Goal: Task Accomplishment & Management: Use online tool/utility

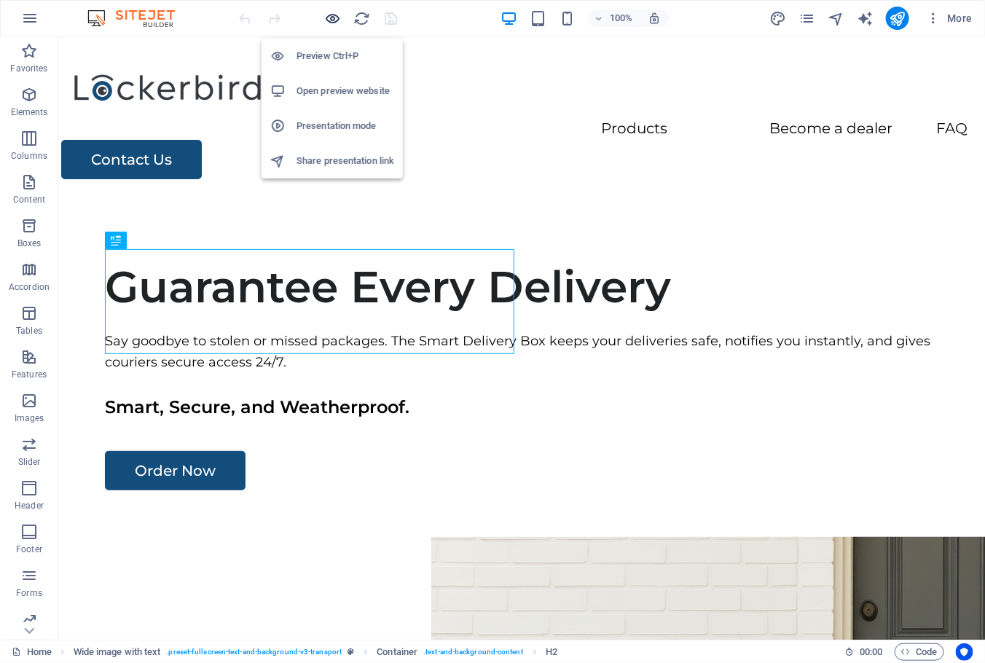
click at [338, 20] on icon "button" at bounding box center [333, 18] width 17 height 17
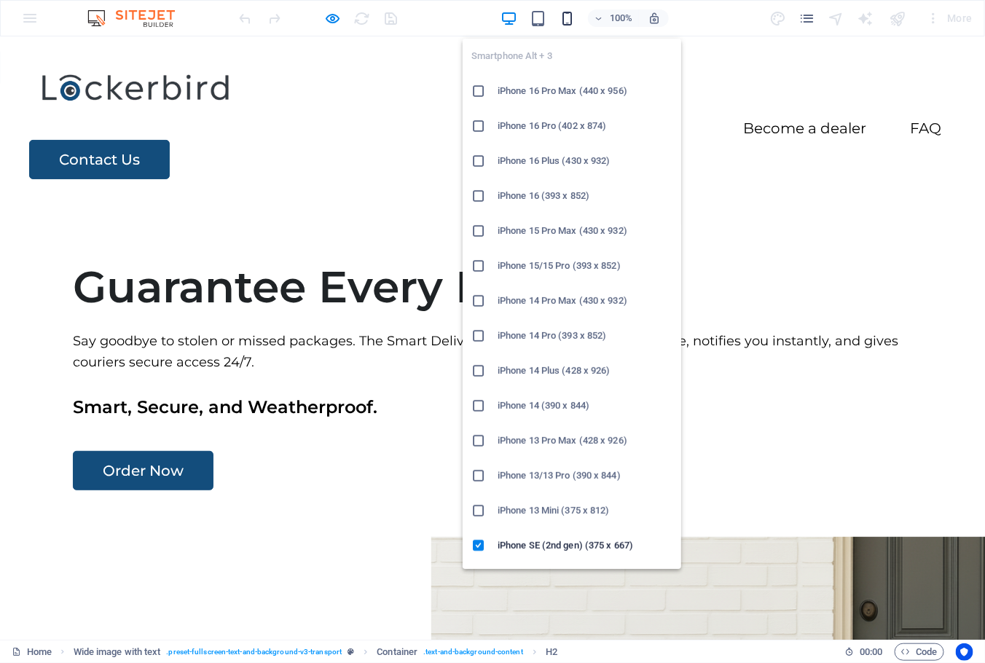
click at [571, 23] on icon "button" at bounding box center [567, 18] width 17 height 17
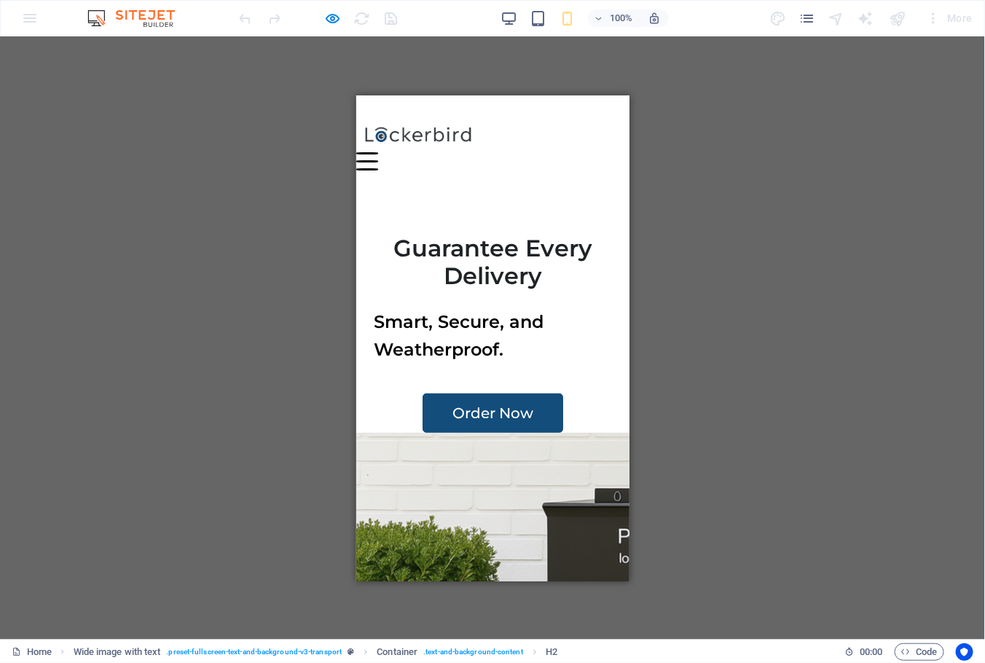
click at [388, 135] on img at bounding box center [418, 135] width 124 height 34
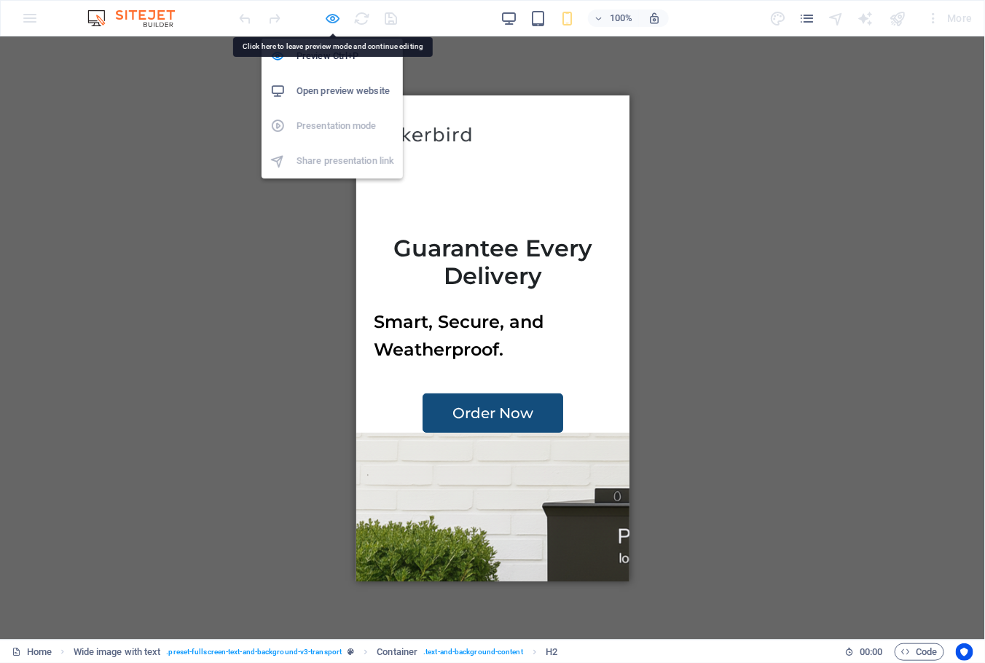
click at [337, 25] on icon "button" at bounding box center [333, 18] width 17 height 17
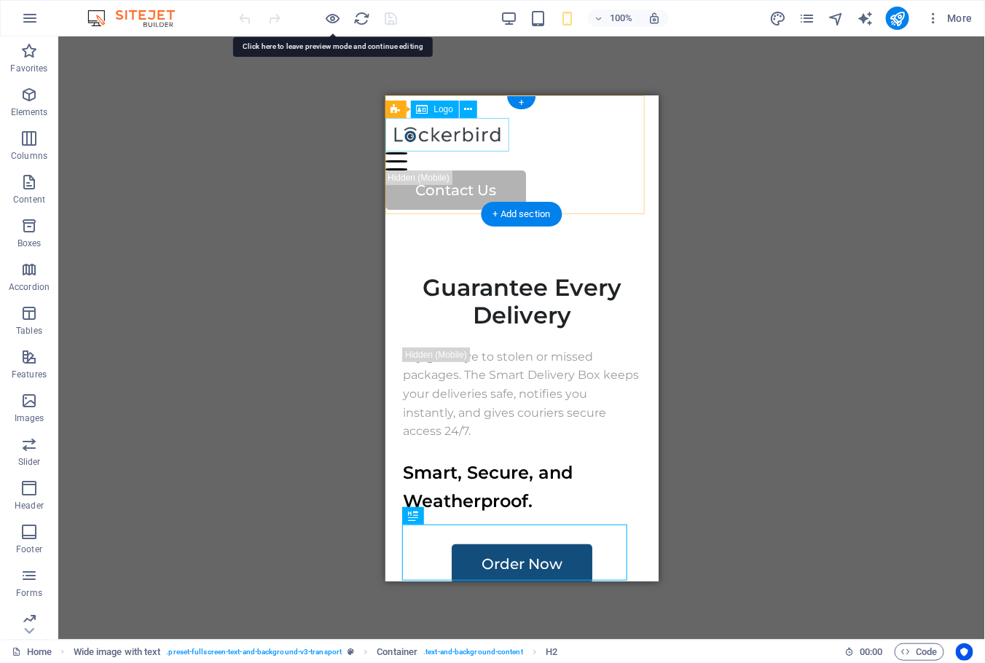
click at [445, 138] on div at bounding box center [513, 135] width 256 height 34
select select "px"
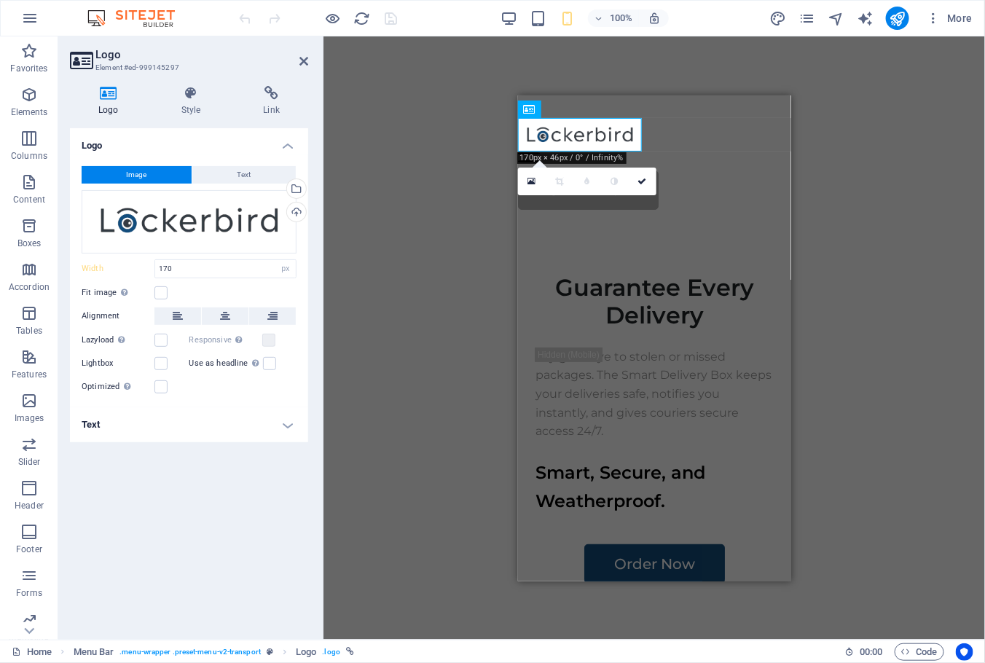
click at [520, 20] on div "100%" at bounding box center [585, 18] width 168 height 23
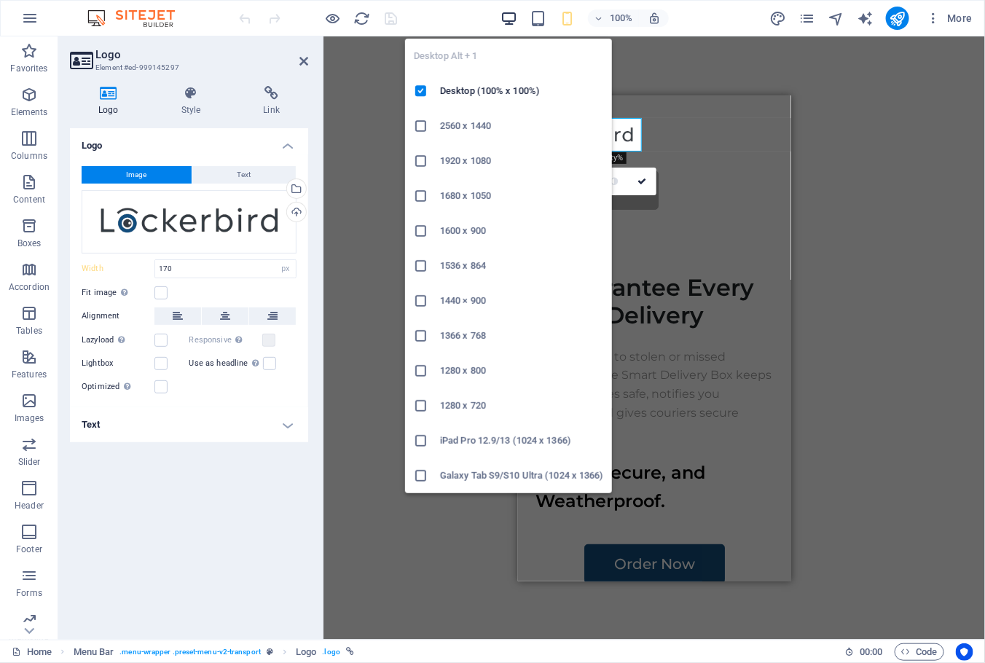
click at [515, 17] on icon "button" at bounding box center [509, 18] width 17 height 17
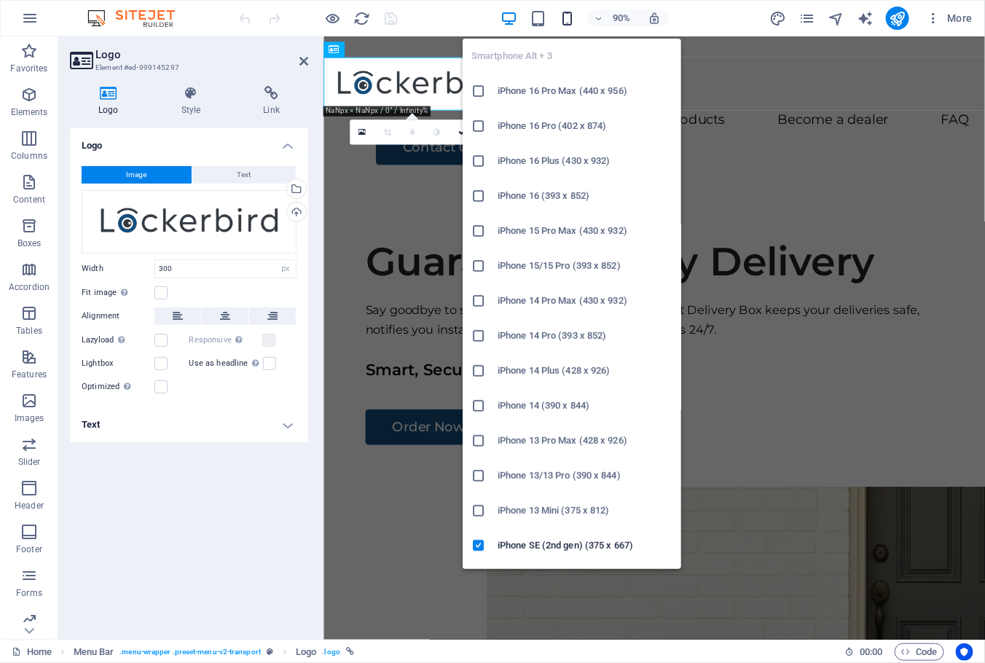
click at [569, 21] on icon "button" at bounding box center [567, 18] width 17 height 17
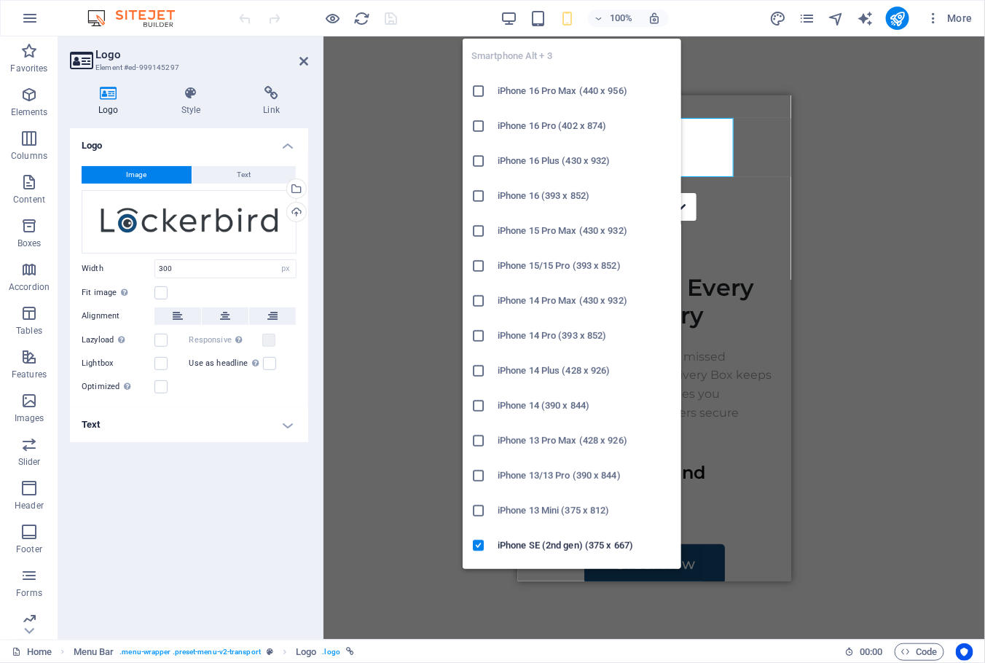
type input "170"
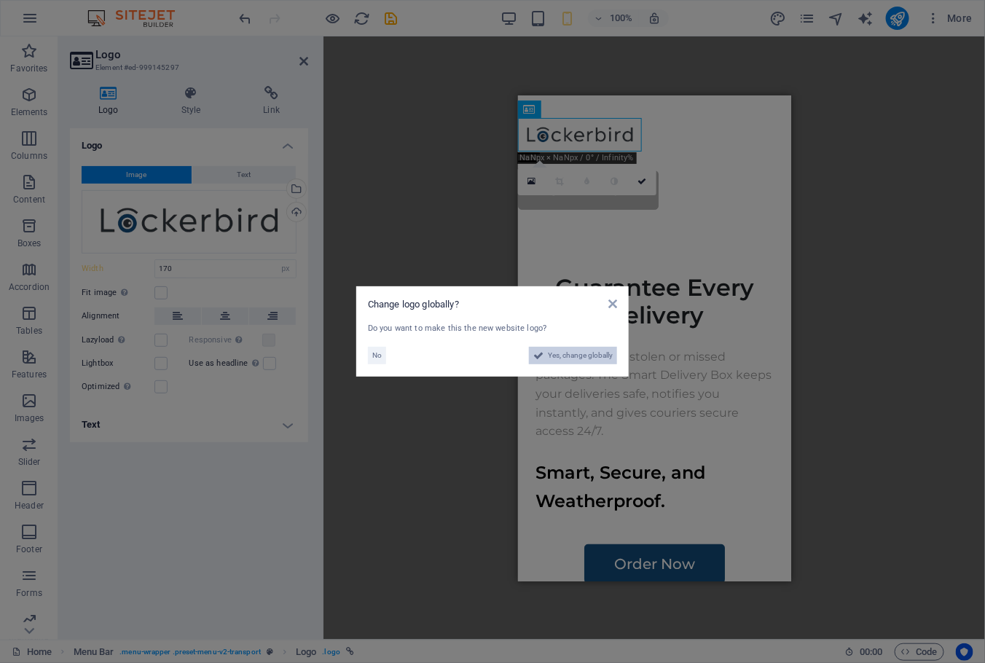
click at [536, 361] on icon at bounding box center [538, 355] width 10 height 17
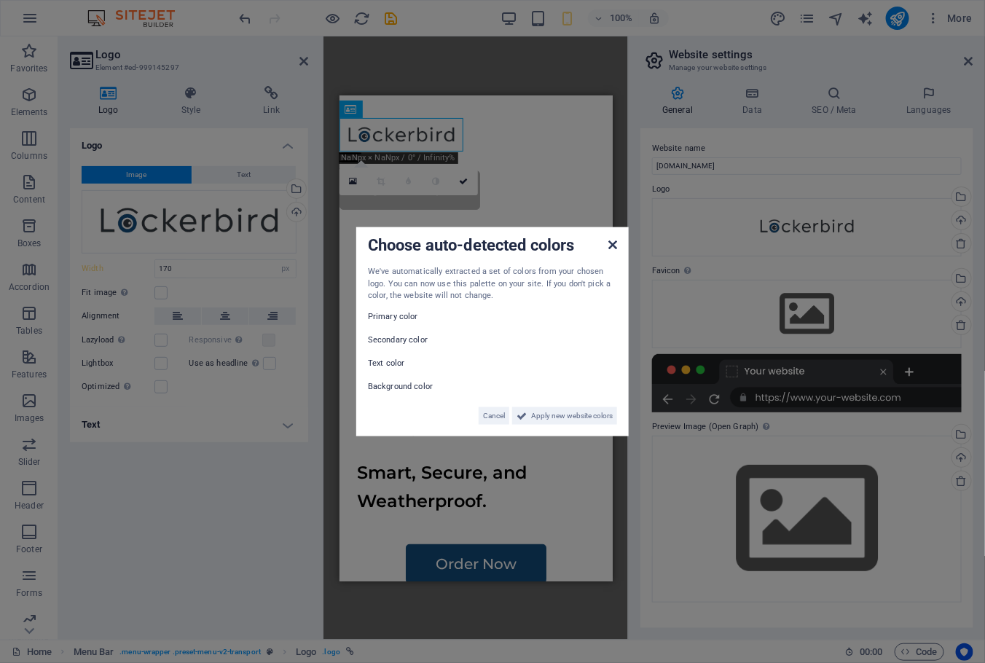
click at [612, 249] on icon at bounding box center [613, 245] width 9 height 12
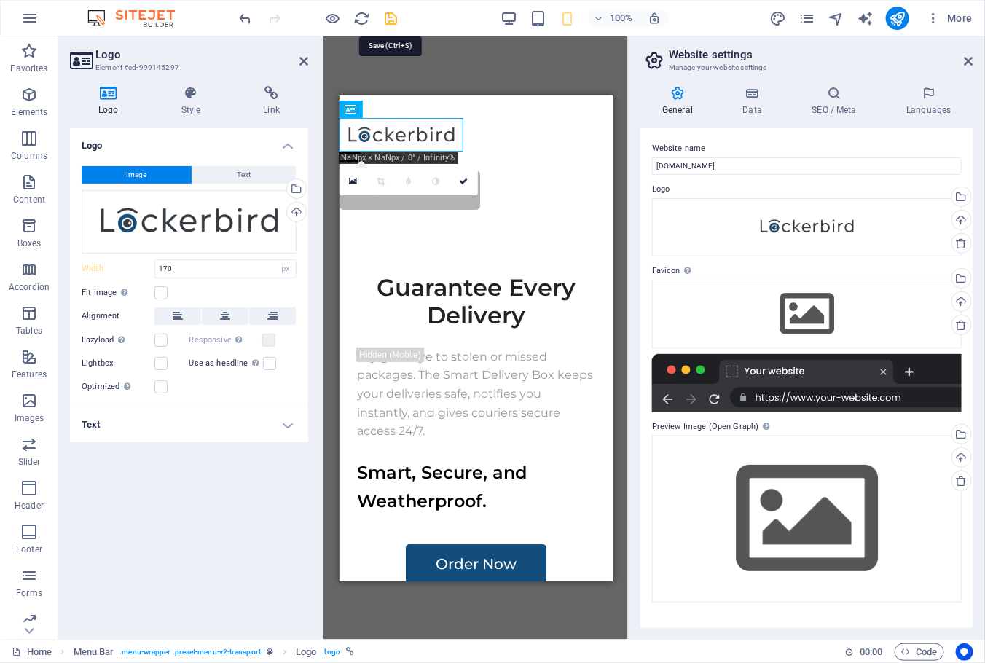
click at [393, 17] on icon "save" at bounding box center [391, 18] width 17 height 17
checkbox input "false"
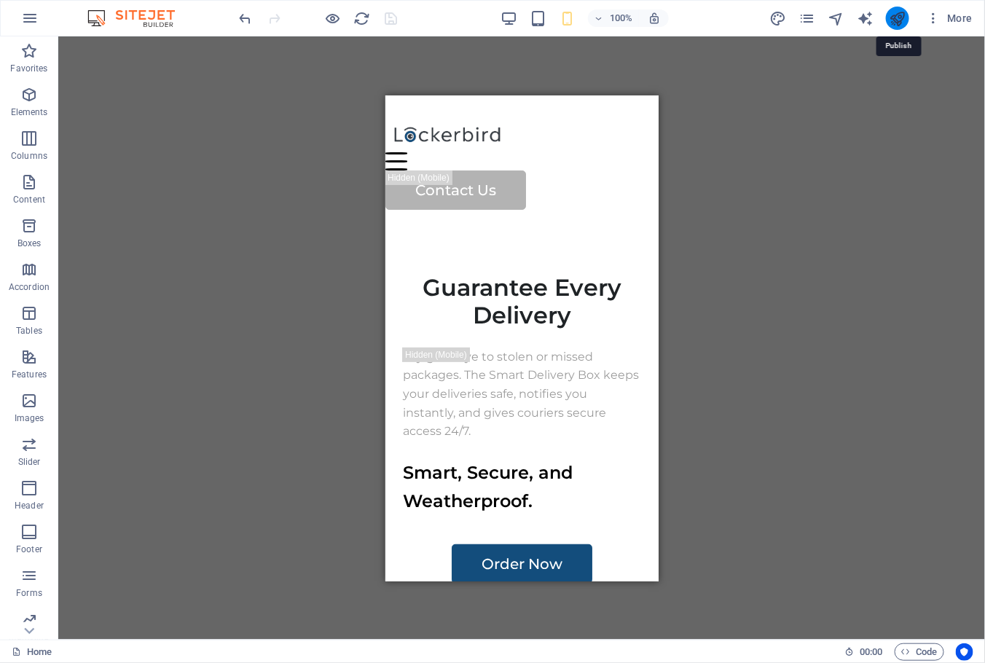
click at [900, 24] on icon "publish" at bounding box center [897, 18] width 17 height 17
click at [898, 20] on icon "publish" at bounding box center [897, 18] width 17 height 17
drag, startPoint x: 897, startPoint y: 208, endPoint x: 885, endPoint y: 200, distance: 13.8
click at [886, 201] on div "Drag here to replace the existing content. Press “Ctrl” if you want to create a…" at bounding box center [521, 337] width 927 height 603
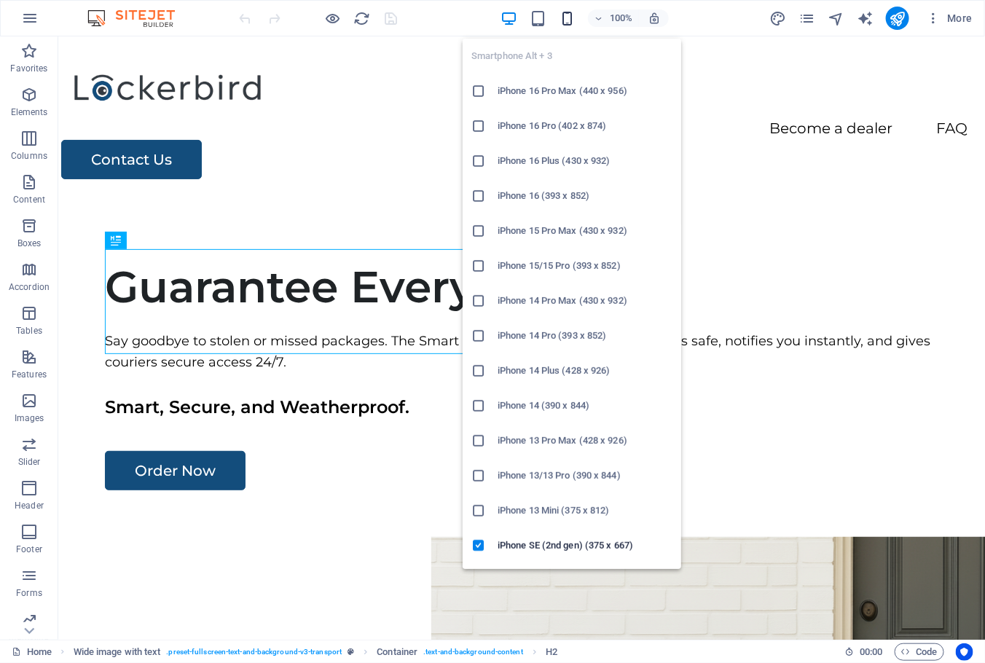
click at [571, 19] on icon "button" at bounding box center [567, 18] width 17 height 17
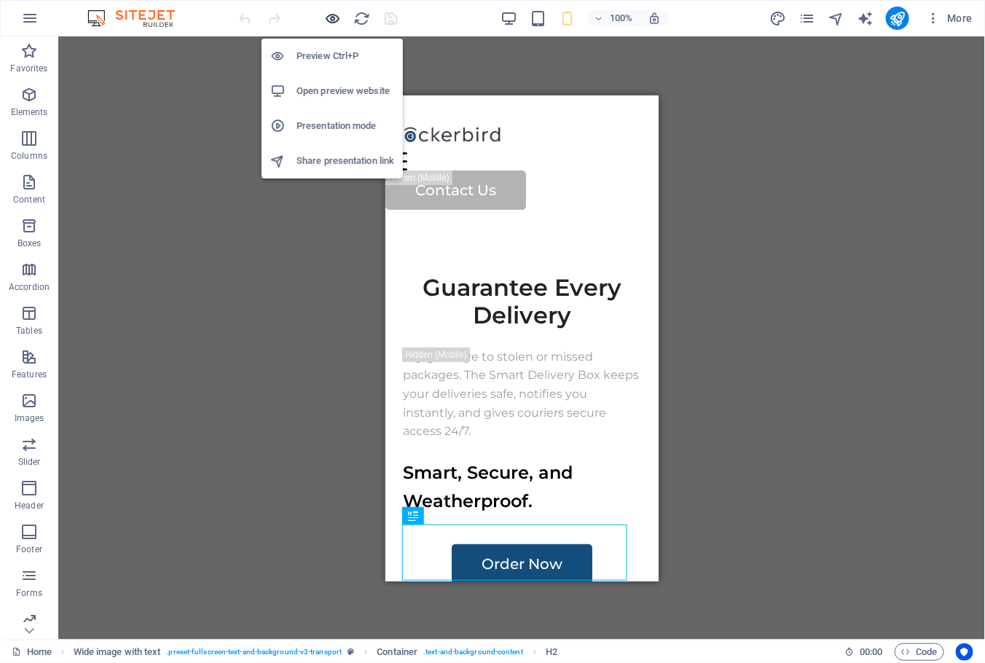
click at [335, 12] on icon "button" at bounding box center [333, 18] width 17 height 17
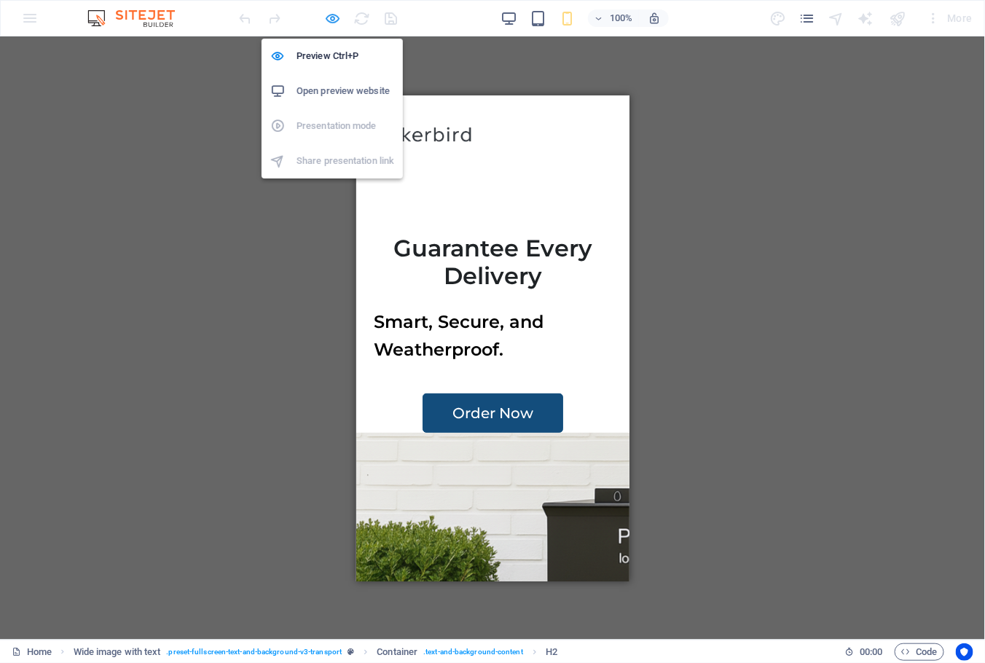
click at [335, 12] on icon "button" at bounding box center [333, 18] width 17 height 17
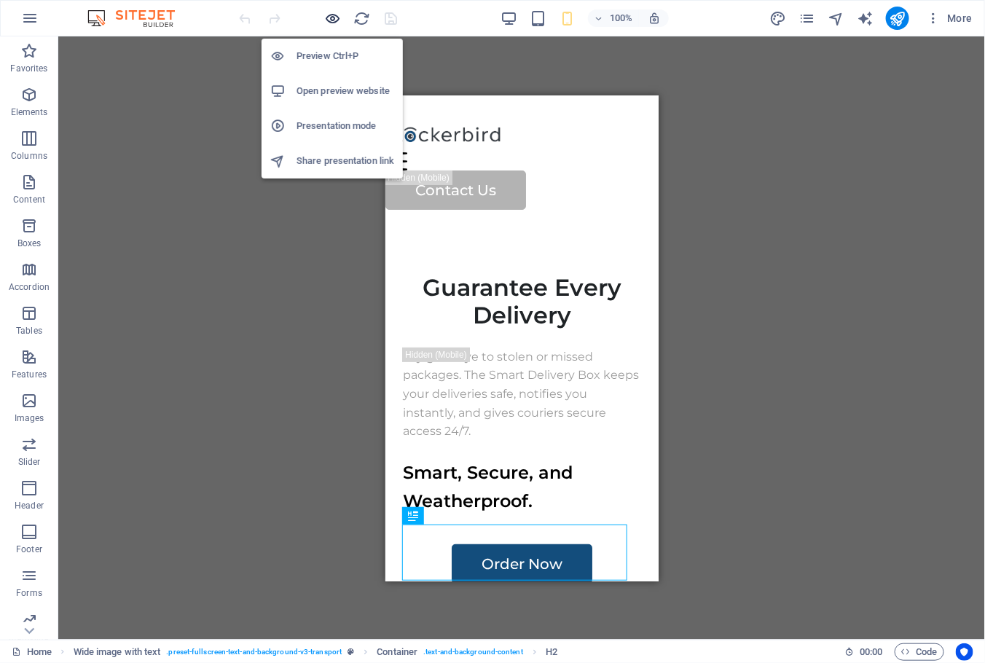
click at [325, 17] on icon "button" at bounding box center [333, 18] width 17 height 17
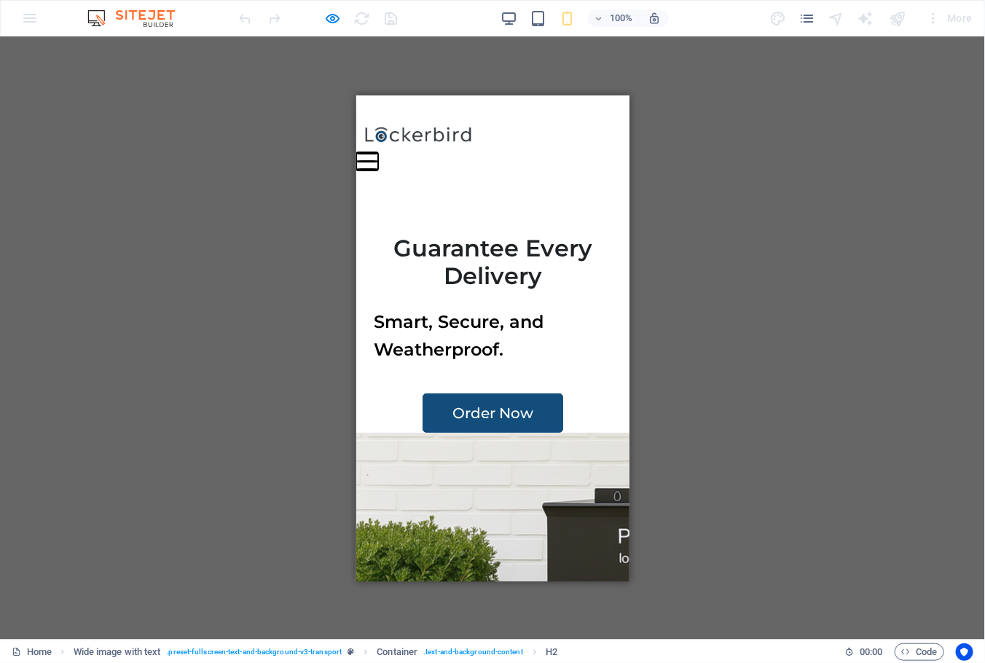
click at [378, 152] on button "Menu" at bounding box center [367, 153] width 22 height 2
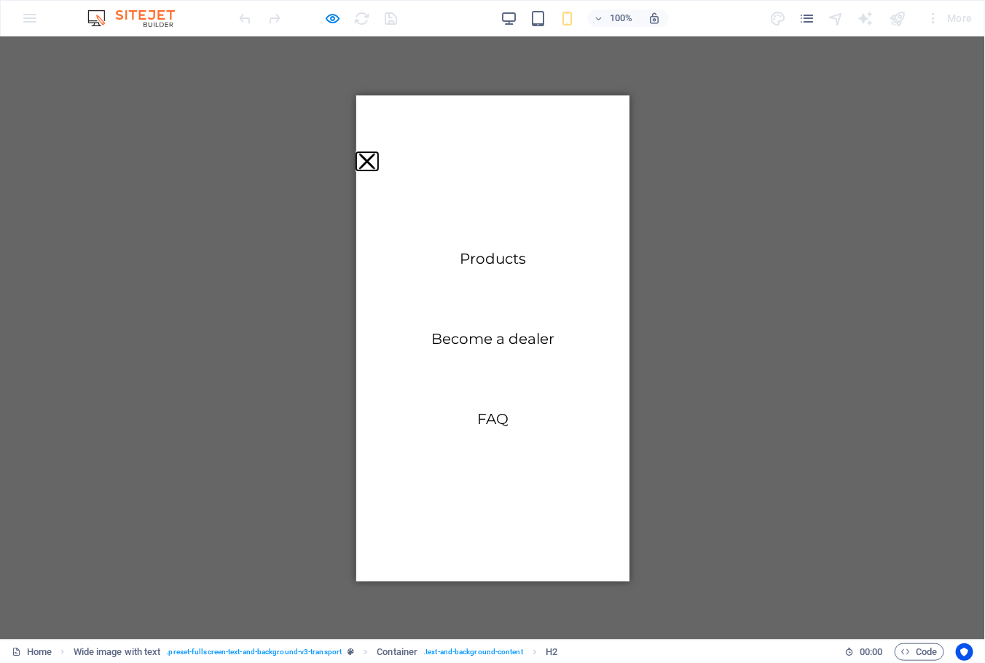
click at [375, 152] on button "Menu" at bounding box center [366, 160] width 17 height 17
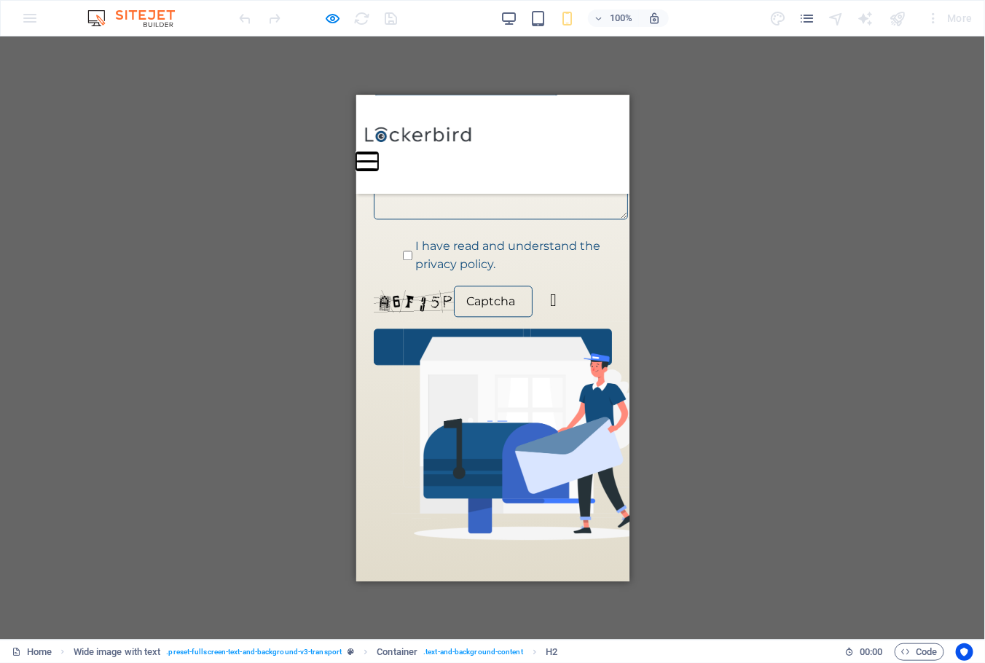
scroll to position [2735, 0]
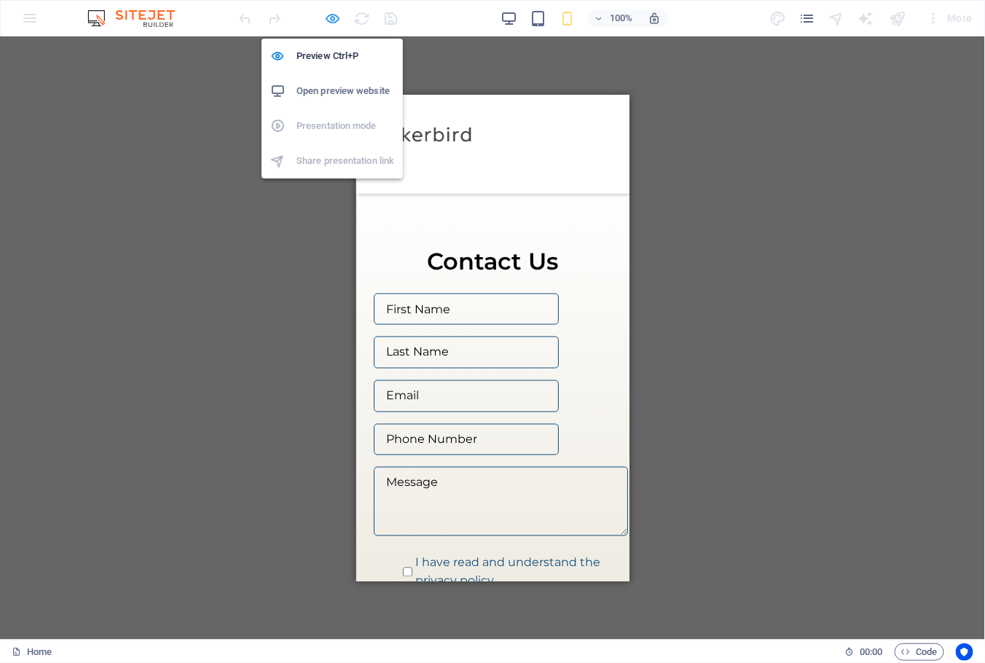
click at [335, 23] on icon "button" at bounding box center [333, 18] width 17 height 17
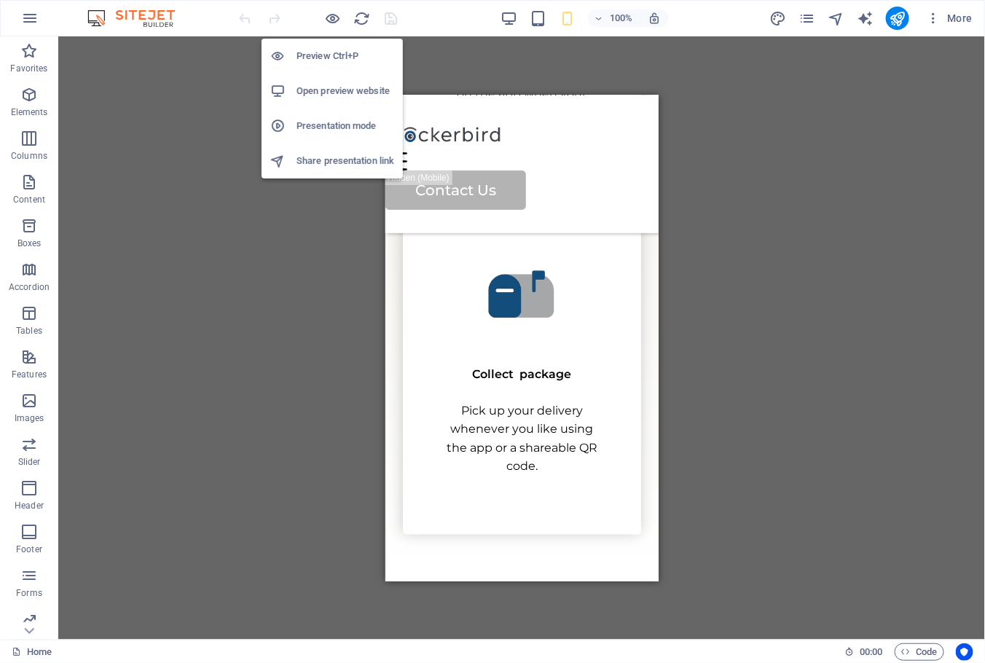
scroll to position [3027, 0]
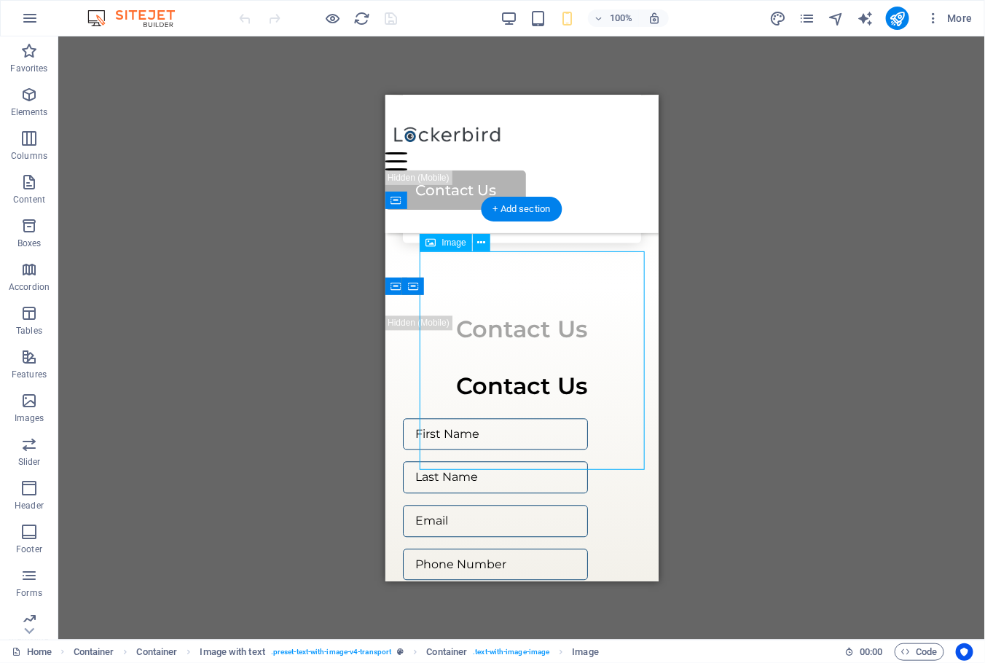
select select "vw"
select select "px"
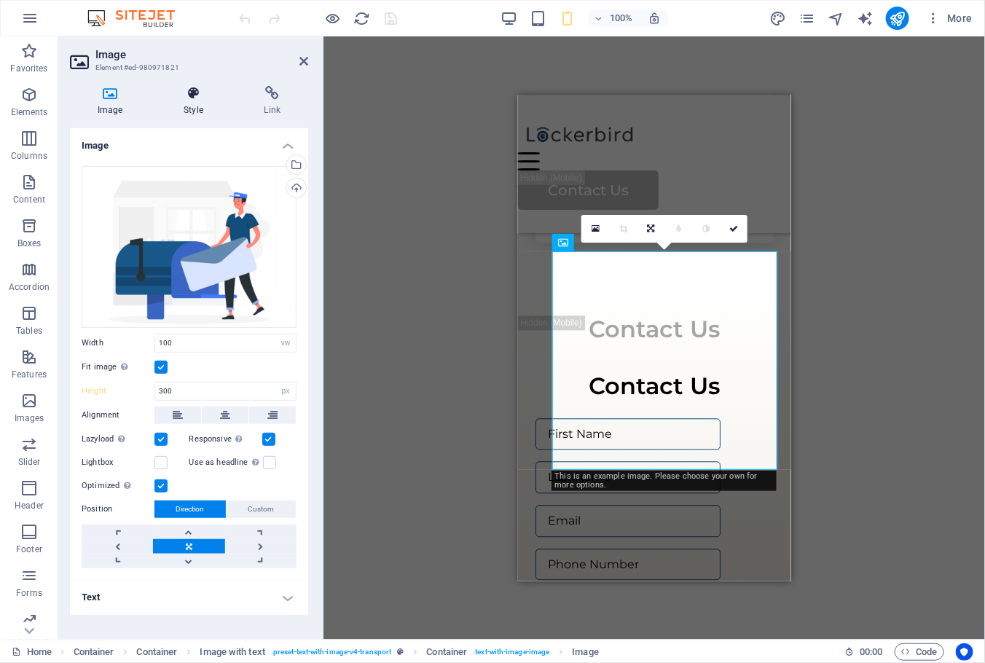
click at [202, 104] on h4 "Style" at bounding box center [196, 101] width 80 height 31
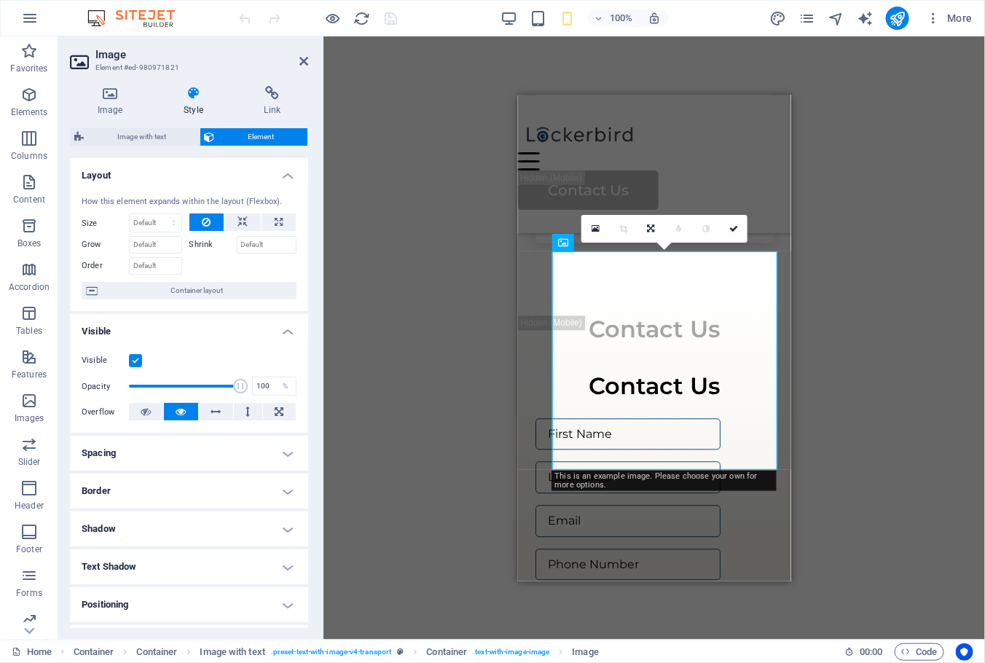
click at [136, 355] on label at bounding box center [135, 360] width 13 height 13
click at [0, 0] on input "Visible" at bounding box center [0, 0] width 0 height 0
click at [393, 22] on icon "save" at bounding box center [391, 18] width 17 height 17
checkbox input "false"
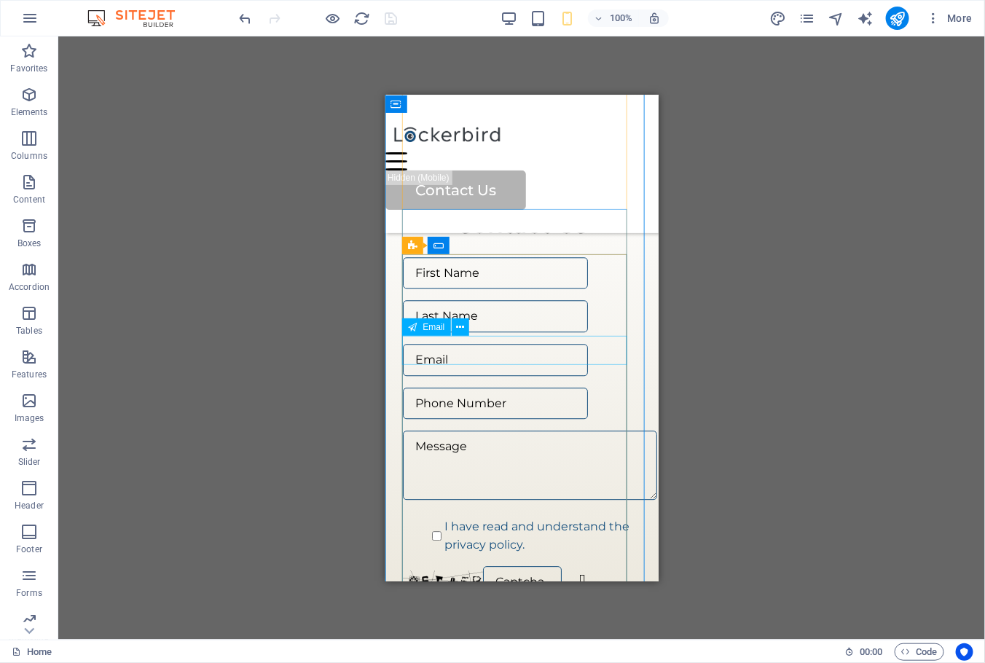
scroll to position [3332, 0]
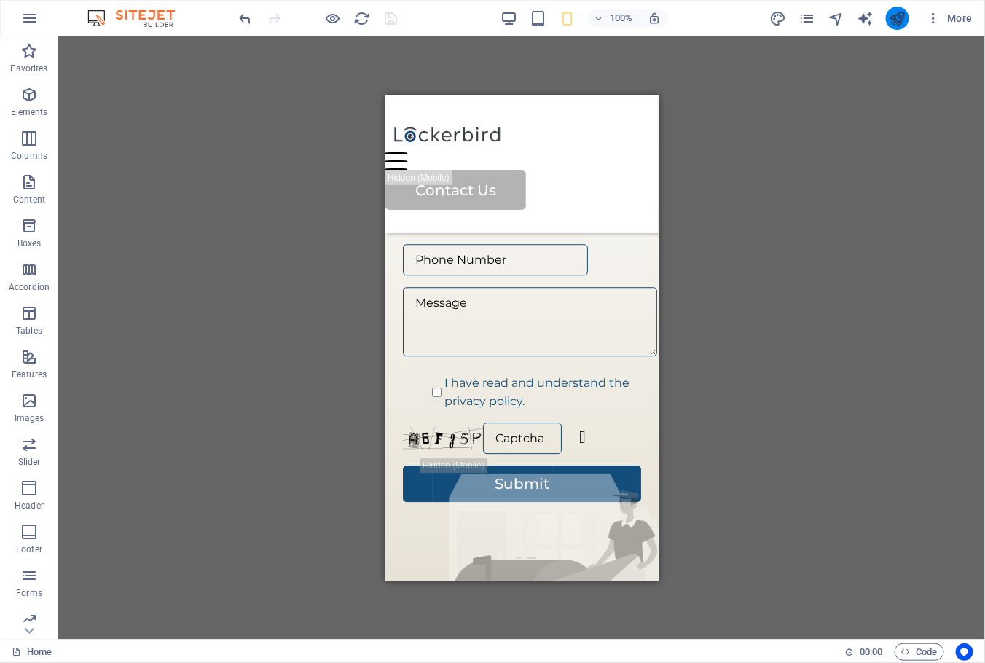
click at [889, 15] on button "publish" at bounding box center [897, 18] width 23 height 23
click at [903, 20] on icon "publish" at bounding box center [897, 18] width 17 height 17
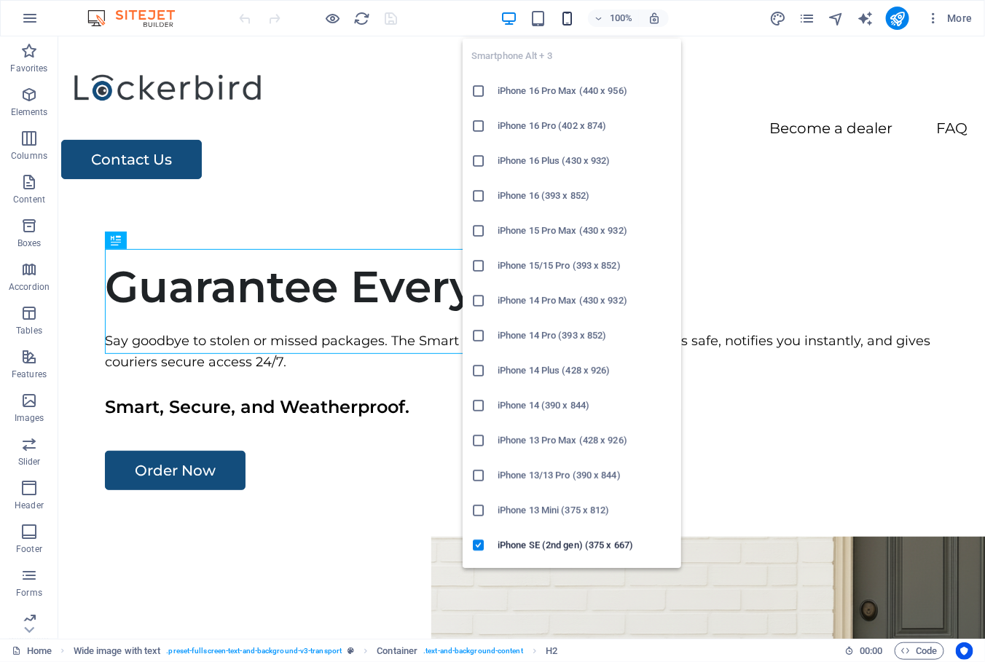
click at [568, 18] on icon "button" at bounding box center [567, 18] width 17 height 17
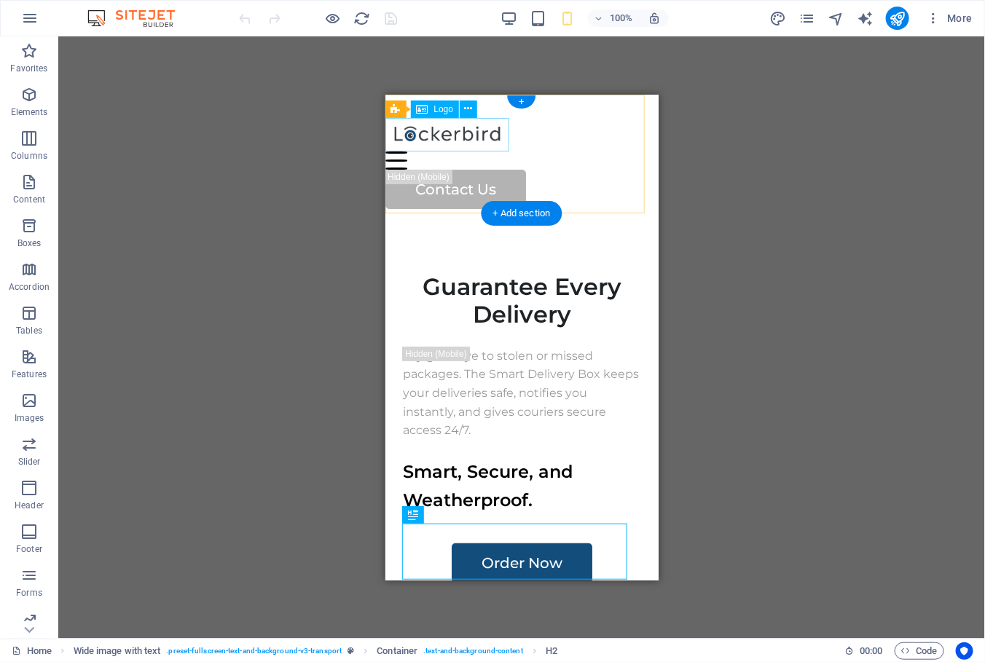
click at [434, 125] on div at bounding box center [513, 134] width 256 height 34
drag, startPoint x: 434, startPoint y: 125, endPoint x: 818, endPoint y: 220, distance: 395.6
click at [434, 125] on div at bounding box center [513, 134] width 256 height 34
select select "px"
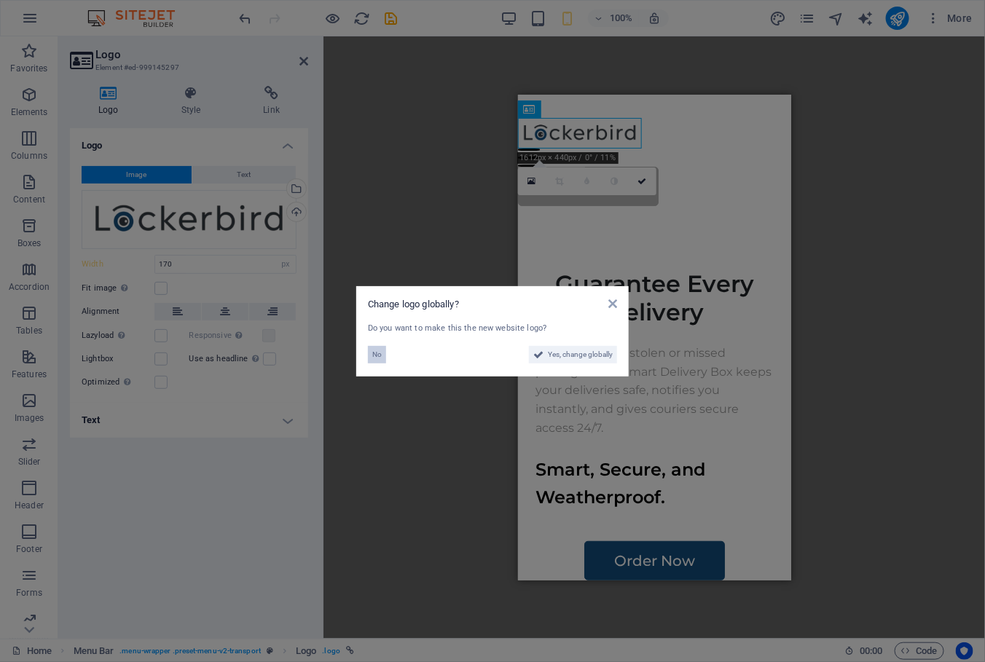
click at [380, 356] on span "No" at bounding box center [376, 354] width 9 height 17
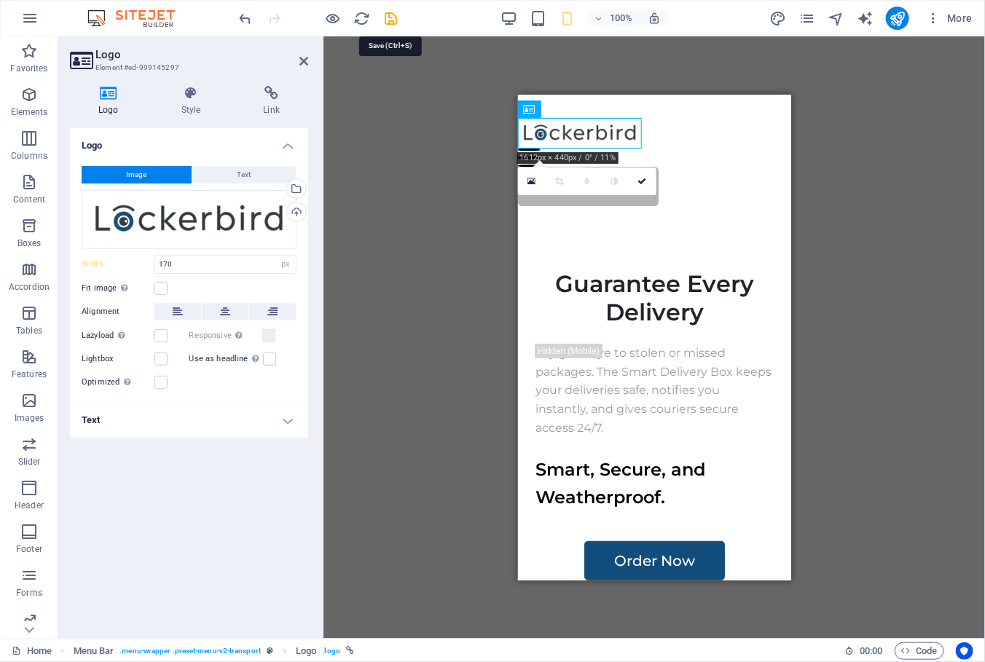
click at [390, 17] on icon "save" at bounding box center [391, 18] width 17 height 17
checkbox input "false"
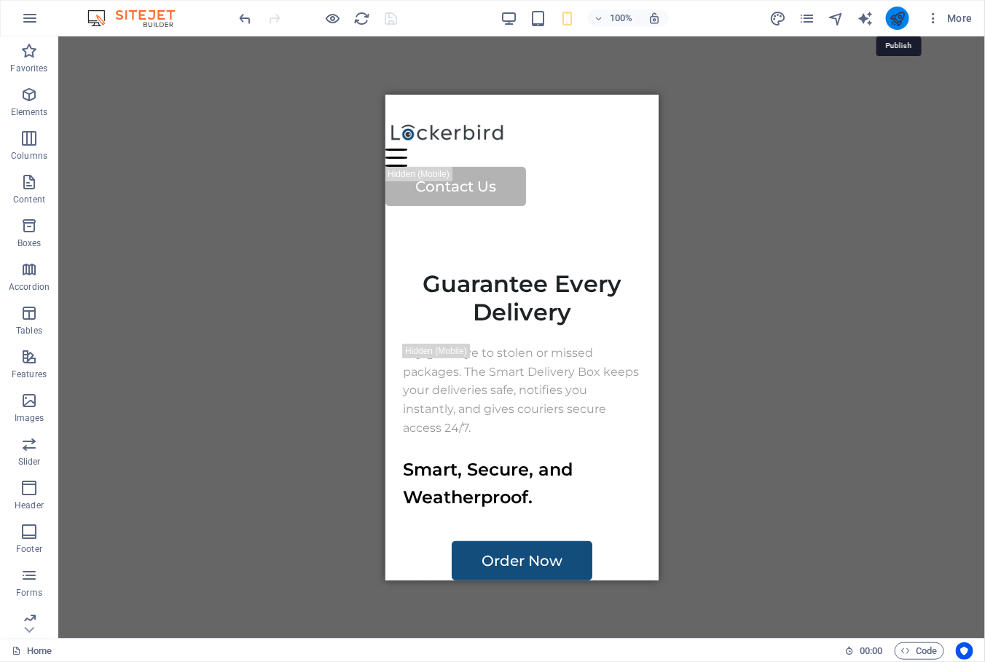
click at [905, 20] on icon "publish" at bounding box center [897, 18] width 17 height 17
click at [893, 26] on icon "publish" at bounding box center [897, 18] width 17 height 17
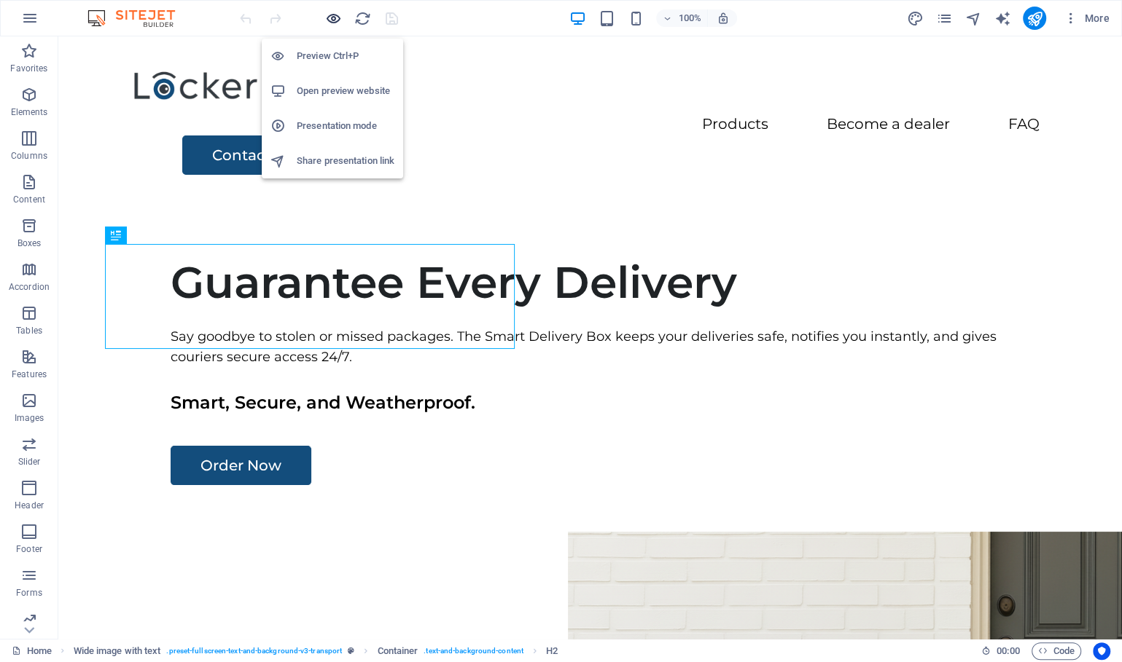
click at [333, 21] on icon "button" at bounding box center [333, 18] width 17 height 17
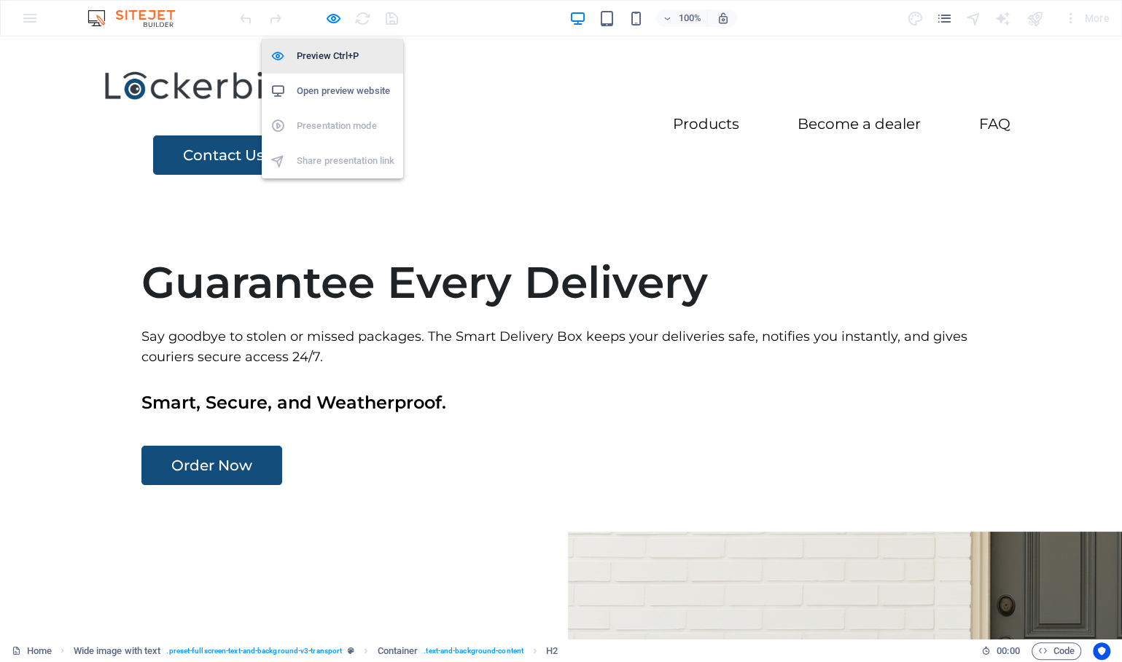
drag, startPoint x: 336, startPoint y: 22, endPoint x: 380, endPoint y: 44, distance: 48.9
click at [336, 22] on icon "button" at bounding box center [333, 18] width 17 height 17
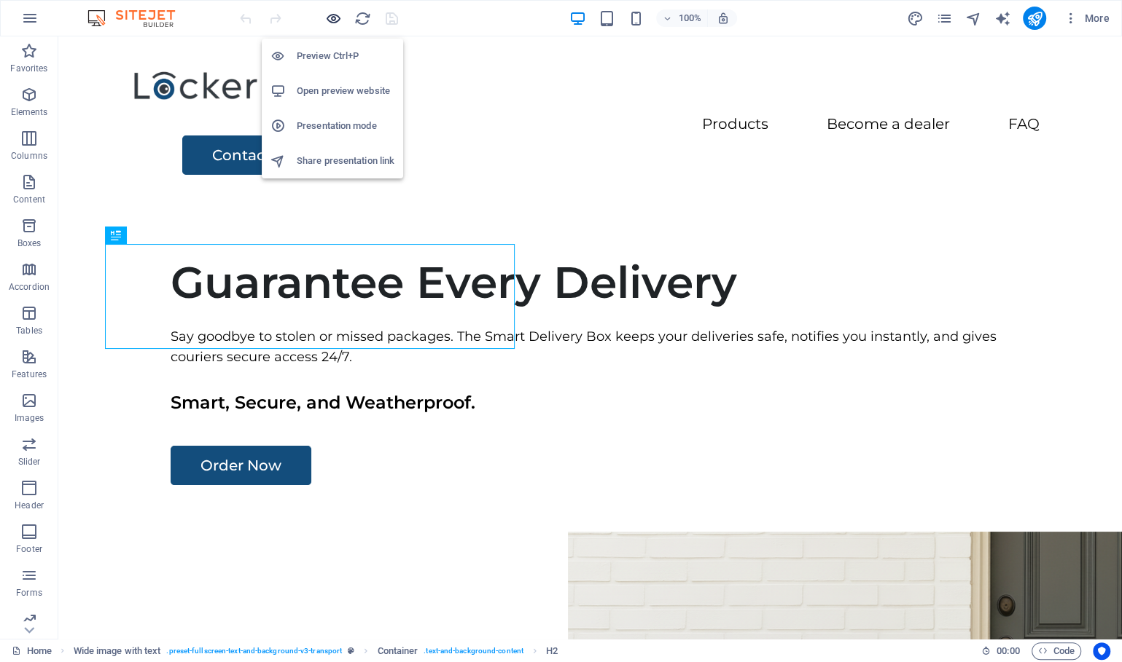
click at [337, 22] on icon "button" at bounding box center [333, 18] width 17 height 17
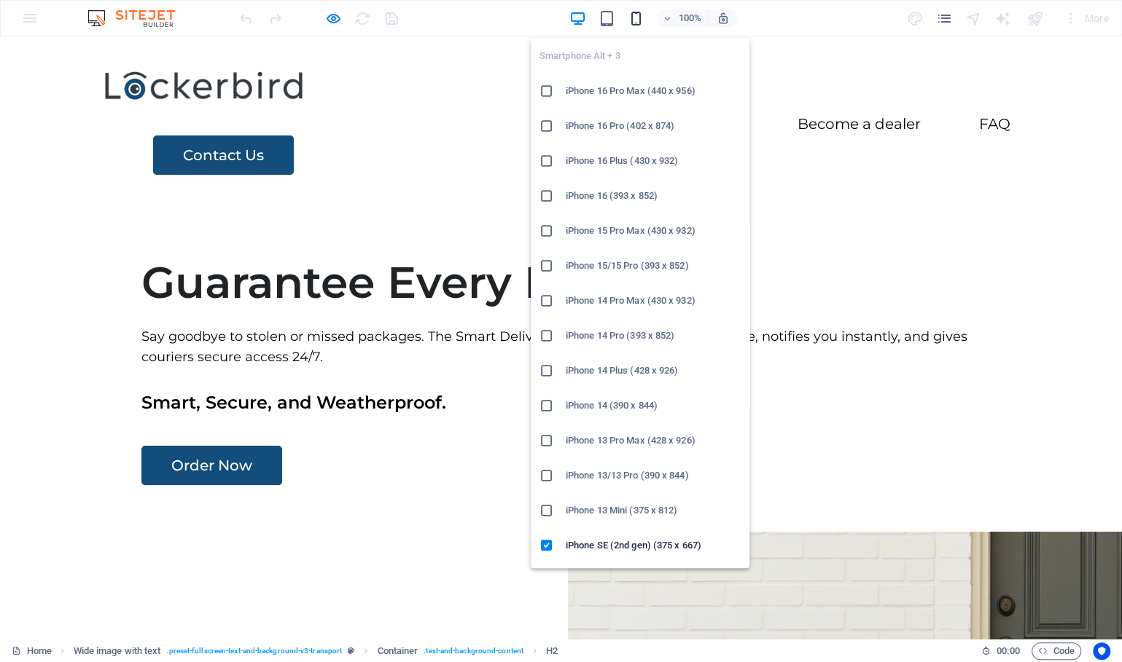
click at [630, 23] on icon "button" at bounding box center [636, 18] width 17 height 17
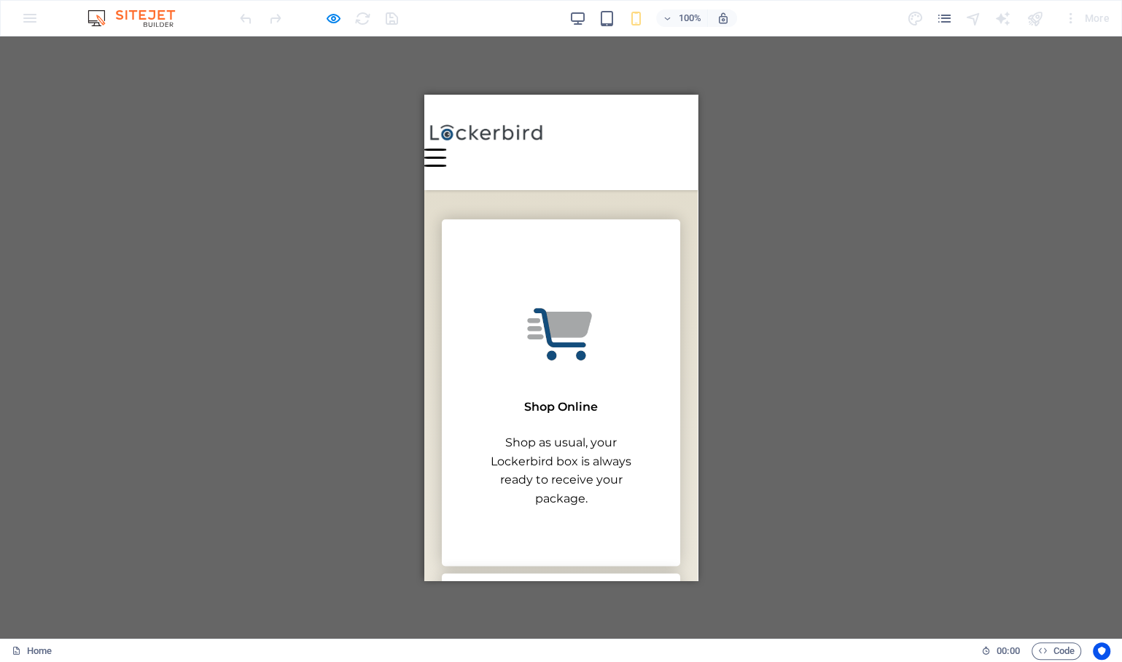
scroll to position [1264, 0]
click at [479, 145] on img at bounding box center [486, 133] width 124 height 31
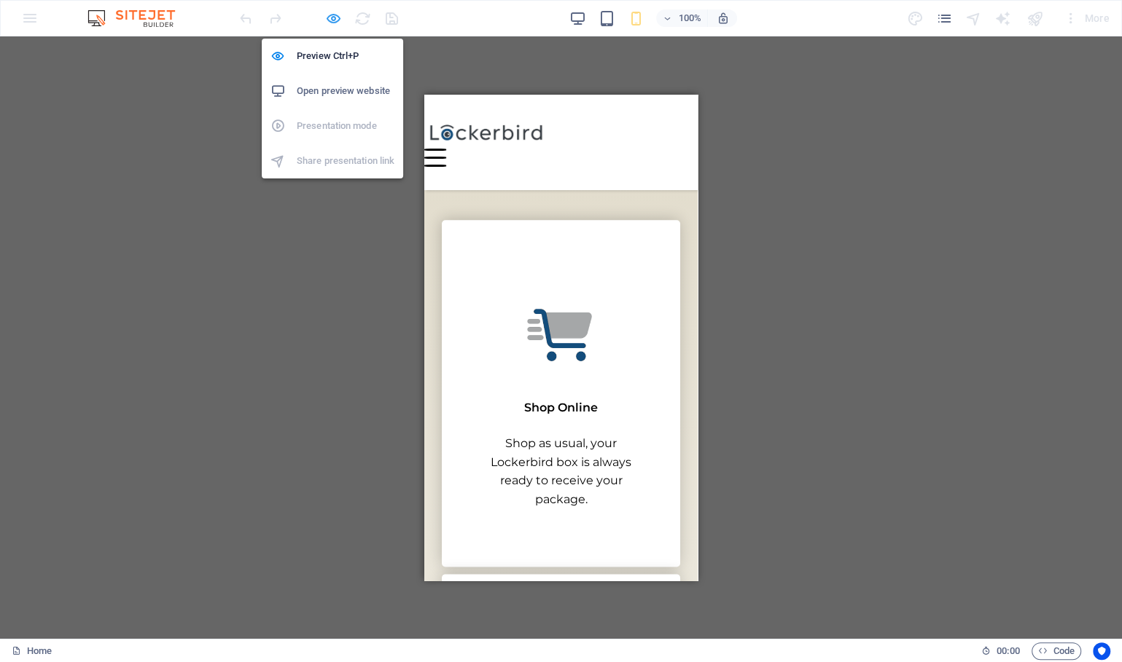
click at [332, 17] on icon "button" at bounding box center [333, 18] width 17 height 17
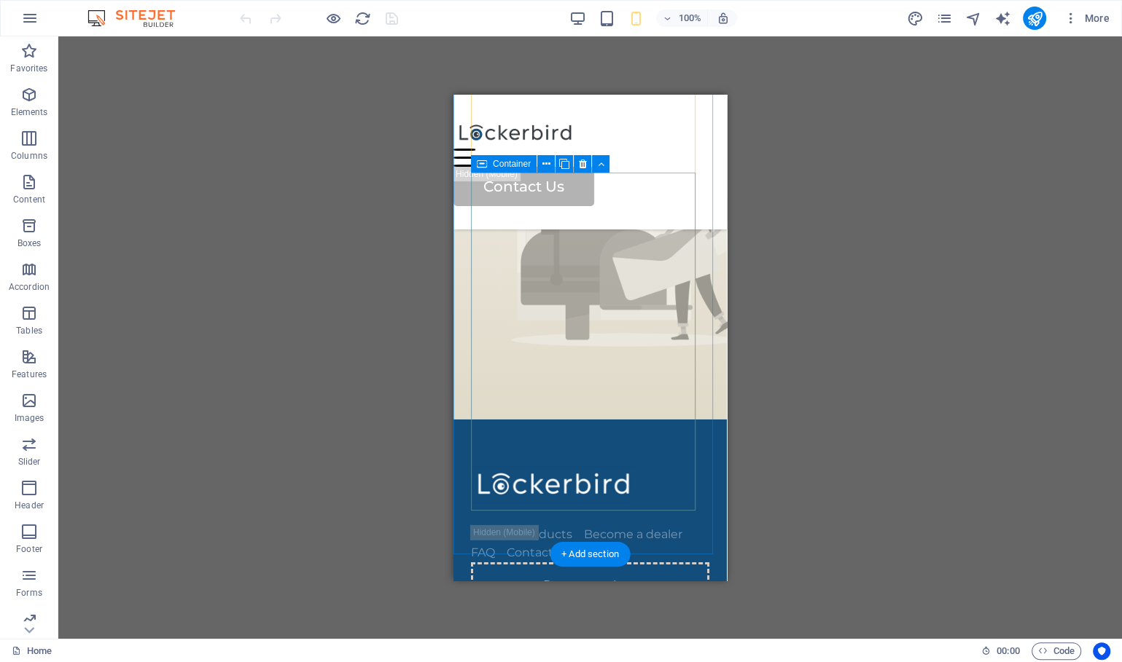
scroll to position [3769, 0]
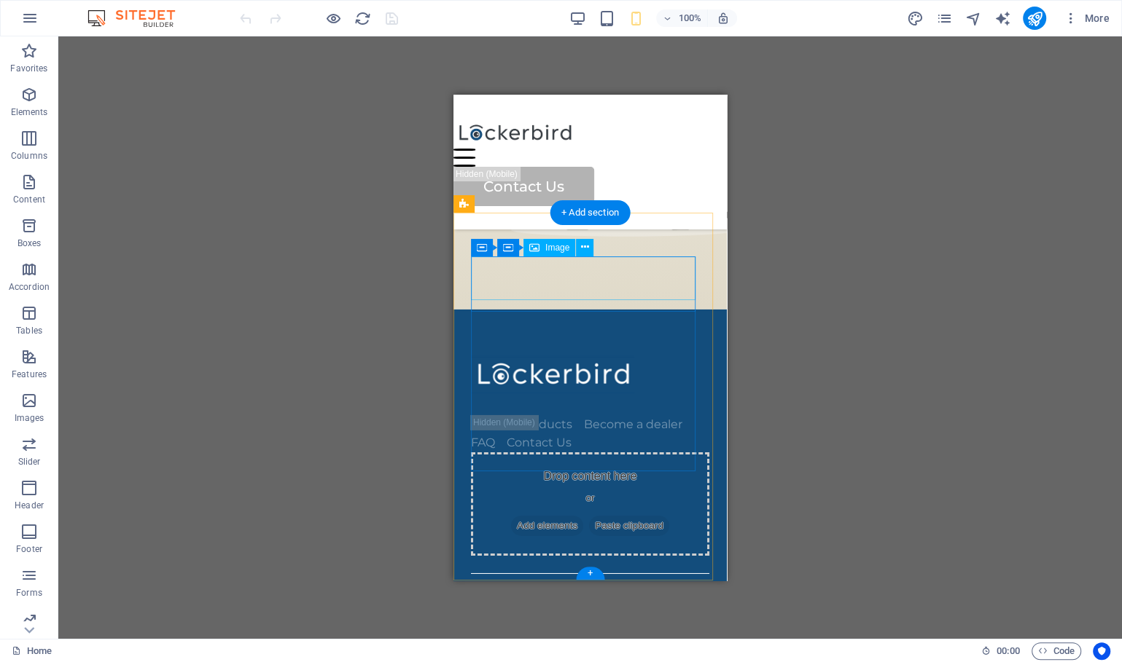
click at [616, 353] on figure at bounding box center [590, 375] width 238 height 44
select select "px"
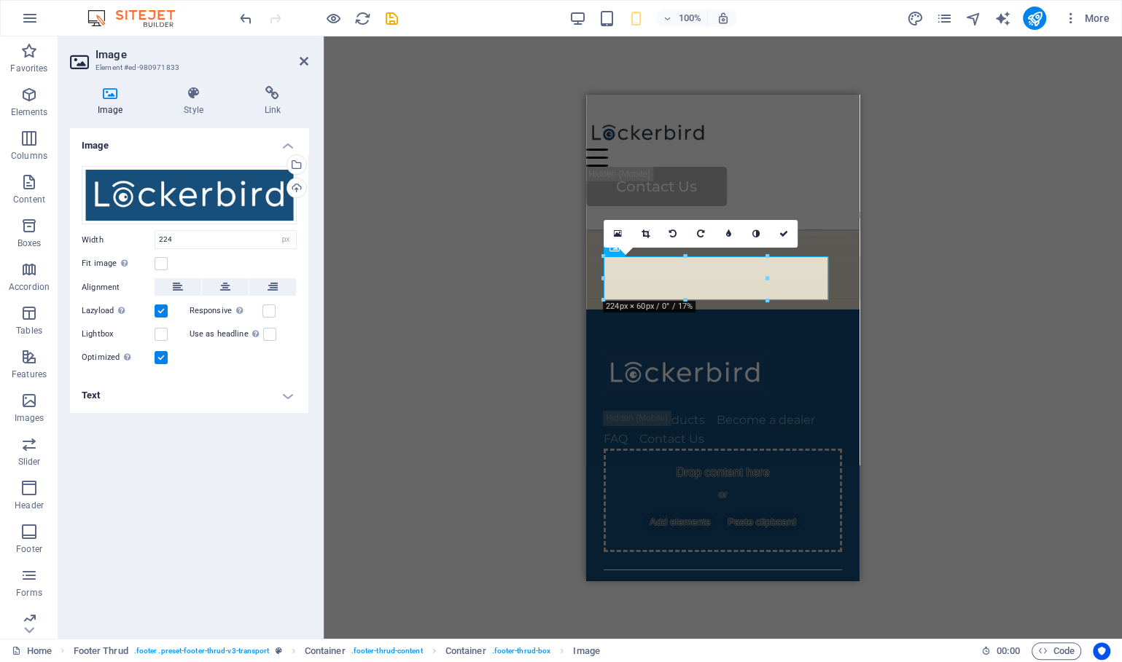
scroll to position [3765, 0]
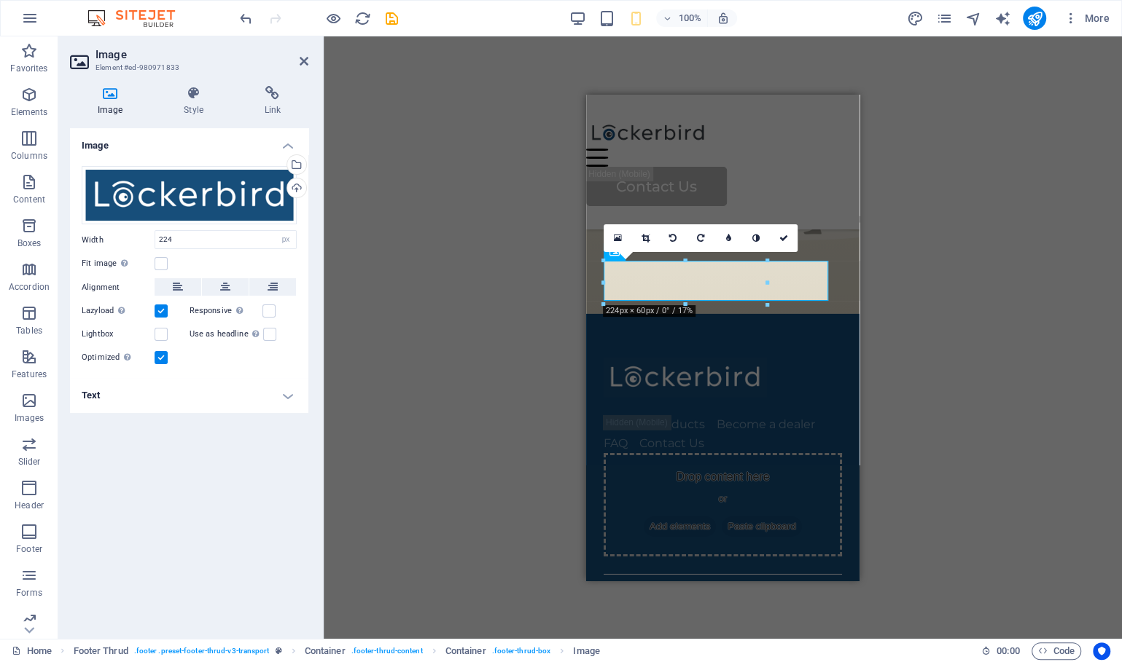
click at [910, 346] on div "H2 Wide image with text Container Menu Bar Logo Menu Button Spacer Container Co…" at bounding box center [723, 337] width 798 height 603
click at [785, 237] on icon at bounding box center [783, 238] width 9 height 9
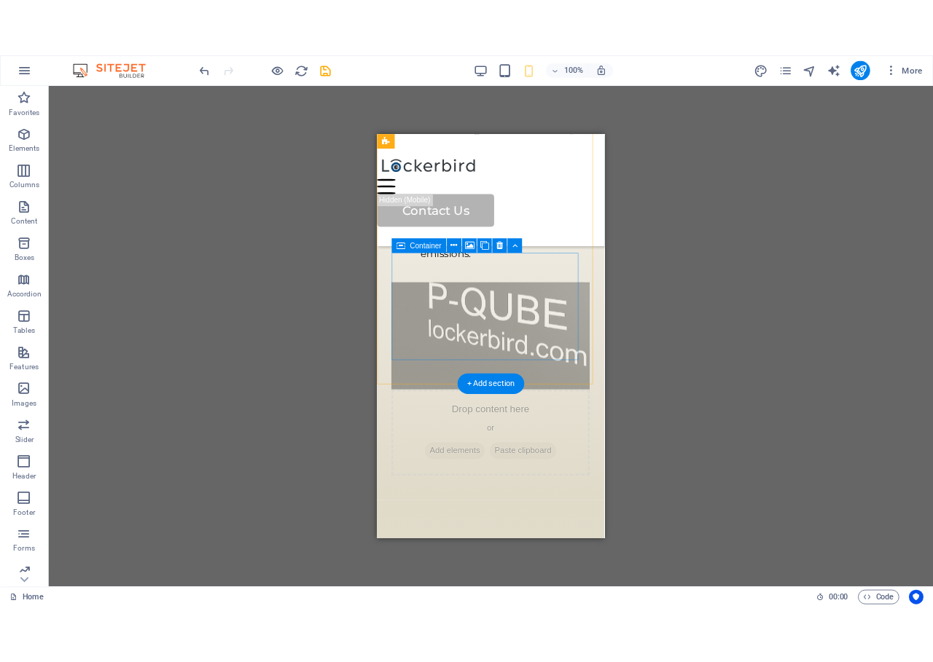
scroll to position [1149, 0]
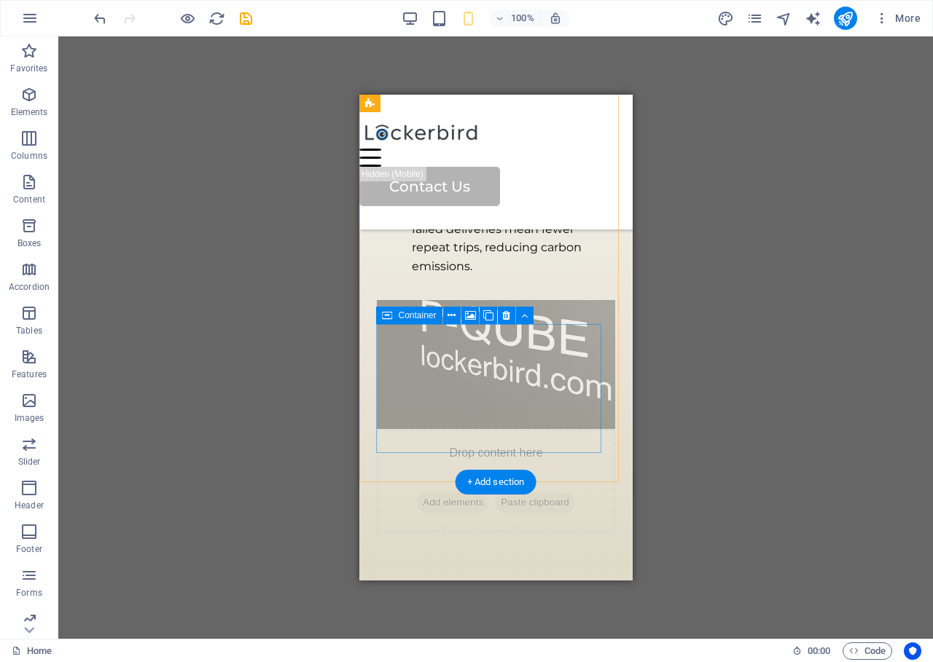
click at [556, 429] on div "Drop content here or Add elements Paste clipboard" at bounding box center [495, 480] width 238 height 103
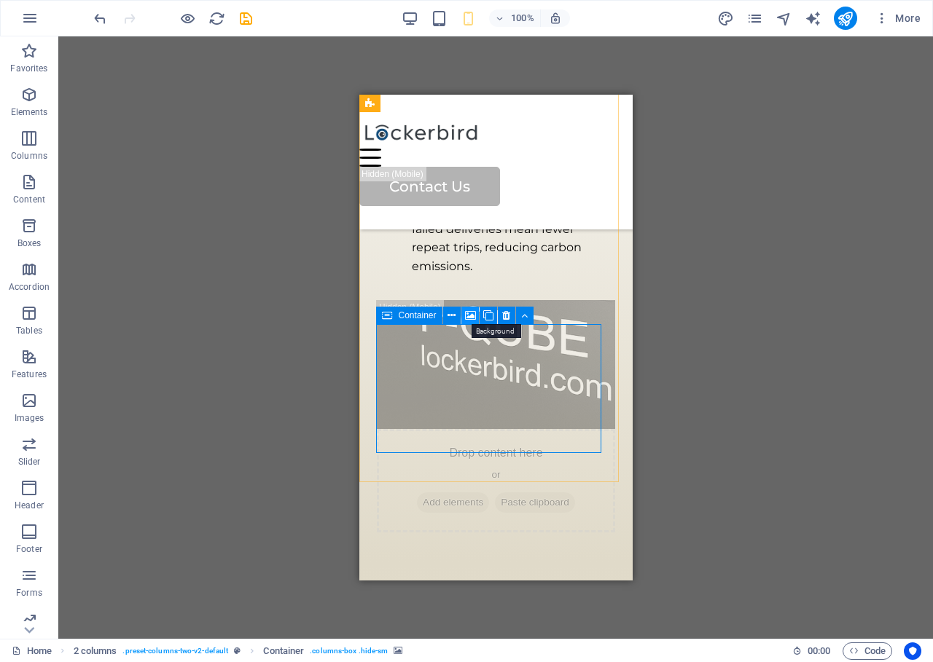
click at [470, 316] on icon at bounding box center [470, 315] width 11 height 15
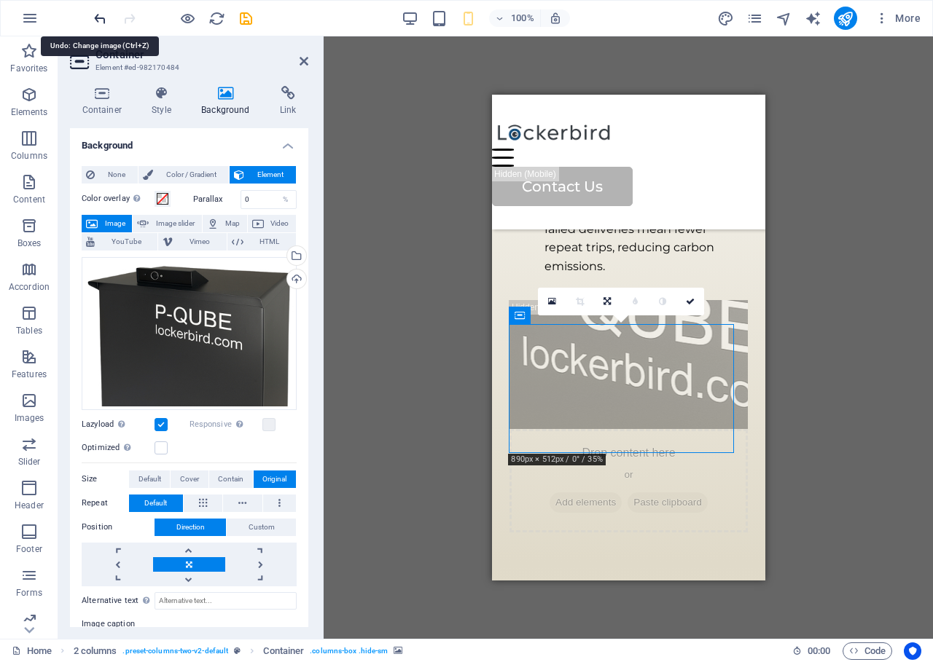
click at [101, 18] on icon "undo" at bounding box center [100, 18] width 17 height 17
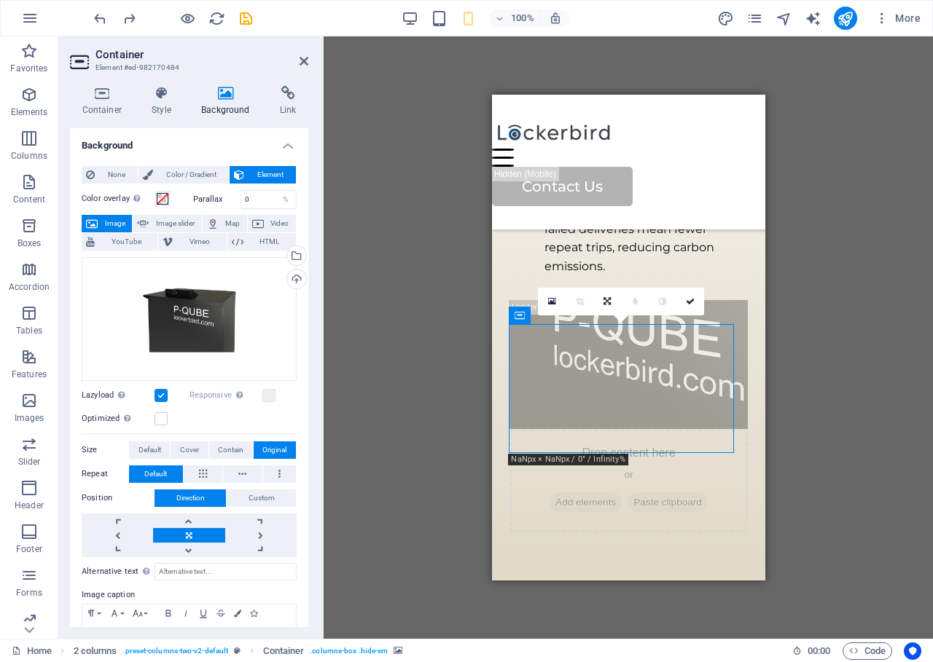
click at [845, 388] on div "Drag here to replace the existing content. Press “Ctrl” if you want to create a…" at bounding box center [628, 337] width 609 height 603
click at [531, 316] on span "Container" at bounding box center [550, 315] width 38 height 9
click at [719, 294] on div "Our Solution Peace of mind — No more missed deliveries or trips to pickup packa…" at bounding box center [628, 75] width 238 height 438
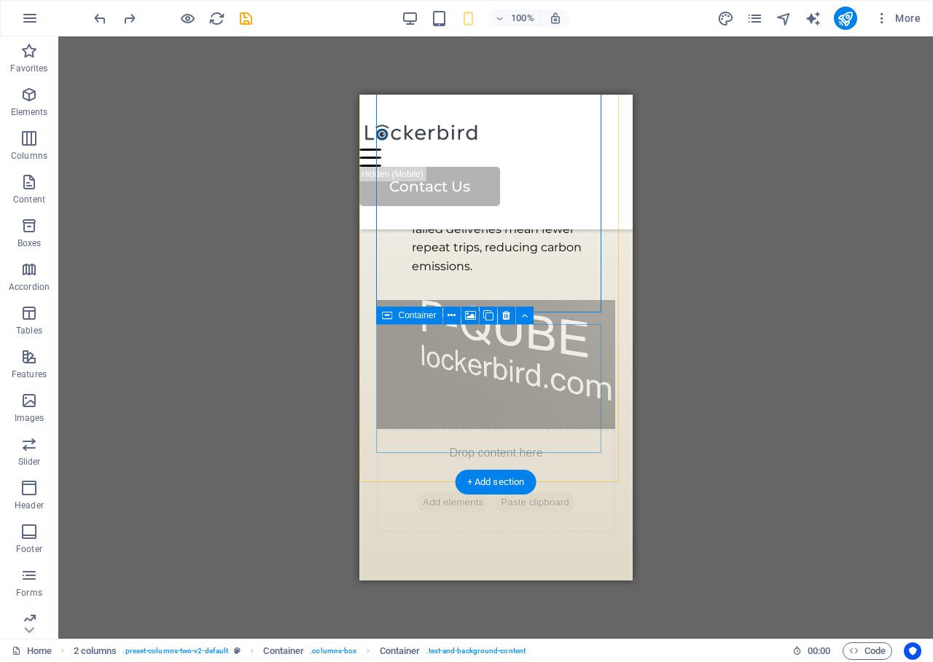
click at [520, 429] on div "Drop content here or Add elements Paste clipboard" at bounding box center [495, 480] width 238 height 103
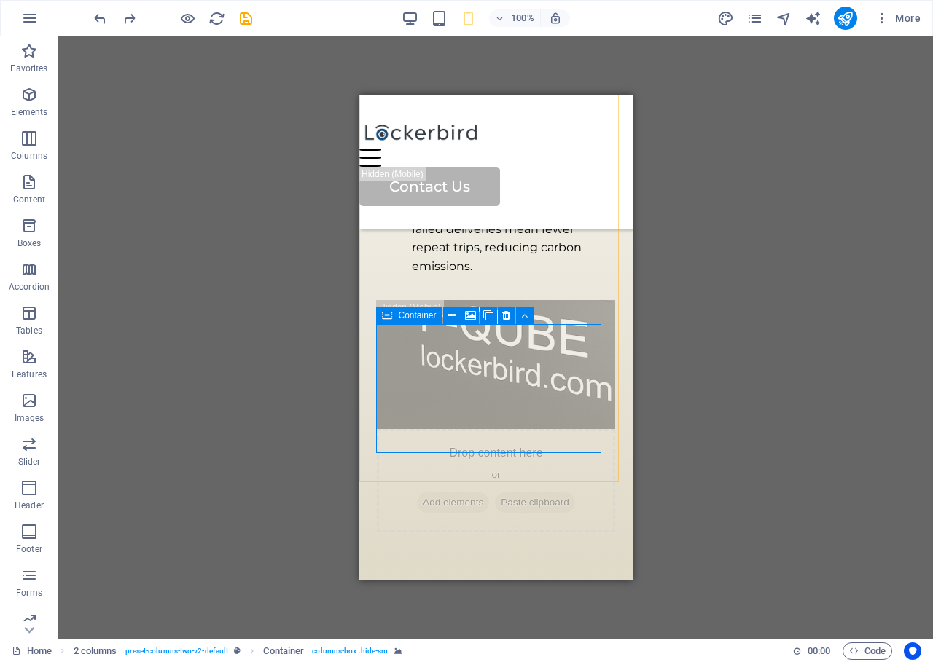
click at [408, 316] on span "Container" at bounding box center [417, 315] width 38 height 9
click at [453, 317] on icon at bounding box center [451, 315] width 8 height 15
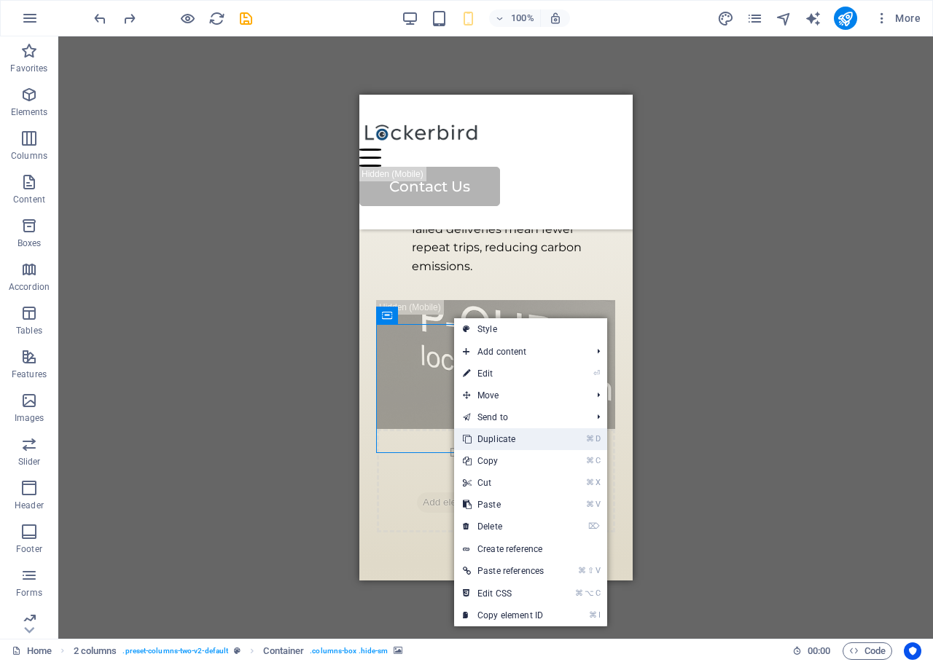
click at [515, 436] on link "⌘ D Duplicate" at bounding box center [503, 440] width 98 height 22
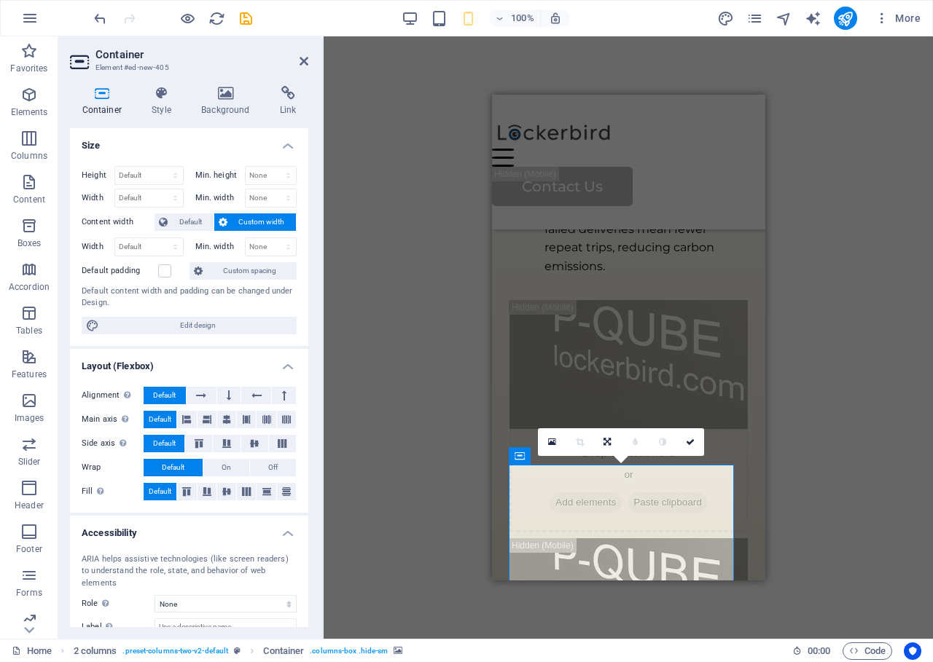
click at [604, 456] on div "16:10 16:9 4:3 1:1 1:2 0" at bounding box center [621, 443] width 166 height 28
click at [695, 443] on link at bounding box center [690, 443] width 28 height 28
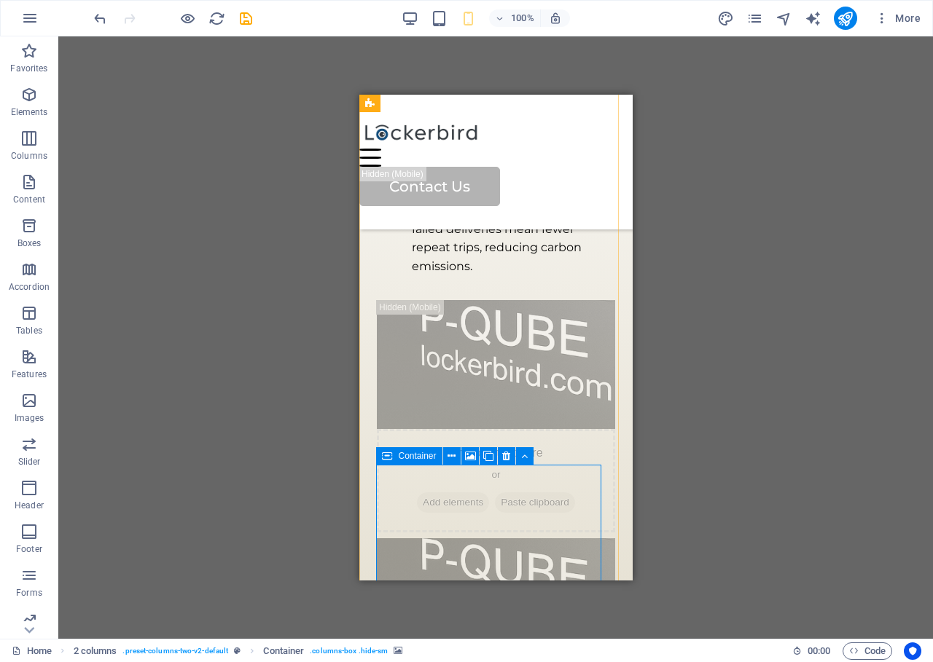
click at [471, 457] on icon at bounding box center [470, 456] width 11 height 15
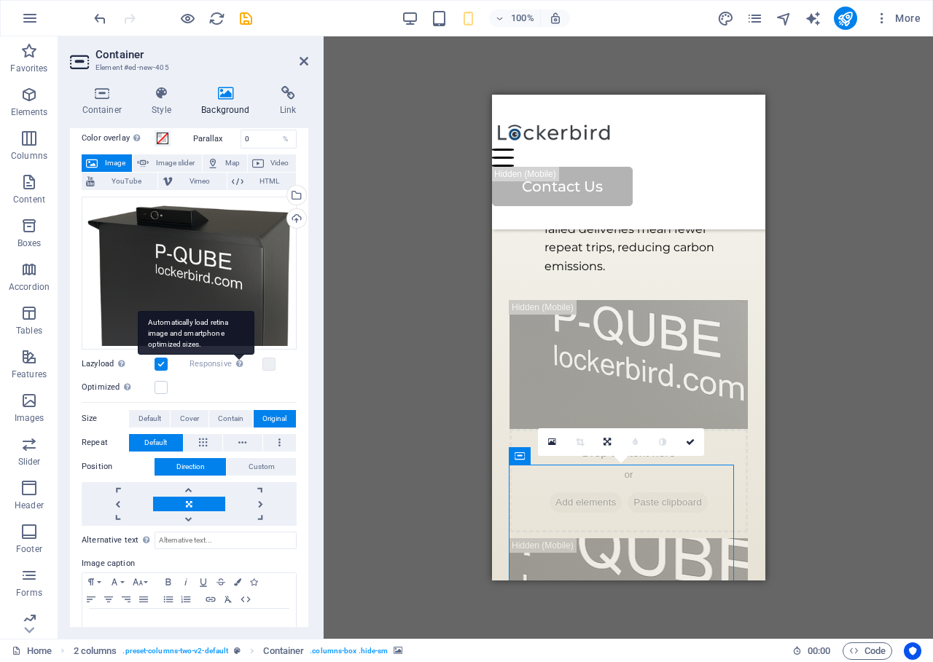
scroll to position [96, 0]
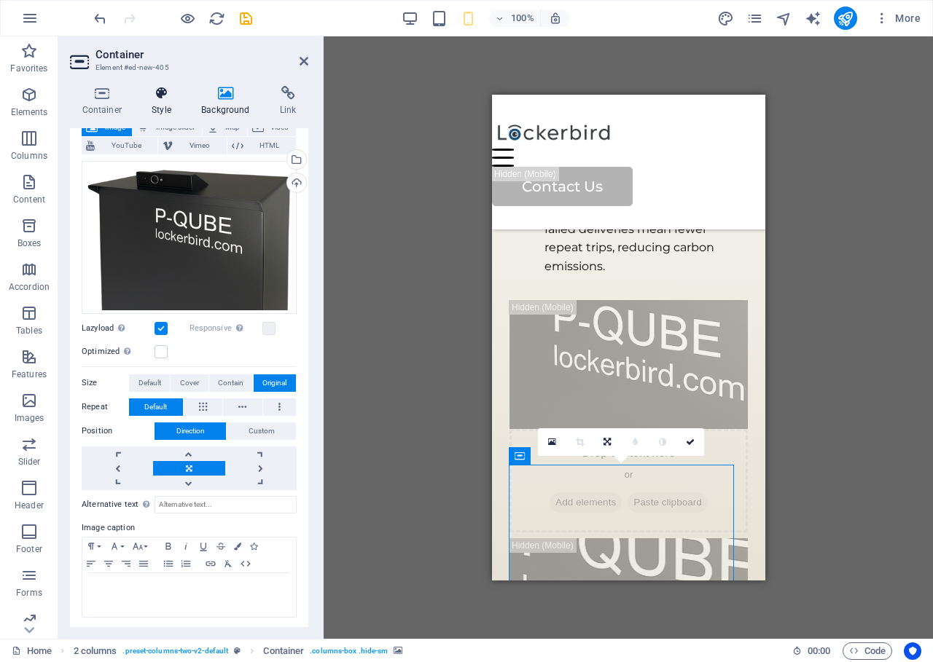
click at [155, 97] on icon at bounding box center [162, 93] width 44 height 15
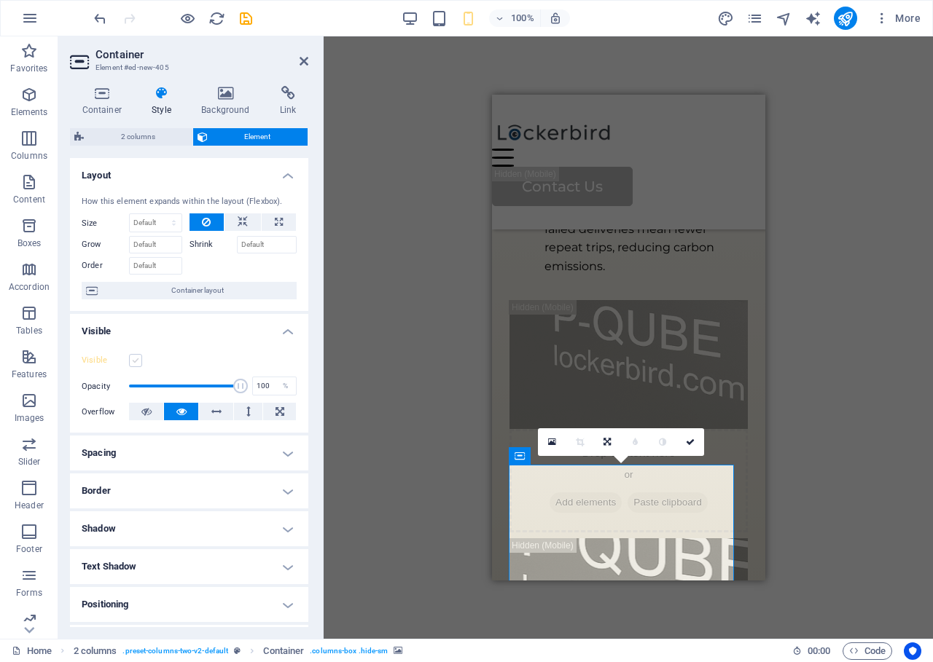
click at [136, 356] on label at bounding box center [135, 360] width 13 height 13
click at [0, 0] on input "Visible" at bounding box center [0, 0] width 0 height 0
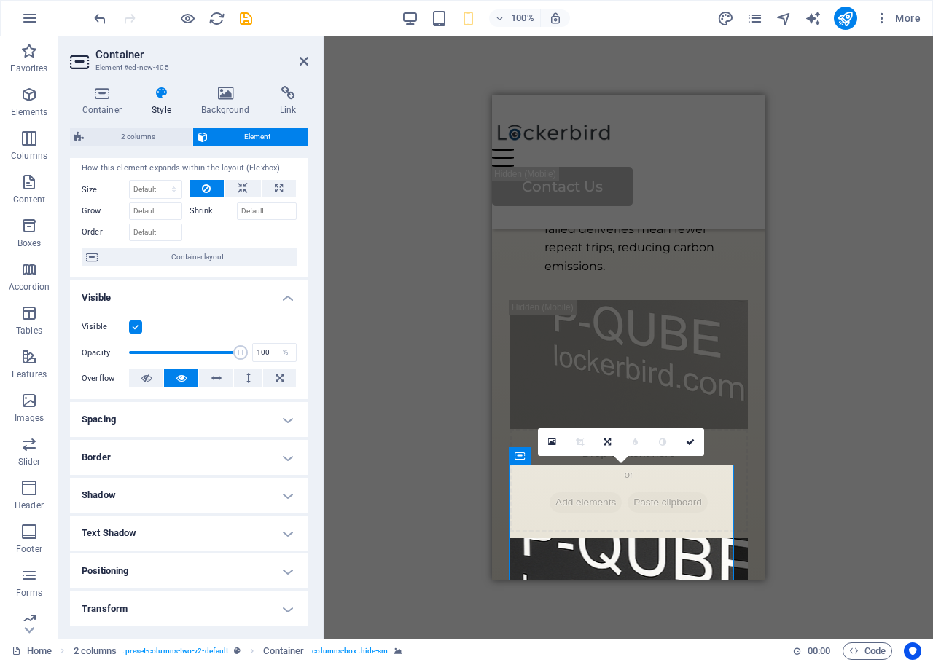
scroll to position [0, 0]
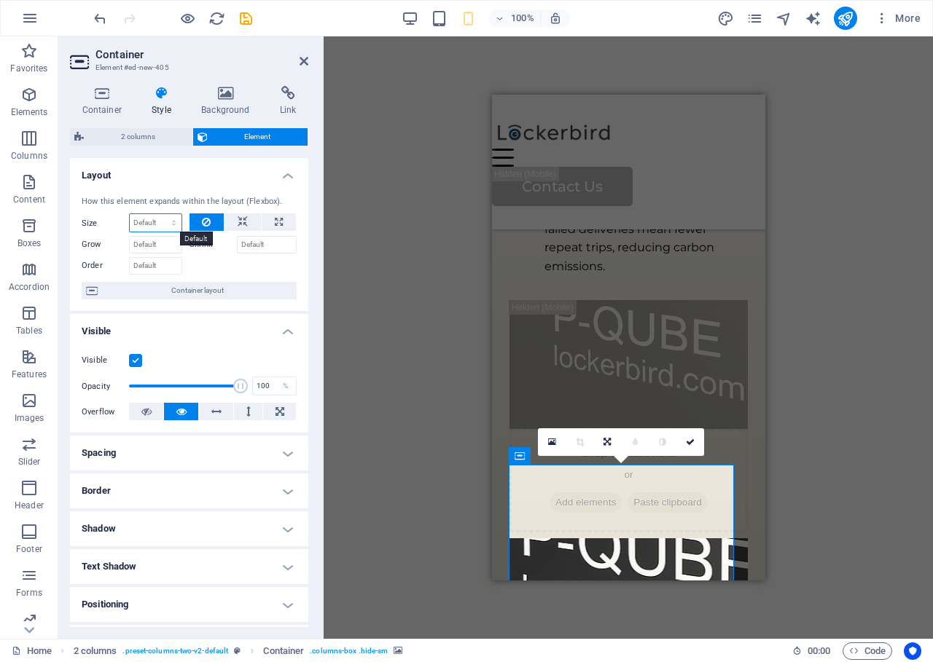
click at [176, 222] on select "Default auto px % 1/1 1/2 1/3 1/4 1/5 1/6 1/7 1/8 1/9 1/10" at bounding box center [156, 222] width 52 height 17
click at [247, 222] on button at bounding box center [242, 222] width 36 height 17
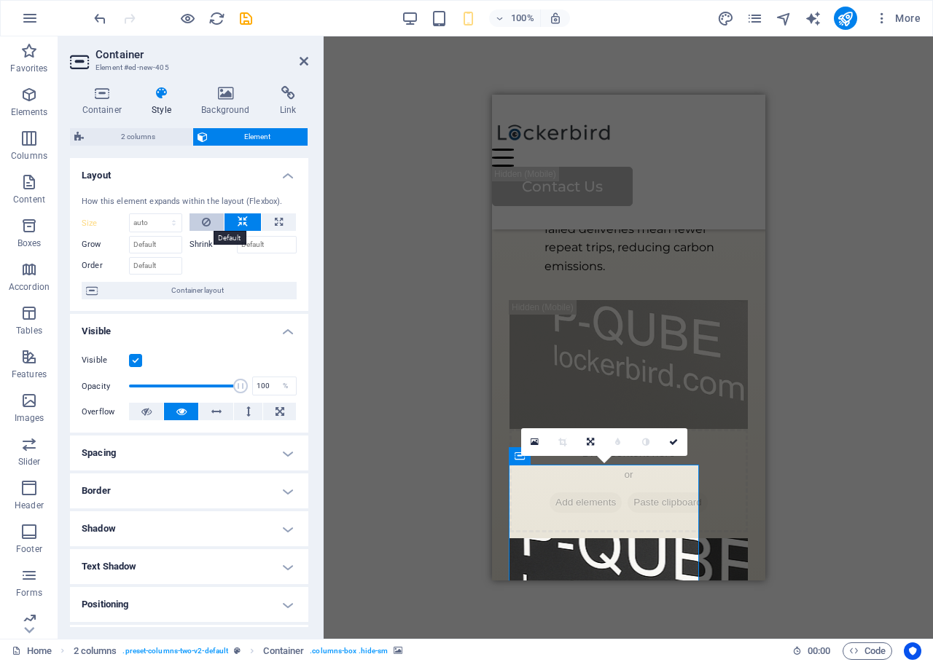
click at [192, 218] on button at bounding box center [206, 222] width 35 height 17
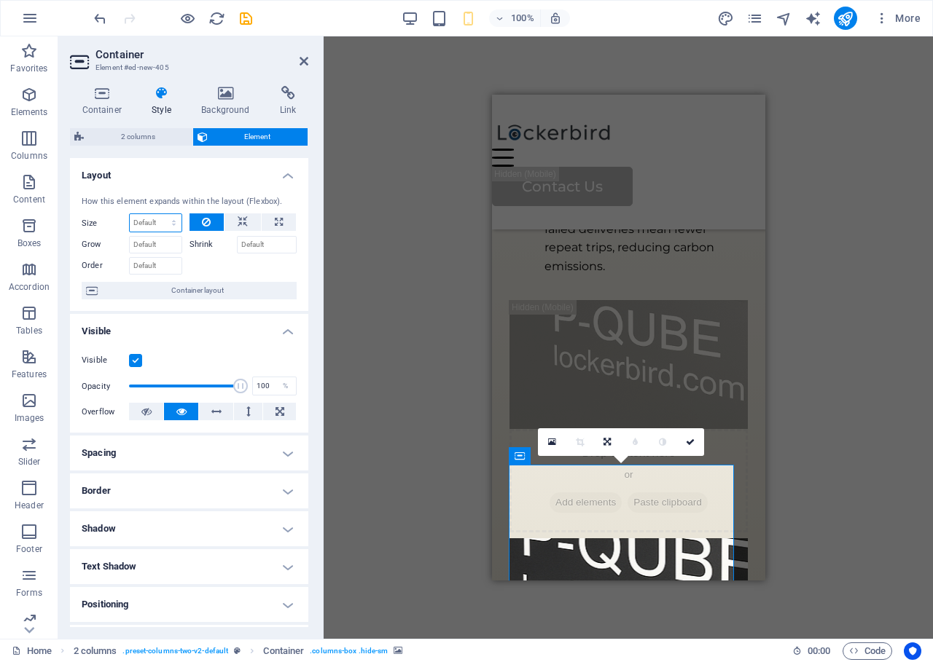
click at [168, 219] on select "Default auto px % 1/1 1/2 1/3 1/4 1/5 1/6 1/7 1/8 1/9 1/10" at bounding box center [156, 222] width 52 height 17
select select "%"
click at [160, 214] on select "Default auto px % 1/1 1/2 1/3 1/4 1/5 1/6 1/7 1/8 1/9 1/10" at bounding box center [156, 222] width 52 height 17
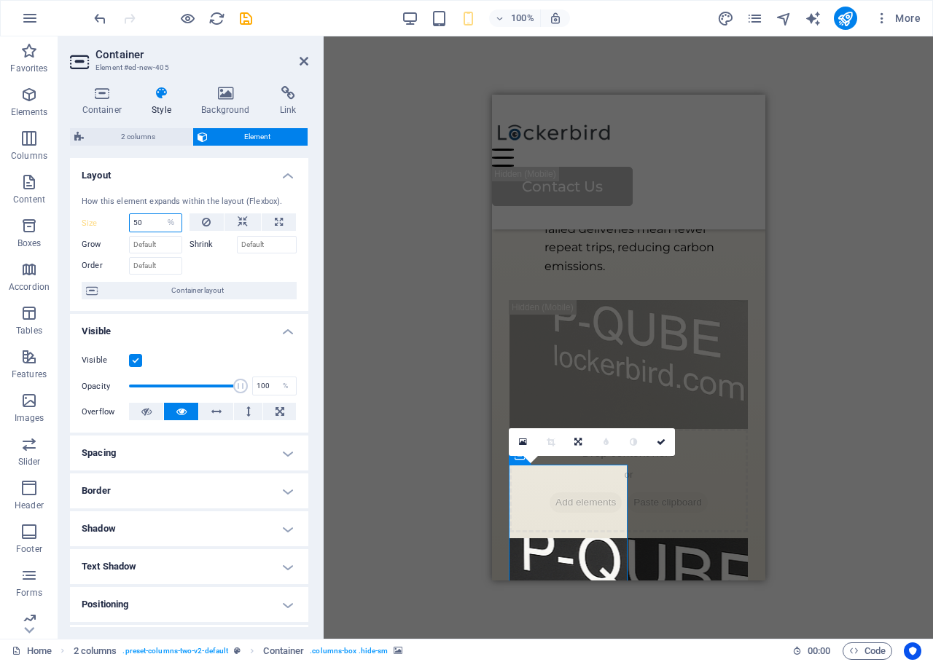
drag, startPoint x: 150, startPoint y: 224, endPoint x: 87, endPoint y: 210, distance: 64.9
click at [87, 210] on div "How this element expands within the layout (Flexbox). Size 50 Default auto px %…" at bounding box center [189, 248] width 238 height 128
type input "100"
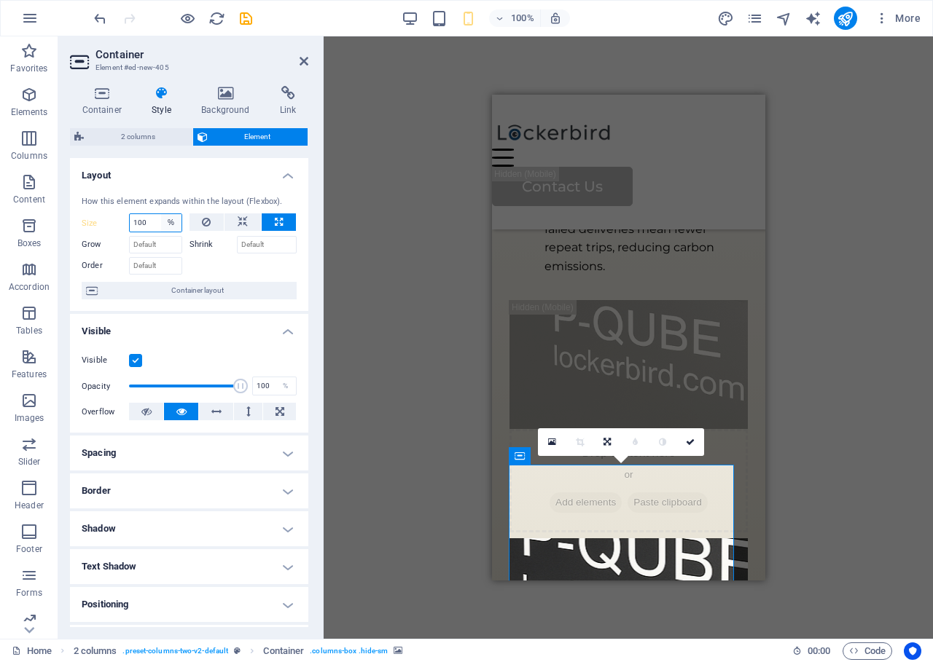
click at [171, 218] on select "Default auto px % 1/1 1/2 1/3 1/4 1/5 1/6 1/7 1/8 1/9 1/10" at bounding box center [171, 222] width 20 height 17
select select "auto"
click at [161, 214] on select "Default auto px % 1/1 1/2 1/3 1/4 1/5 1/6 1/7 1/8 1/9 1/10" at bounding box center [171, 222] width 20 height 17
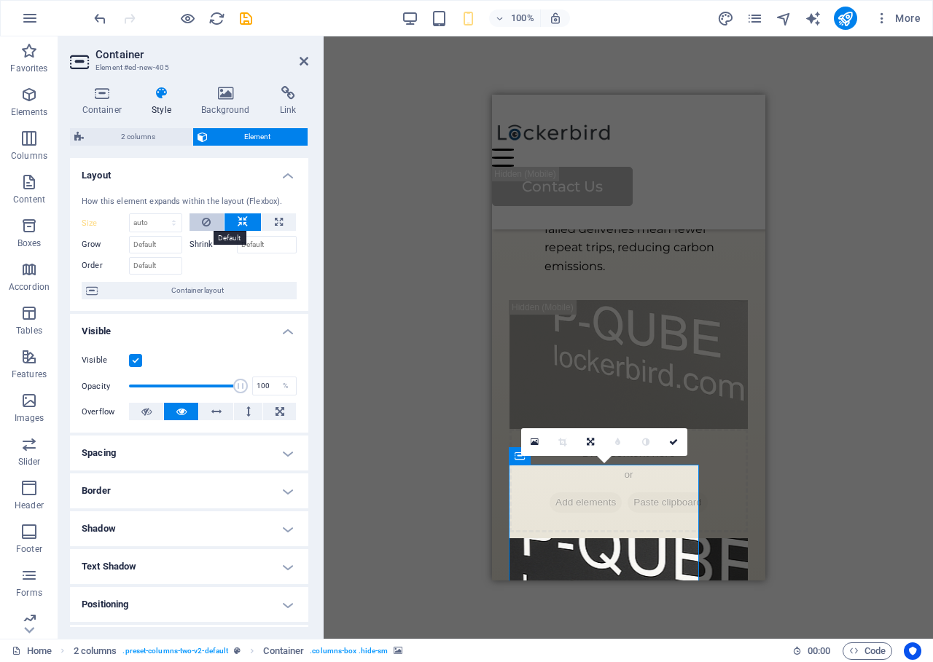
click at [199, 218] on button at bounding box center [206, 222] width 35 height 17
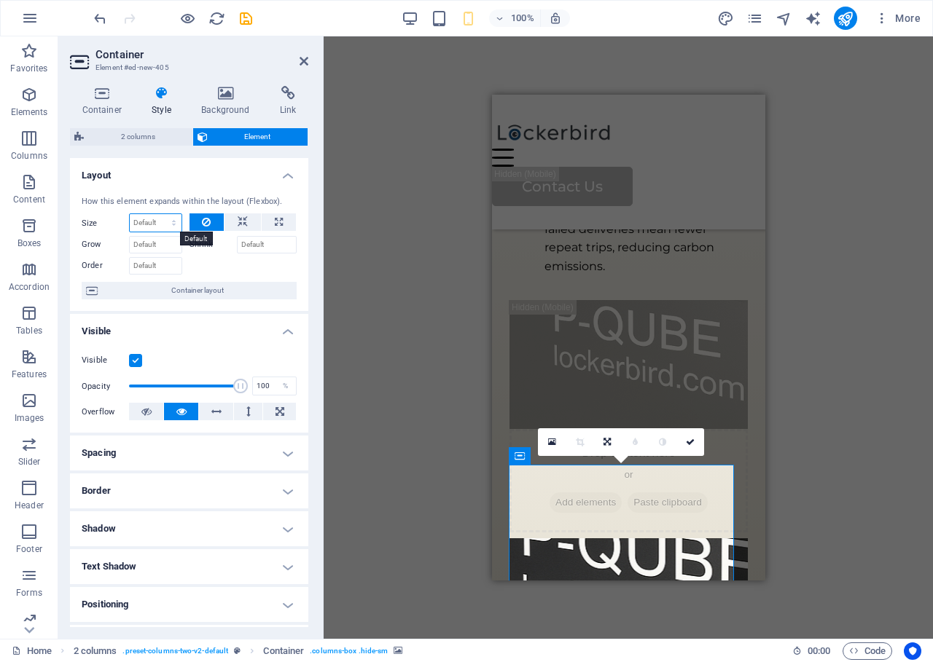
click at [169, 219] on select "Default auto px % 1/1 1/2 1/3 1/4 1/5 1/6 1/7 1/8 1/9 1/10" at bounding box center [156, 222] width 52 height 17
select select "px"
click at [160, 214] on select "Default auto px % 1/1 1/2 1/3 1/4 1/5 1/6 1/7 1/8 1/9 1/10" at bounding box center [156, 222] width 52 height 17
click at [155, 224] on input "300" at bounding box center [156, 222] width 52 height 17
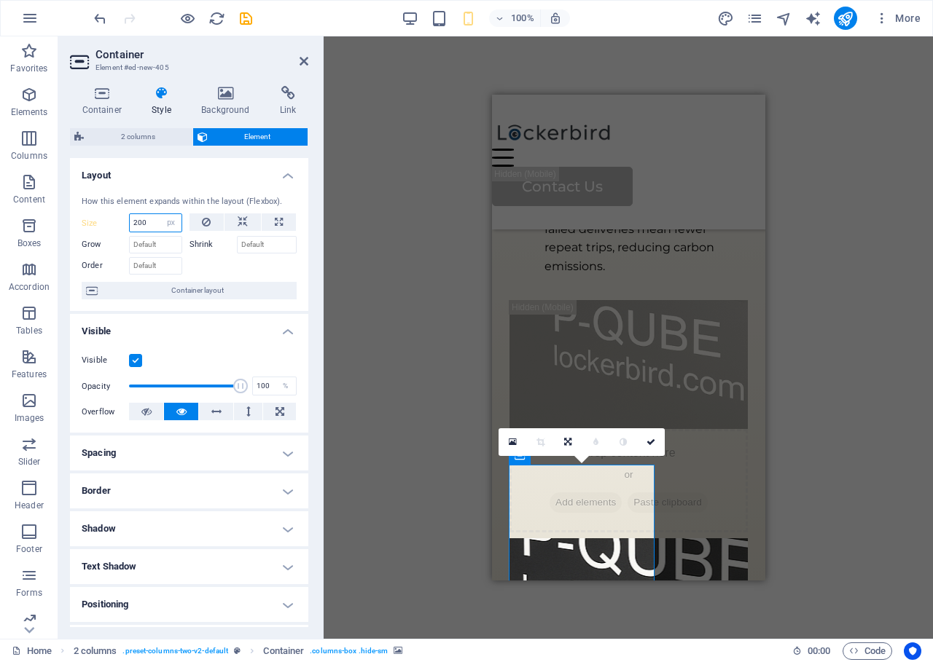
click at [155, 220] on input "200" at bounding box center [156, 222] width 52 height 17
type input "300"
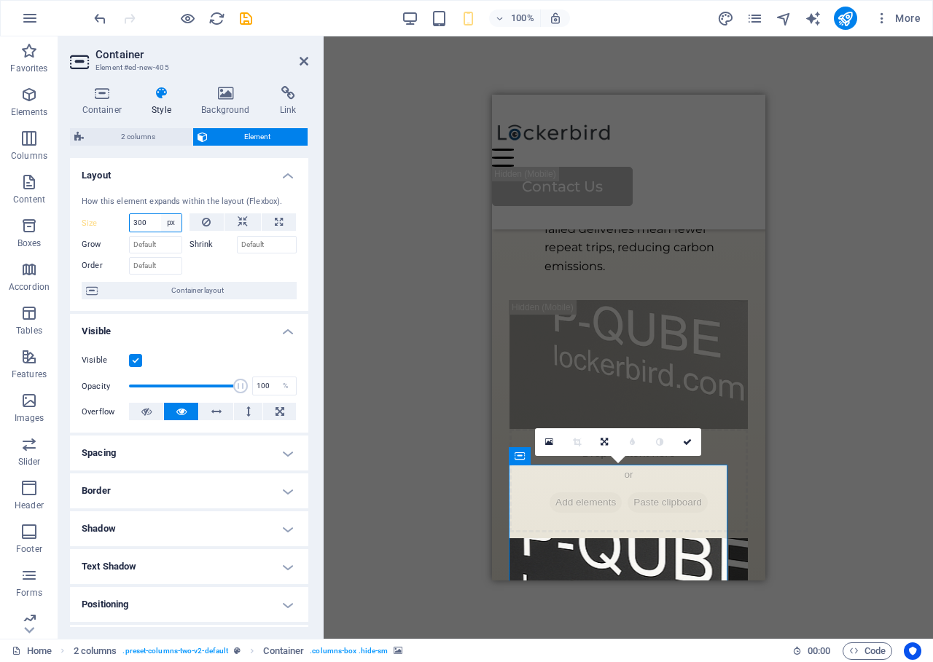
click at [174, 222] on select "Default auto px % 1/1 1/2 1/3 1/4 1/5 1/6 1/7 1/8 1/9 1/10" at bounding box center [171, 222] width 20 height 17
select select "aqst0n47nig"
click at [161, 214] on select "Default auto px % 1/1 1/2 1/3 1/4 1/5 1/6 1/7 1/8 1/9 1/10" at bounding box center [171, 222] width 20 height 17
select select "DISABLED_OPTION_VALUE"
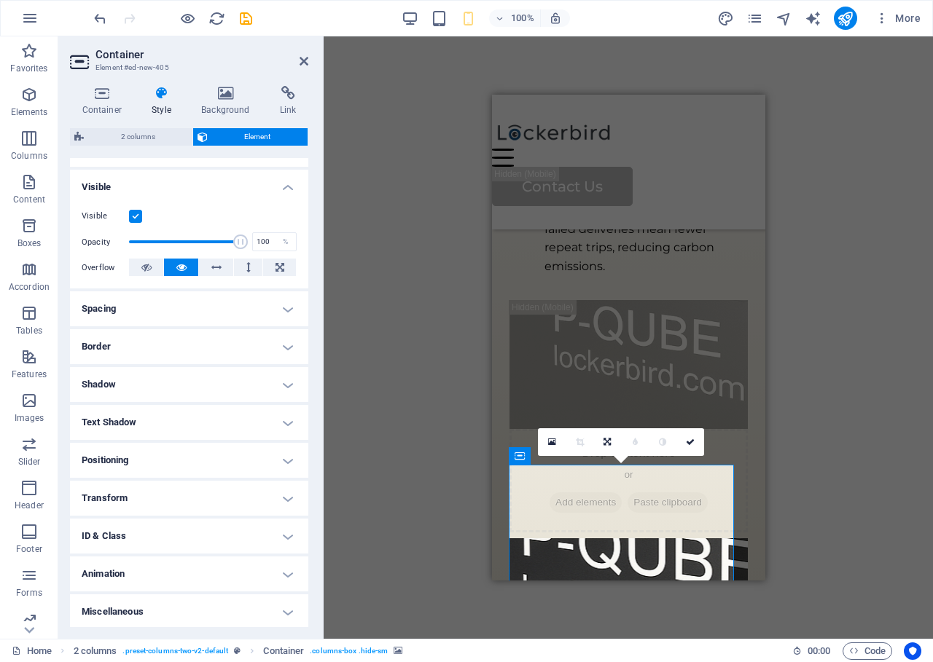
scroll to position [146, 0]
click at [259, 386] on h4 "Shadow" at bounding box center [189, 383] width 238 height 35
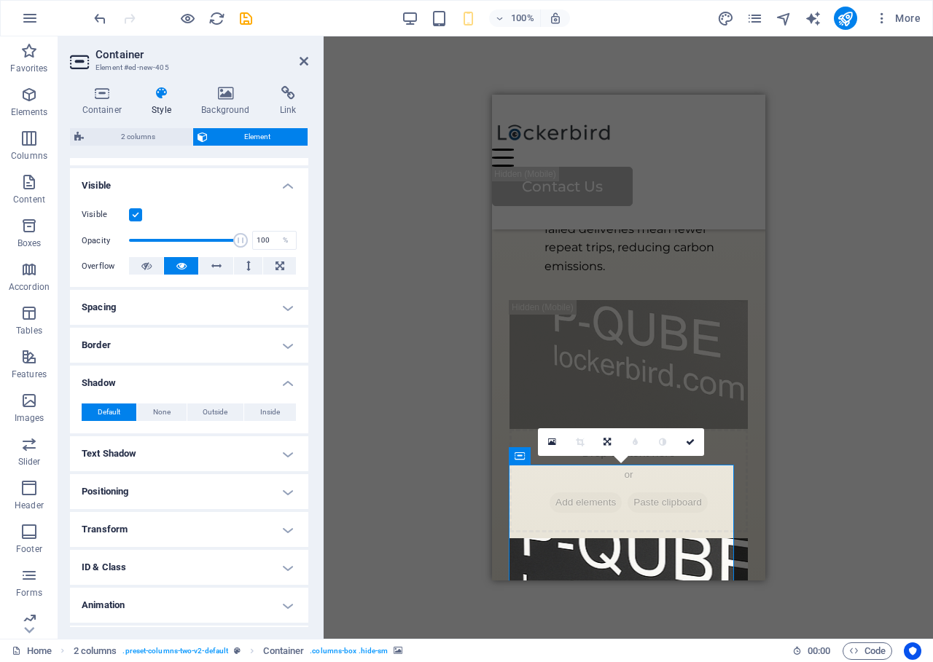
click at [259, 386] on h4 "Shadow" at bounding box center [189, 379] width 238 height 26
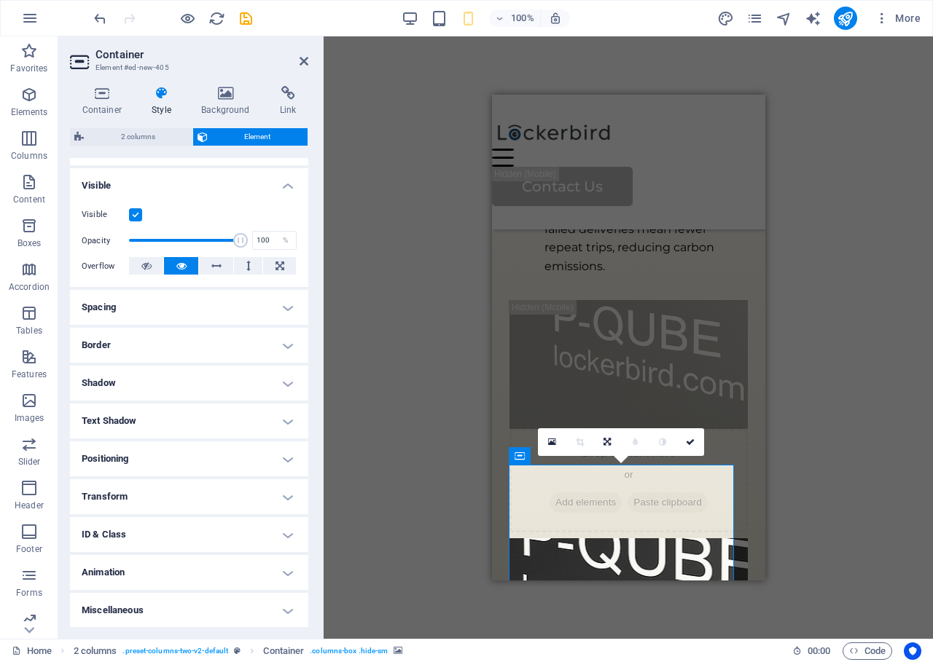
click at [267, 349] on h4 "Border" at bounding box center [189, 345] width 238 height 35
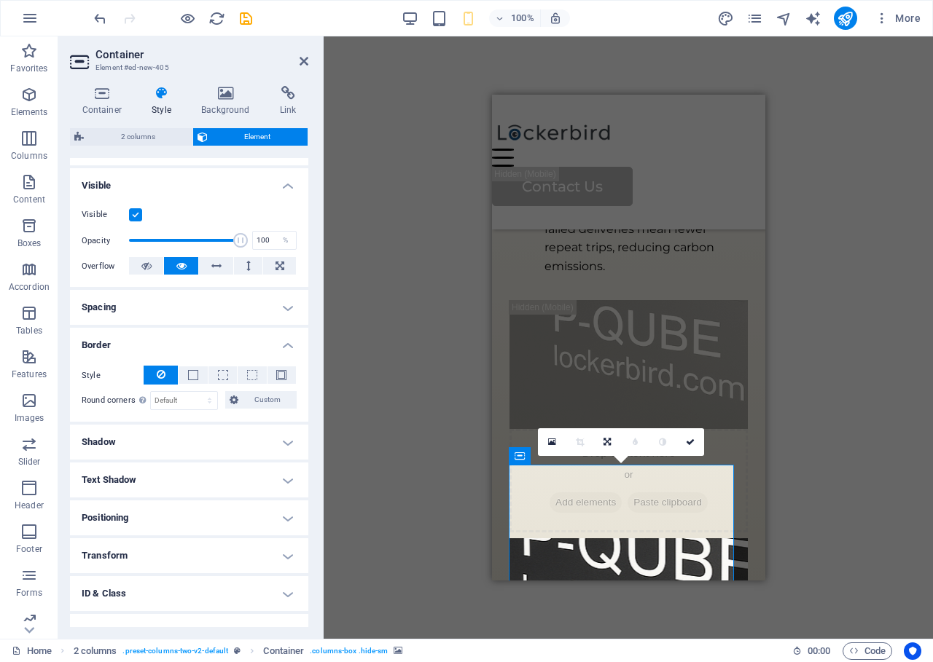
click at [265, 345] on h4 "Border" at bounding box center [189, 341] width 238 height 26
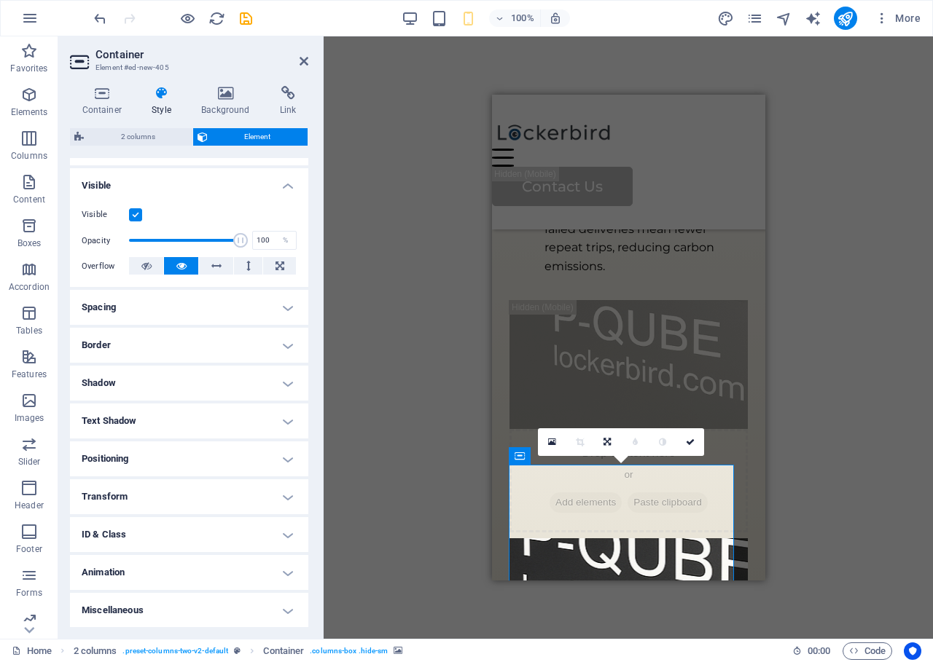
click at [256, 308] on h4 "Spacing" at bounding box center [189, 307] width 238 height 35
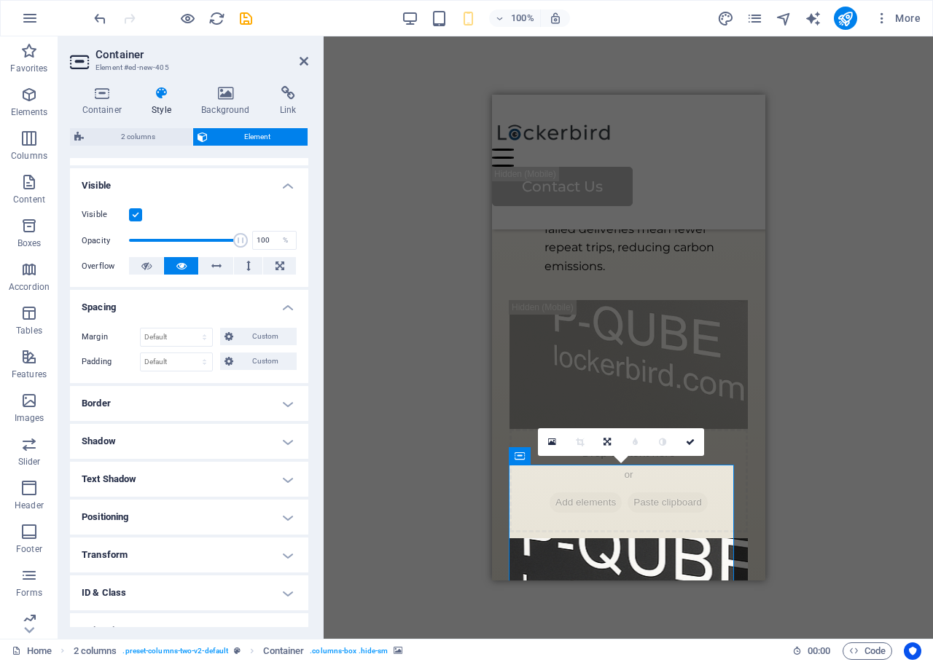
click at [259, 301] on h4 "Spacing" at bounding box center [189, 303] width 238 height 26
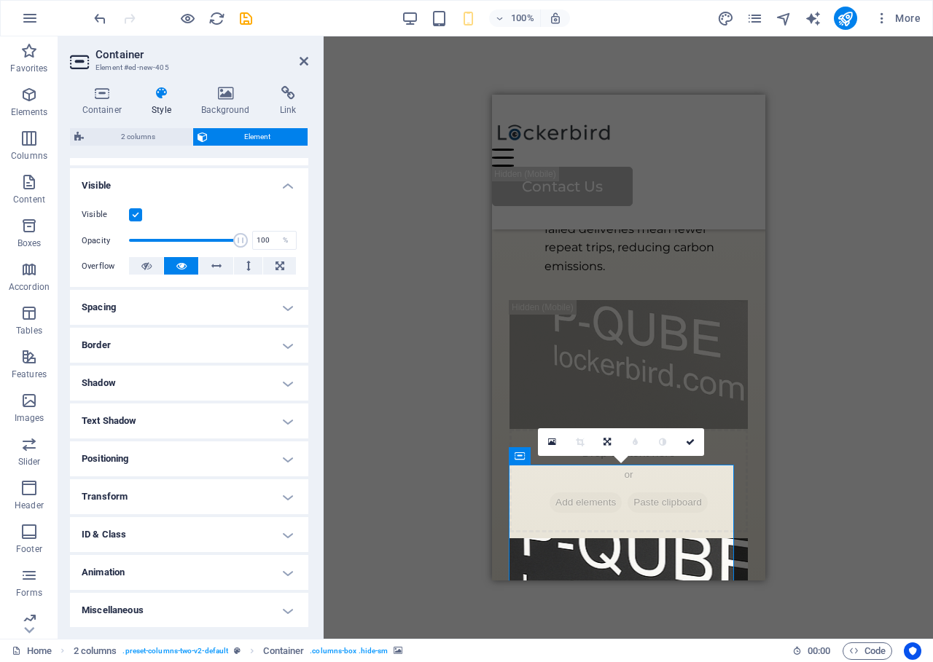
click at [246, 375] on h4 "Shadow" at bounding box center [189, 383] width 238 height 35
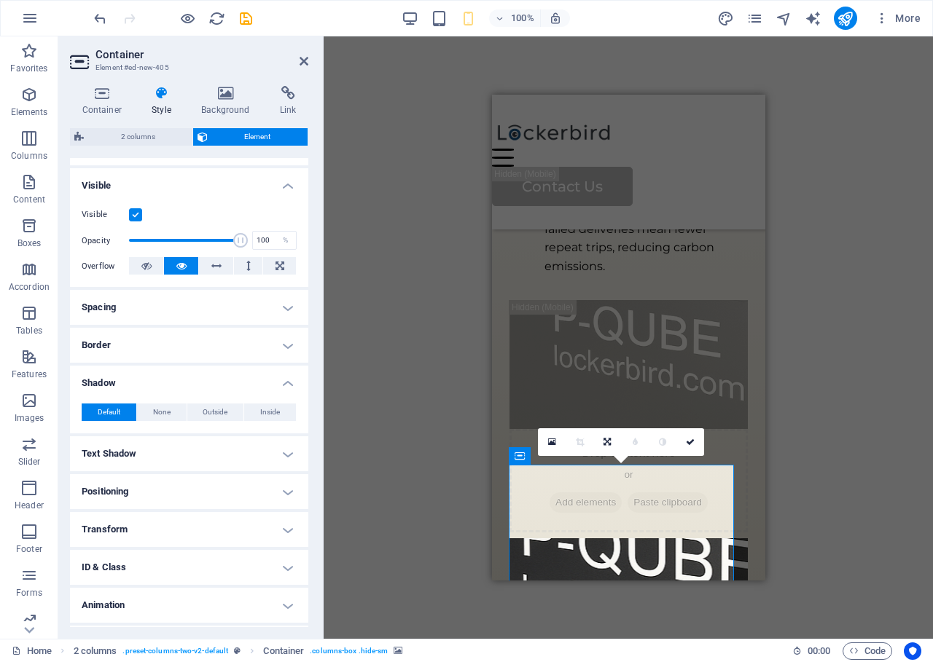
click at [244, 380] on h4 "Shadow" at bounding box center [189, 379] width 238 height 26
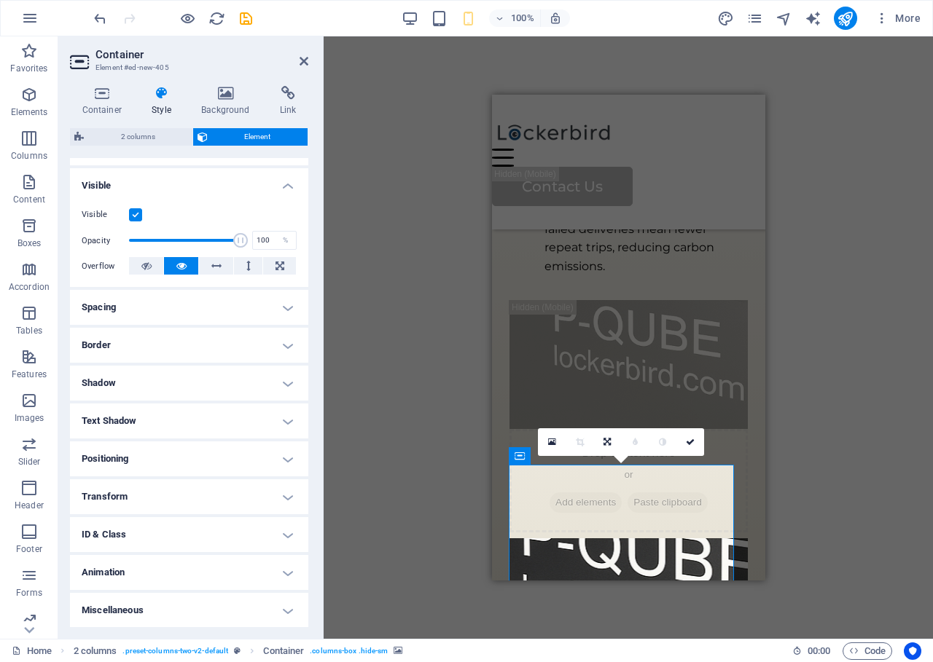
click at [216, 619] on h4 "Miscellaneous" at bounding box center [189, 610] width 238 height 35
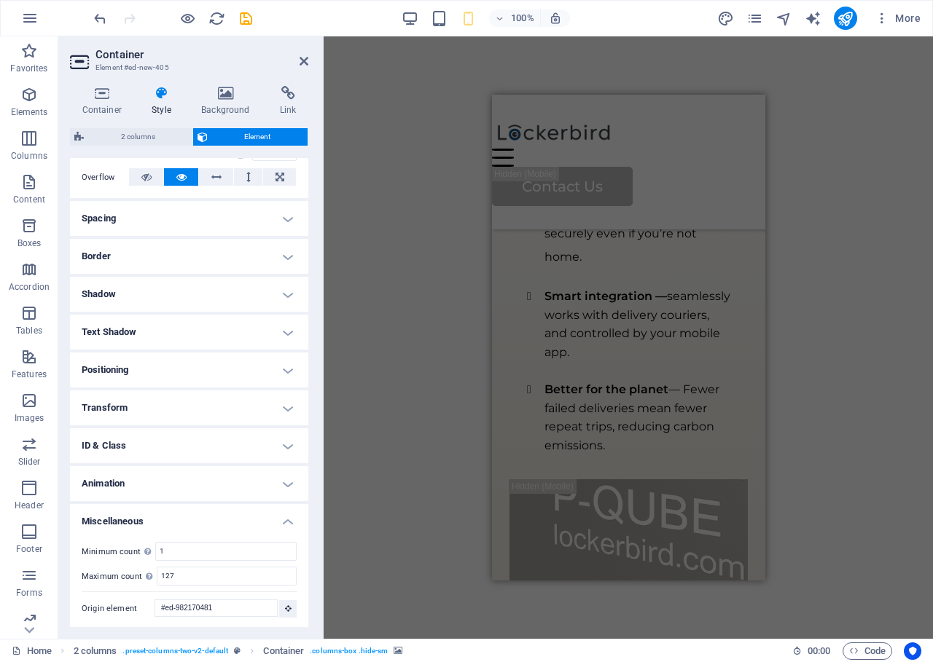
scroll to position [1032, 0]
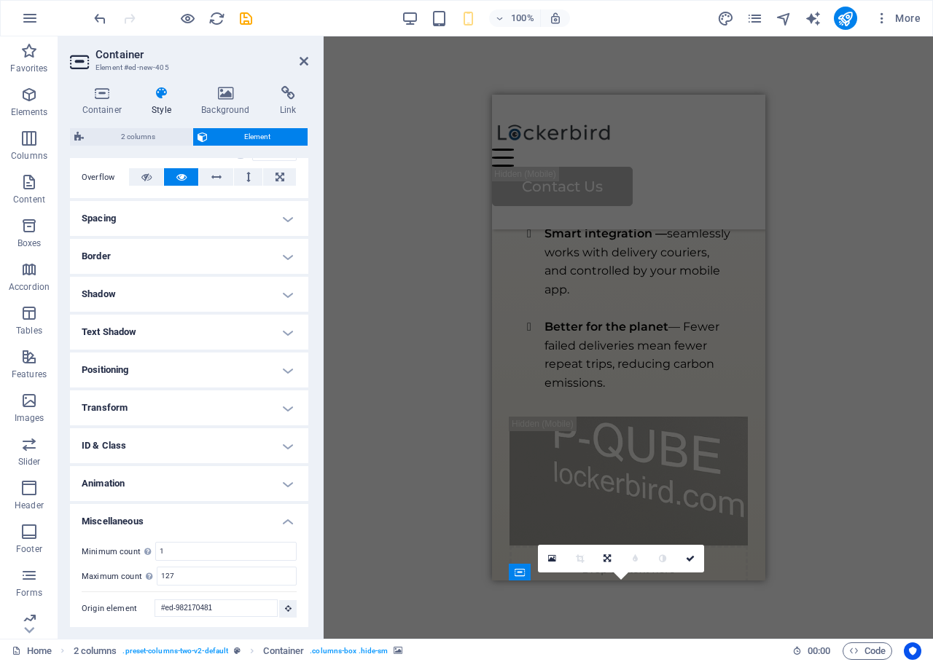
click at [283, 514] on h4 "Miscellaneous" at bounding box center [189, 517] width 238 height 26
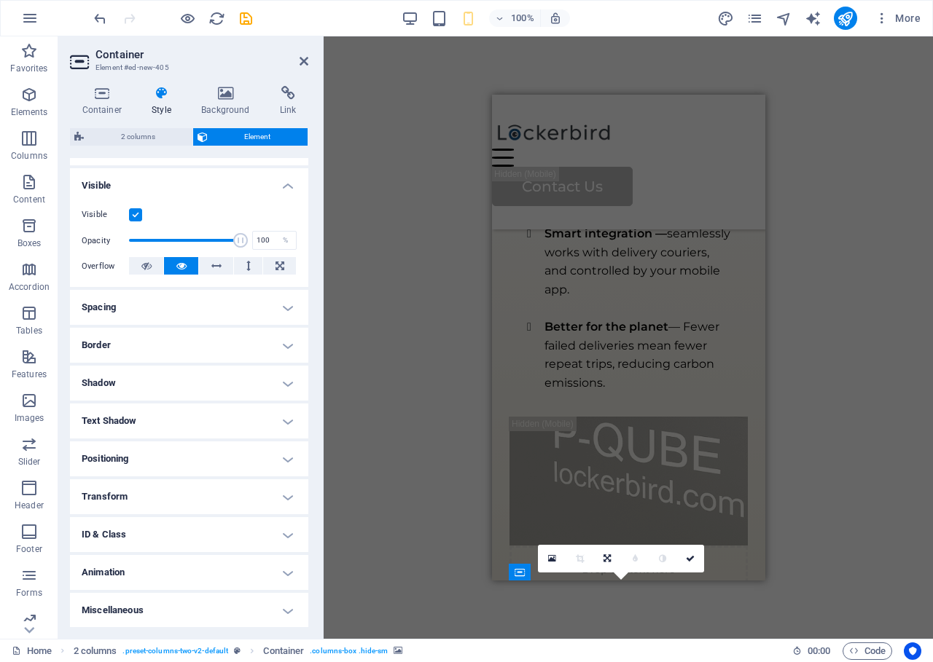
click at [283, 506] on h4 "Transform" at bounding box center [189, 497] width 238 height 35
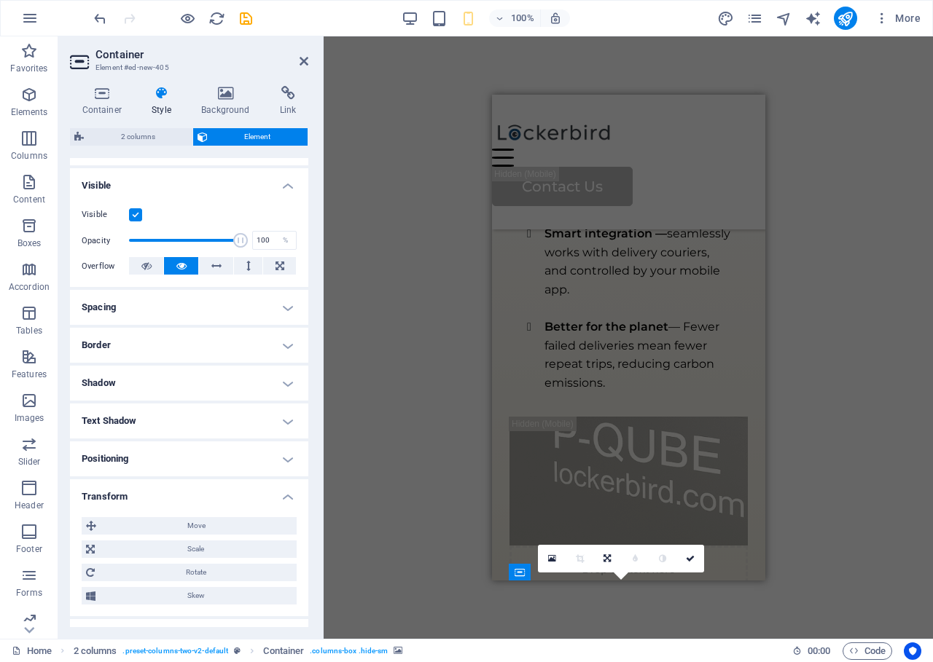
scroll to position [235, 0]
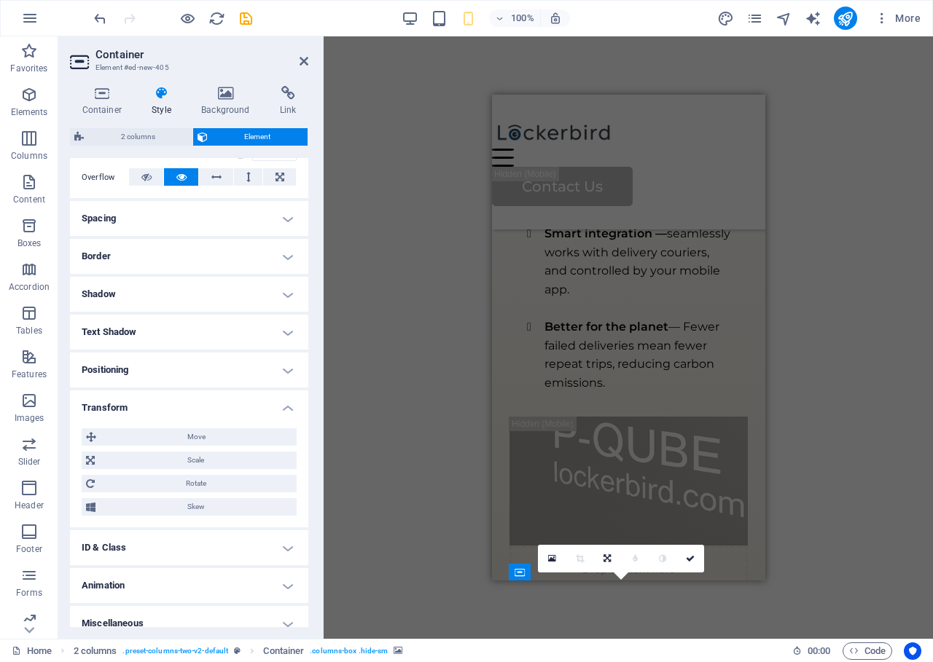
click at [289, 402] on h4 "Transform" at bounding box center [189, 404] width 238 height 26
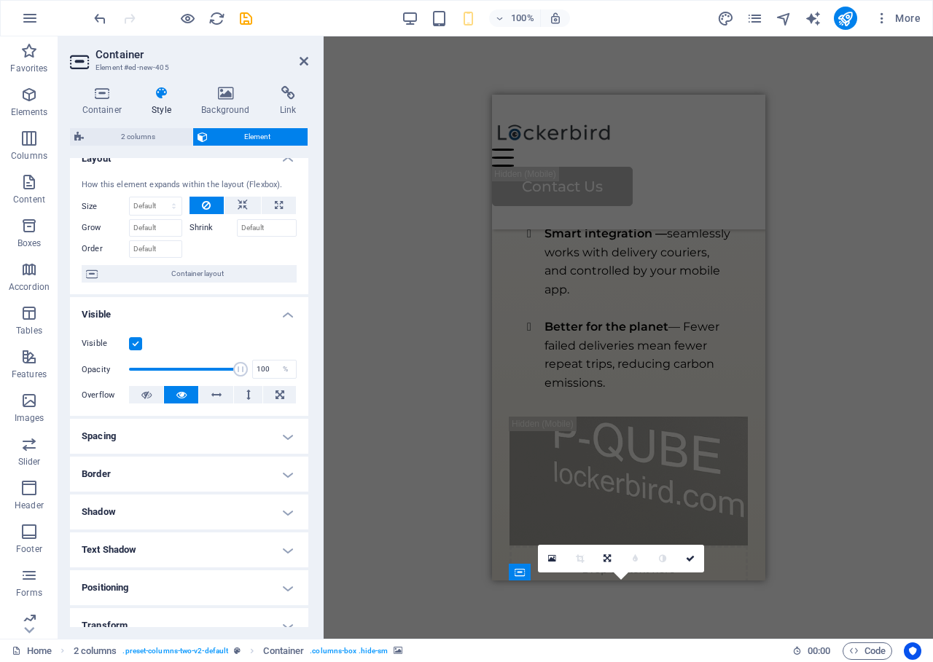
scroll to position [0, 0]
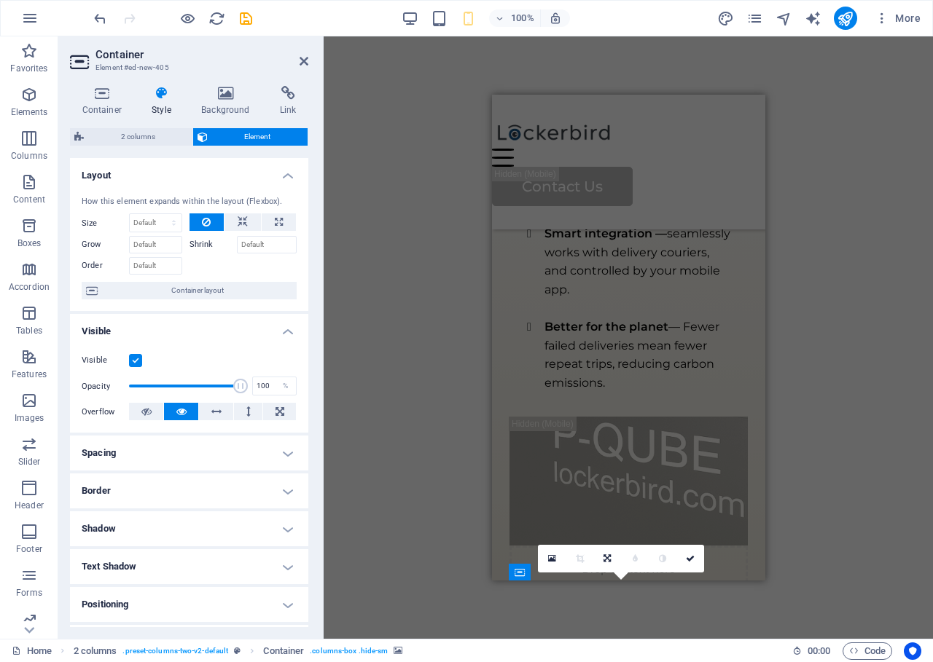
click at [134, 359] on label at bounding box center [135, 360] width 13 height 13
click at [0, 0] on input "Visible" at bounding box center [0, 0] width 0 height 0
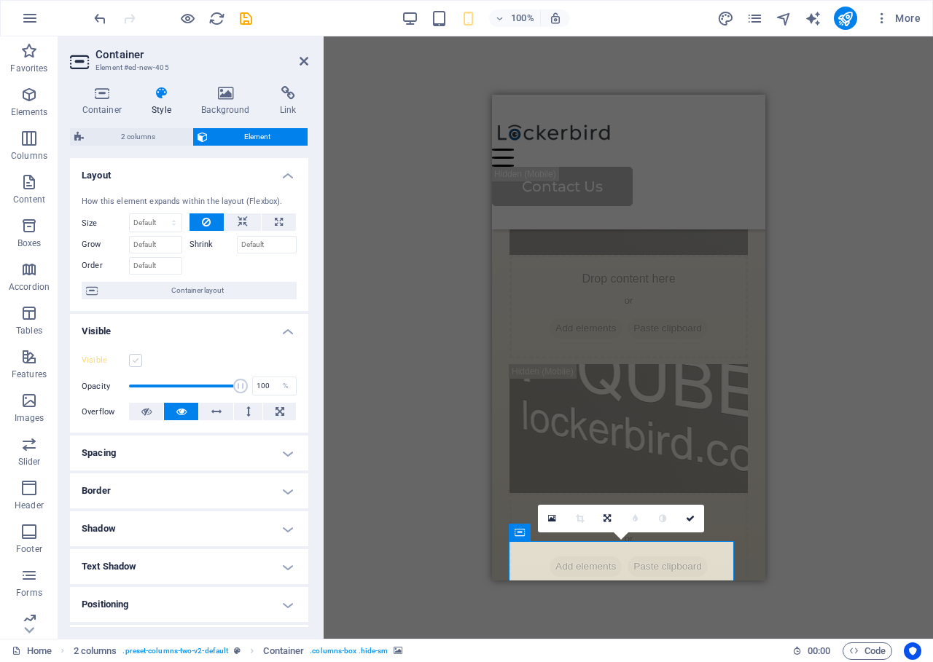
scroll to position [1340, 0]
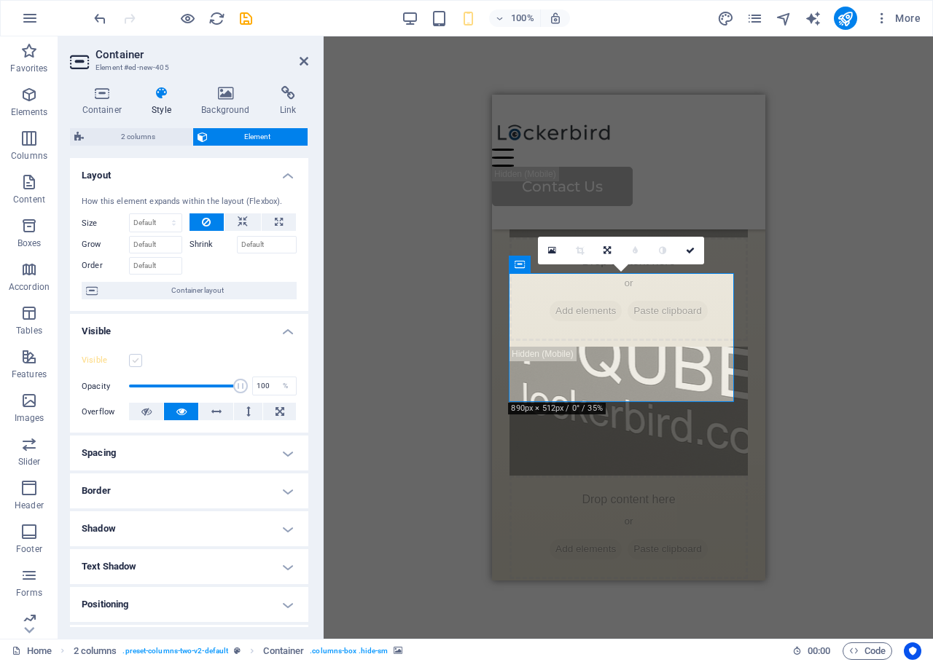
click at [133, 359] on label at bounding box center [135, 360] width 13 height 13
click at [0, 0] on input "Visible" at bounding box center [0, 0] width 0 height 0
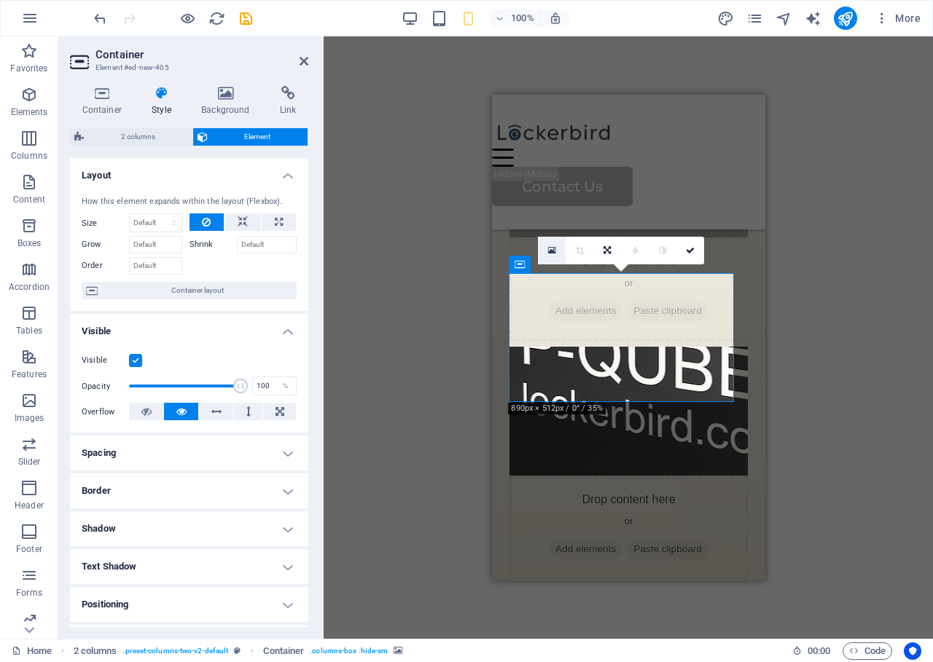
click at [548, 251] on icon at bounding box center [552, 251] width 8 height 10
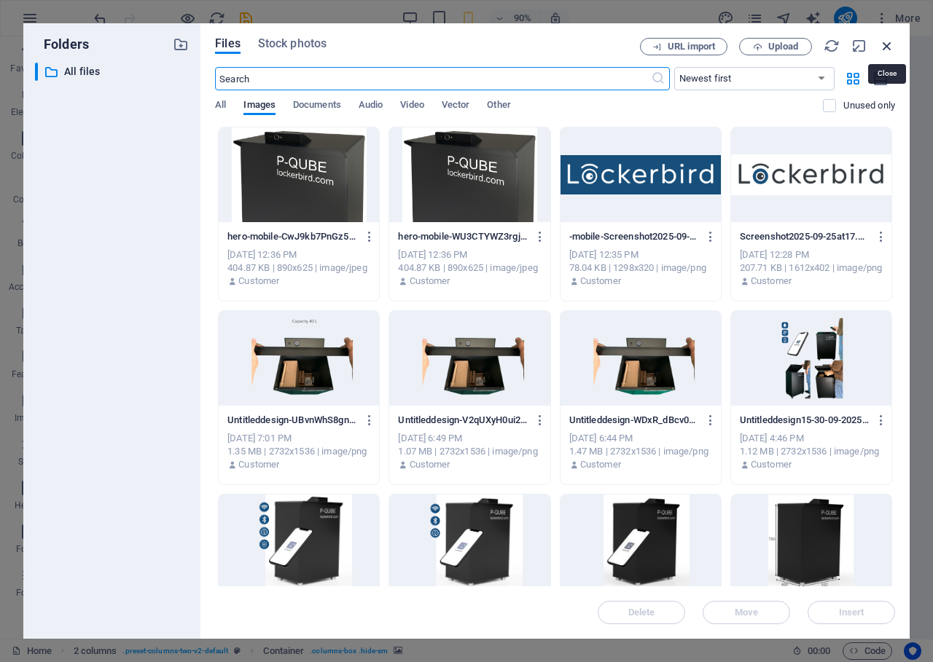
click at [891, 52] on icon "button" at bounding box center [887, 46] width 16 height 16
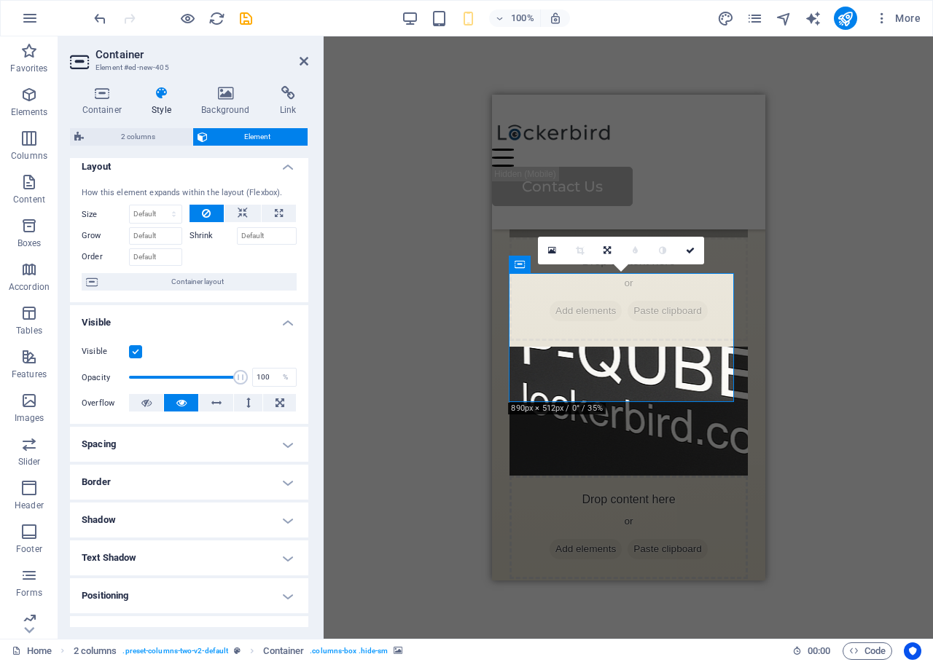
scroll to position [0, 0]
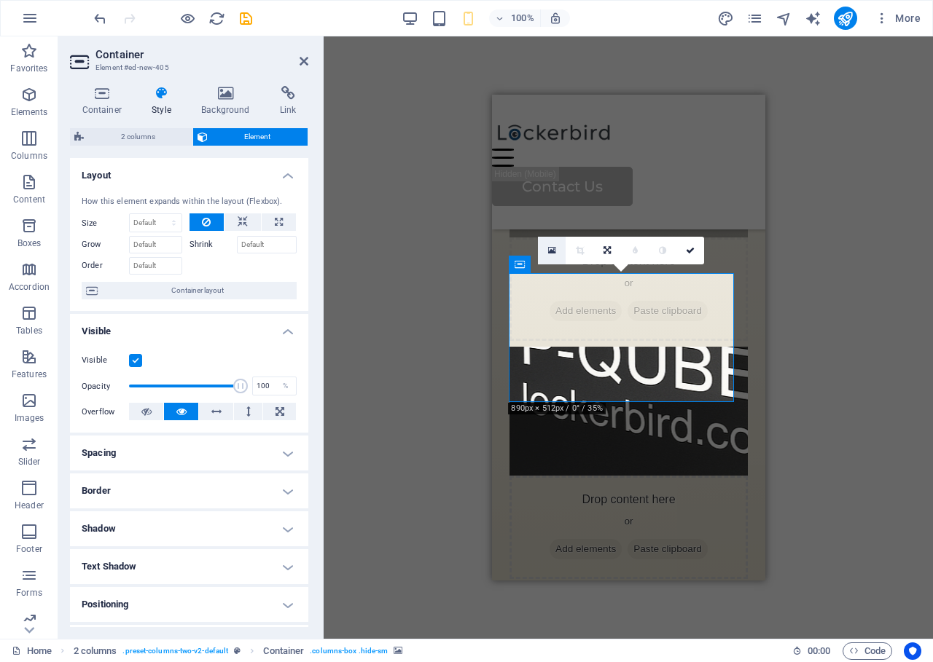
drag, startPoint x: 549, startPoint y: 249, endPoint x: 248, endPoint y: 145, distance: 318.5
click at [549, 249] on icon at bounding box center [552, 251] width 8 height 10
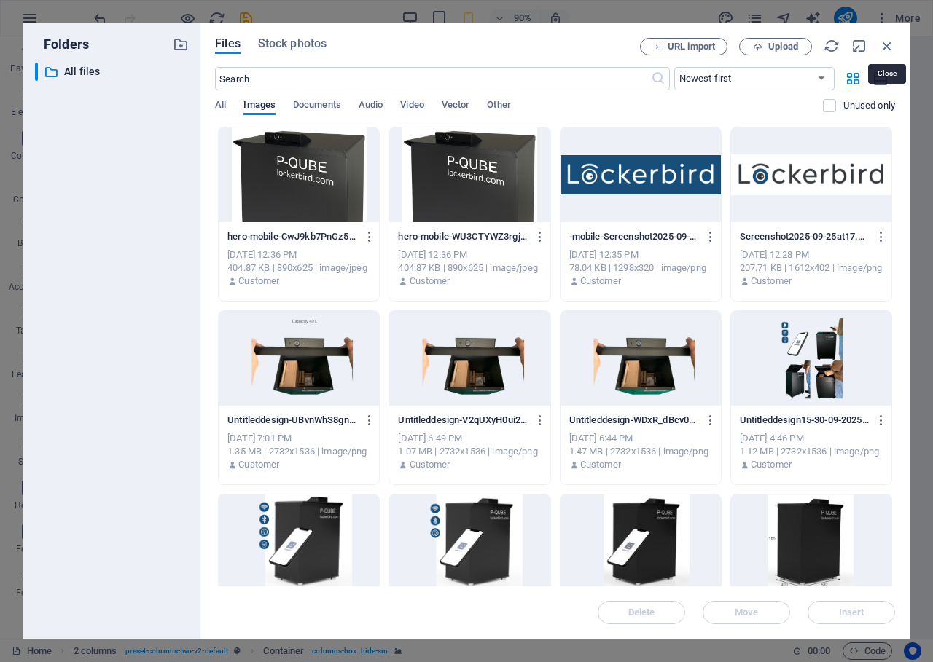
click at [885, 45] on icon "button" at bounding box center [887, 46] width 16 height 16
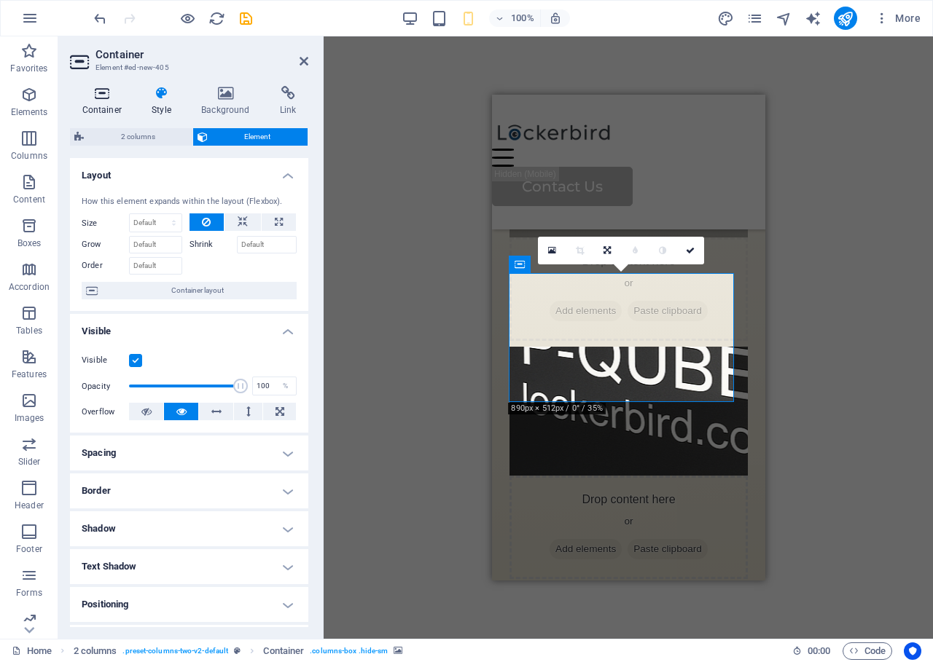
click at [99, 101] on h4 "Container" at bounding box center [105, 101] width 70 height 31
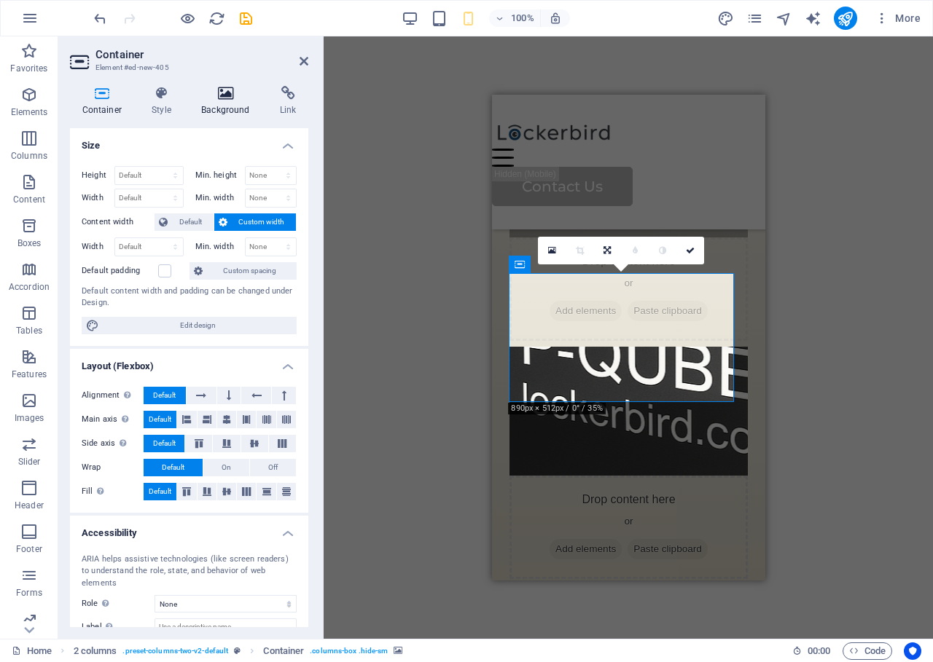
click at [227, 103] on h4 "Background" at bounding box center [228, 101] width 79 height 31
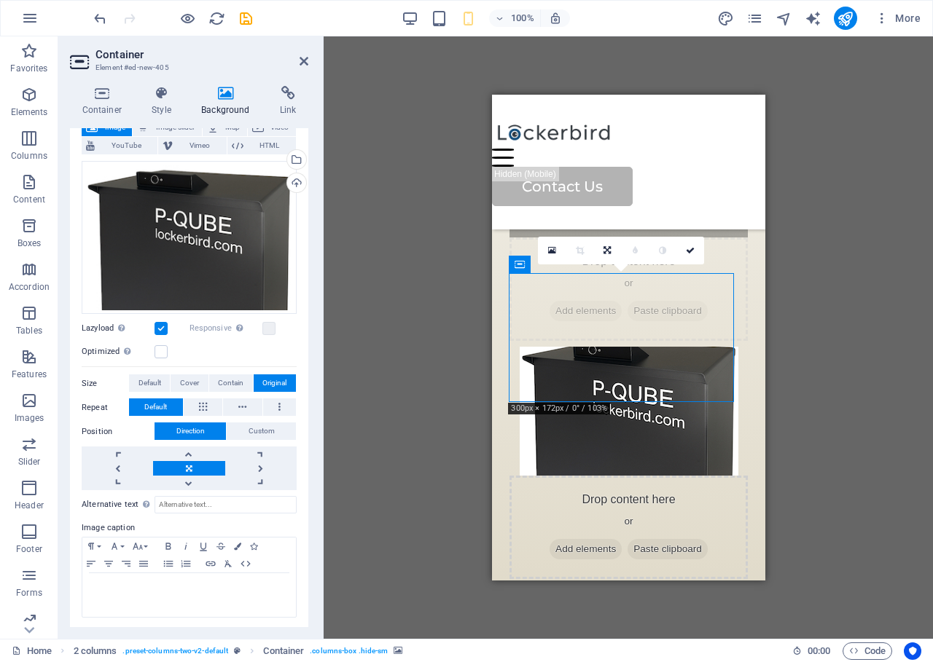
click at [799, 345] on div "Drag here to replace the existing content. Press “Ctrl” if you want to create a…" at bounding box center [628, 337] width 609 height 603
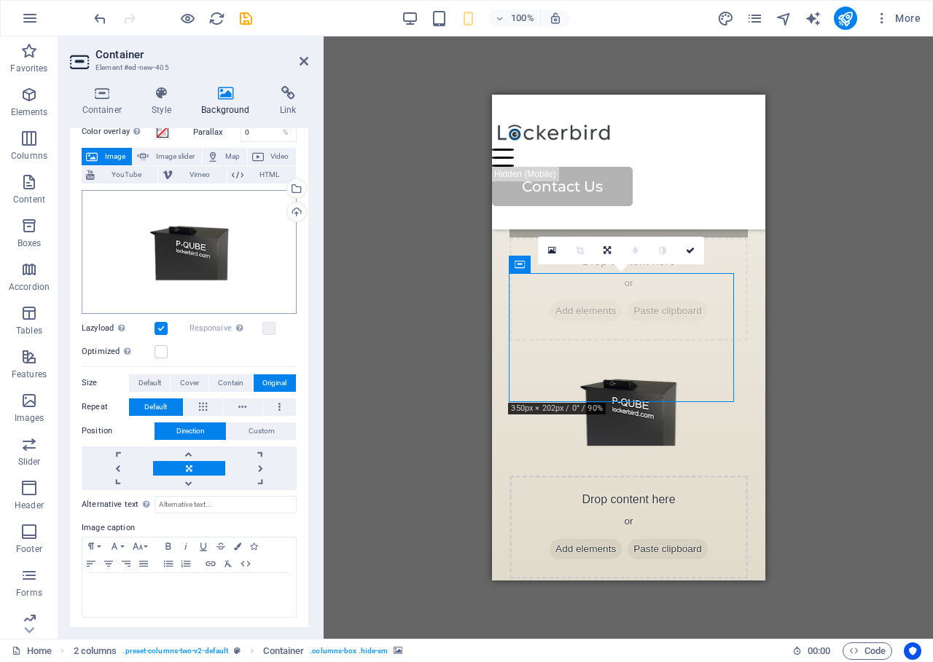
scroll to position [68, 0]
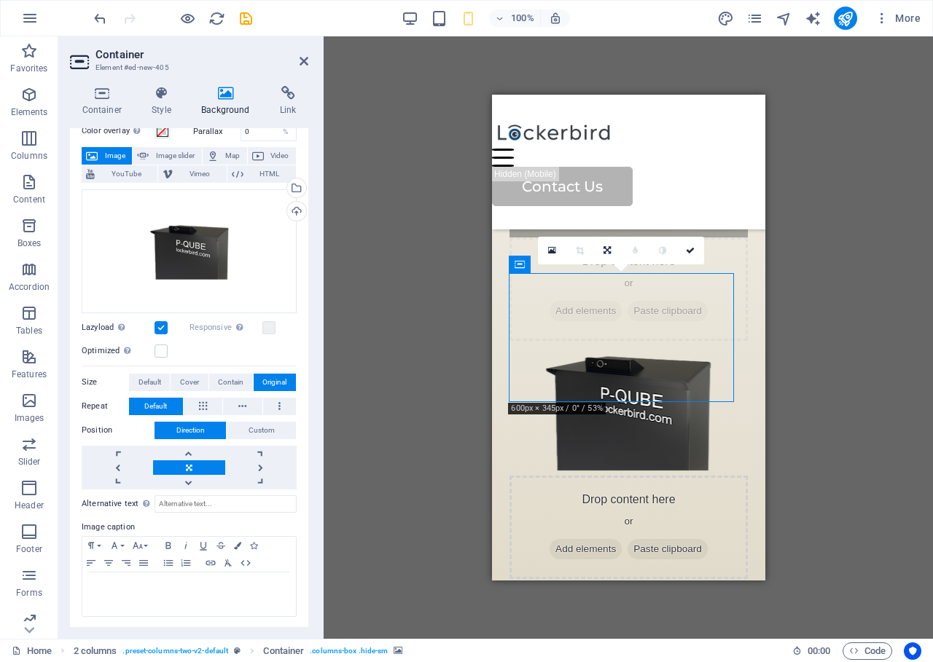
click at [845, 335] on div "H2 Wide image with text Container Menu Bar Logo Menu Button Spacer Container Co…" at bounding box center [628, 337] width 609 height 603
click at [690, 248] on icon at bounding box center [690, 250] width 9 height 9
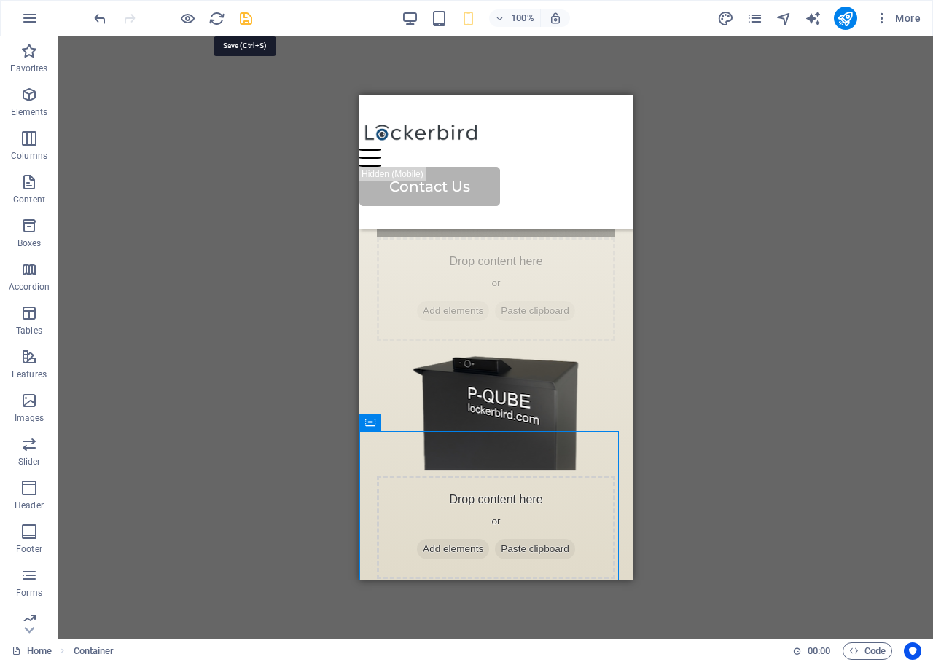
click at [239, 20] on icon "save" at bounding box center [246, 18] width 17 height 17
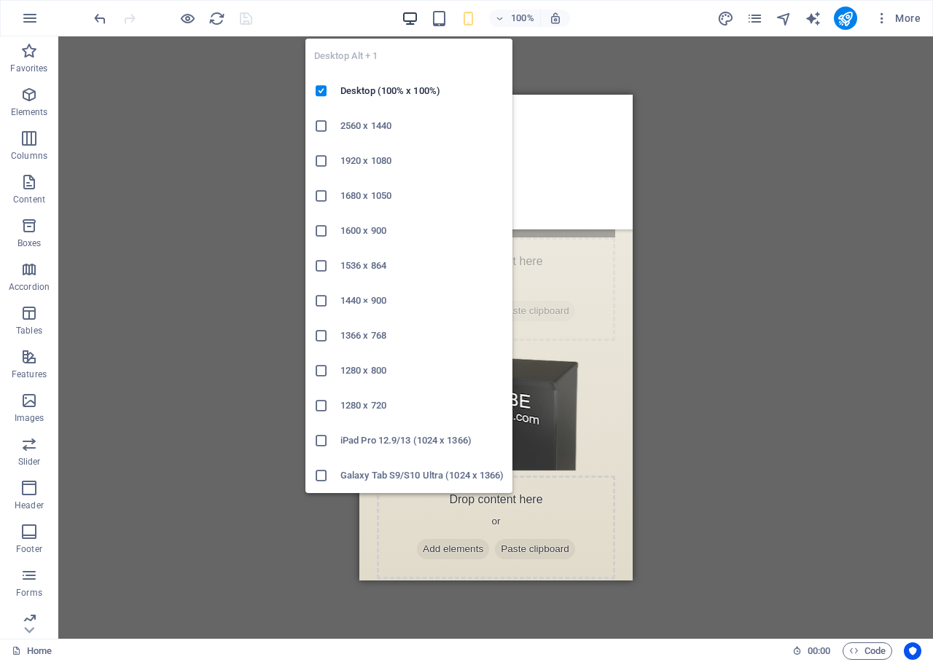
click at [414, 21] on icon "button" at bounding box center [410, 18] width 17 height 17
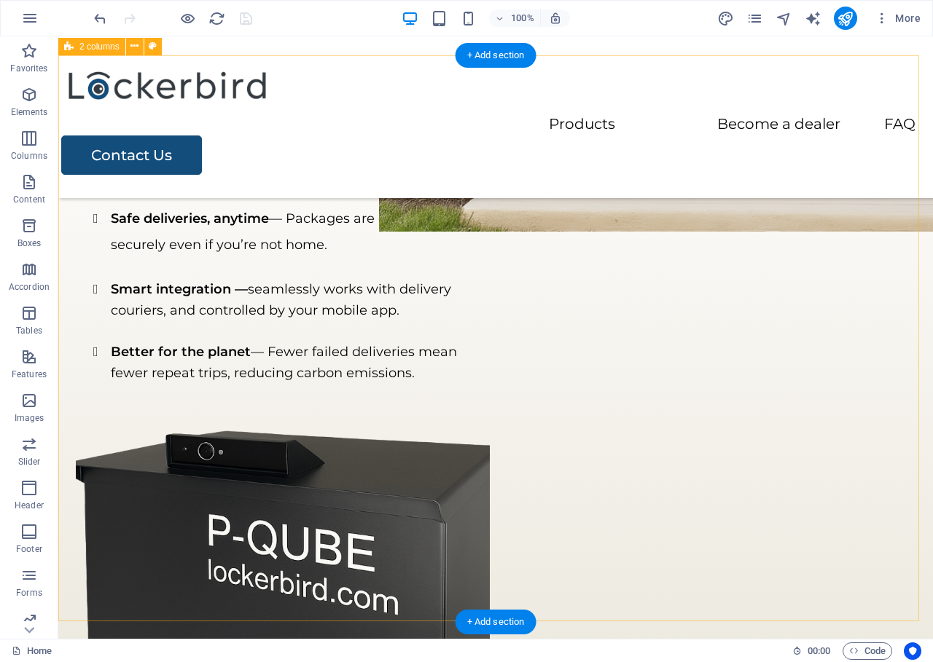
scroll to position [856, 0]
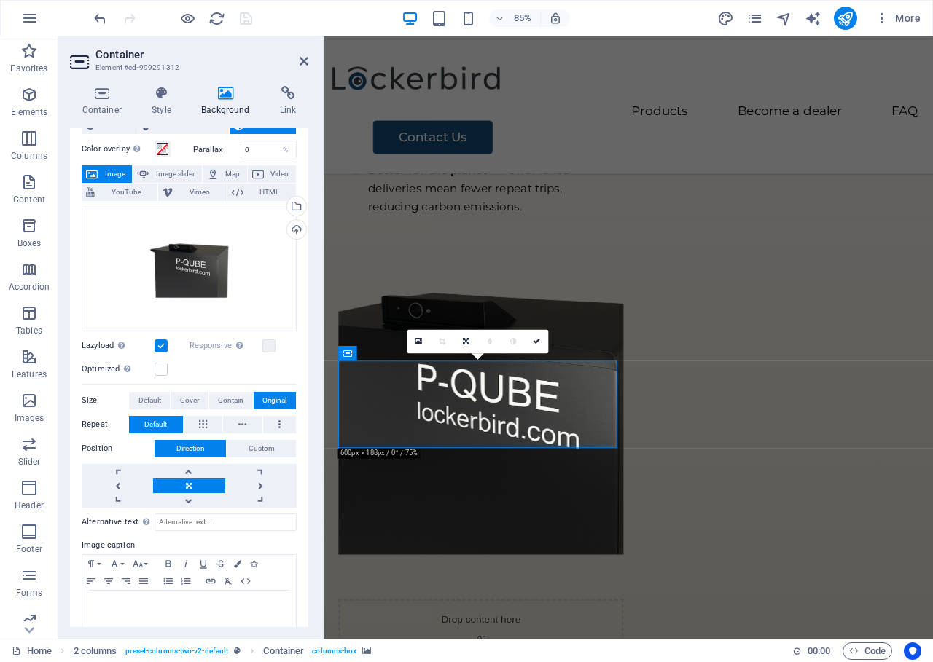
scroll to position [60, 0]
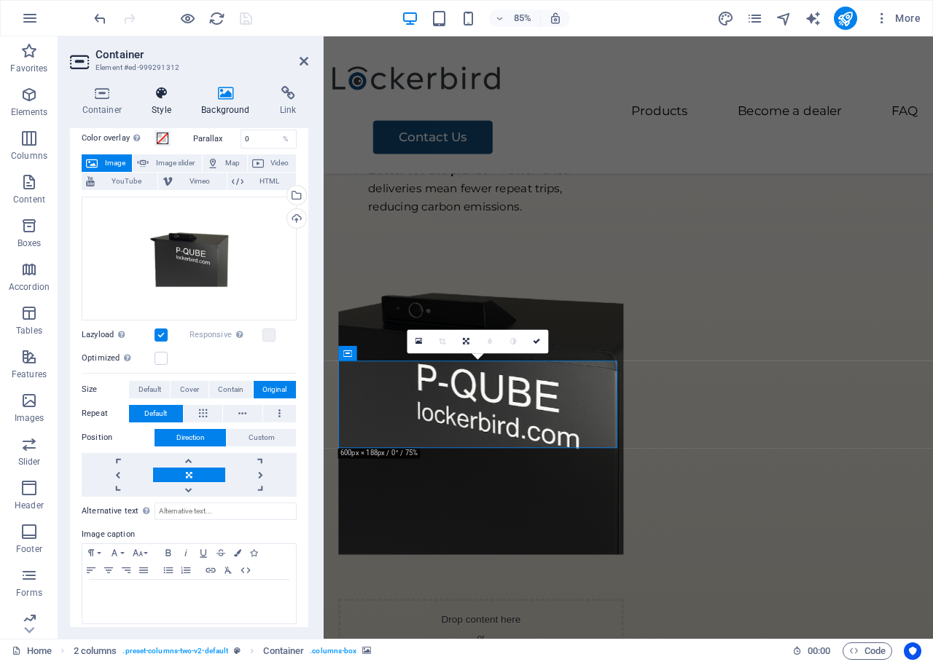
click at [169, 96] on icon at bounding box center [162, 93] width 44 height 15
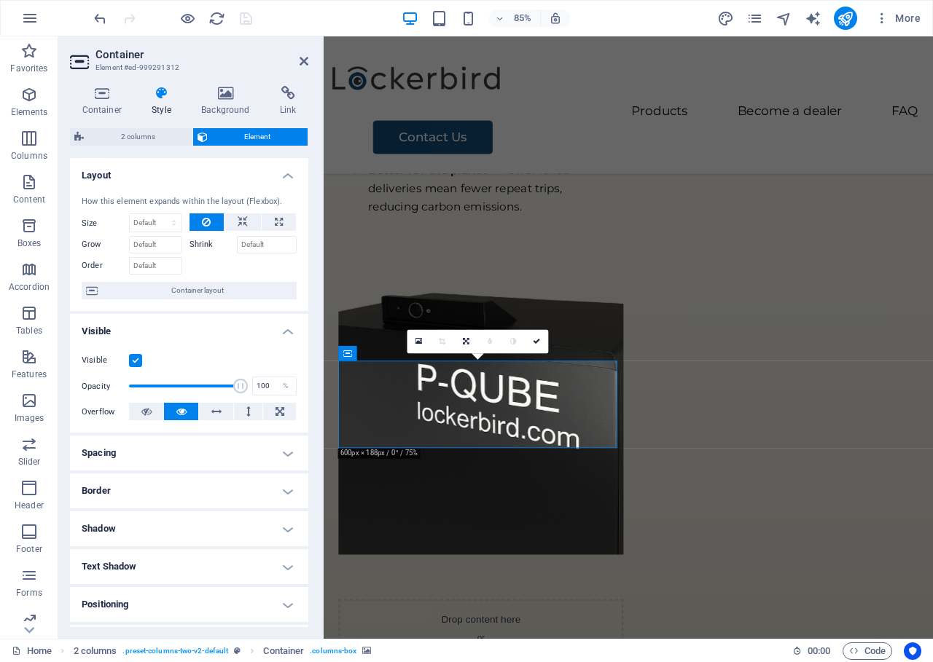
click at [132, 358] on label at bounding box center [135, 360] width 13 height 13
click at [0, 0] on input "Visible" at bounding box center [0, 0] width 0 height 0
click at [249, 19] on icon "save" at bounding box center [246, 18] width 17 height 17
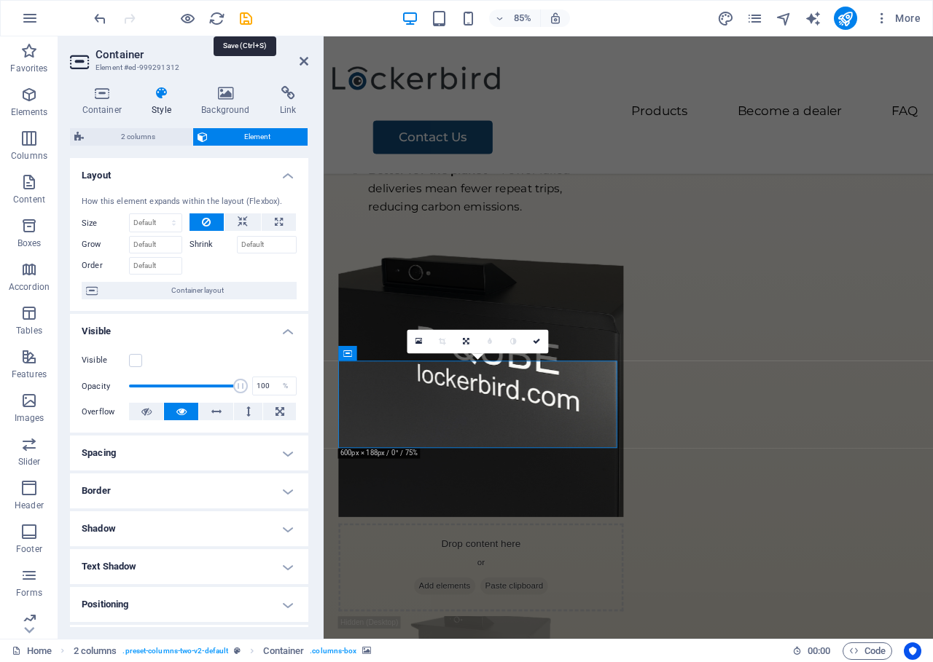
checkbox input "false"
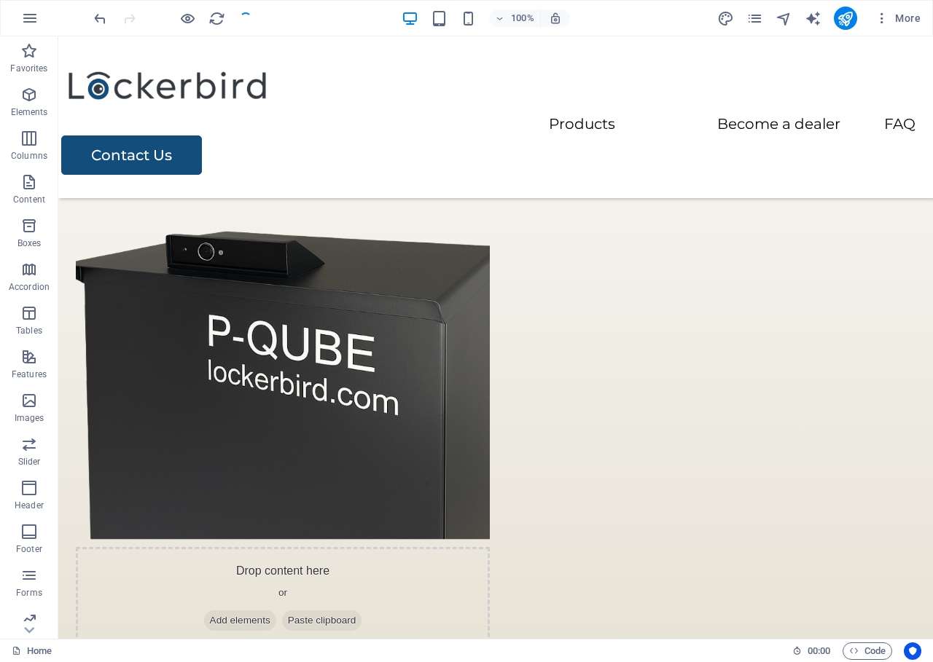
scroll to position [856, 0]
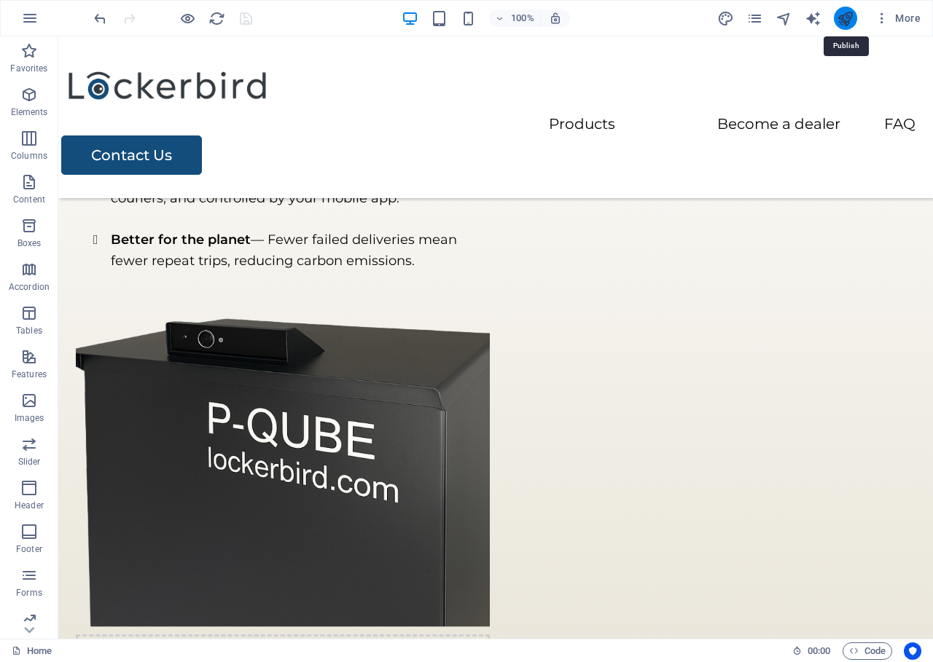
click at [843, 17] on icon "publish" at bounding box center [845, 18] width 17 height 17
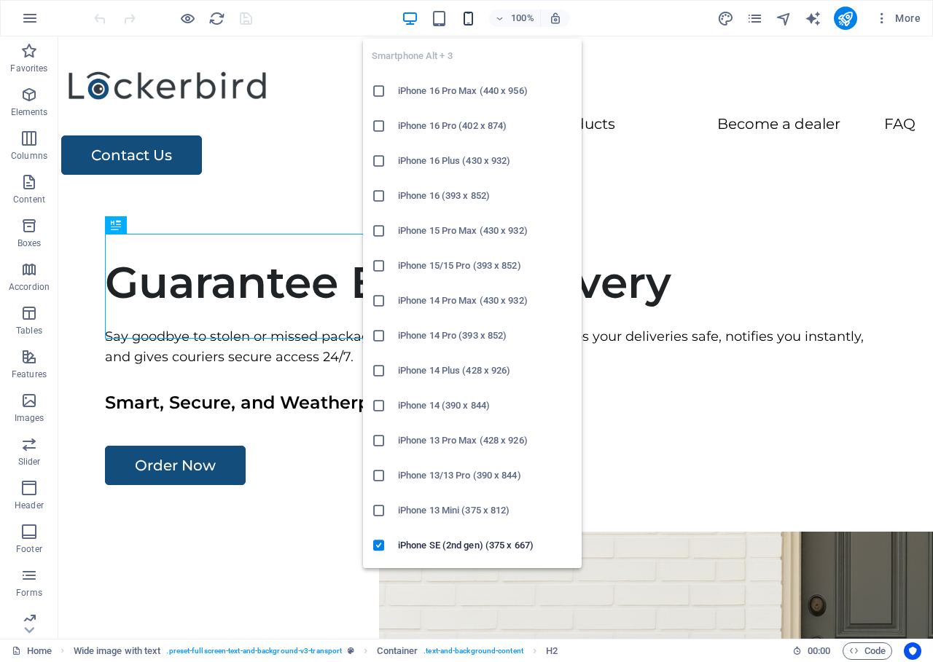
click at [471, 19] on icon "button" at bounding box center [468, 18] width 17 height 17
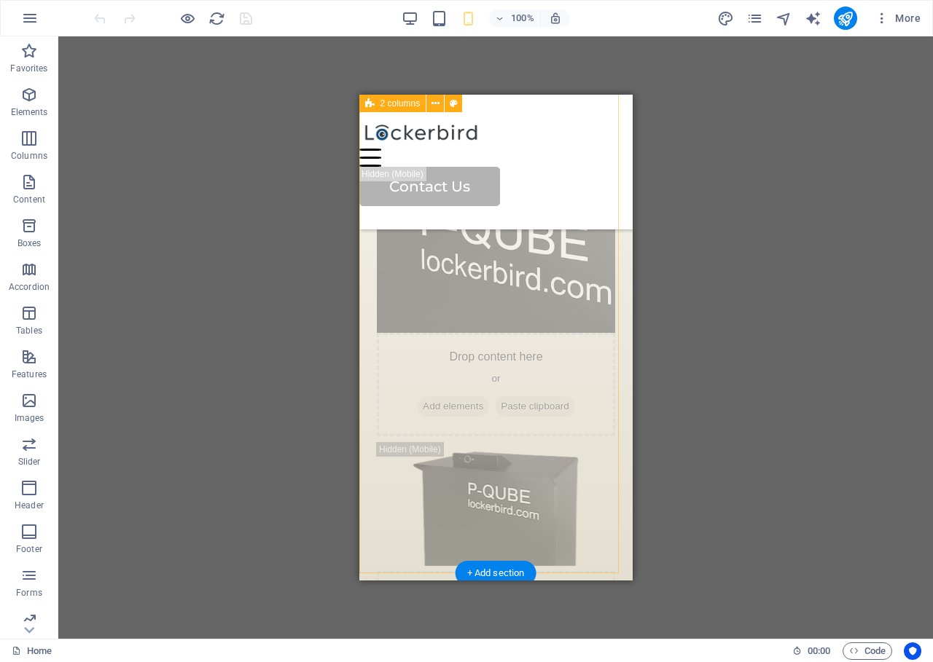
scroll to position [1327, 0]
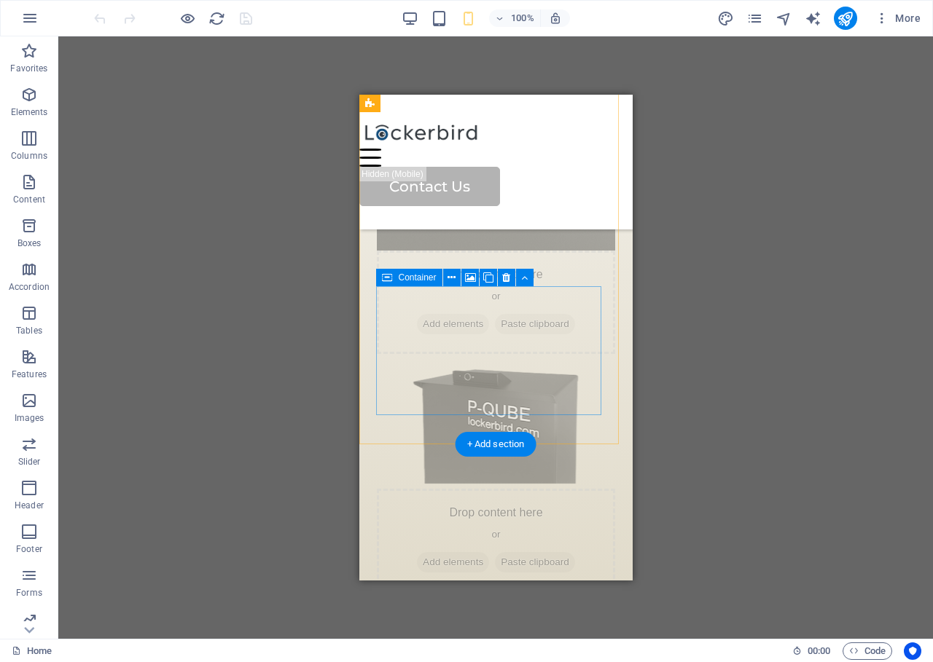
click at [497, 489] on div "Drop content here or Add elements Paste clipboard" at bounding box center [495, 540] width 238 height 103
click at [447, 489] on div "Drop content here or Add elements Paste clipboard" at bounding box center [495, 540] width 238 height 103
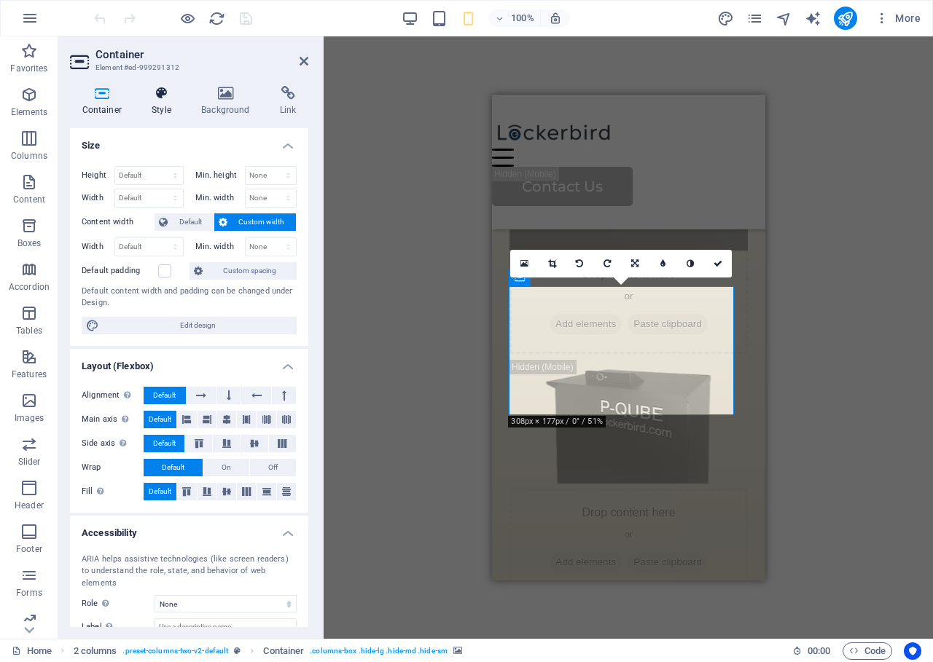
click at [177, 90] on icon at bounding box center [162, 93] width 44 height 15
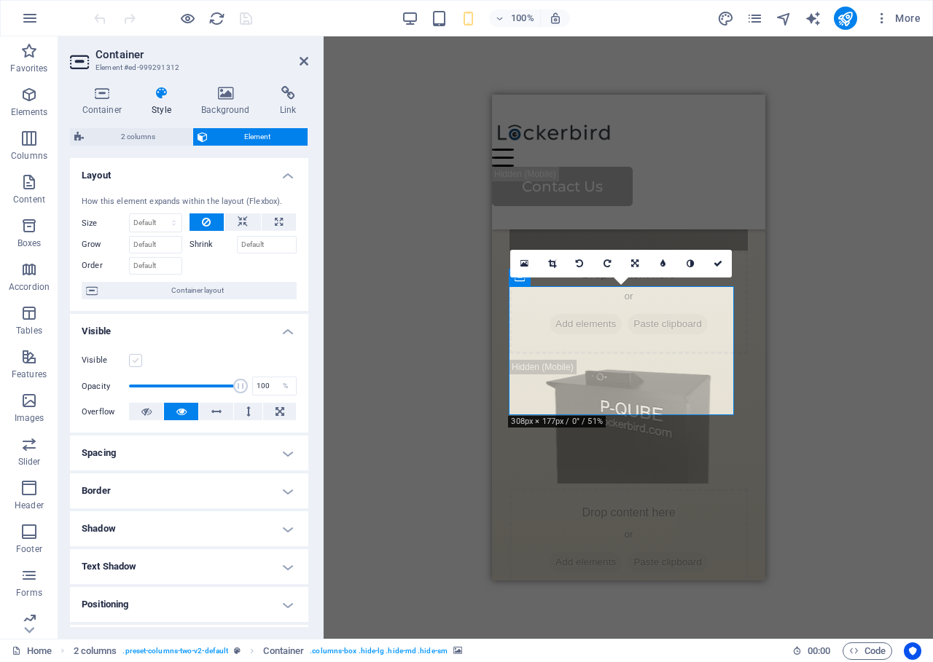
click at [134, 363] on label at bounding box center [135, 360] width 13 height 13
click at [0, 0] on input "Visible" at bounding box center [0, 0] width 0 height 0
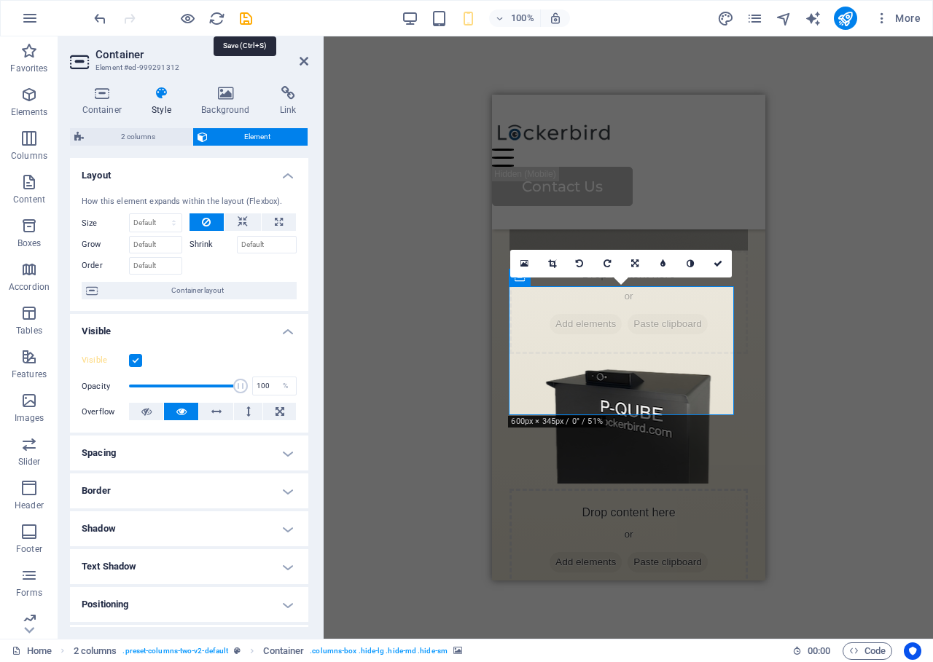
click at [249, 12] on icon "save" at bounding box center [246, 18] width 17 height 17
checkbox input "false"
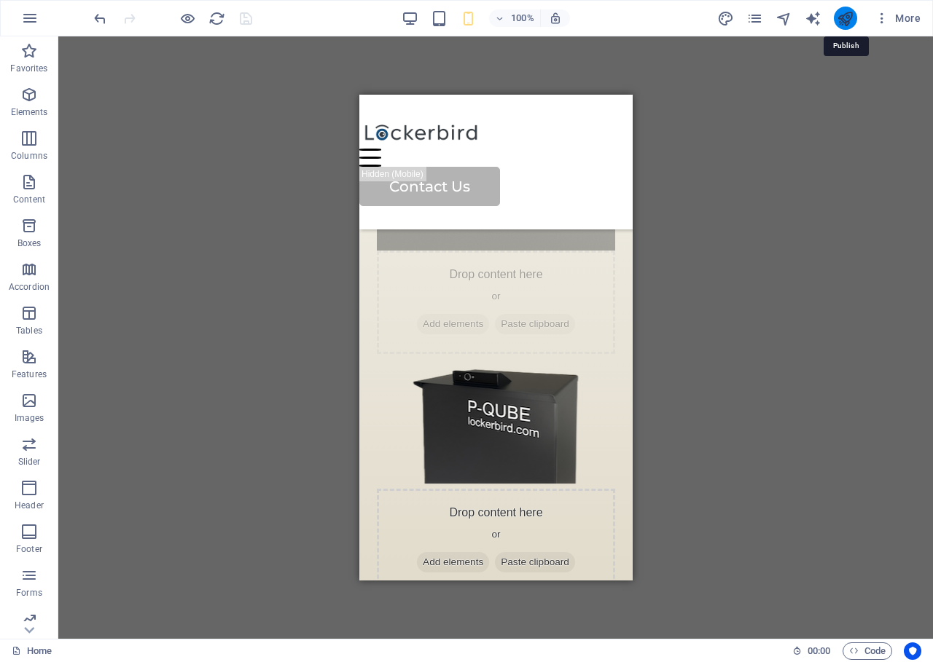
click at [848, 16] on icon "publish" at bounding box center [845, 18] width 17 height 17
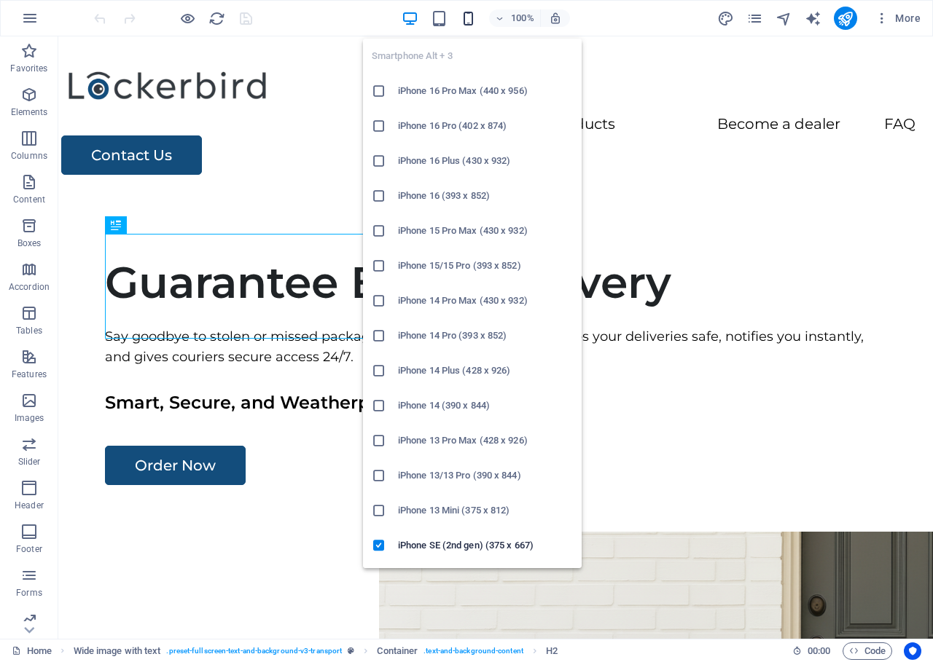
click at [464, 14] on icon "button" at bounding box center [468, 18] width 17 height 17
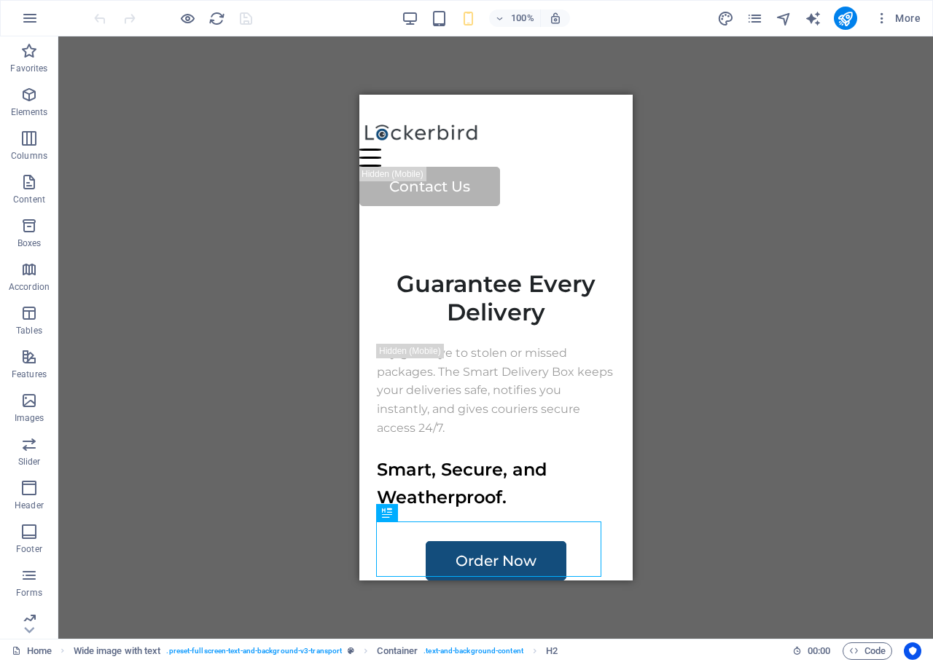
click at [386, 130] on div at bounding box center [487, 133] width 256 height 31
select select "px"
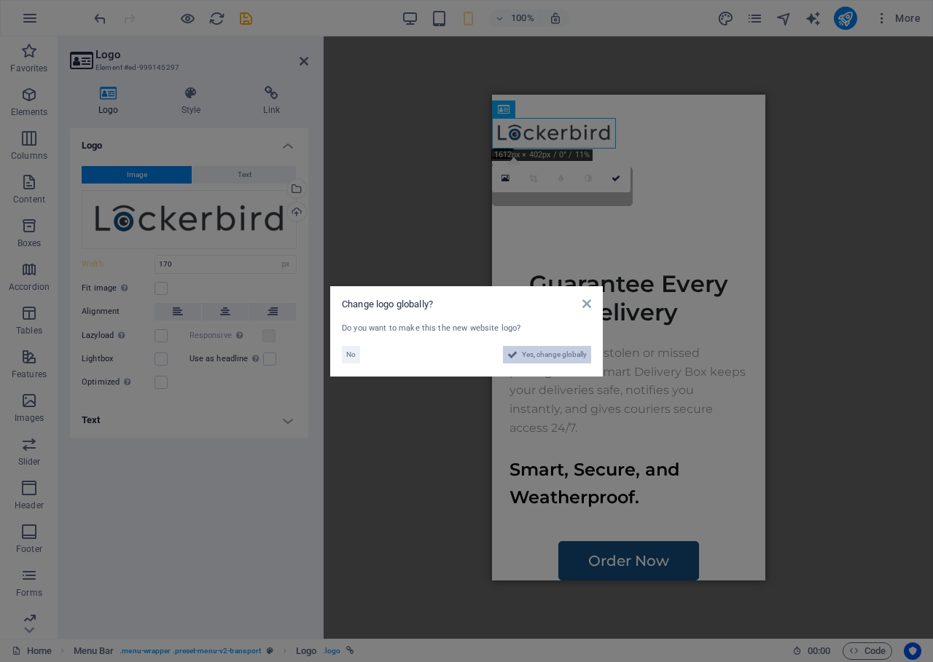
click at [517, 353] on button "Yes, change globally" at bounding box center [547, 354] width 88 height 17
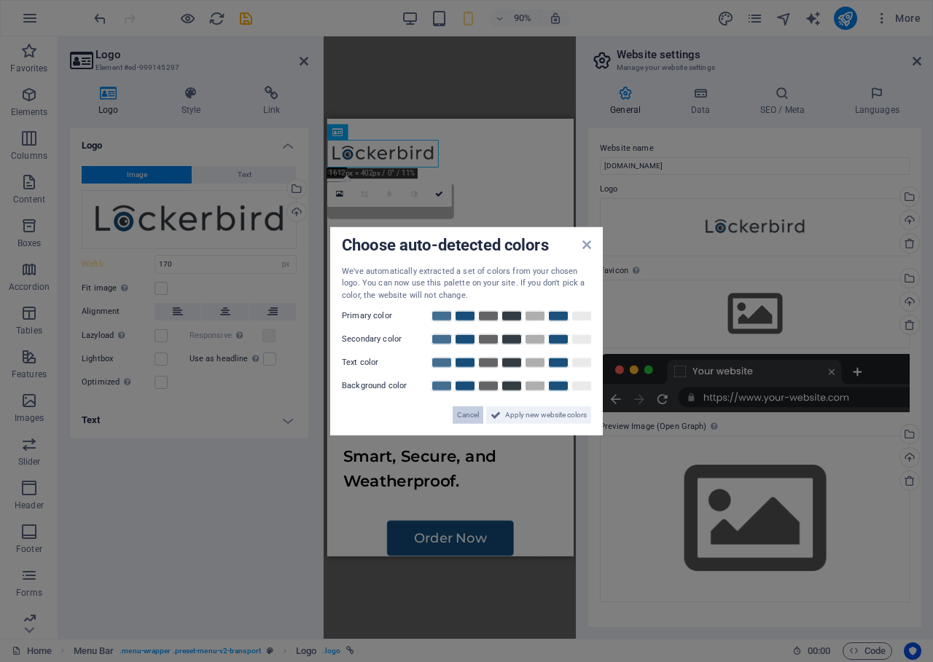
click at [472, 413] on span "Cancel" at bounding box center [468, 415] width 22 height 17
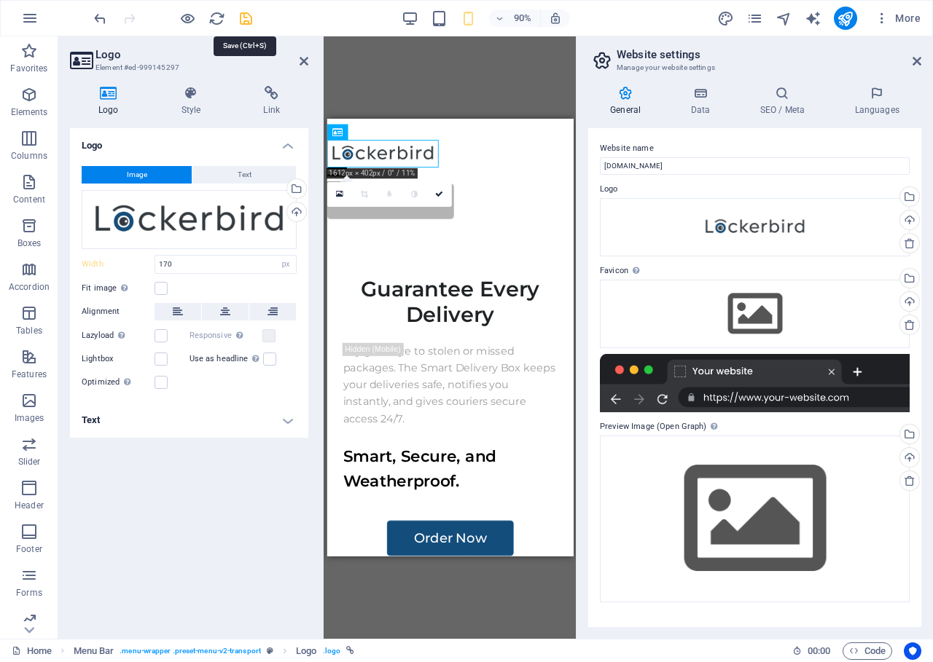
click at [249, 26] on icon "save" at bounding box center [246, 18] width 17 height 17
checkbox input "false"
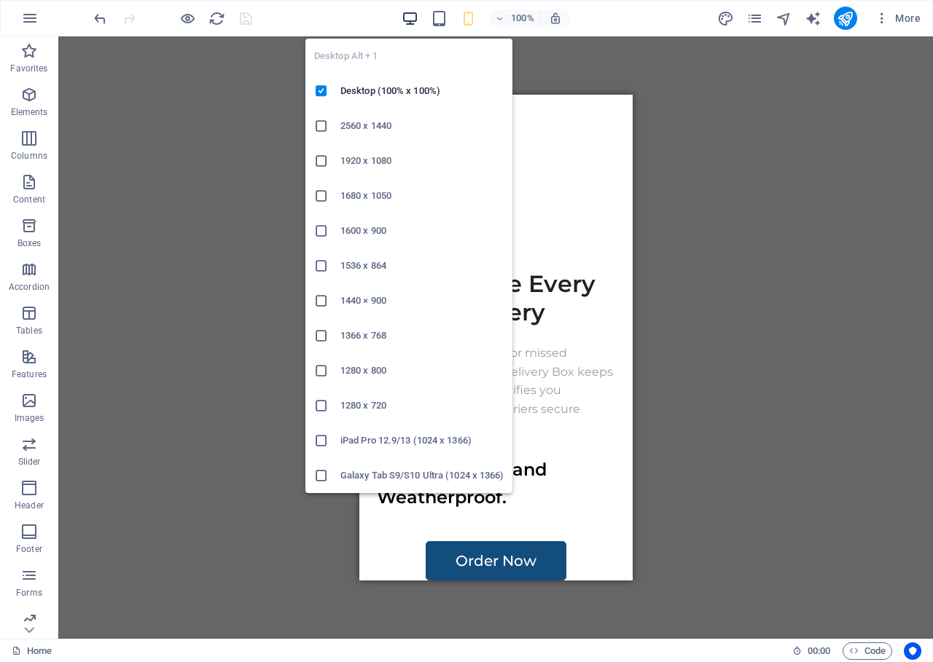
click at [410, 12] on icon "button" at bounding box center [410, 18] width 17 height 17
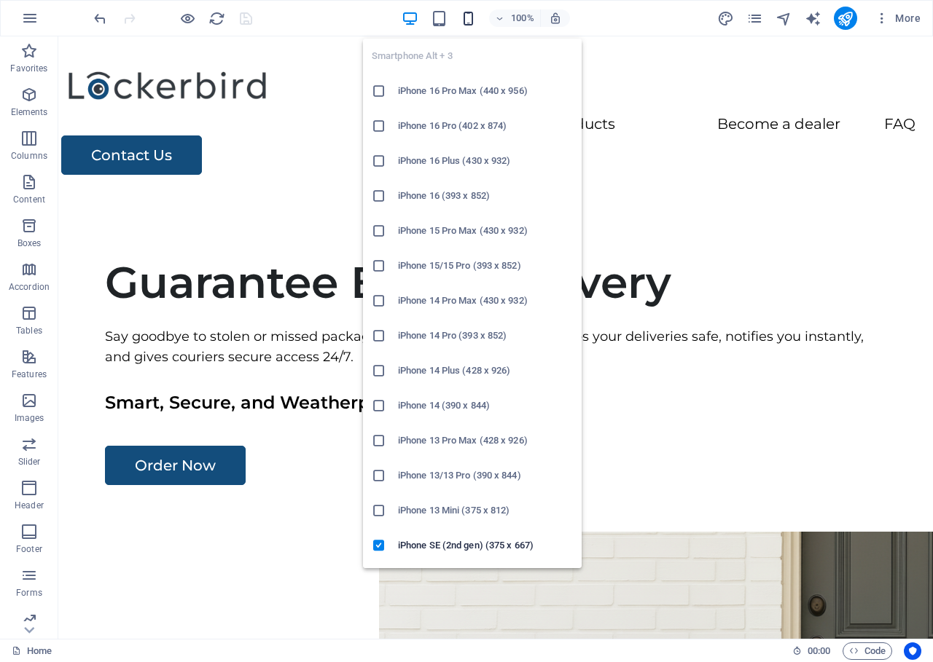
click at [472, 18] on icon "button" at bounding box center [468, 18] width 17 height 17
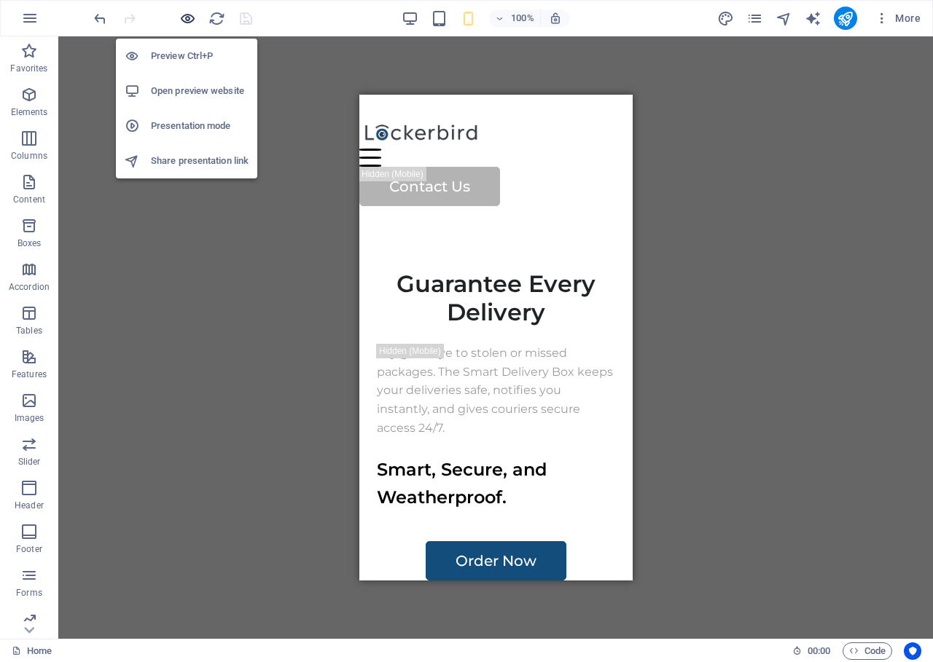
click at [180, 13] on icon "button" at bounding box center [187, 18] width 17 height 17
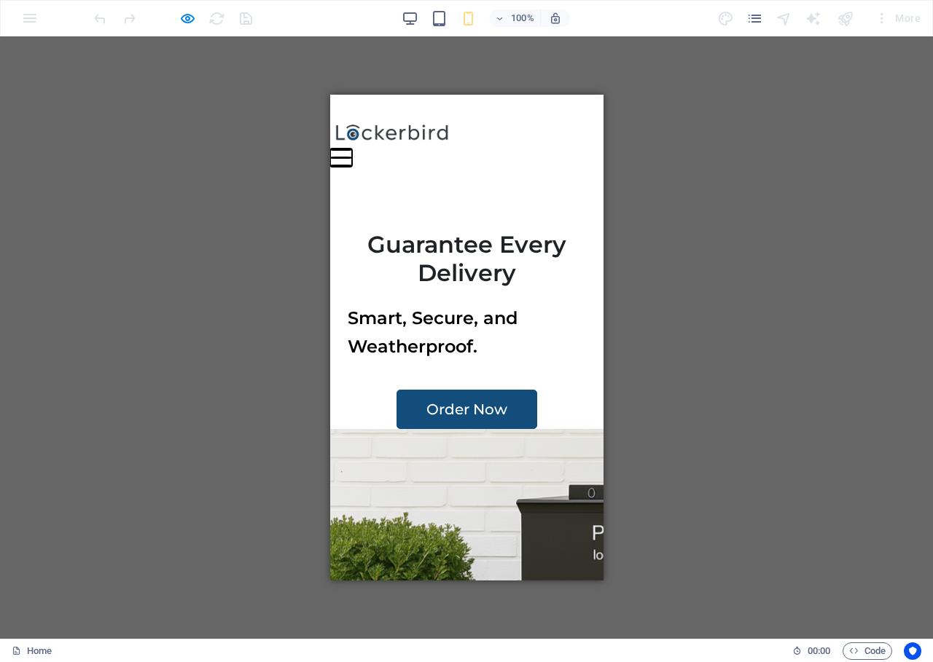
click at [351, 149] on button "Menu" at bounding box center [340, 150] width 22 height 2
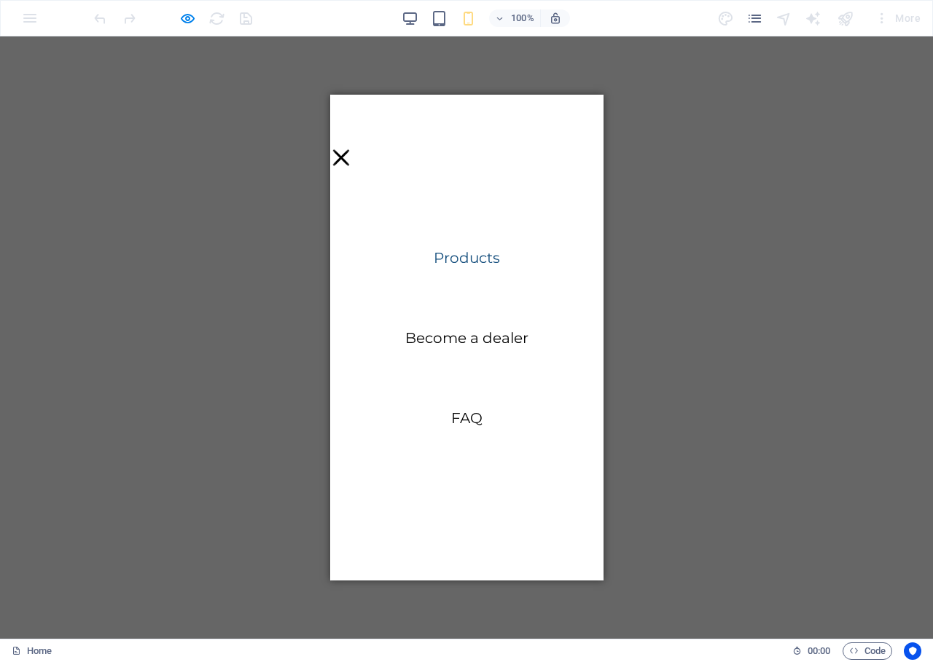
click at [463, 255] on link "Products" at bounding box center [466, 258] width 66 height 15
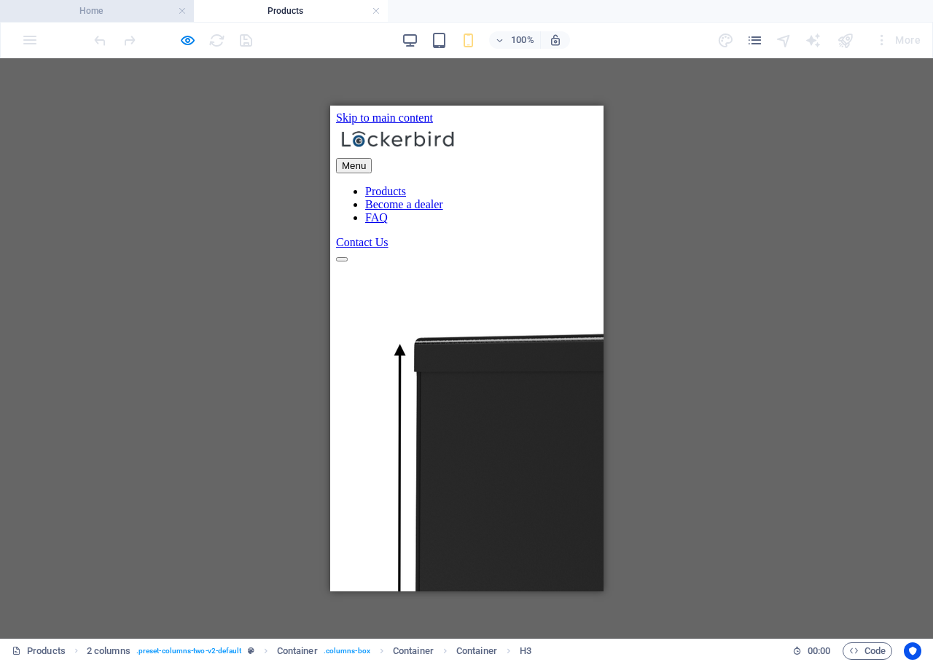
click at [103, 16] on h4 "Home" at bounding box center [97, 11] width 194 height 16
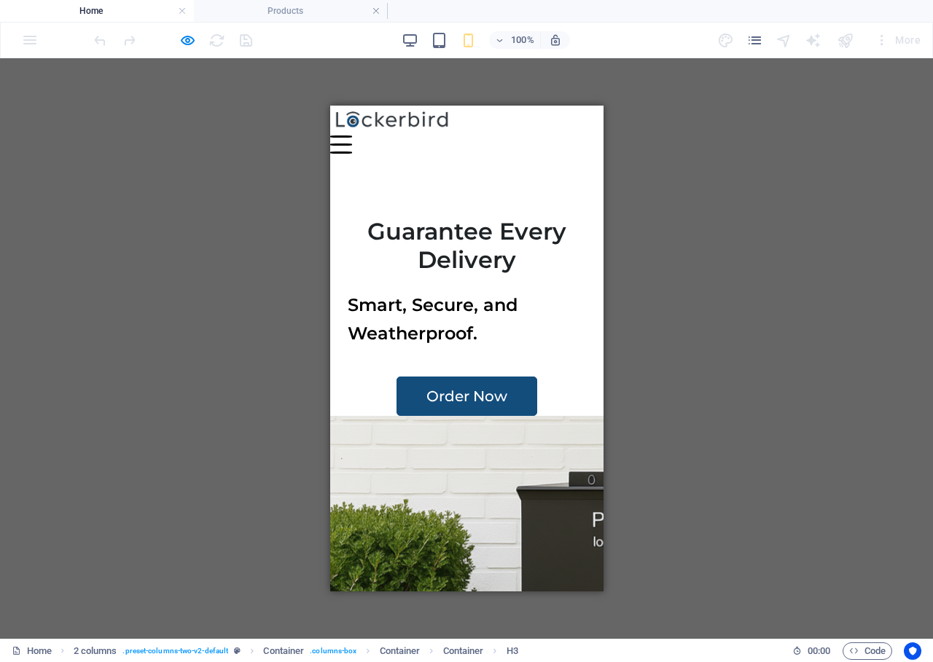
scroll to position [25, 0]
click at [403, 27] on div "100% More" at bounding box center [466, 40] width 931 height 35
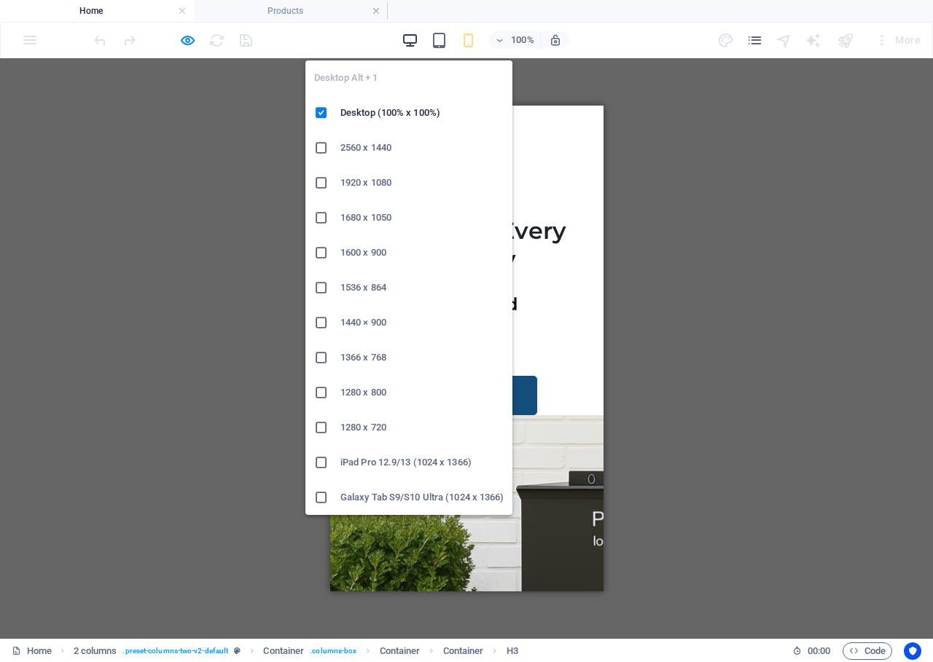
click at [410, 39] on icon "button" at bounding box center [410, 40] width 17 height 17
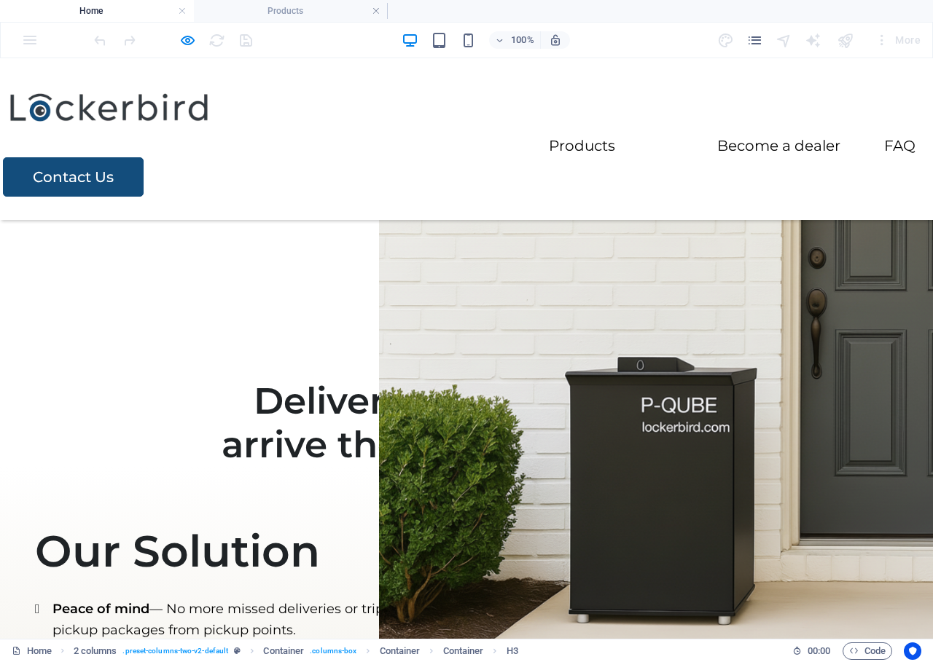
scroll to position [612, 0]
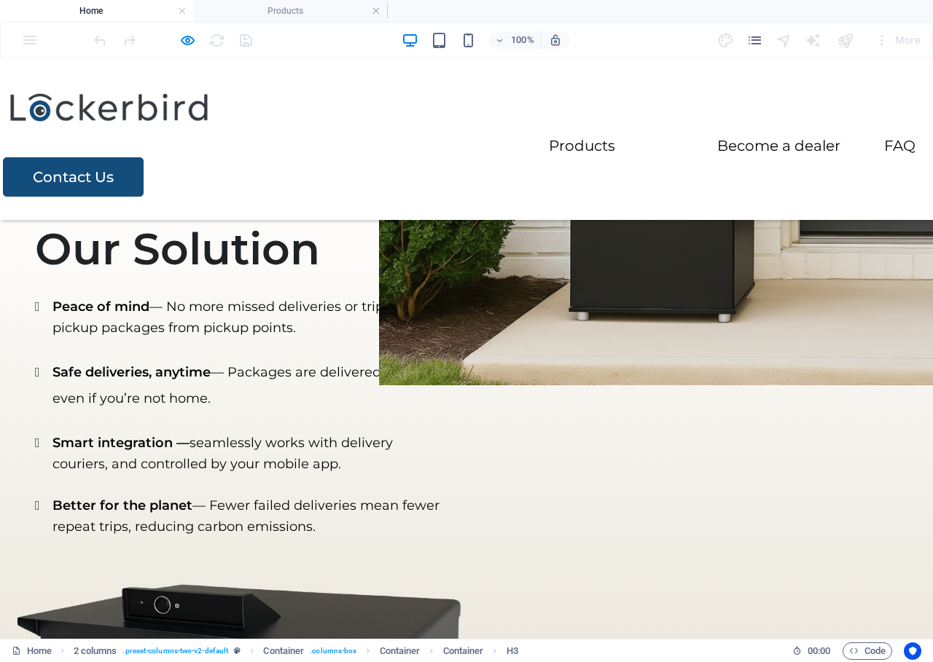
click at [193, 50] on div at bounding box center [172, 39] width 163 height 23
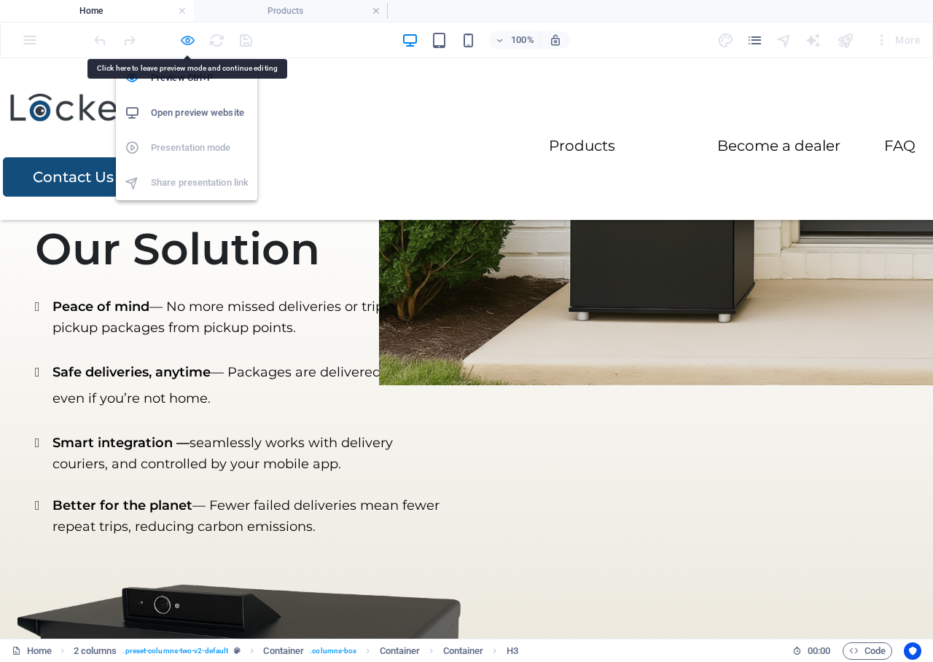
click at [191, 45] on icon "button" at bounding box center [187, 40] width 17 height 17
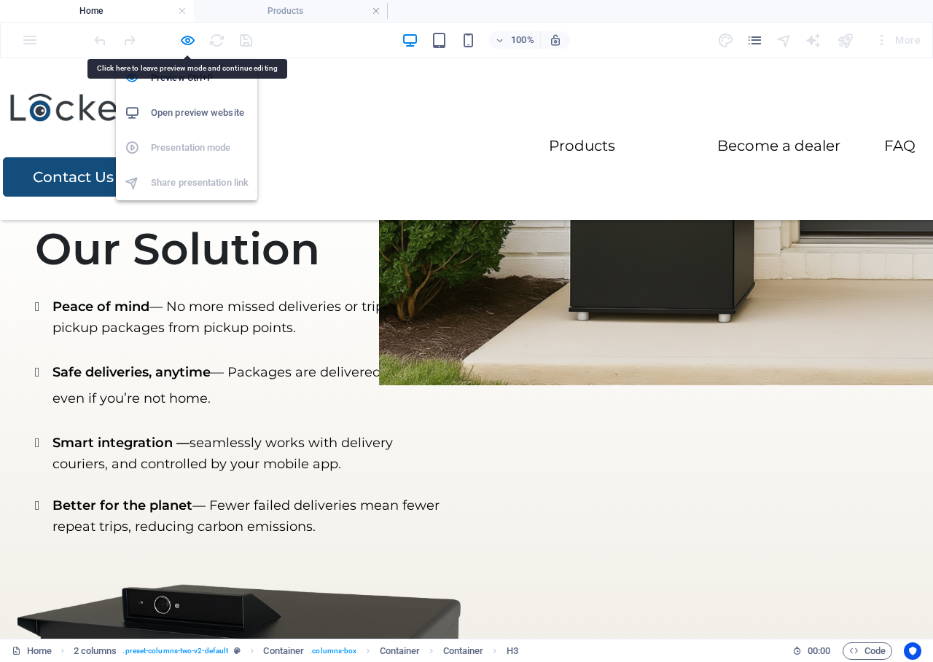
scroll to position [633, 0]
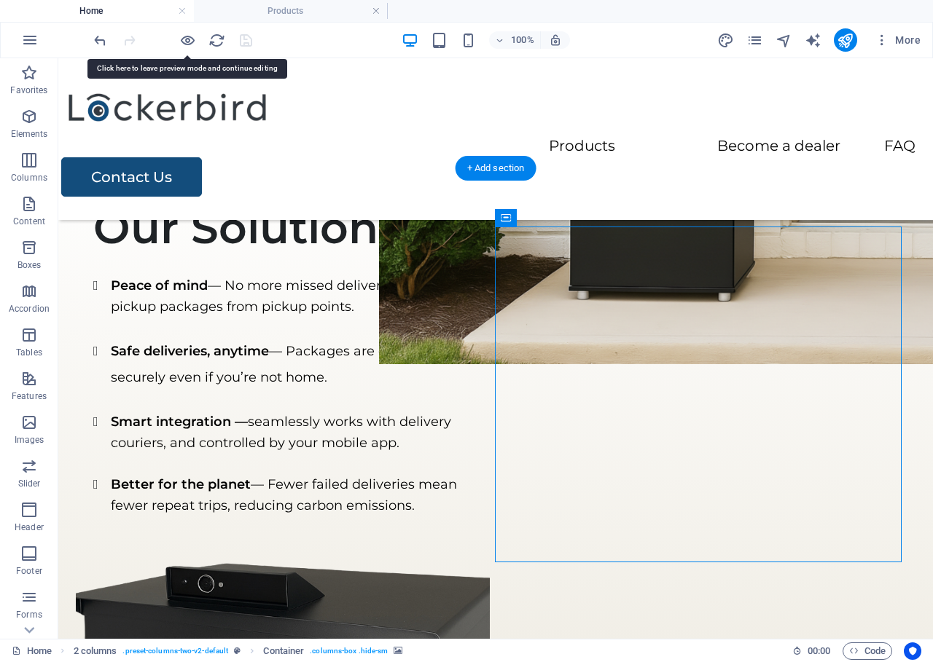
drag, startPoint x: 638, startPoint y: 384, endPoint x: 407, endPoint y: 444, distance: 238.6
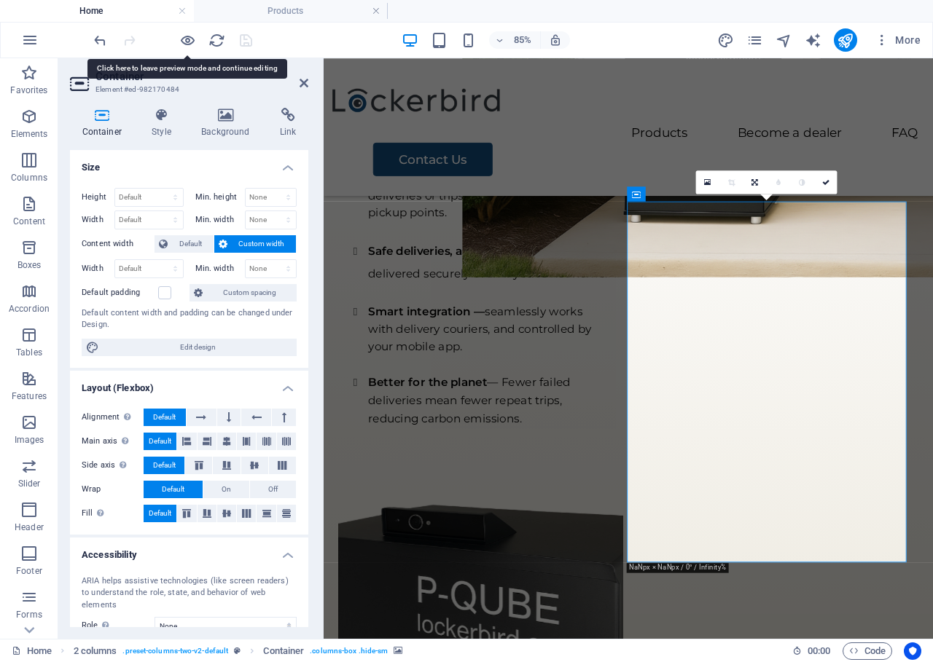
scroll to position [4, 0]
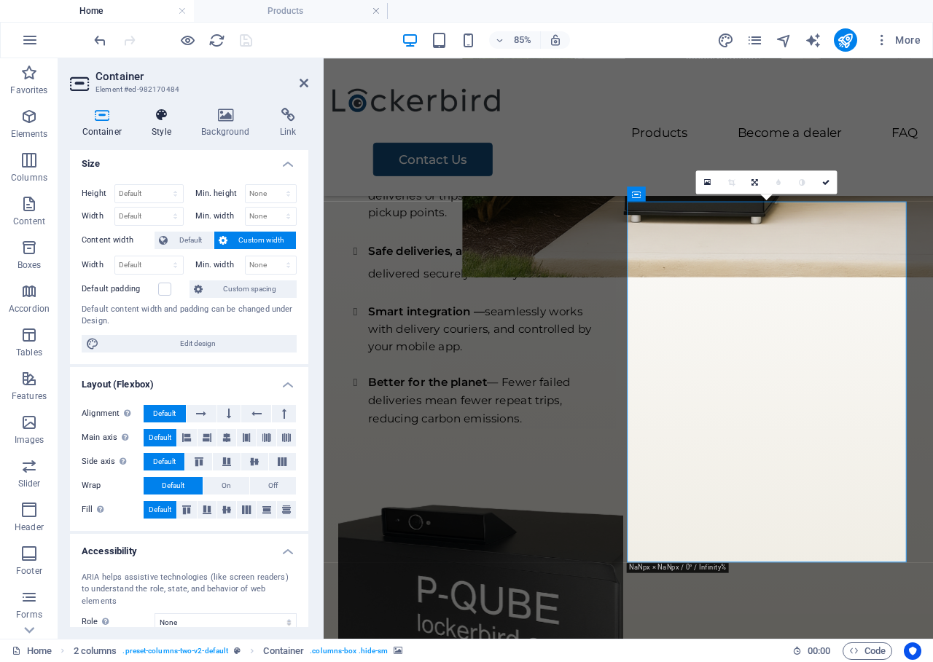
click at [160, 118] on icon at bounding box center [162, 115] width 44 height 15
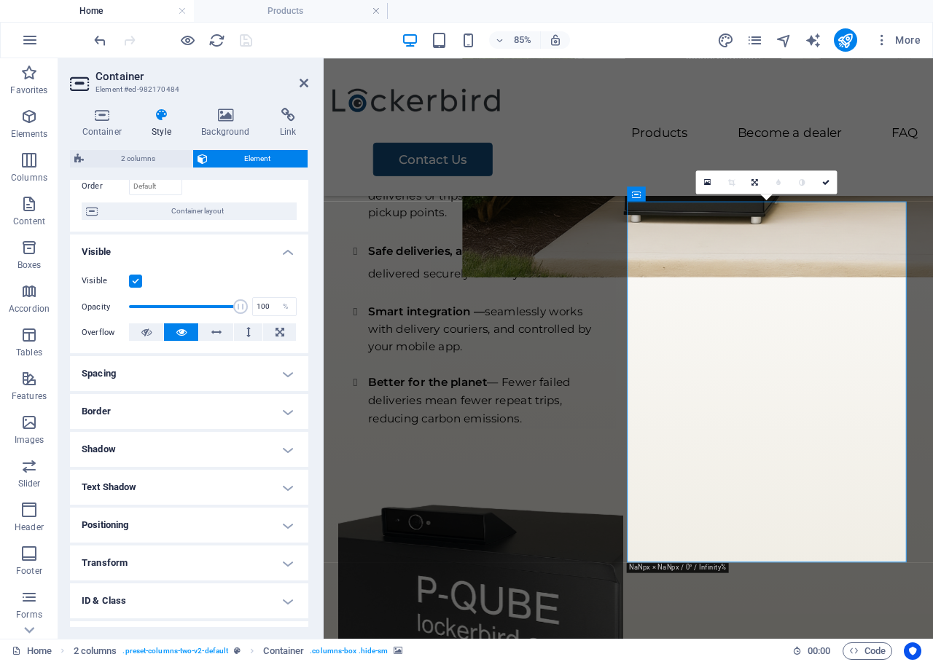
scroll to position [168, 0]
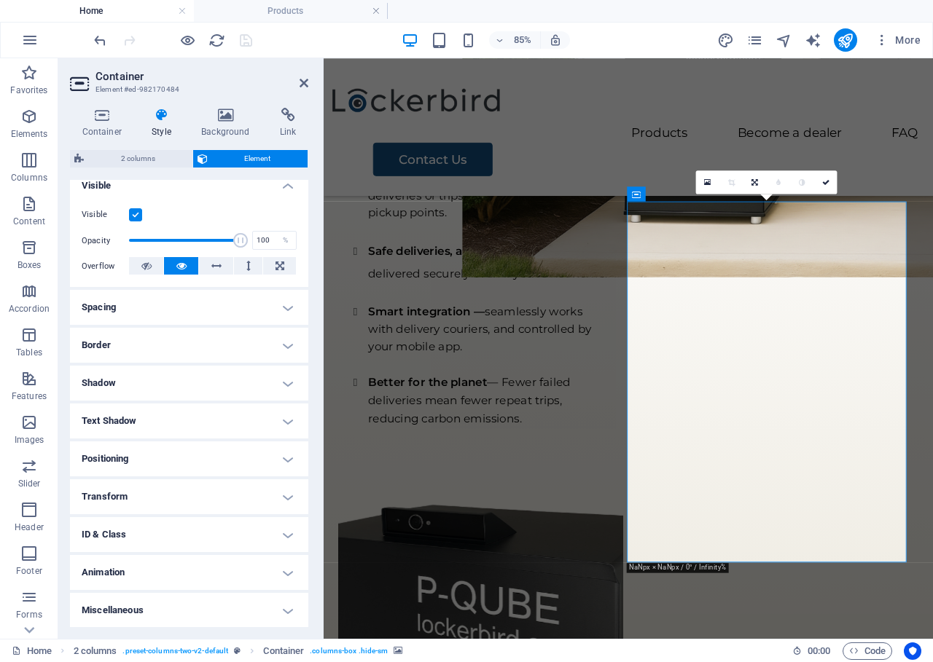
click at [152, 457] on h4 "Positioning" at bounding box center [189, 459] width 238 height 35
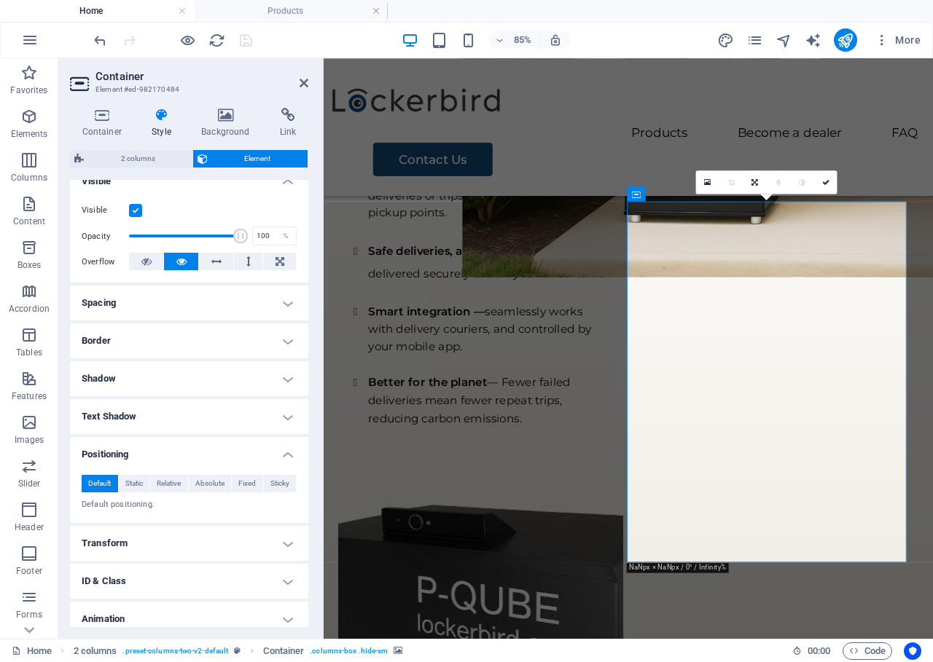
scroll to position [218, 0]
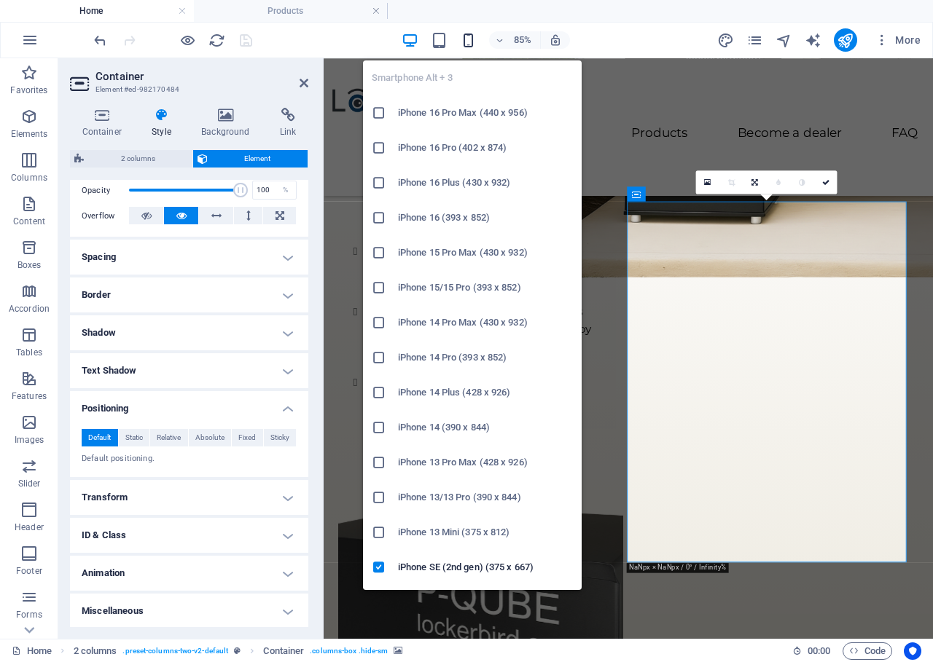
click at [470, 37] on icon "button" at bounding box center [468, 40] width 17 height 17
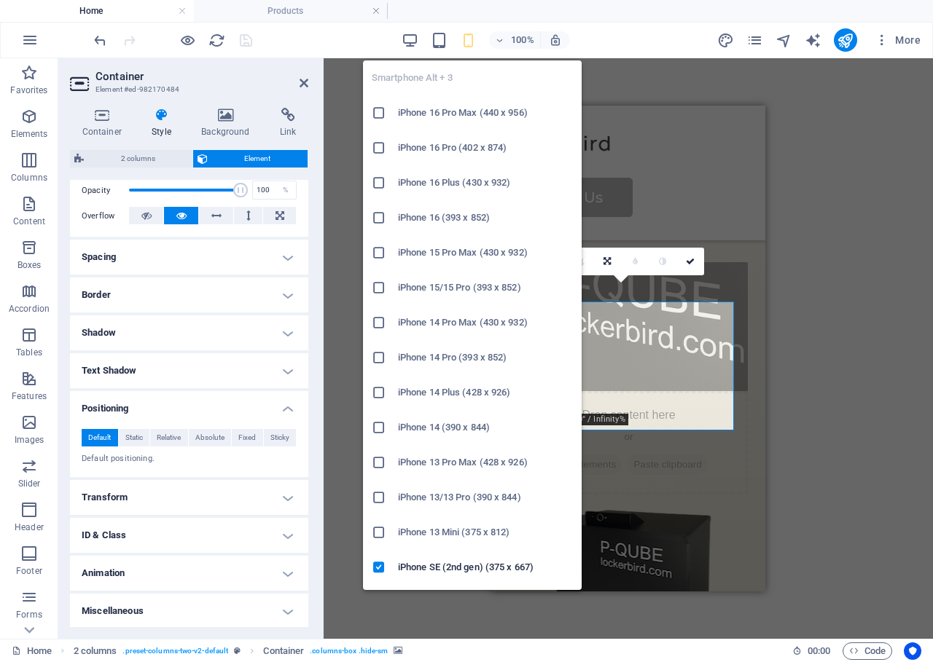
scroll to position [1200, 0]
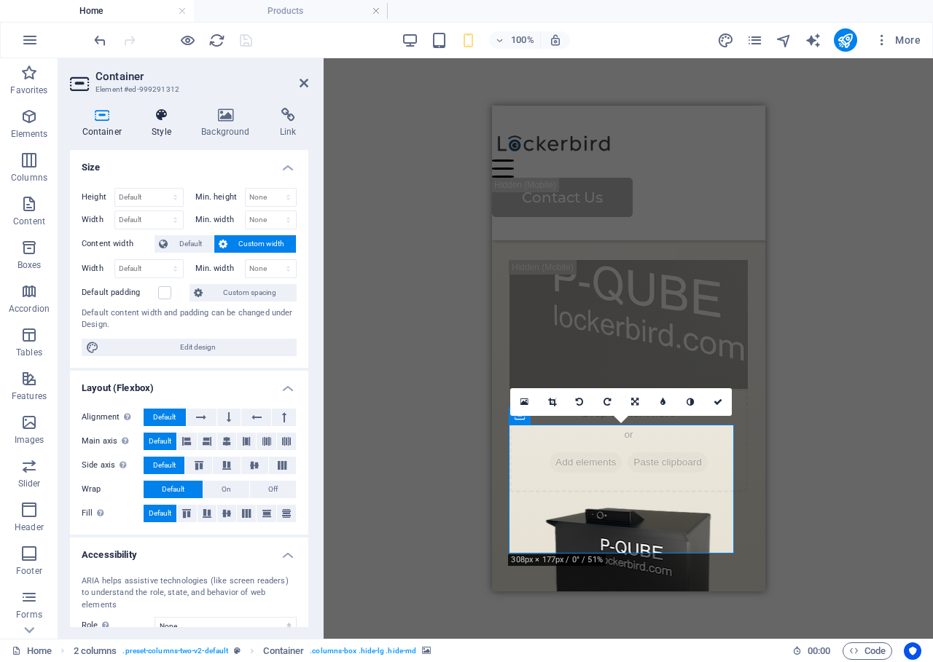
drag, startPoint x: 165, startPoint y: 132, endPoint x: 171, endPoint y: 173, distance: 41.9
click at [165, 132] on h4 "Style" at bounding box center [165, 123] width 50 height 31
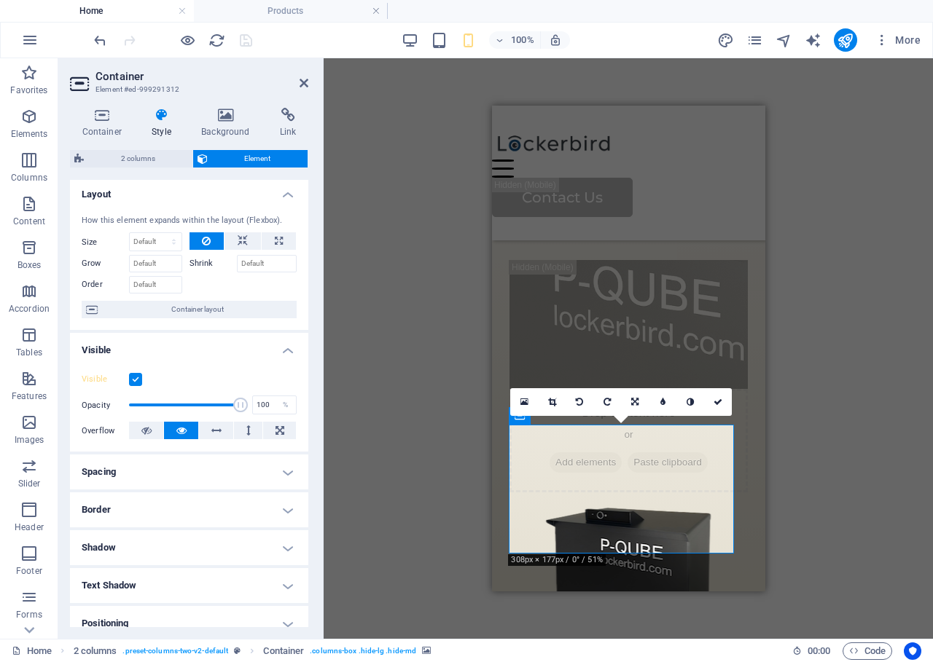
scroll to position [4, 0]
click at [159, 616] on h4 "Positioning" at bounding box center [189, 623] width 238 height 35
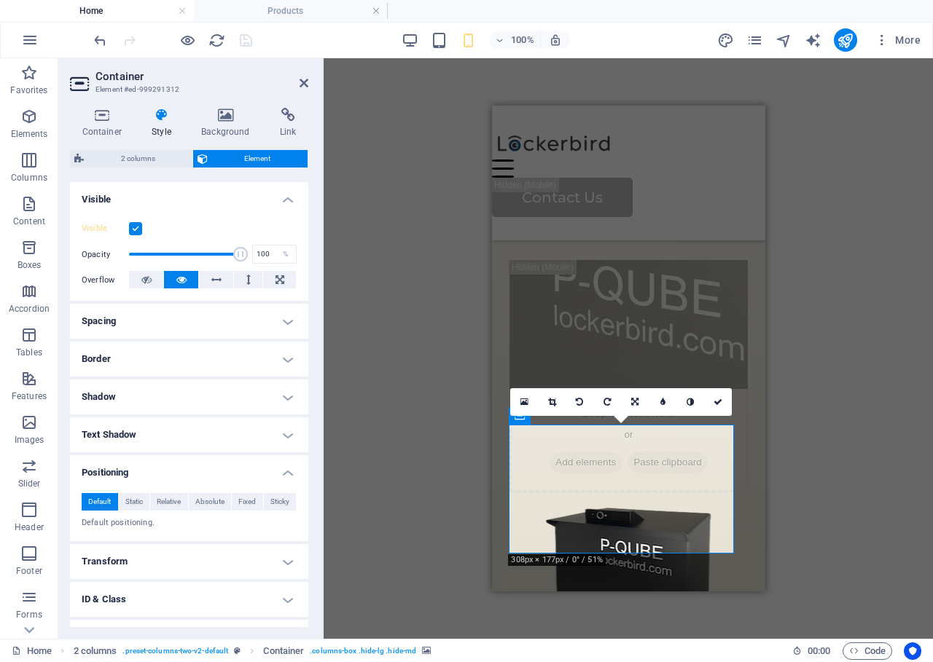
scroll to position [218, 0]
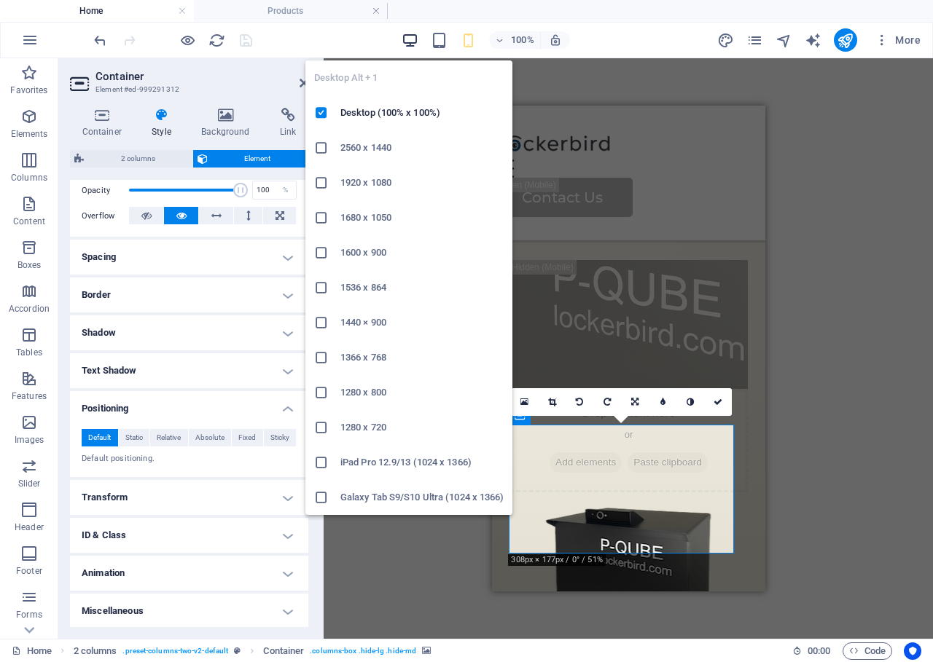
click at [415, 39] on icon "button" at bounding box center [410, 40] width 17 height 17
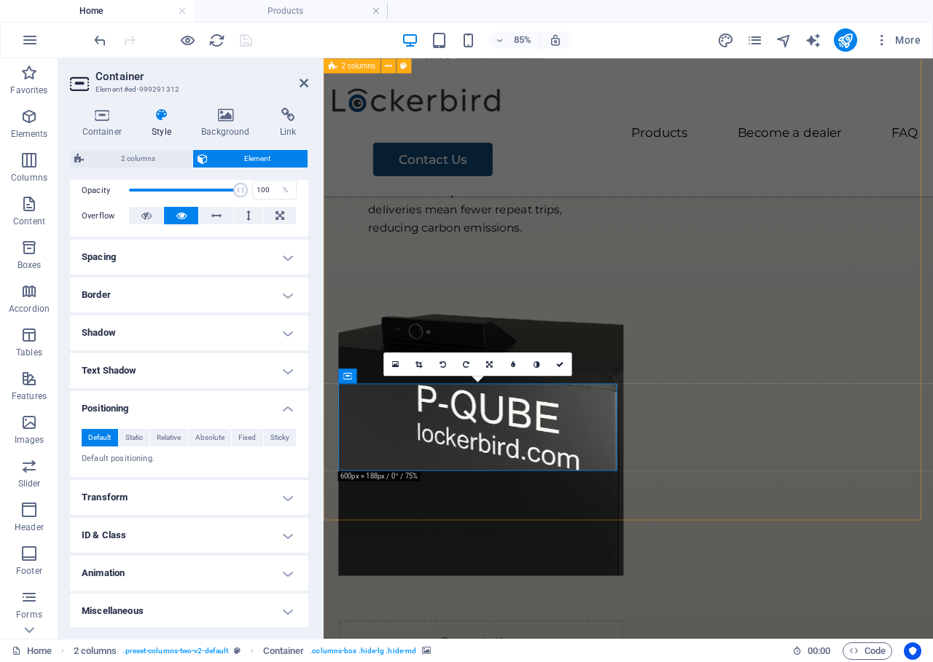
click at [676, 308] on figure at bounding box center [508, 506] width 335 height 425
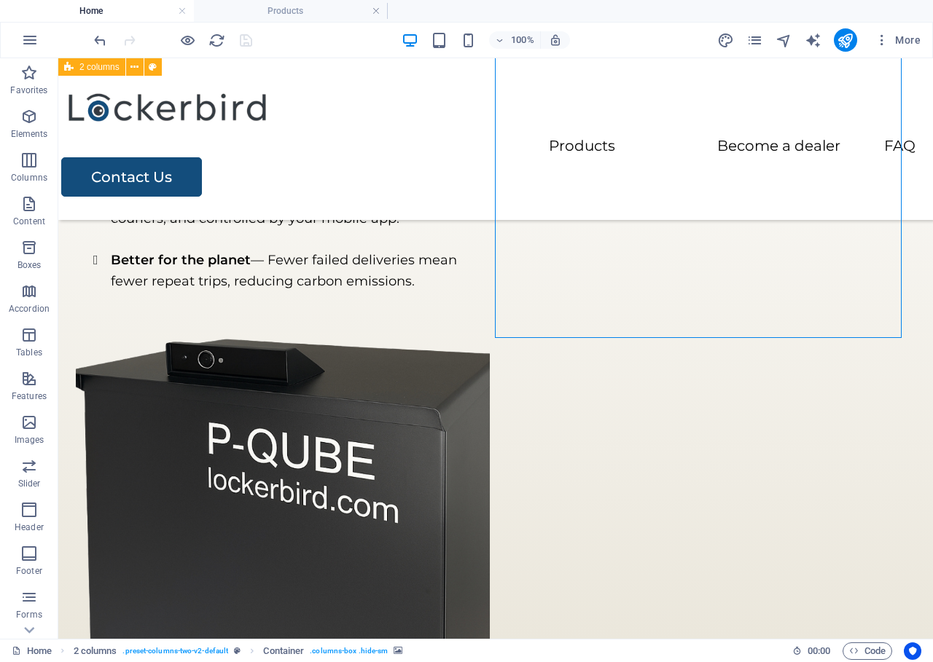
click at [490, 319] on figure at bounding box center [283, 487] width 414 height 336
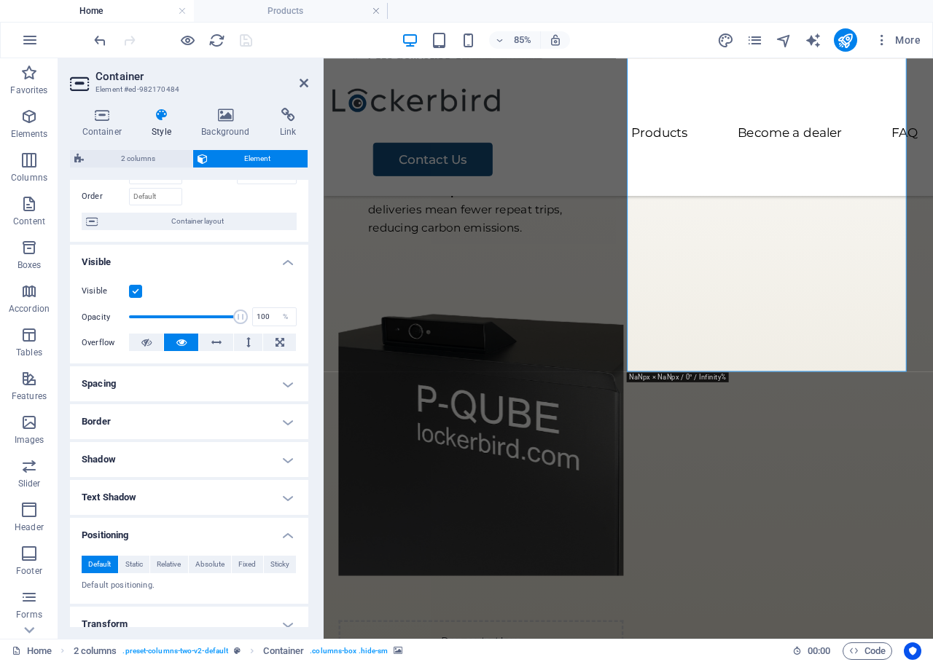
scroll to position [218, 0]
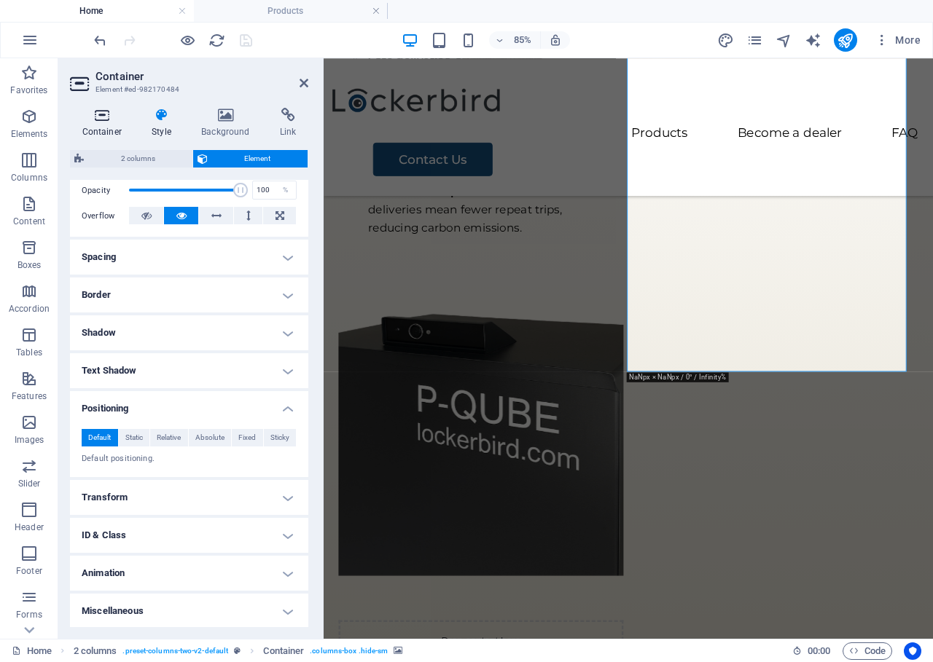
click at [100, 114] on icon at bounding box center [102, 115] width 64 height 15
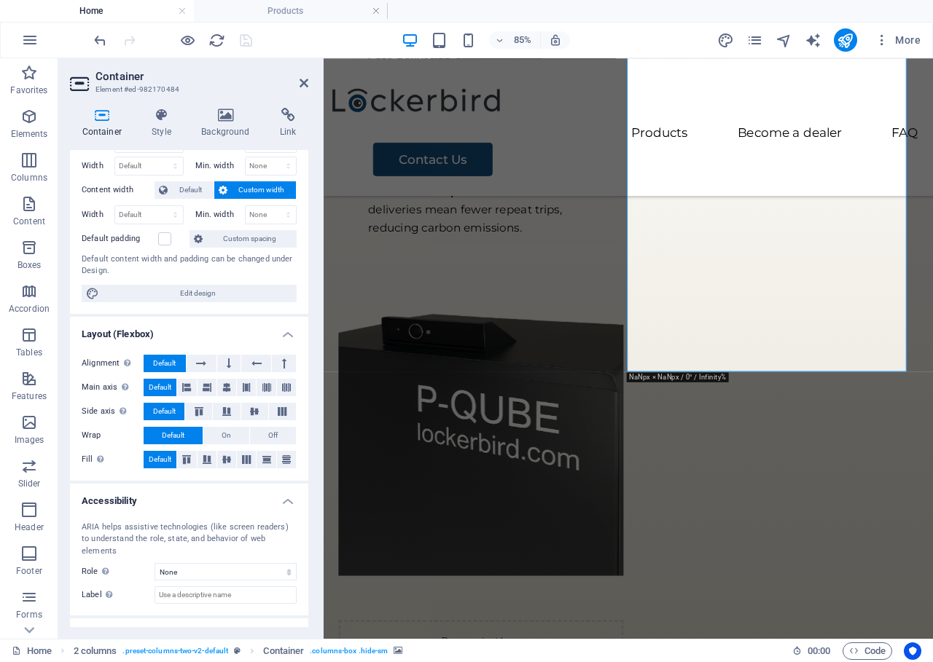
scroll to position [0, 0]
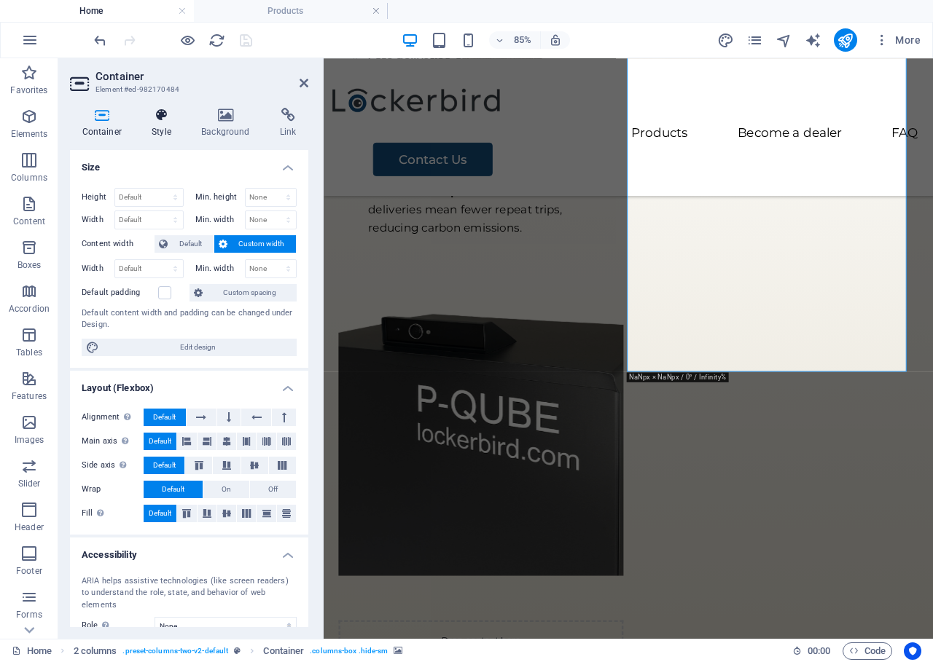
click at [163, 113] on icon at bounding box center [162, 115] width 44 height 15
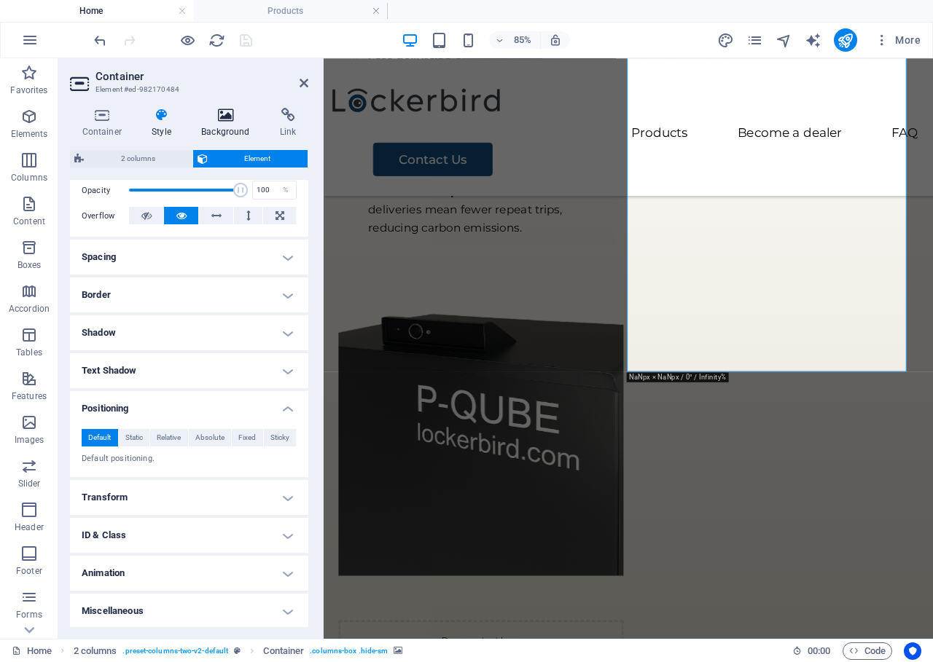
click at [211, 120] on icon at bounding box center [225, 115] width 73 height 15
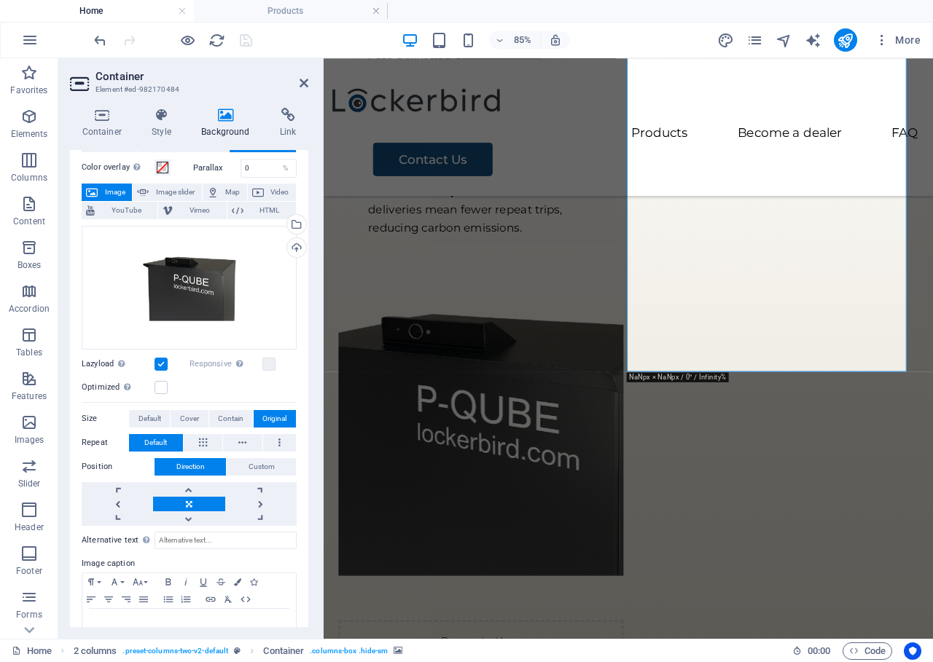
scroll to position [89, 0]
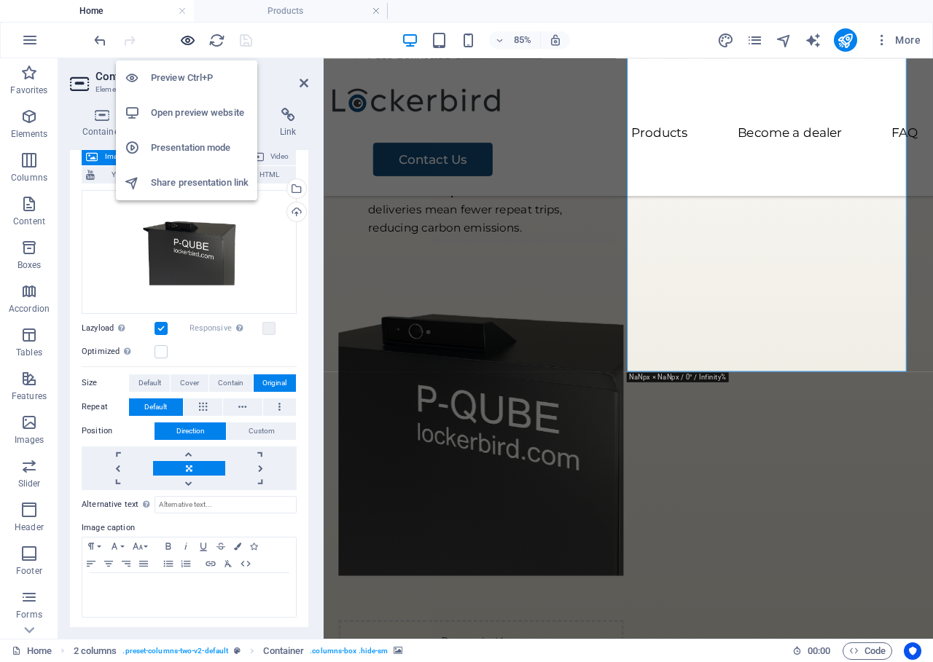
click at [188, 36] on icon "button" at bounding box center [187, 40] width 17 height 17
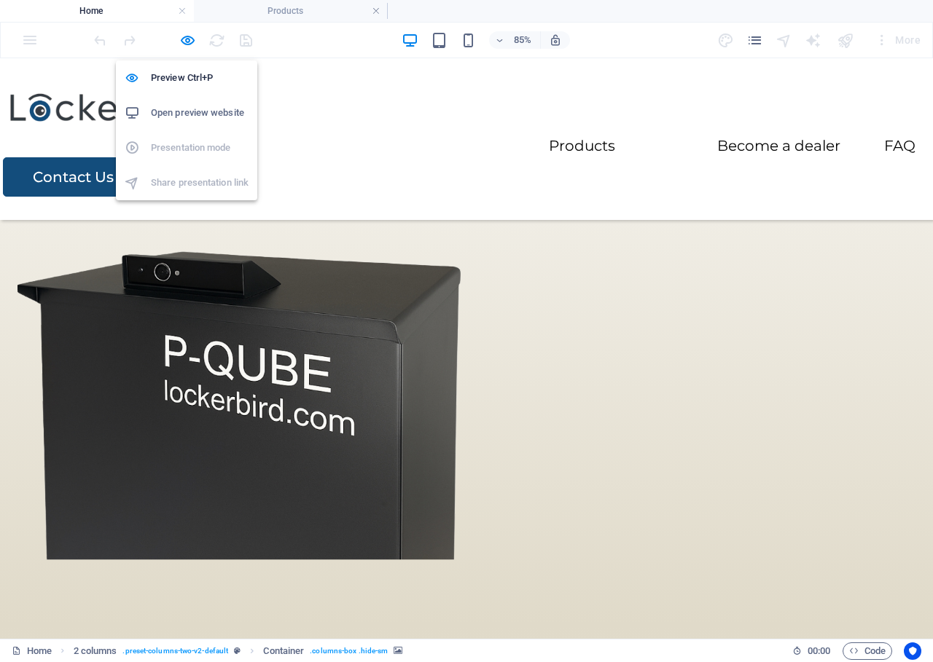
scroll to position [837, 0]
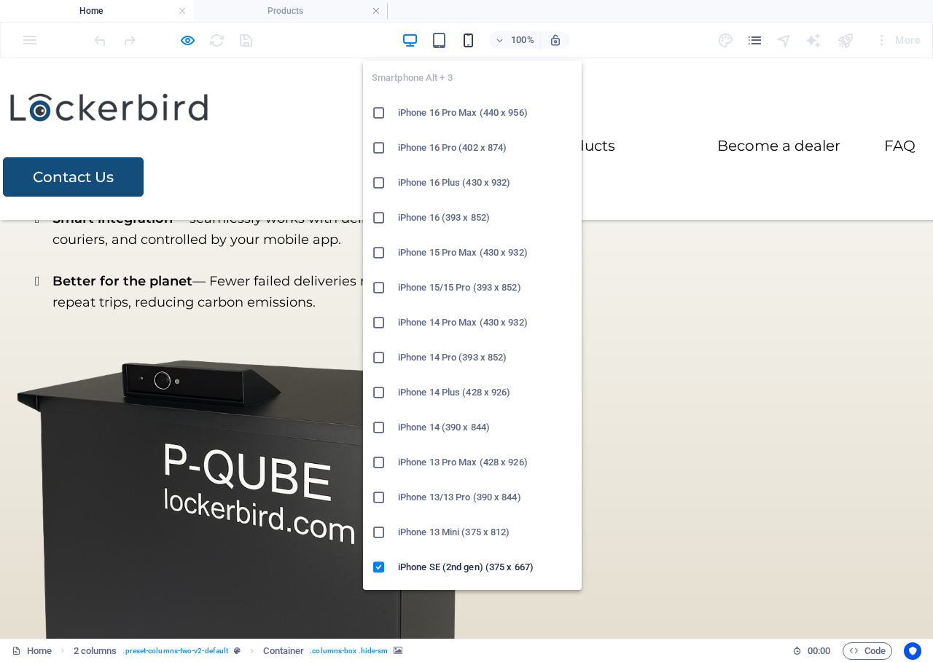
click at [469, 41] on icon "button" at bounding box center [468, 40] width 17 height 17
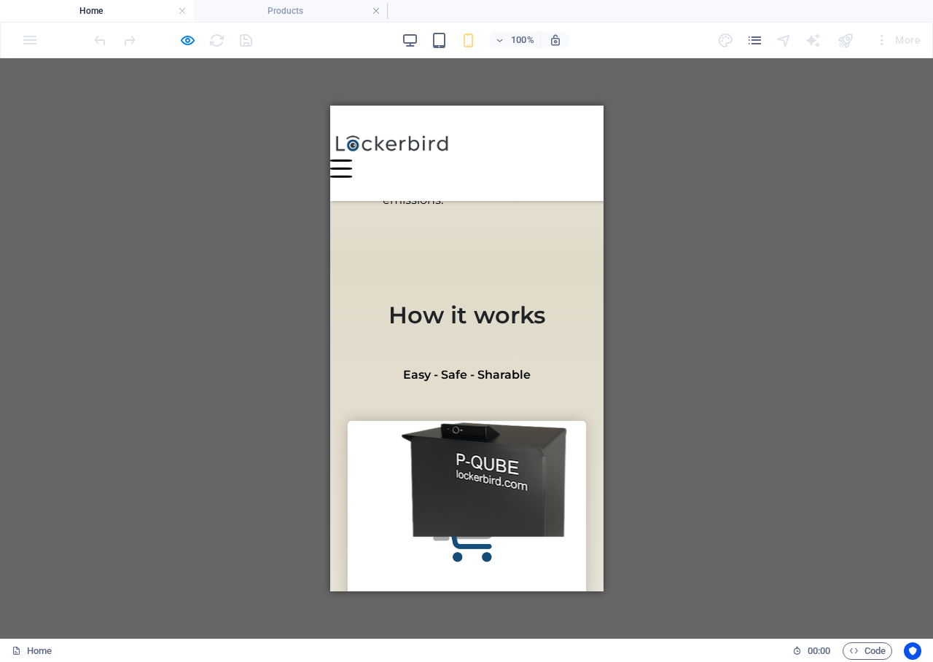
scroll to position [1039, 0]
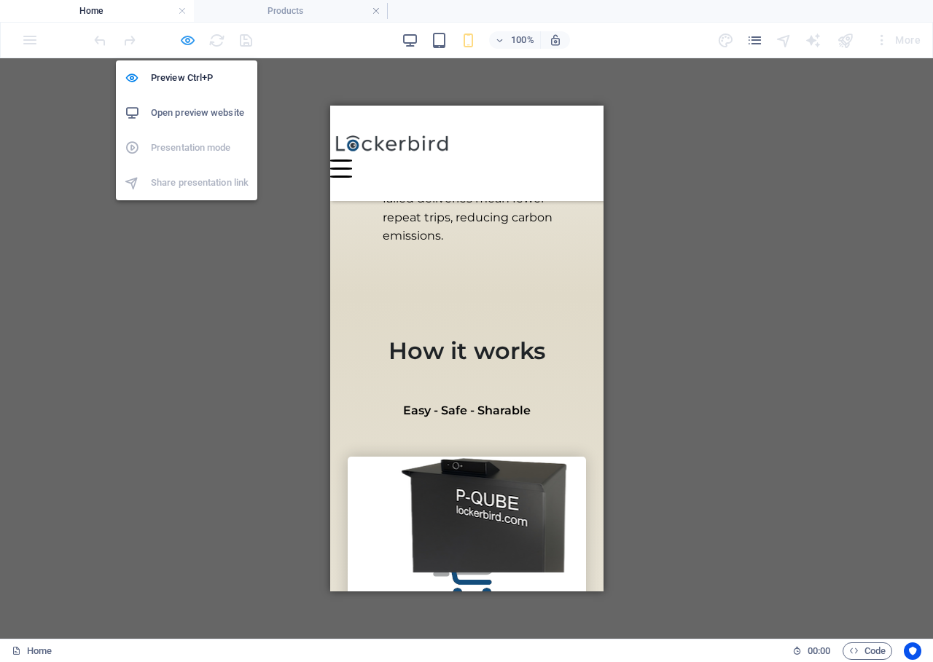
click at [186, 39] on icon "button" at bounding box center [187, 40] width 17 height 17
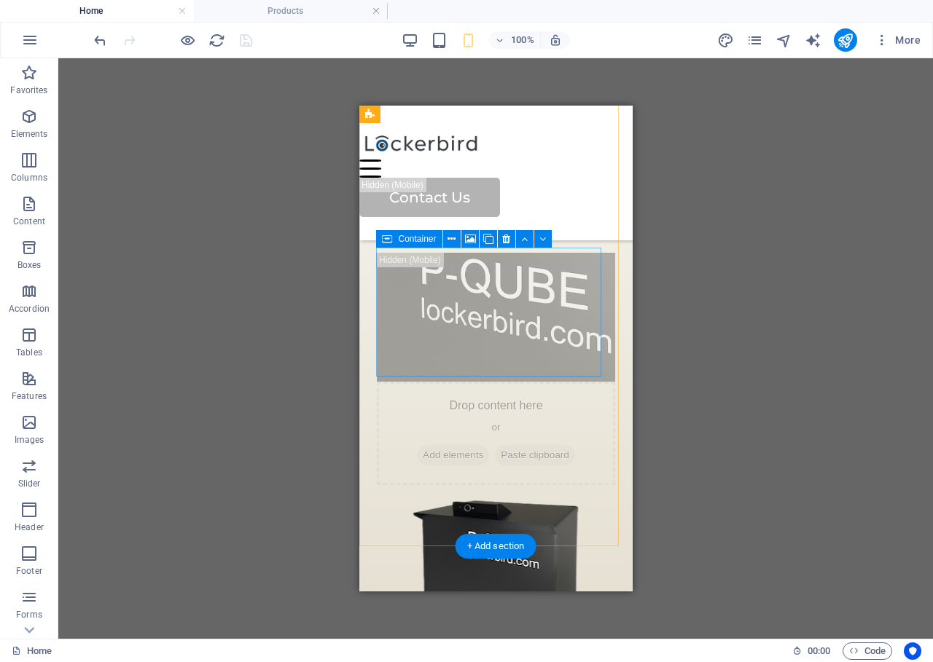
scroll to position [1313, 0]
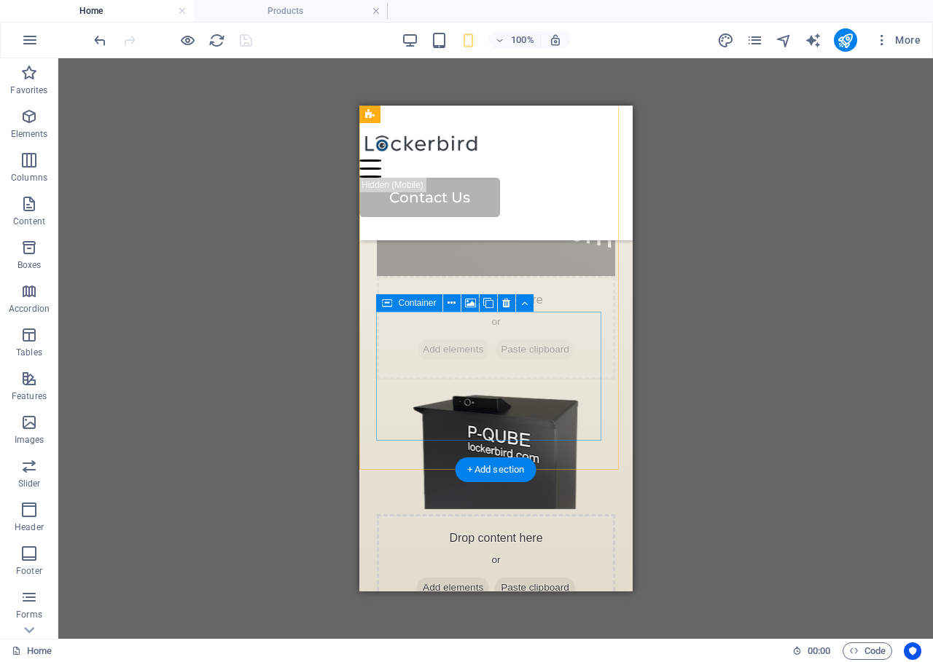
click at [559, 515] on div "Drop content here or Add elements Paste clipboard" at bounding box center [495, 566] width 238 height 103
click at [563, 515] on div "Drop content here or Add elements Paste clipboard" at bounding box center [495, 566] width 238 height 103
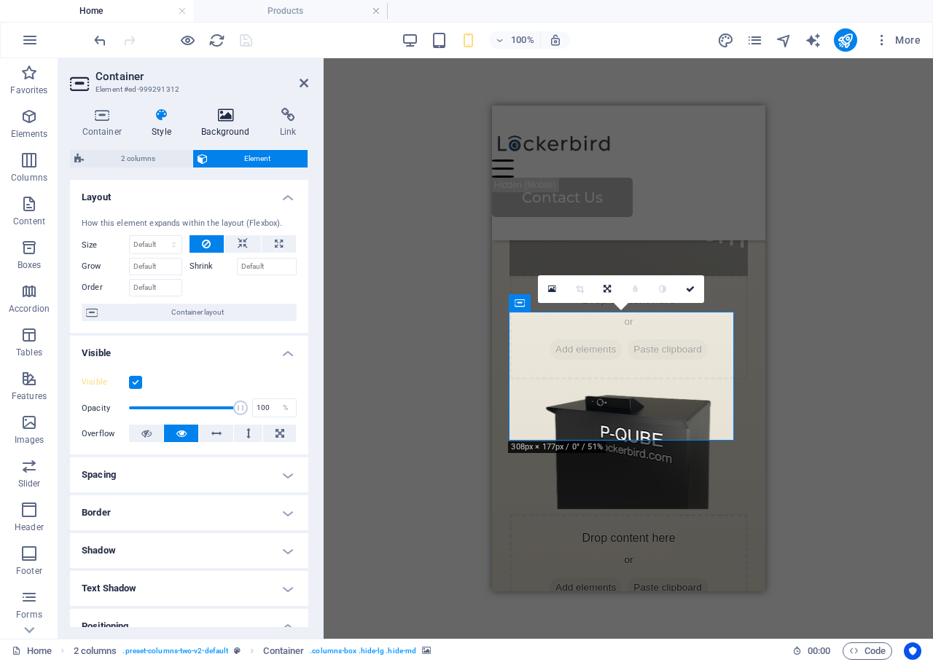
click at [226, 126] on h4 "Background" at bounding box center [228, 123] width 79 height 31
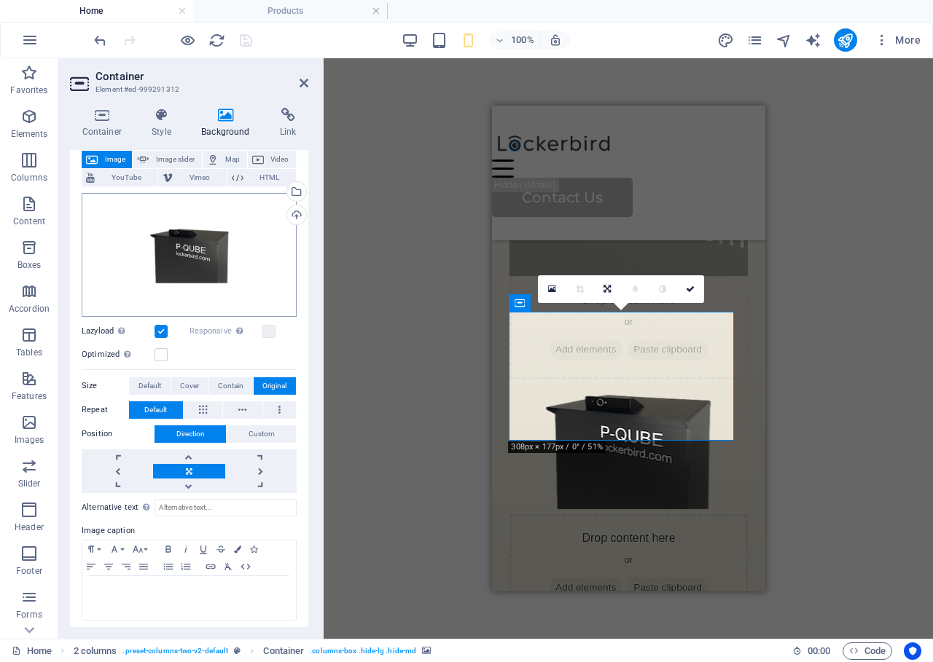
scroll to position [90, 0]
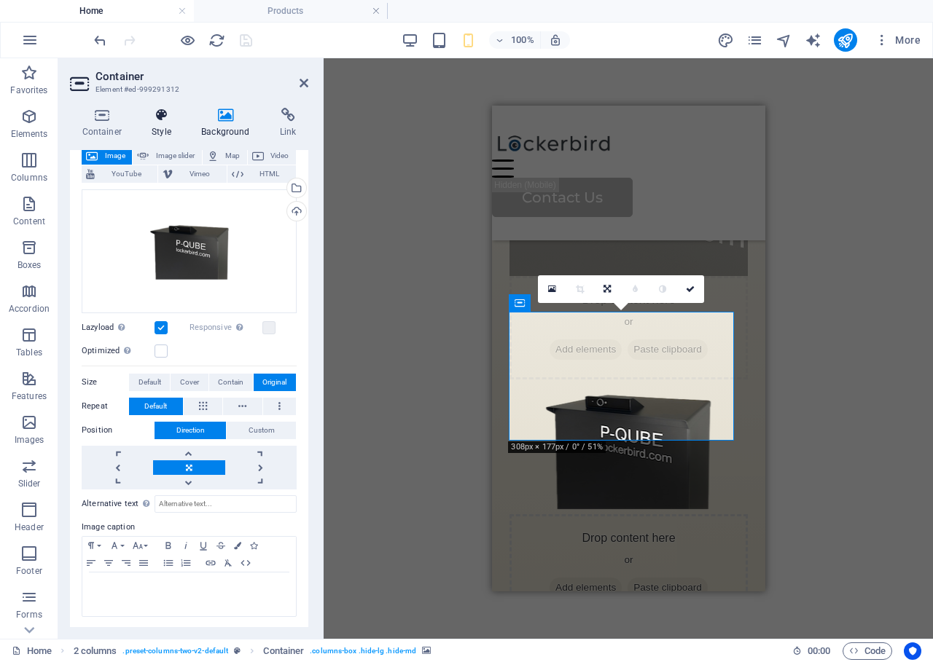
click at [159, 128] on h4 "Style" at bounding box center [165, 123] width 50 height 31
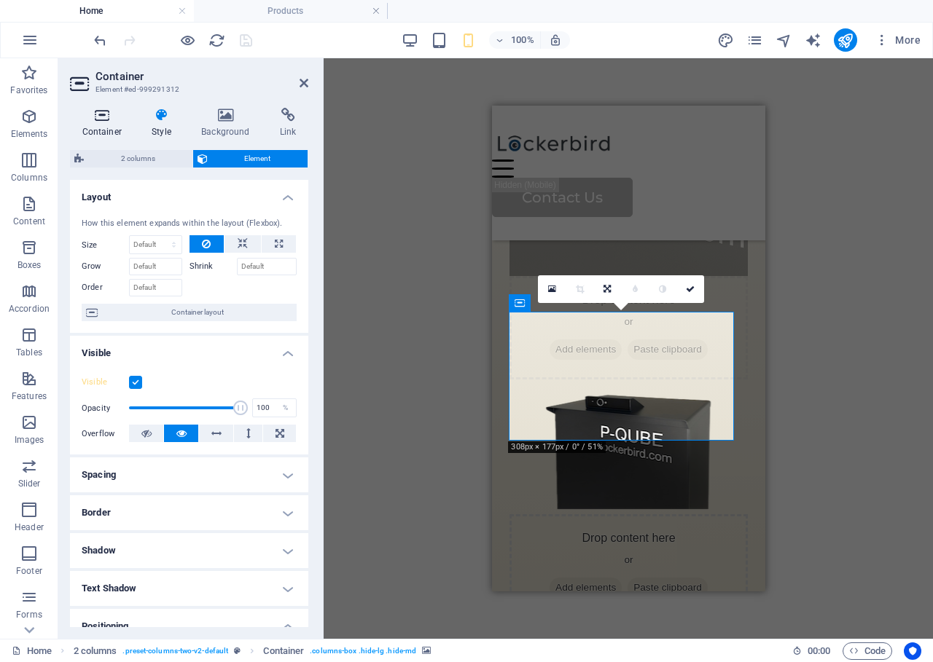
click at [101, 120] on icon at bounding box center [102, 115] width 64 height 15
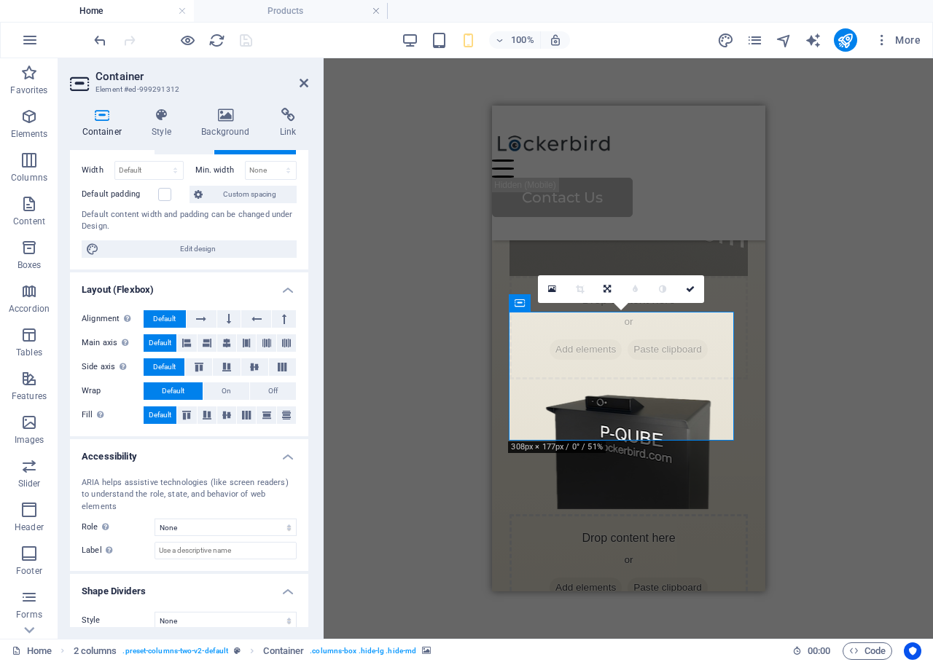
scroll to position [0, 0]
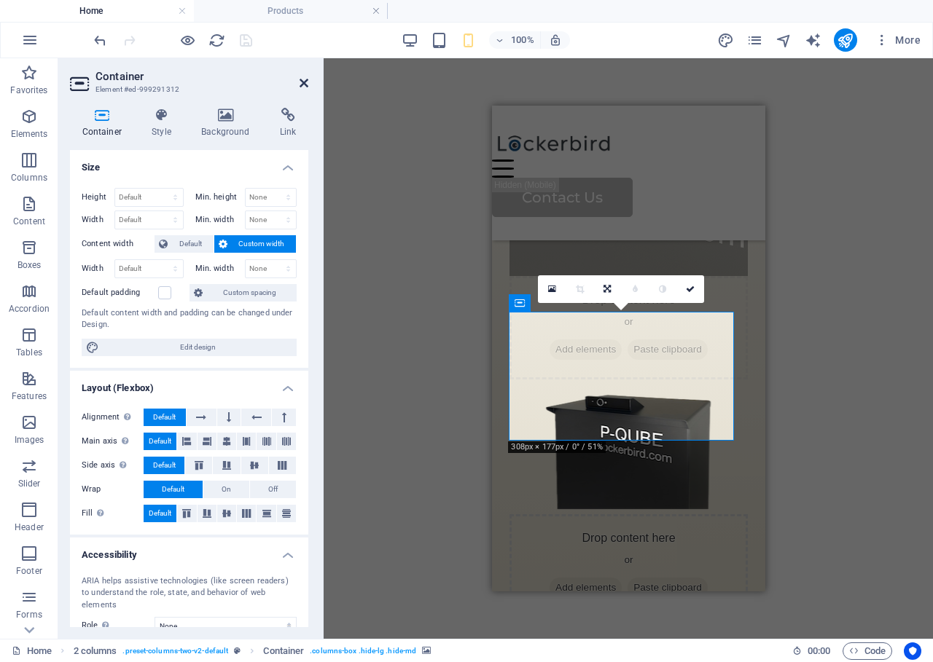
click at [304, 78] on icon at bounding box center [304, 83] width 9 height 12
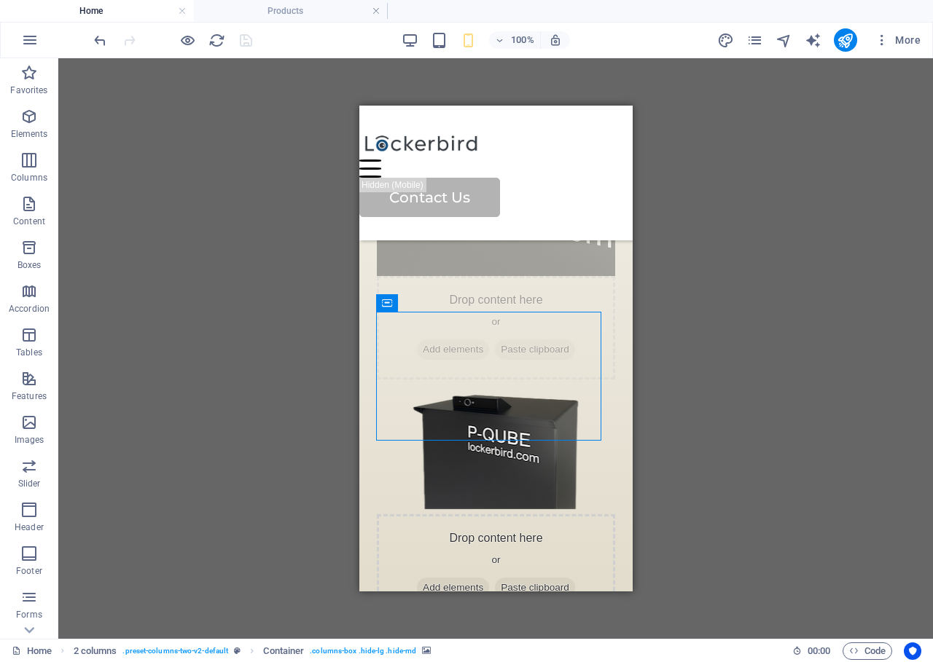
click at [697, 384] on div "Drag here to replace the existing content. Press “Ctrl” if you want to create a…" at bounding box center [495, 348] width 875 height 581
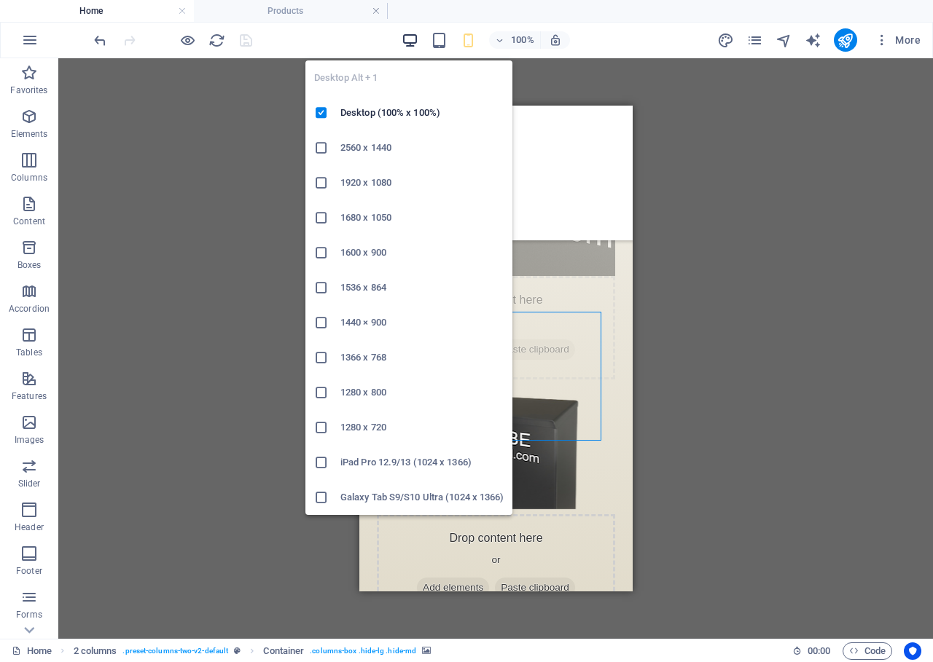
click at [415, 45] on icon "button" at bounding box center [410, 40] width 17 height 17
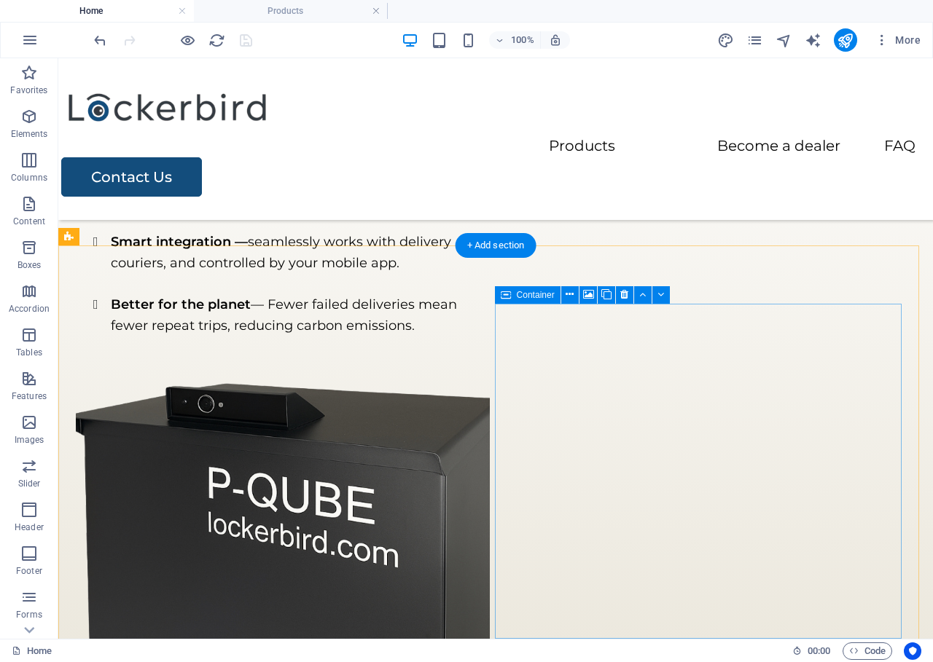
scroll to position [815, 0]
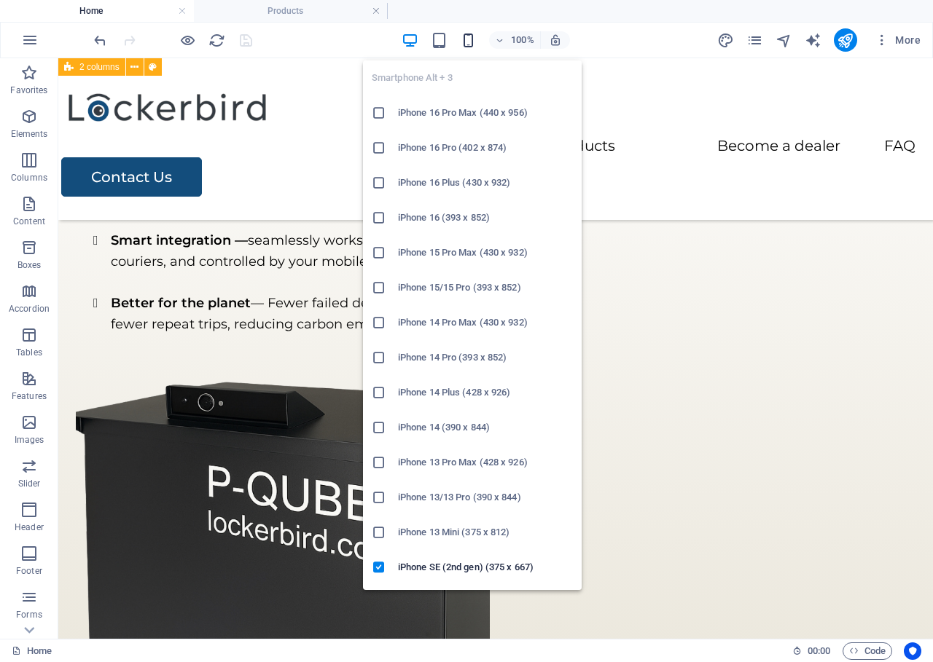
click at [468, 38] on icon "button" at bounding box center [468, 40] width 17 height 17
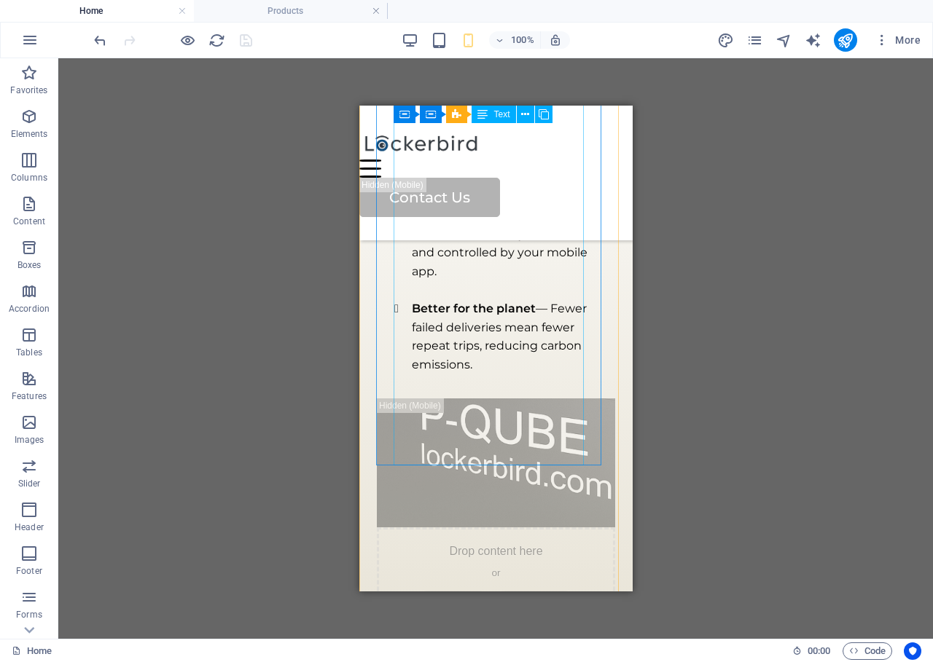
scroll to position [1320, 0]
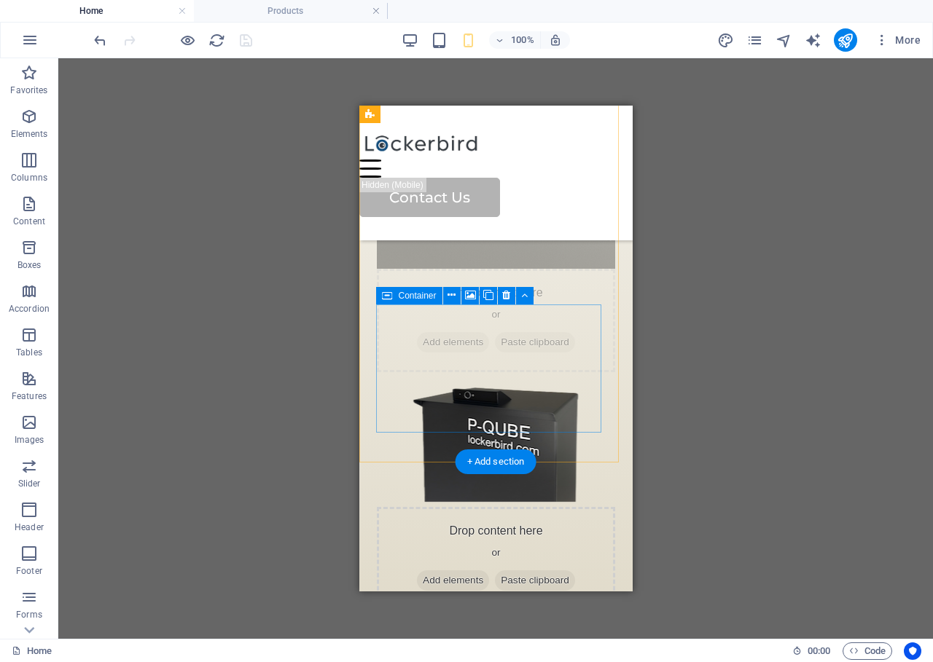
click at [558, 507] on div "Drop content here or Add elements Paste clipboard" at bounding box center [495, 558] width 238 height 103
click at [445, 507] on div "Drop content here or Add elements Paste clipboard" at bounding box center [495, 558] width 238 height 103
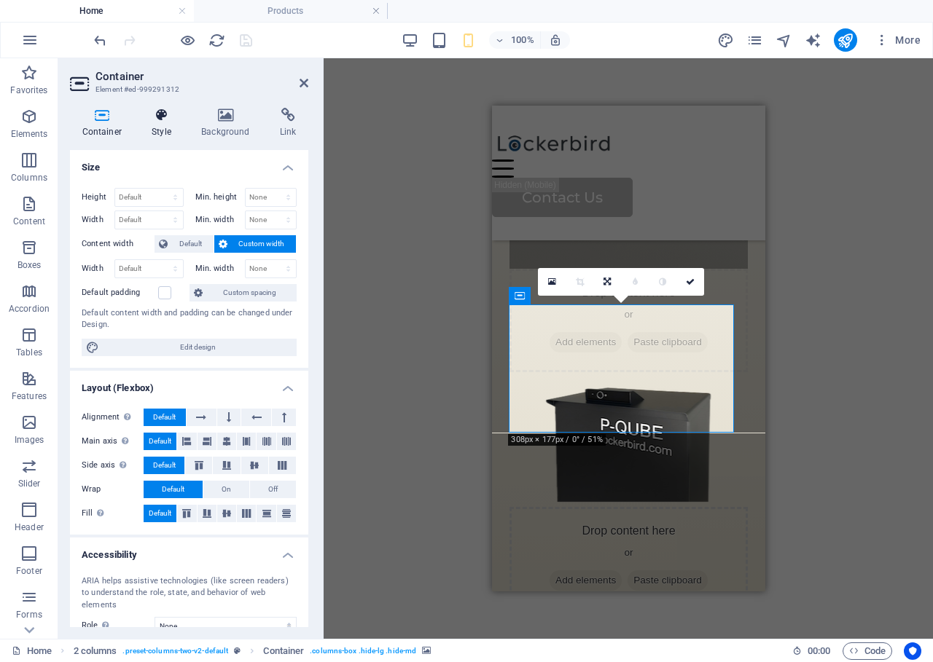
click at [188, 135] on h4 "Style" at bounding box center [165, 123] width 50 height 31
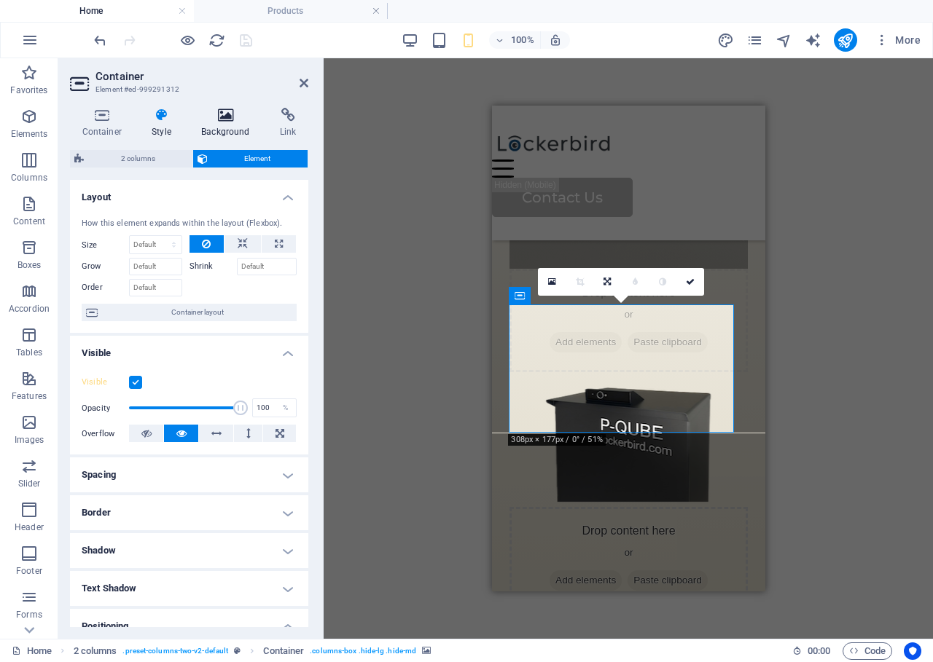
click at [238, 130] on h4 "Background" at bounding box center [228, 123] width 79 height 31
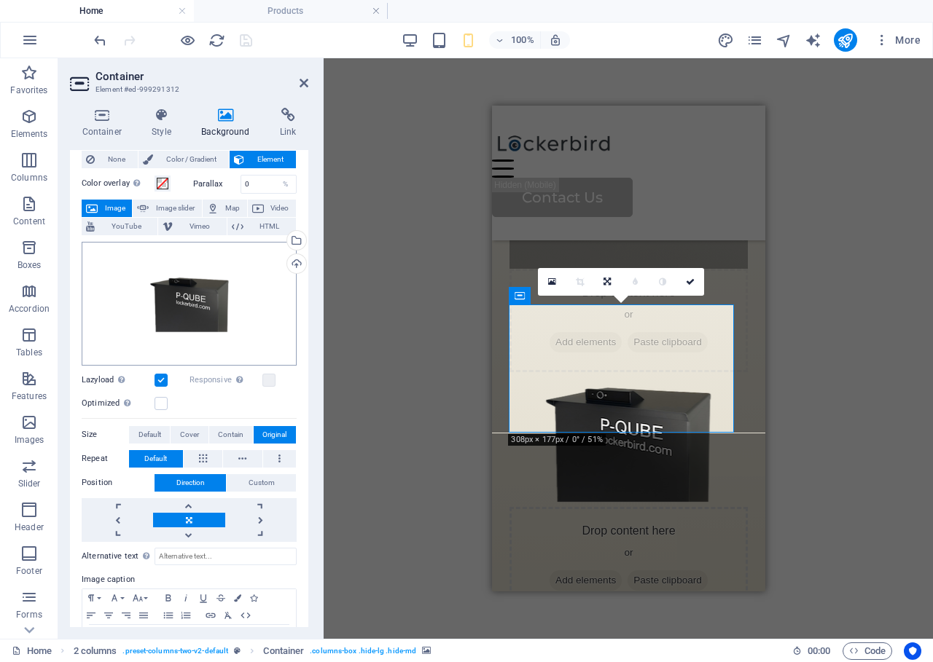
scroll to position [37, 0]
click at [152, 429] on span "Default" at bounding box center [149, 434] width 23 height 17
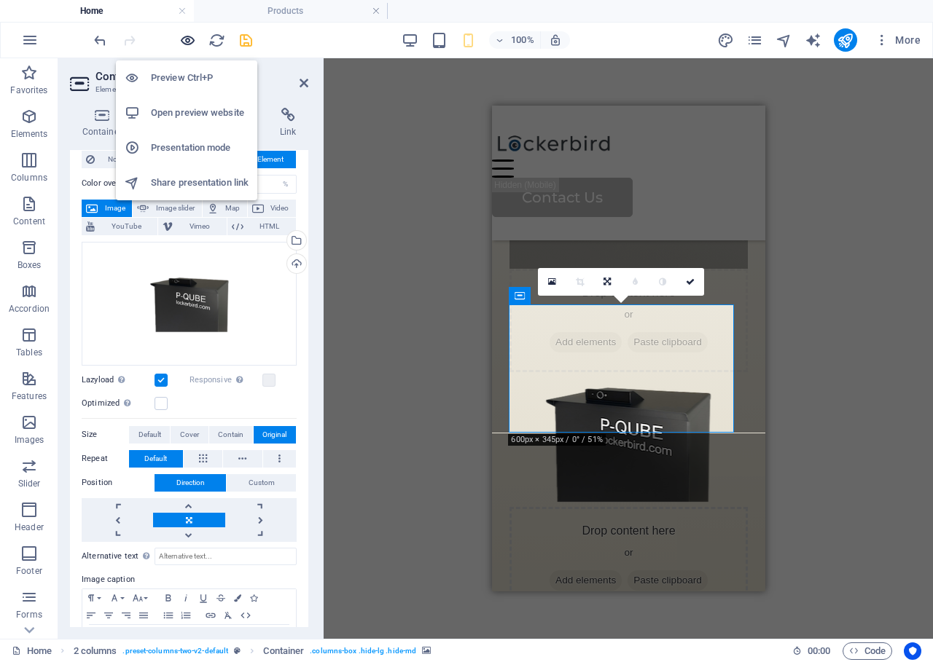
click at [189, 41] on icon "button" at bounding box center [187, 40] width 17 height 17
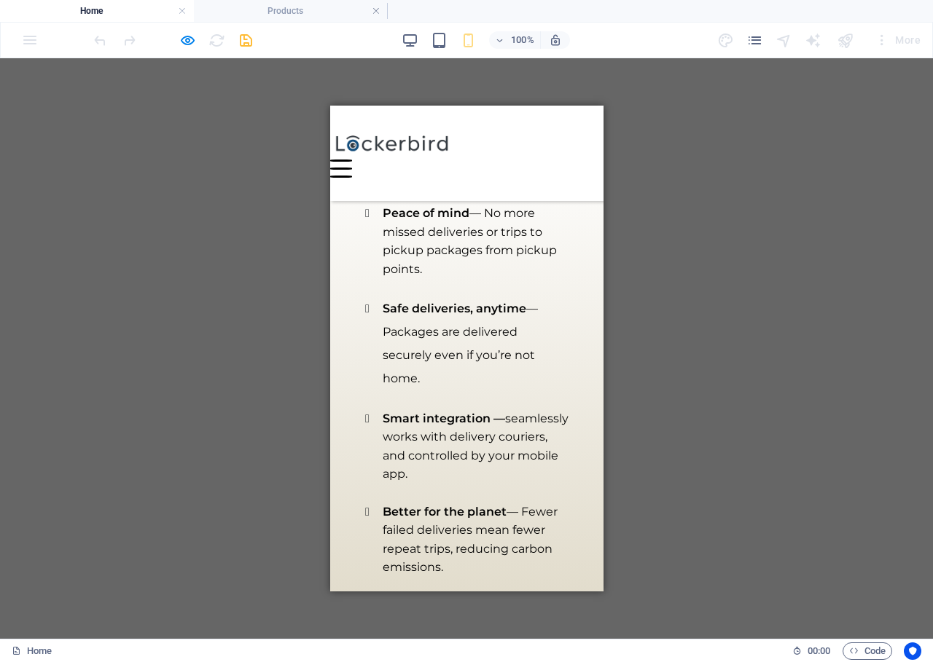
scroll to position [1247, 0]
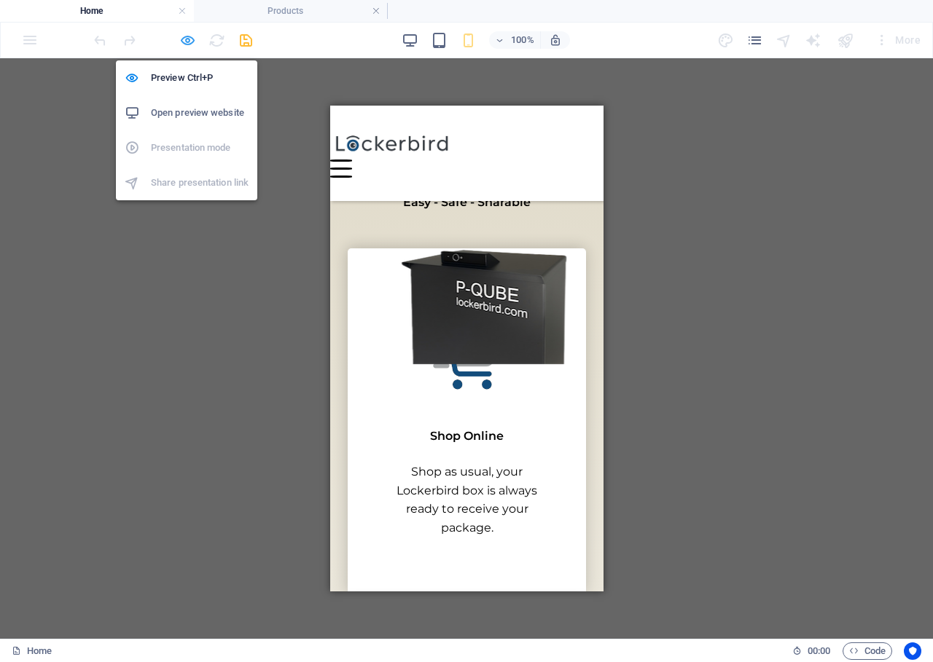
click at [192, 47] on icon "button" at bounding box center [187, 40] width 17 height 17
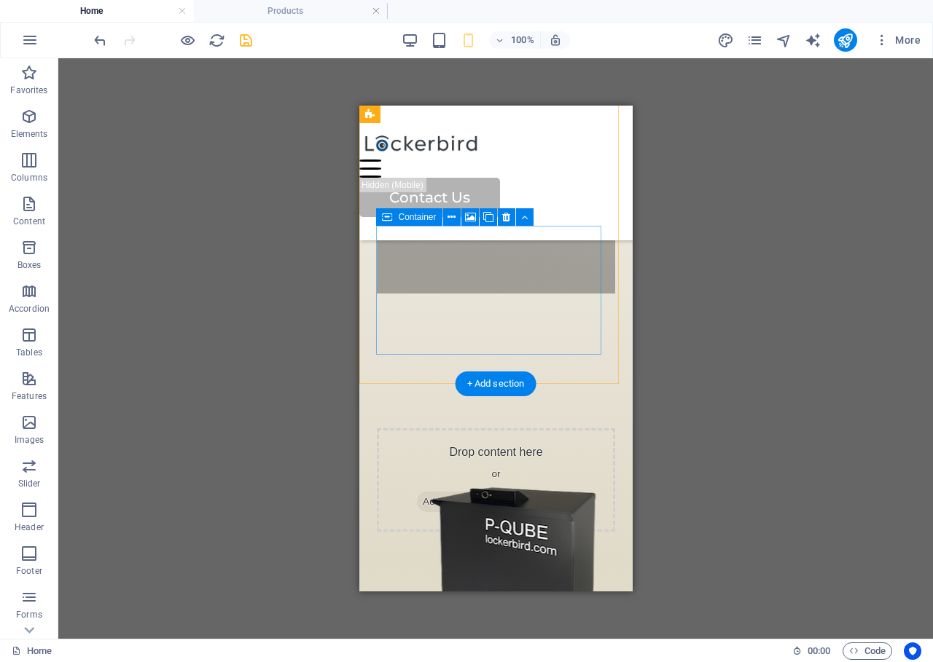
click at [488, 429] on div "Drop content here or Add elements Paste clipboard" at bounding box center [495, 480] width 238 height 103
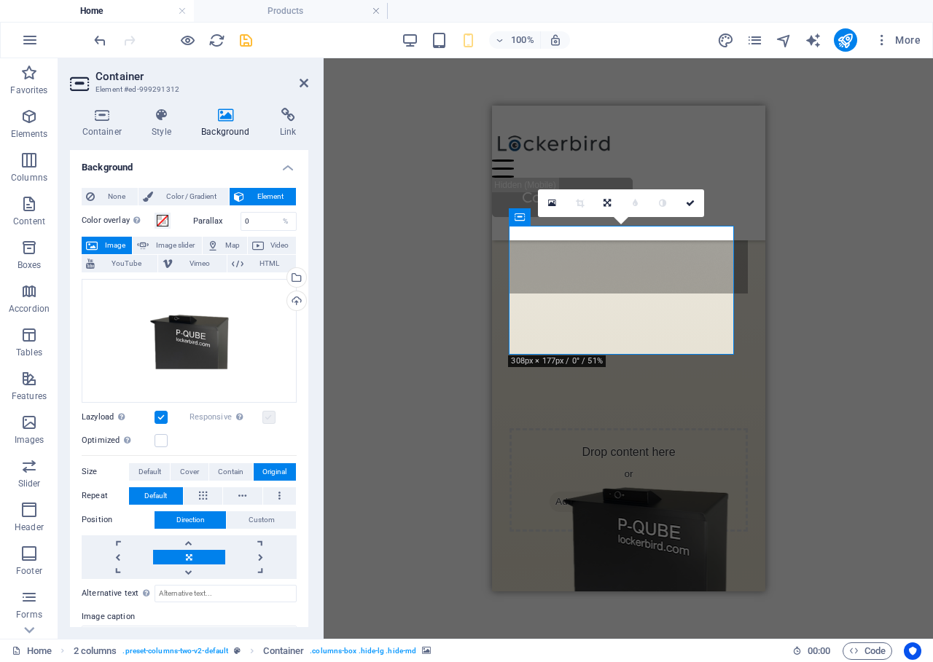
click at [267, 415] on label at bounding box center [268, 417] width 13 height 13
click at [265, 411] on label at bounding box center [268, 417] width 13 height 13
click at [159, 413] on label at bounding box center [161, 417] width 13 height 13
click at [0, 0] on input "Lazyload Loading images after the page loads improves page speed." at bounding box center [0, 0] width 0 height 0
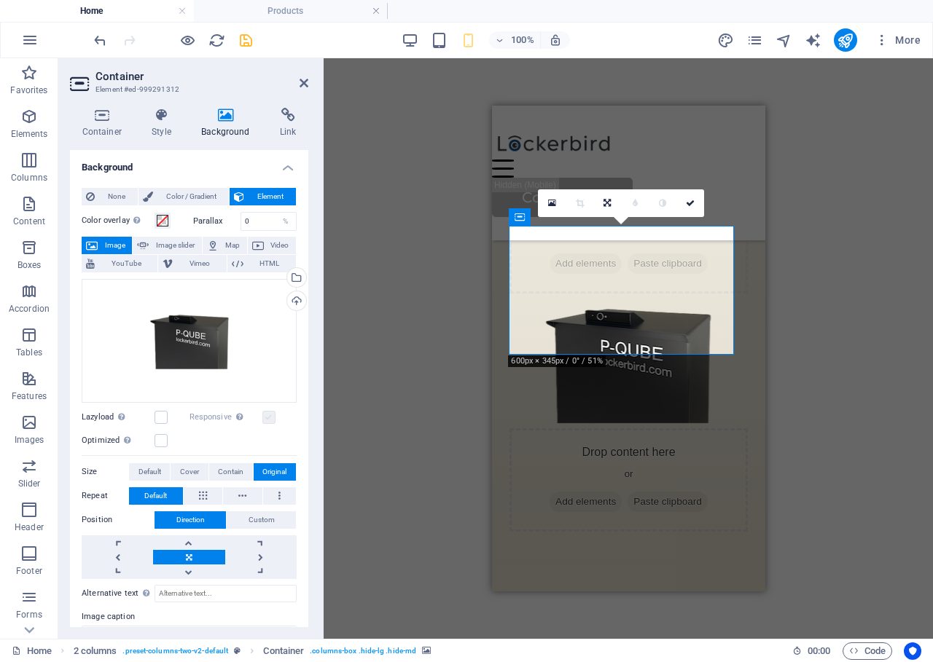
click at [267, 413] on label at bounding box center [268, 417] width 13 height 13
click at [158, 414] on label at bounding box center [161, 417] width 13 height 13
click at [0, 0] on input "Lazyload Loading images after the page loads improves page speed." at bounding box center [0, 0] width 0 height 0
click at [229, 418] on label "Responsive Automatically load retina image and smartphone optimized sizes." at bounding box center [225, 417] width 73 height 17
click at [223, 415] on label "Responsive Automatically load retina image and smartphone optimized sizes." at bounding box center [225, 417] width 73 height 17
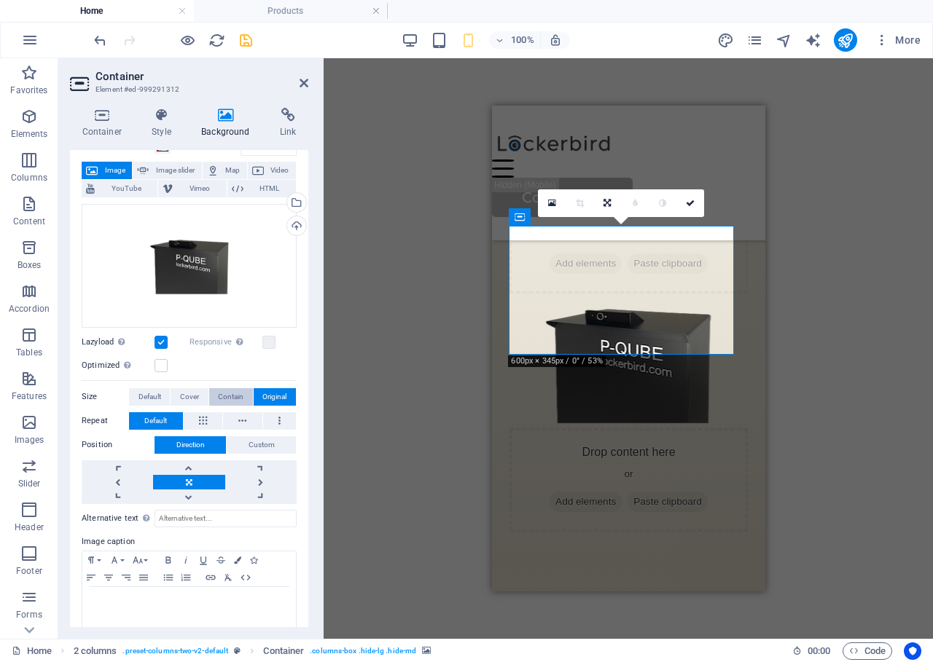
scroll to position [84, 0]
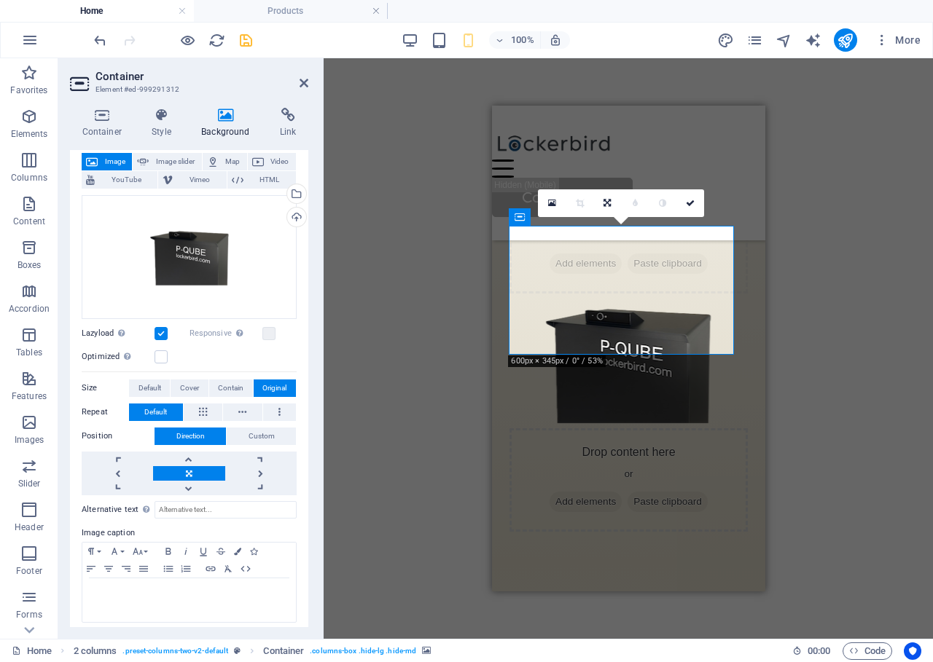
click at [214, 327] on label "Responsive Automatically load retina image and smartphone optimized sizes." at bounding box center [225, 333] width 73 height 17
click at [214, 330] on label "Responsive Automatically load retina image and smartphone optimized sizes." at bounding box center [225, 333] width 73 height 17
click at [238, 325] on div "Automatically load retina image and smartphone optimized sizes." at bounding box center [196, 303] width 117 height 44
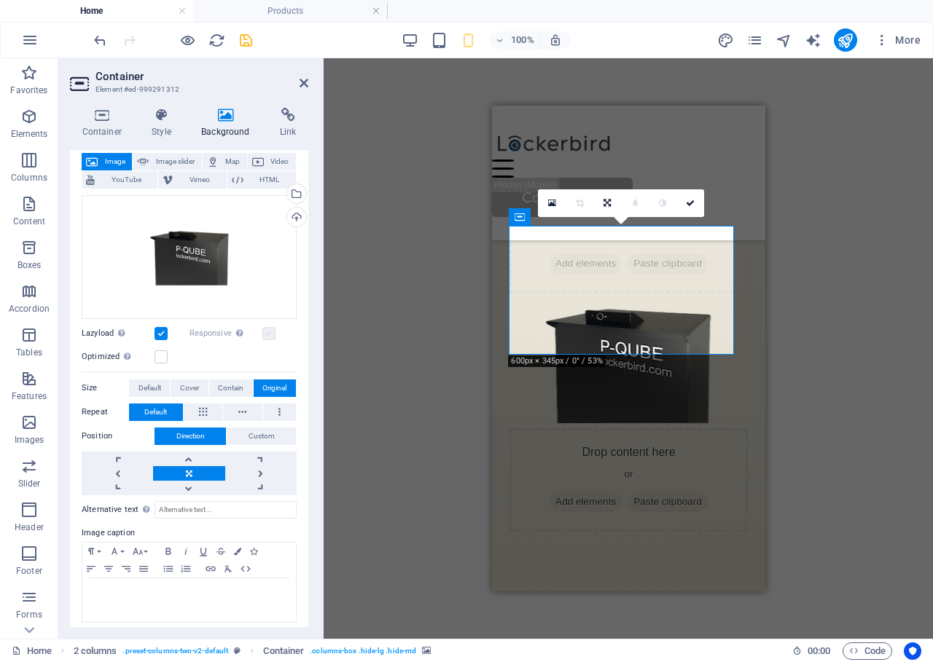
click at [265, 333] on label at bounding box center [268, 333] width 13 height 13
click at [104, 120] on icon at bounding box center [102, 115] width 64 height 15
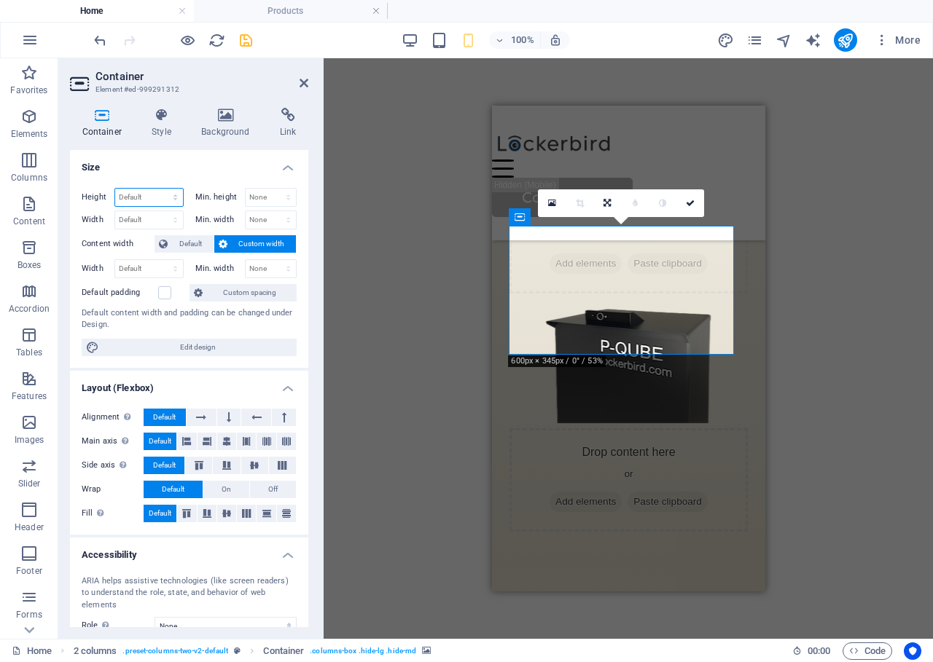
click at [159, 195] on select "Default px rem % vh vw" at bounding box center [149, 197] width 68 height 17
select select "px"
click at [161, 189] on select "Default px rem % vh vw" at bounding box center [149, 197] width 68 height 17
type input "400"
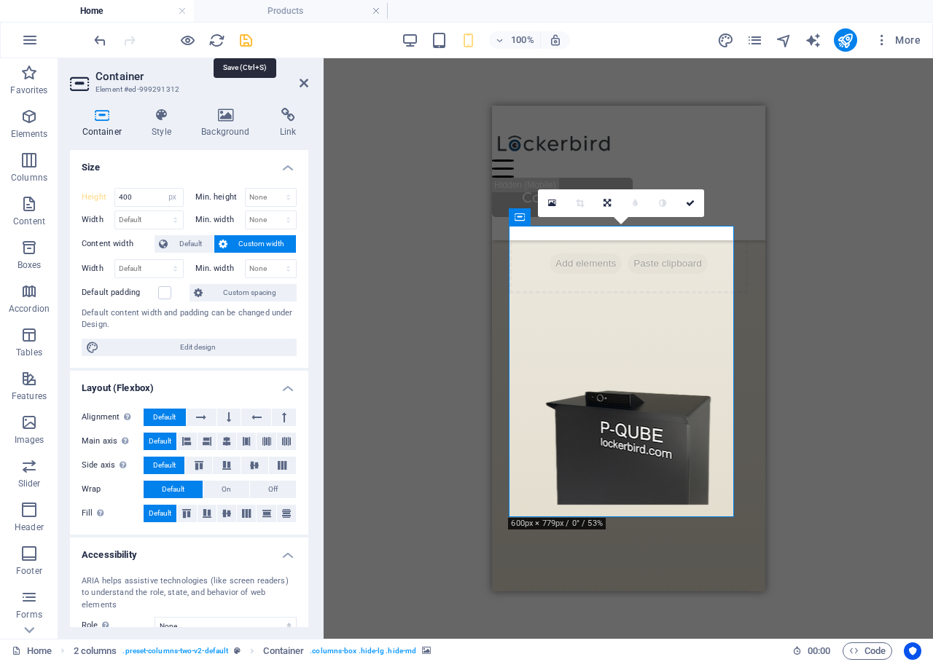
click at [245, 37] on icon "save" at bounding box center [246, 40] width 17 height 17
checkbox input "false"
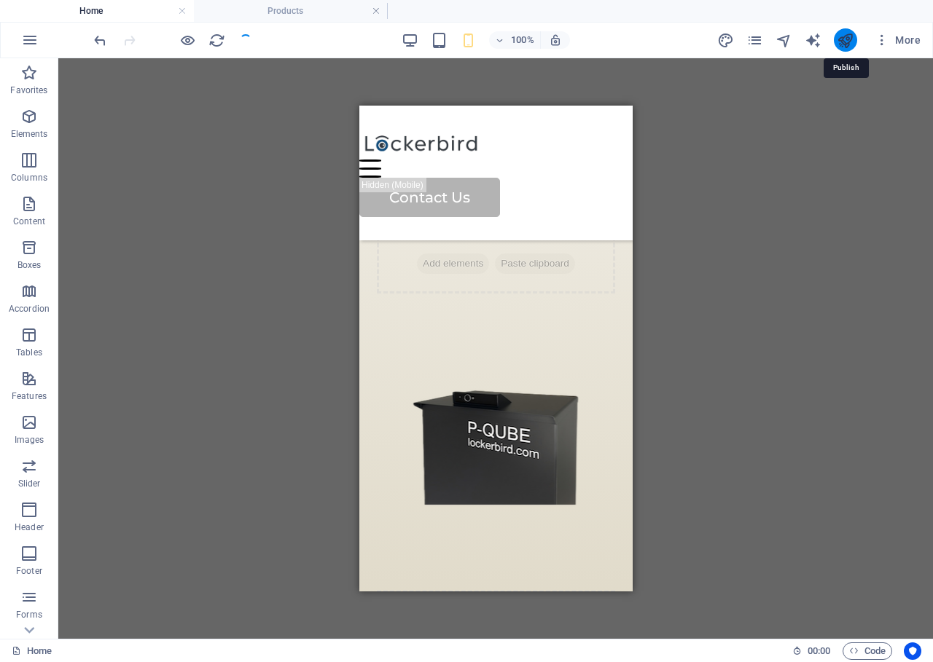
click at [847, 40] on icon "publish" at bounding box center [845, 40] width 17 height 17
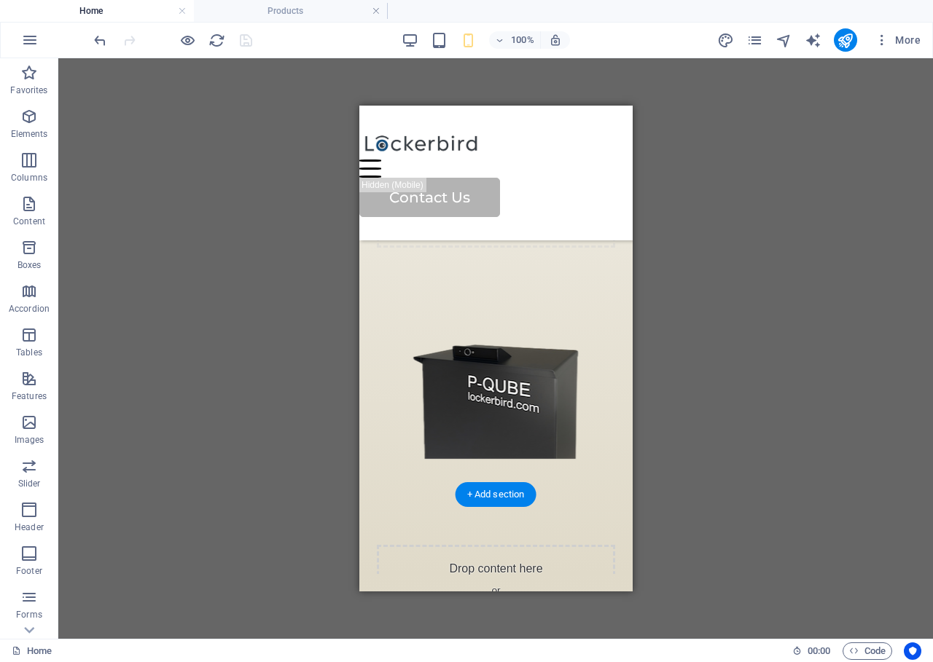
scroll to position [1433, 0]
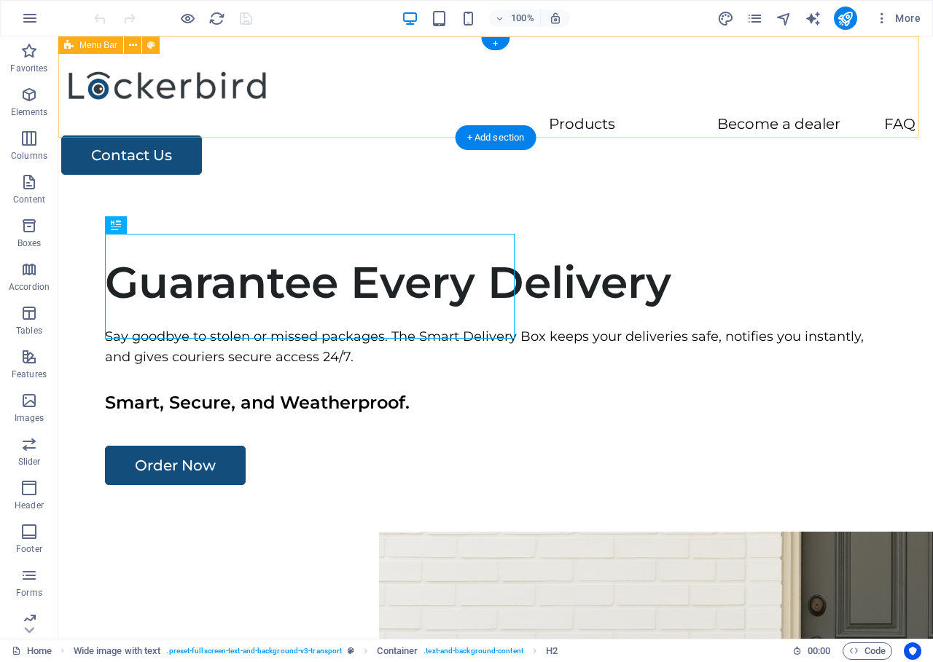
click at [355, 101] on div "Menu Products Become a dealer FAQ Contact Us" at bounding box center [495, 117] width 875 height 162
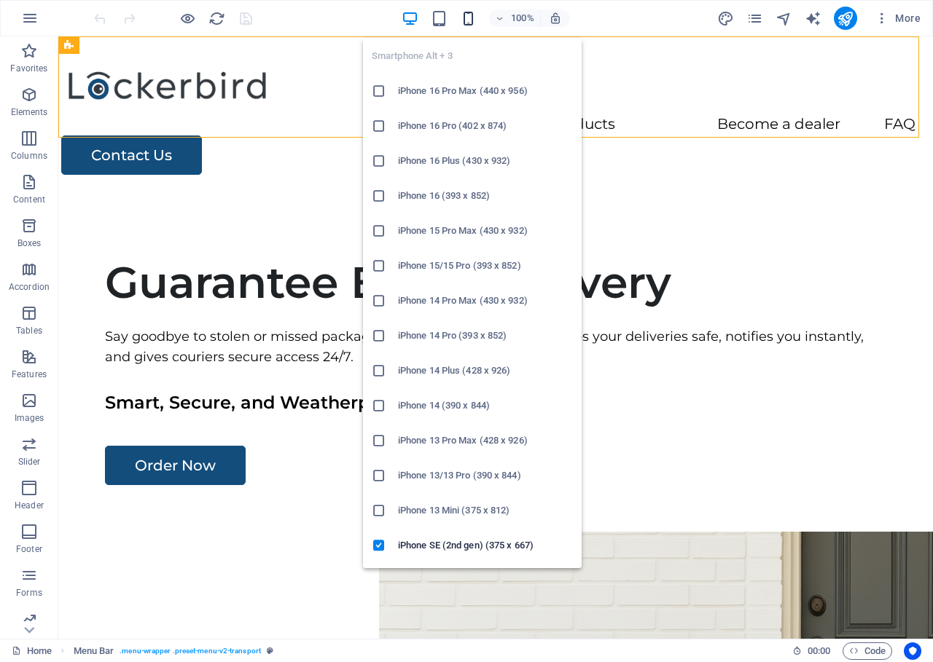
click at [464, 13] on icon "button" at bounding box center [468, 18] width 17 height 17
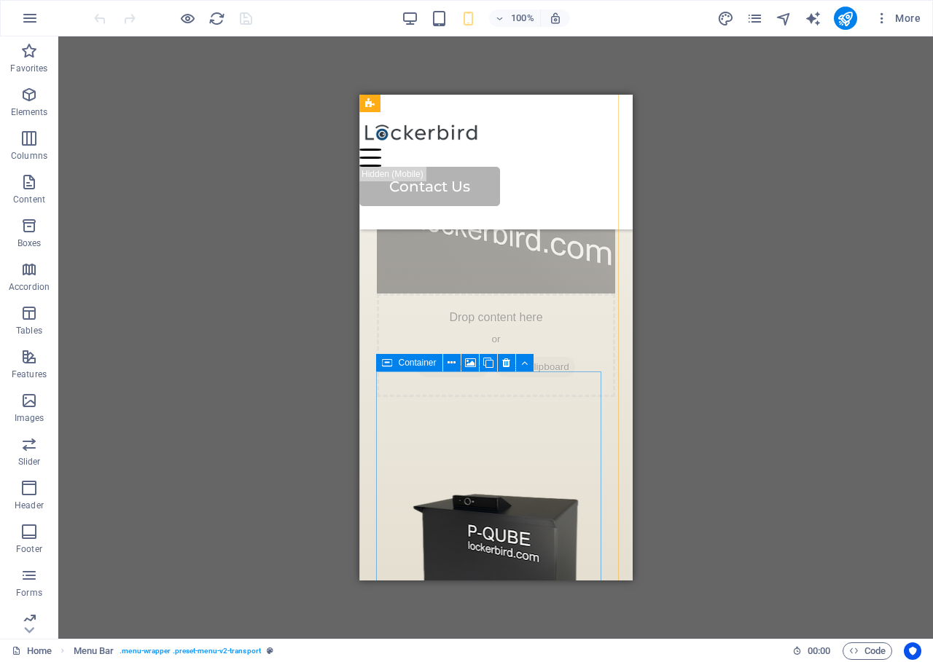
scroll to position [1373, 0]
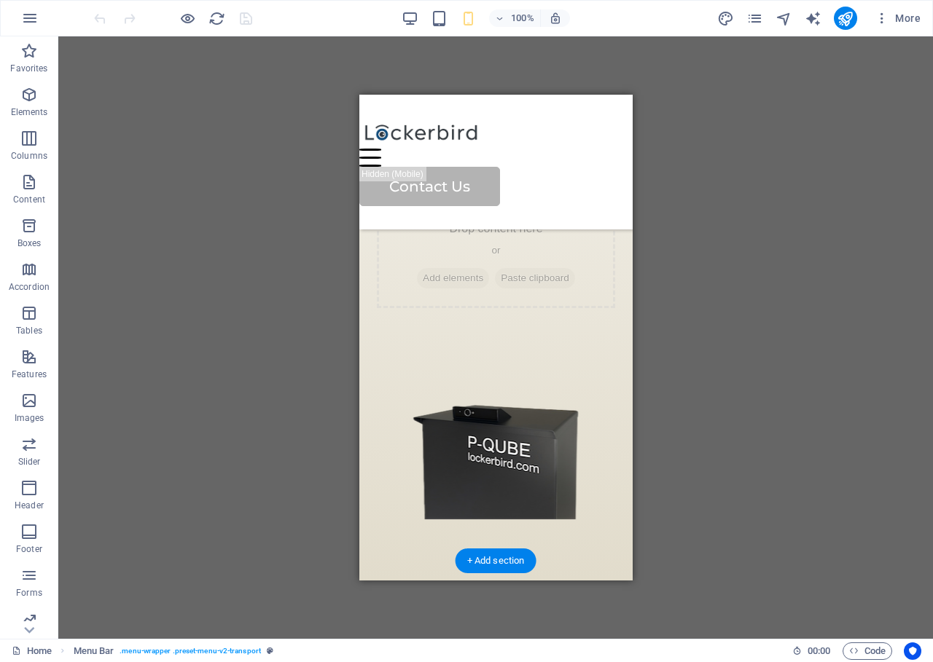
drag, startPoint x: 393, startPoint y: 391, endPoint x: 484, endPoint y: 401, distance: 91.6
click at [393, 391] on figure at bounding box center [495, 460] width 238 height 292
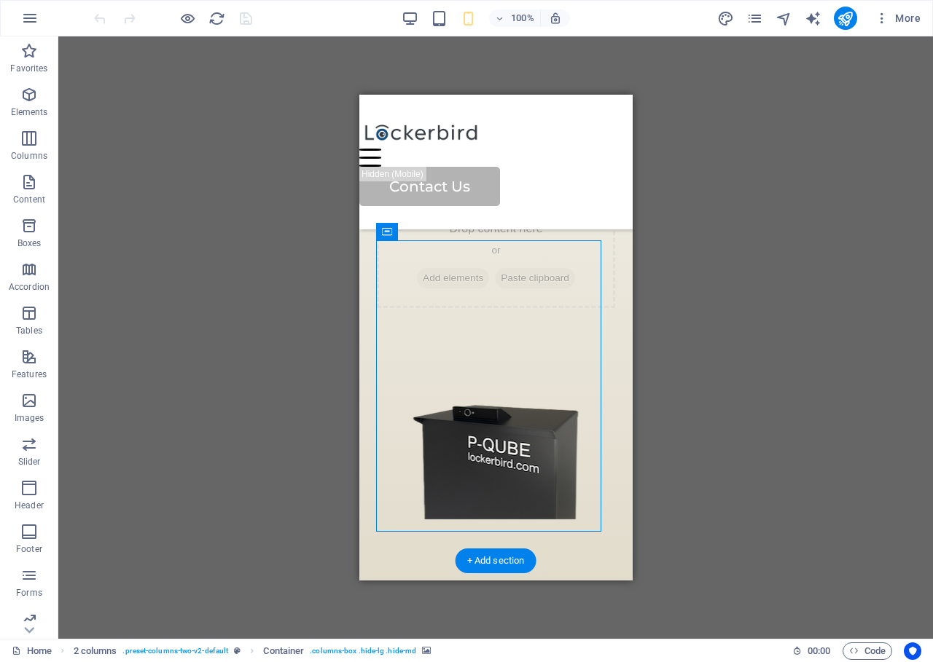
click at [488, 394] on figure at bounding box center [495, 460] width 238 height 292
click at [469, 379] on figure at bounding box center [495, 460] width 238 height 292
click at [469, 381] on figure at bounding box center [495, 460] width 238 height 292
click at [506, 396] on figure at bounding box center [495, 460] width 238 height 292
drag, startPoint x: 506, startPoint y: 396, endPoint x: 421, endPoint y: 386, distance: 85.2
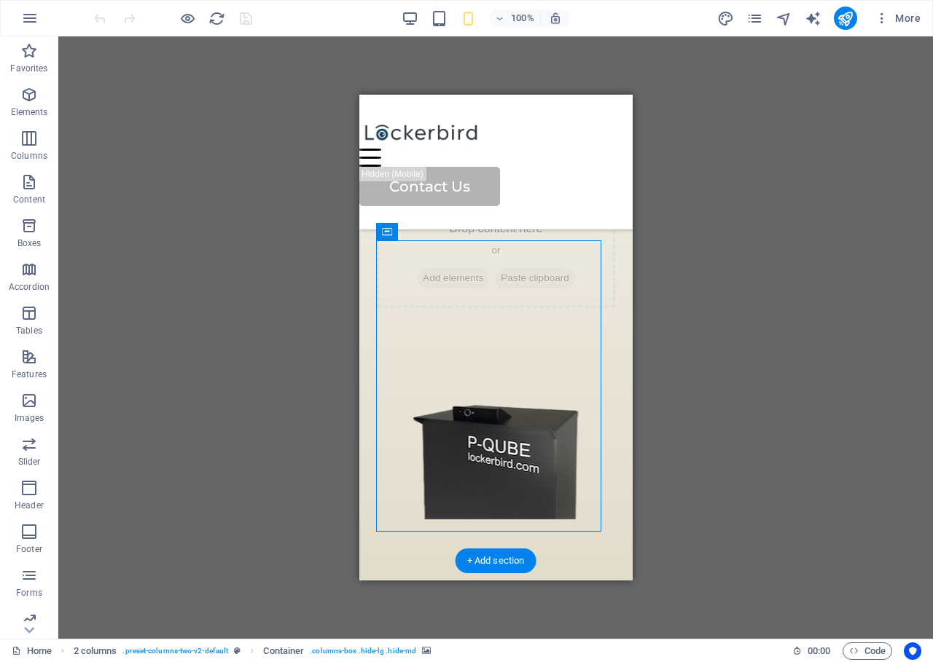
click at [506, 396] on figure at bounding box center [495, 460] width 238 height 292
select select "px"
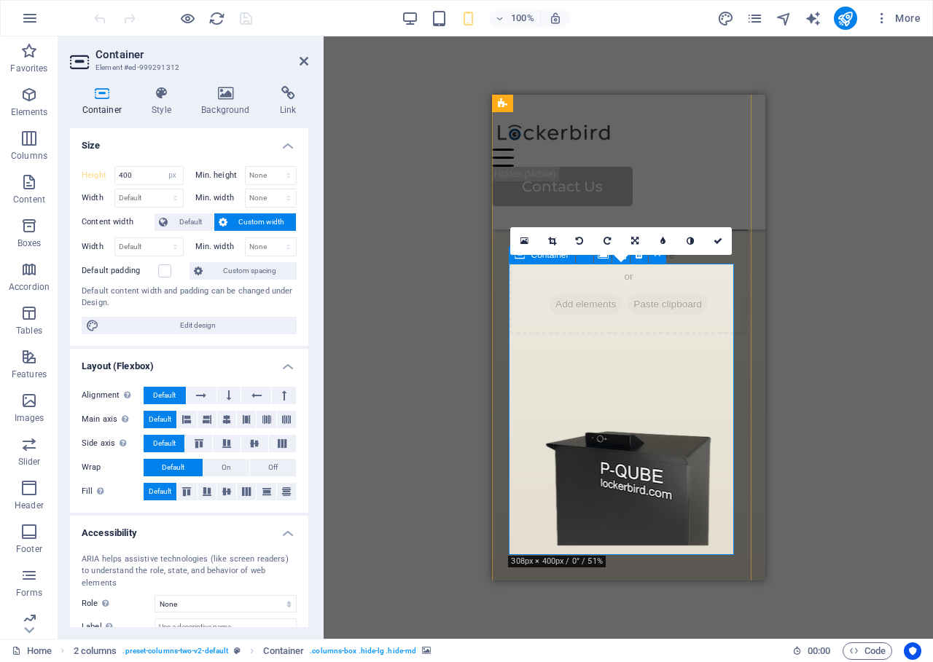
scroll to position [1343, 0]
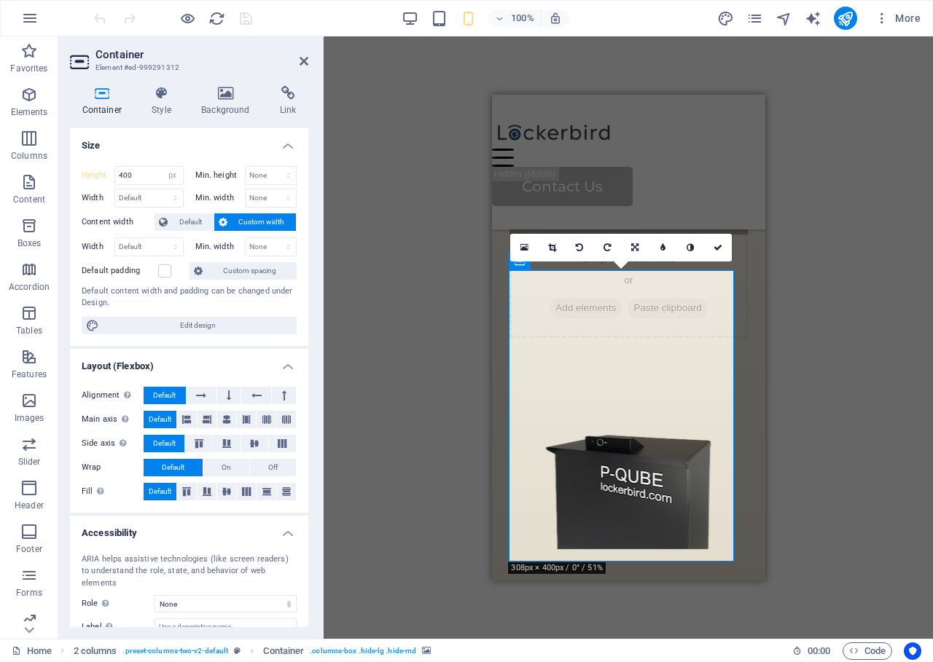
click at [420, 302] on div "Drag here to replace the existing content. Press “Ctrl” if you want to create a…" at bounding box center [628, 337] width 609 height 603
click at [593, 410] on figure at bounding box center [628, 490] width 238 height 292
click at [681, 456] on figure at bounding box center [628, 490] width 238 height 292
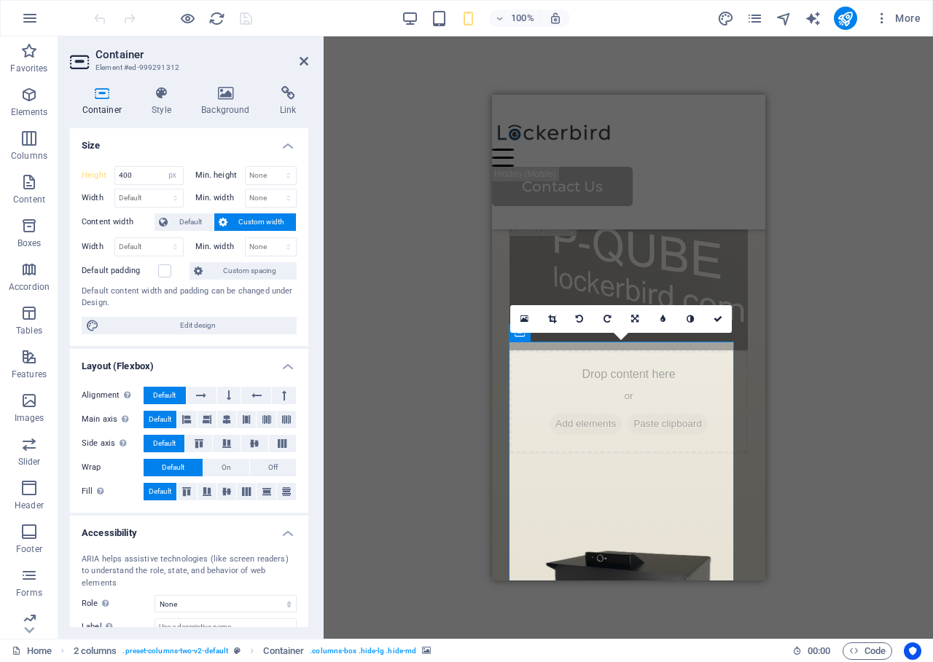
scroll to position [1208, 0]
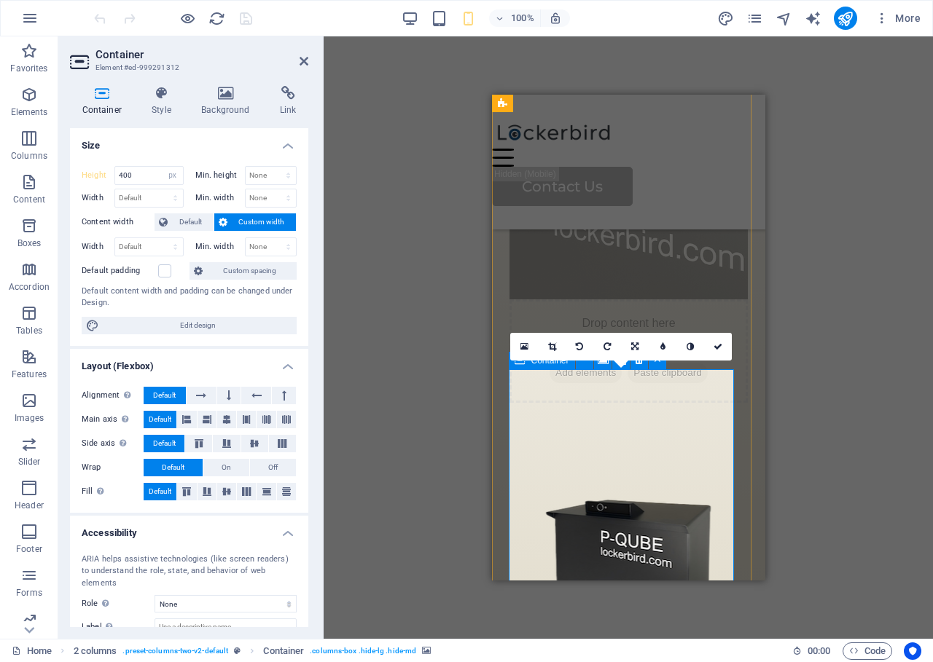
scroll to position [1280, 0]
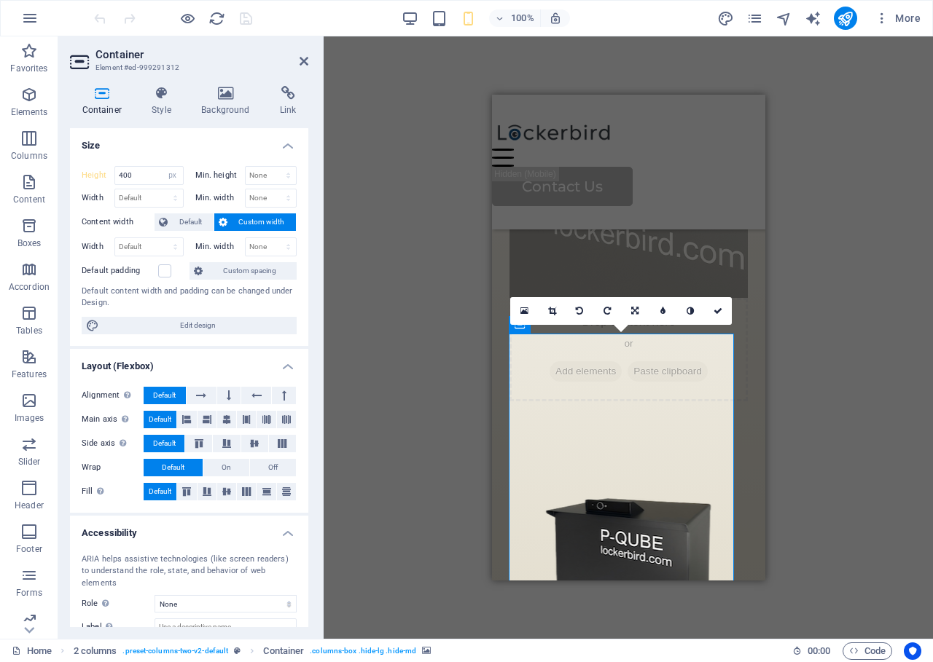
click at [657, 485] on figure at bounding box center [628, 553] width 238 height 292
click at [143, 173] on input "400" at bounding box center [149, 175] width 68 height 17
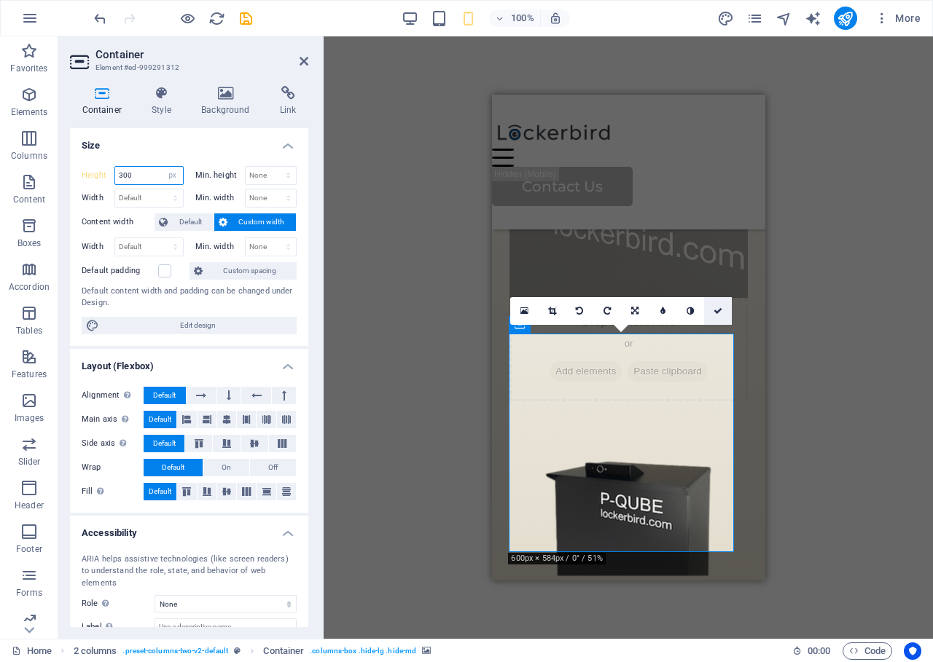
type input "300"
click at [724, 310] on link at bounding box center [718, 311] width 28 height 28
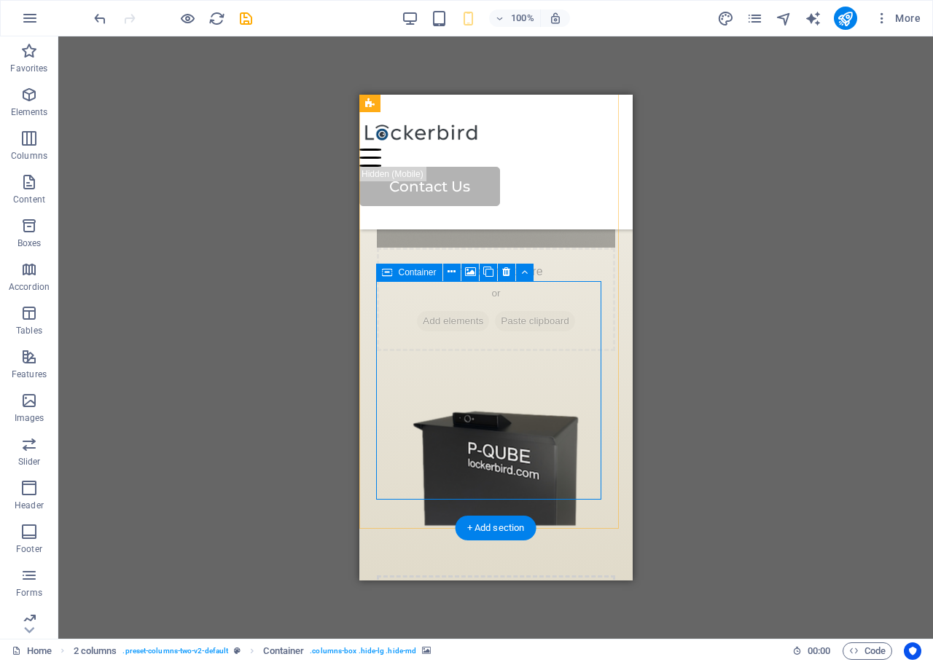
scroll to position [1324, 0]
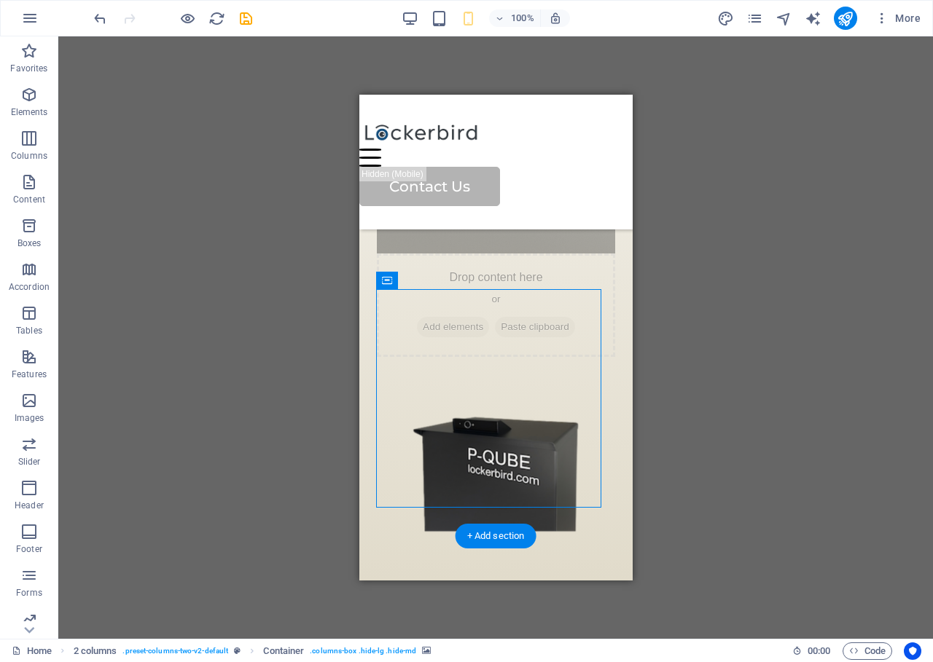
click at [455, 455] on figure at bounding box center [495, 472] width 238 height 219
click at [455, 456] on figure at bounding box center [495, 472] width 238 height 219
select select "px"
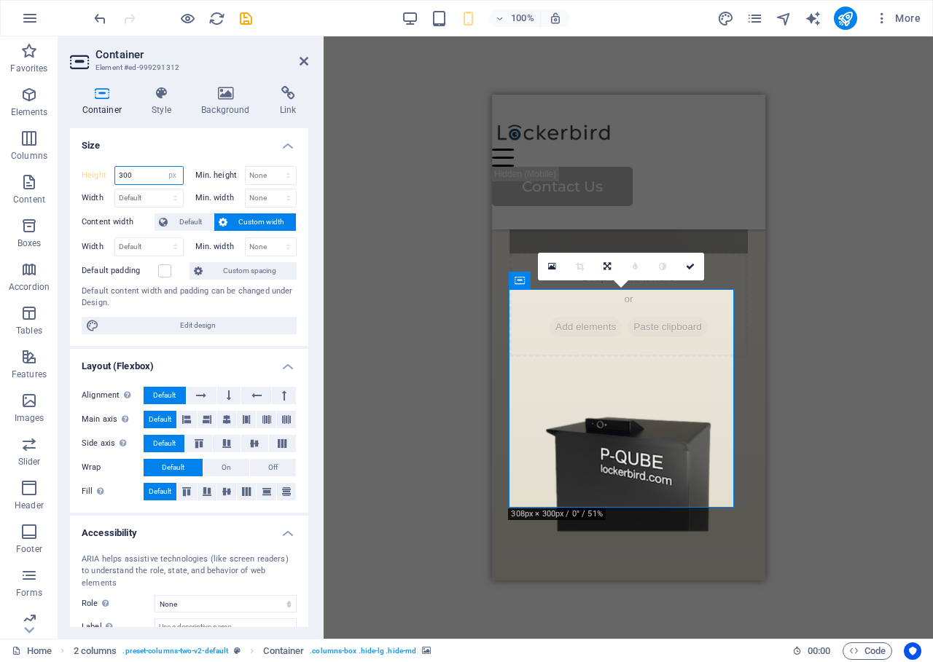
click at [135, 169] on input "300" at bounding box center [149, 175] width 68 height 17
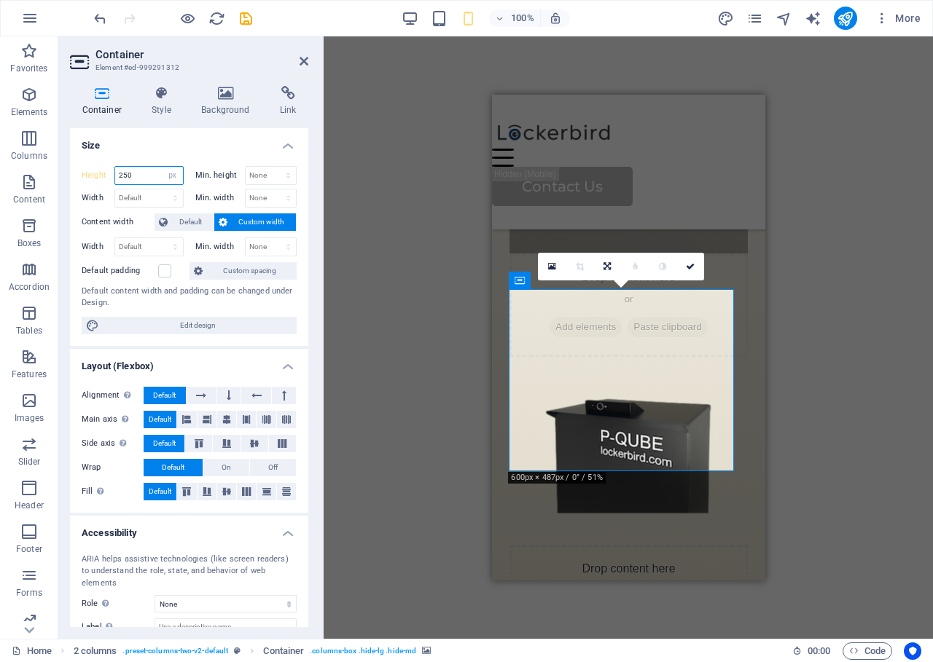
type input "250"
click at [692, 265] on icon at bounding box center [690, 266] width 9 height 9
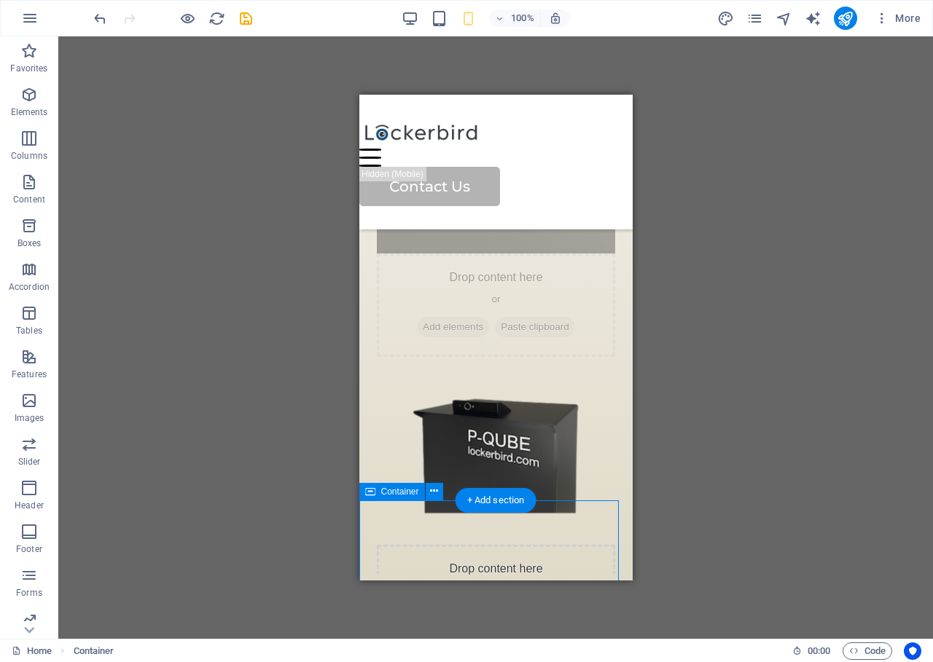
drag, startPoint x: 437, startPoint y: 521, endPoint x: 801, endPoint y: 614, distance: 376.0
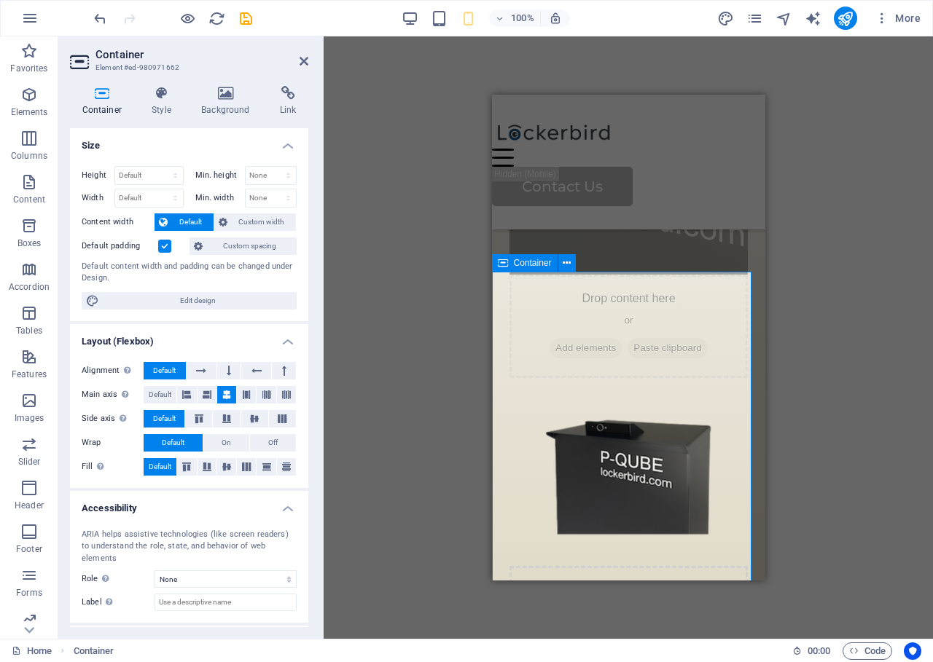
scroll to position [1283, 0]
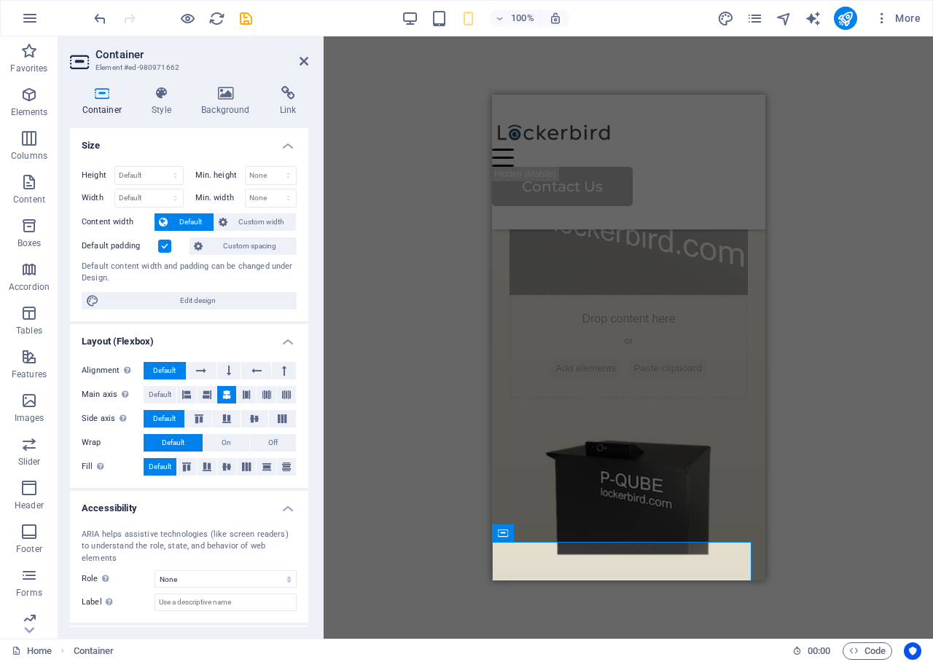
drag, startPoint x: 408, startPoint y: 302, endPoint x: 399, endPoint y: 280, distance: 23.8
click at [407, 302] on div "Drag here to replace the existing content. Press “Ctrl” if you want to create a…" at bounding box center [628, 337] width 609 height 603
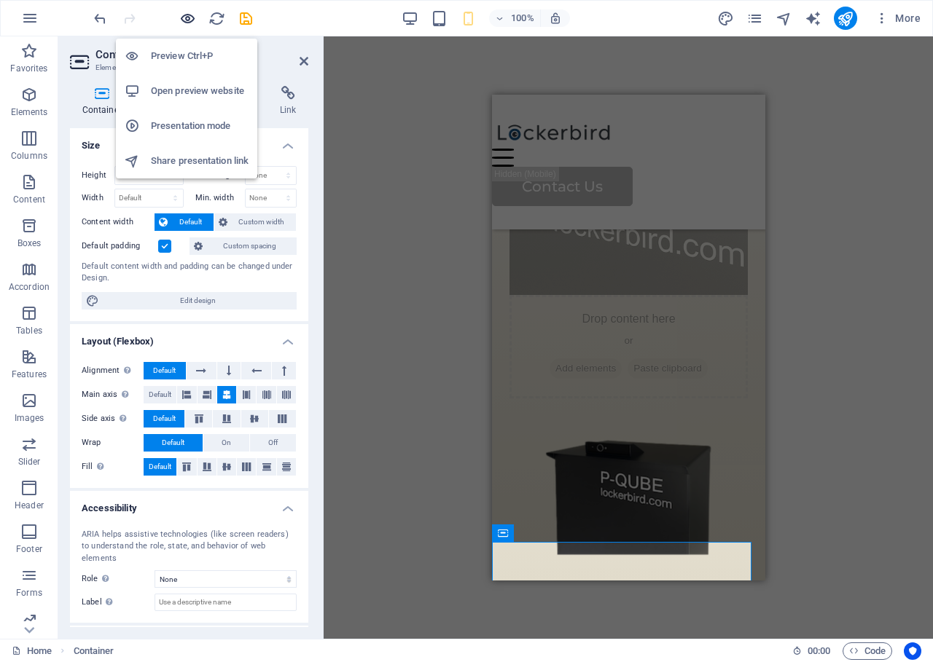
click at [189, 18] on icon "button" at bounding box center [187, 18] width 17 height 17
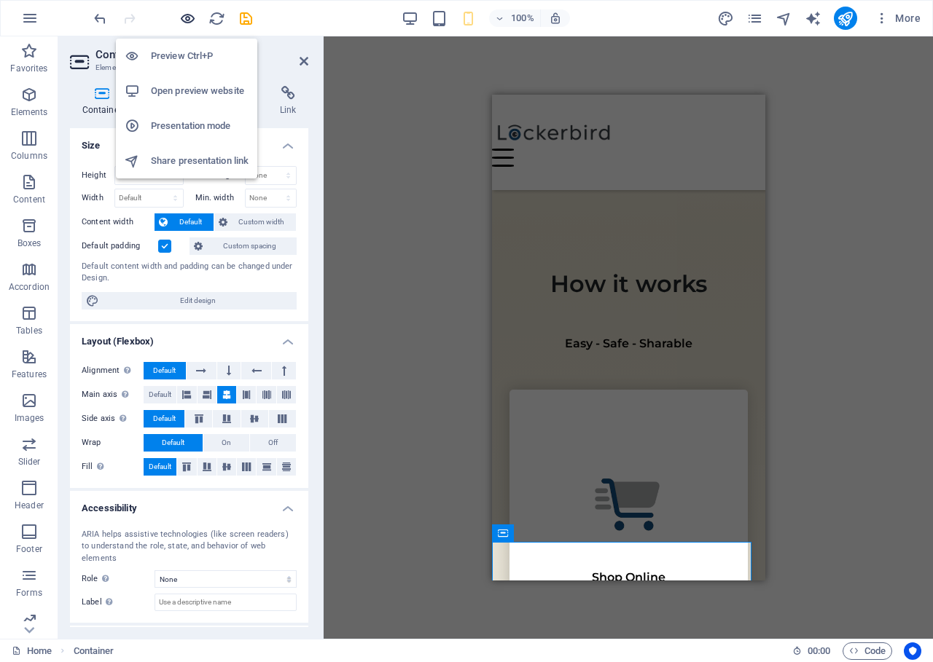
scroll to position [1132, 0]
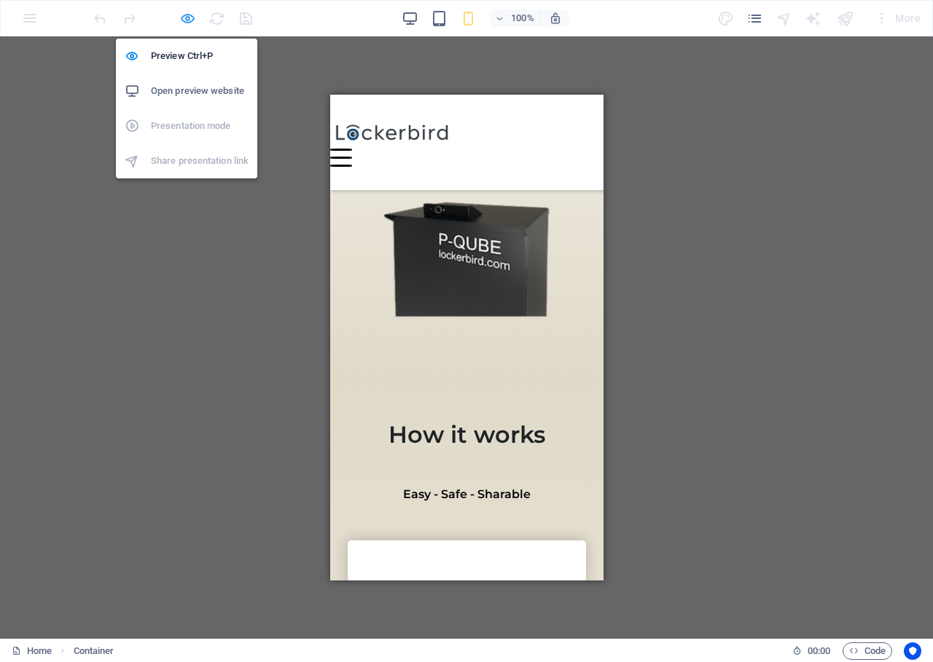
click at [195, 20] on icon "button" at bounding box center [187, 18] width 17 height 17
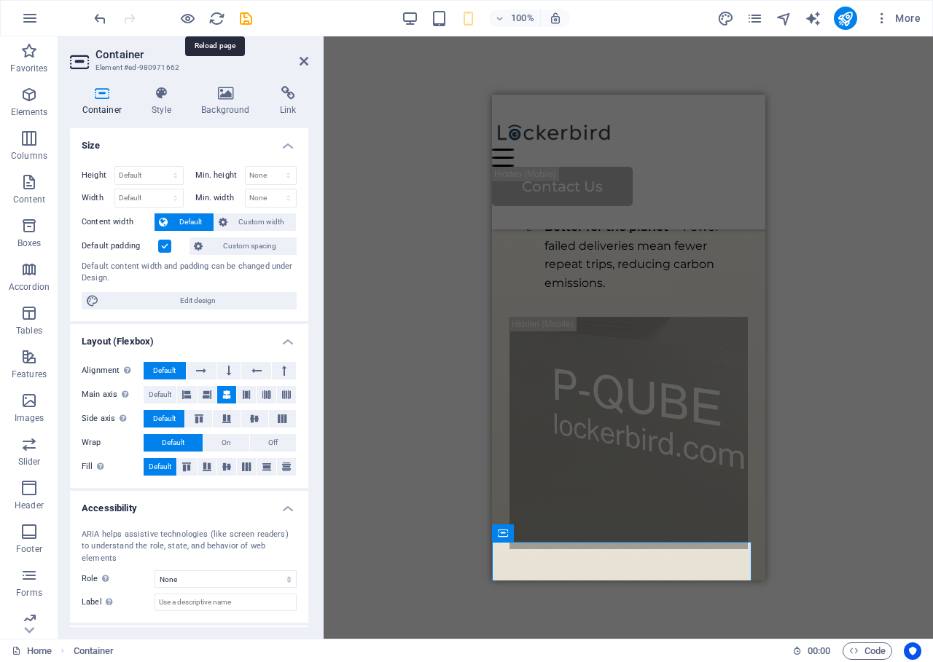
scroll to position [1283, 0]
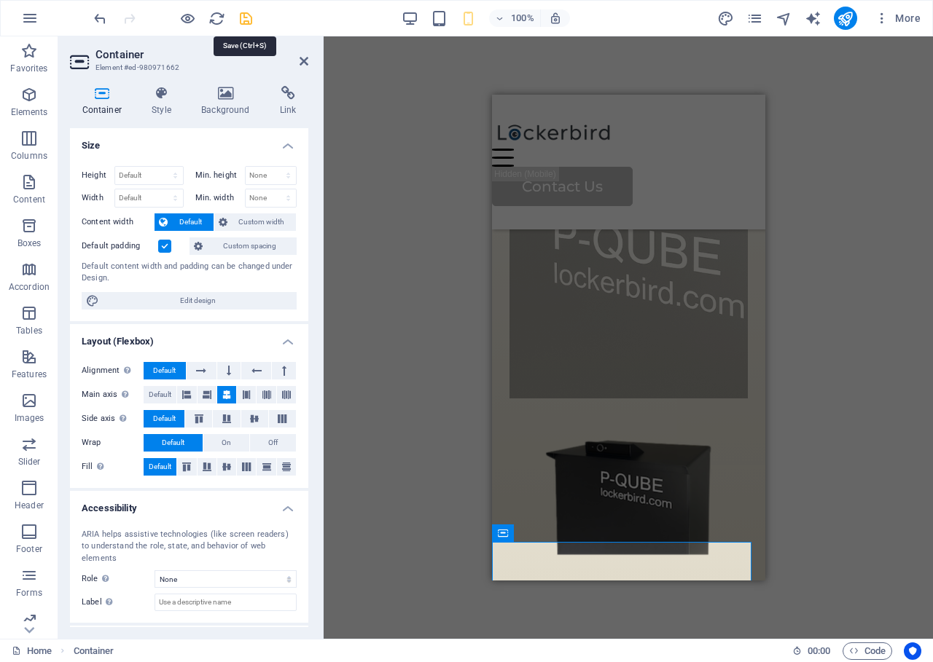
click at [249, 17] on icon "save" at bounding box center [246, 18] width 17 height 17
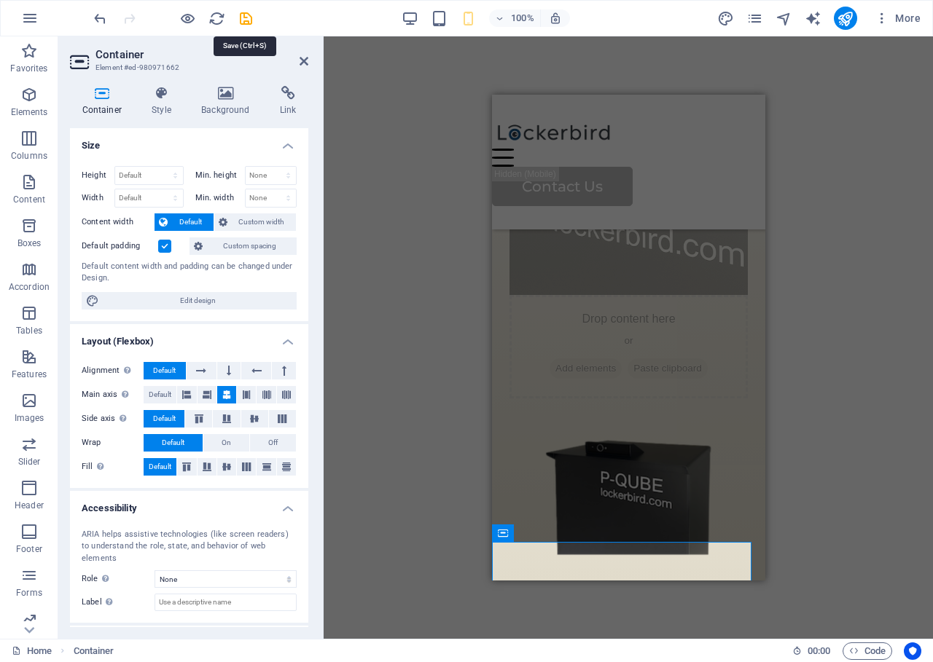
checkbox input "false"
click at [301, 60] on icon at bounding box center [304, 61] width 9 height 12
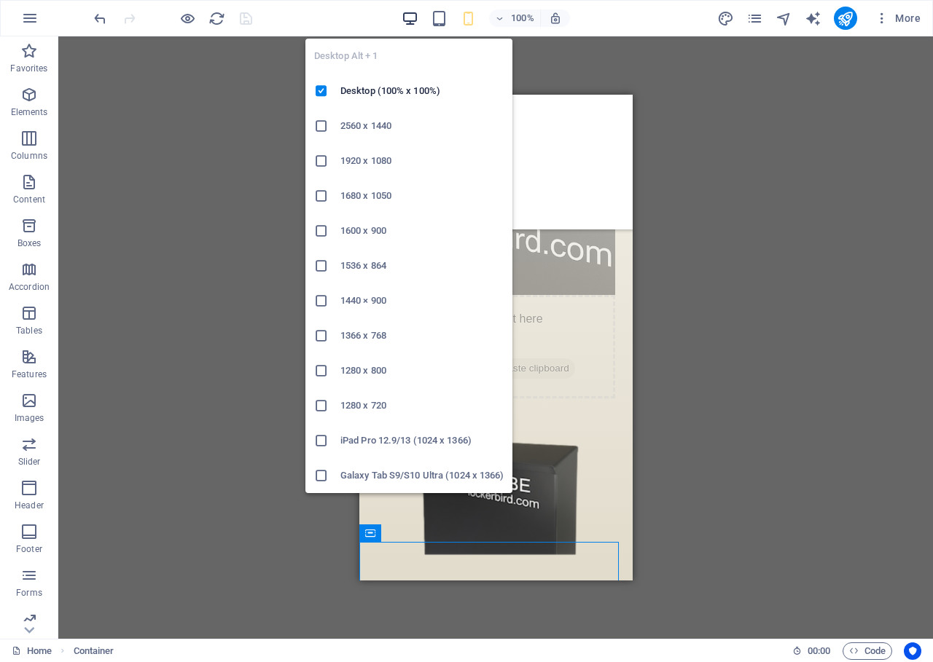
click at [407, 23] on icon "button" at bounding box center [410, 18] width 17 height 17
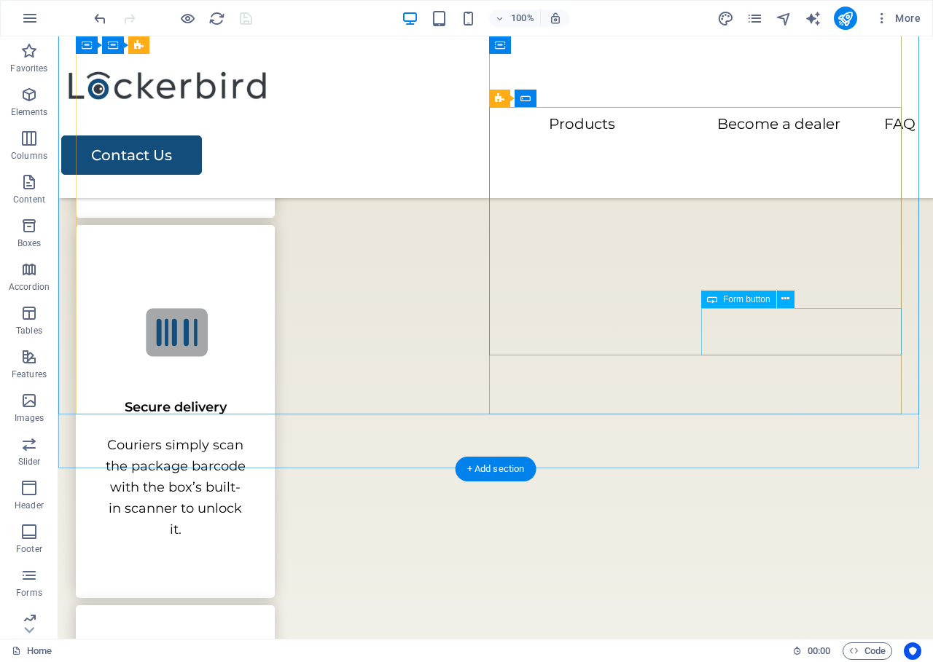
scroll to position [2242, 0]
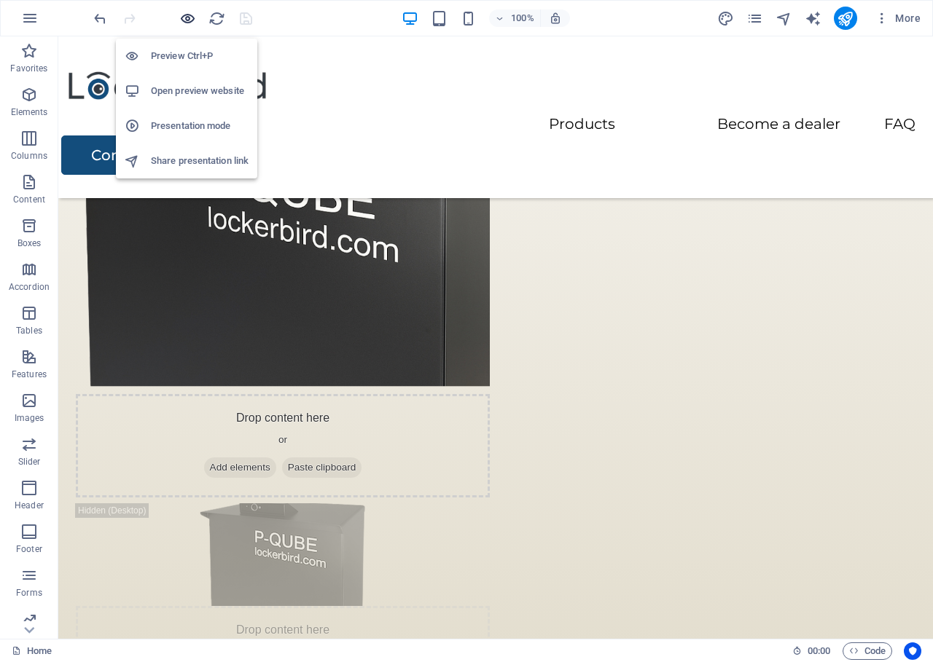
click at [183, 20] on icon "button" at bounding box center [187, 18] width 17 height 17
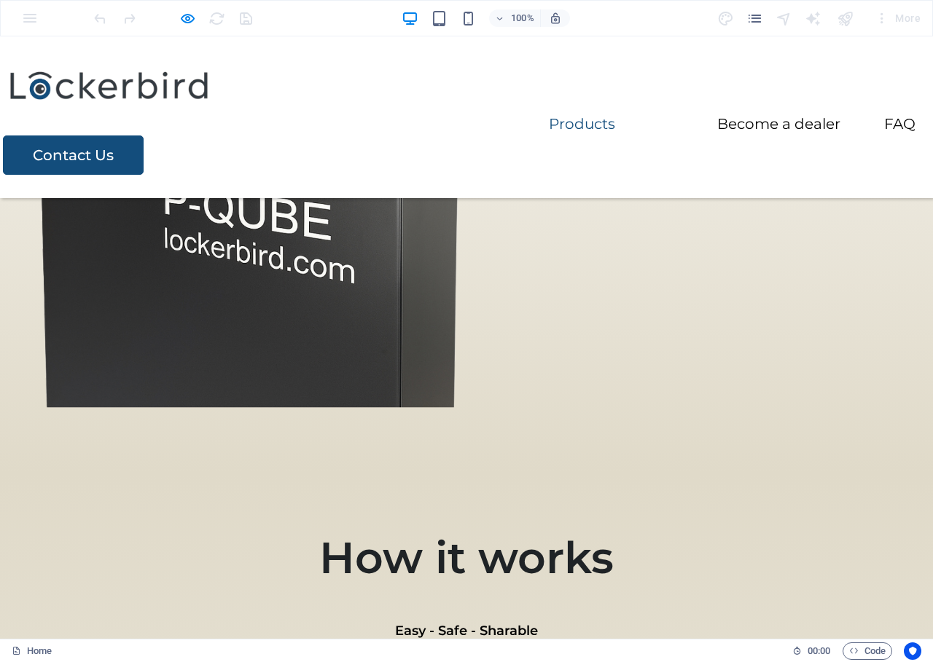
click at [549, 117] on link "Products" at bounding box center [582, 124] width 66 height 15
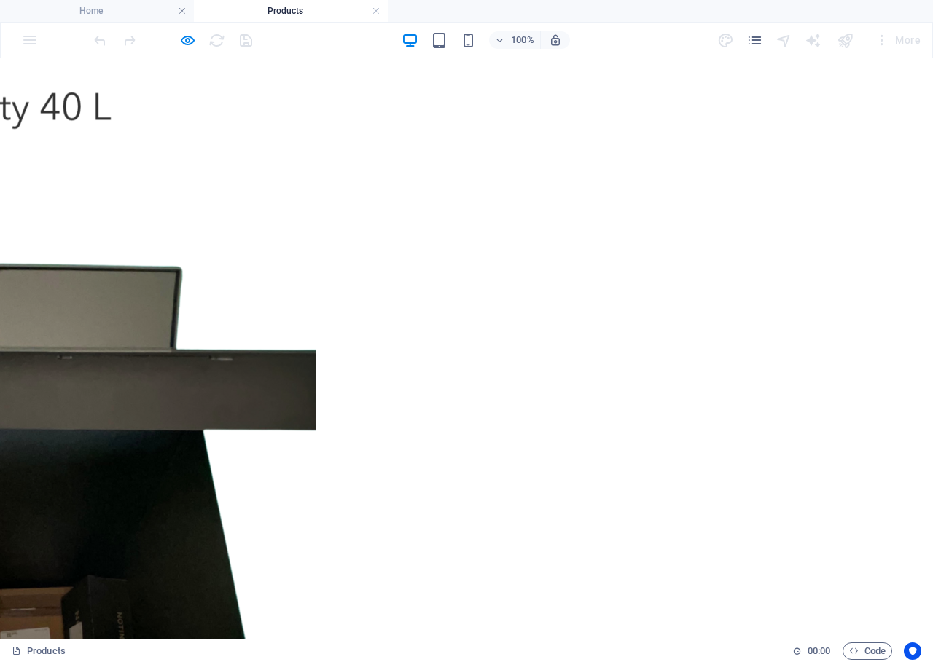
scroll to position [0, 0]
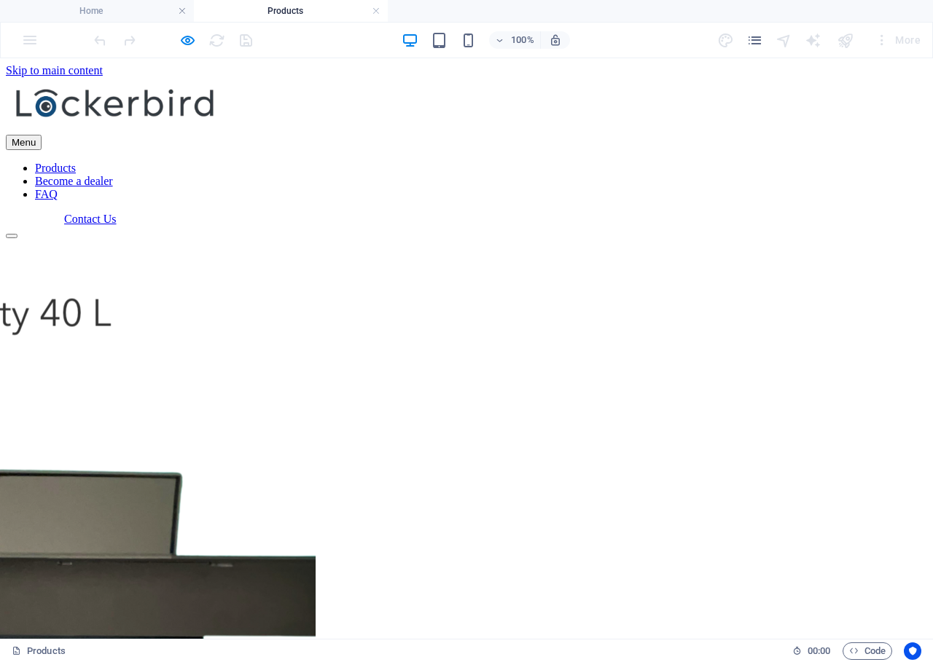
click at [571, 162] on nav "Products Become a dealer FAQ" at bounding box center [466, 181] width 921 height 39
drag, startPoint x: 576, startPoint y: 106, endPoint x: 599, endPoint y: 109, distance: 23.5
click at [576, 162] on nav "Products Become a dealer FAQ" at bounding box center [466, 181] width 921 height 39
click at [678, 108] on div "Menu Products Become a dealer FAQ Contact Us" at bounding box center [466, 151] width 921 height 149
click at [665, 162] on nav "Products Become a dealer FAQ" at bounding box center [466, 181] width 921 height 39
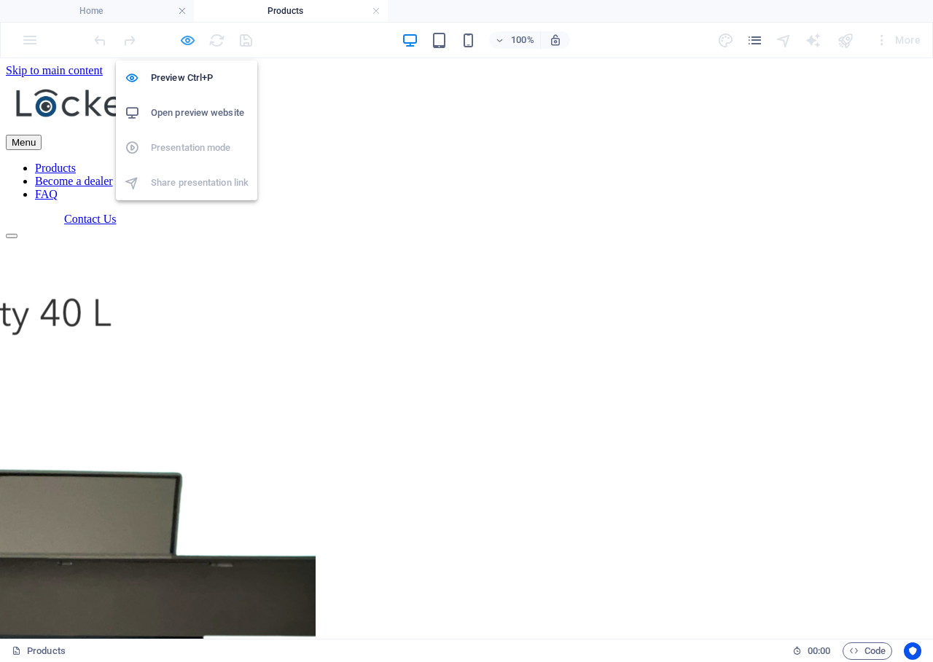
click at [181, 41] on icon "button" at bounding box center [187, 40] width 17 height 17
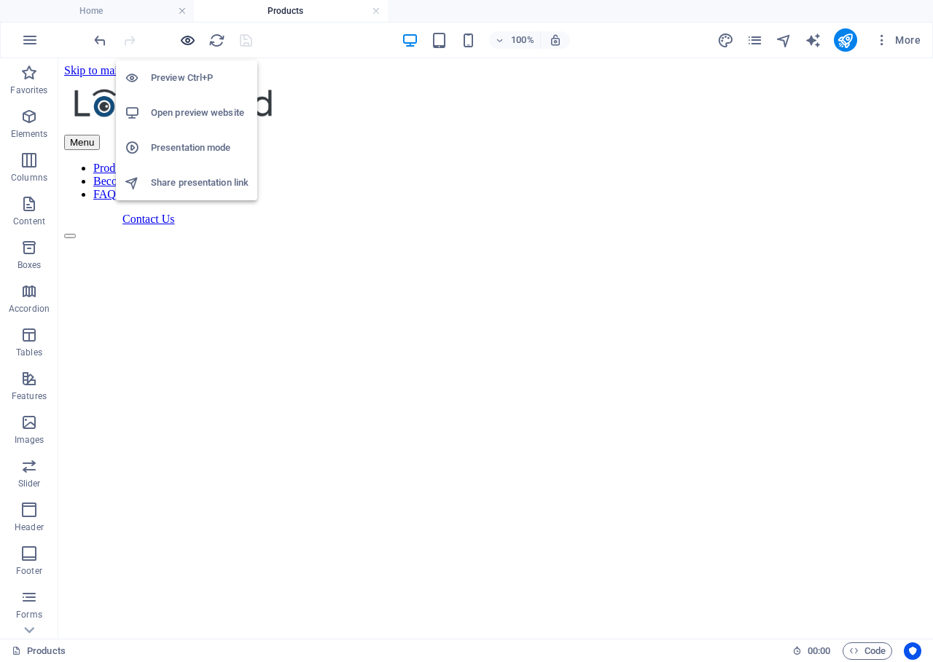
click at [184, 40] on icon "button" at bounding box center [187, 40] width 17 height 17
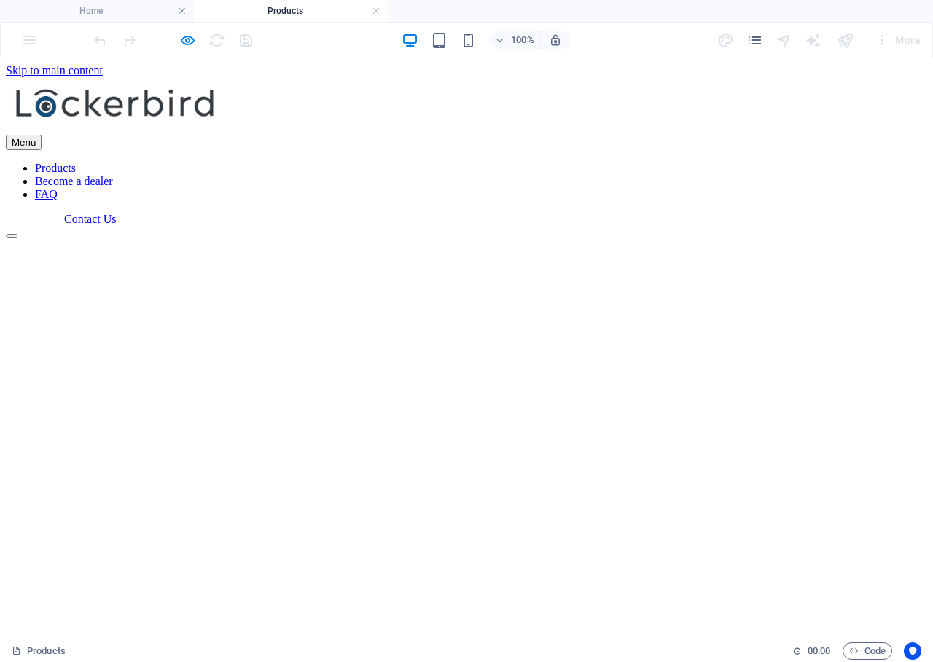
click at [58, 188] on link "FAQ" at bounding box center [46, 194] width 23 height 12
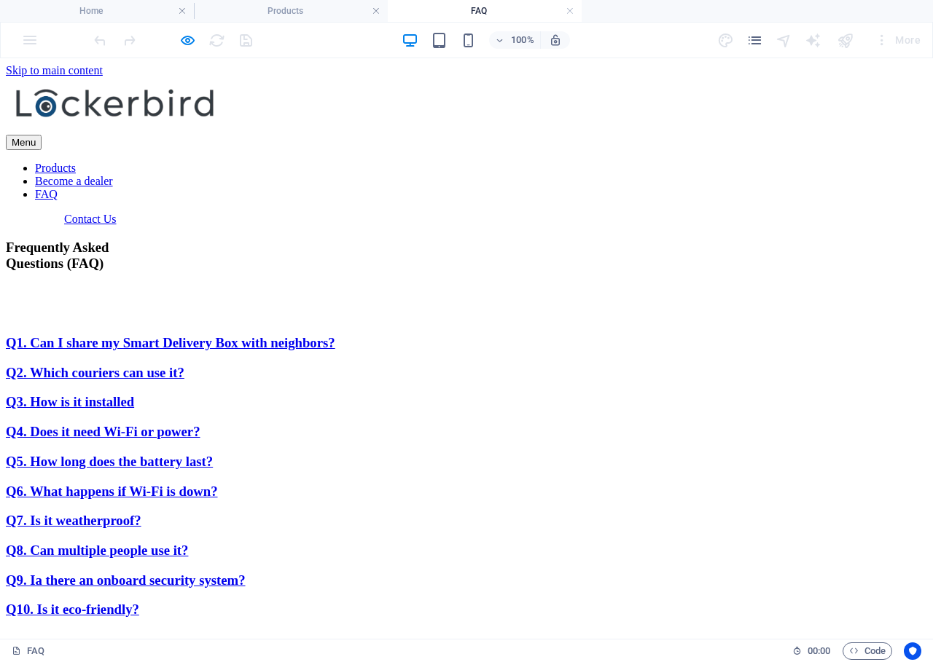
click at [348, 162] on nav "Products Become a dealer FAQ" at bounding box center [466, 181] width 921 height 39
click at [181, 34] on icon "button" at bounding box center [187, 40] width 17 height 17
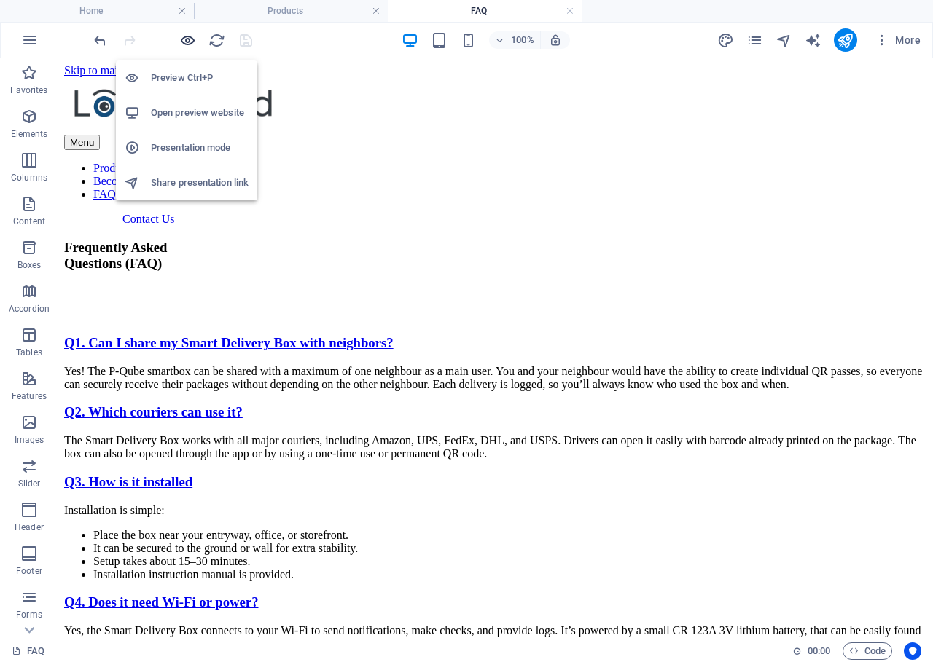
click at [184, 36] on icon "button" at bounding box center [187, 40] width 17 height 17
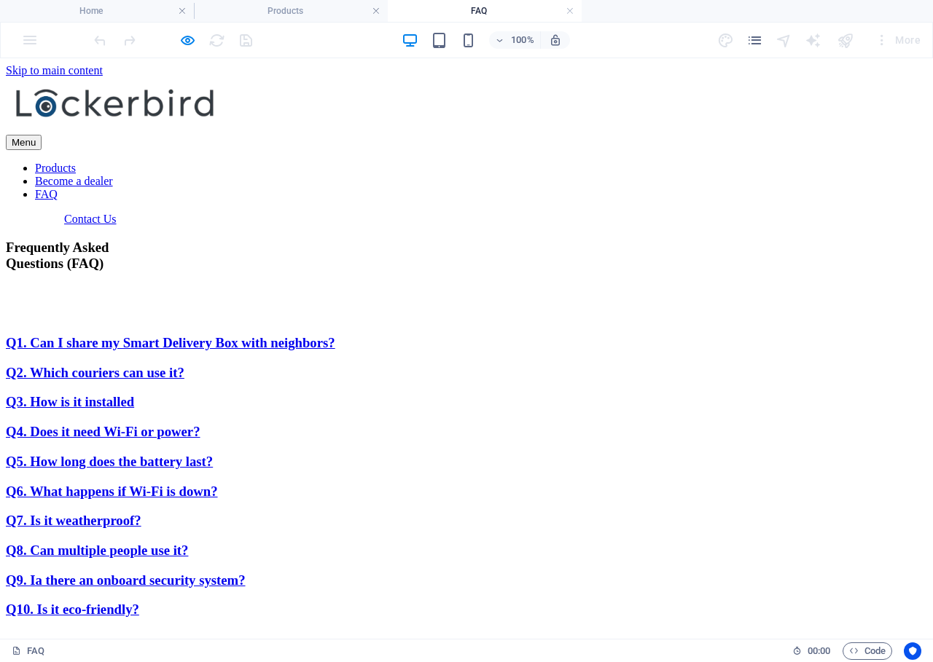
click at [76, 162] on link "Products" at bounding box center [55, 168] width 41 height 12
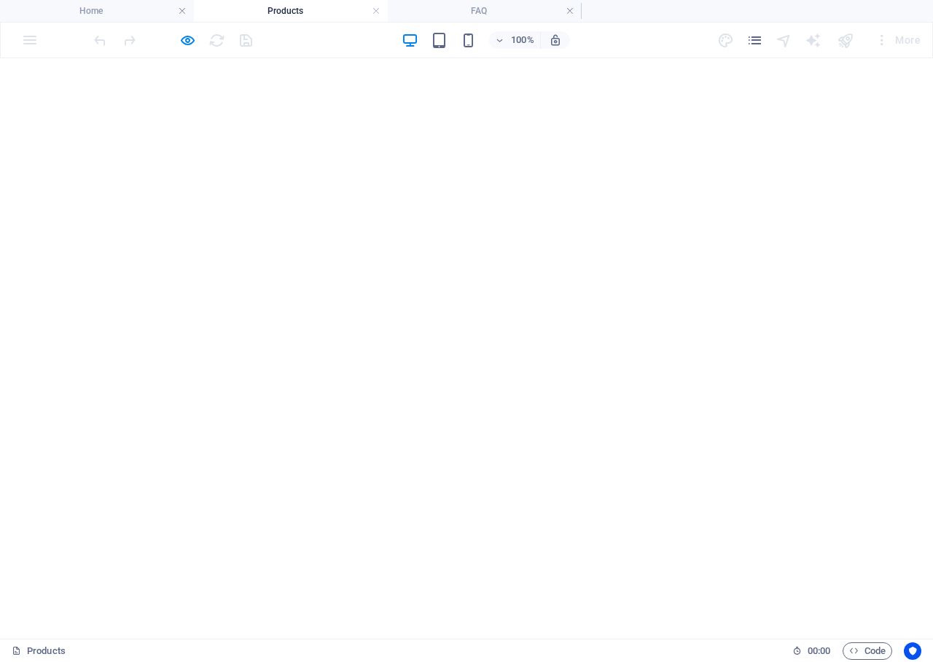
scroll to position [469, 0]
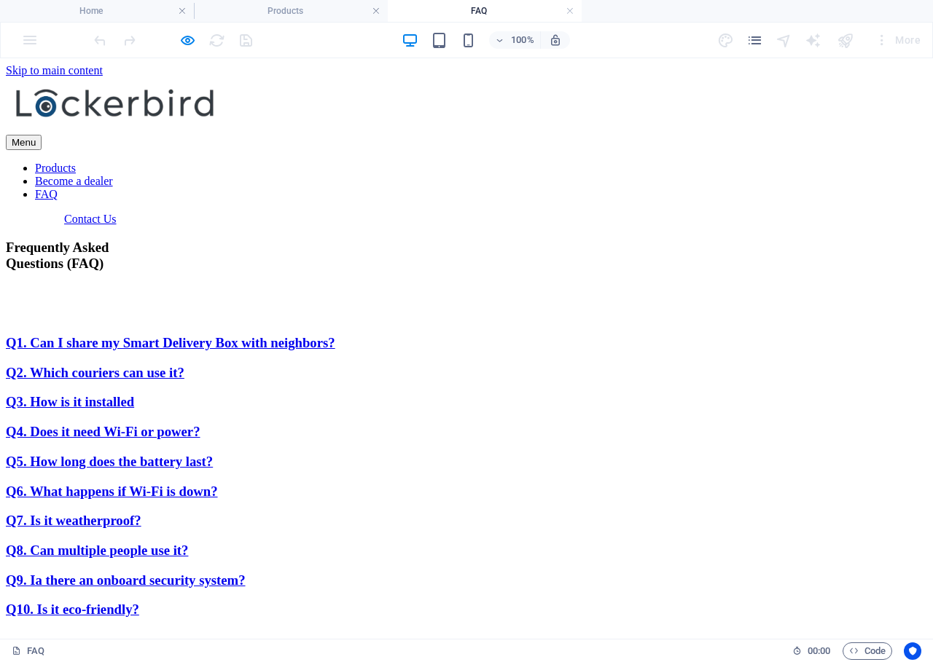
scroll to position [0, 0]
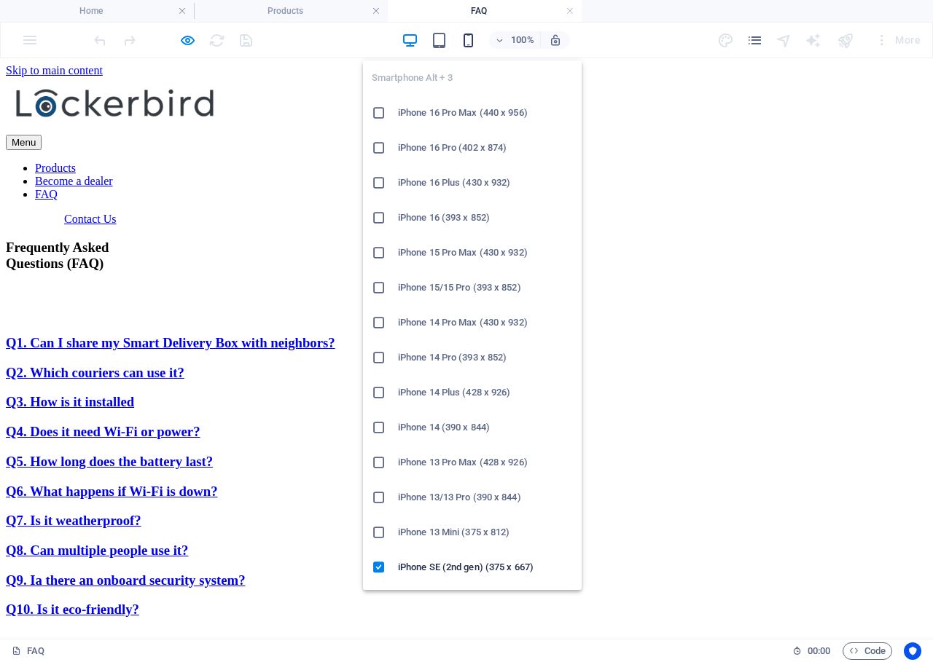
click at [474, 43] on icon "button" at bounding box center [468, 40] width 17 height 17
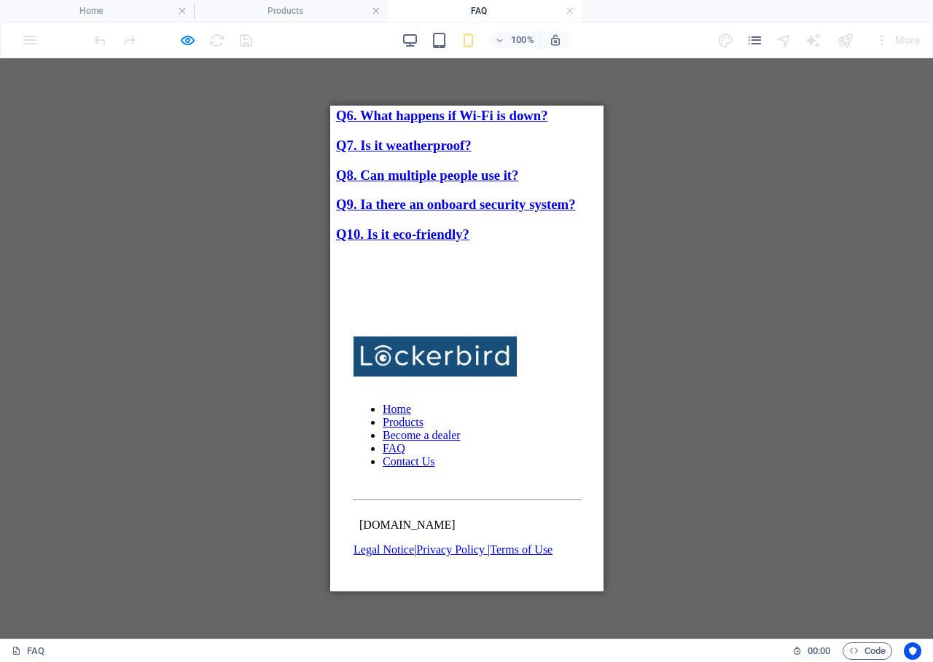
scroll to position [589, 0]
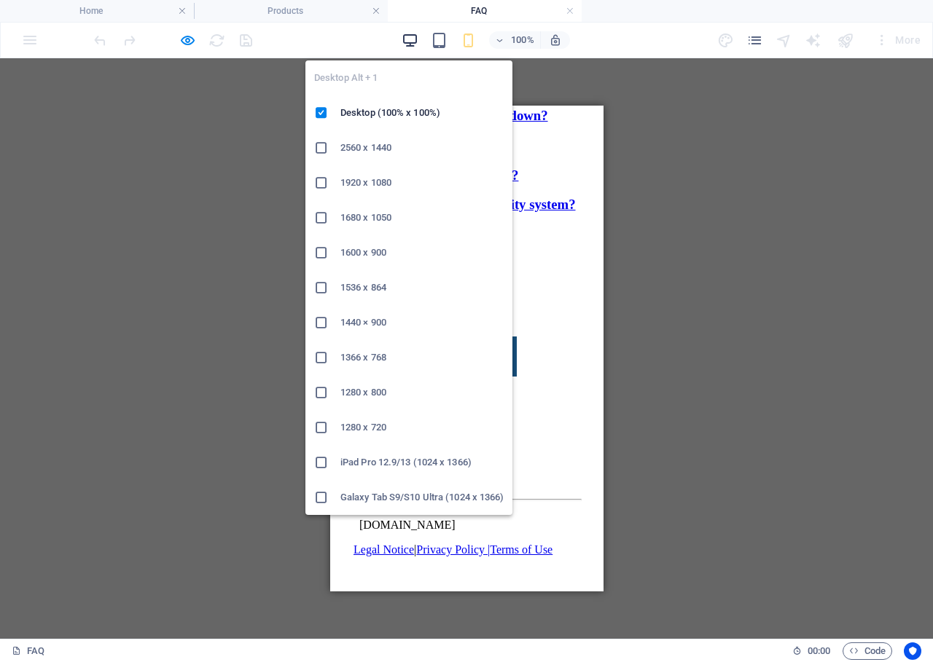
click at [409, 44] on icon "button" at bounding box center [410, 40] width 17 height 17
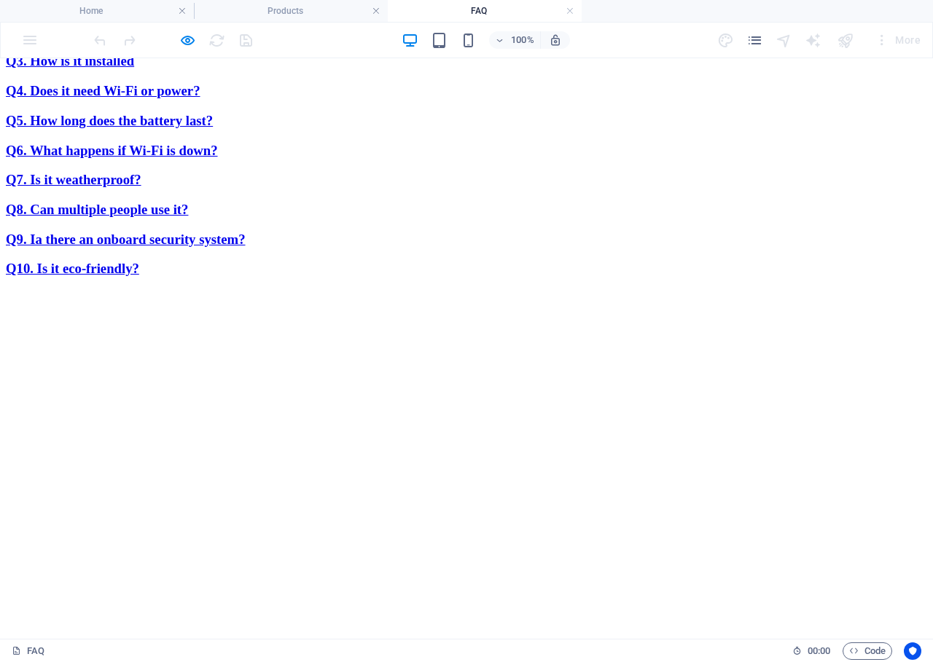
scroll to position [188, 0]
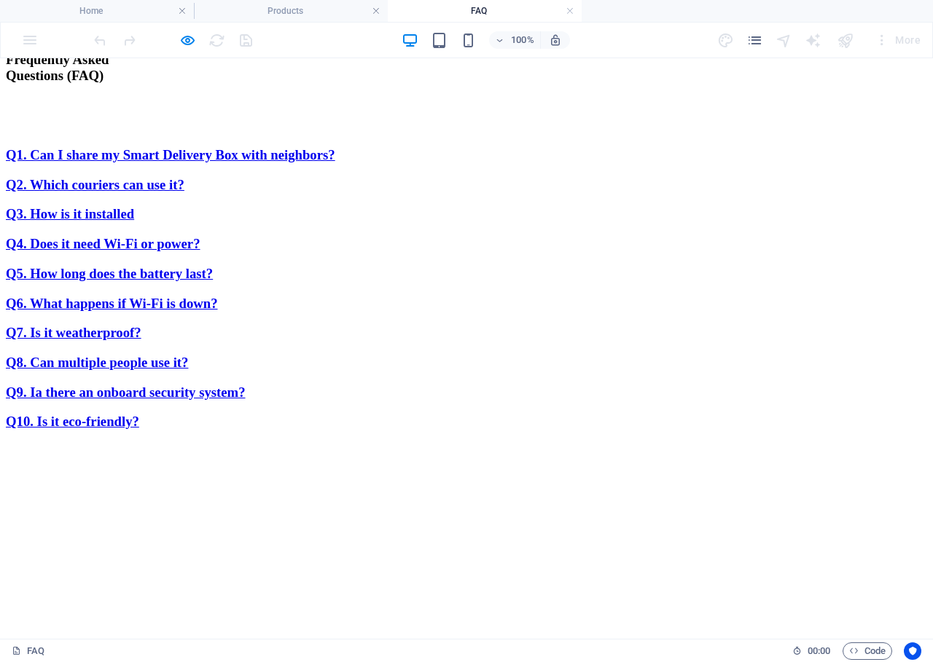
click at [686, 444] on div at bounding box center [466, 444] width 921 height 0
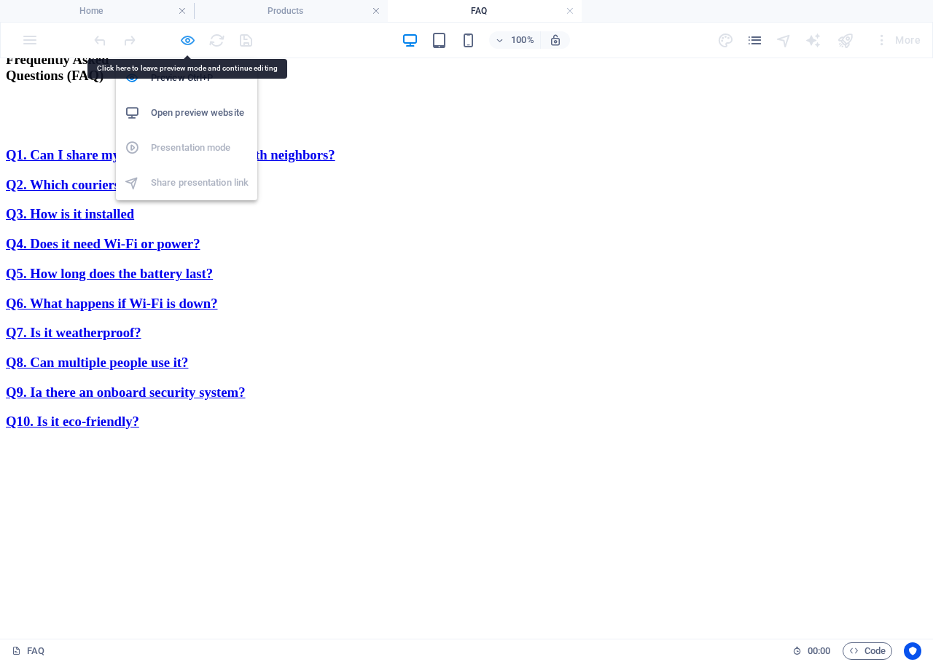
click at [187, 36] on icon "button" at bounding box center [187, 40] width 17 height 17
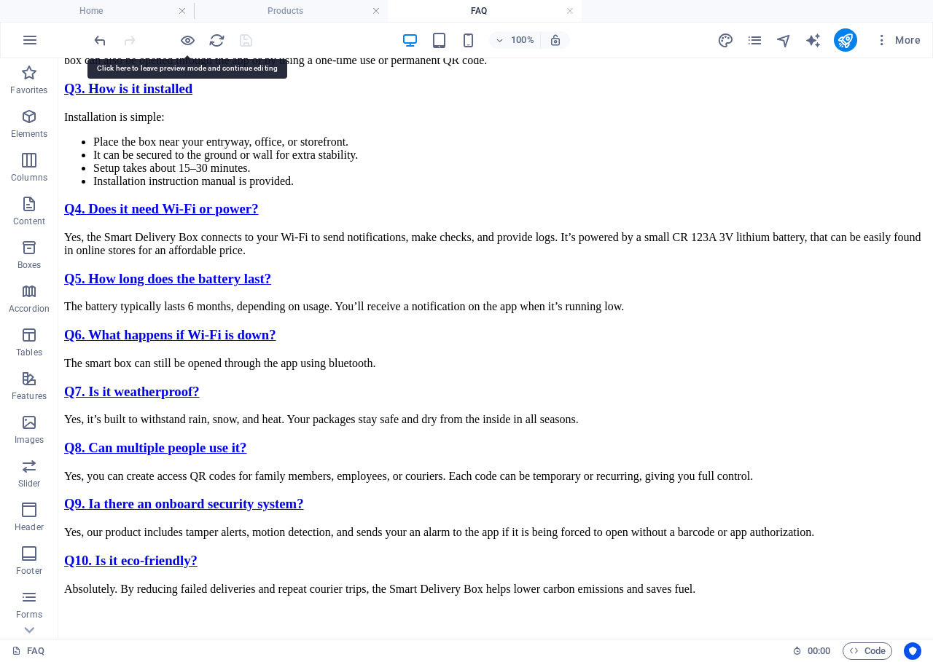
scroll to position [554, 0]
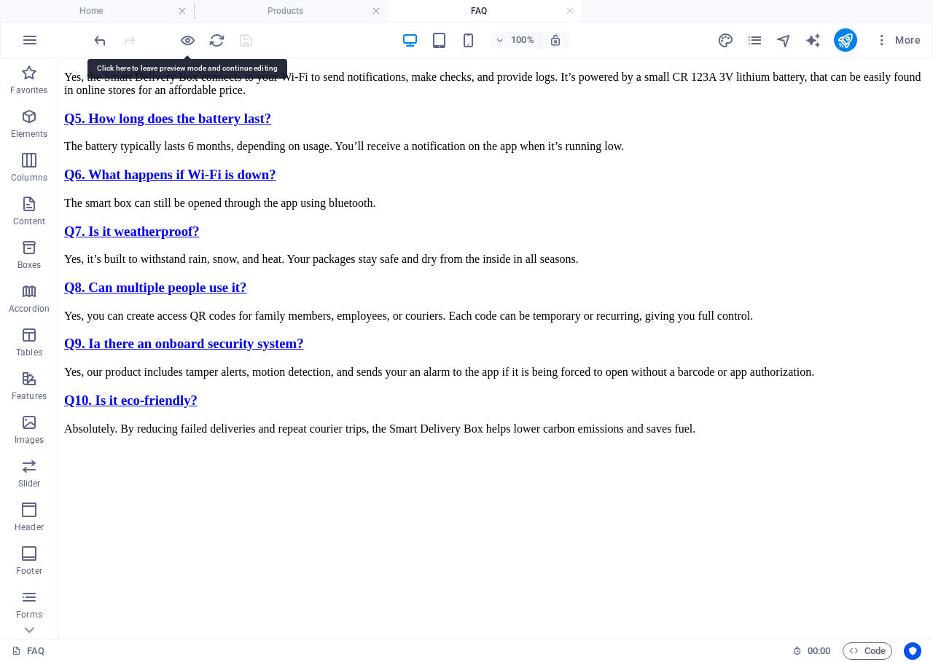
click at [695, 447] on figure at bounding box center [495, 447] width 863 height 0
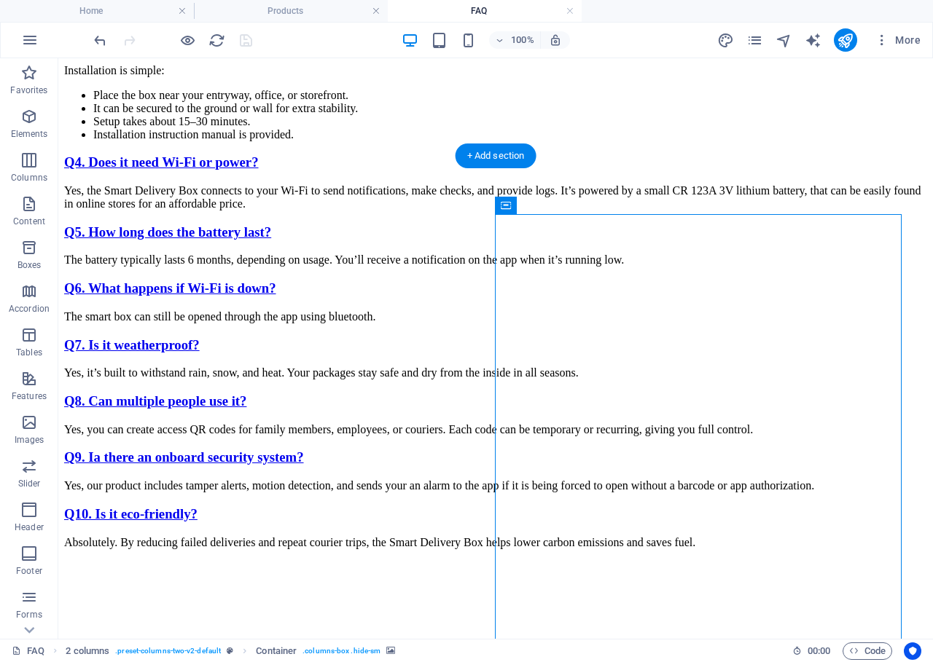
scroll to position [495, 0]
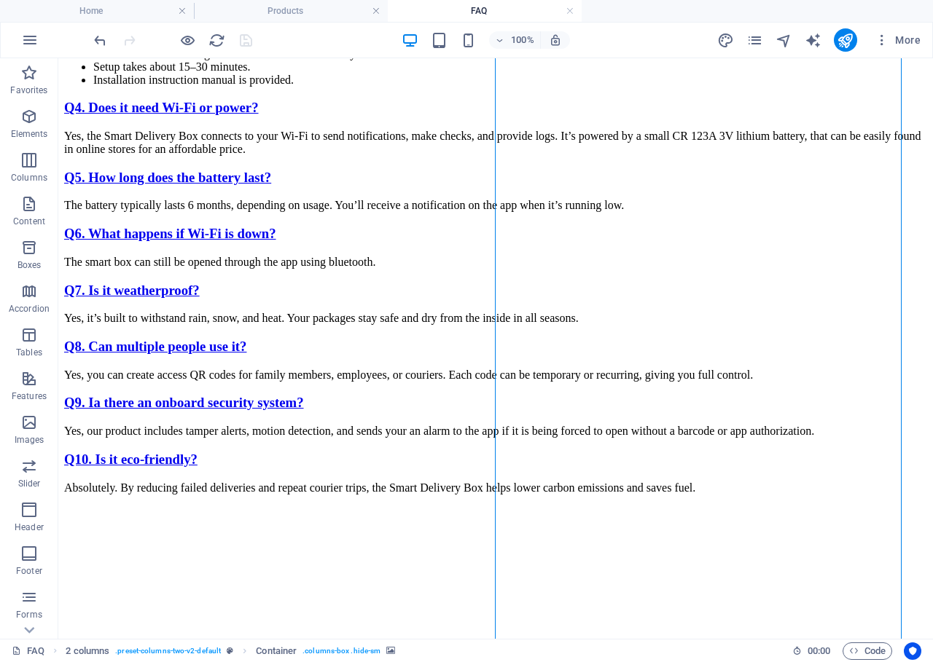
click at [727, 507] on figure at bounding box center [495, 507] width 863 height 0
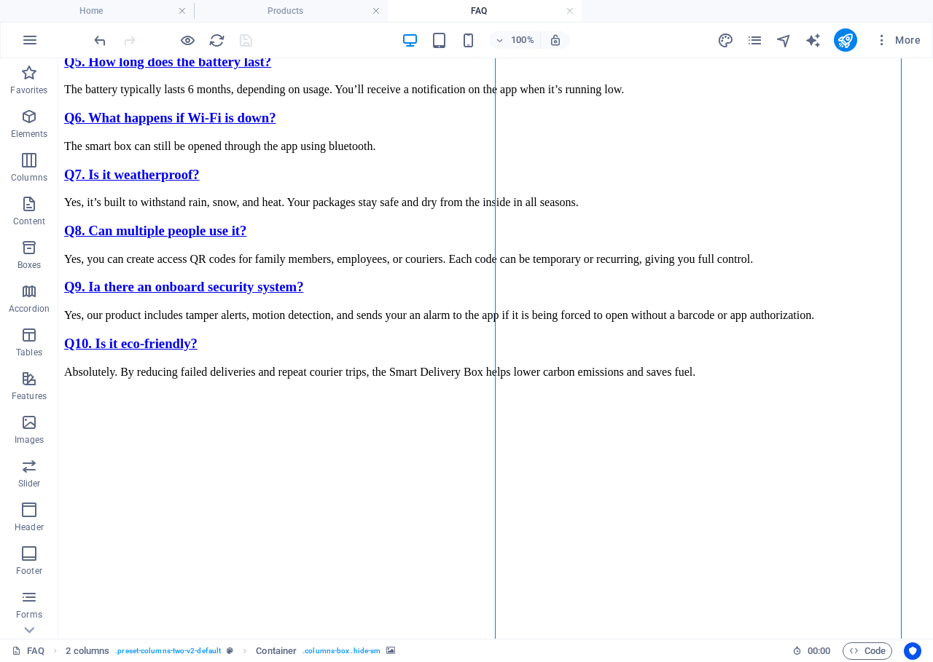
scroll to position [657, 0]
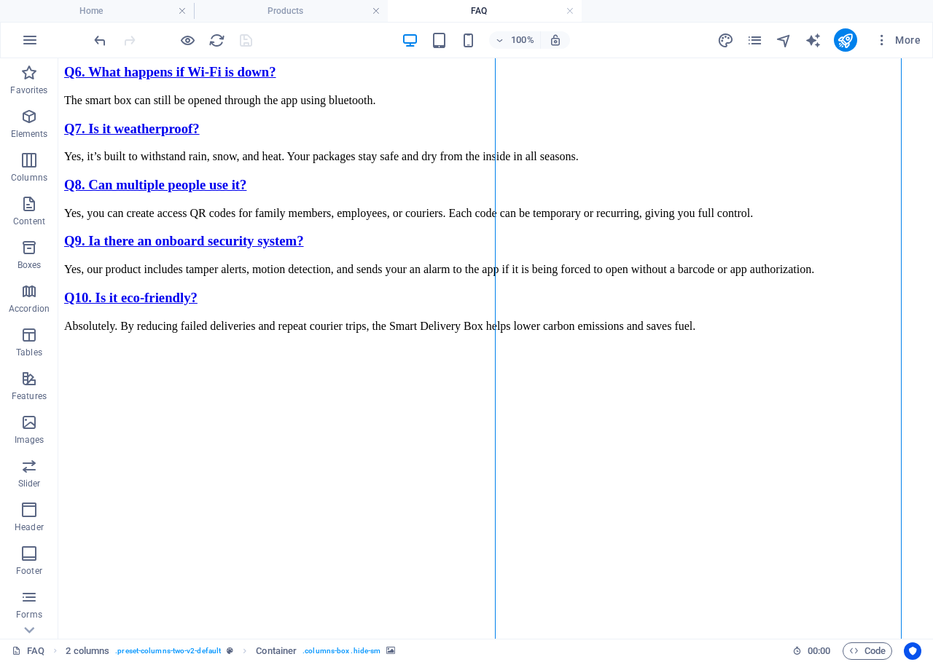
click at [674, 345] on figure at bounding box center [495, 345] width 863 height 0
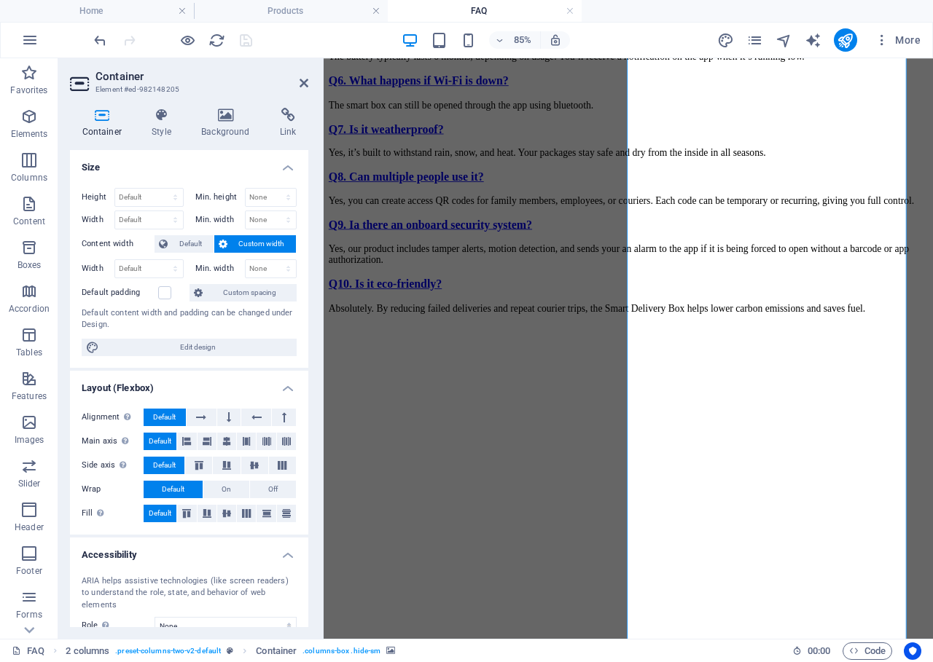
scroll to position [825, 0]
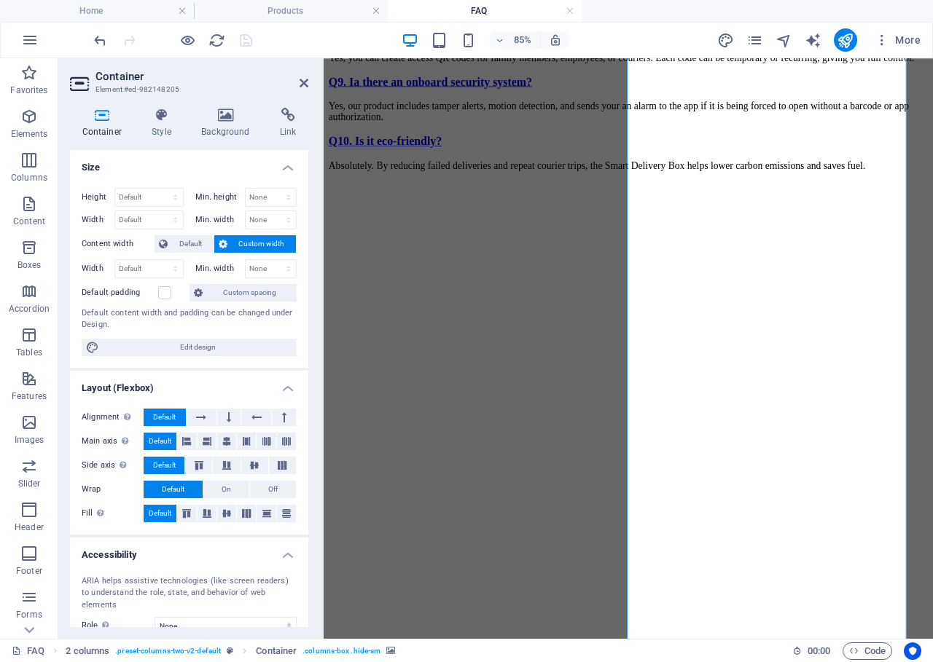
click at [894, 203] on figure at bounding box center [681, 203] width 705 height 0
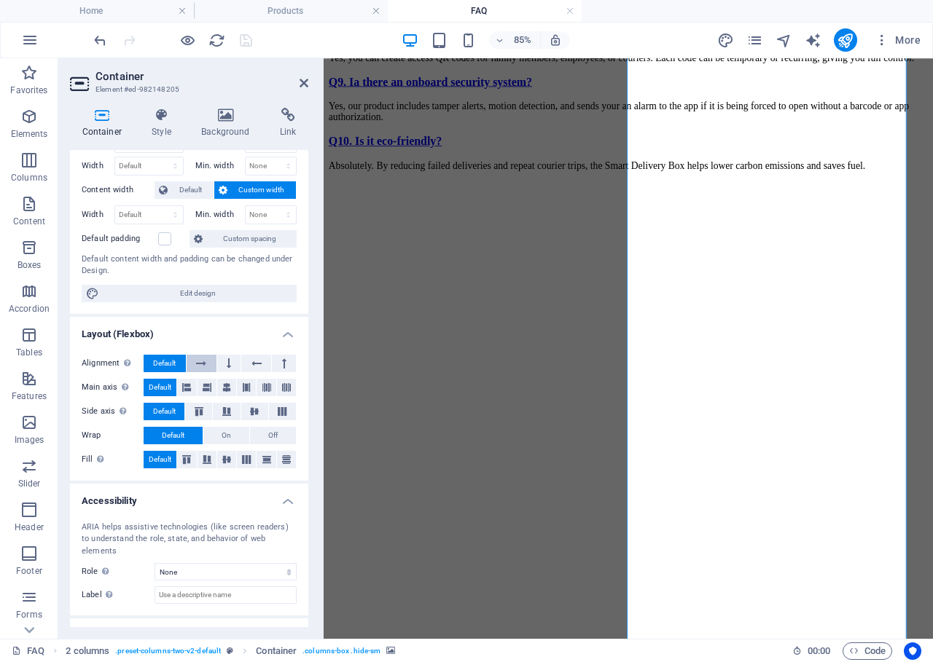
scroll to position [98, 0]
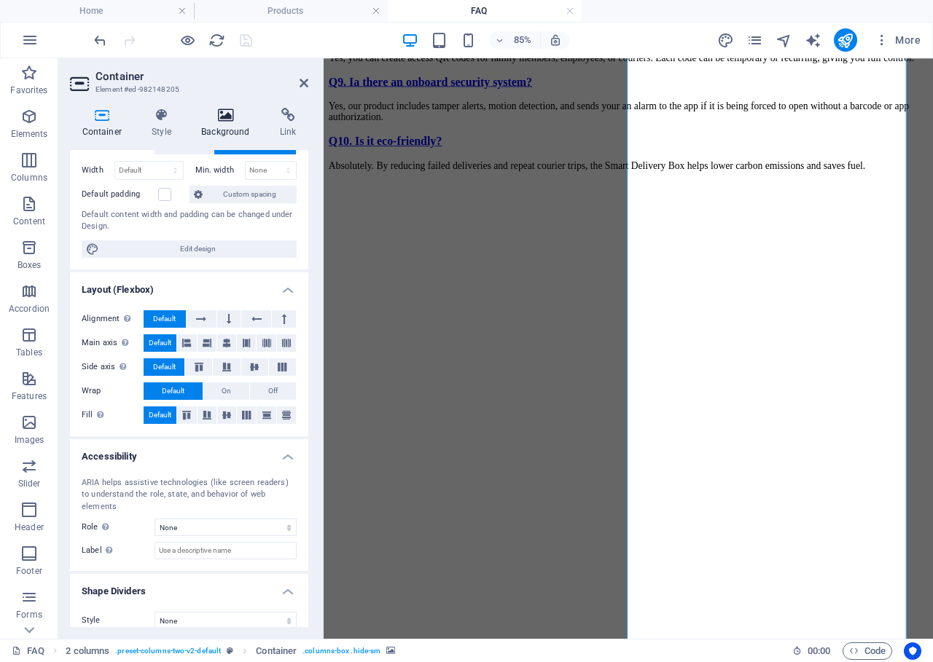
click at [220, 127] on h4 "Background" at bounding box center [228, 123] width 79 height 31
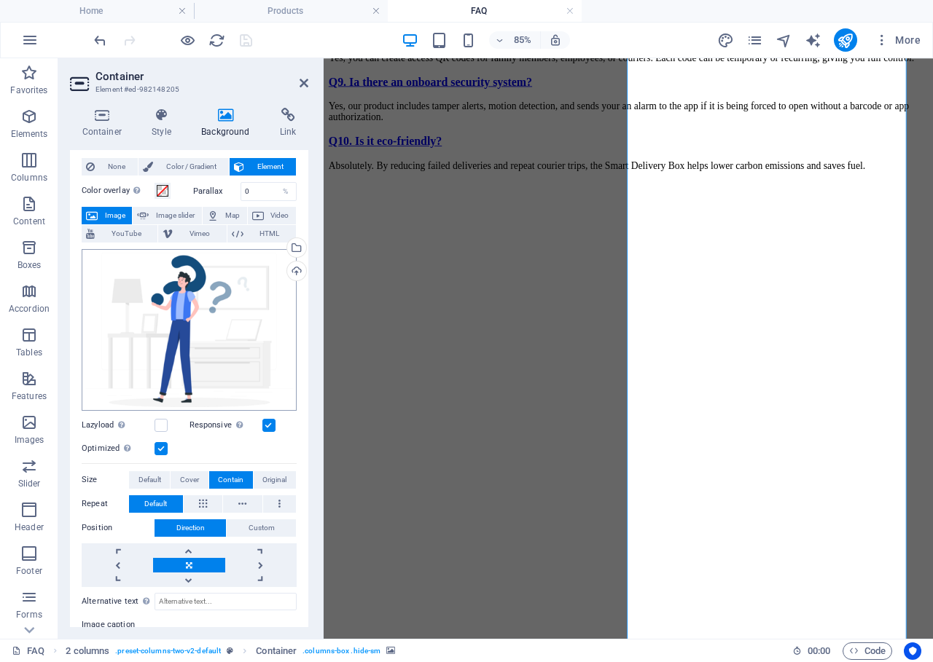
scroll to position [0, 0]
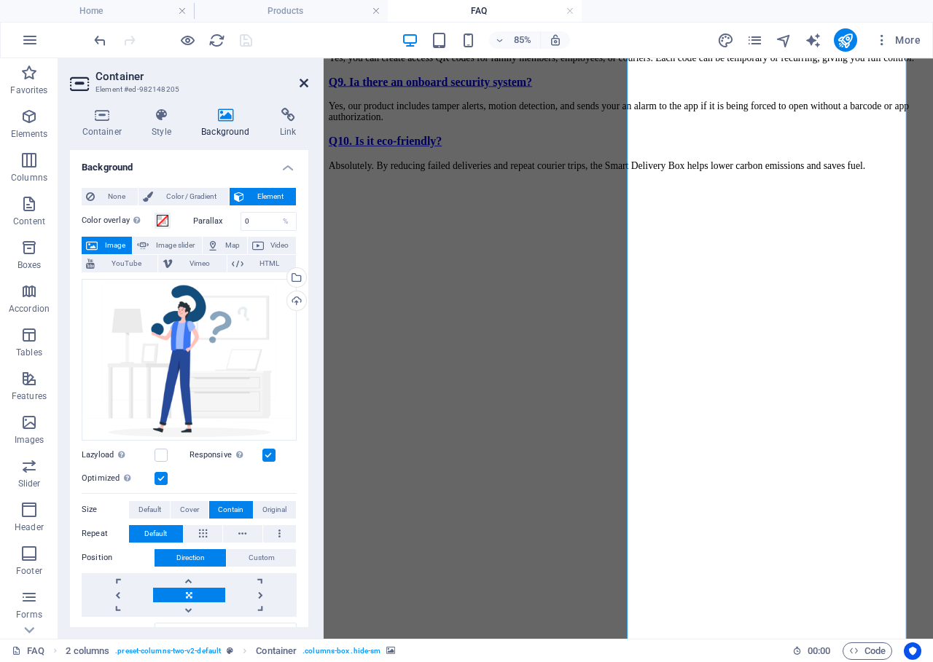
drag, startPoint x: 246, startPoint y: 20, endPoint x: 303, endPoint y: 79, distance: 83.0
click at [303, 79] on icon at bounding box center [304, 83] width 9 height 12
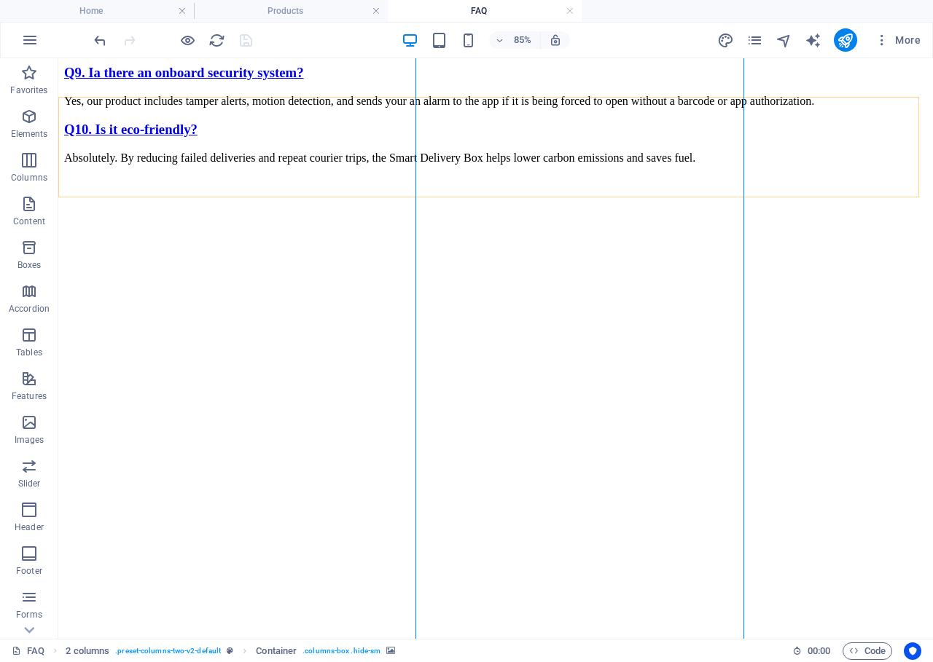
scroll to position [657, 0]
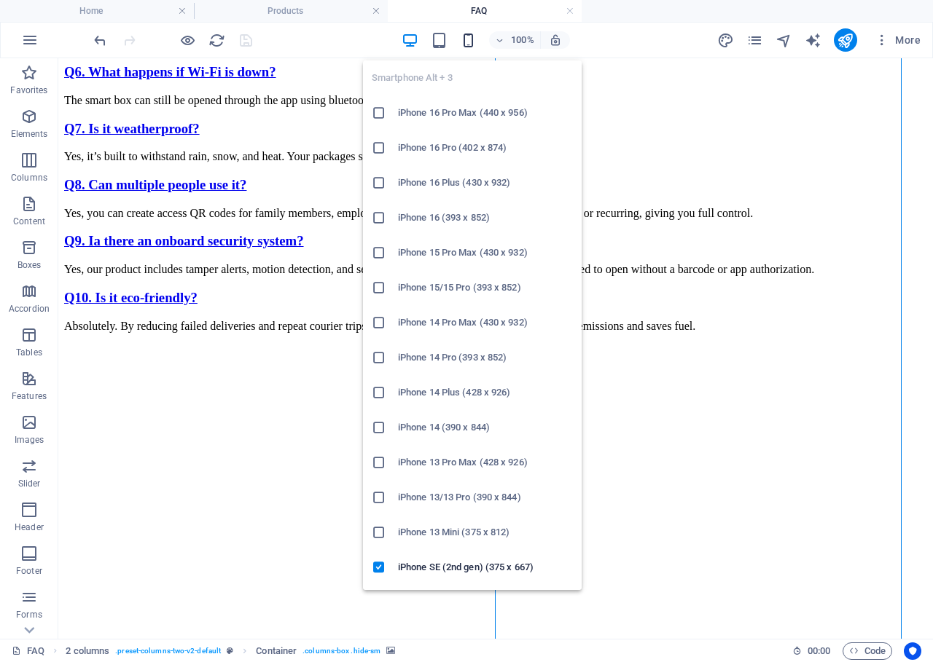
click at [468, 38] on icon "button" at bounding box center [468, 40] width 17 height 17
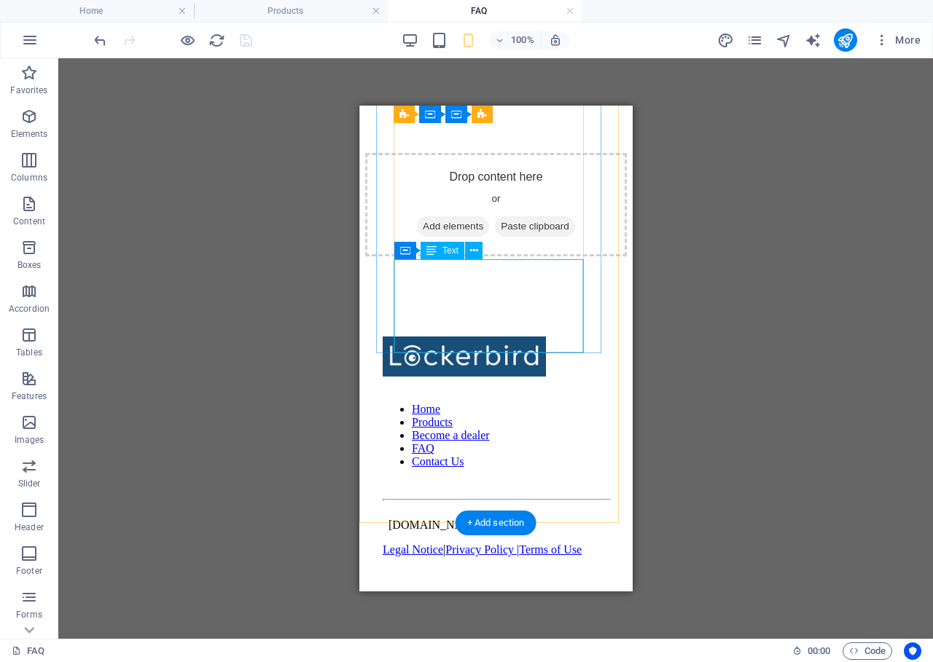
scroll to position [1981, 0]
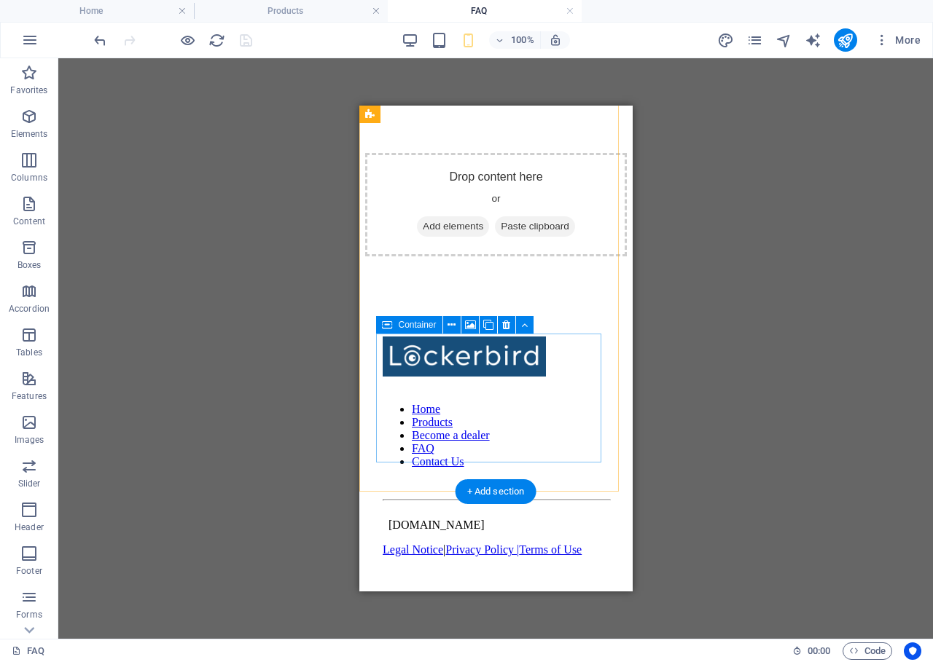
click at [495, 257] on div "Drop content here or Add elements Paste clipboard" at bounding box center [495, 204] width 262 height 103
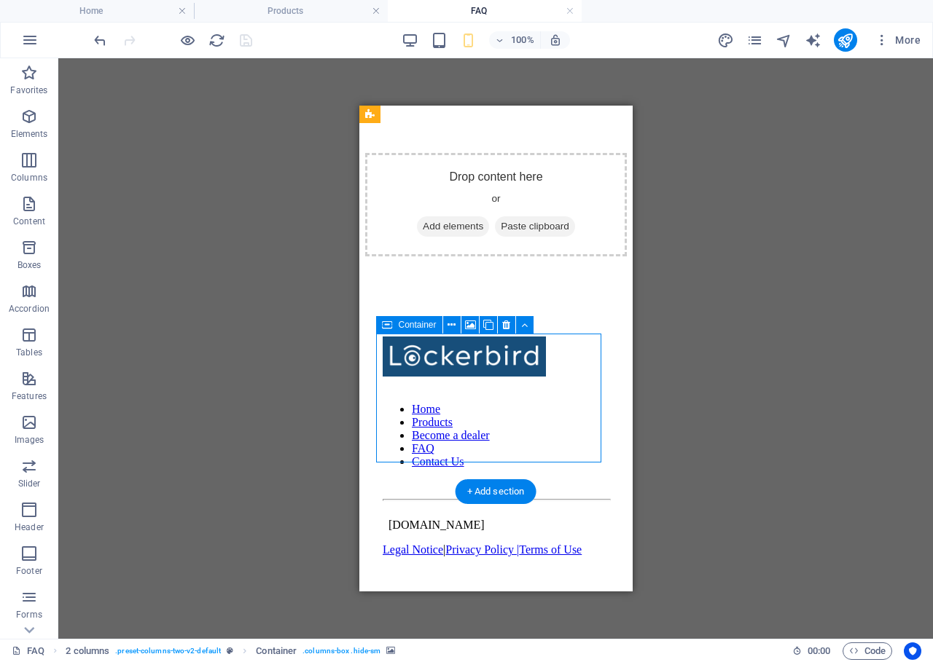
click at [492, 257] on div "Drop content here or Add elements Paste clipboard" at bounding box center [495, 204] width 262 height 103
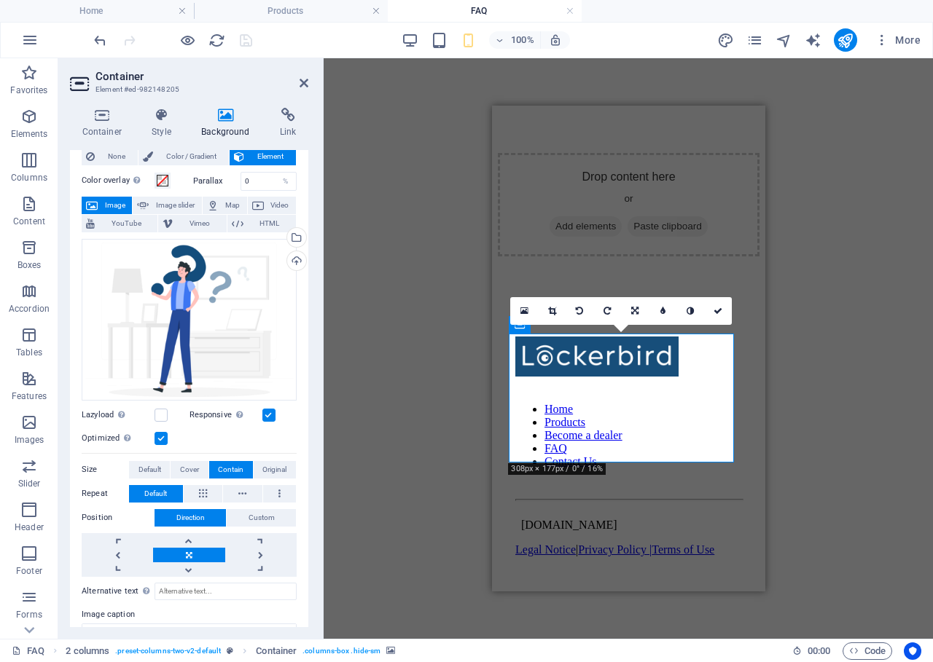
scroll to position [127, 0]
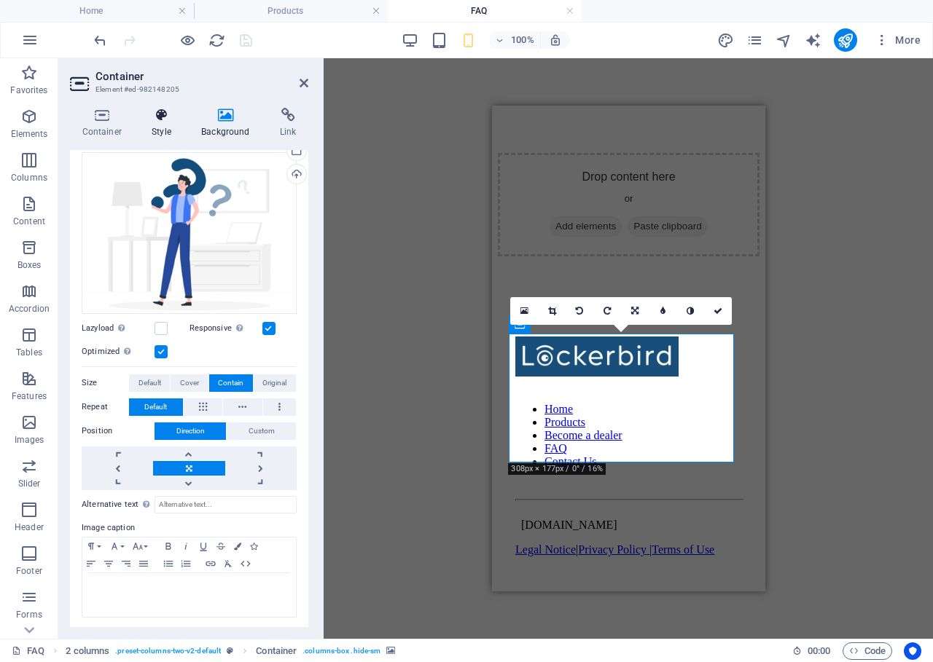
click at [165, 113] on icon at bounding box center [162, 115] width 44 height 15
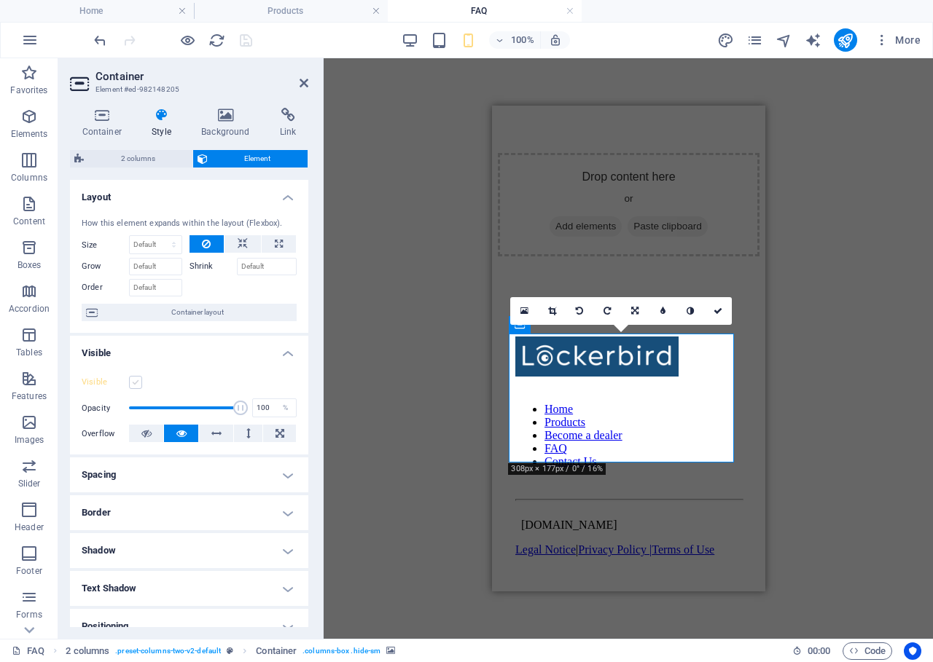
click at [136, 383] on label at bounding box center [135, 382] width 13 height 13
click at [0, 0] on input "Visible" at bounding box center [0, 0] width 0 height 0
click at [832, 334] on div "Drag here to replace the existing content. Press “Ctrl” if you want to create a…" at bounding box center [628, 348] width 609 height 581
click at [246, 40] on icon "save" at bounding box center [246, 40] width 17 height 17
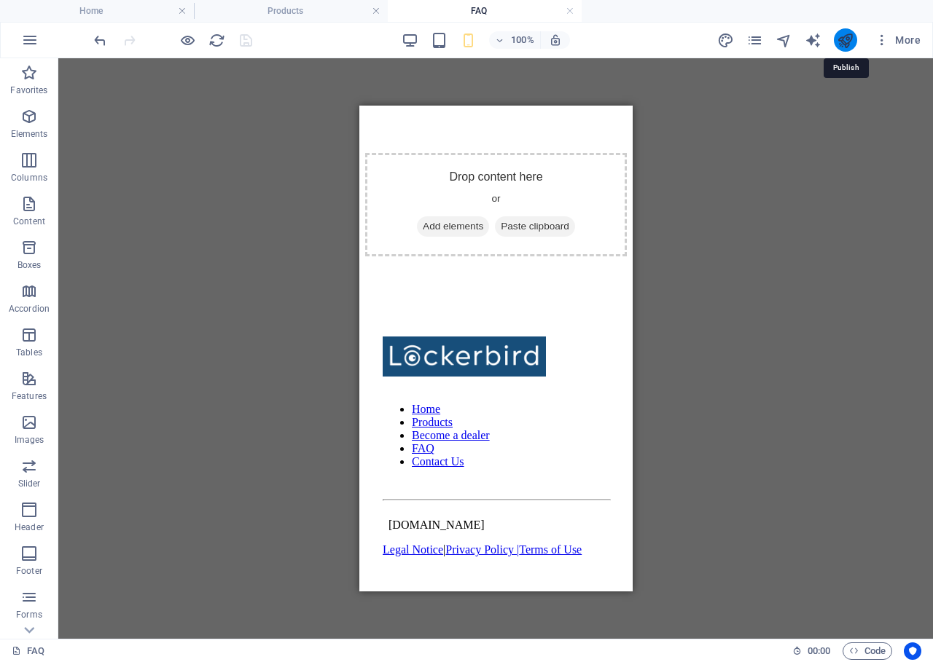
click at [843, 44] on icon "publish" at bounding box center [845, 40] width 17 height 17
click at [847, 44] on icon "publish" at bounding box center [845, 40] width 17 height 17
click at [815, 112] on div "Drag here to replace the existing content. Press “Ctrl” if you want to create a…" at bounding box center [495, 348] width 875 height 581
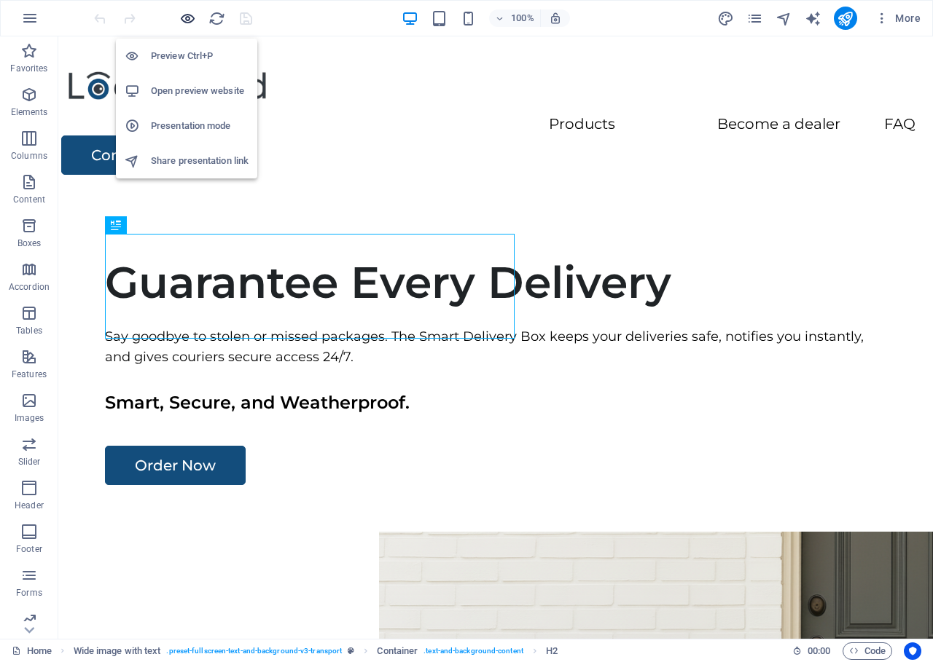
click at [183, 20] on icon "button" at bounding box center [187, 18] width 17 height 17
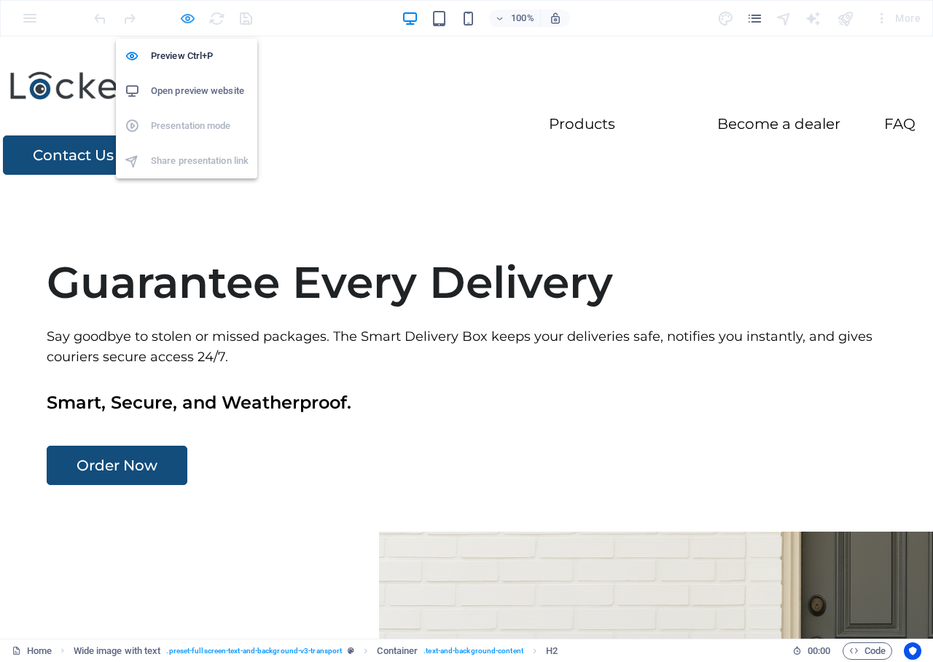
click at [182, 20] on icon "button" at bounding box center [187, 18] width 17 height 17
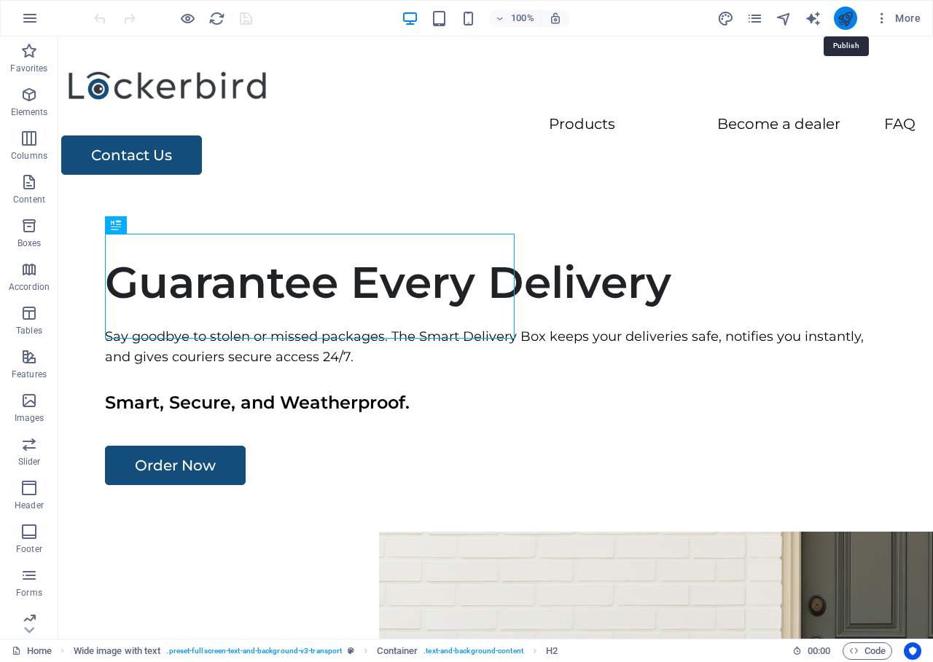
click at [846, 15] on icon "publish" at bounding box center [845, 18] width 17 height 17
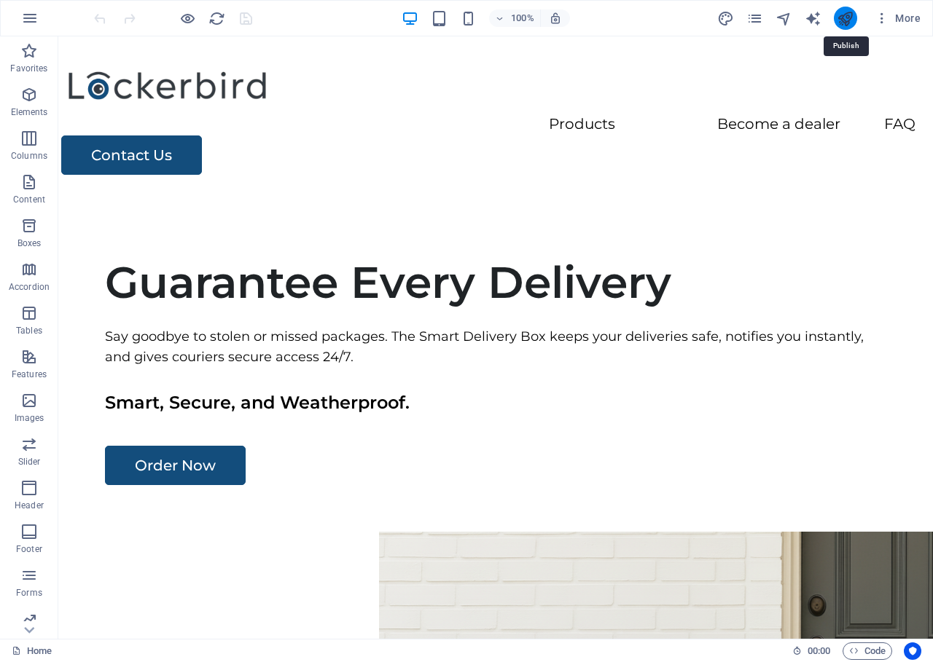
click at [846, 15] on icon "publish" at bounding box center [845, 18] width 17 height 17
click at [845, 16] on icon "publish" at bounding box center [845, 18] width 17 height 17
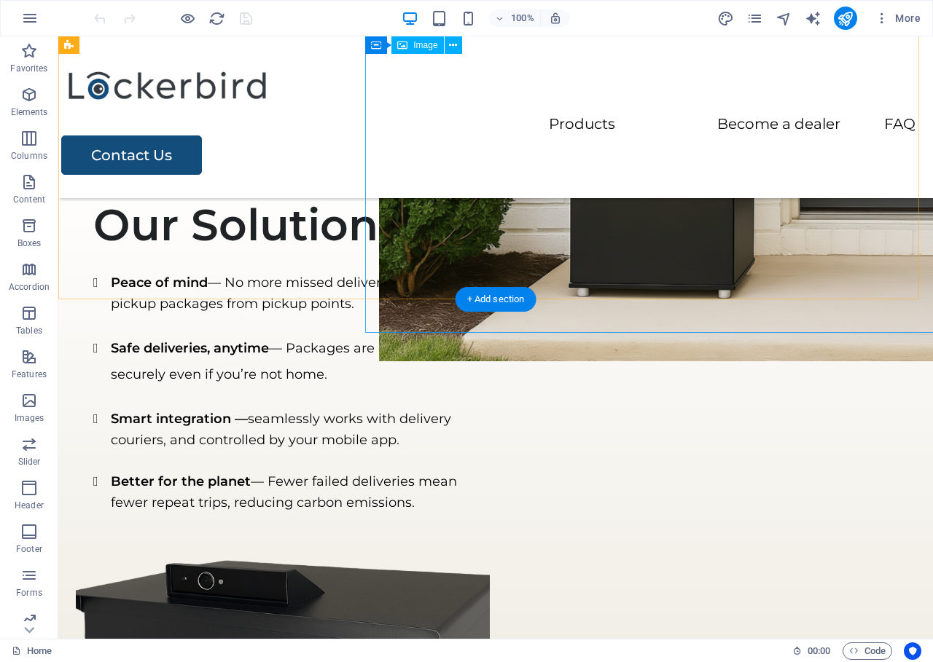
scroll to position [270, 0]
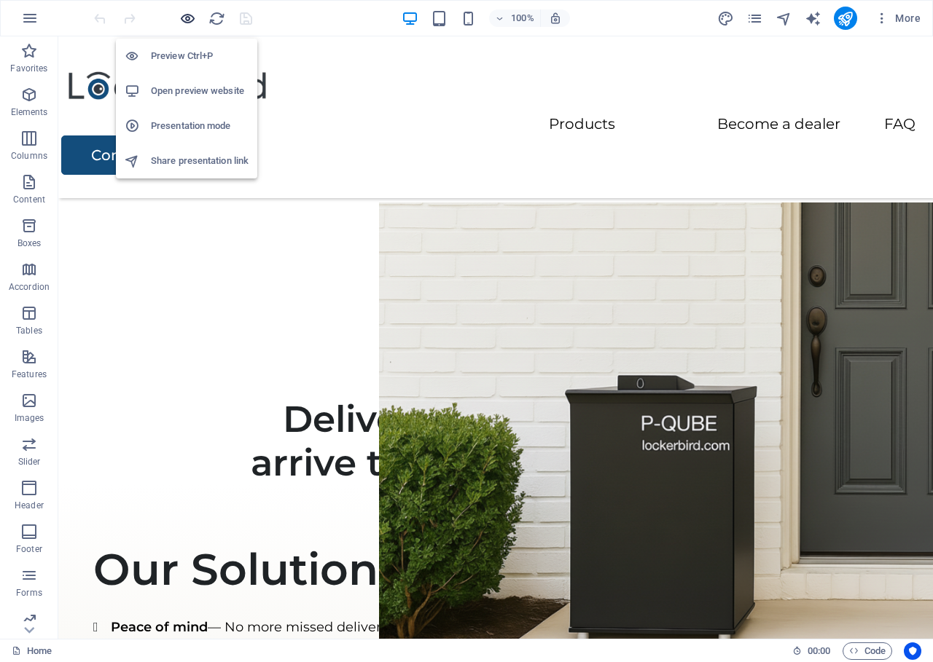
click at [187, 23] on icon "button" at bounding box center [187, 18] width 17 height 17
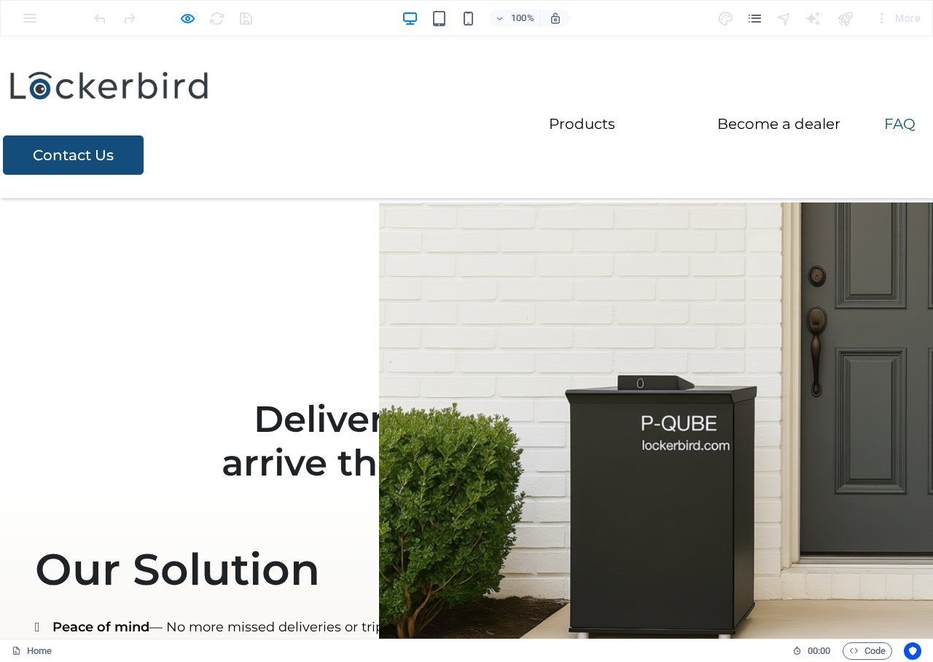
click at [884, 117] on link "FAQ" at bounding box center [899, 124] width 31 height 15
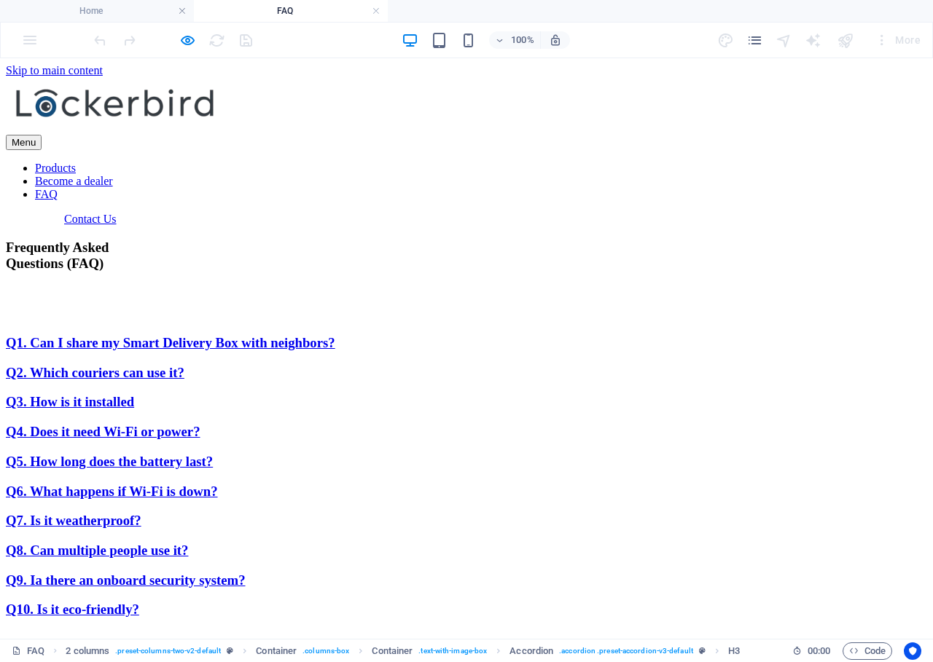
scroll to position [0, 0]
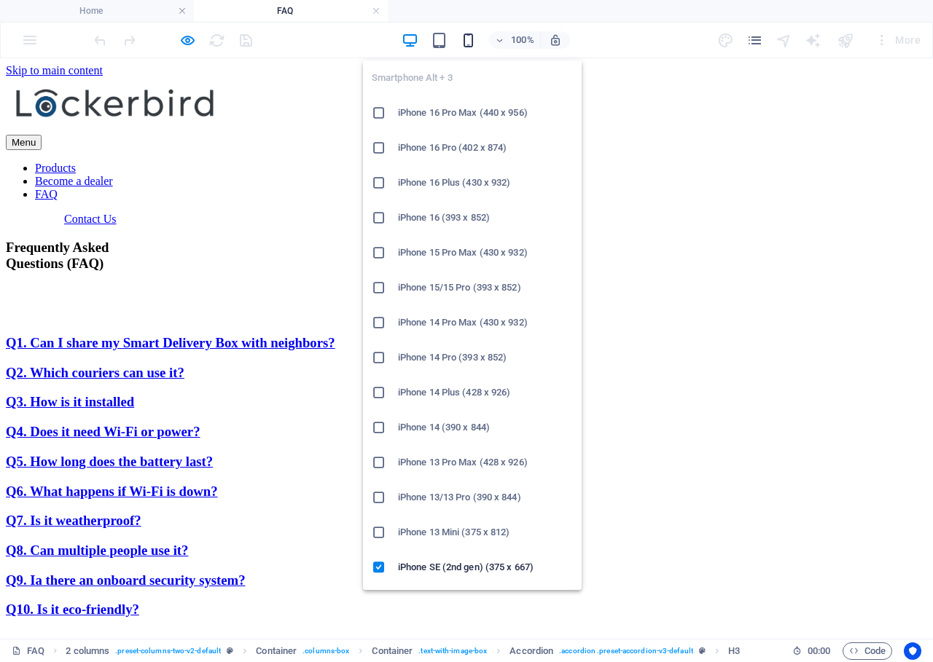
click at [472, 45] on icon "button" at bounding box center [468, 40] width 17 height 17
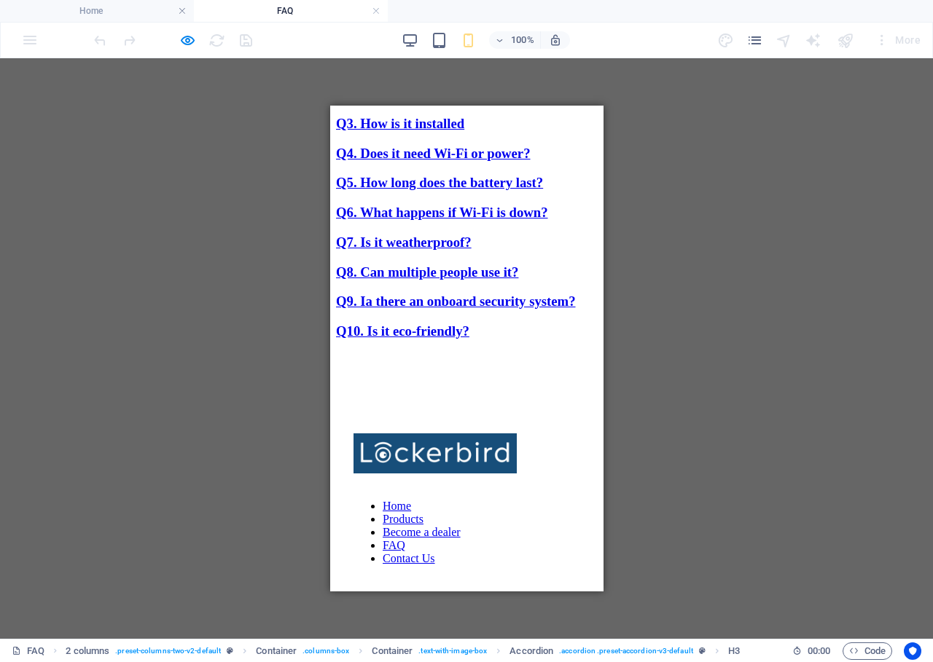
scroll to position [601, 0]
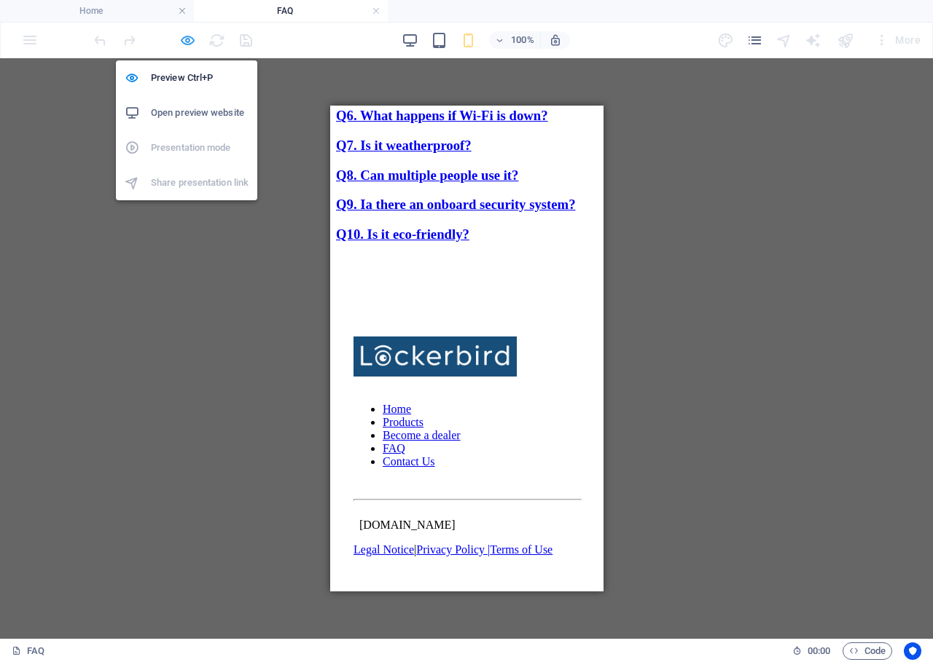
click at [194, 36] on icon "button" at bounding box center [187, 40] width 17 height 17
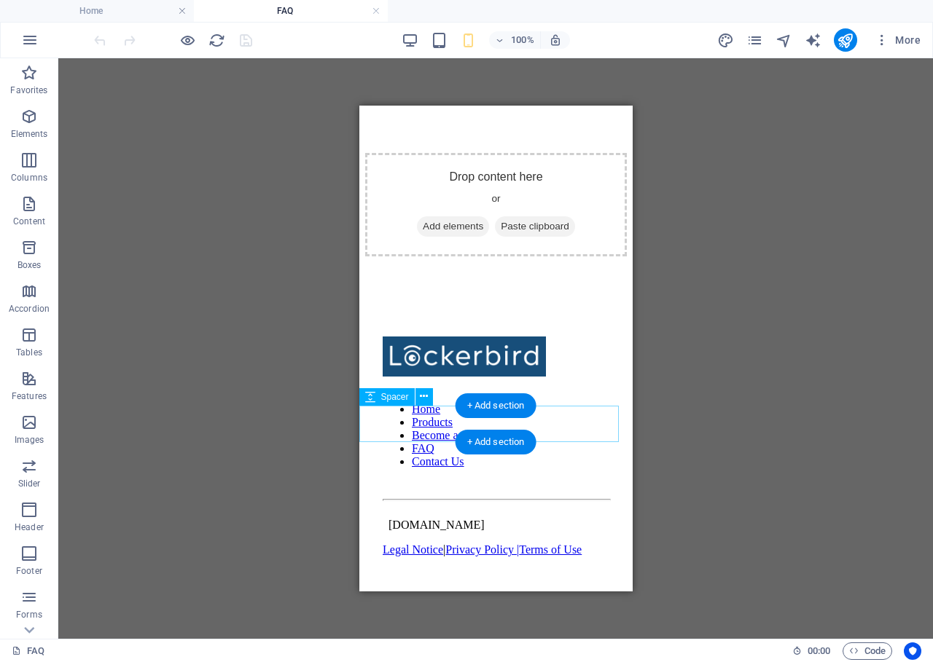
scroll to position [2068, 0]
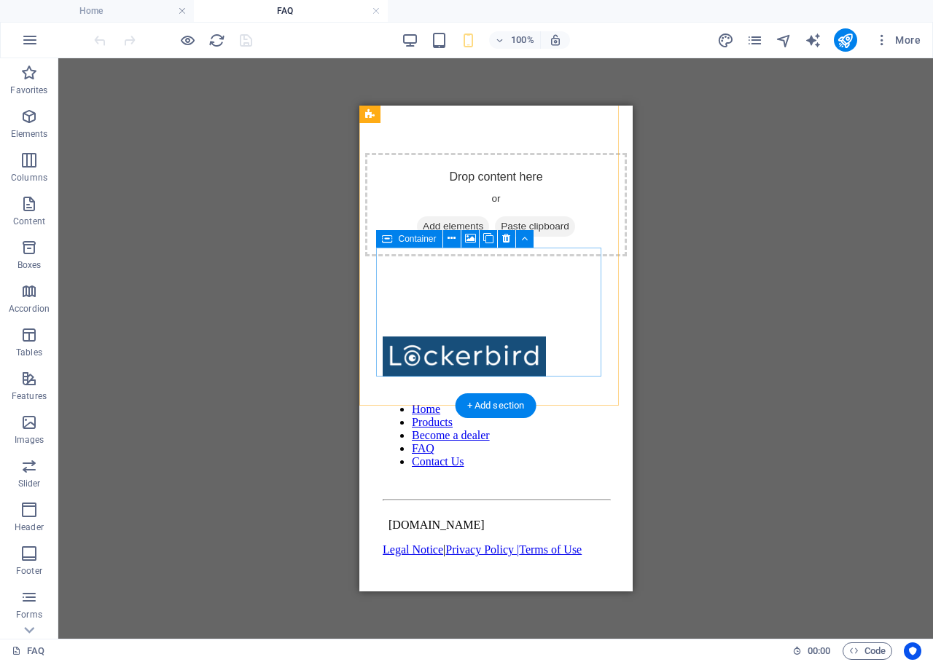
click at [409, 257] on div "Drop content here or Add elements Paste clipboard" at bounding box center [495, 204] width 262 height 103
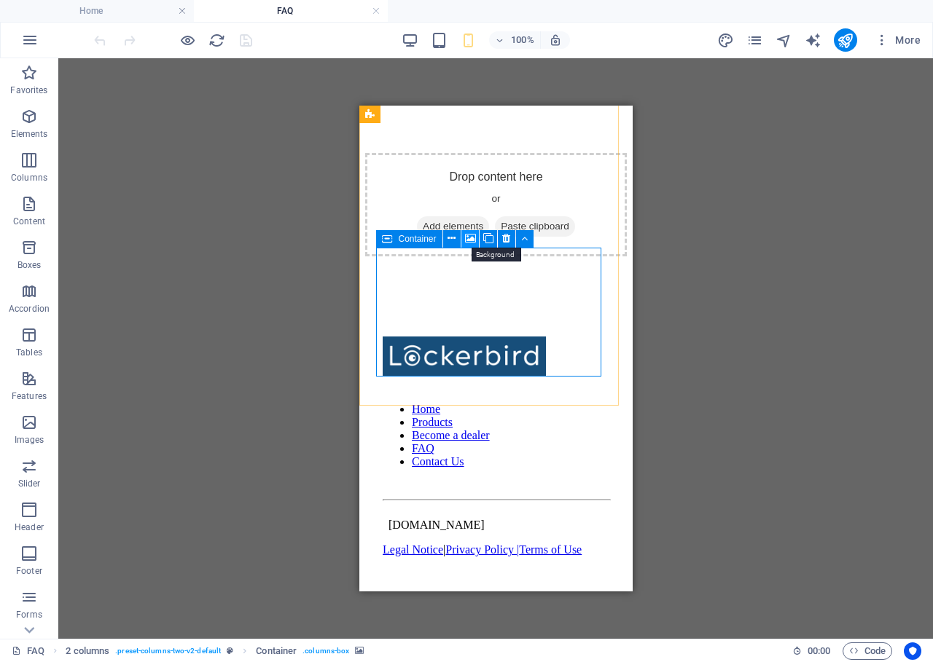
click at [472, 235] on icon at bounding box center [470, 238] width 11 height 15
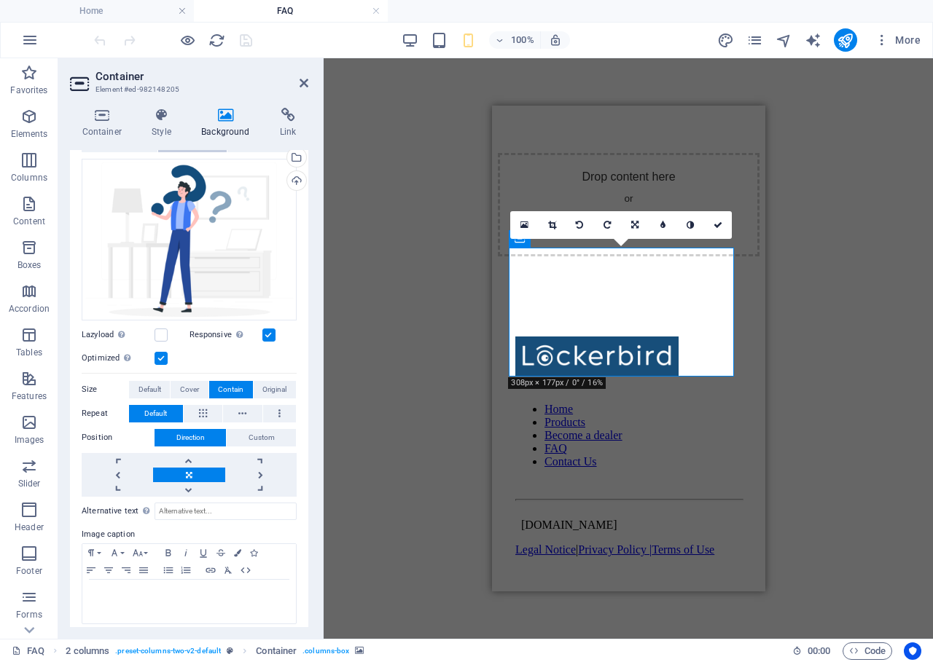
scroll to position [127, 0]
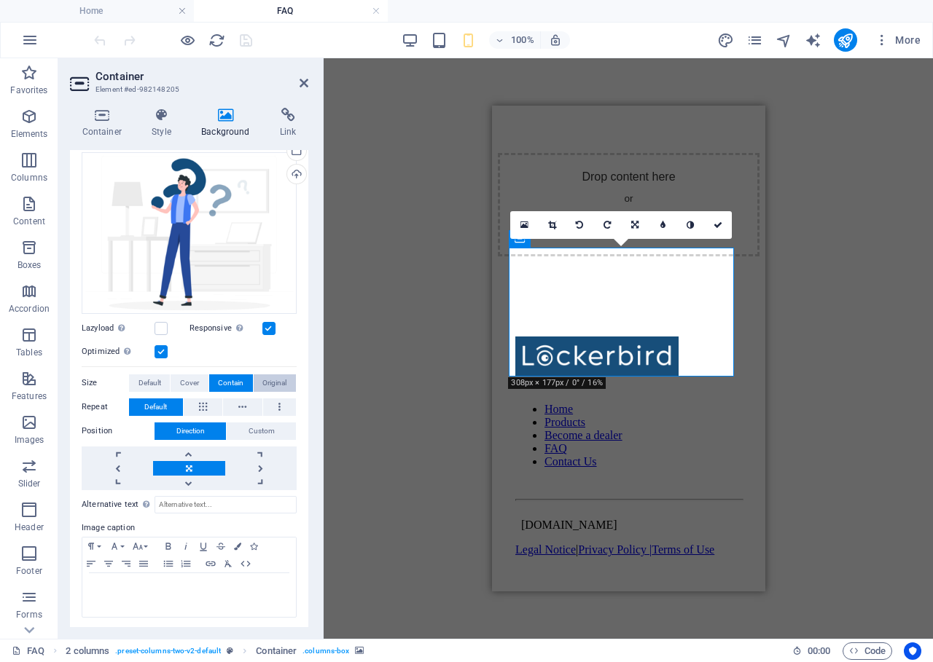
click at [278, 387] on span "Original" at bounding box center [274, 383] width 24 height 17
click at [588, 239] on div "16:10 16:9 4:3 1:1 1:2 0" at bounding box center [621, 225] width 222 height 28
click at [533, 251] on div "Drop content here or Add elements Paste clipboard" at bounding box center [628, 204] width 262 height 103
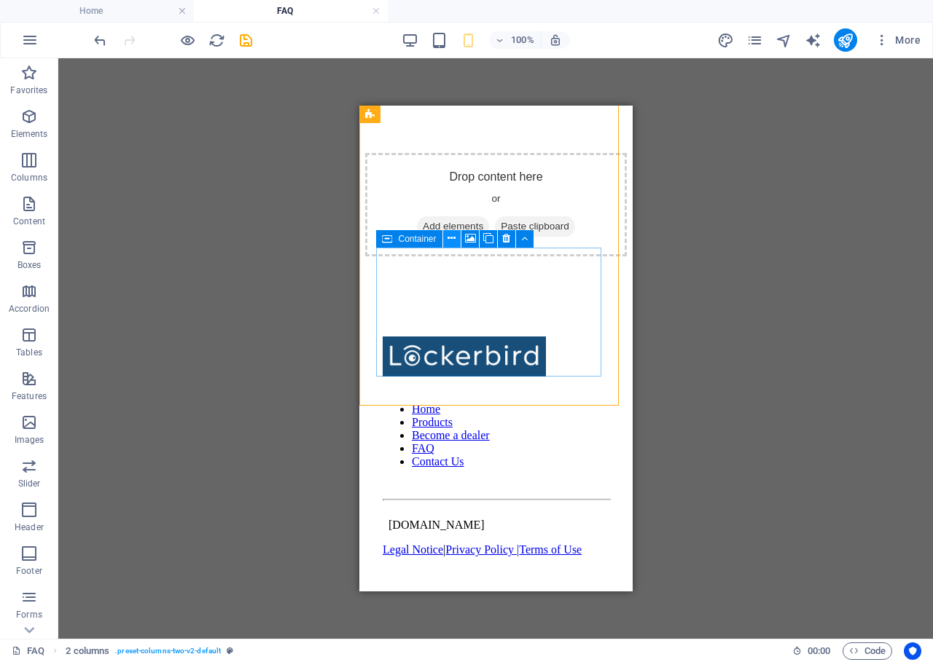
click at [455, 239] on icon at bounding box center [451, 238] width 8 height 15
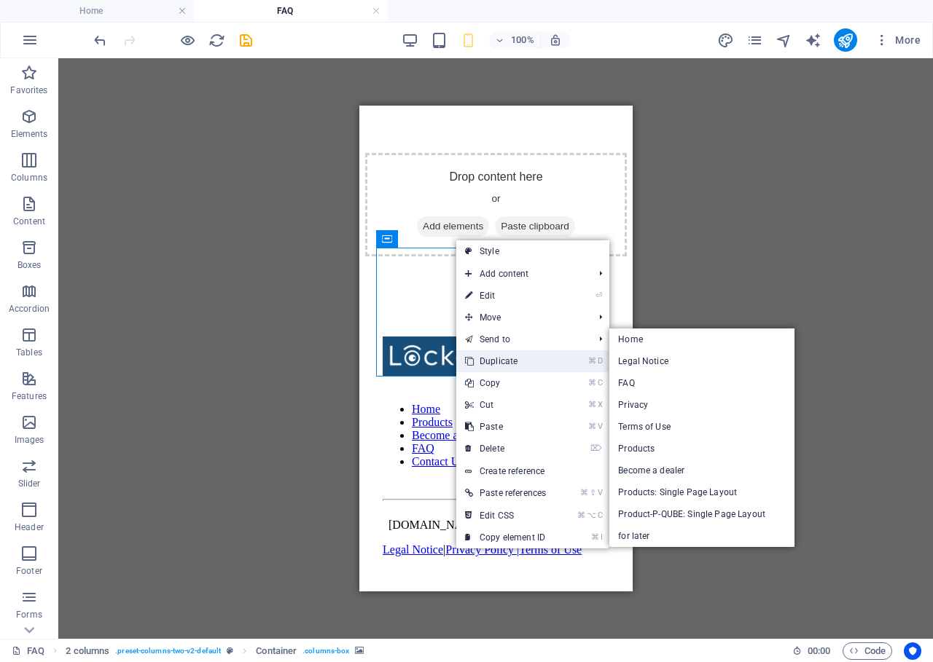
click at [527, 352] on link "⌘ D Duplicate" at bounding box center [505, 362] width 98 height 22
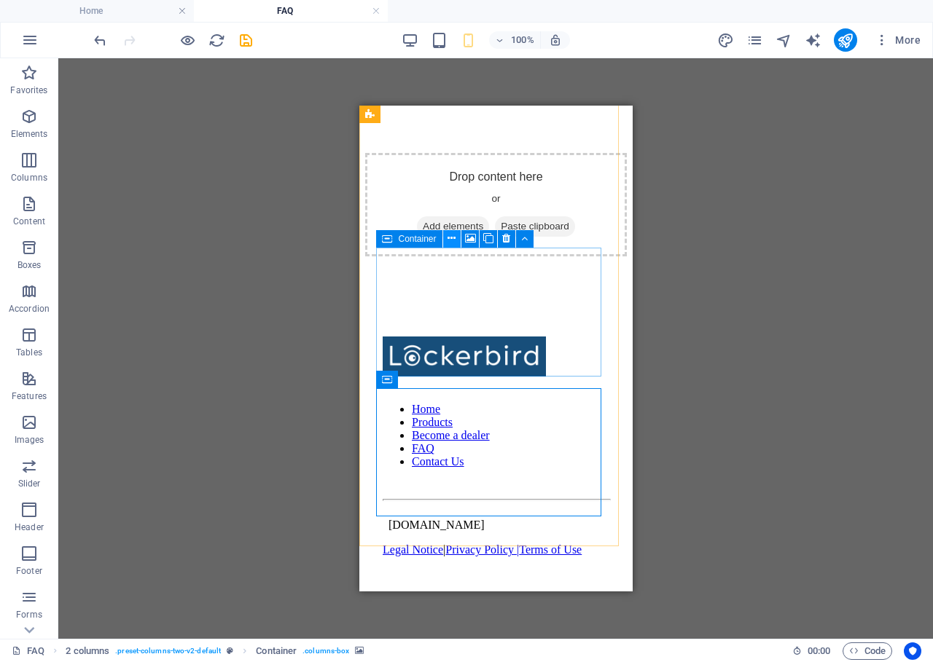
click at [455, 233] on icon at bounding box center [451, 238] width 8 height 15
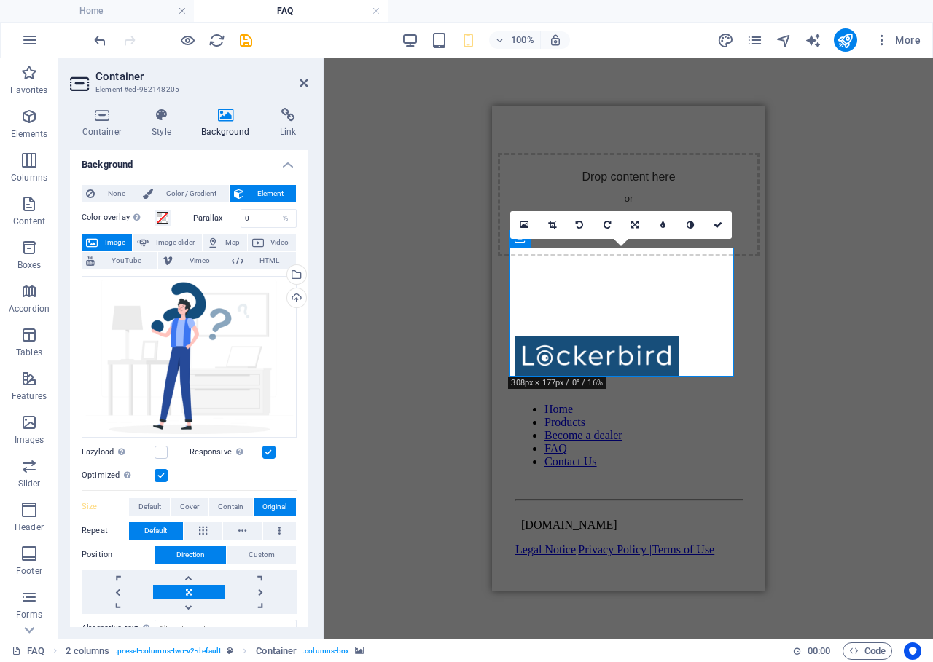
scroll to position [4, 0]
click at [176, 114] on icon at bounding box center [162, 115] width 44 height 15
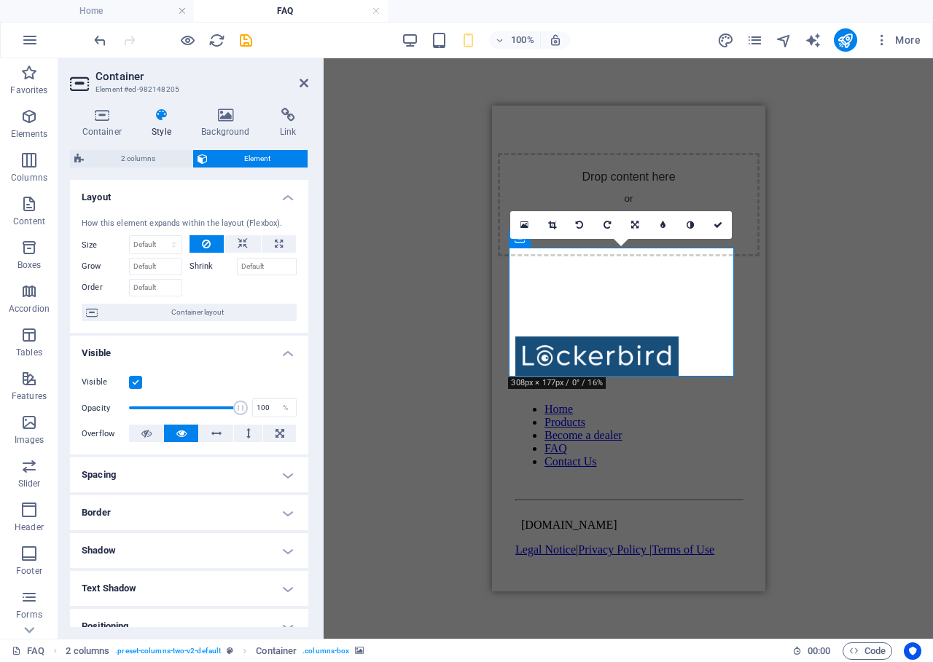
click at [138, 378] on label at bounding box center [135, 382] width 13 height 13
click at [0, 0] on input "Visible" at bounding box center [0, 0] width 0 height 0
click at [669, 257] on div "Drop content here or Add elements Paste clipboard" at bounding box center [628, 204] width 262 height 103
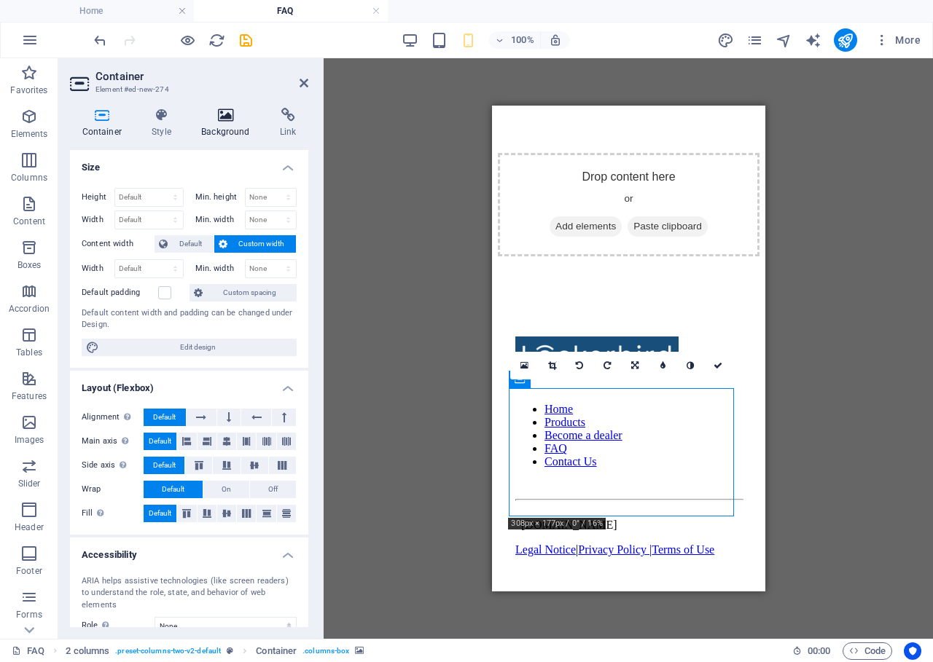
click at [226, 126] on h4 "Background" at bounding box center [228, 123] width 79 height 31
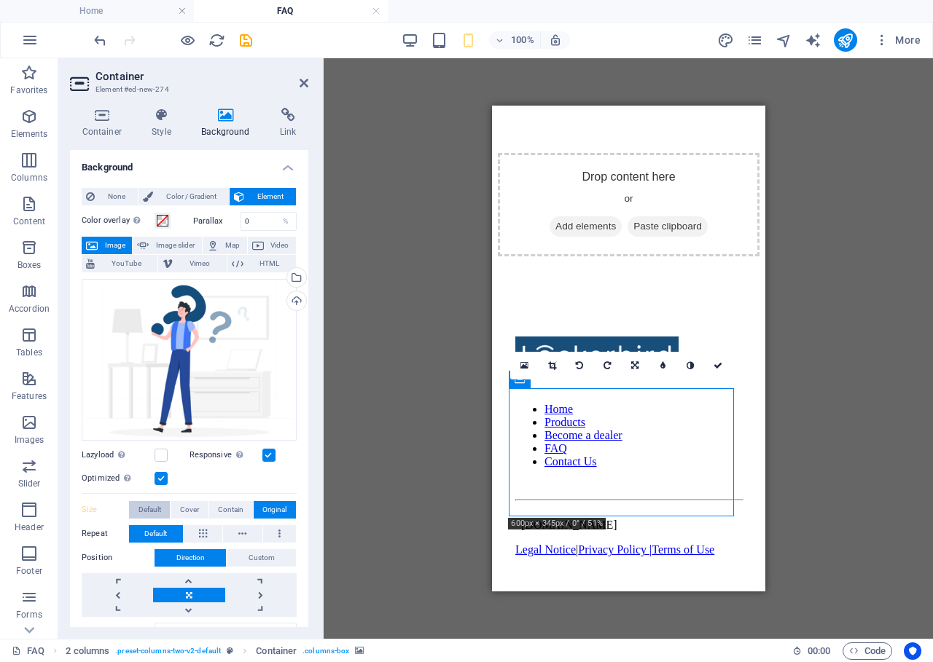
click at [160, 509] on span "Default" at bounding box center [149, 509] width 23 height 17
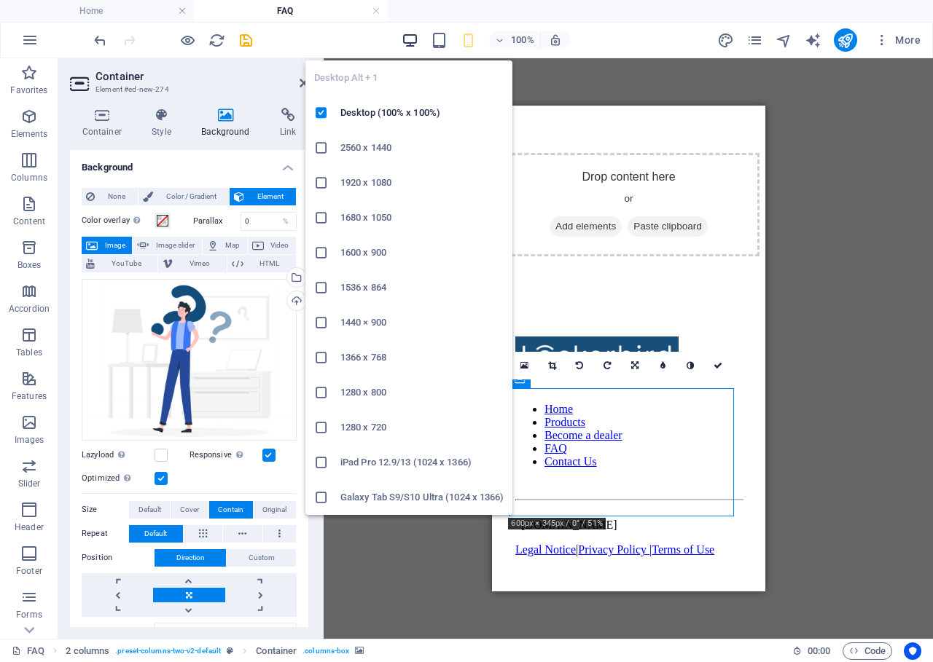
click at [415, 34] on icon "button" at bounding box center [410, 40] width 17 height 17
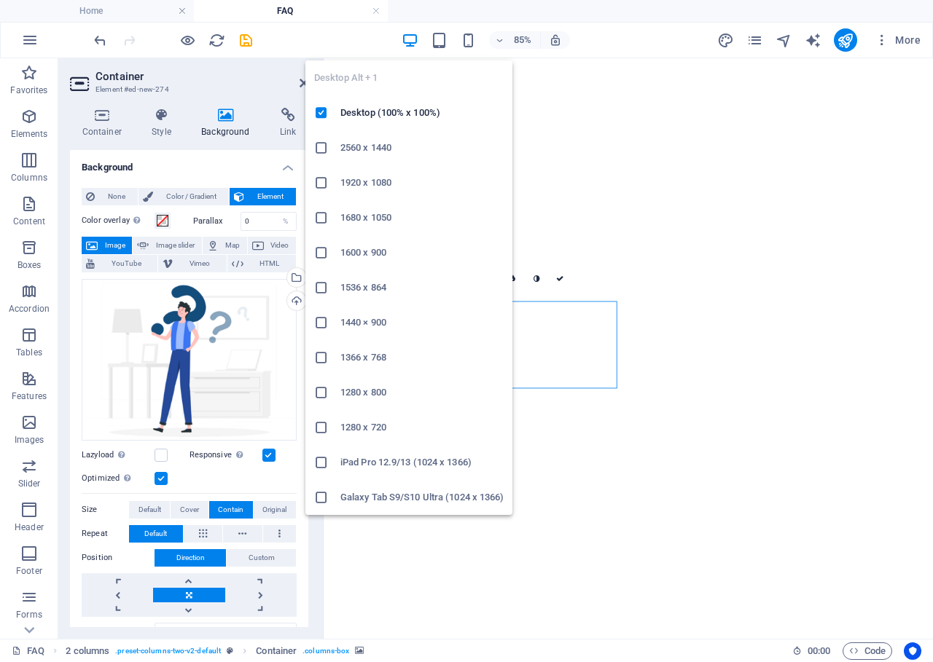
scroll to position [1846, 0]
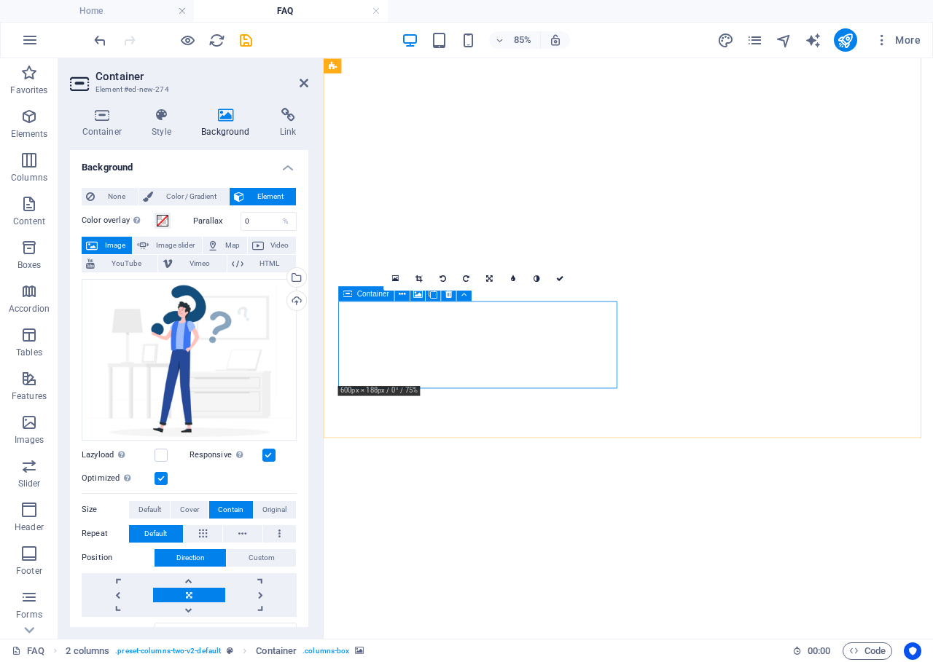
click at [165, 135] on h4 "Style" at bounding box center [165, 123] width 50 height 31
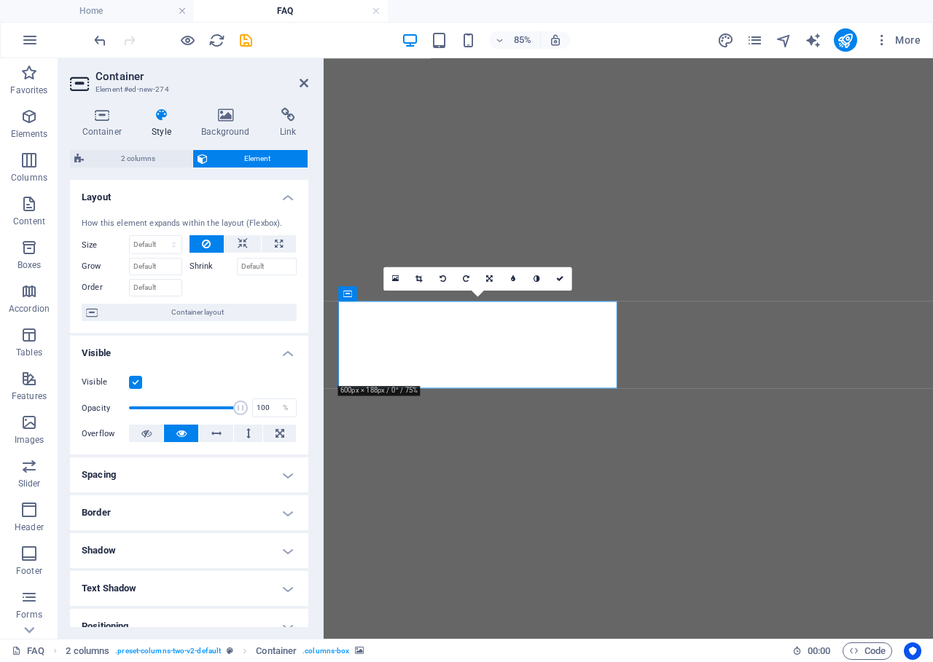
click at [134, 380] on label at bounding box center [135, 382] width 13 height 13
click at [0, 0] on input "Visible" at bounding box center [0, 0] width 0 height 0
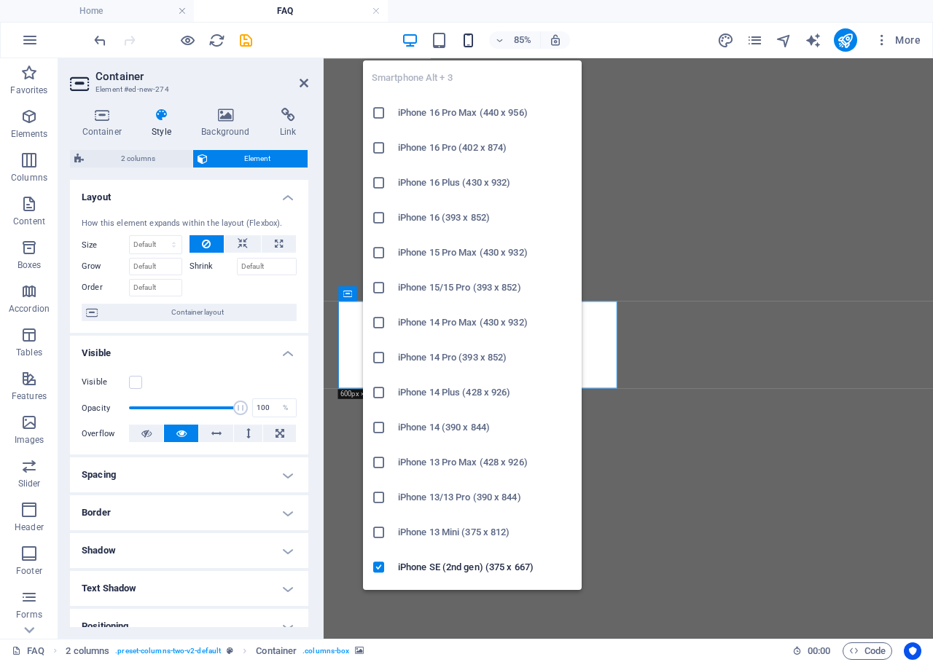
click at [474, 44] on icon "button" at bounding box center [468, 40] width 17 height 17
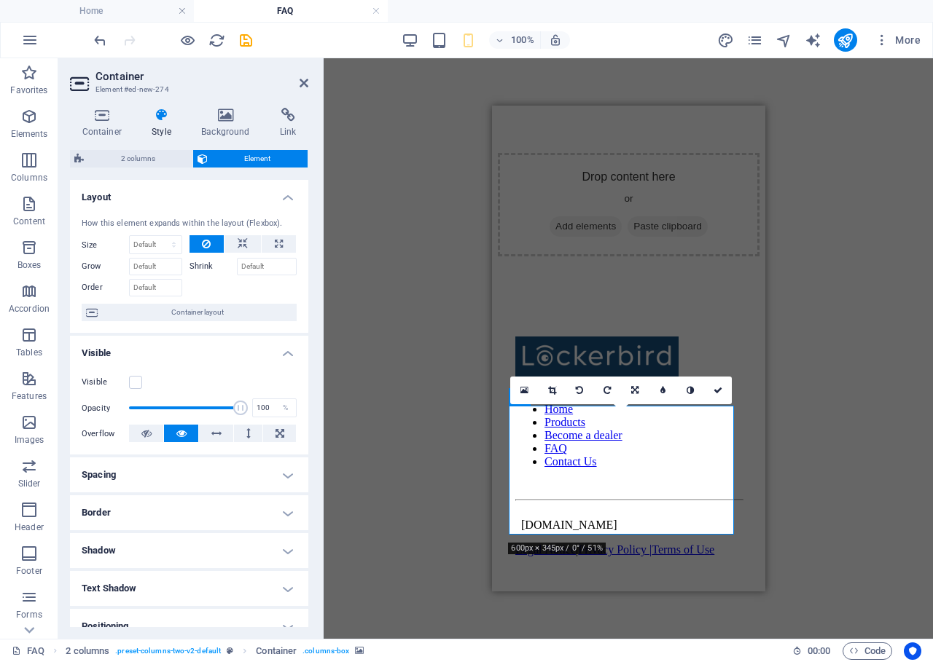
scroll to position [2079, 0]
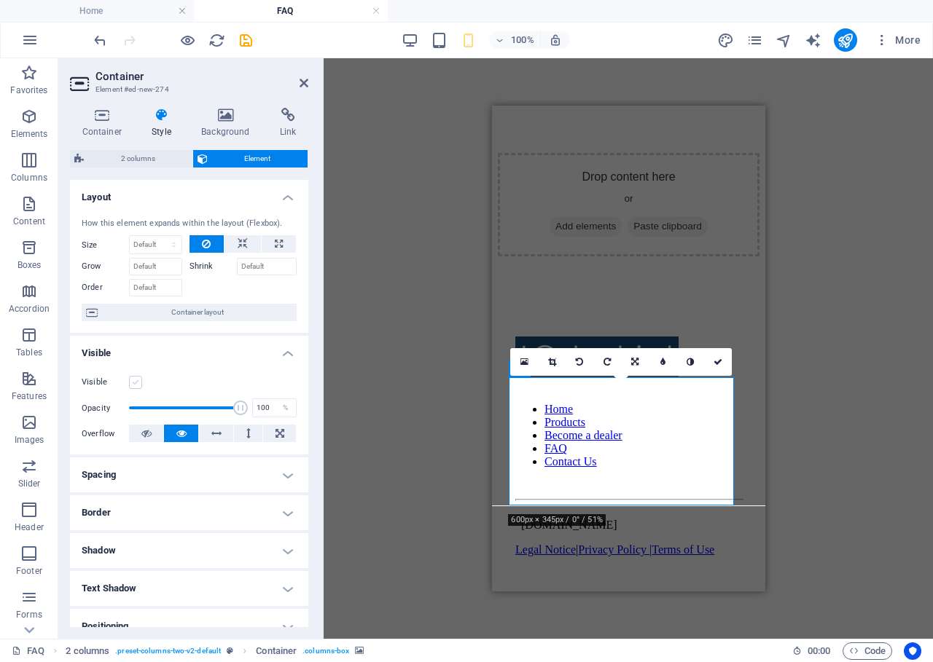
click at [136, 380] on label at bounding box center [135, 382] width 13 height 13
click at [0, 0] on input "Visible" at bounding box center [0, 0] width 0 height 0
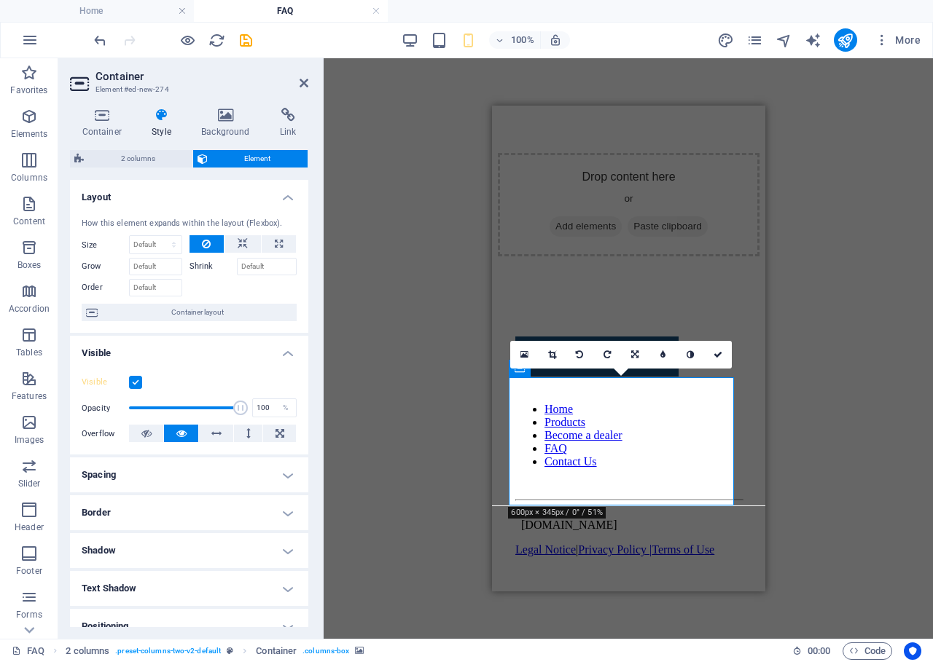
click at [436, 297] on div "Drag here to replace the existing content. Press “Ctrl” if you want to create a…" at bounding box center [628, 348] width 609 height 581
click at [247, 39] on icon "save" at bounding box center [246, 40] width 17 height 17
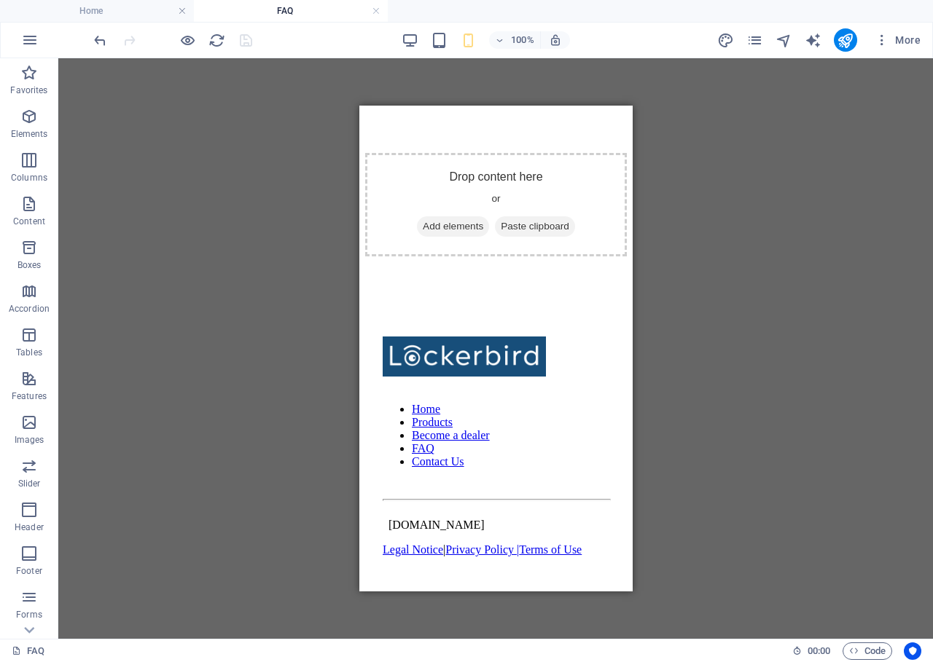
click at [350, 235] on div "Drag here to replace the existing content. Press “Ctrl” if you want to create a…" at bounding box center [495, 348] width 875 height 581
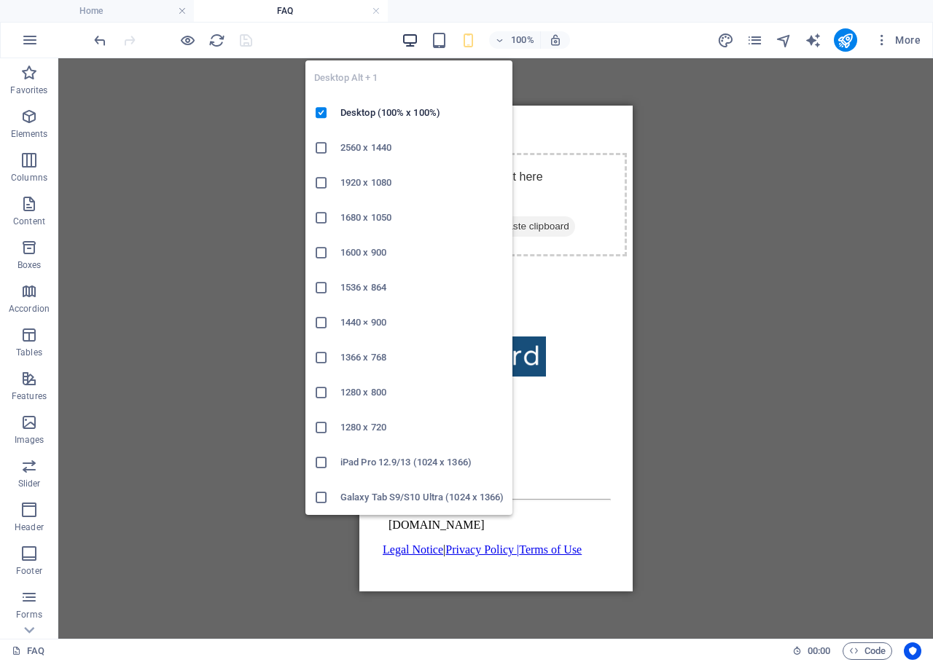
click at [410, 34] on icon "button" at bounding box center [410, 40] width 17 height 17
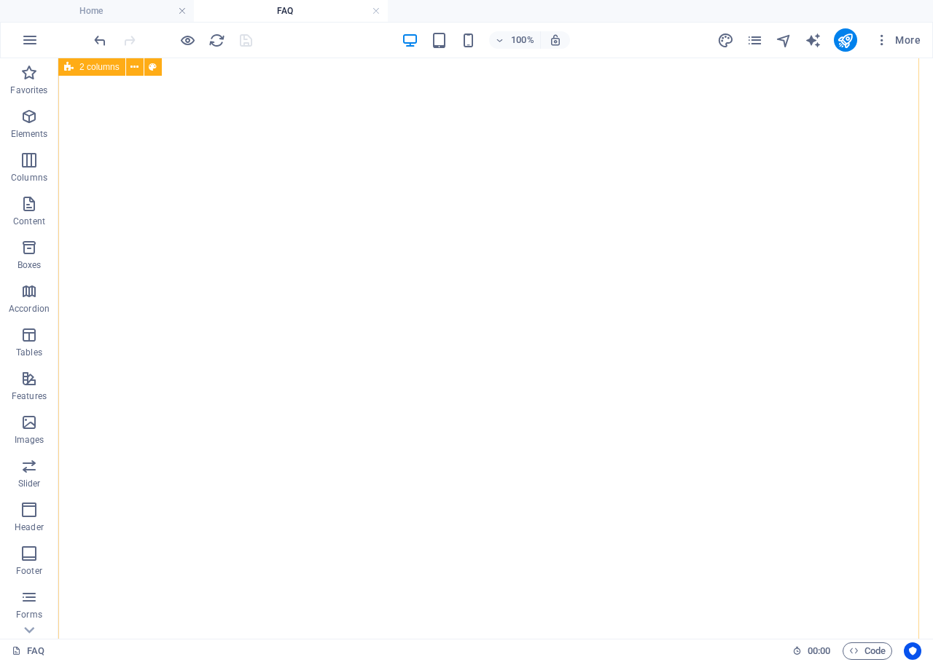
scroll to position [1221, 0]
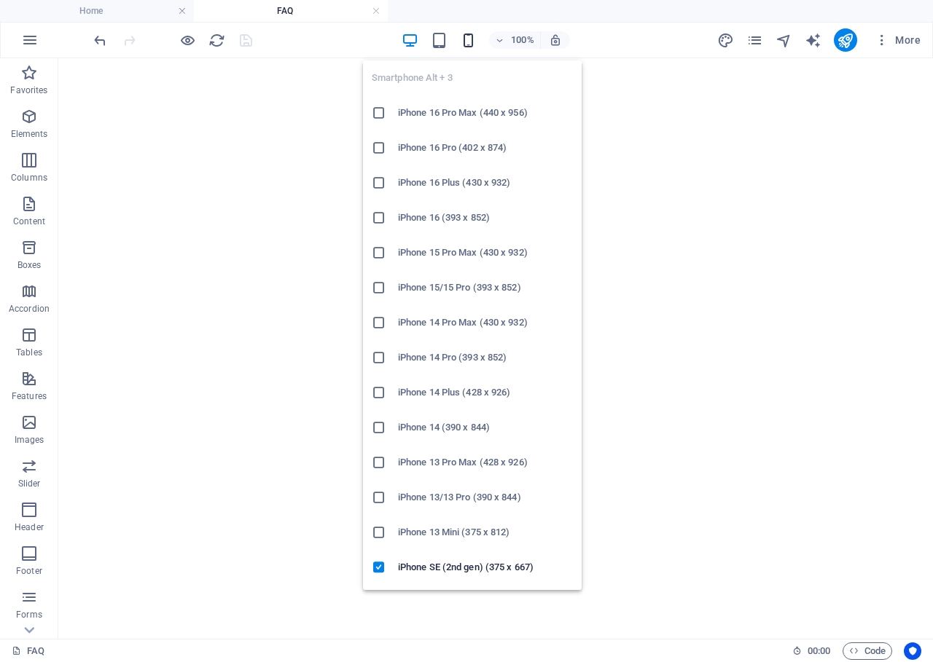
click at [477, 41] on icon "button" at bounding box center [468, 40] width 17 height 17
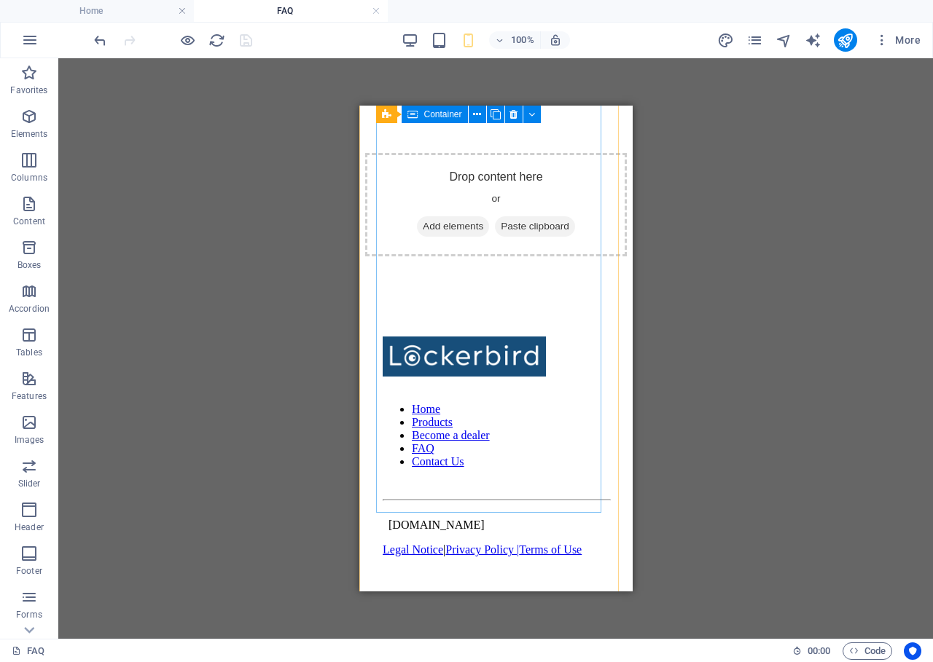
scroll to position [2178, 0]
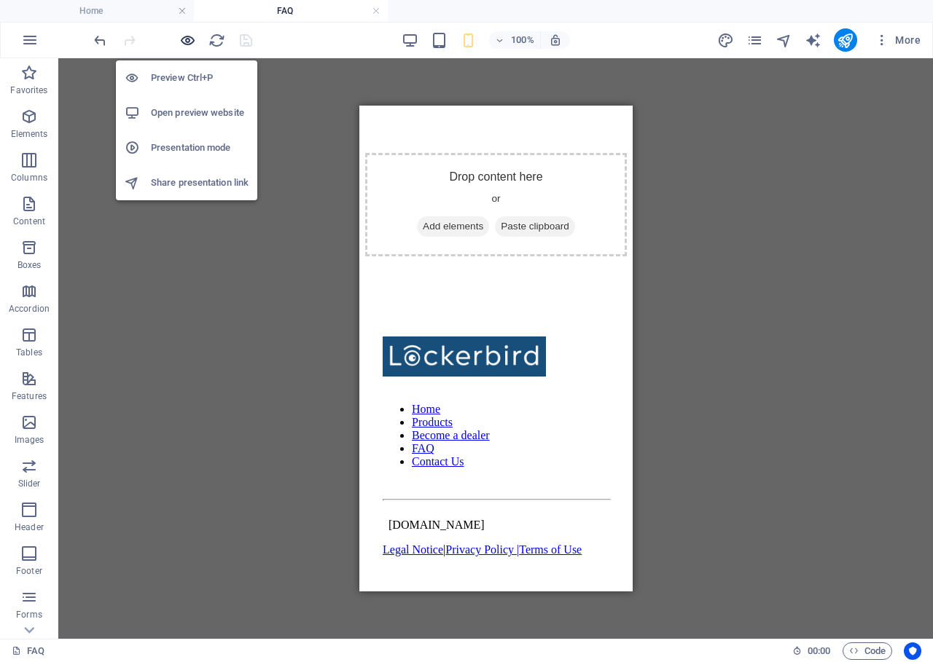
click at [189, 44] on icon "button" at bounding box center [187, 40] width 17 height 17
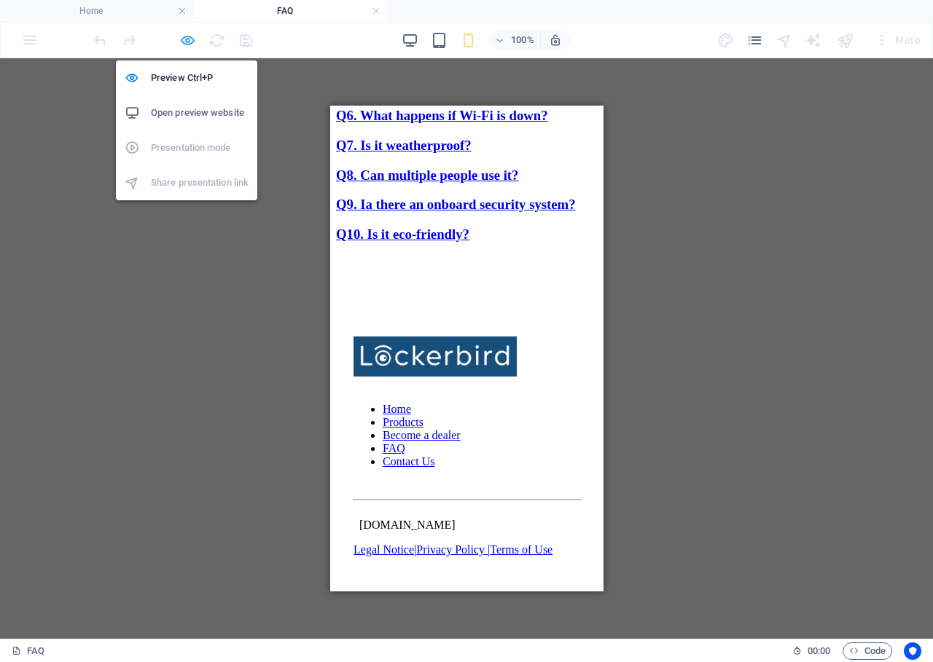
click at [182, 44] on icon "button" at bounding box center [187, 40] width 17 height 17
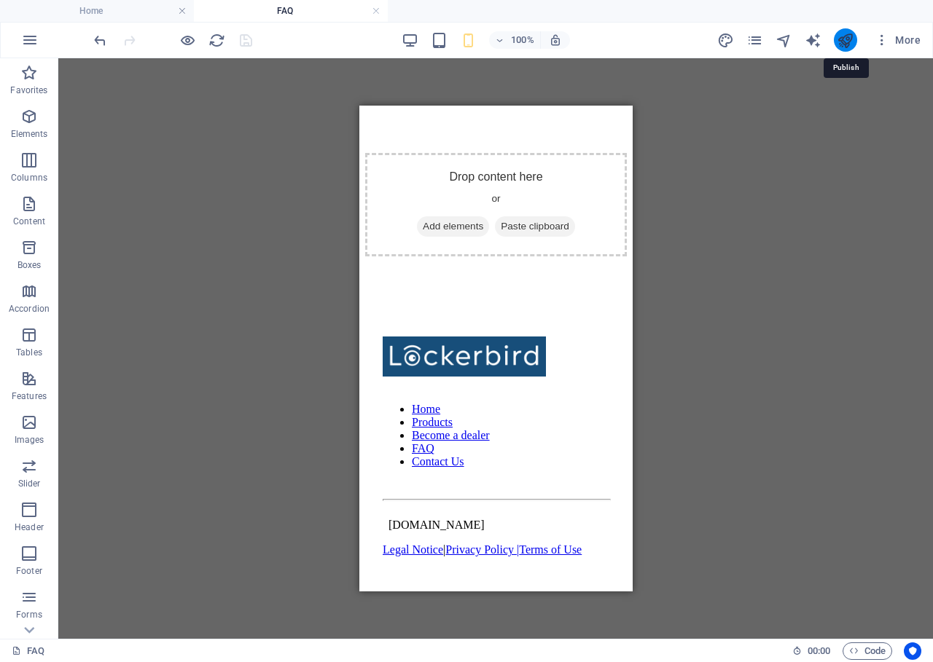
click at [846, 41] on icon "publish" at bounding box center [845, 40] width 17 height 17
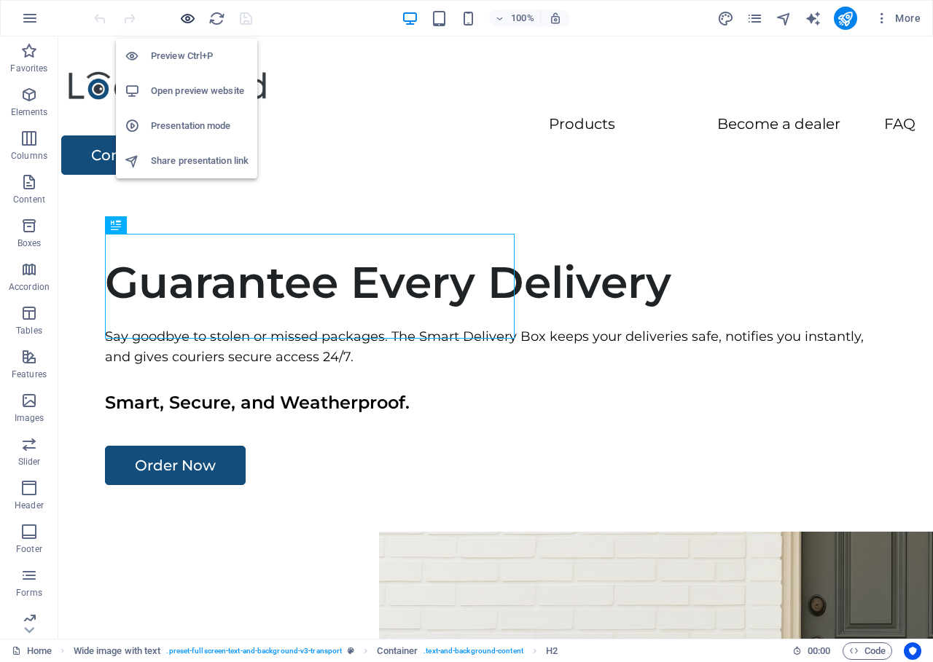
click at [187, 21] on icon "button" at bounding box center [187, 18] width 17 height 17
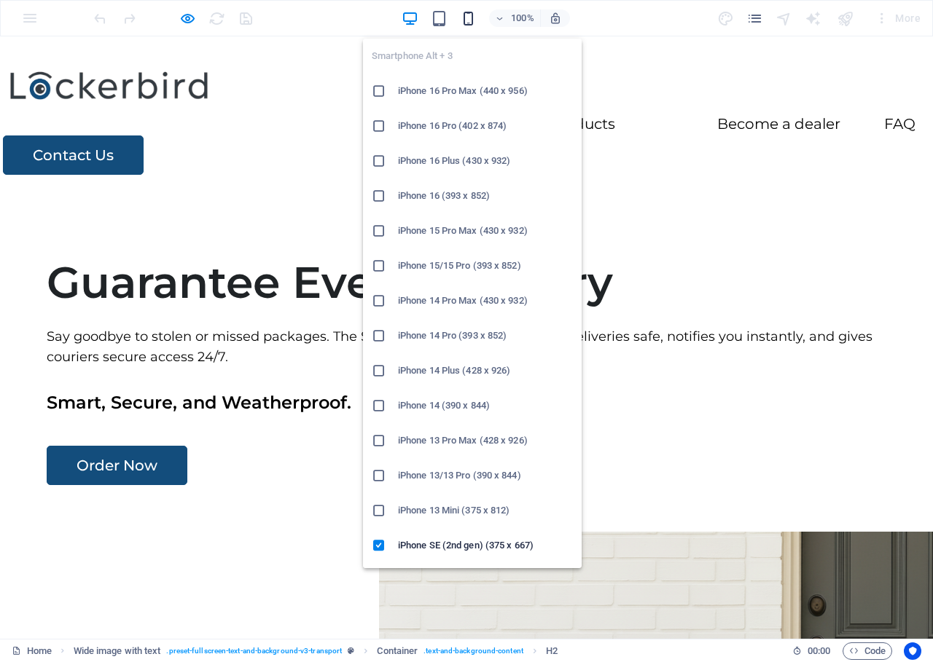
click at [477, 22] on icon "button" at bounding box center [468, 18] width 17 height 17
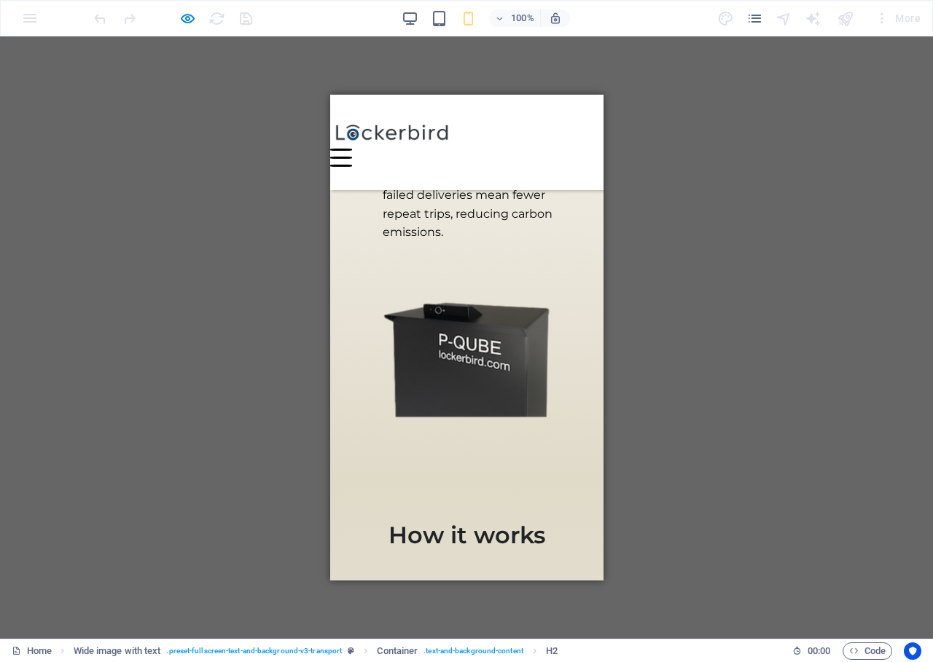
scroll to position [1788, 0]
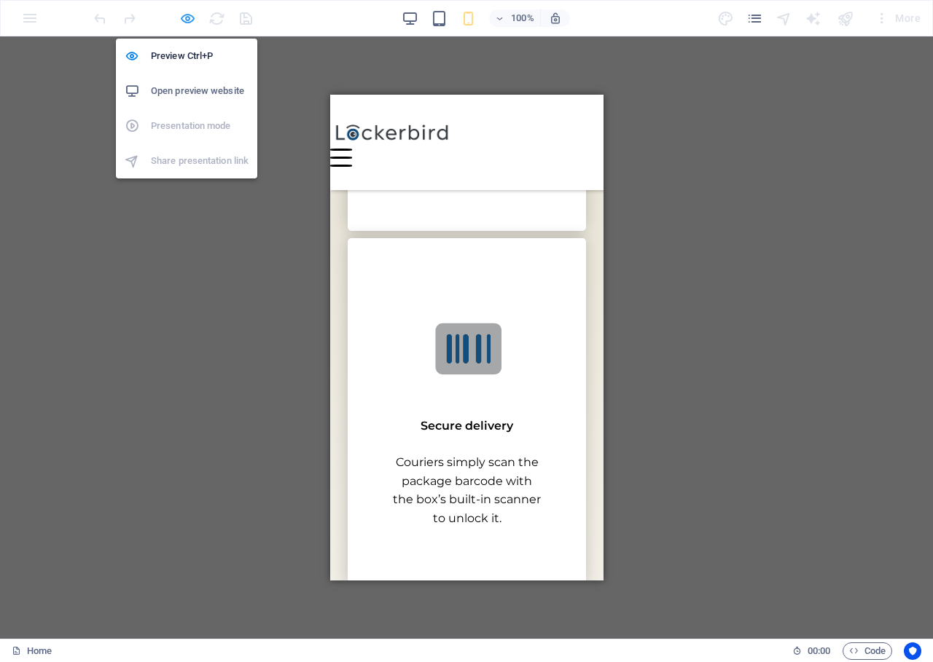
click at [188, 17] on icon "button" at bounding box center [187, 18] width 17 height 17
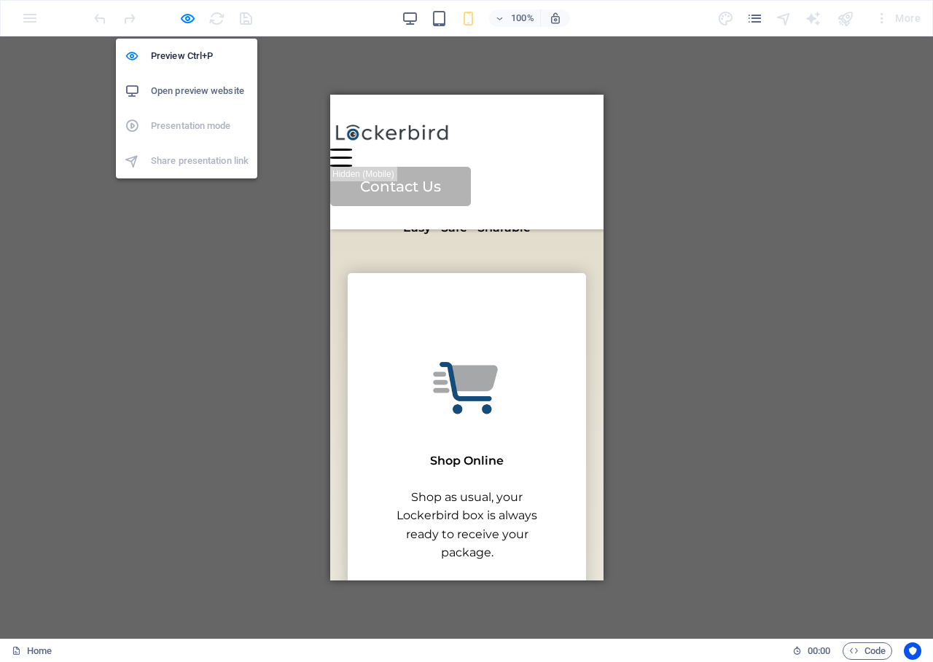
scroll to position [2080, 0]
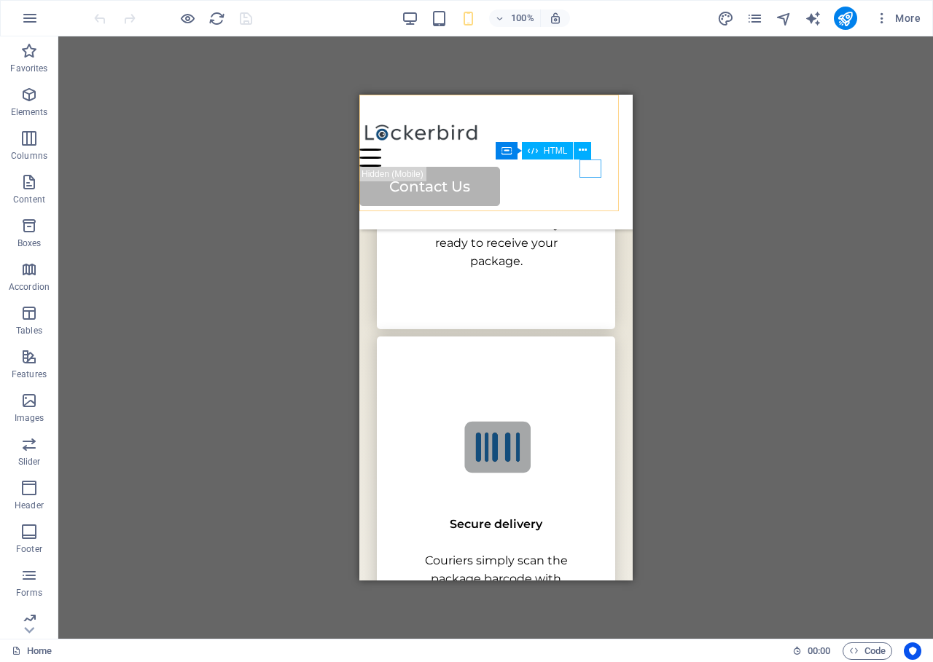
click at [592, 166] on div "Menu" at bounding box center [487, 158] width 256 height 18
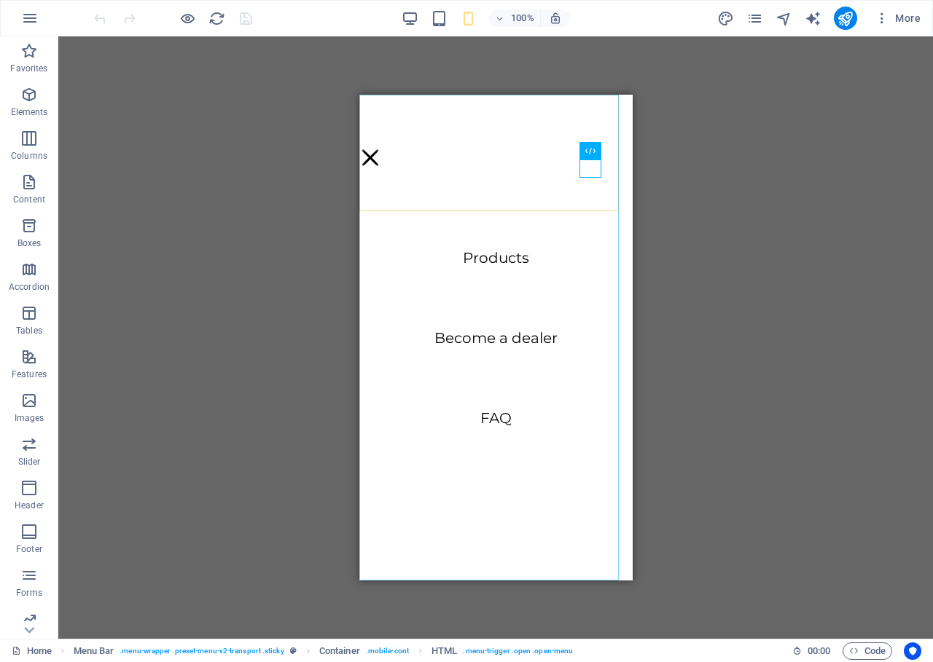
click at [491, 413] on nav "Products Become a dealer FAQ" at bounding box center [495, 338] width 273 height 486
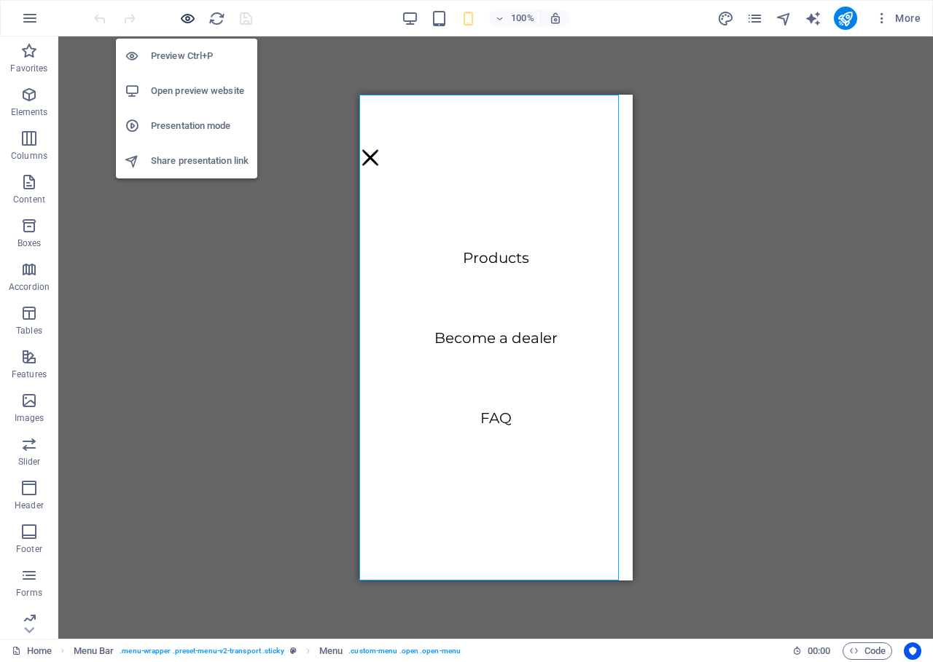
click at [192, 15] on icon "button" at bounding box center [187, 18] width 17 height 17
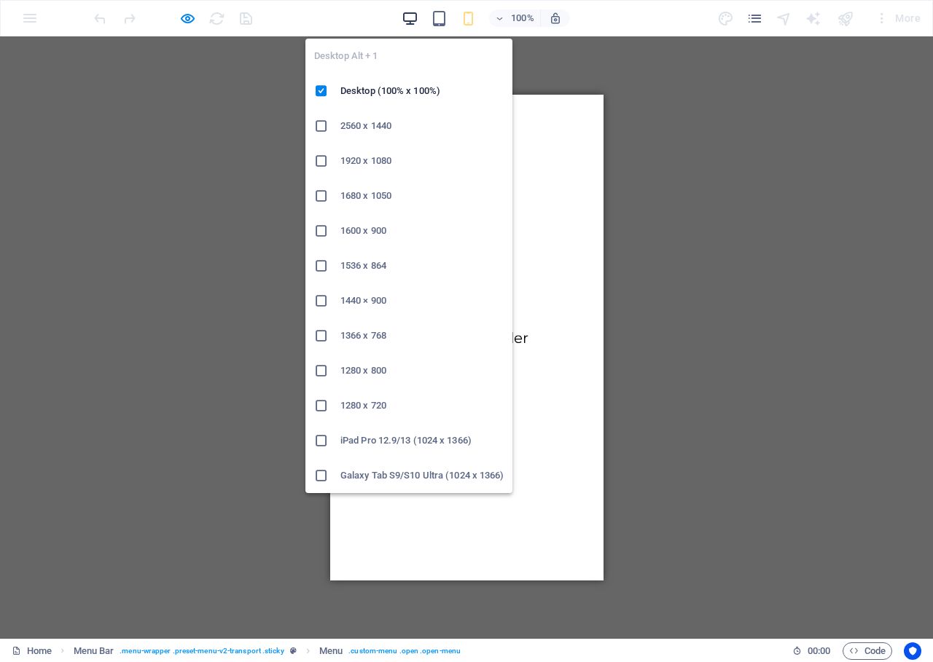
click at [411, 23] on icon "button" at bounding box center [410, 18] width 17 height 17
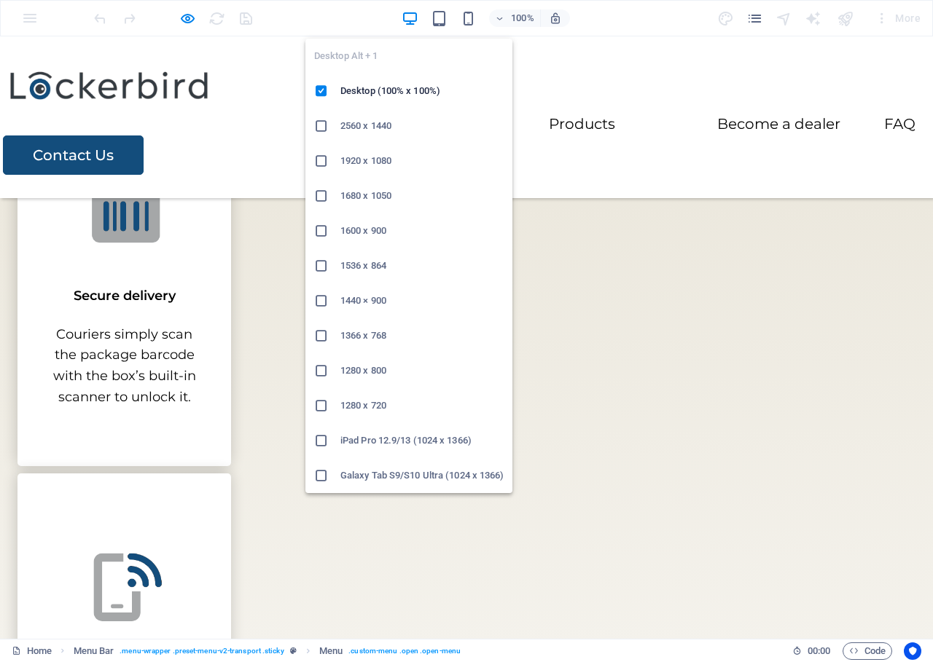
scroll to position [2022, 0]
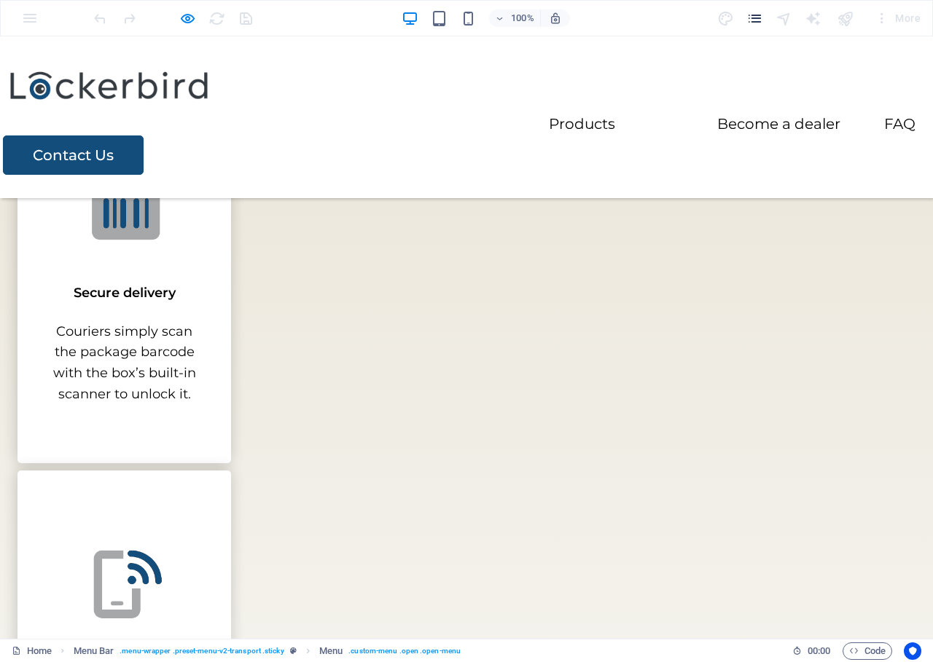
click at [757, 19] on icon "pages" at bounding box center [754, 18] width 17 height 17
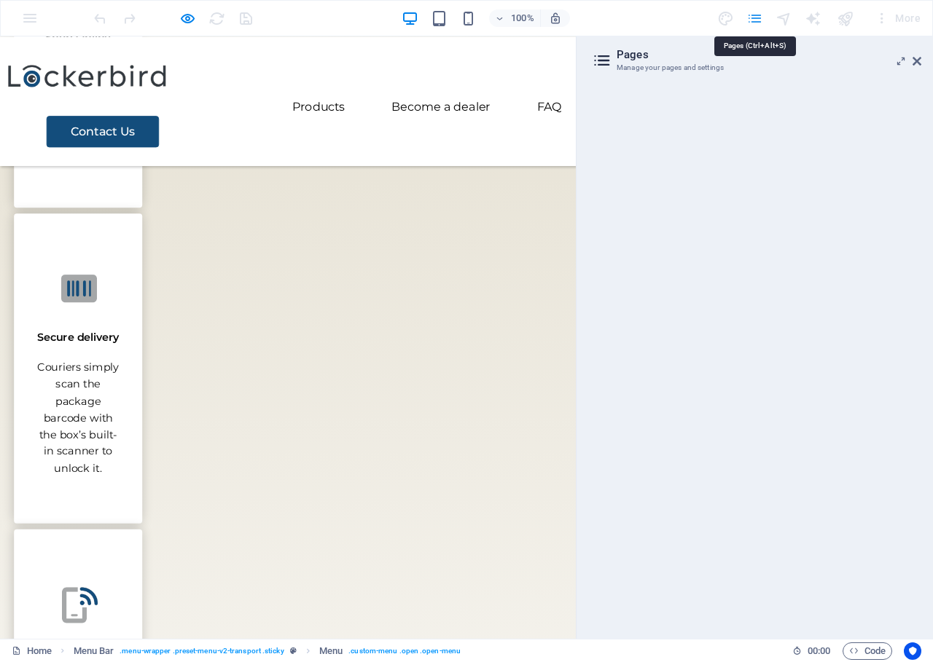
scroll to position [2119, 0]
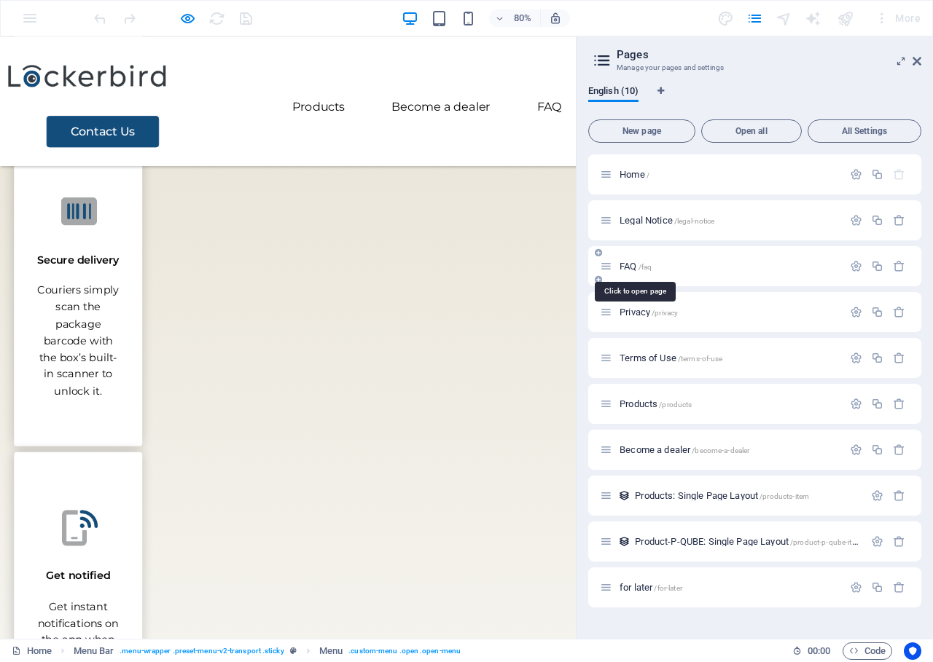
click at [650, 263] on span "/faq" at bounding box center [645, 267] width 14 height 8
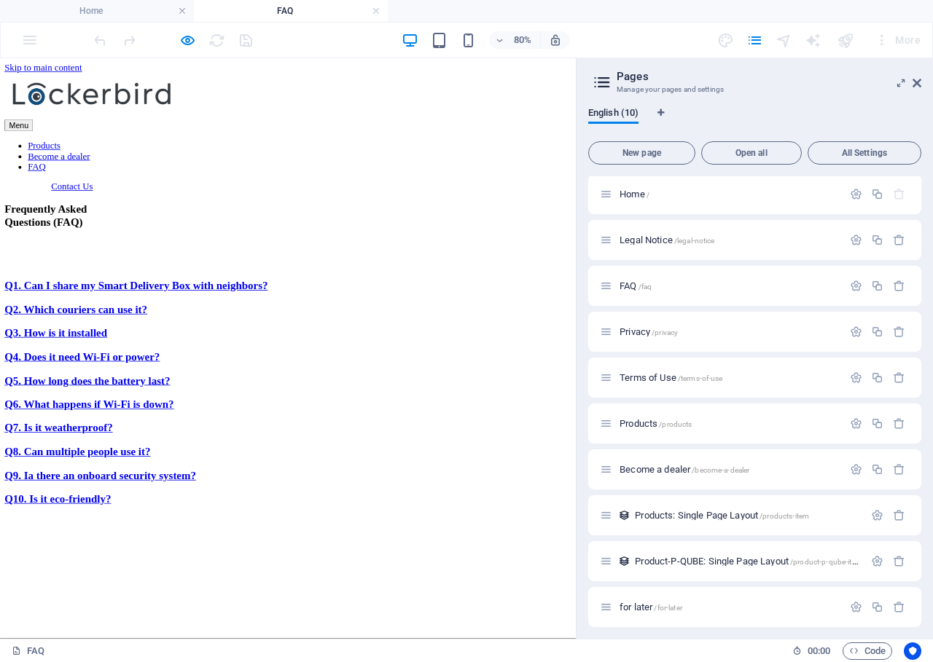
scroll to position [0, 0]
click at [919, 83] on icon at bounding box center [916, 83] width 9 height 12
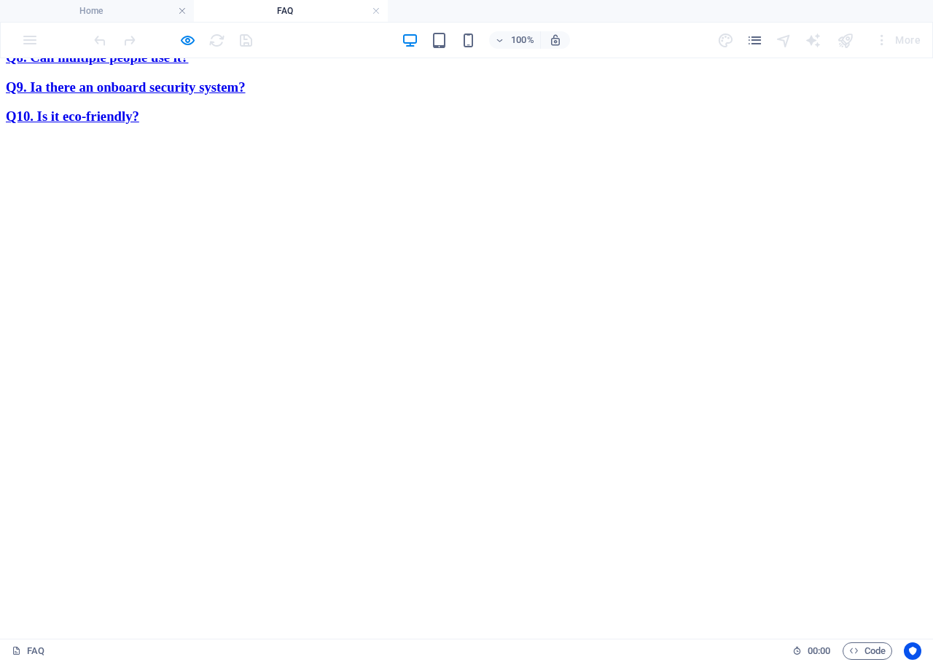
scroll to position [488, 0]
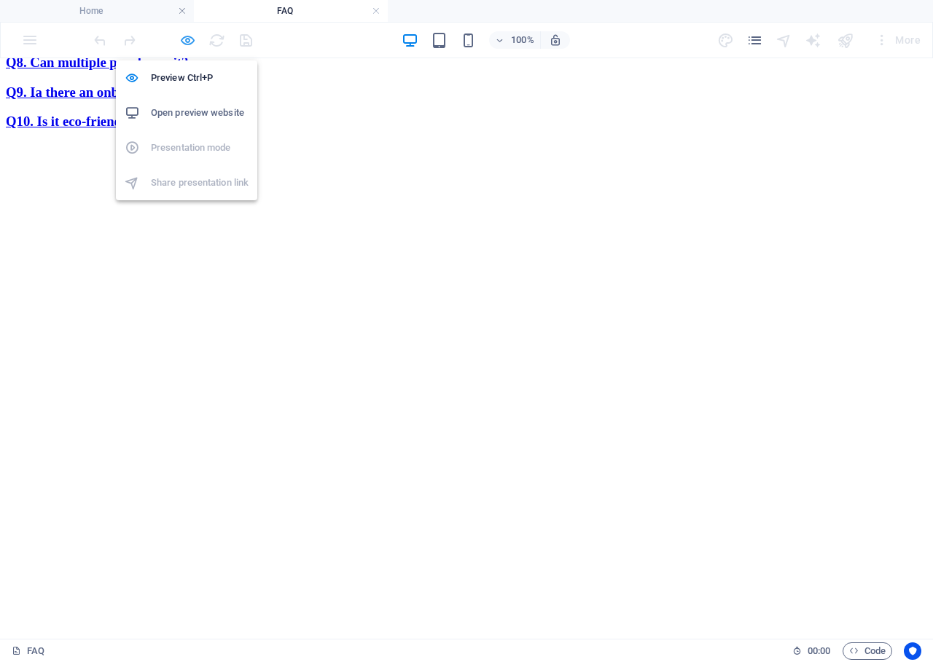
click at [188, 40] on icon "button" at bounding box center [187, 40] width 17 height 17
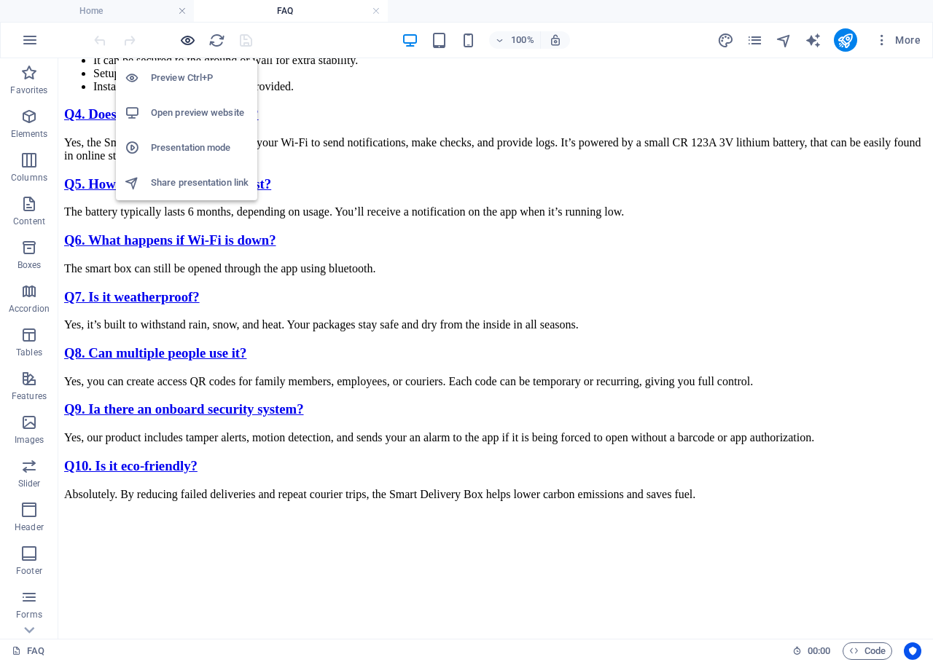
scroll to position [904, 0]
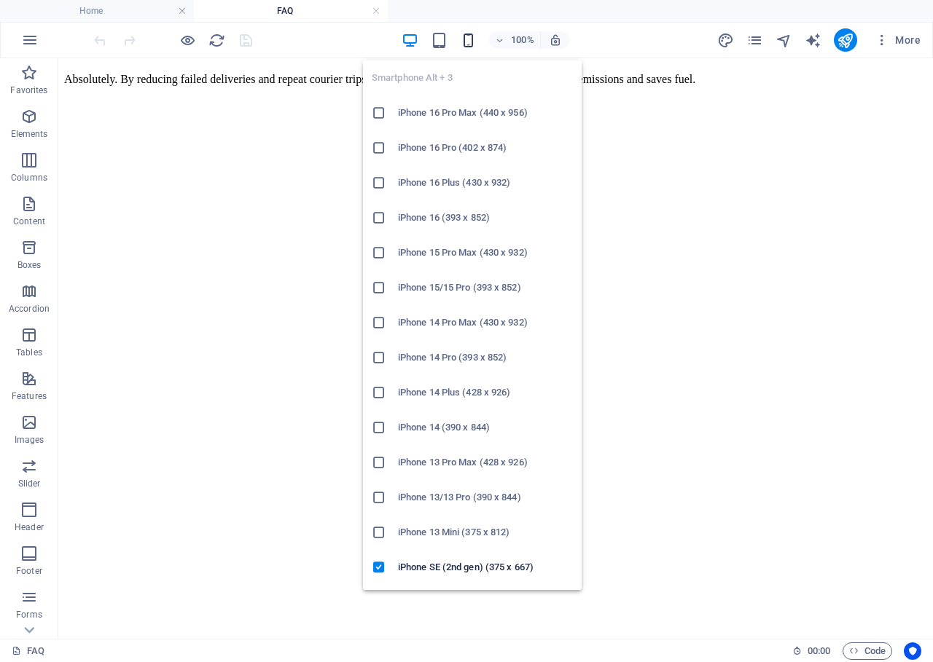
click at [464, 39] on icon "button" at bounding box center [468, 40] width 17 height 17
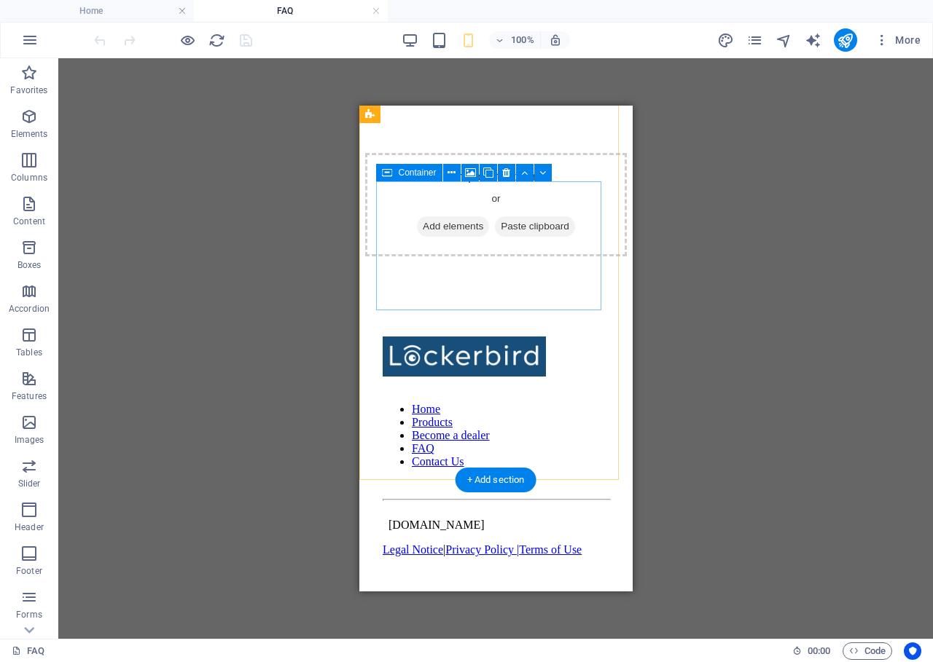
scroll to position [2139, 0]
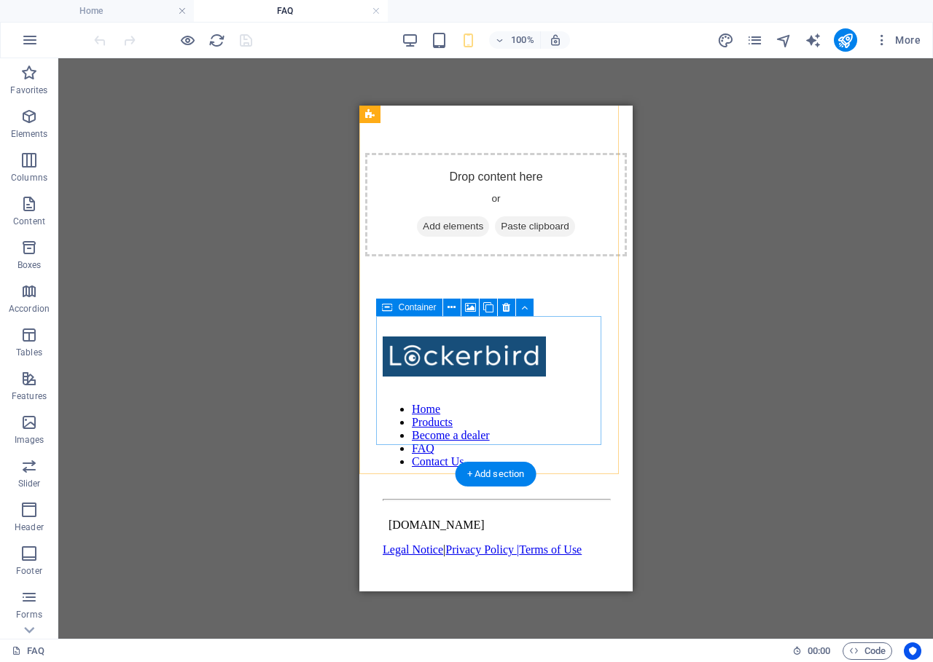
click at [551, 257] on div "Drop content here or Add elements Paste clipboard" at bounding box center [495, 204] width 262 height 103
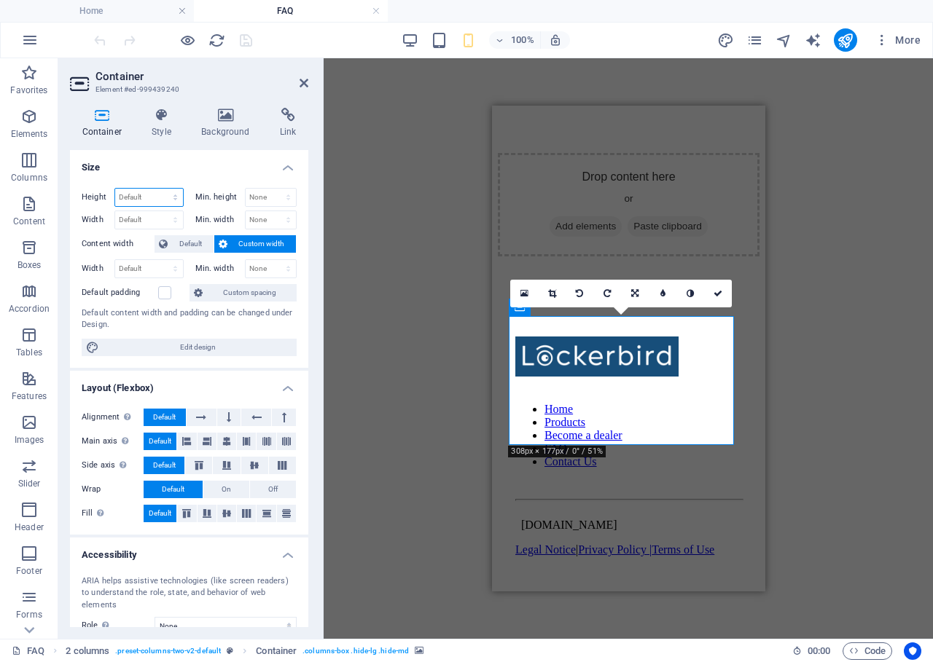
click at [176, 196] on select "Default px rem % vh vw" at bounding box center [149, 197] width 68 height 17
click at [153, 220] on select "Default px rem % em vh vw" at bounding box center [149, 219] width 68 height 17
click at [222, 94] on h3 "Element #ed-999439240" at bounding box center [187, 89] width 184 height 13
click at [222, 108] on icon at bounding box center [225, 115] width 73 height 15
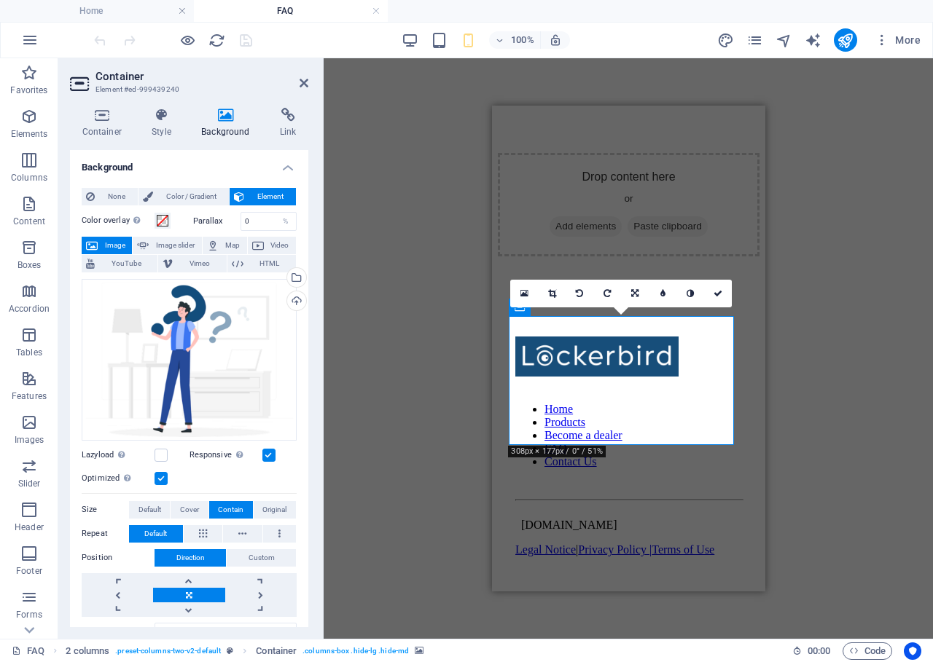
click at [265, 456] on label at bounding box center [268, 455] width 13 height 13
click at [0, 0] on input "Responsive Automatically load retina image and smartphone optimized sizes." at bounding box center [0, 0] width 0 height 0
click at [256, 504] on button "Original" at bounding box center [275, 509] width 42 height 17
click at [161, 509] on button "Default" at bounding box center [149, 509] width 41 height 17
click at [157, 509] on span "Default" at bounding box center [149, 509] width 23 height 17
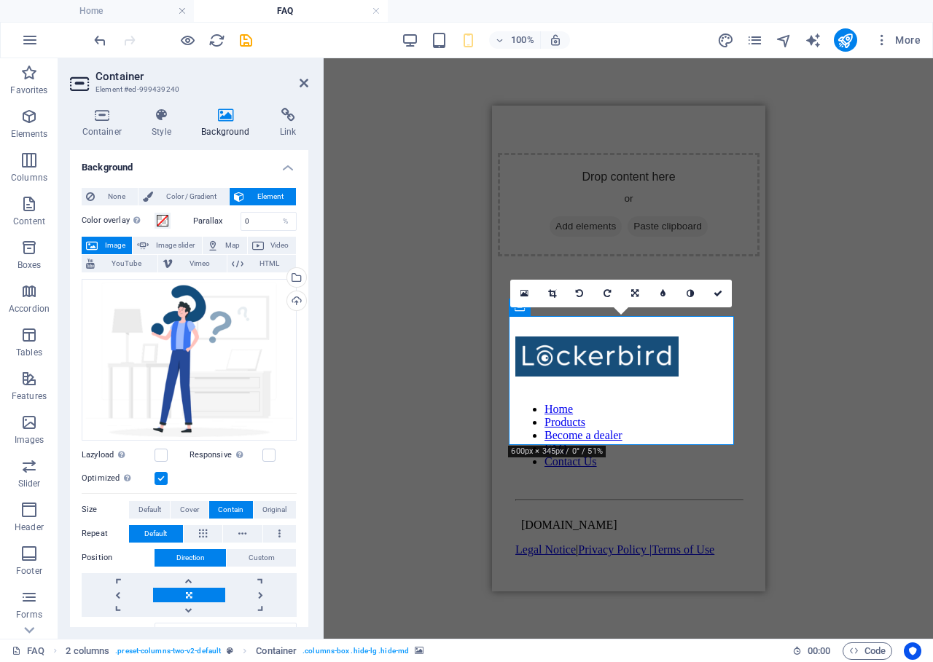
click at [214, 501] on button "Contain" at bounding box center [231, 509] width 44 height 17
click at [200, 506] on button "Cover" at bounding box center [189, 509] width 37 height 17
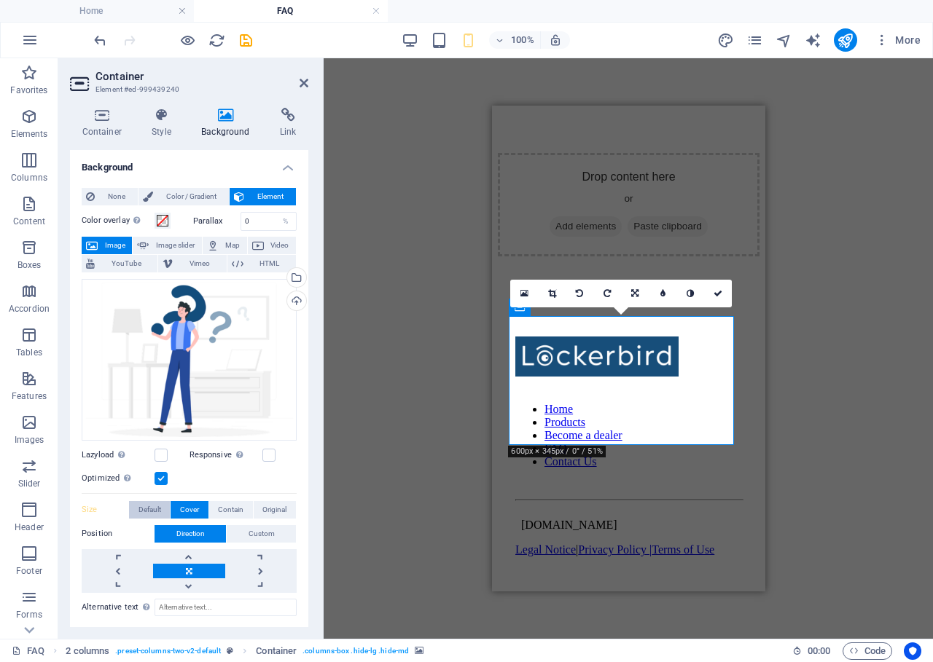
click at [157, 509] on span "Default" at bounding box center [149, 509] width 23 height 17
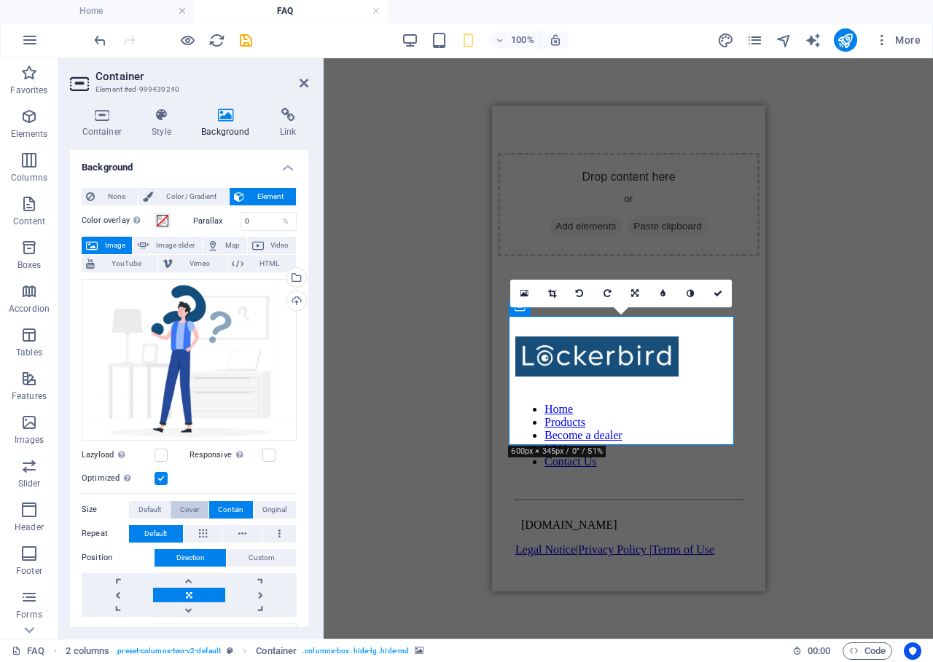
click at [180, 509] on span "Cover" at bounding box center [189, 509] width 19 height 17
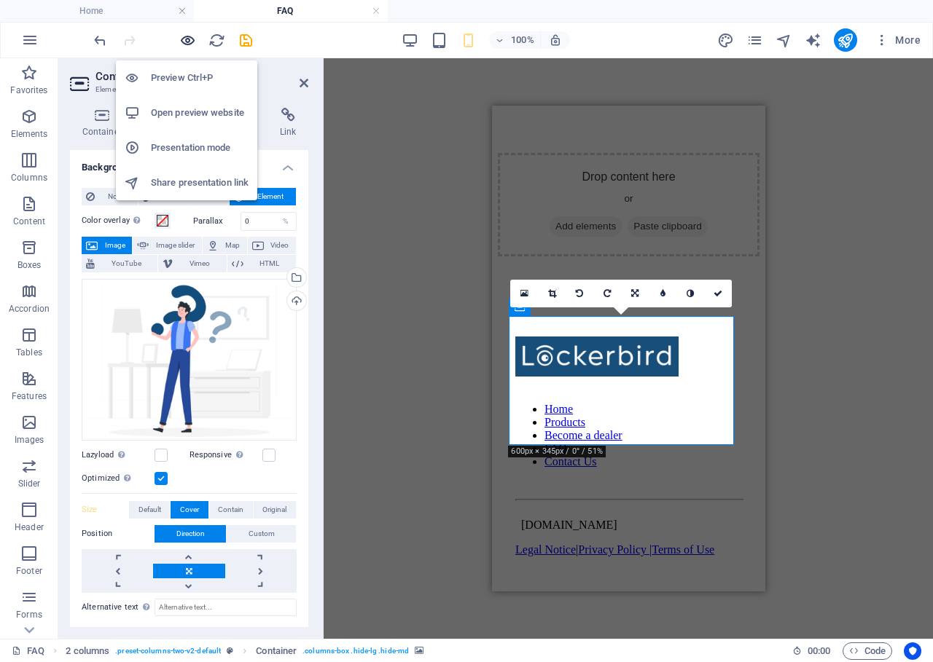
click at [186, 47] on icon "button" at bounding box center [187, 40] width 17 height 17
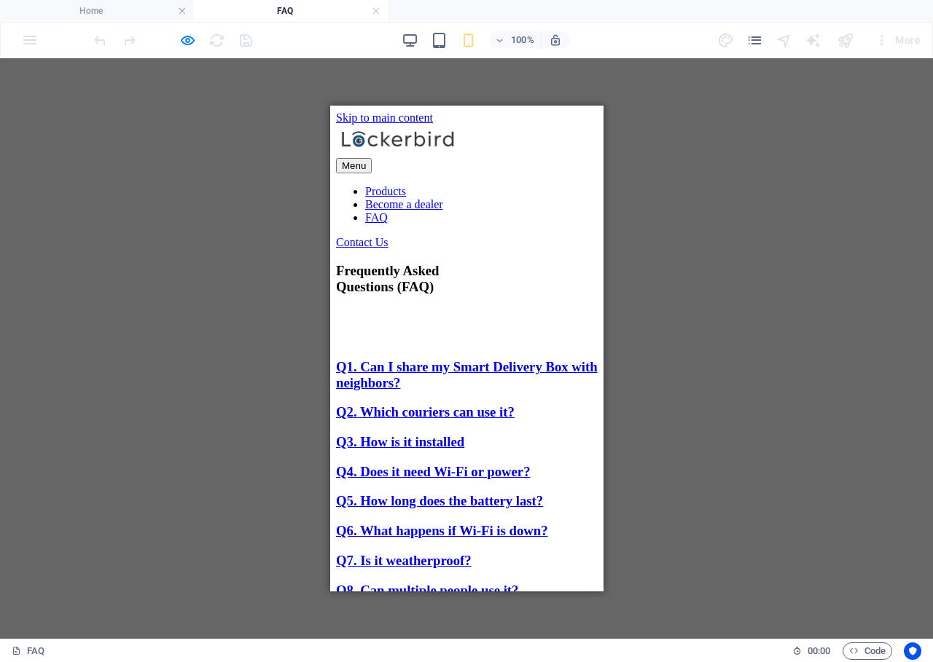
scroll to position [601, 0]
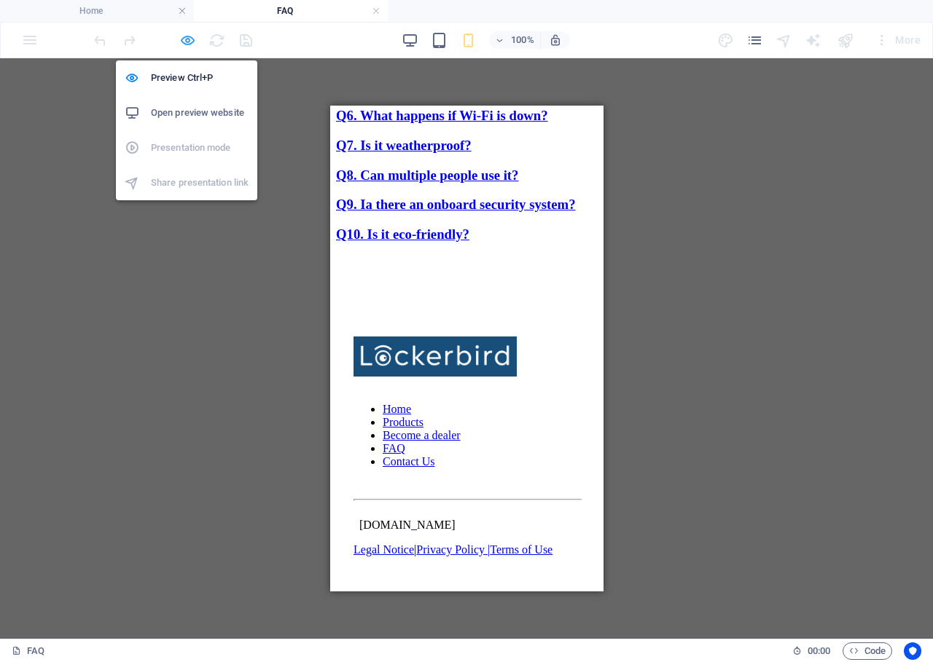
click at [187, 47] on icon "button" at bounding box center [187, 40] width 17 height 17
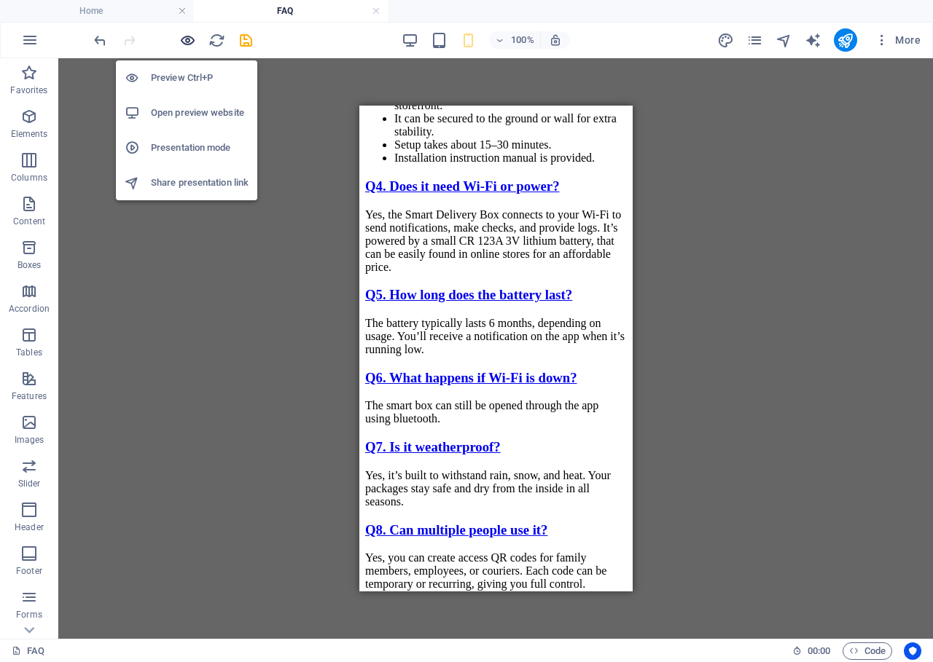
scroll to position [1592, 0]
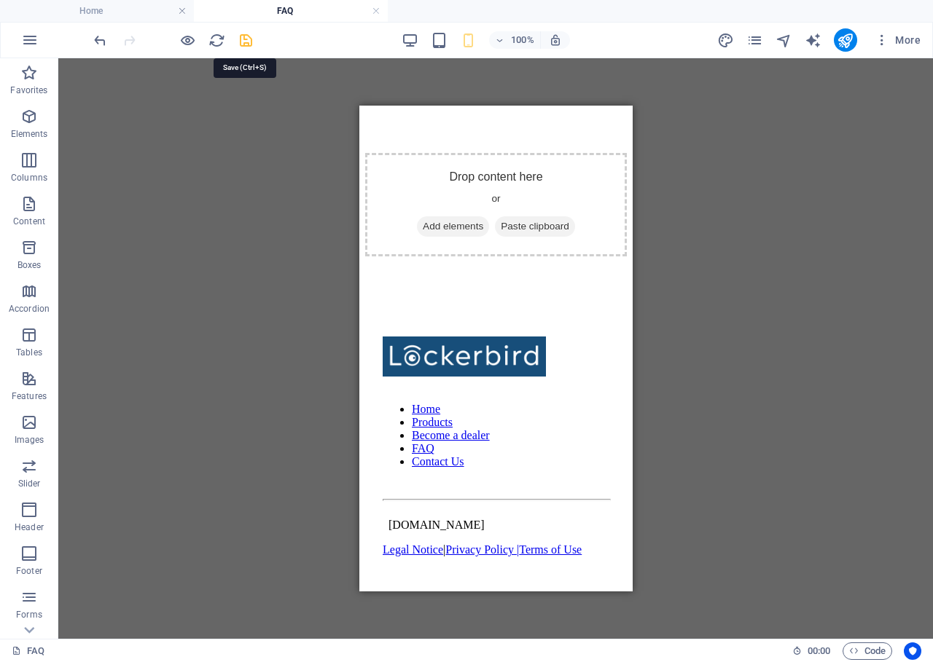
click at [246, 36] on icon "save" at bounding box center [246, 40] width 17 height 17
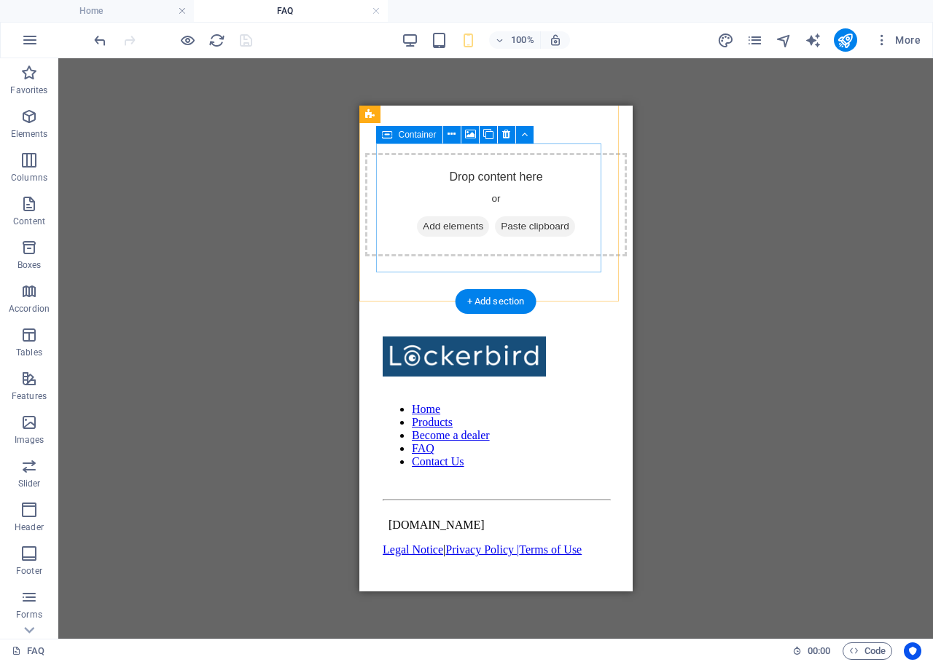
click at [538, 251] on div "Drop content here or Add elements Paste clipboard" at bounding box center [495, 204] width 262 height 103
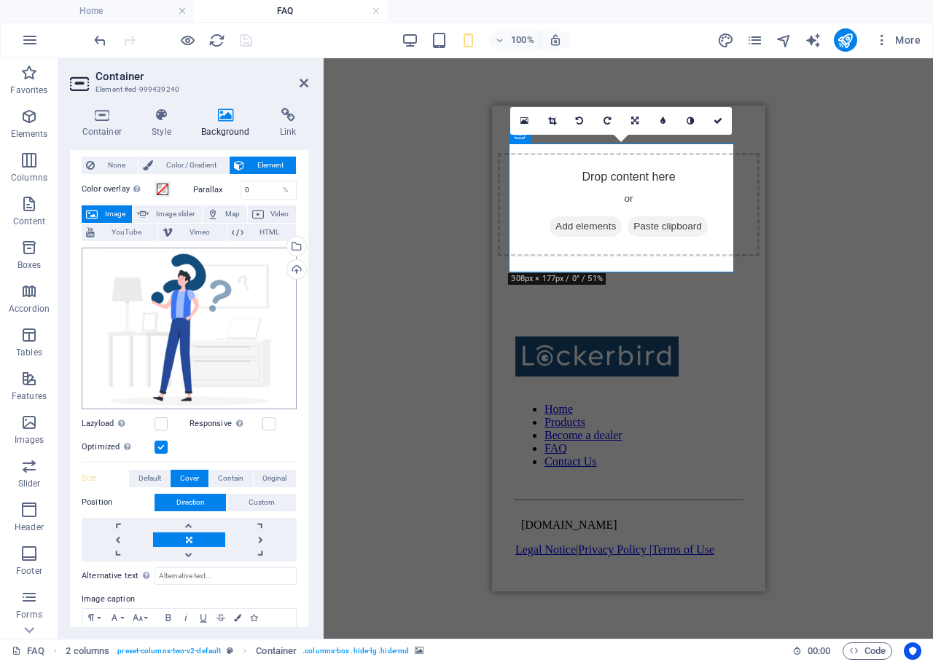
scroll to position [38, 0]
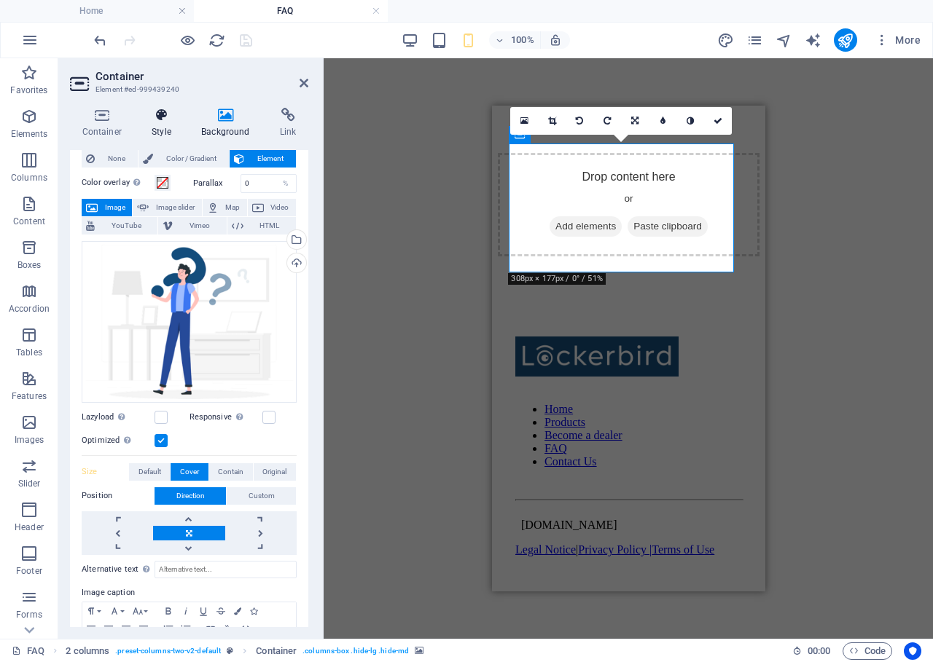
click at [166, 125] on h4 "Style" at bounding box center [165, 123] width 50 height 31
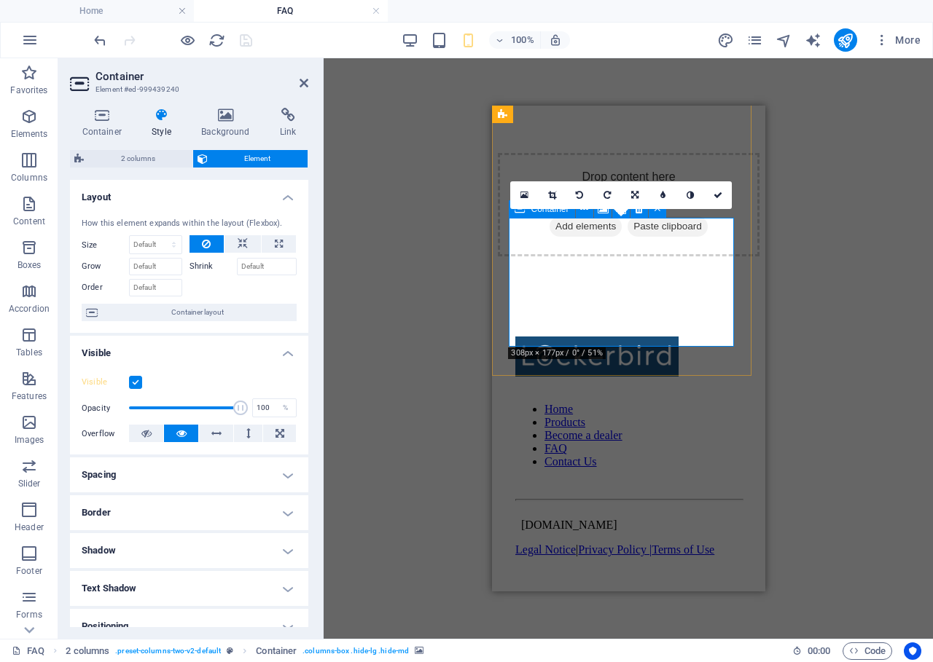
scroll to position [2235, 0]
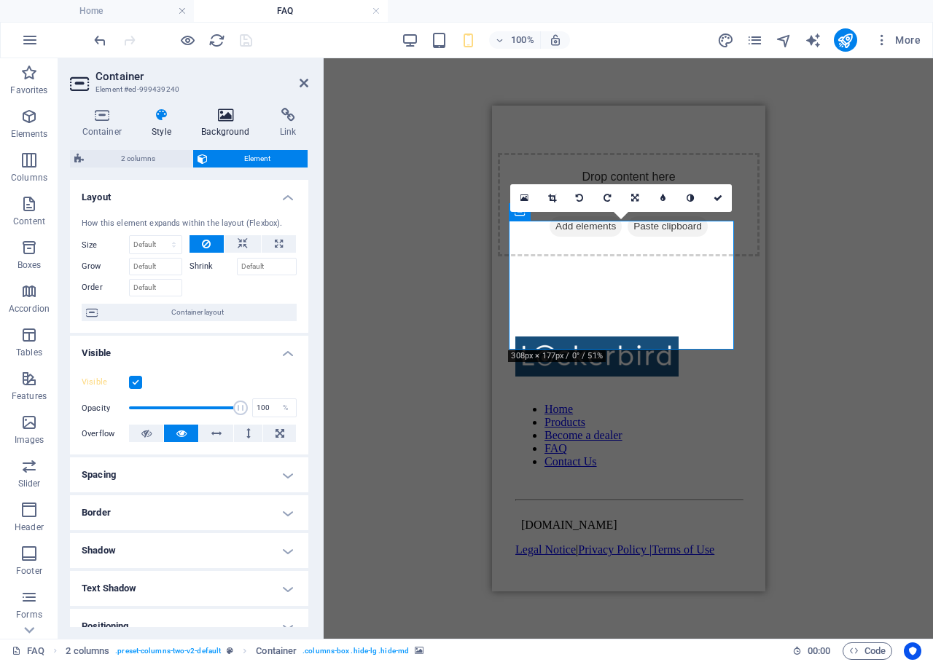
click at [228, 133] on h4 "Background" at bounding box center [228, 123] width 79 height 31
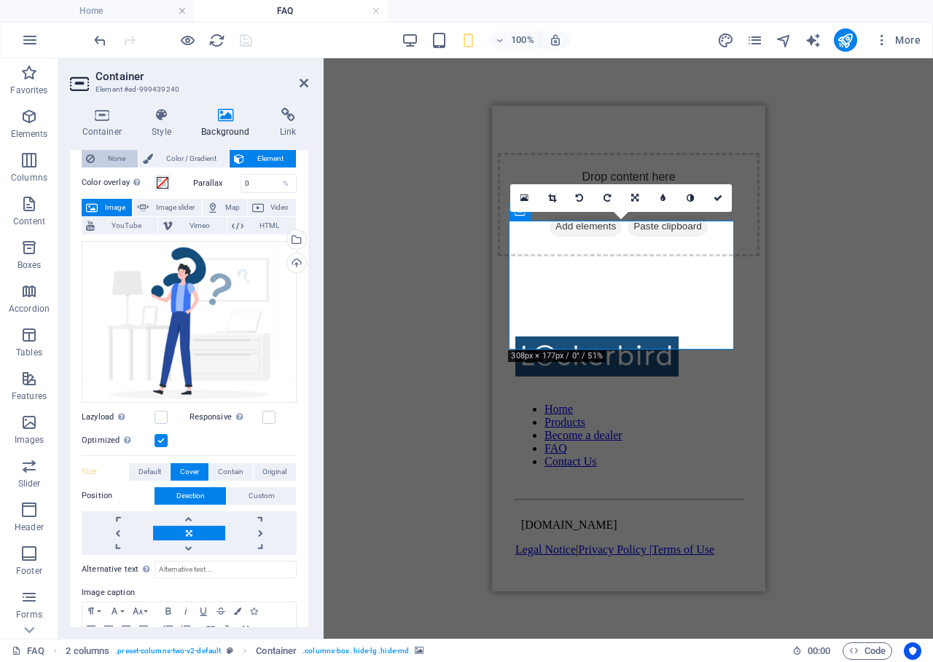
click at [115, 159] on span "None" at bounding box center [116, 158] width 34 height 17
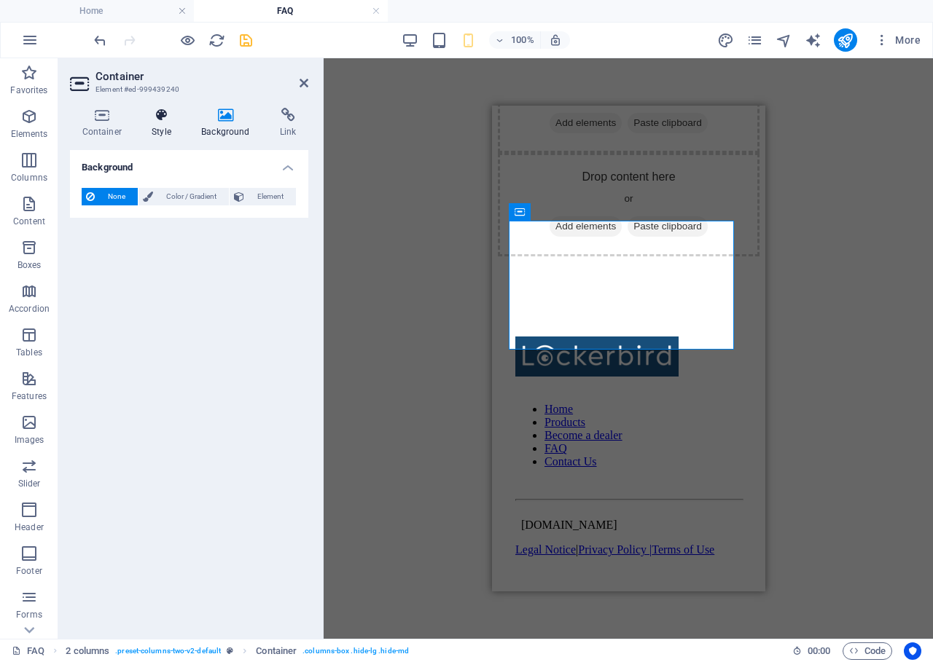
click at [172, 127] on h4 "Style" at bounding box center [165, 123] width 50 height 31
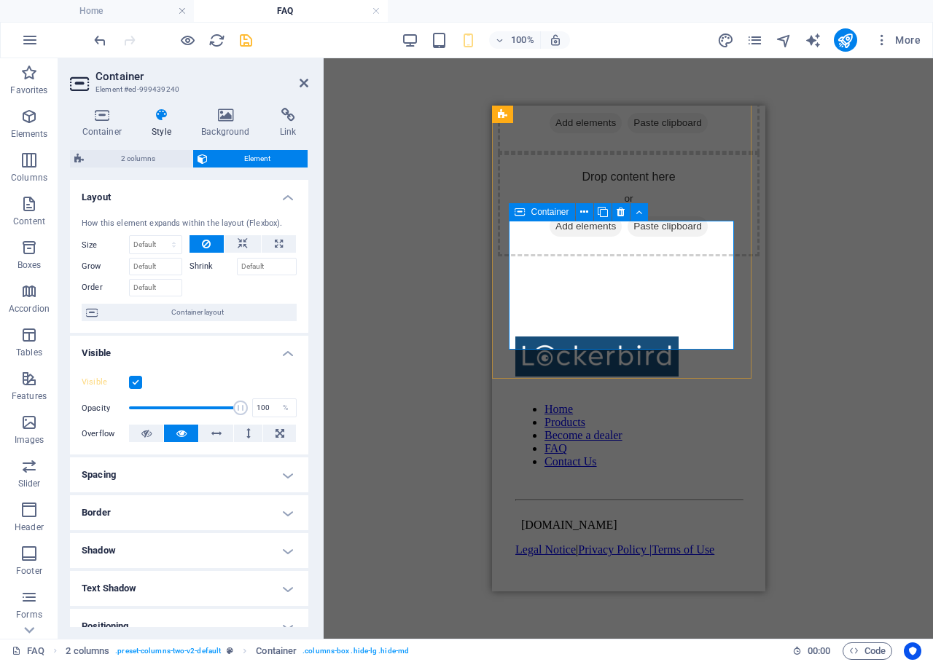
click at [621, 237] on span "Add elements" at bounding box center [585, 226] width 72 height 20
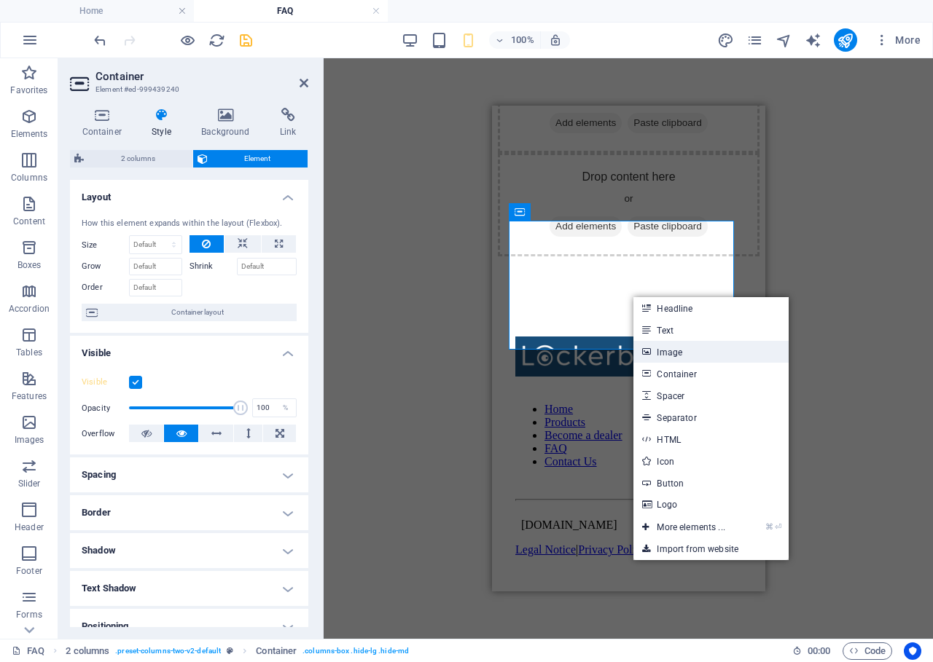
click at [674, 354] on link "Image" at bounding box center [710, 352] width 155 height 22
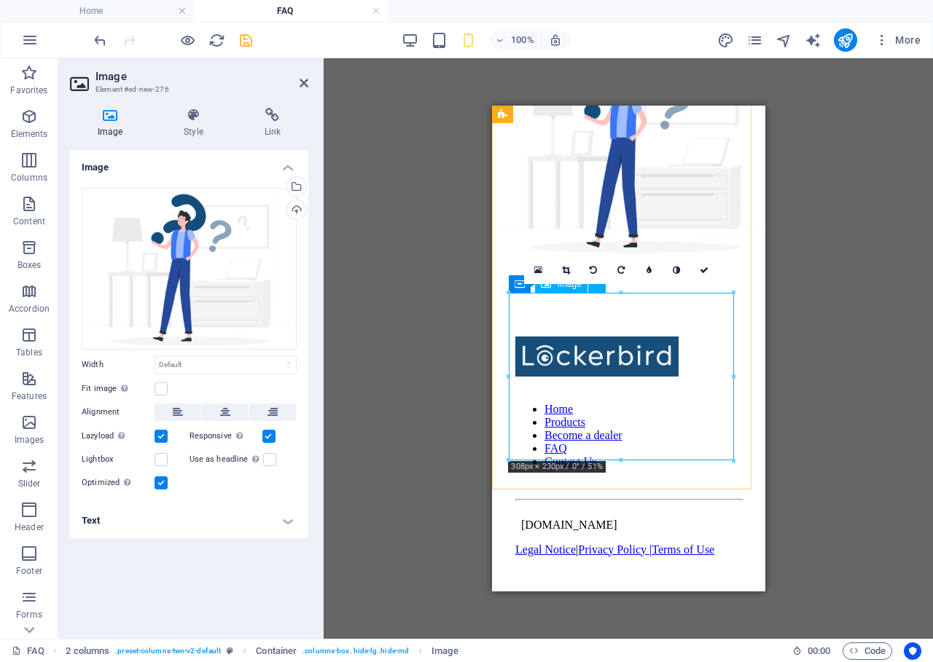
scroll to position [2165, 0]
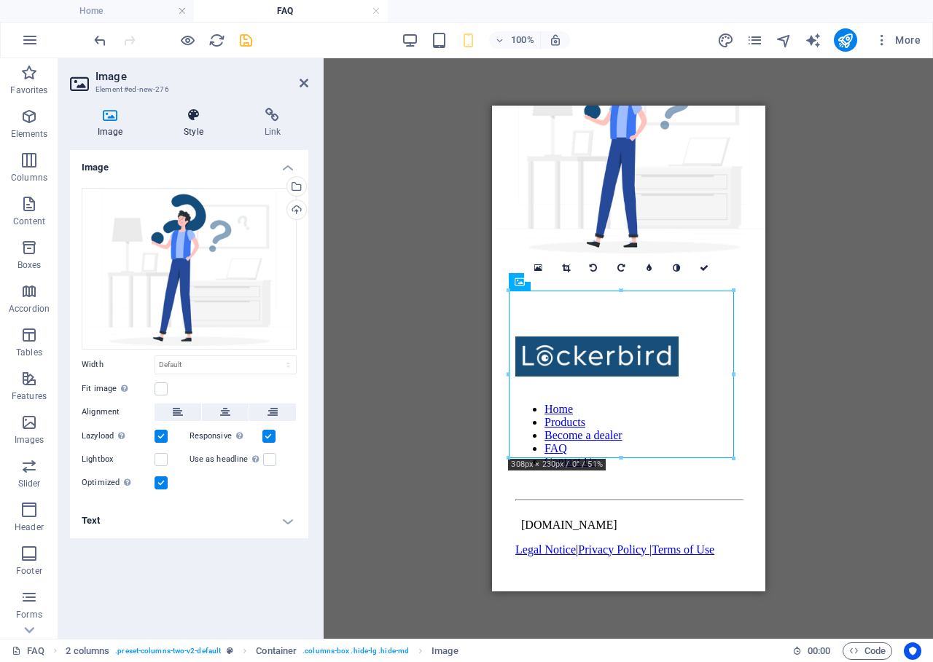
click at [198, 129] on h4 "Style" at bounding box center [196, 123] width 80 height 31
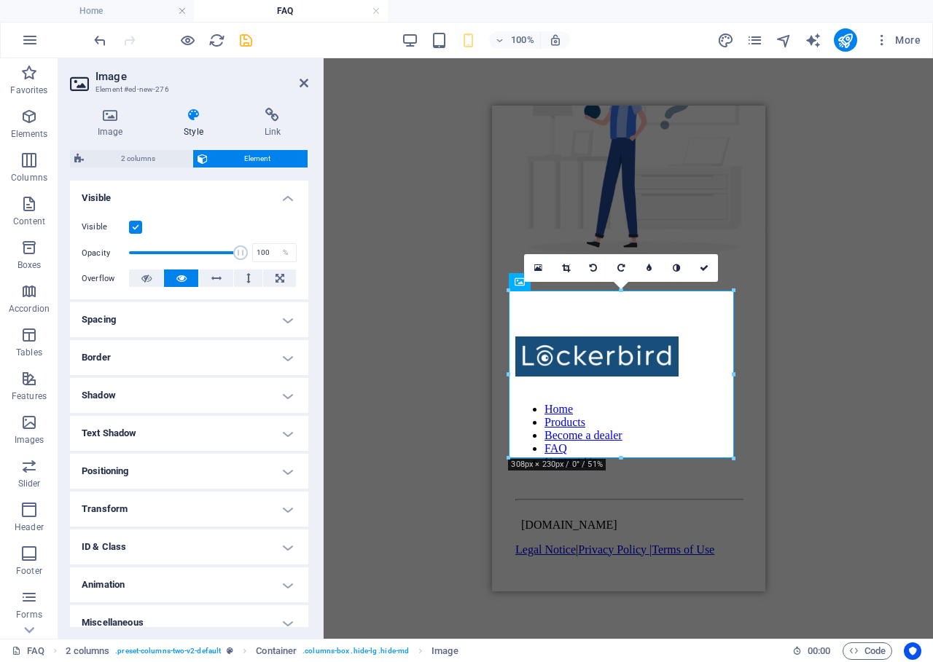
scroll to position [168, 0]
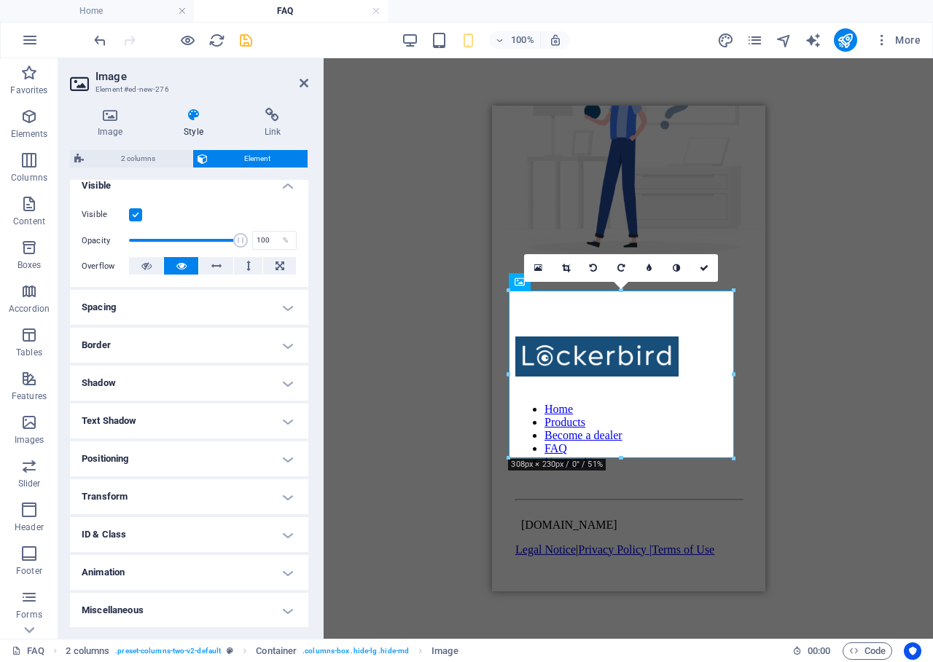
click at [199, 460] on h4 "Positioning" at bounding box center [189, 459] width 238 height 35
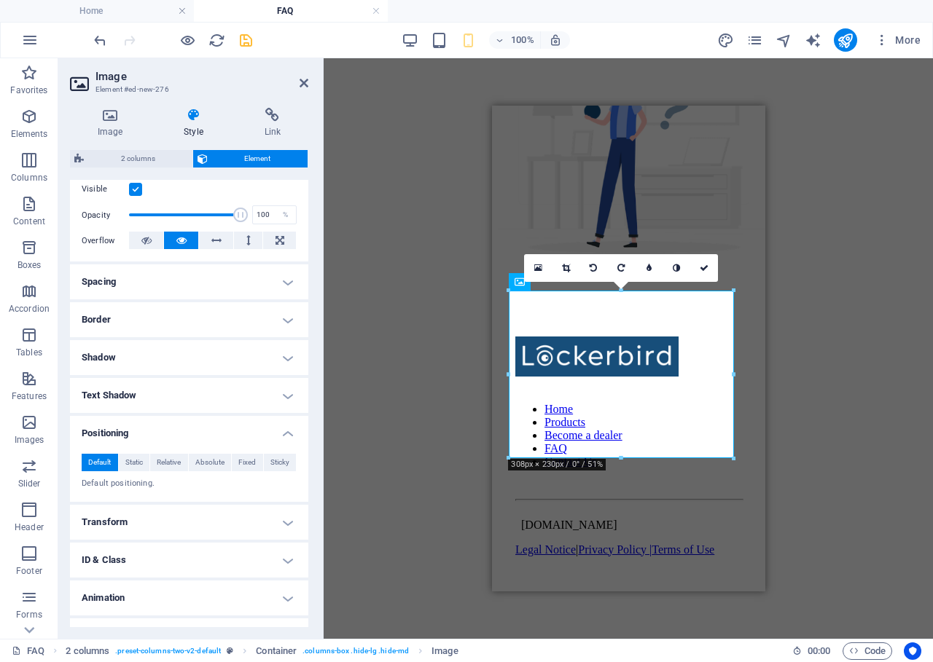
scroll to position [218, 0]
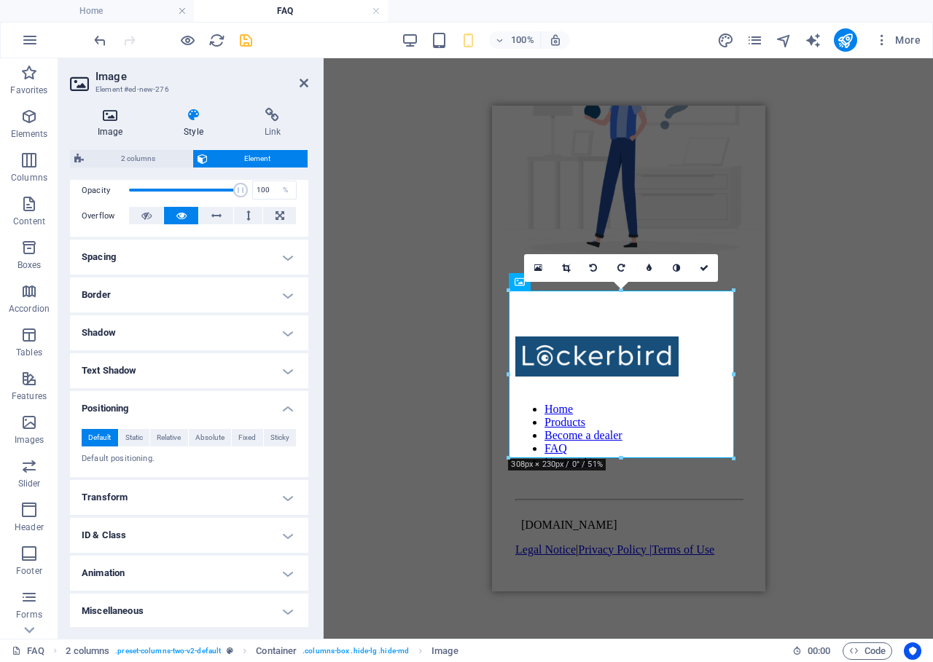
click at [119, 118] on icon at bounding box center [110, 115] width 80 height 15
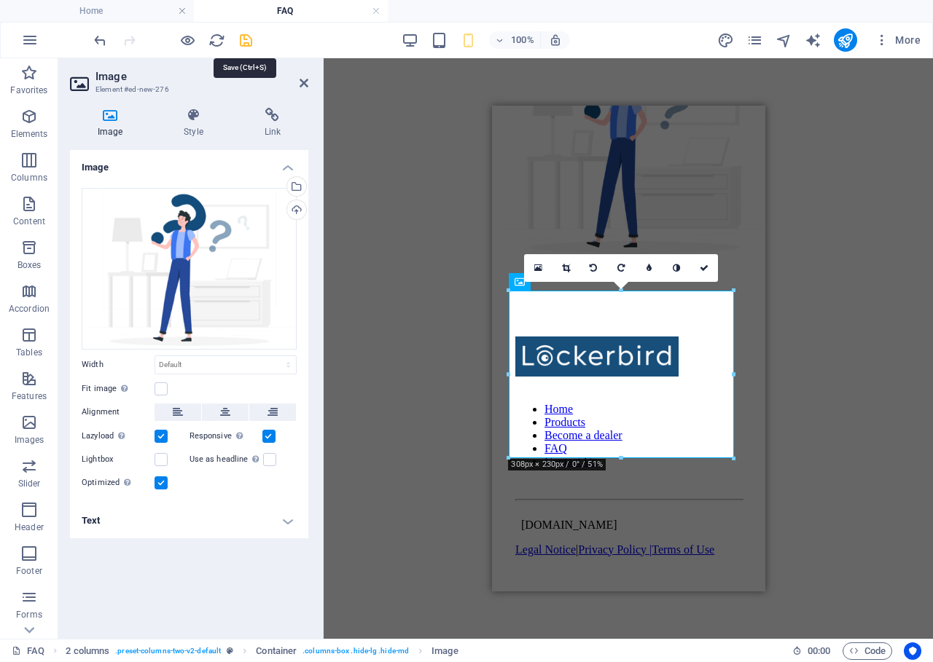
click at [243, 43] on icon "save" at bounding box center [246, 40] width 17 height 17
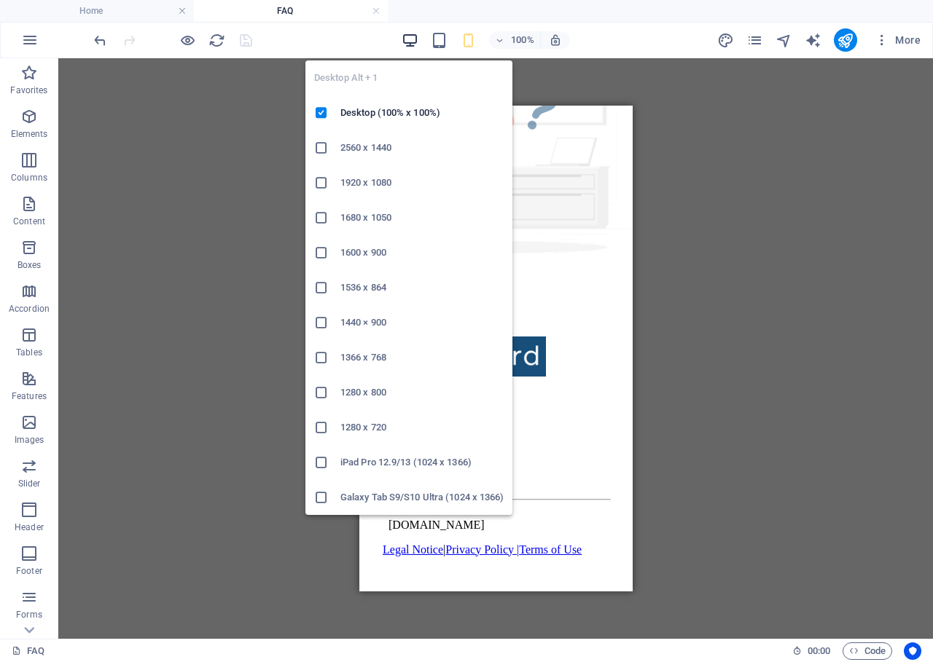
click at [414, 36] on icon "button" at bounding box center [410, 40] width 17 height 17
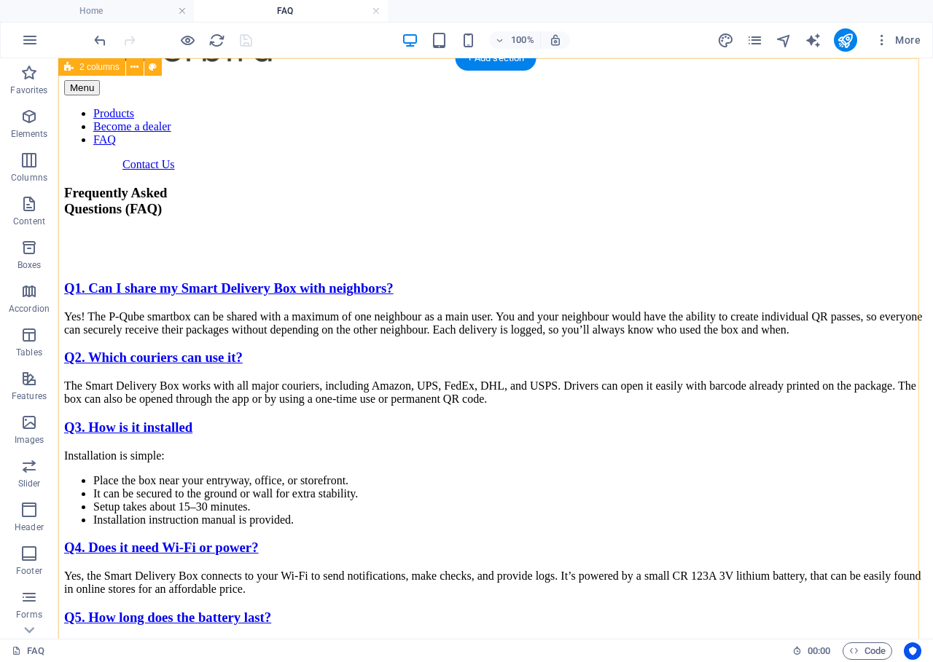
scroll to position [0, 0]
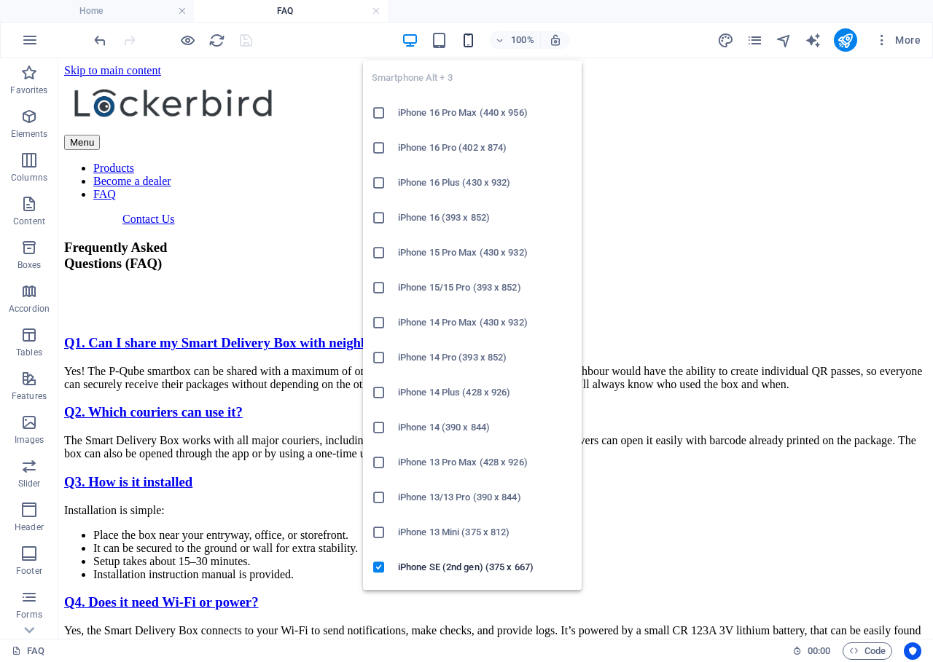
click at [473, 44] on icon "button" at bounding box center [468, 40] width 17 height 17
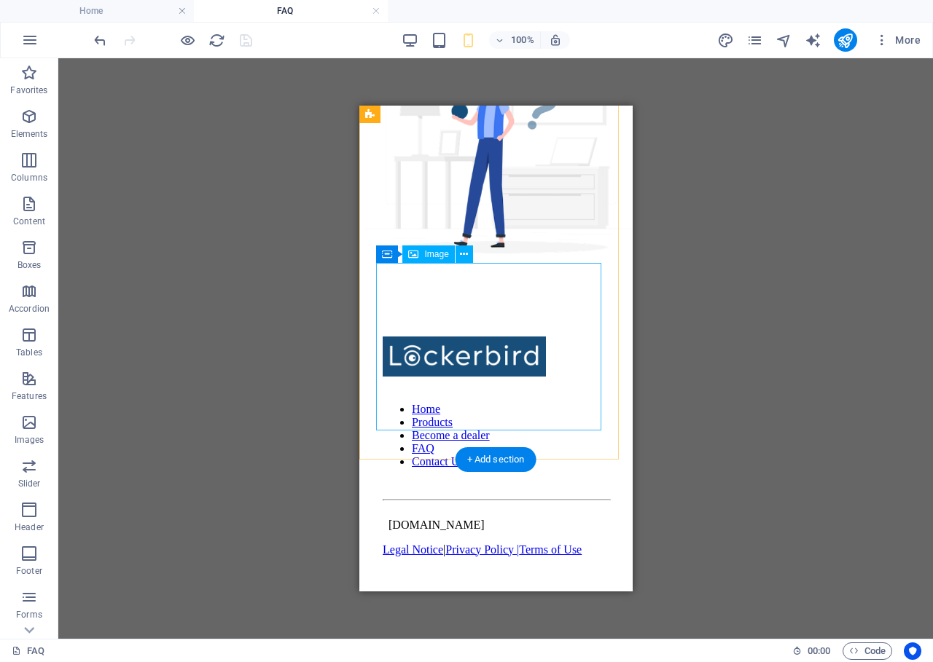
scroll to position [2292, 0]
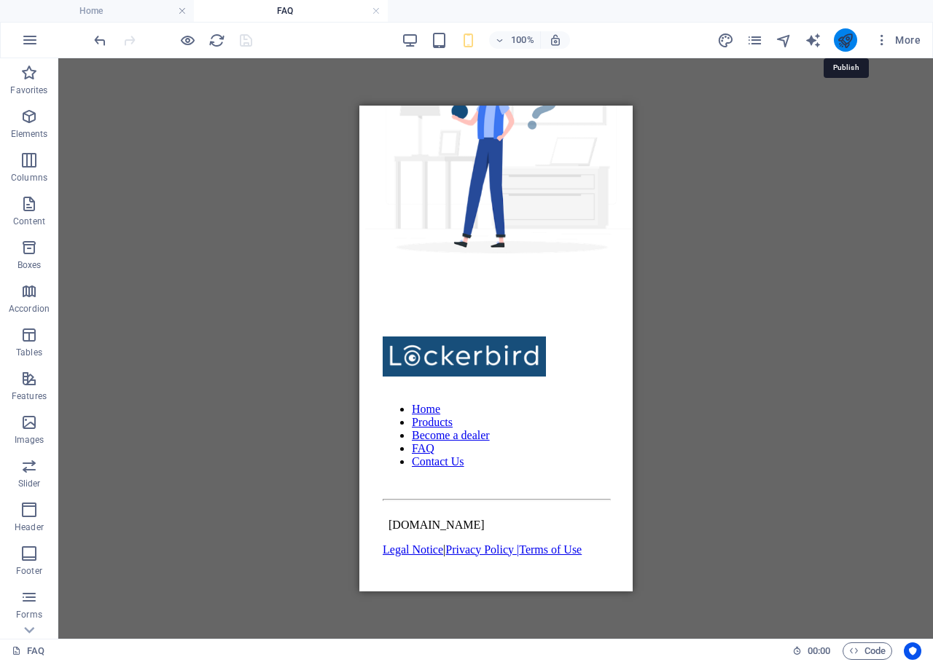
click at [852, 44] on icon "publish" at bounding box center [845, 40] width 17 height 17
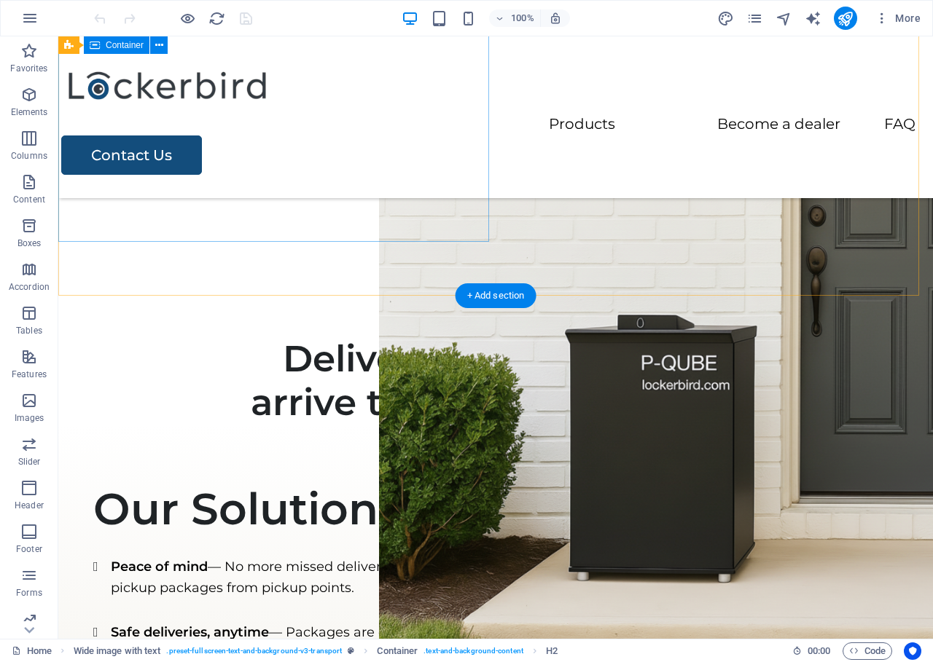
scroll to position [374, 0]
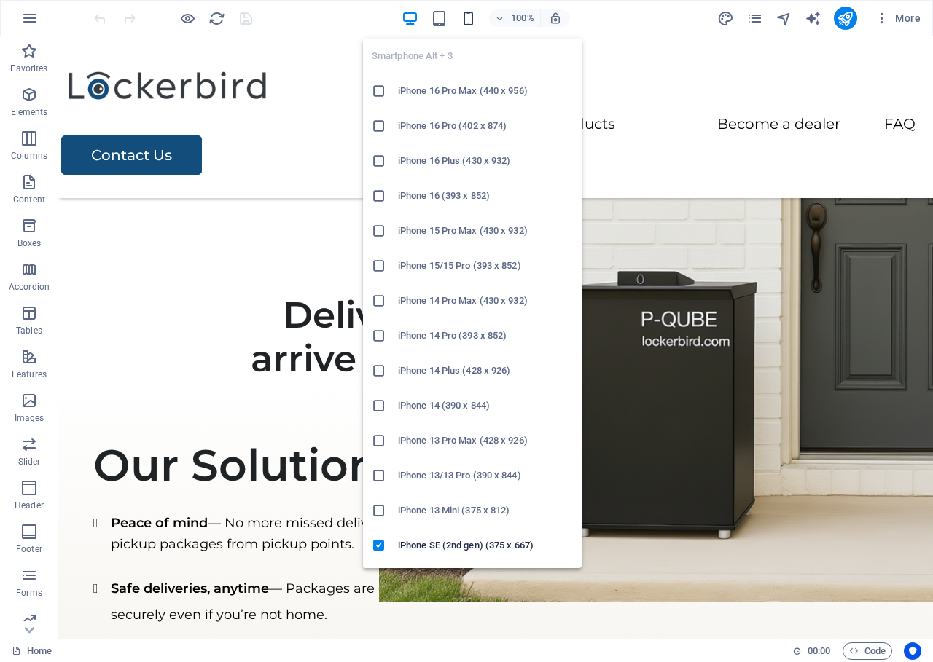
click at [467, 20] on icon "button" at bounding box center [468, 18] width 17 height 17
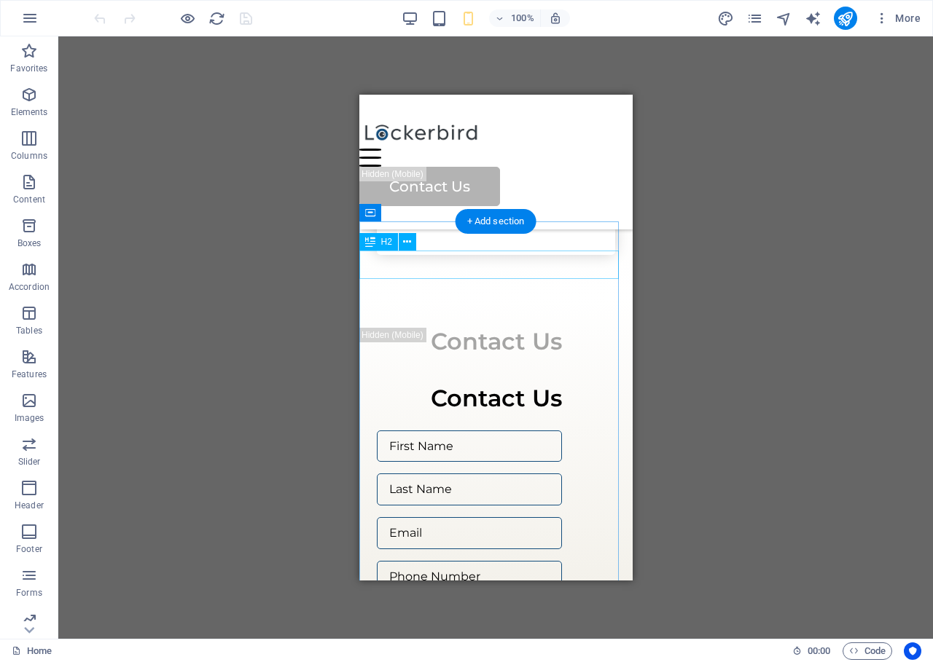
scroll to position [3186, 0]
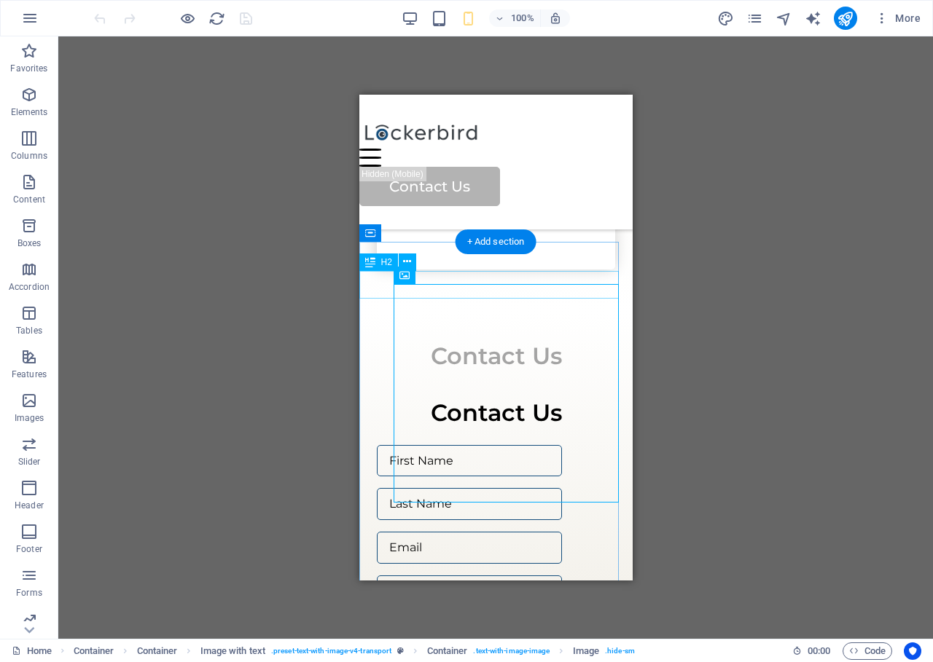
click at [503, 343] on div "Contact Us" at bounding box center [495, 357] width 273 height 28
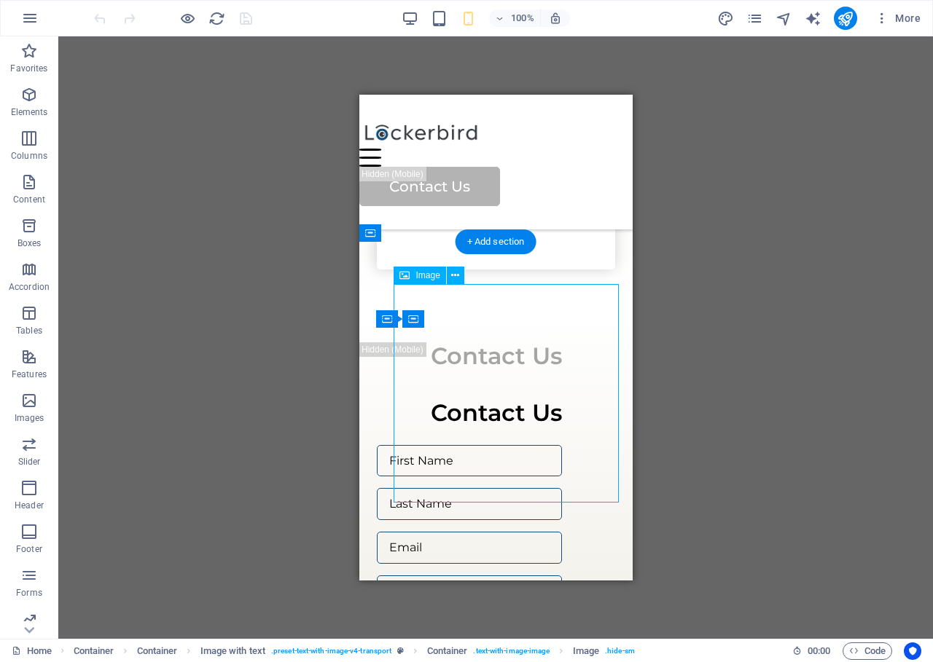
select select "vw"
select select "px"
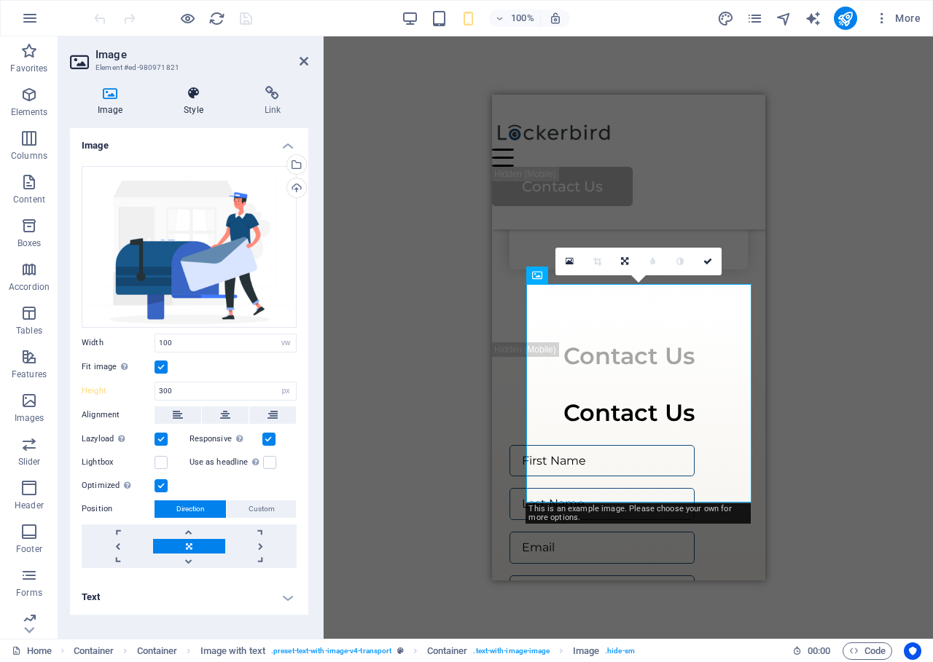
click at [202, 100] on icon at bounding box center [193, 93] width 74 height 15
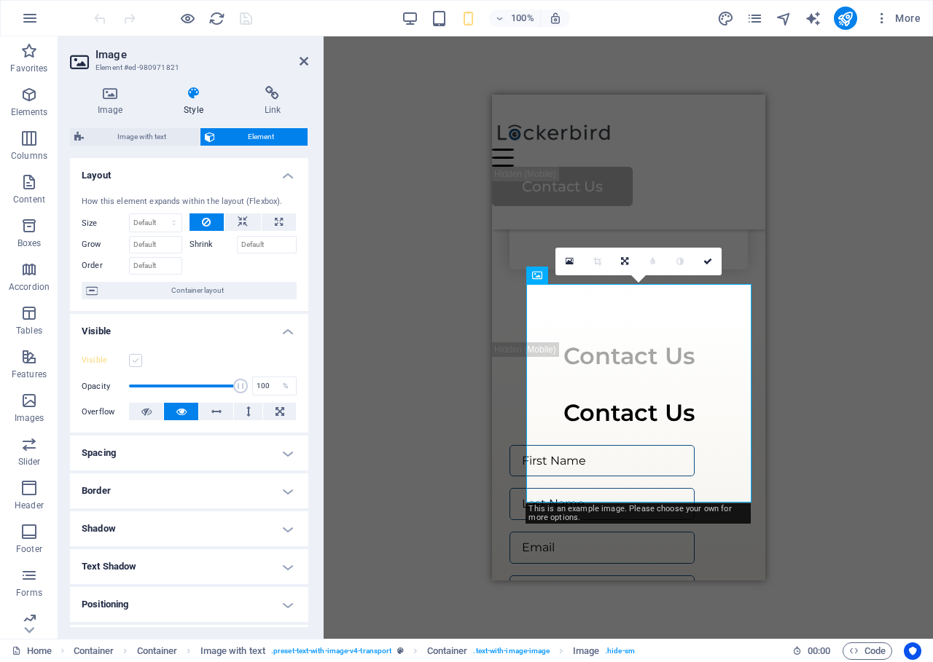
click at [138, 359] on label at bounding box center [135, 360] width 13 height 13
click at [0, 0] on input "Visible" at bounding box center [0, 0] width 0 height 0
click at [138, 359] on label at bounding box center [135, 360] width 13 height 13
click at [0, 0] on input "Visible" at bounding box center [0, 0] width 0 height 0
click at [818, 332] on div "Drag here to replace the existing content. Press “Ctrl” if you want to create a…" at bounding box center [628, 337] width 609 height 603
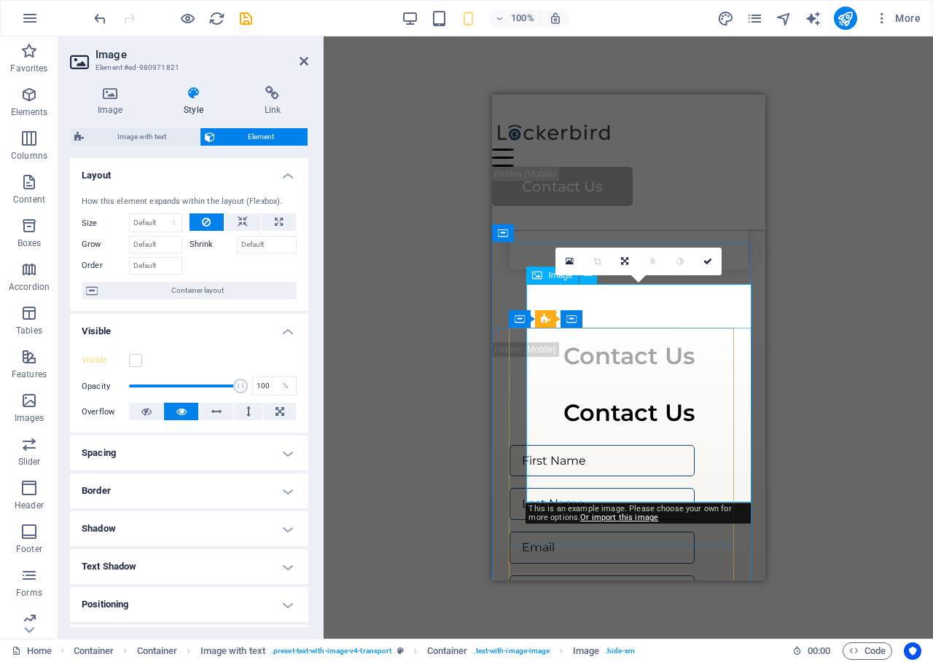
click at [886, 303] on div "Drag here to replace the existing content. Press “Ctrl” if you want to create a…" at bounding box center [628, 337] width 609 height 603
click at [886, 304] on div "Drag here to replace the existing content. Press “Ctrl” if you want to create a…" at bounding box center [628, 337] width 609 height 603
click at [301, 61] on icon at bounding box center [304, 61] width 9 height 12
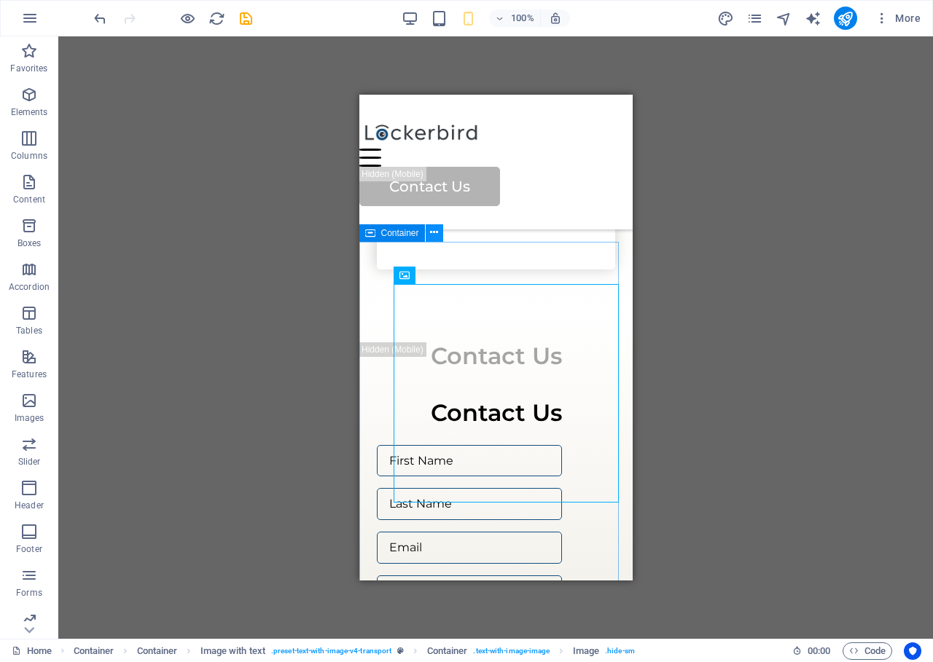
click at [430, 236] on icon at bounding box center [434, 232] width 8 height 15
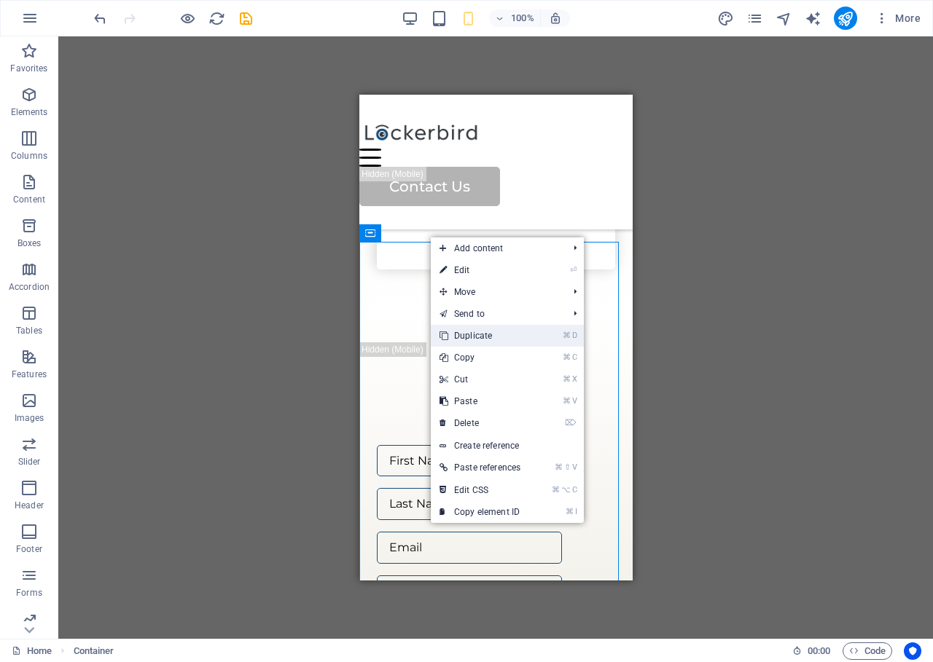
click at [485, 337] on link "⌘ D Duplicate" at bounding box center [480, 336] width 98 height 22
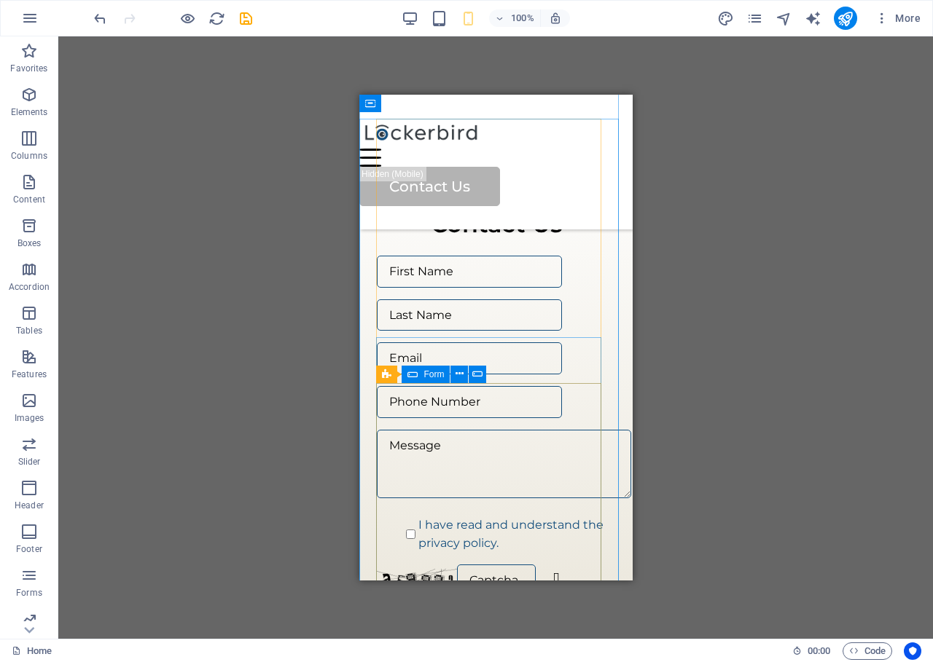
scroll to position [4144, 0]
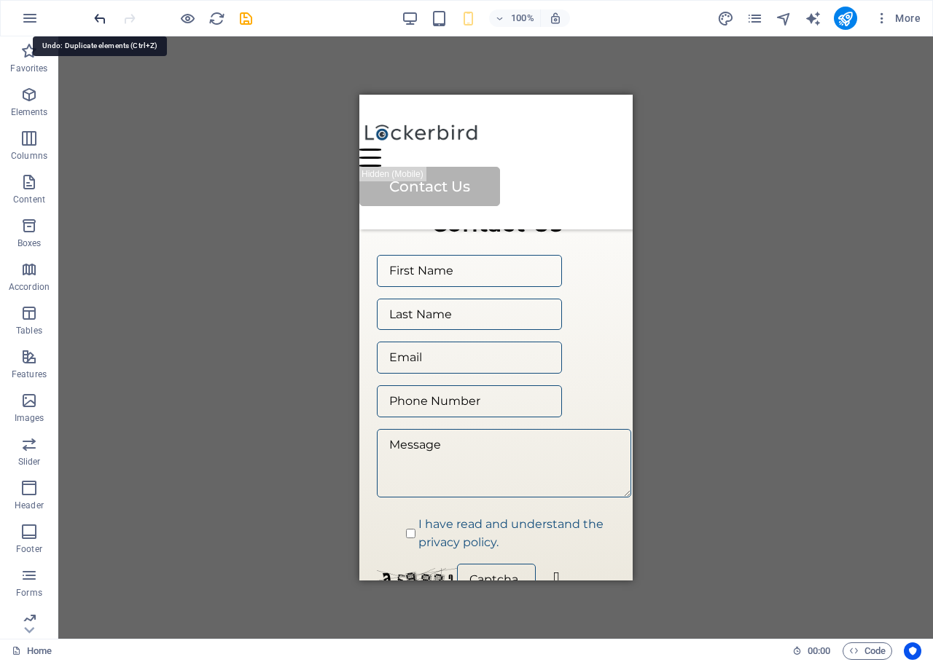
click at [93, 24] on icon "undo" at bounding box center [100, 18] width 17 height 17
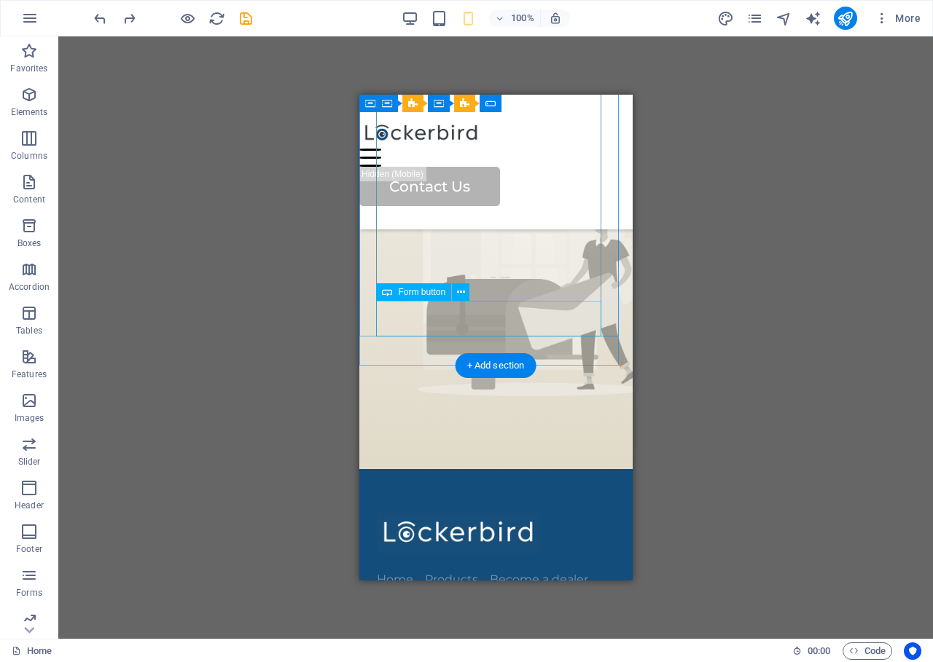
scroll to position [3792, 0]
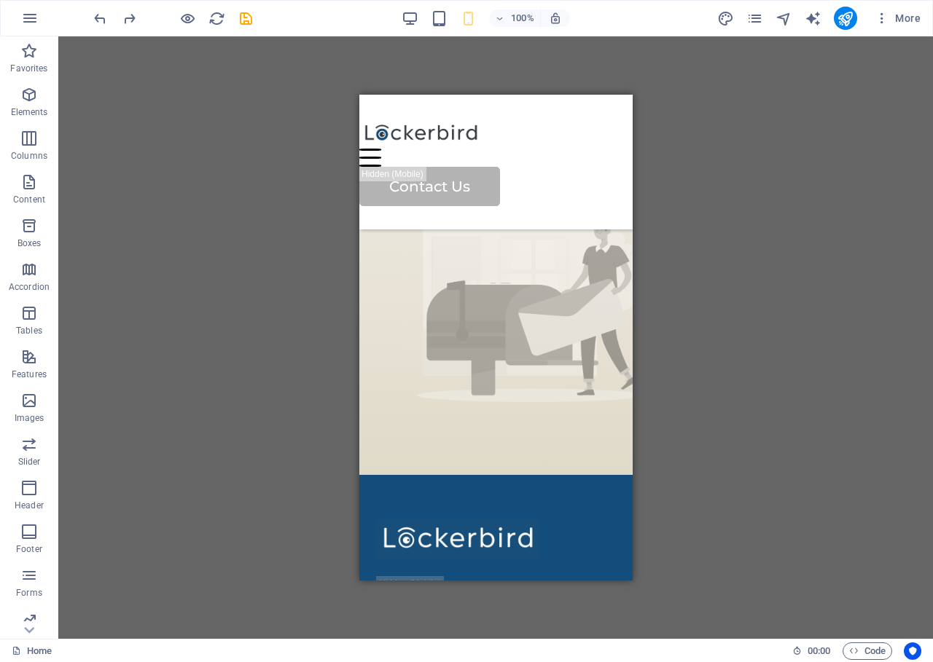
click at [744, 340] on div "Drag here to replace the existing content. Press “Ctrl” if you want to create a…" at bounding box center [495, 337] width 875 height 603
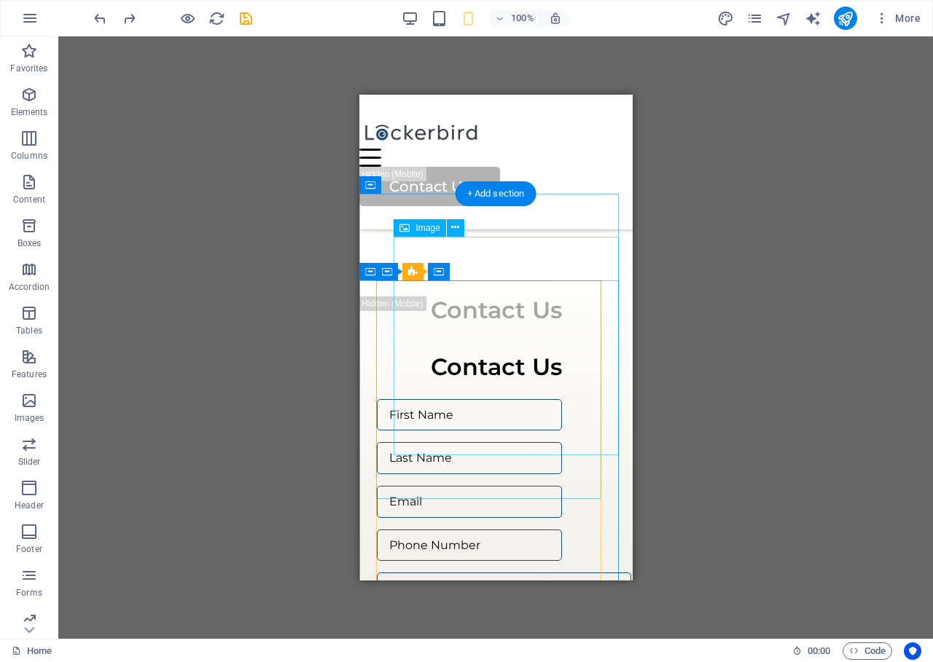
scroll to position [3229, 0]
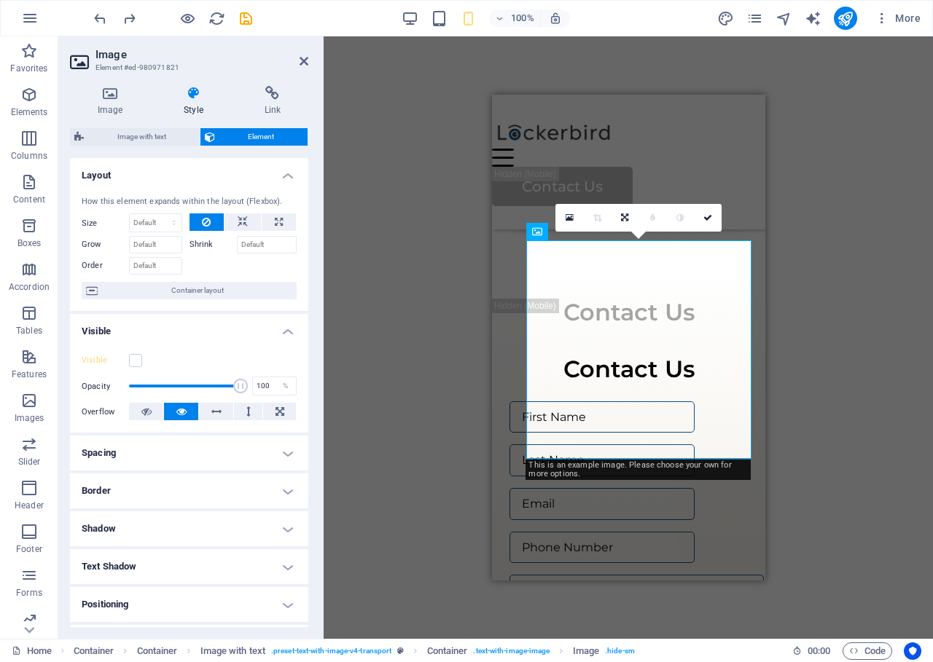
click at [808, 306] on div "Drag here to replace the existing content. Press “Ctrl” if you want to create a…" at bounding box center [628, 337] width 609 height 603
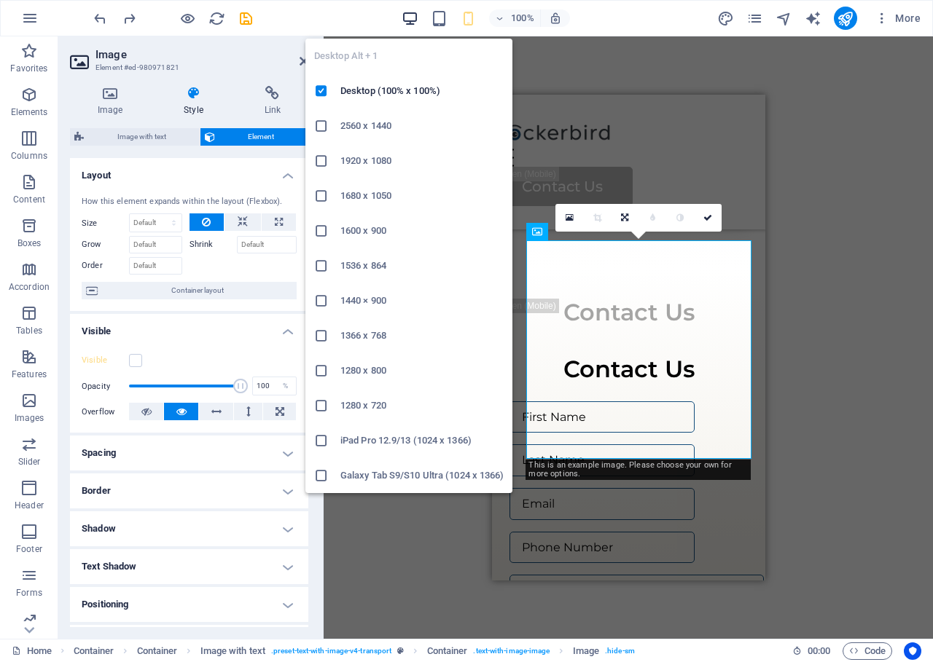
click at [409, 20] on icon "button" at bounding box center [410, 18] width 17 height 17
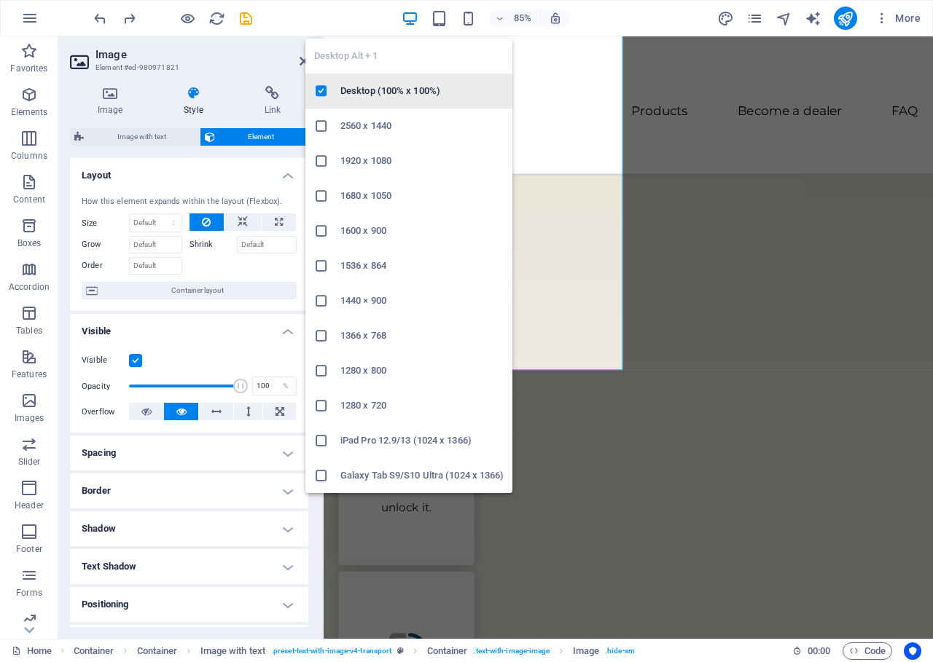
scroll to position [2344, 0]
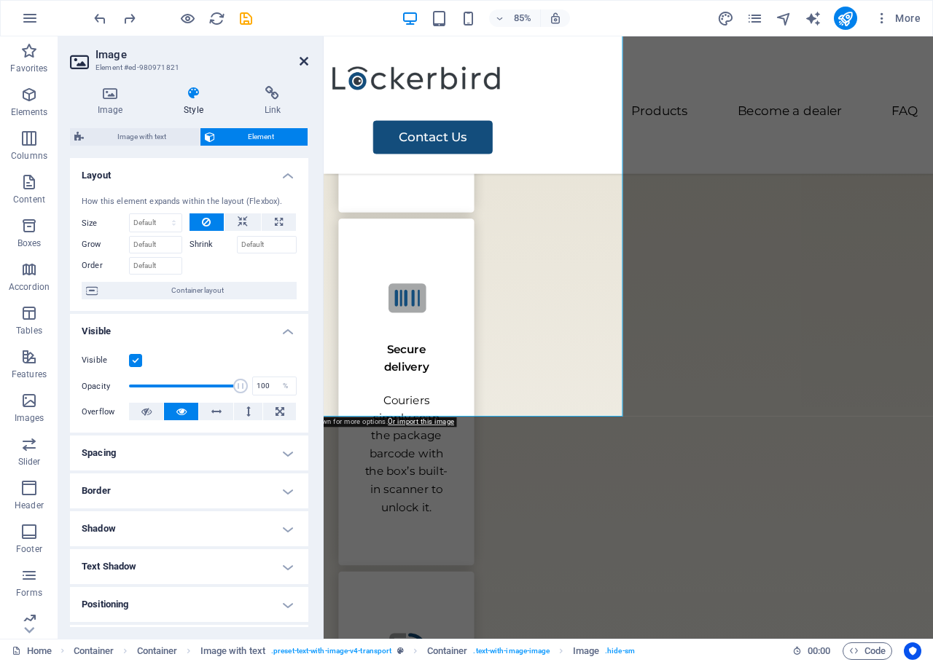
click at [305, 66] on icon at bounding box center [304, 61] width 9 height 12
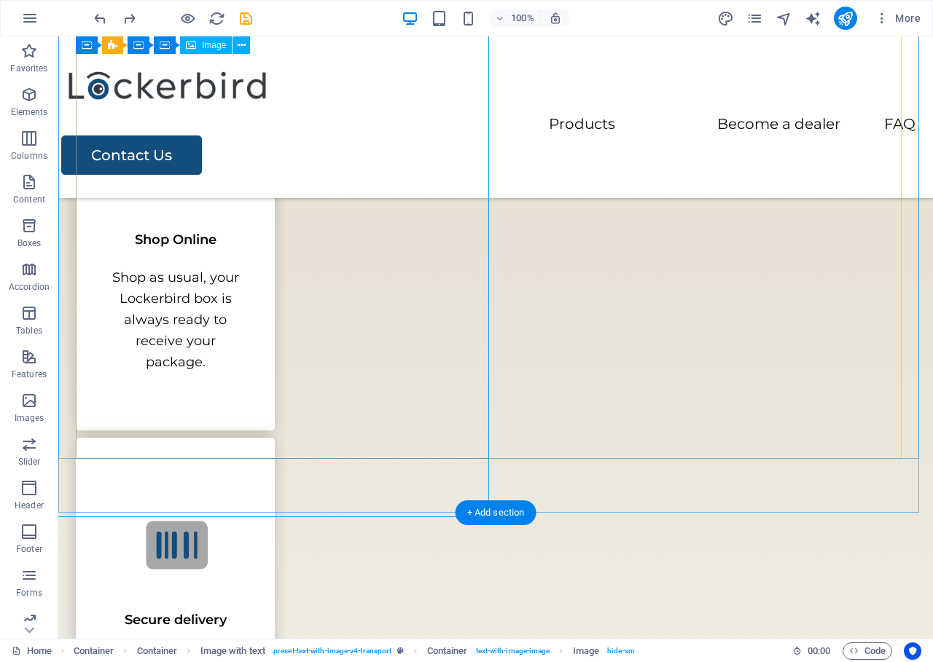
scroll to position [2011, 0]
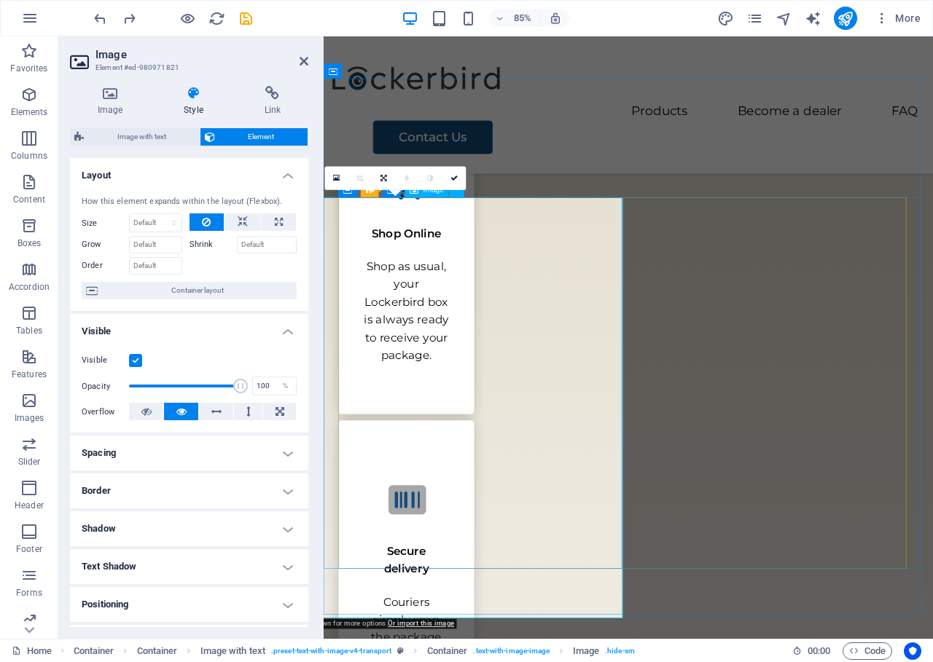
scroll to position [2105, 0]
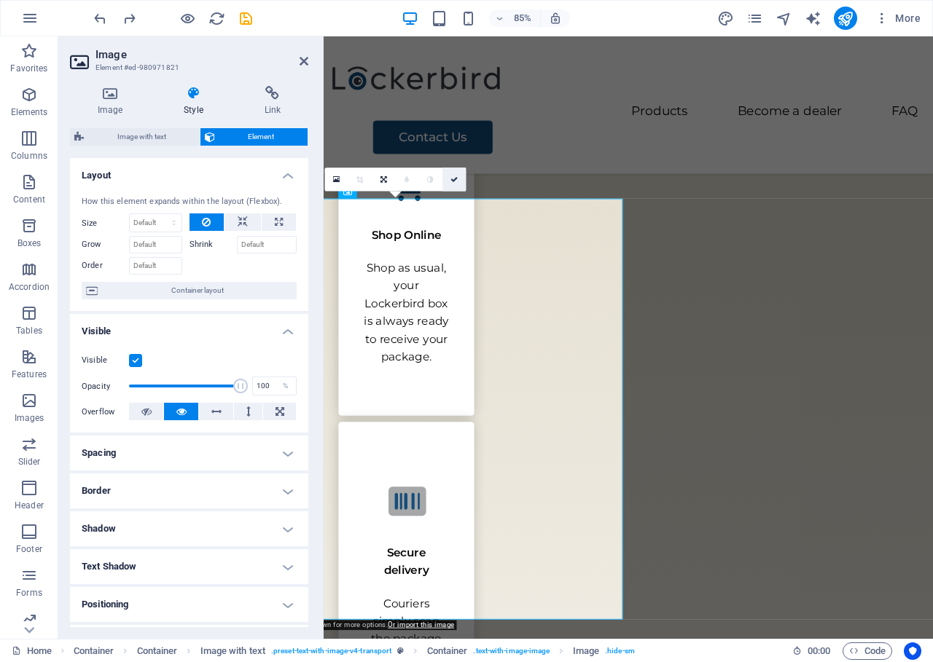
click at [455, 181] on icon at bounding box center [453, 179] width 7 height 7
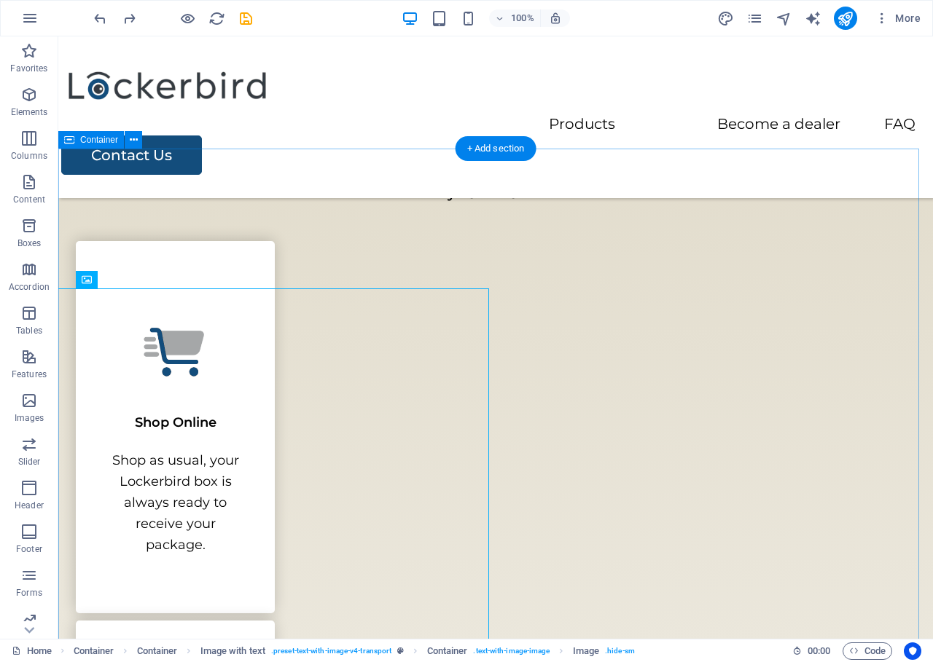
scroll to position [1826, 0]
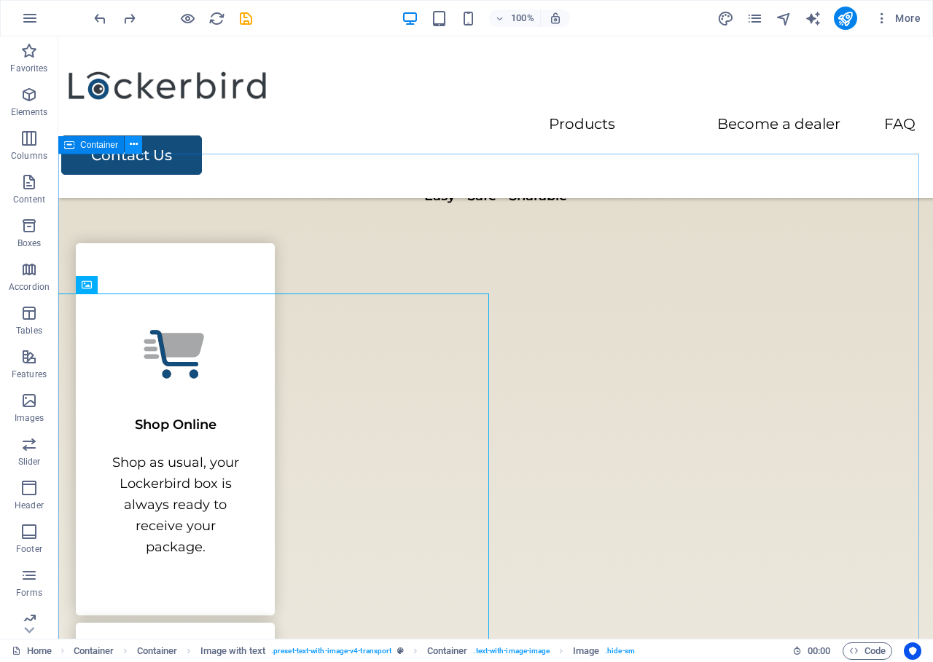
click at [138, 147] on button at bounding box center [133, 144] width 17 height 17
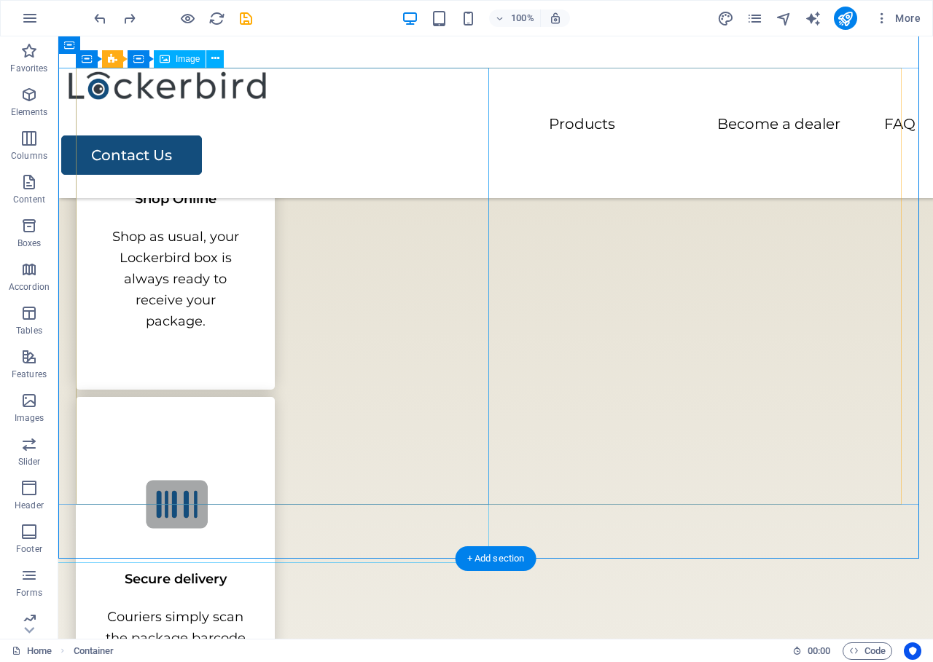
scroll to position [2069, 0]
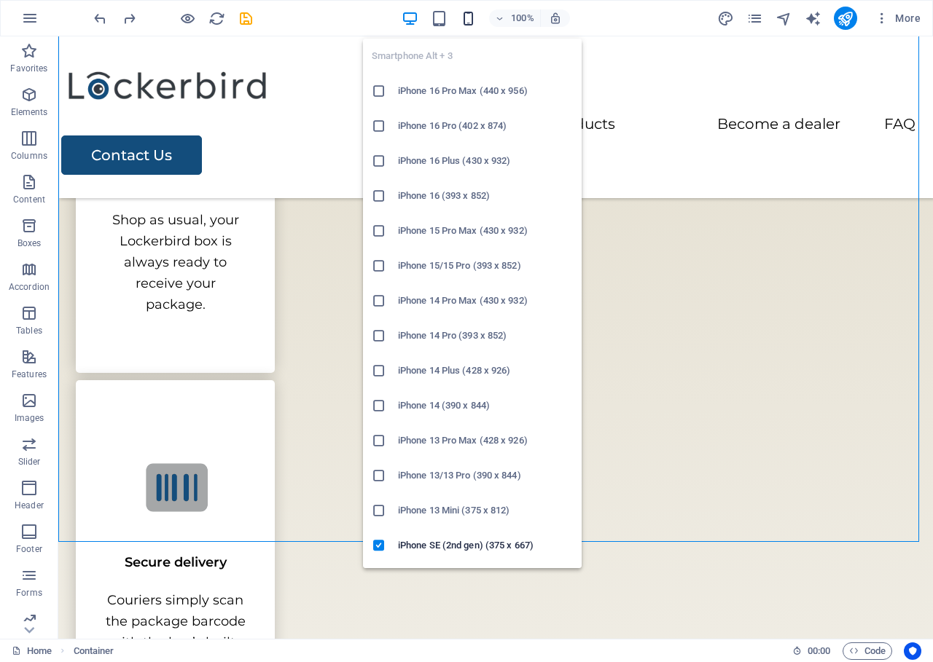
click at [469, 16] on icon "button" at bounding box center [468, 18] width 17 height 17
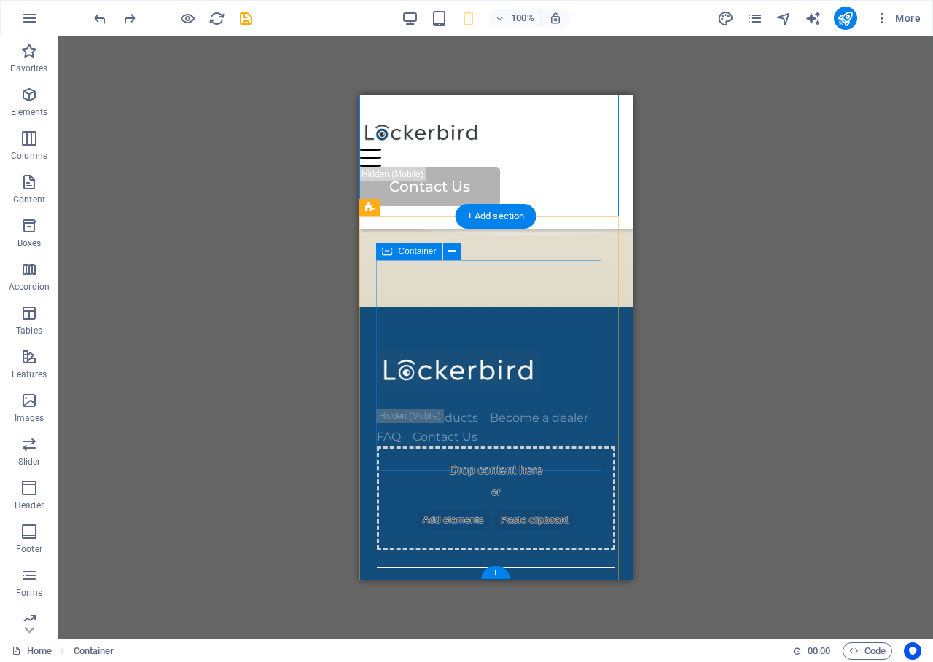
scroll to position [3844, 0]
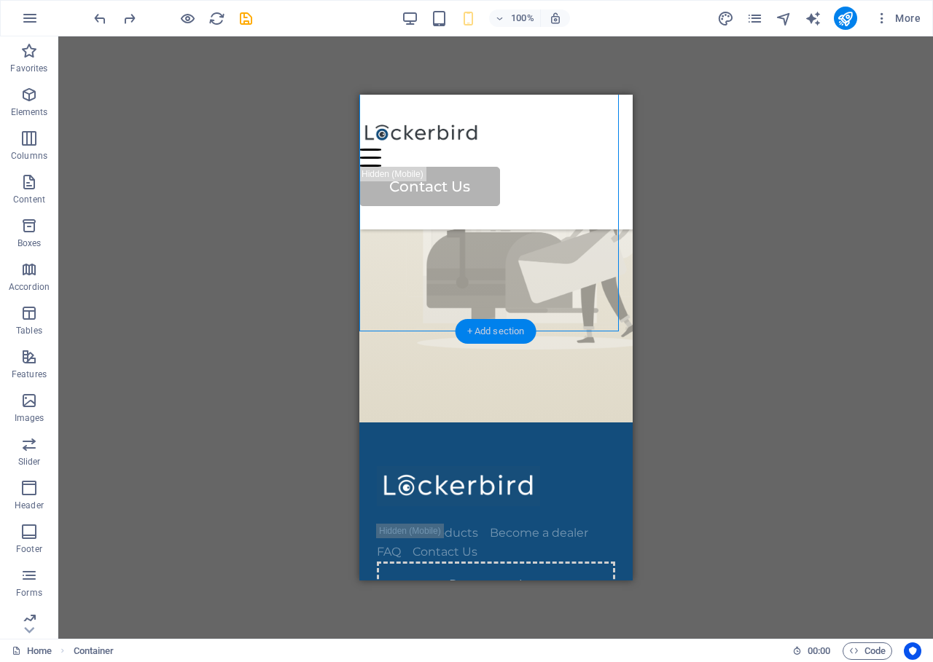
drag, startPoint x: 508, startPoint y: 333, endPoint x: 23, endPoint y: 238, distance: 493.8
click at [508, 333] on div "+ Add section" at bounding box center [496, 331] width 81 height 25
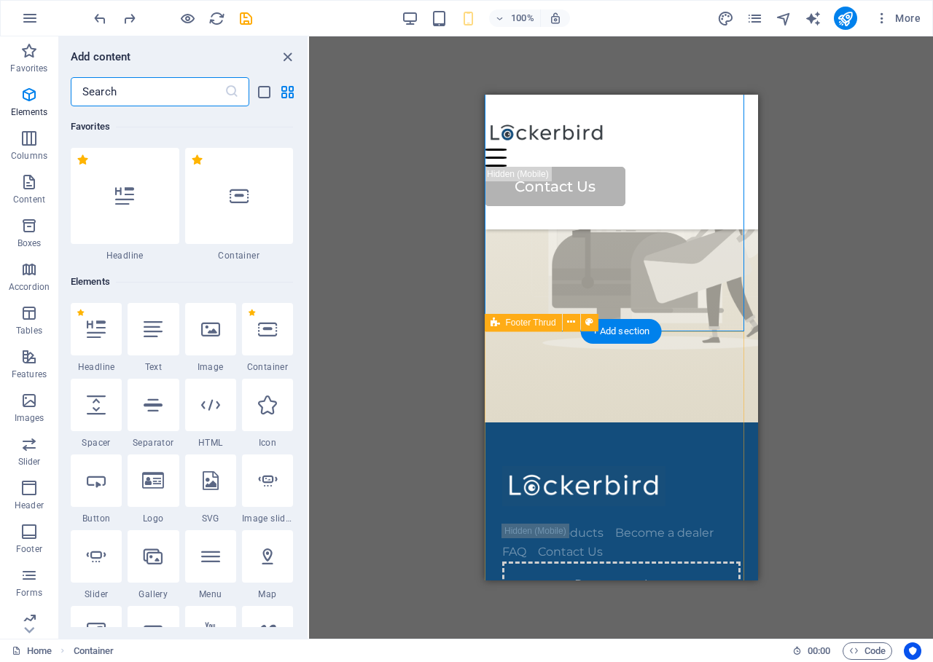
scroll to position [2549, 0]
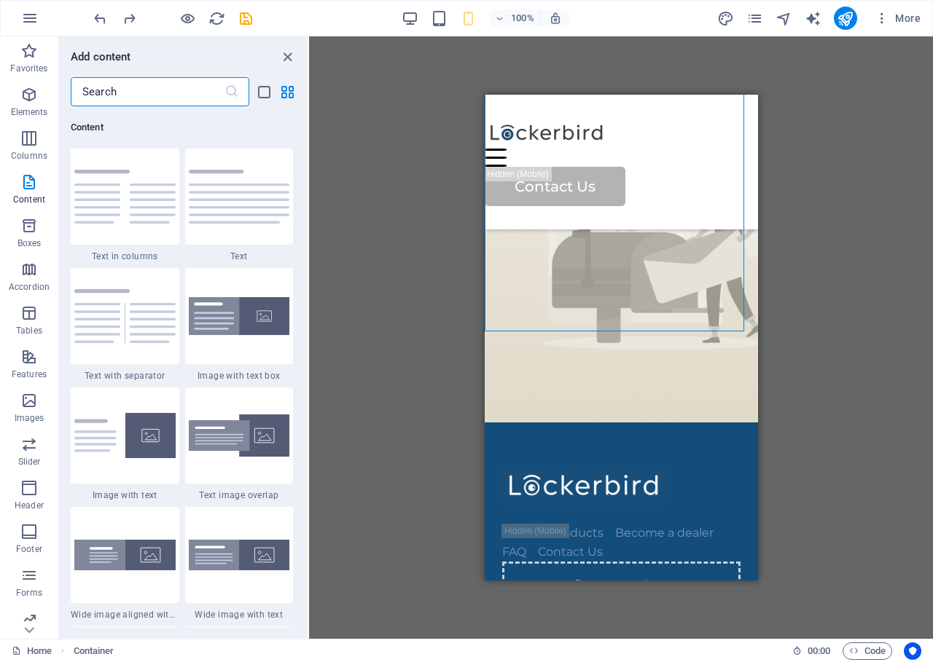
click at [164, 99] on input "text" at bounding box center [148, 91] width 154 height 29
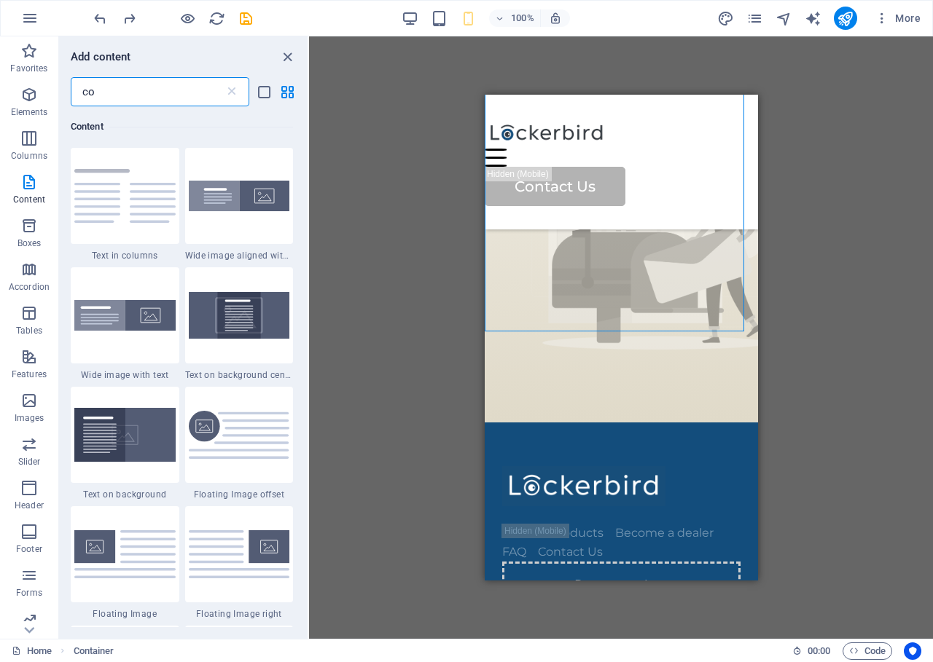
scroll to position [1377, 0]
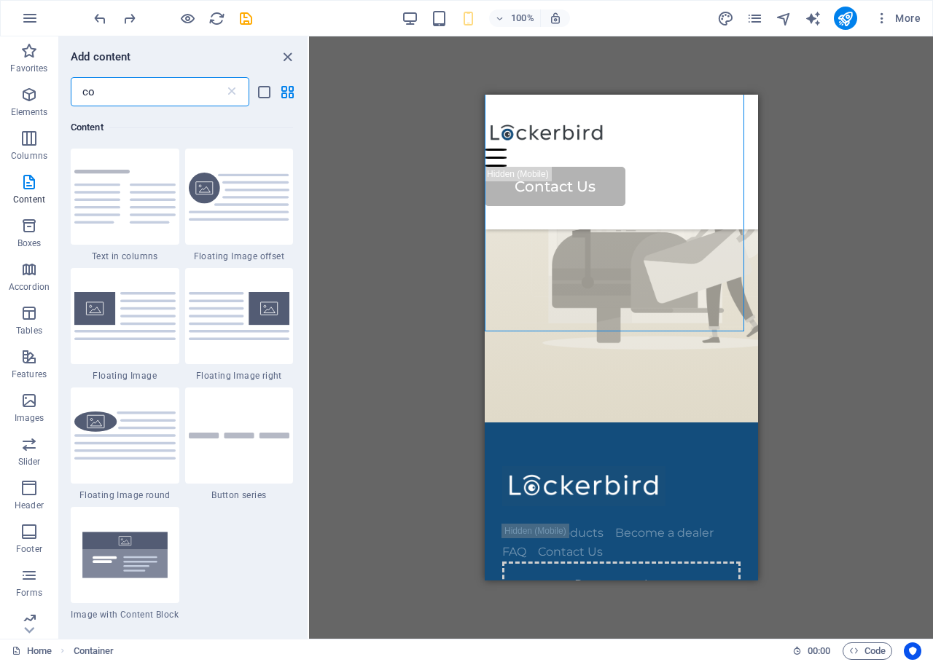
type input "con"
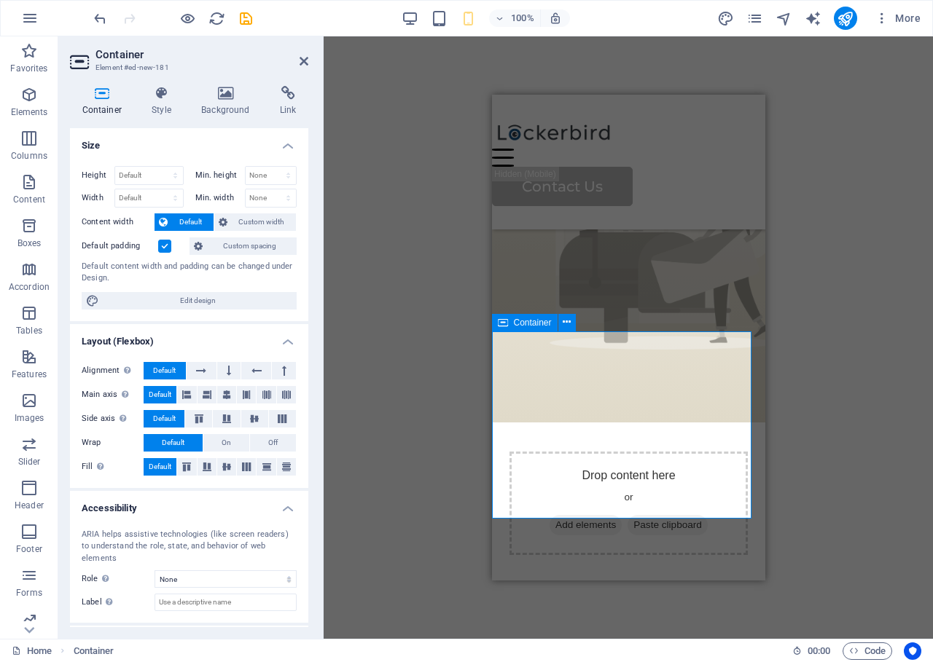
click at [617, 515] on span "Add elements" at bounding box center [585, 525] width 72 height 20
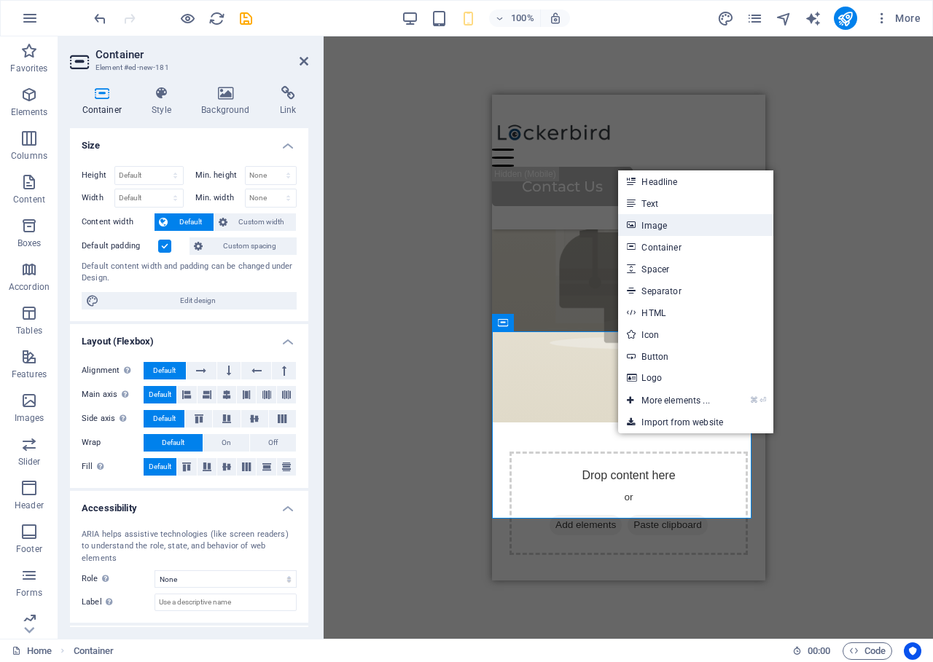
drag, startPoint x: 727, startPoint y: 228, endPoint x: 249, endPoint y: 142, distance: 486.5
click at [727, 228] on link "Image" at bounding box center [695, 225] width 155 height 22
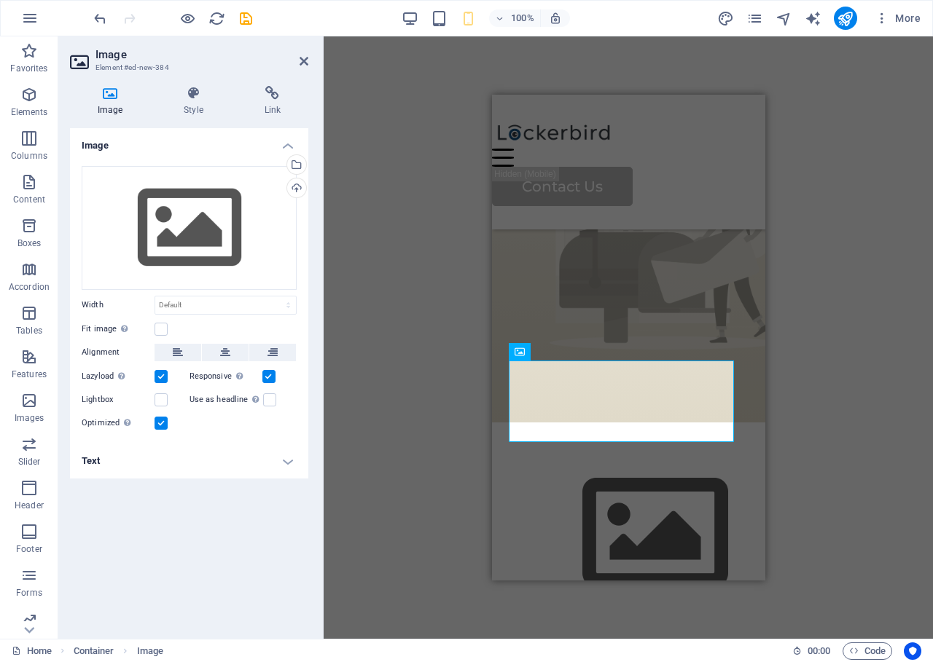
click at [304, 58] on icon at bounding box center [304, 61] width 9 height 12
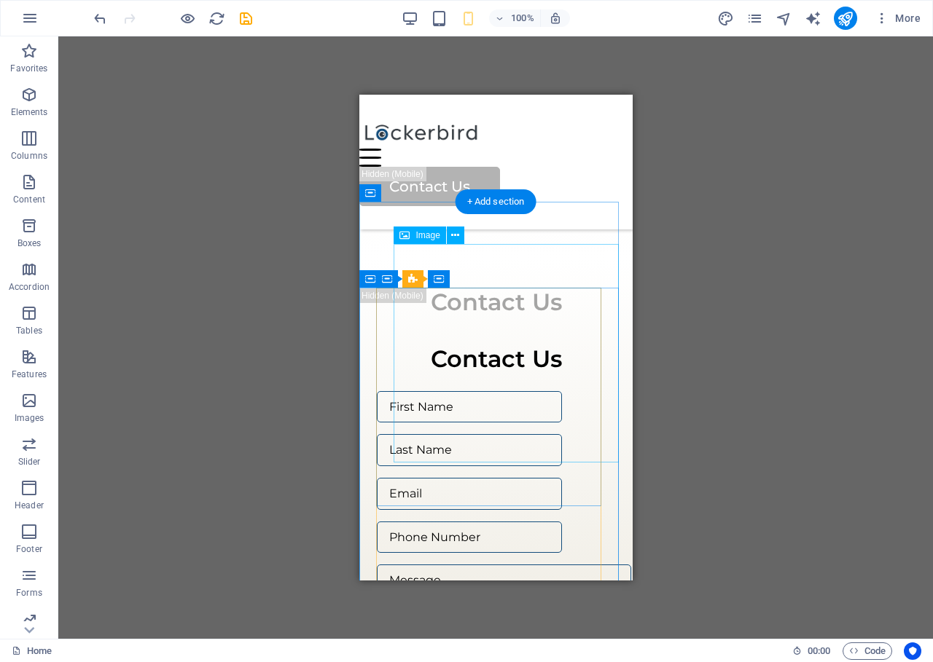
scroll to position [3317, 0]
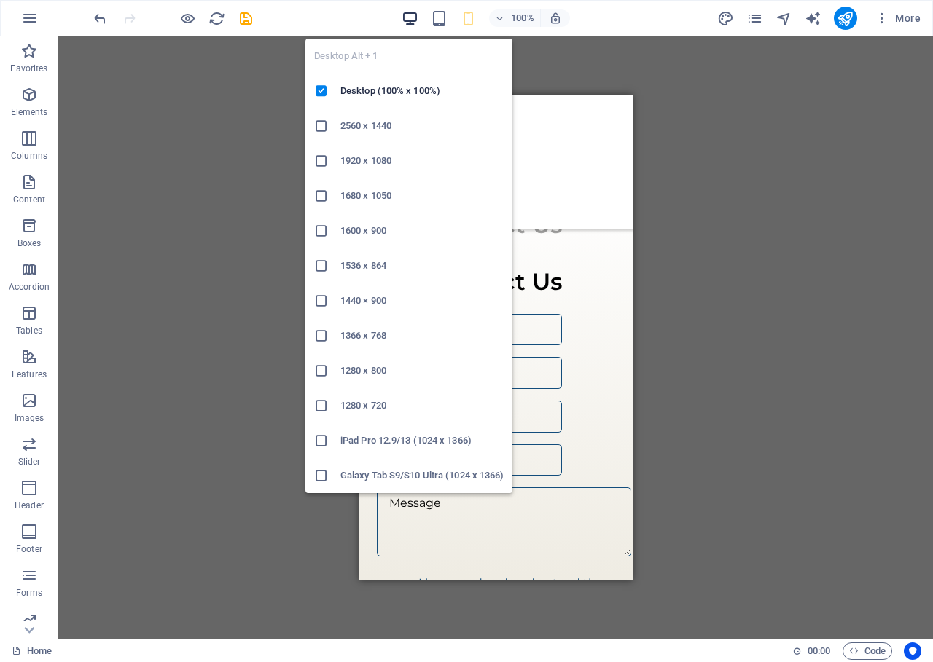
click at [413, 17] on icon "button" at bounding box center [410, 18] width 17 height 17
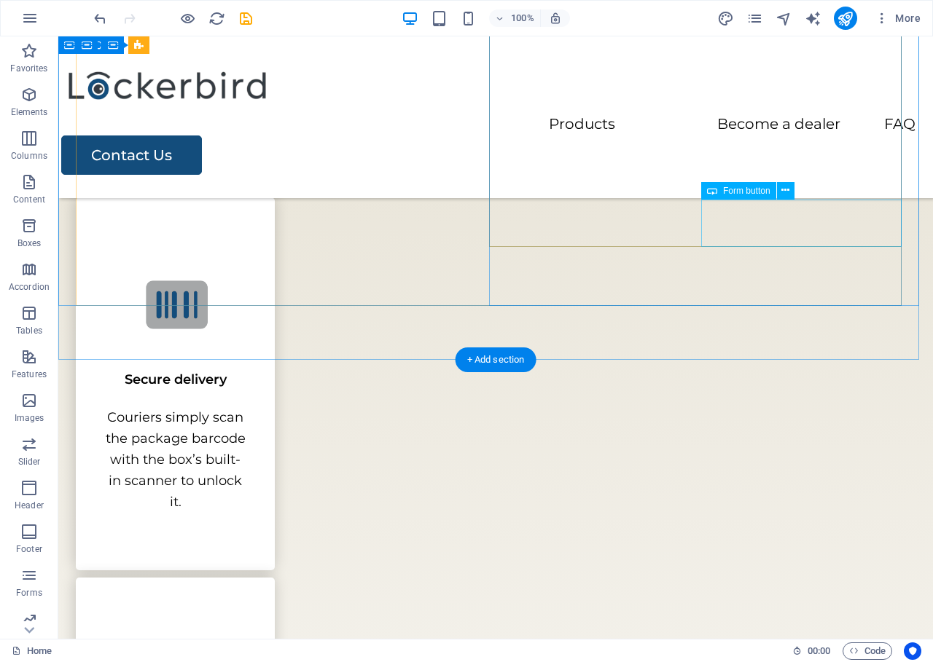
scroll to position [2251, 0]
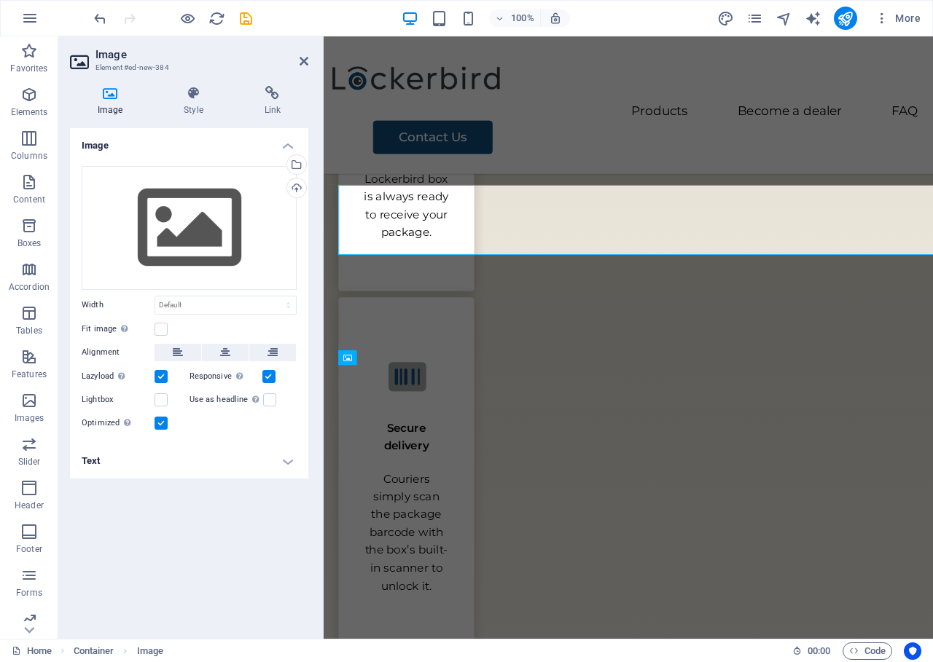
scroll to position [2458, 0]
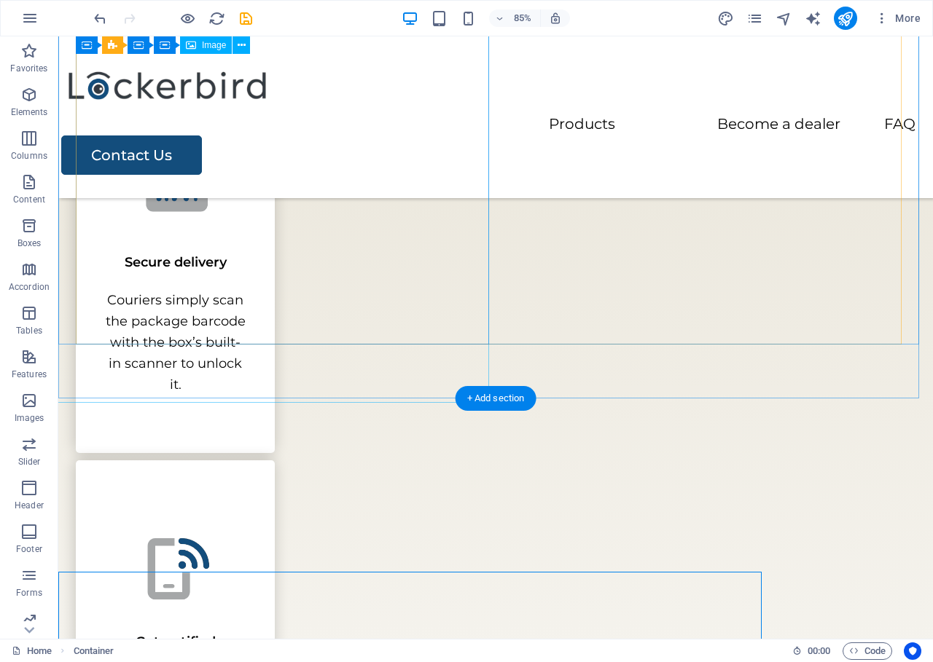
scroll to position [2251, 0]
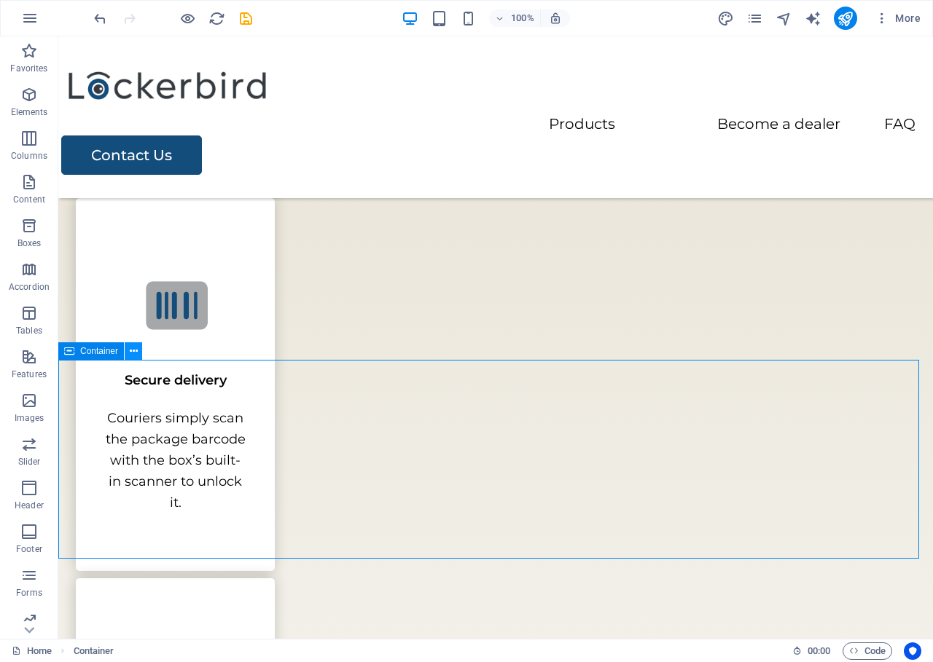
click at [141, 352] on button at bounding box center [133, 351] width 17 height 17
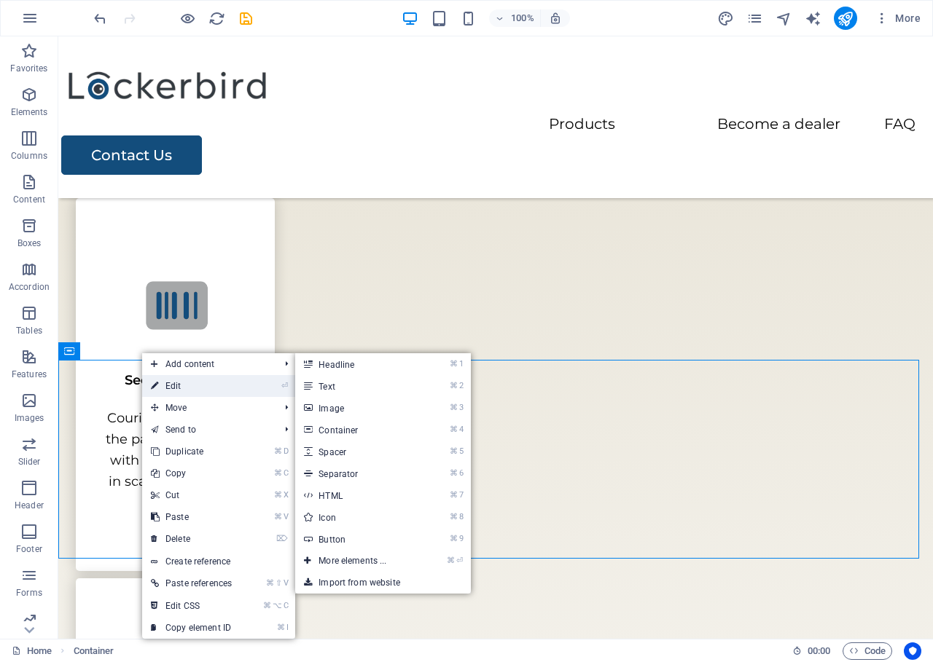
click at [181, 378] on link "⏎ Edit" at bounding box center [191, 386] width 98 height 22
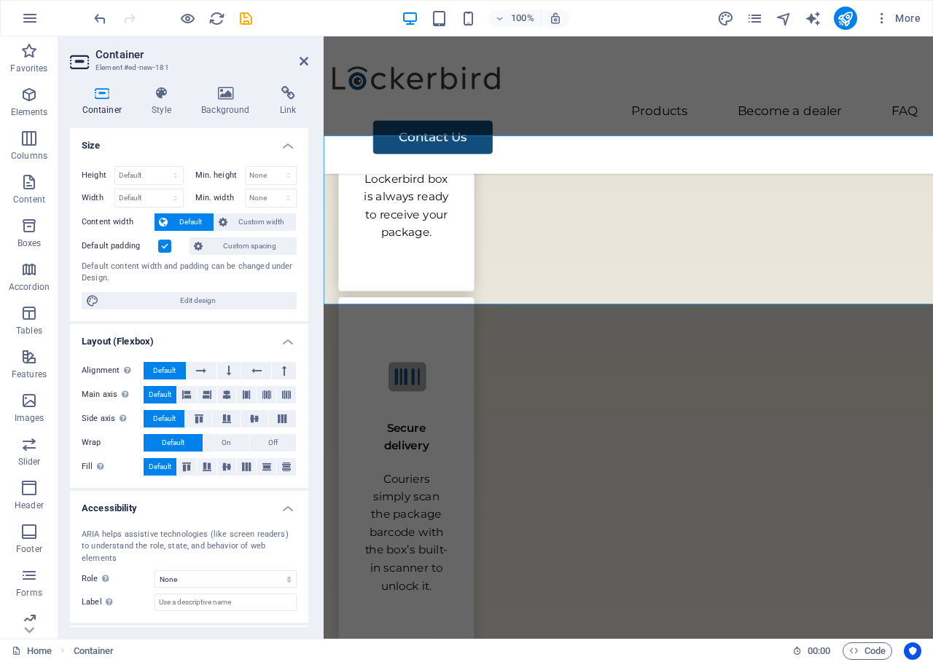
scroll to position [2458, 0]
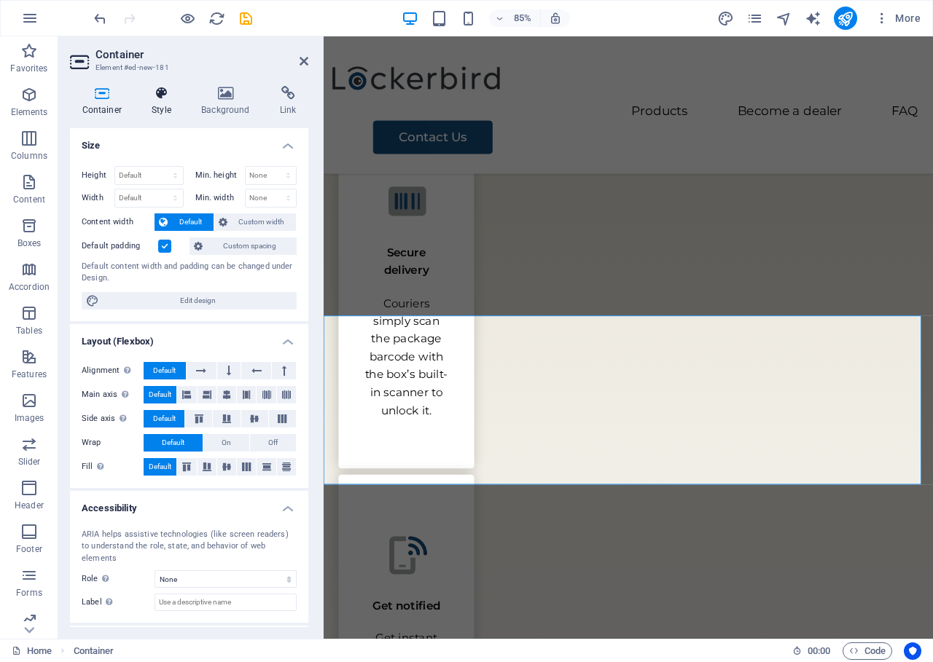
click at [160, 106] on h4 "Style" at bounding box center [165, 101] width 50 height 31
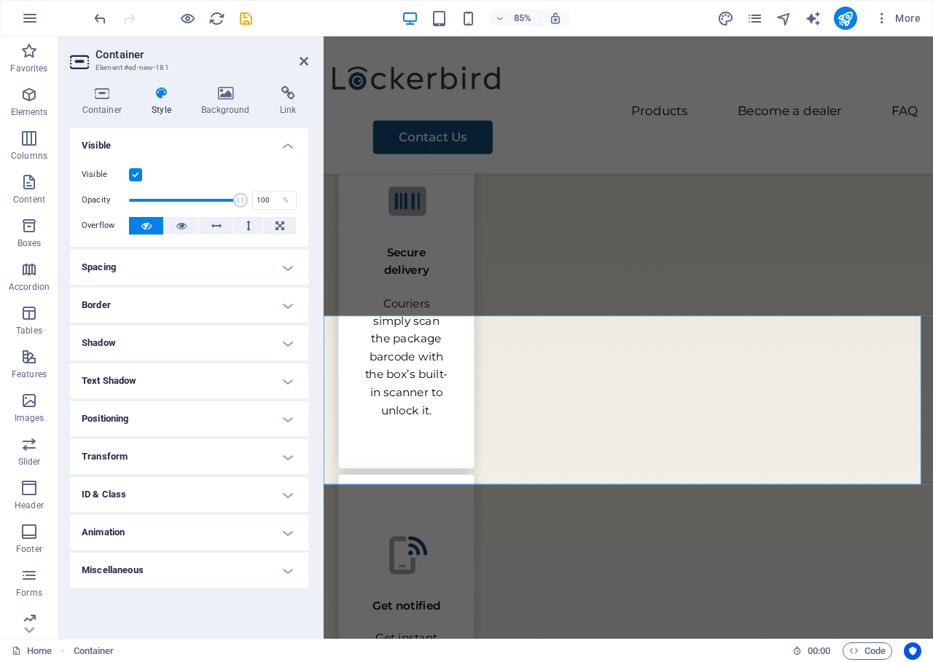
click at [136, 171] on label at bounding box center [135, 174] width 13 height 13
click at [0, 0] on input "Visible" at bounding box center [0, 0] width 0 height 0
click at [241, 19] on icon "save" at bounding box center [246, 18] width 17 height 17
checkbox input "false"
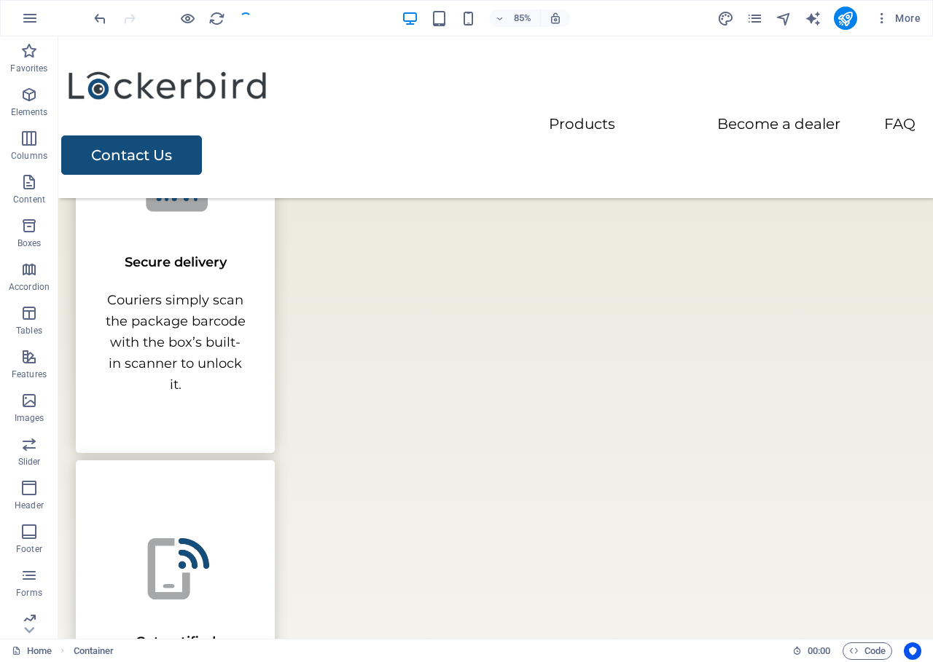
scroll to position [2251, 0]
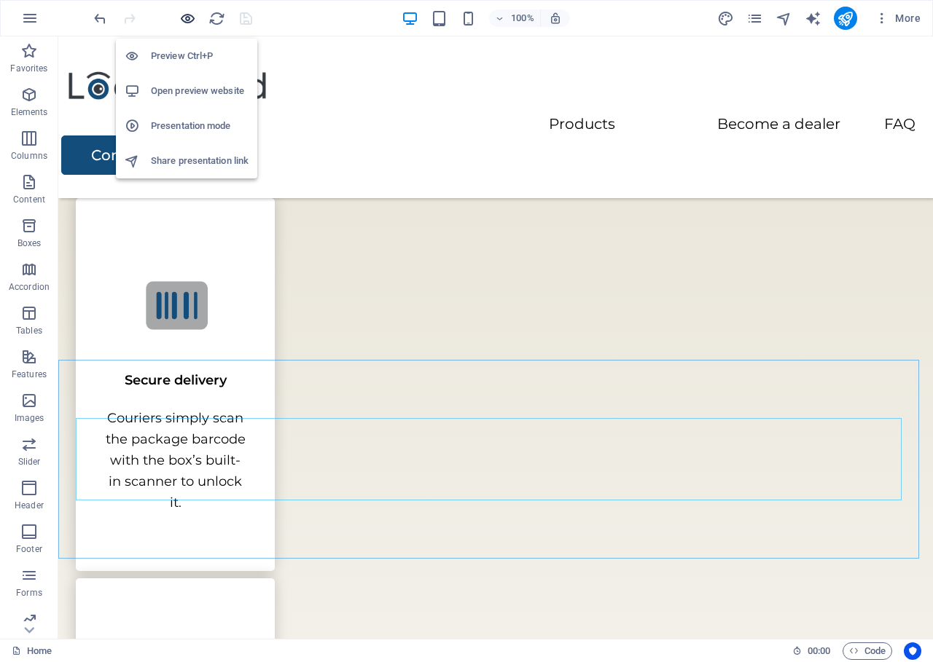
click at [186, 13] on icon "button" at bounding box center [187, 18] width 17 height 17
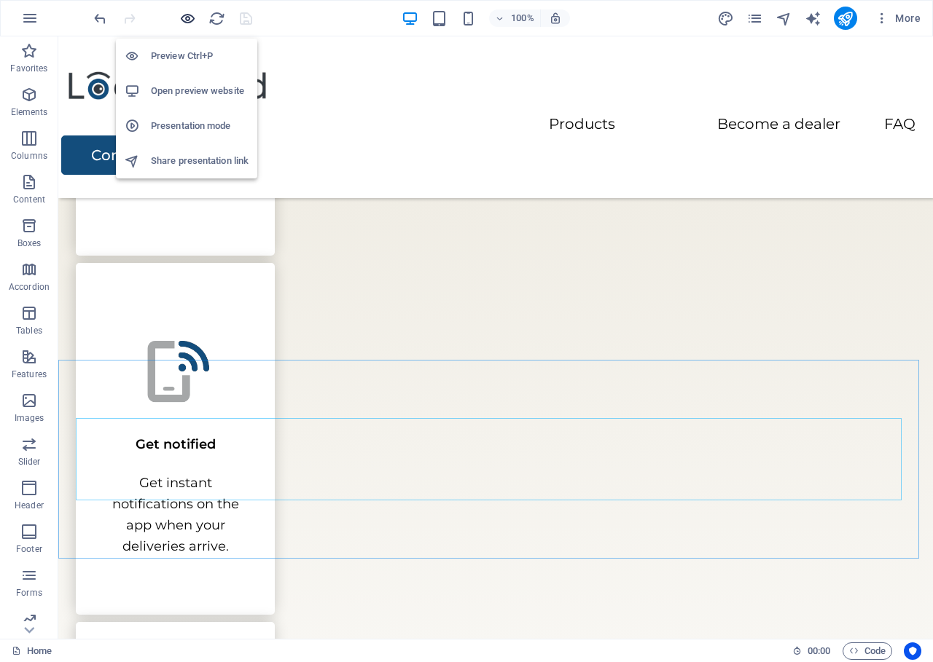
scroll to position [2023, 0]
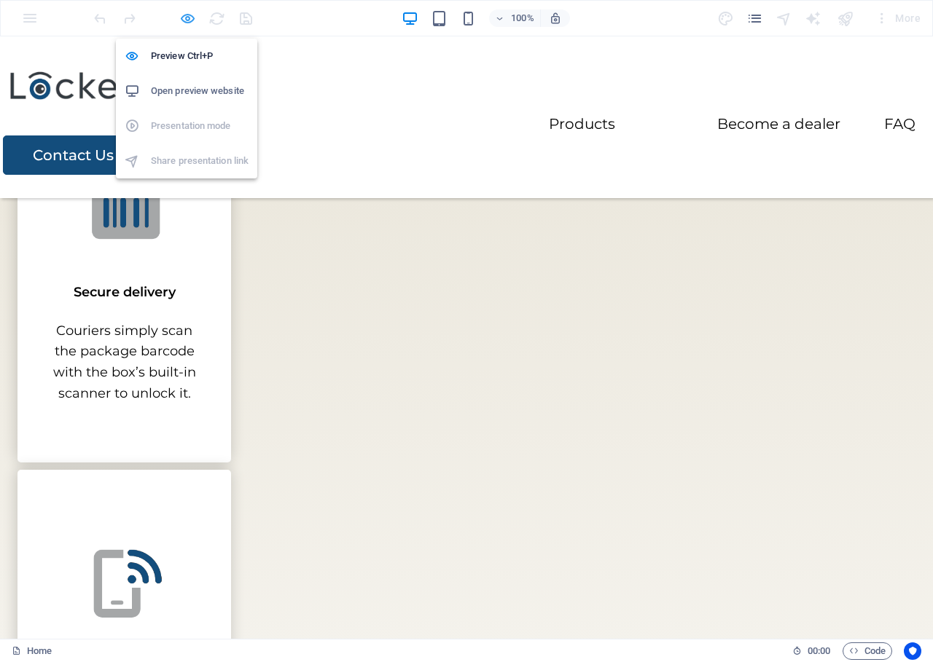
click at [191, 23] on icon "button" at bounding box center [187, 18] width 17 height 17
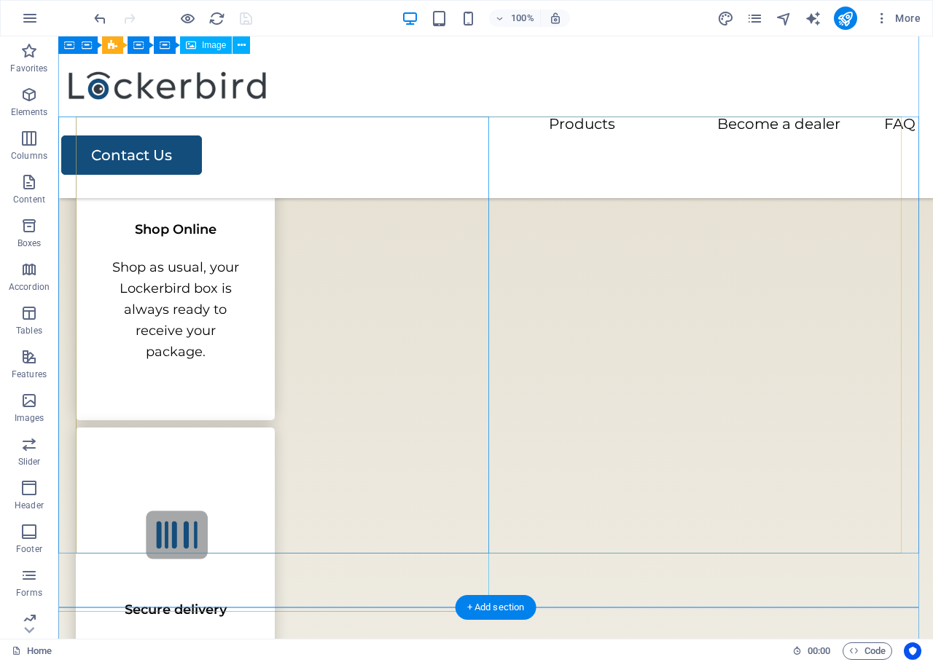
scroll to position [1998, 0]
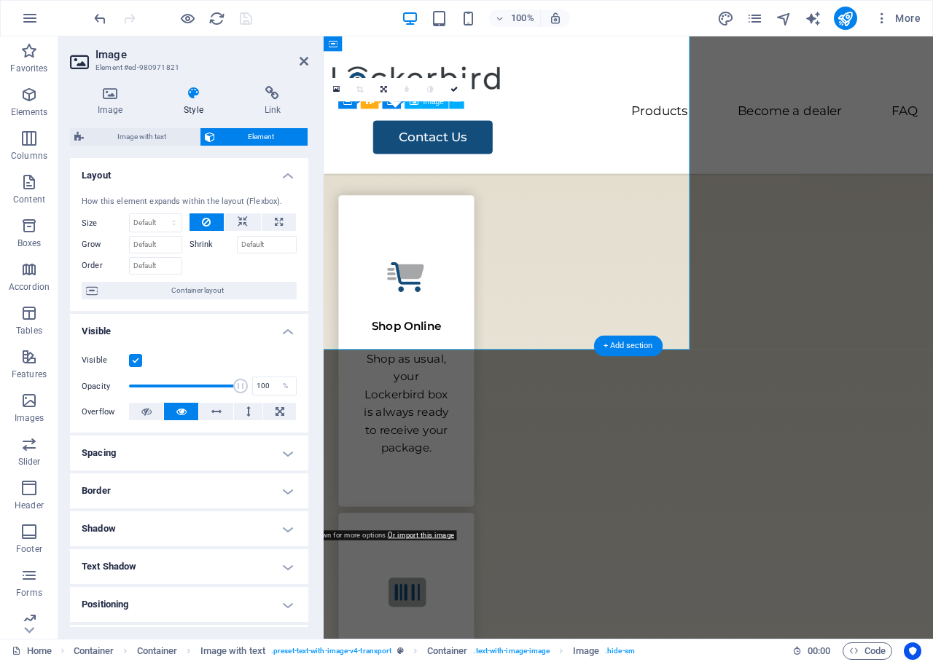
scroll to position [2210, 0]
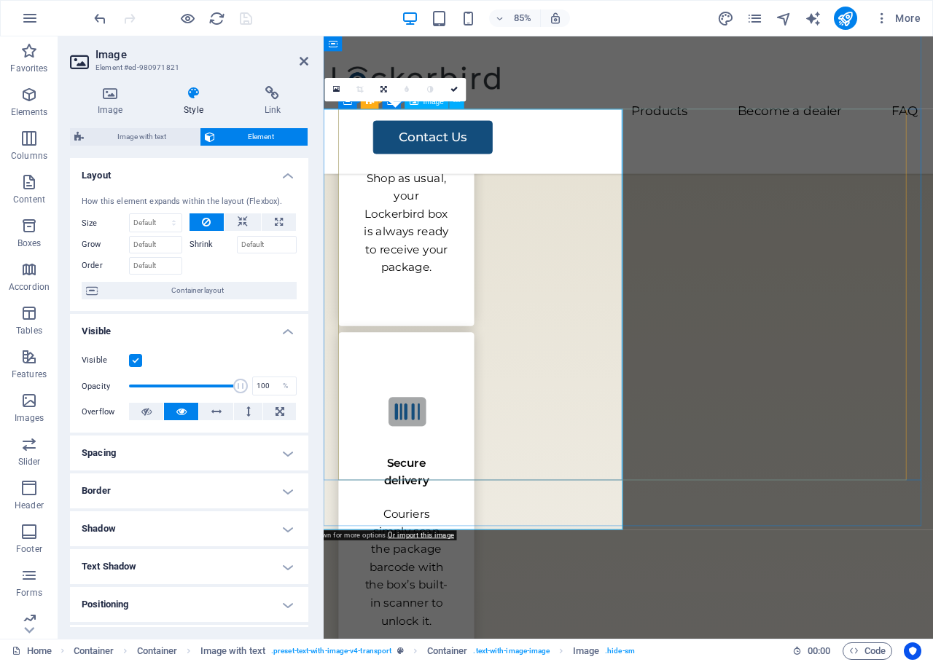
click at [191, 102] on h4 "Style" at bounding box center [196, 101] width 80 height 31
click at [92, 100] on icon at bounding box center [110, 93] width 80 height 15
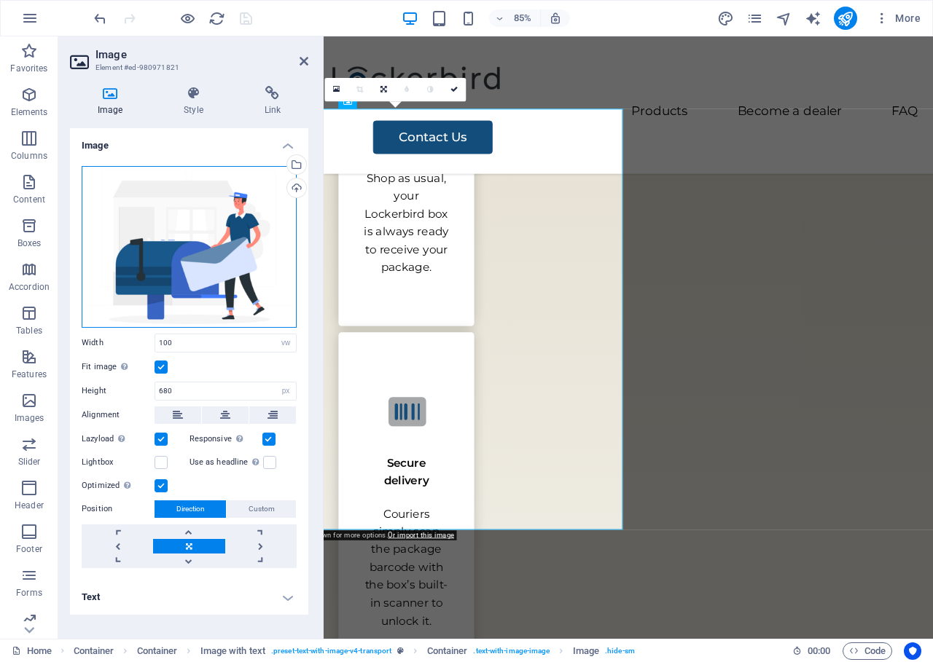
click at [200, 205] on div "Drag files here, click to choose files or select files from Files or our free s…" at bounding box center [189, 247] width 215 height 162
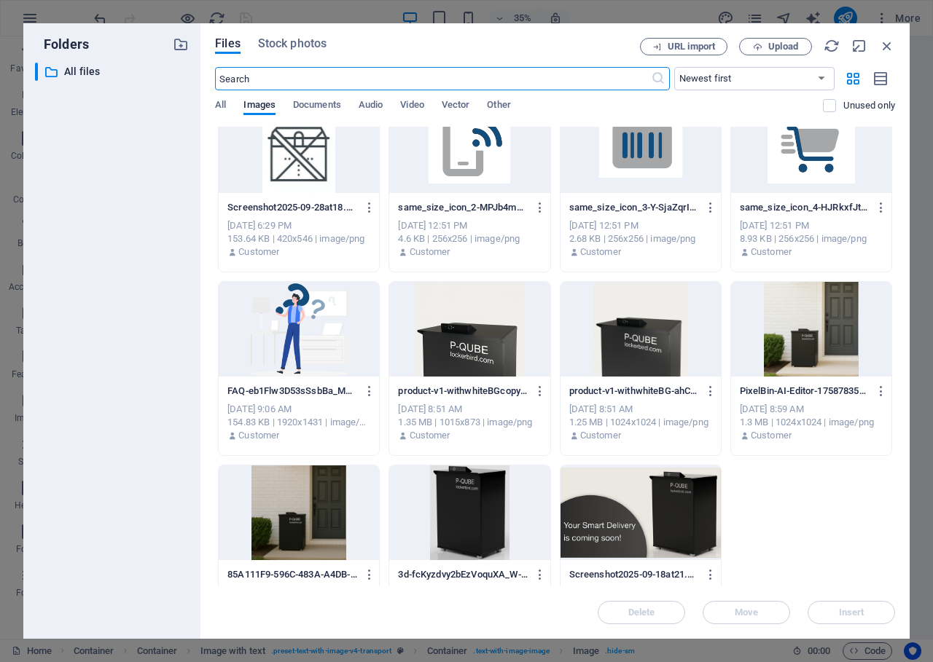
scroll to position [2653, 0]
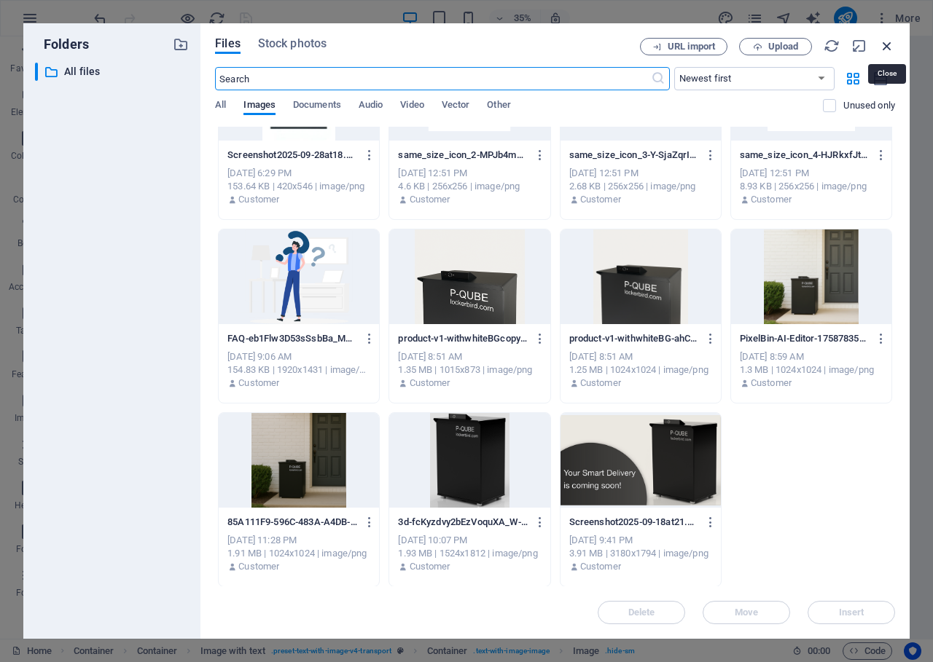
click at [888, 47] on icon "button" at bounding box center [887, 46] width 16 height 16
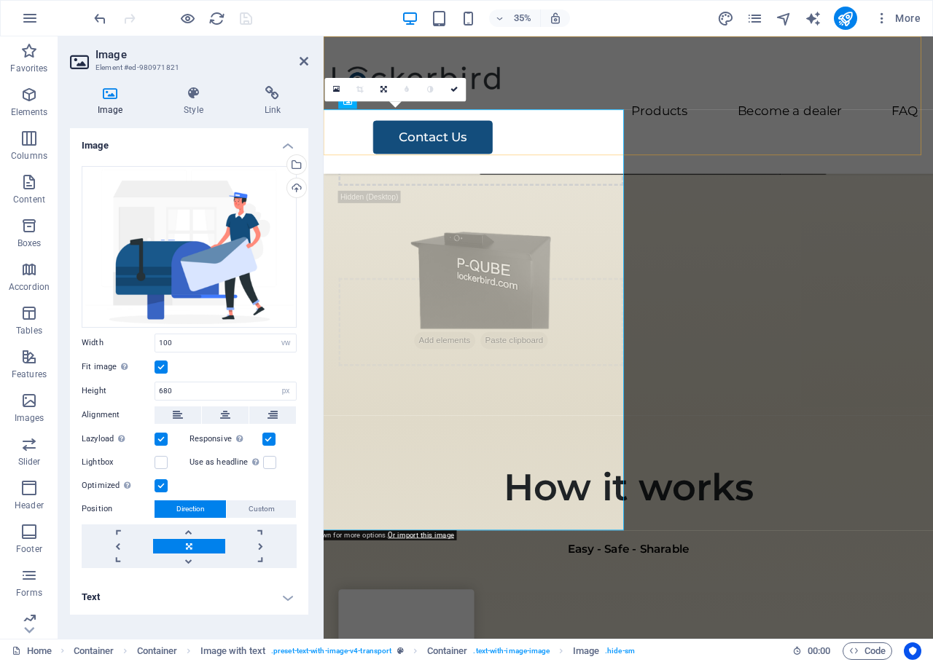
scroll to position [2210, 0]
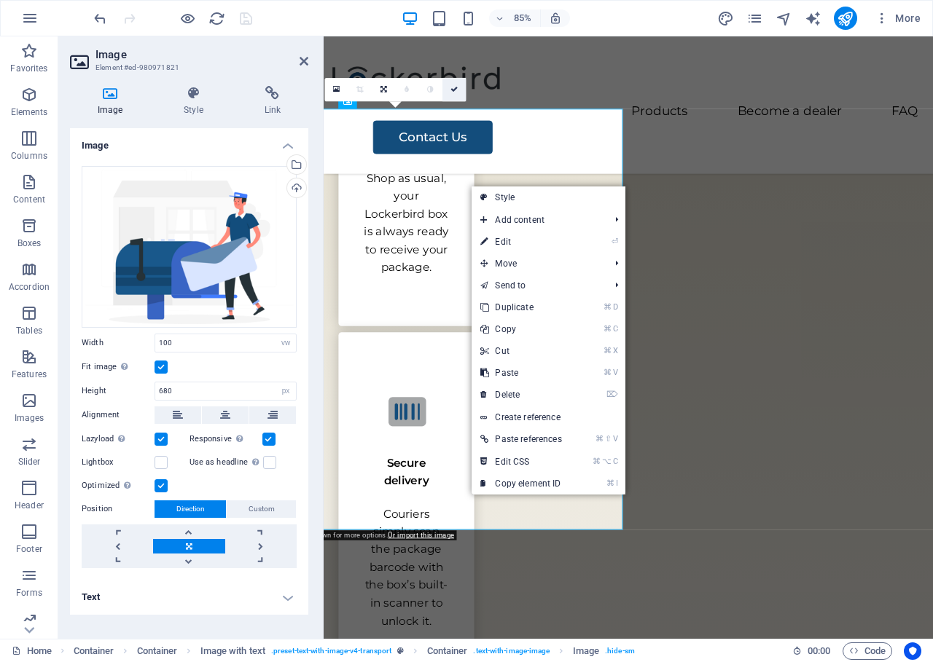
click at [453, 91] on icon at bounding box center [453, 89] width 7 height 7
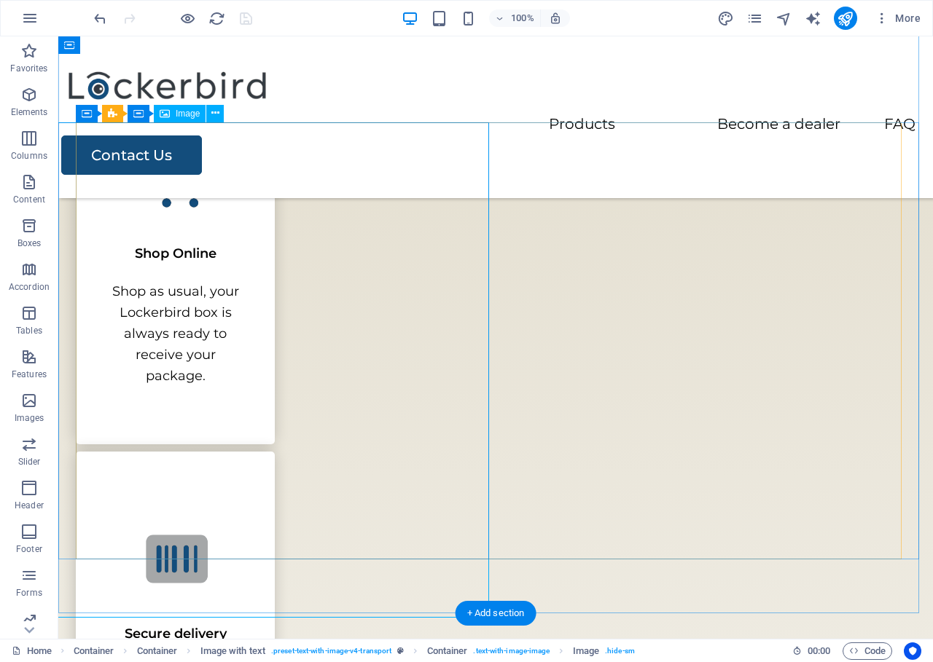
select select "vw"
select select "px"
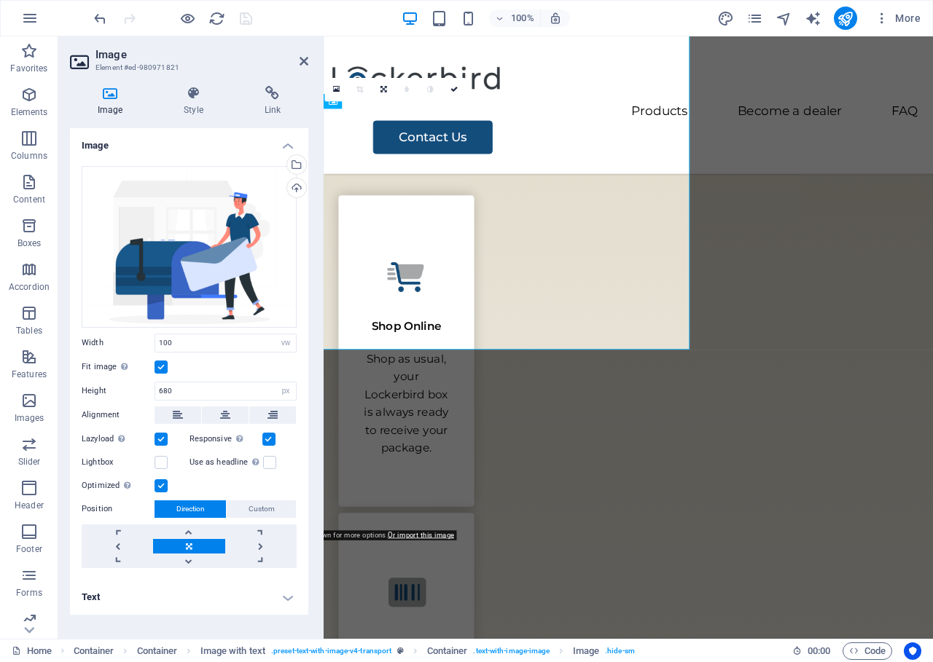
scroll to position [2210, 0]
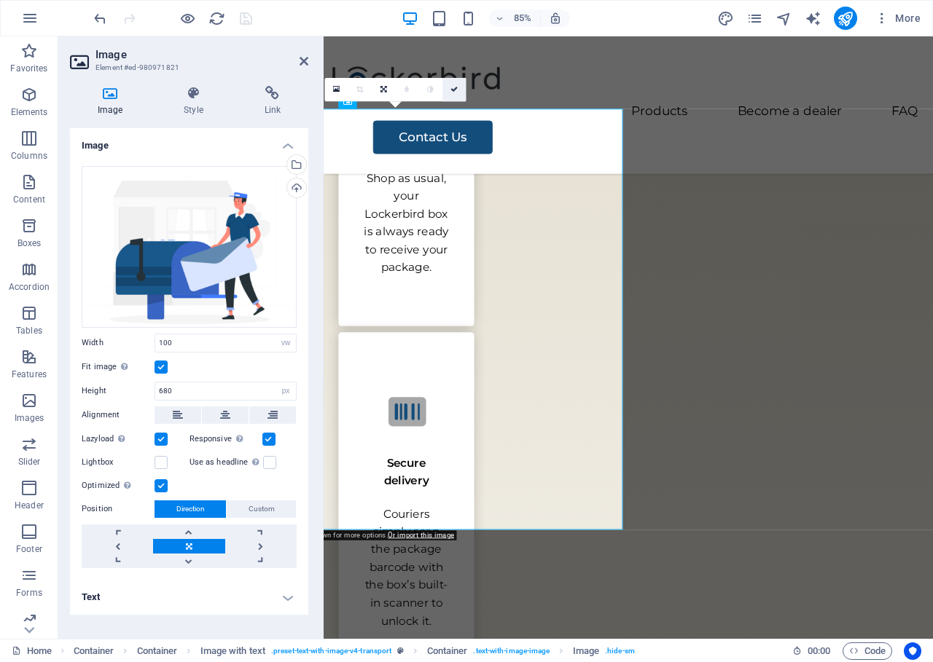
drag, startPoint x: 456, startPoint y: 97, endPoint x: 394, endPoint y: 61, distance: 72.1
click at [456, 97] on link at bounding box center [453, 89] width 23 height 23
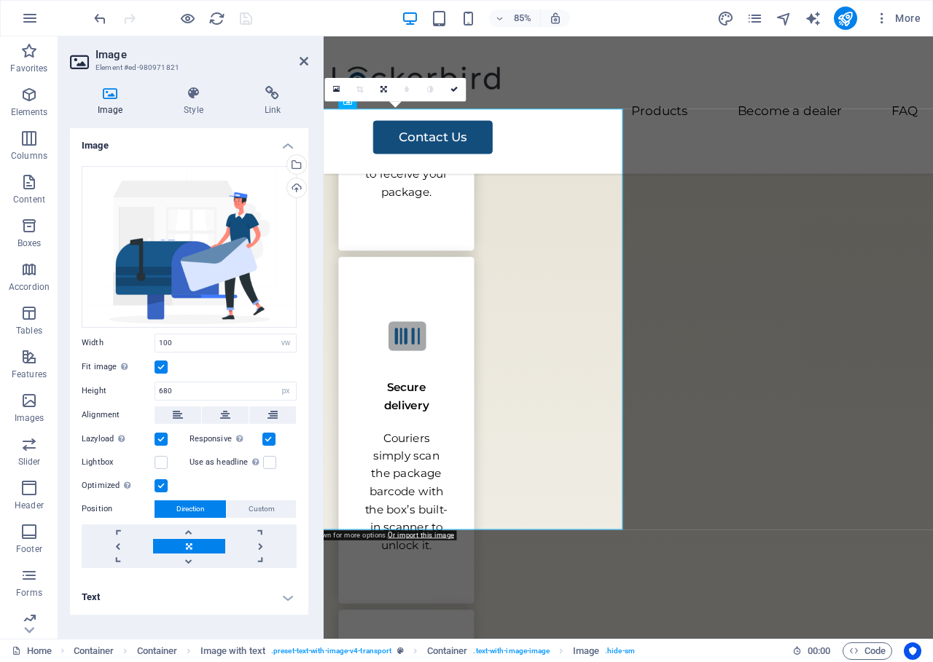
scroll to position [1998, 0]
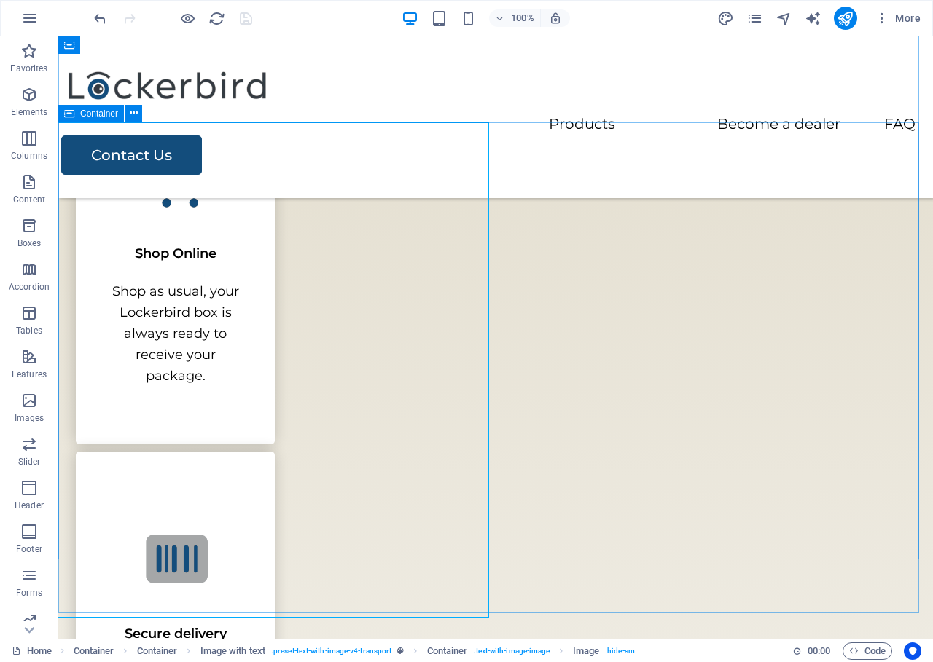
click at [114, 114] on span "Container" at bounding box center [99, 113] width 38 height 9
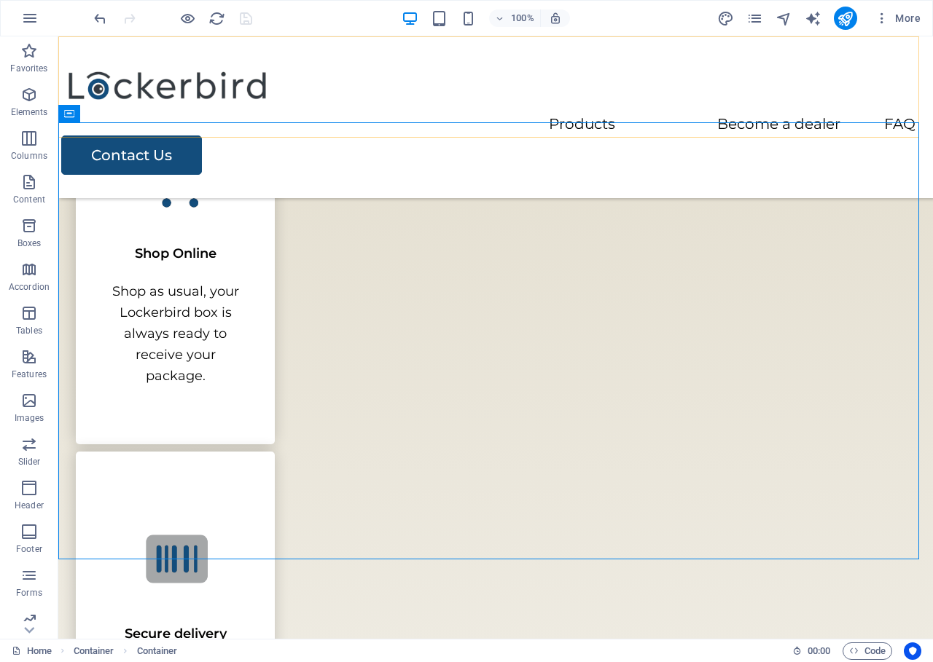
click at [138, 131] on div "Menu Products Become a dealer FAQ Contact Us" at bounding box center [495, 117] width 875 height 162
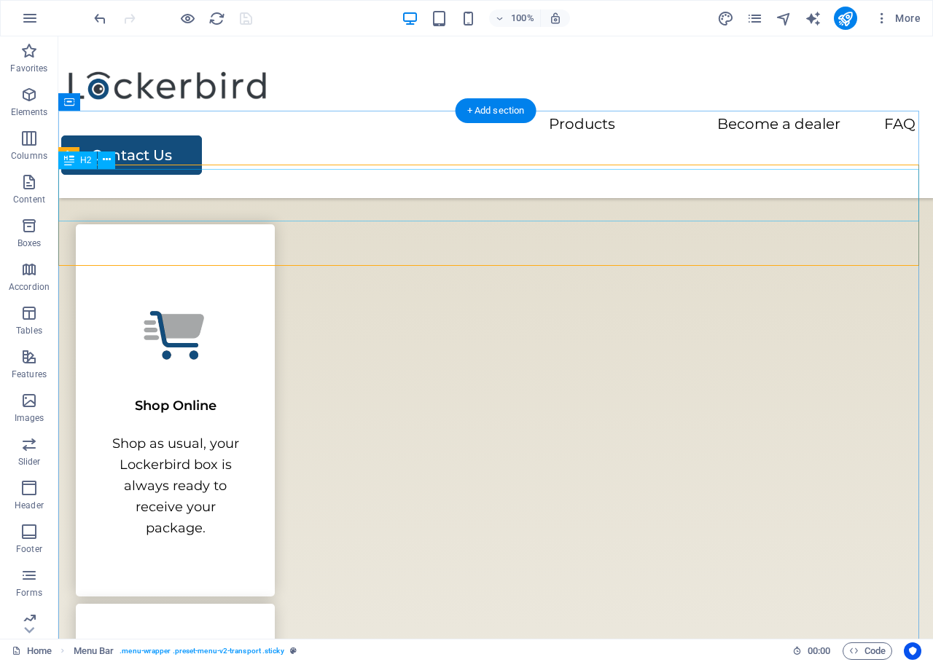
scroll to position [1845, 0]
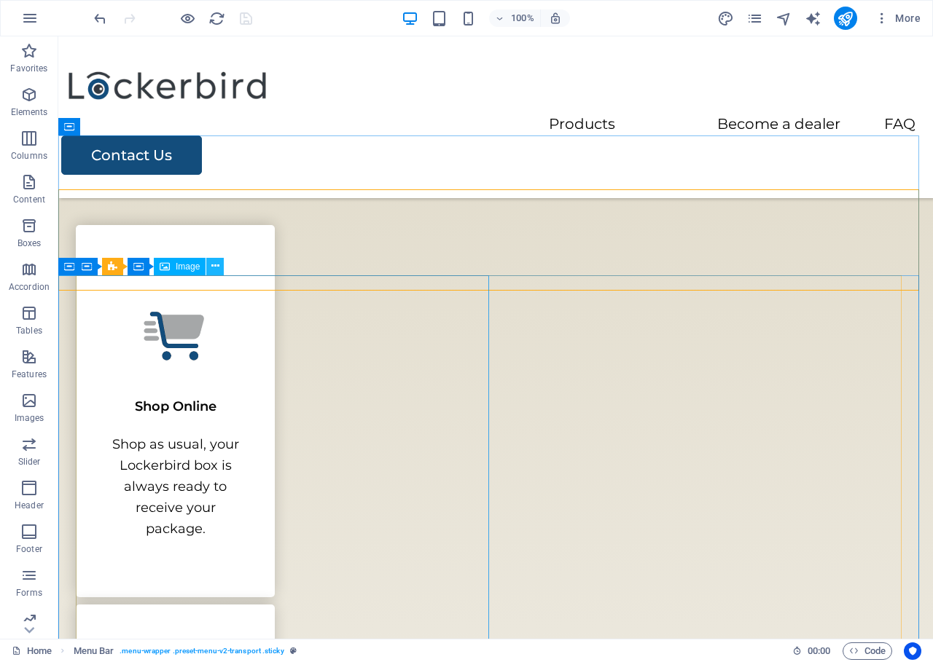
click at [213, 267] on icon at bounding box center [215, 266] width 8 height 15
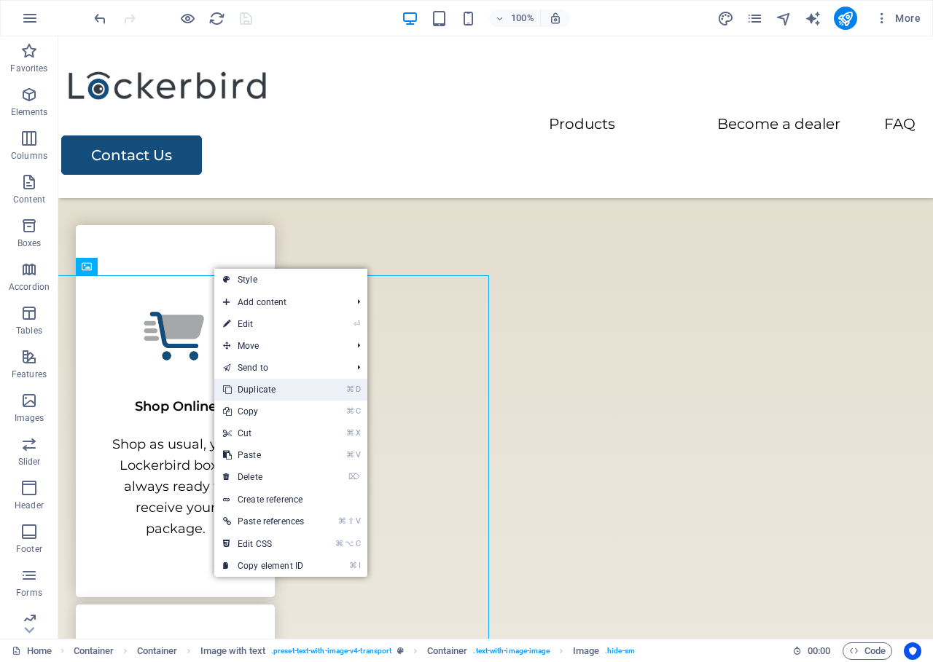
click at [313, 390] on link "⌘ D Duplicate" at bounding box center [263, 390] width 98 height 22
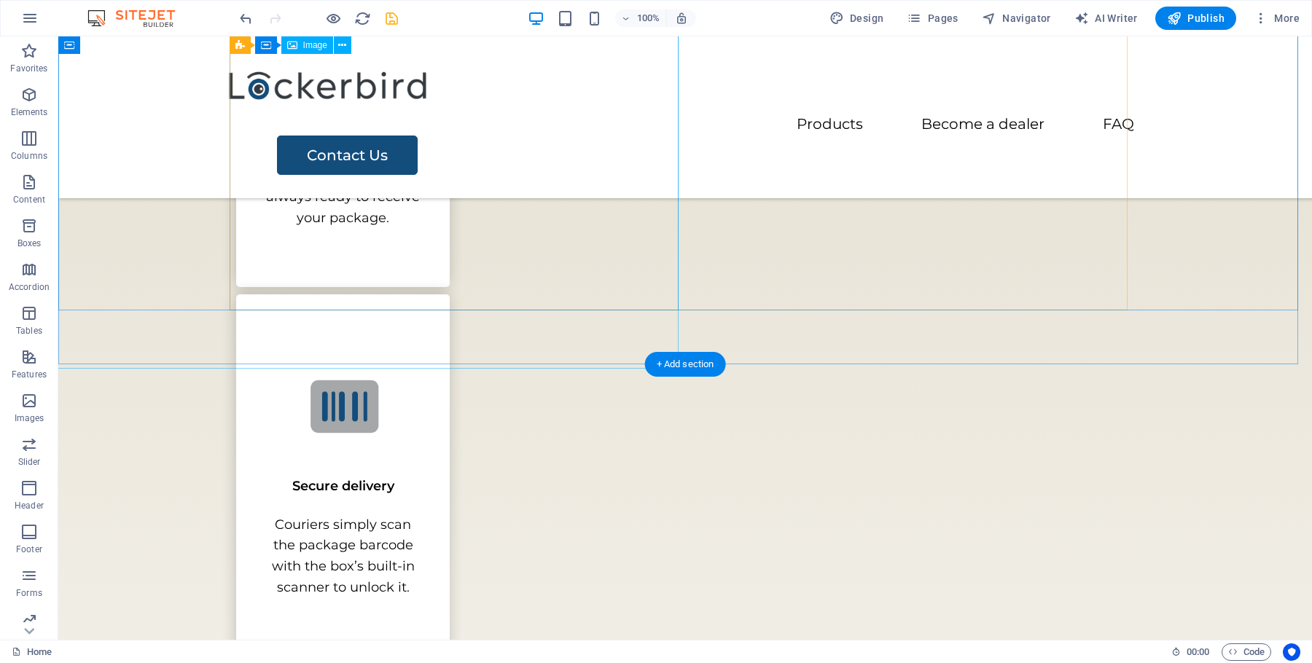
scroll to position [2011, 0]
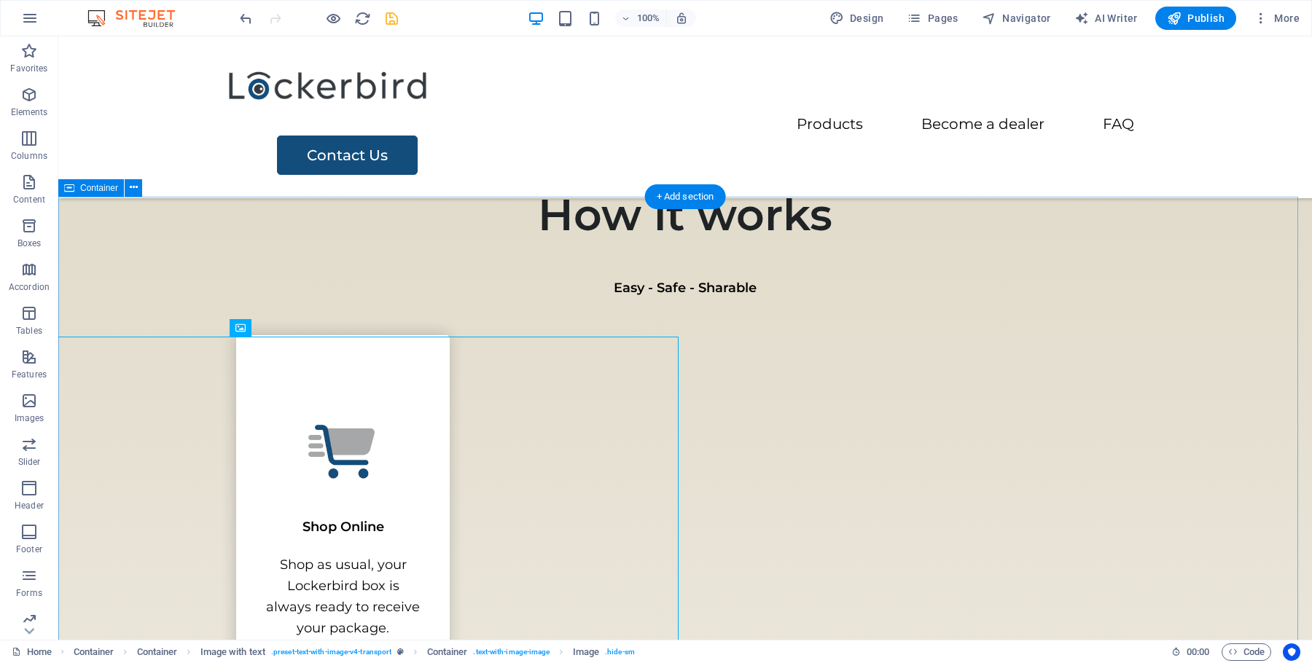
scroll to position [1759, 0]
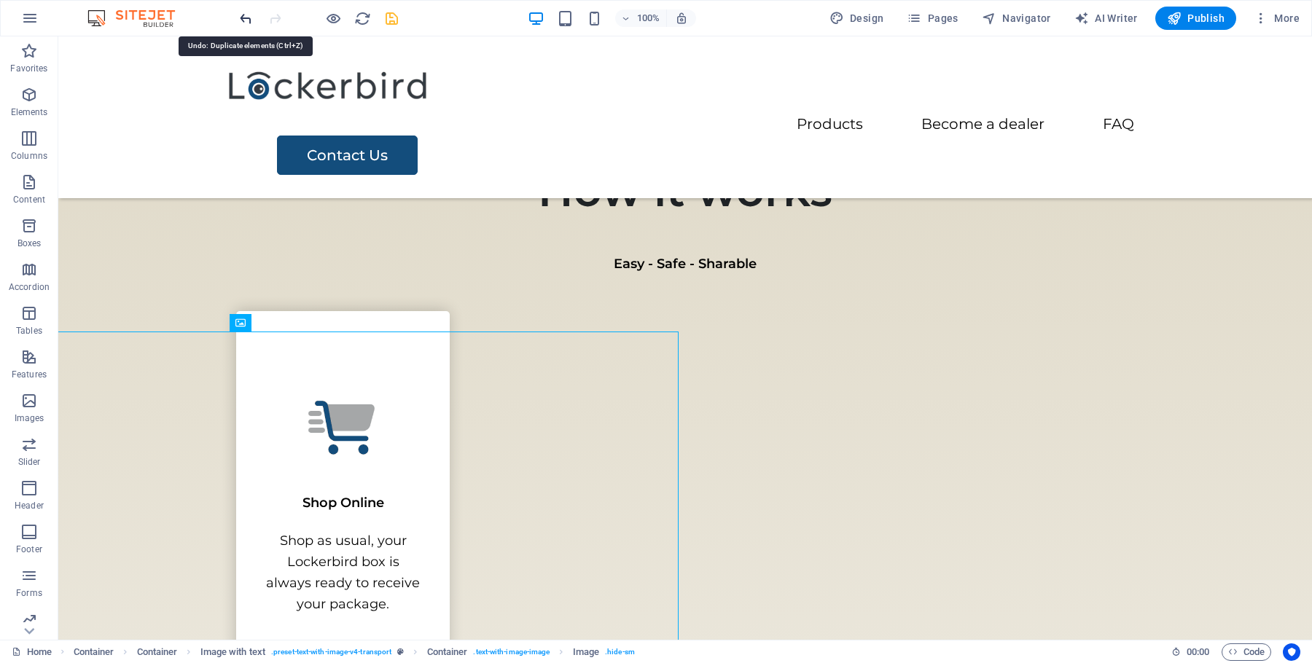
click at [250, 17] on icon "undo" at bounding box center [246, 18] width 17 height 17
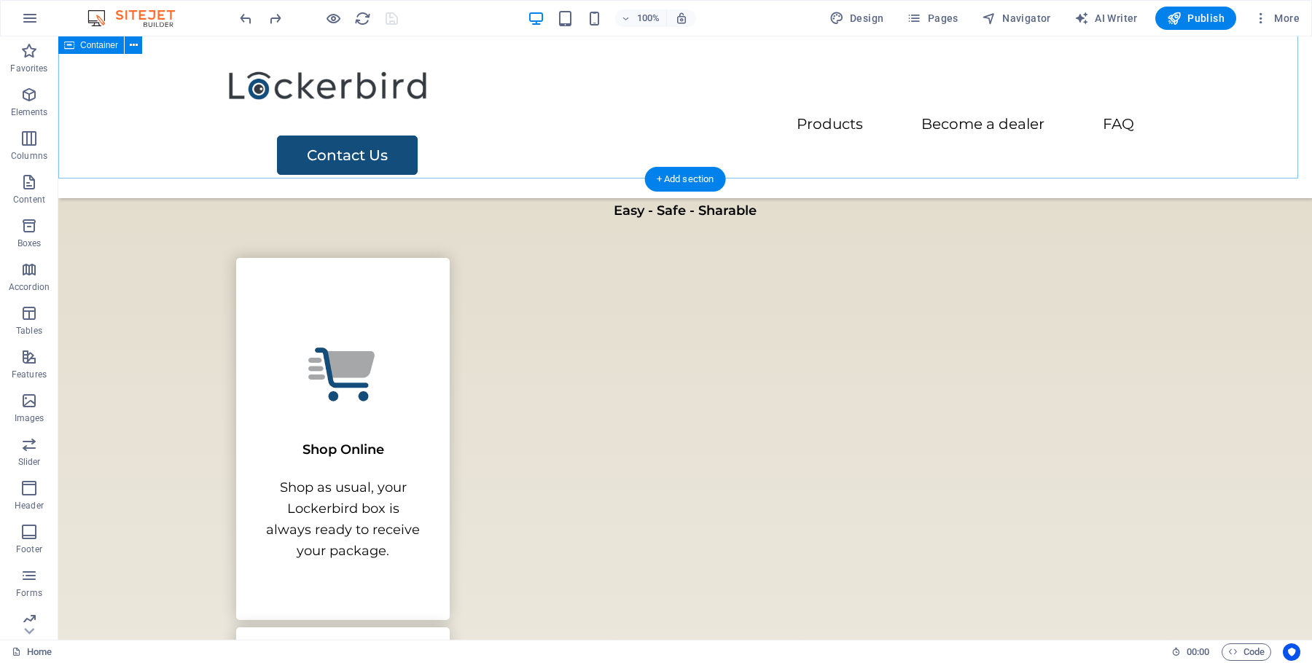
scroll to position [1912, 0]
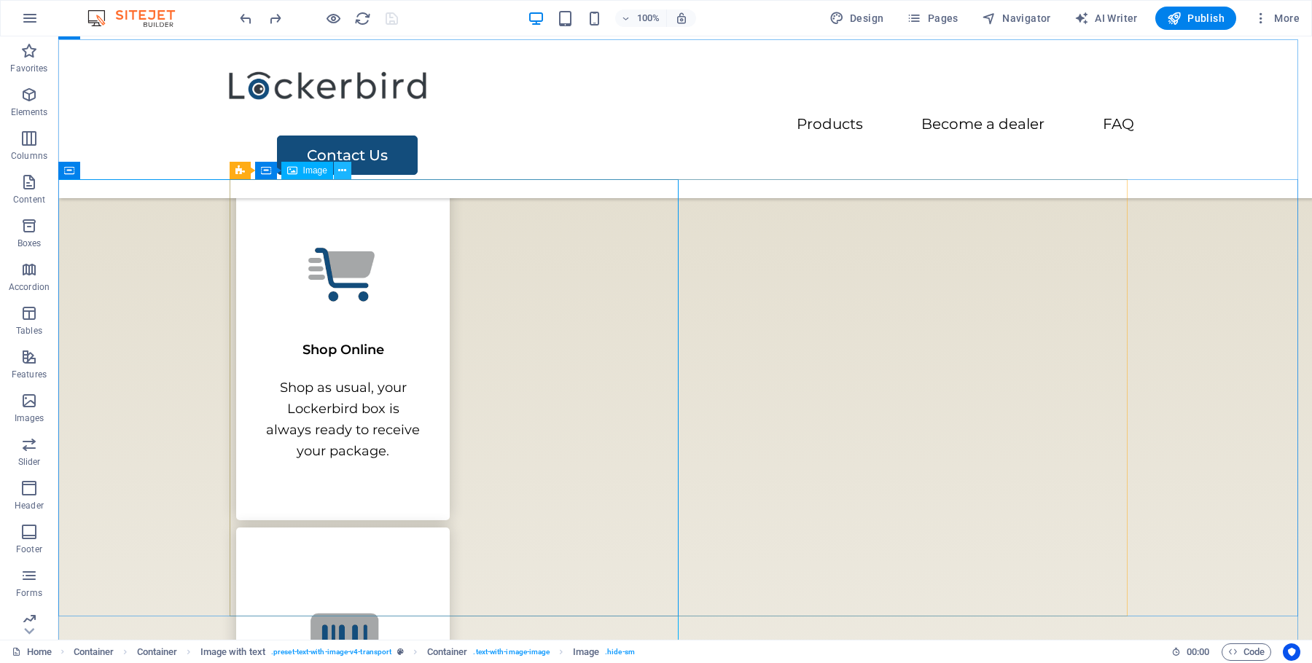
click at [342, 171] on icon at bounding box center [342, 170] width 8 height 15
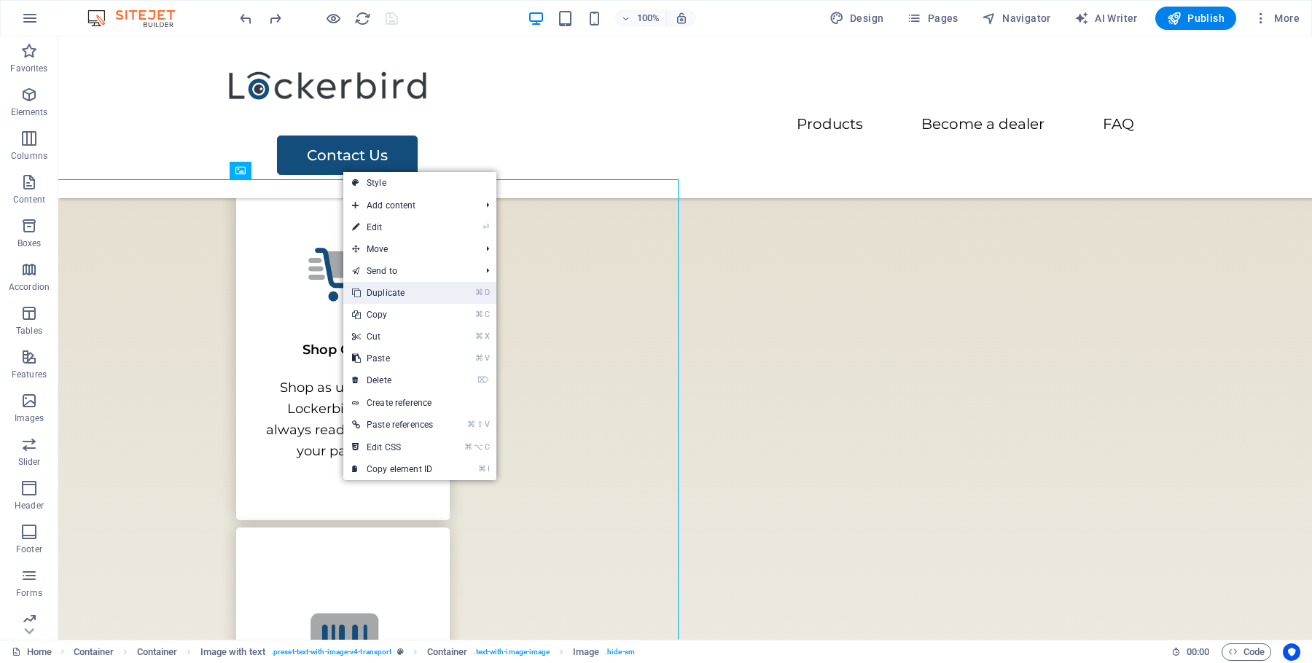
click at [375, 289] on link "⌘ D Duplicate" at bounding box center [392, 293] width 98 height 22
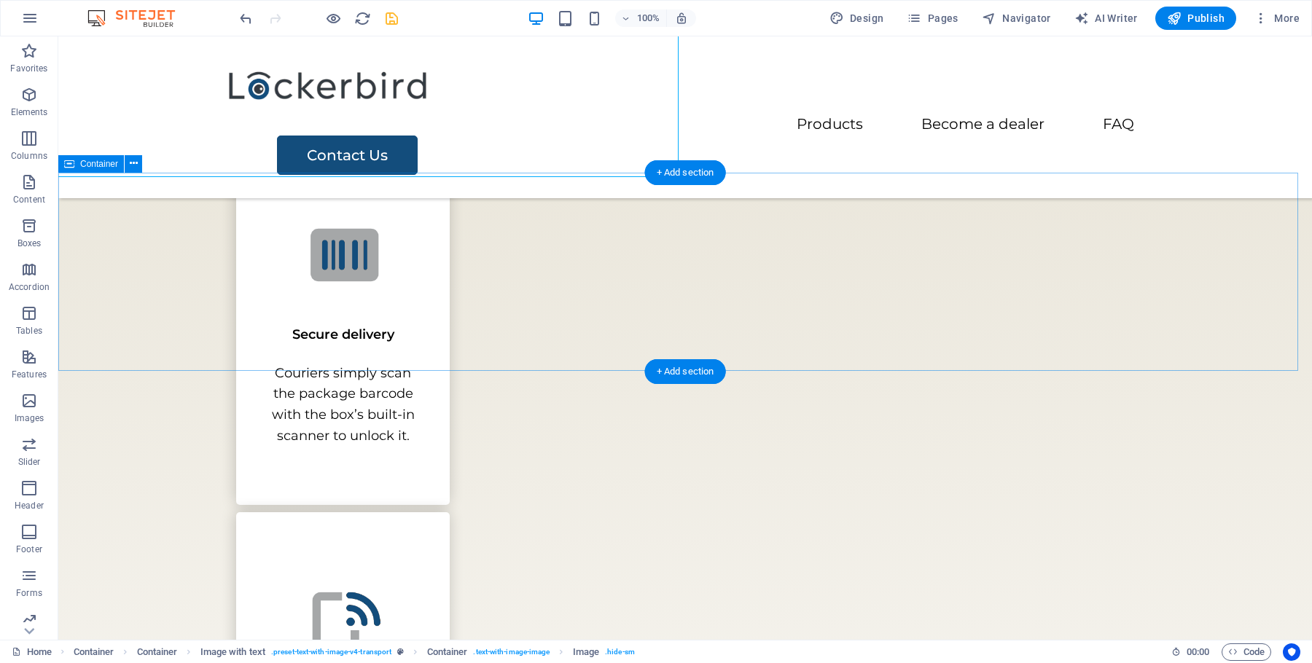
scroll to position [1893, 0]
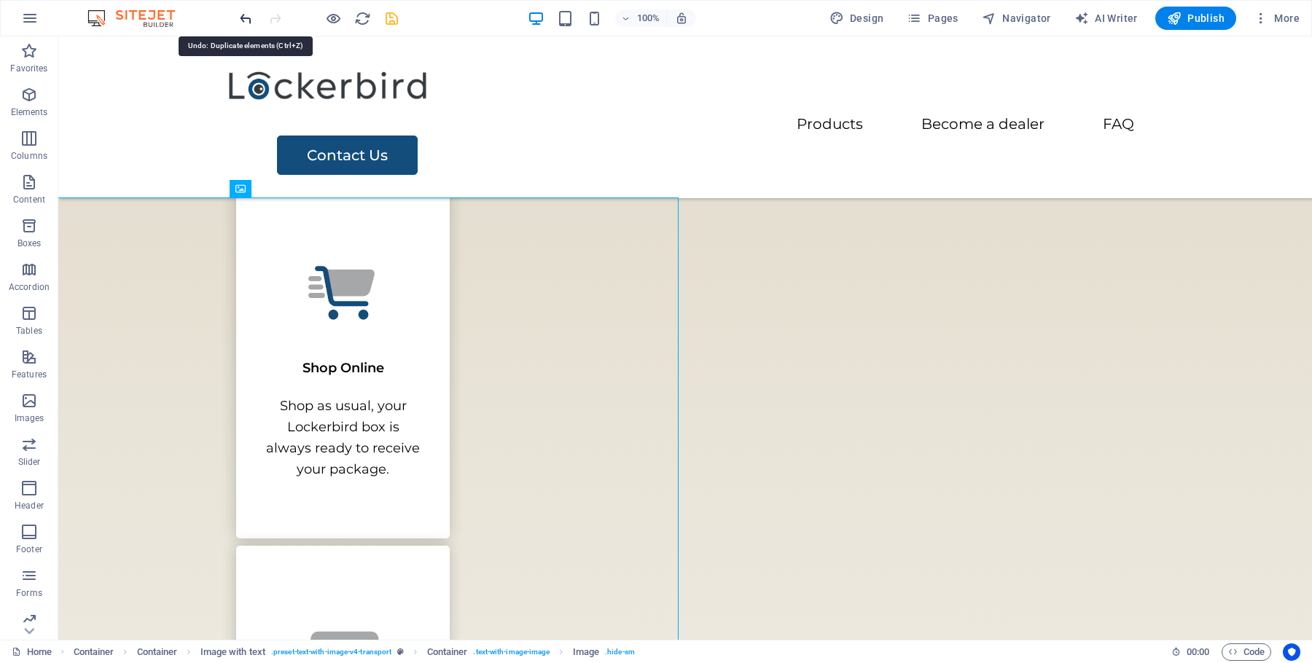
click at [247, 17] on icon "undo" at bounding box center [246, 18] width 17 height 17
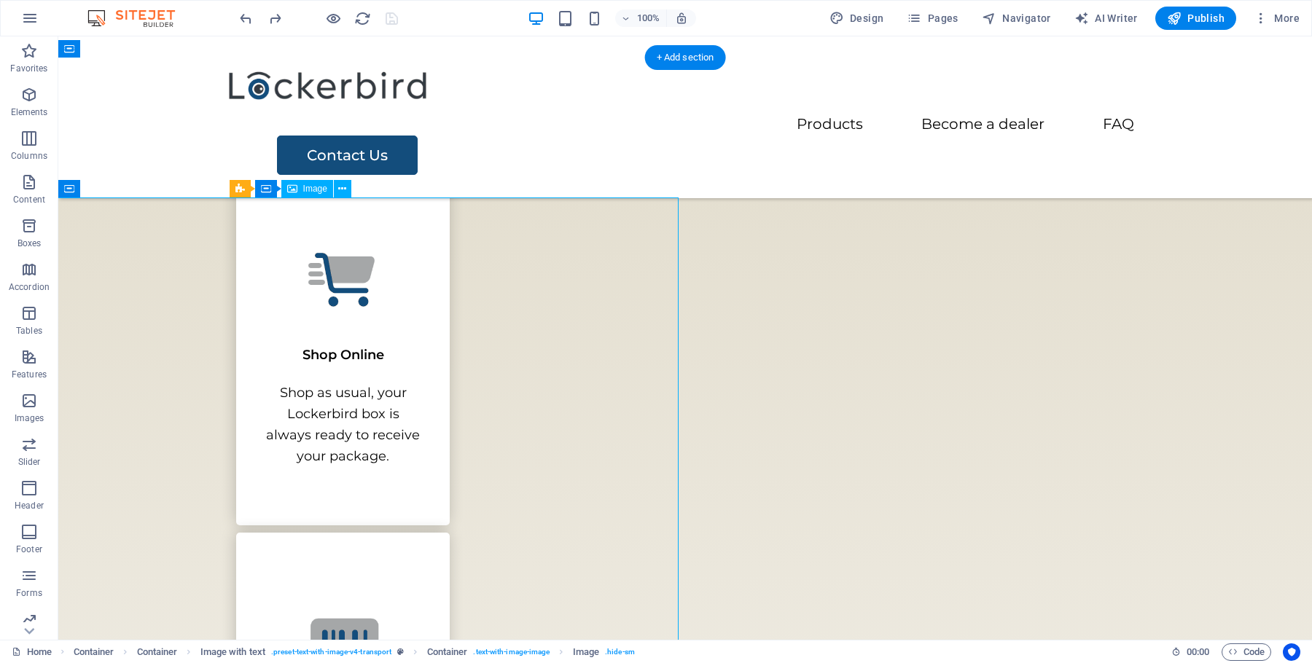
scroll to position [2190, 0]
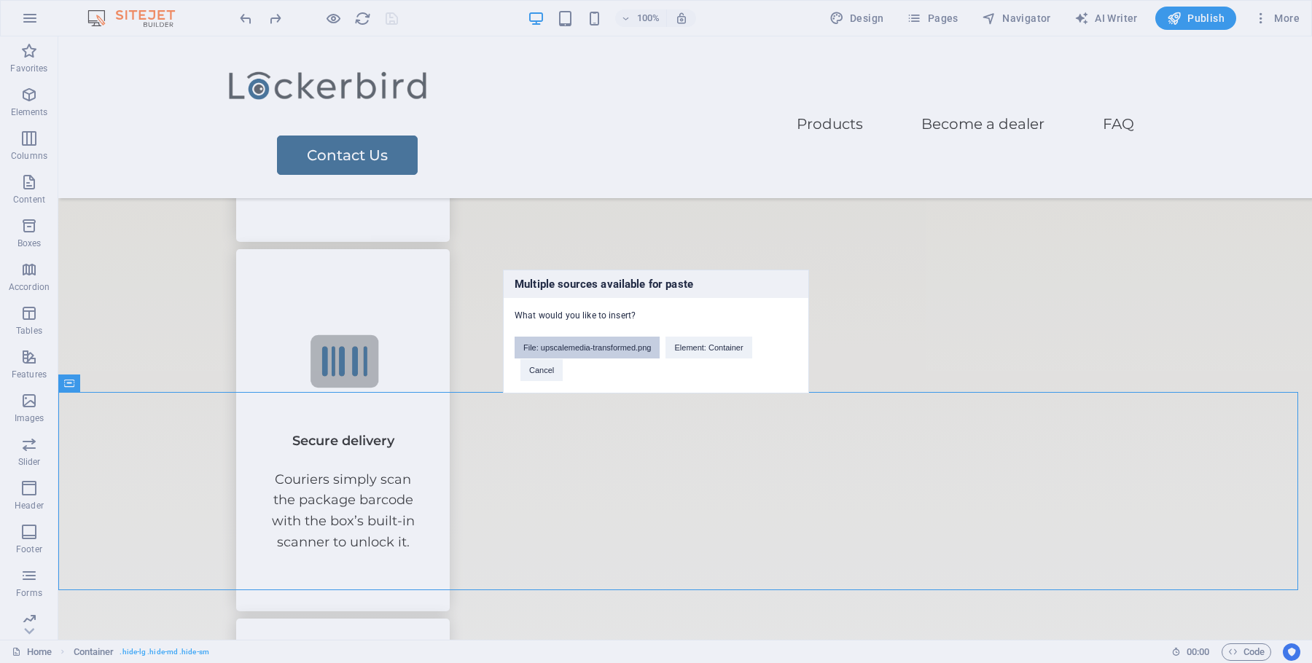
click at [552, 351] on button "File: upscalemedia-transformed.png" at bounding box center [587, 348] width 145 height 22
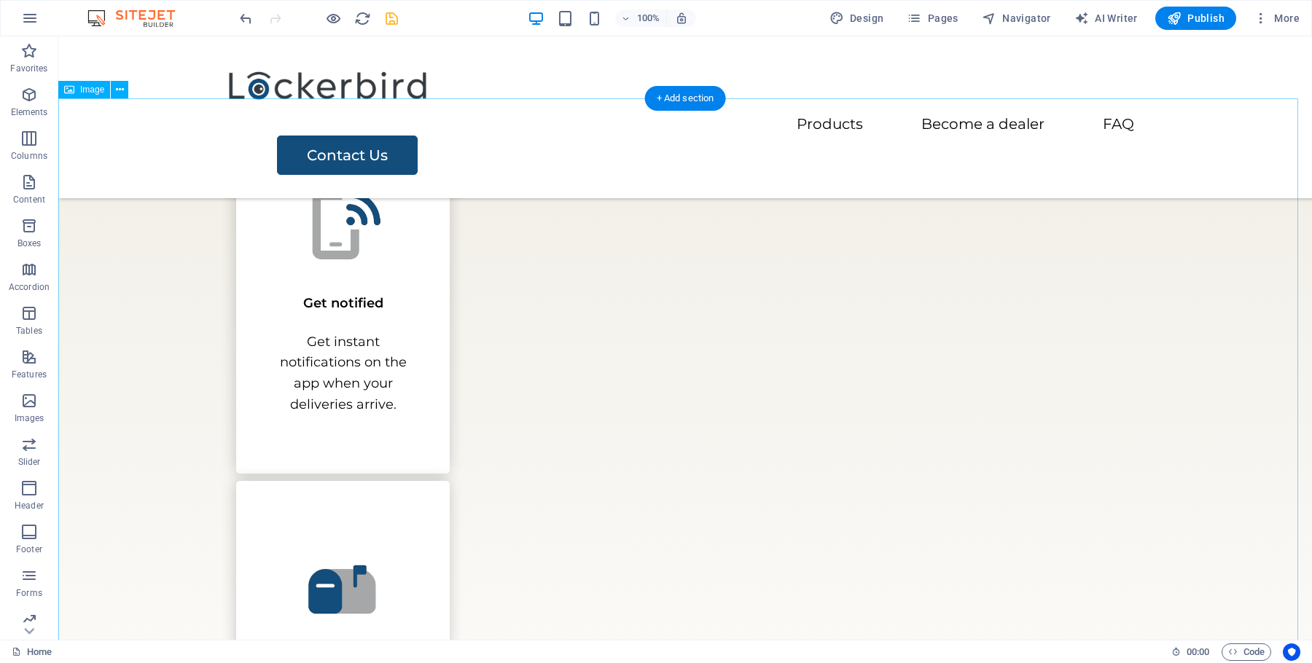
scroll to position [2716, 0]
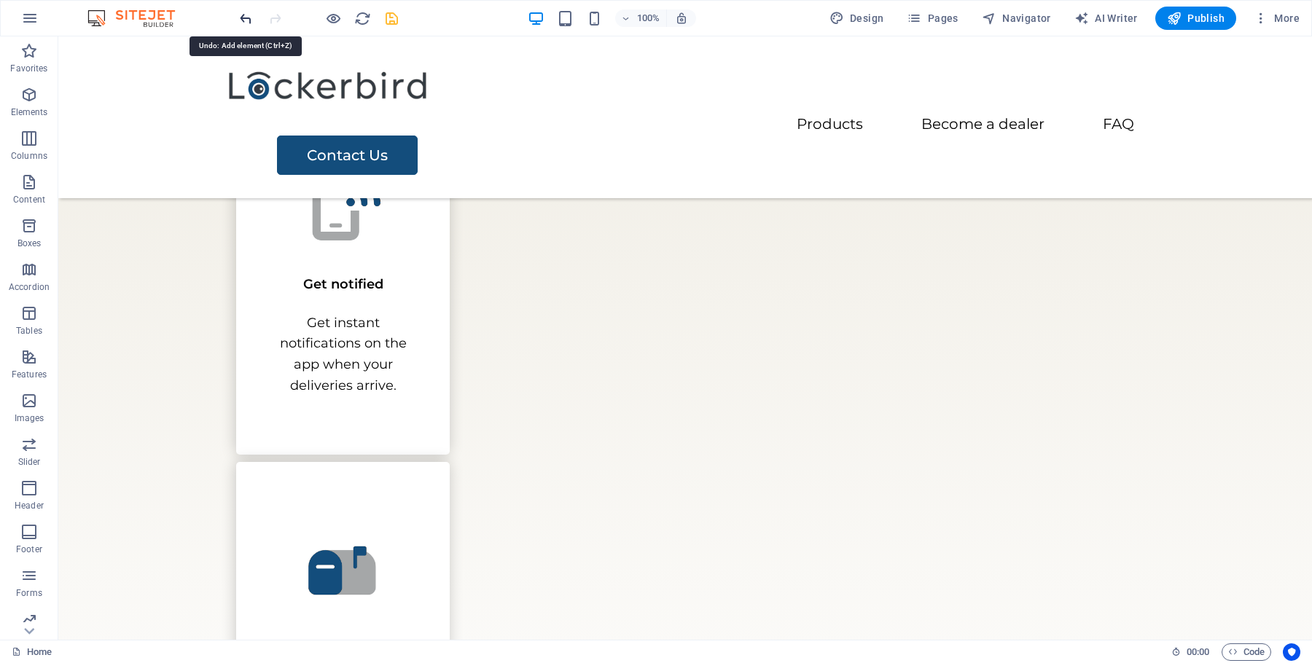
click at [249, 26] on icon "undo" at bounding box center [246, 18] width 17 height 17
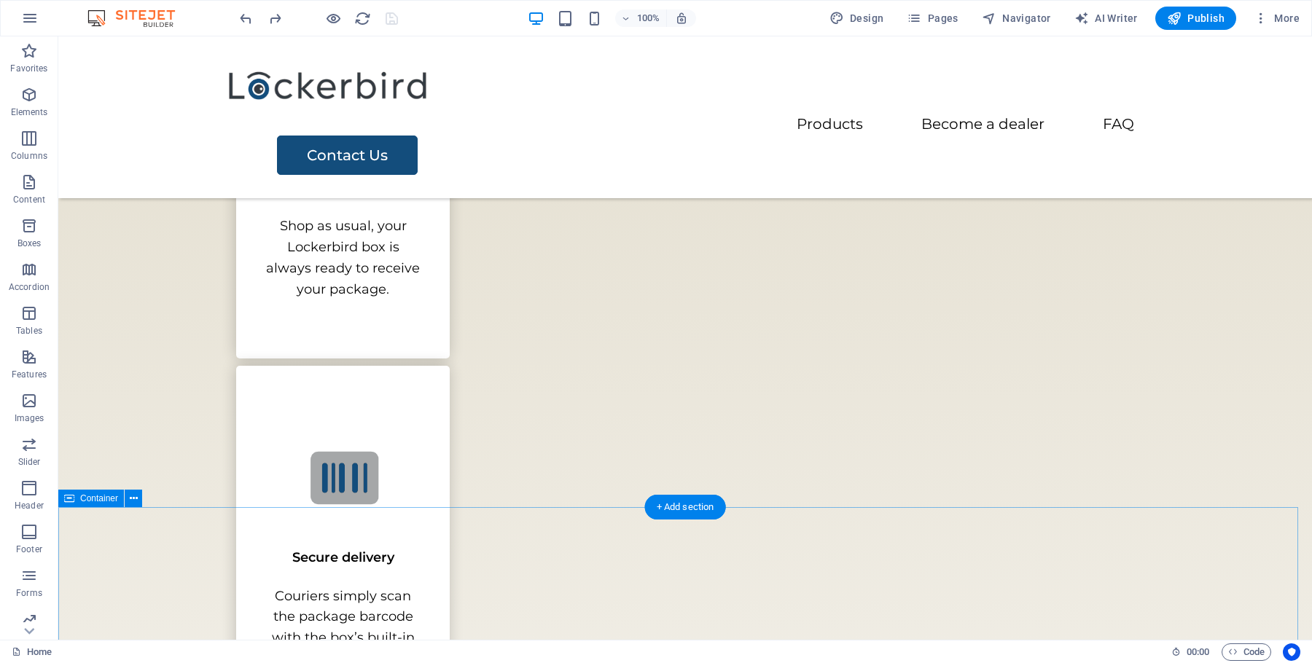
scroll to position [2074, 0]
select select "vw"
select select "px"
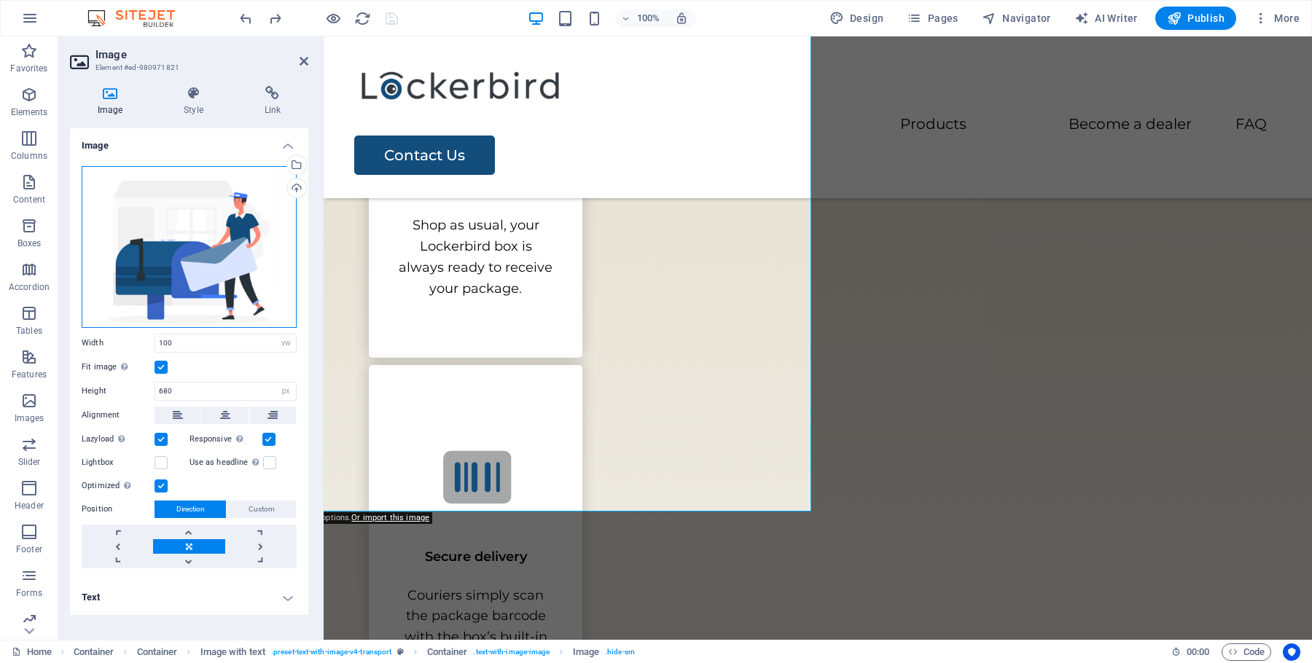
click at [157, 179] on div "Drag files here, click to choose files or select files from Files or our free s…" at bounding box center [189, 247] width 215 height 162
click at [157, 179] on body "lockerbird.com Home Favorites Elements Columns Content Boxes Accordion Tables F…" at bounding box center [656, 331] width 1312 height 663
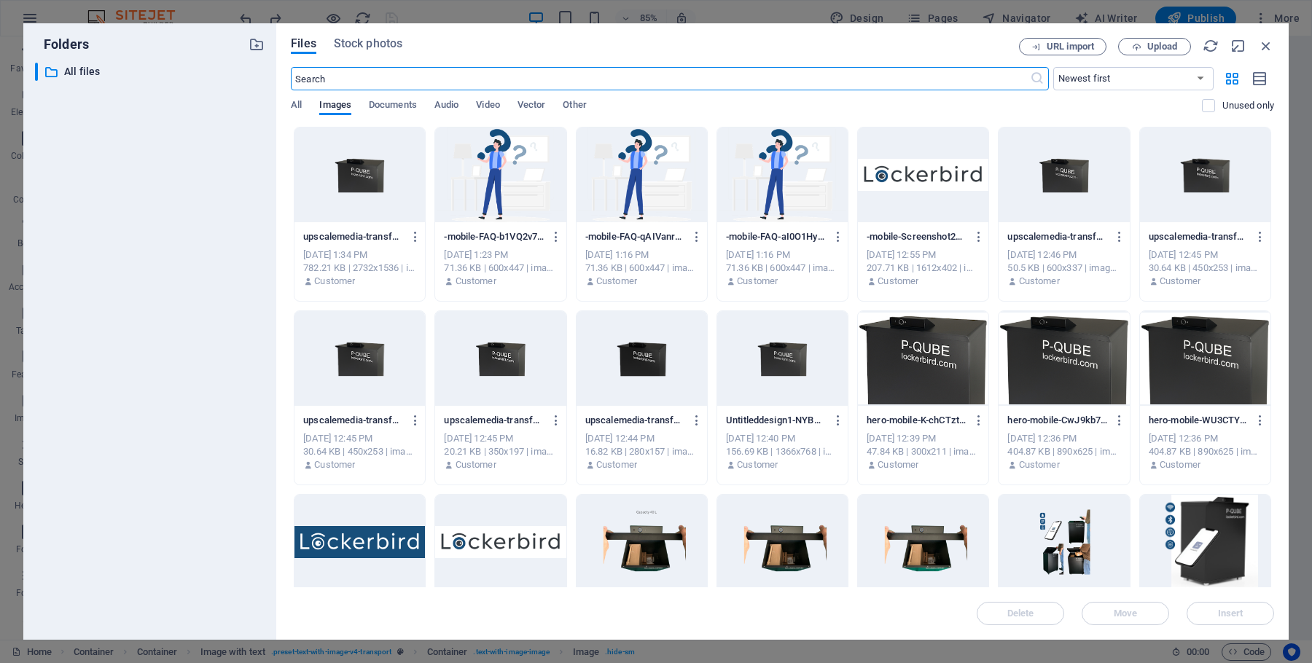
scroll to position [2267, 0]
click at [571, 82] on input "text" at bounding box center [660, 78] width 738 height 23
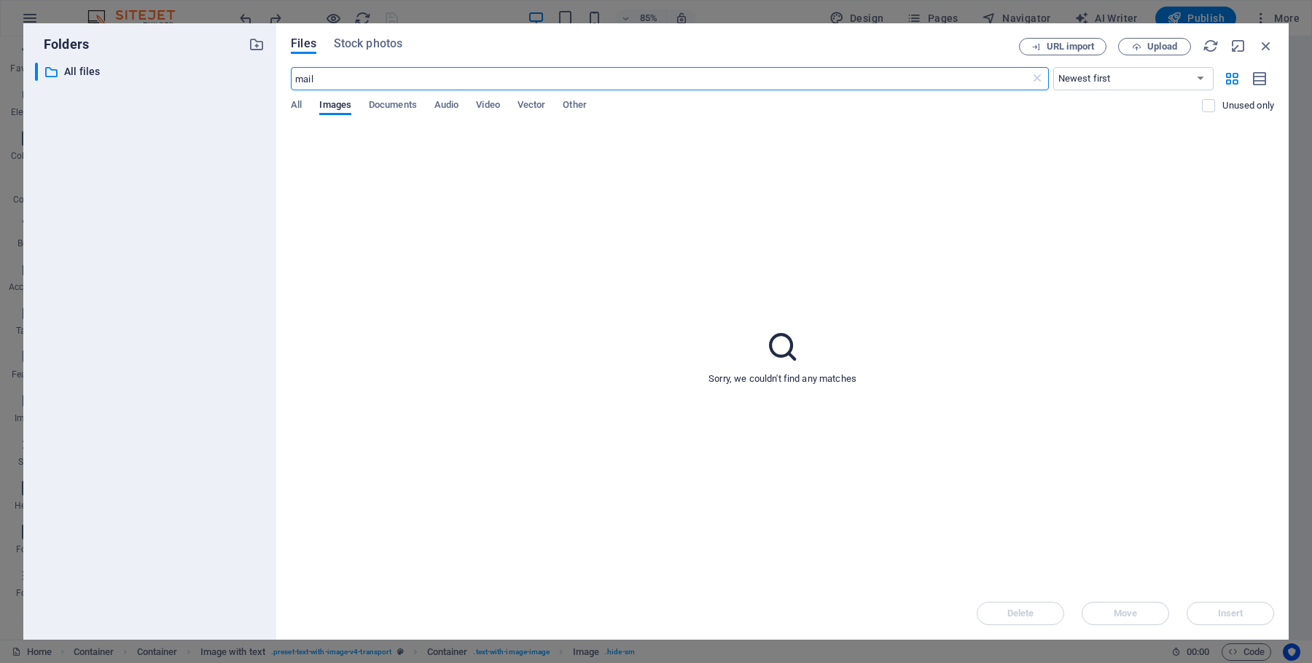
type input "mail"
click at [403, 45] on div "Files Stock photos" at bounding box center [655, 46] width 728 height 16
click at [374, 42] on span "Stock photos" at bounding box center [368, 43] width 69 height 17
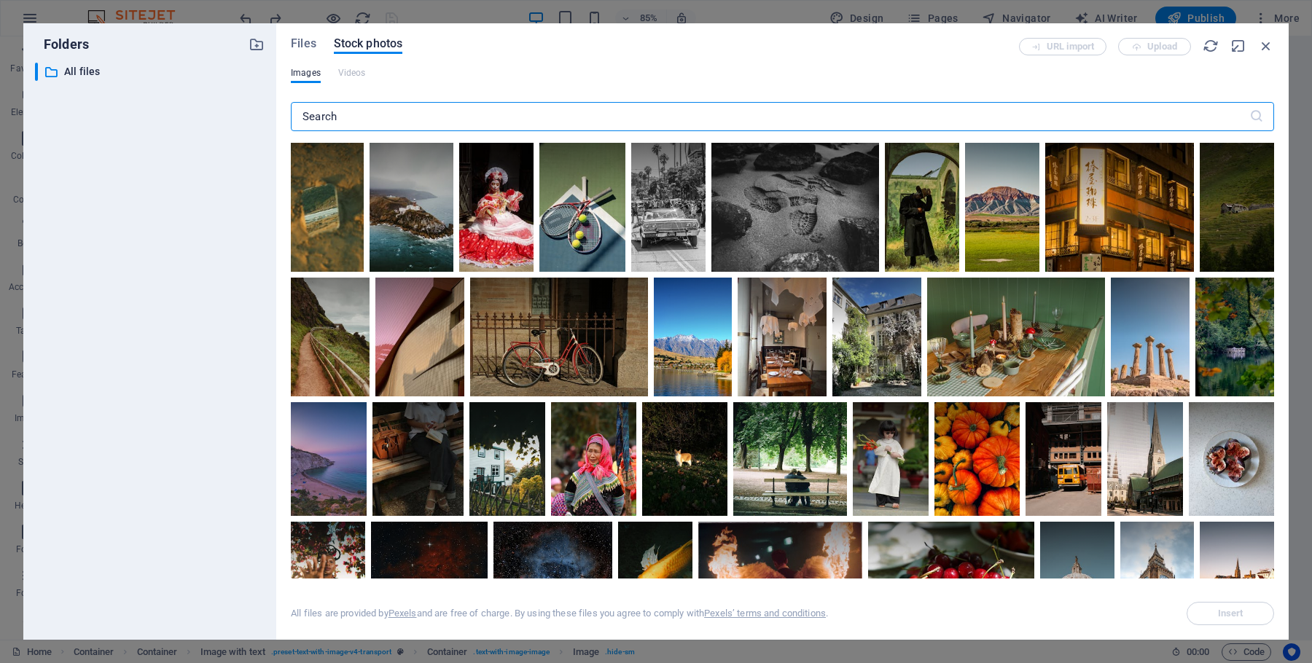
click at [369, 107] on input "text" at bounding box center [770, 116] width 958 height 29
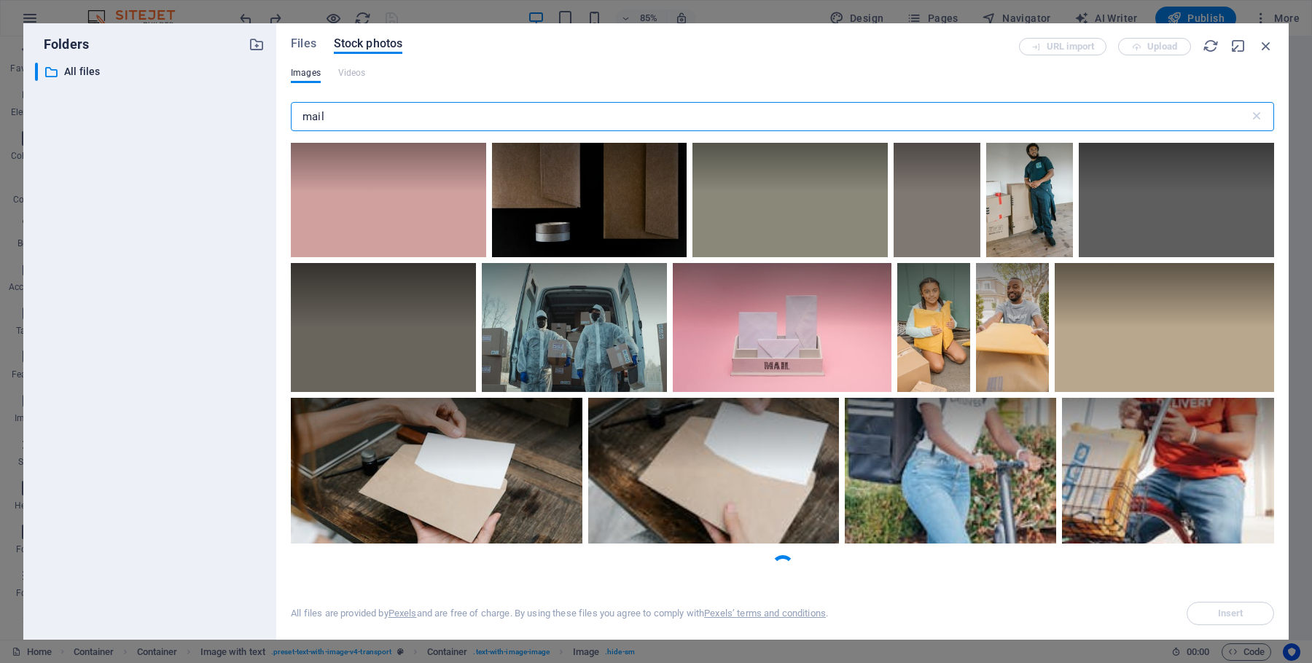
scroll to position [6899, 0]
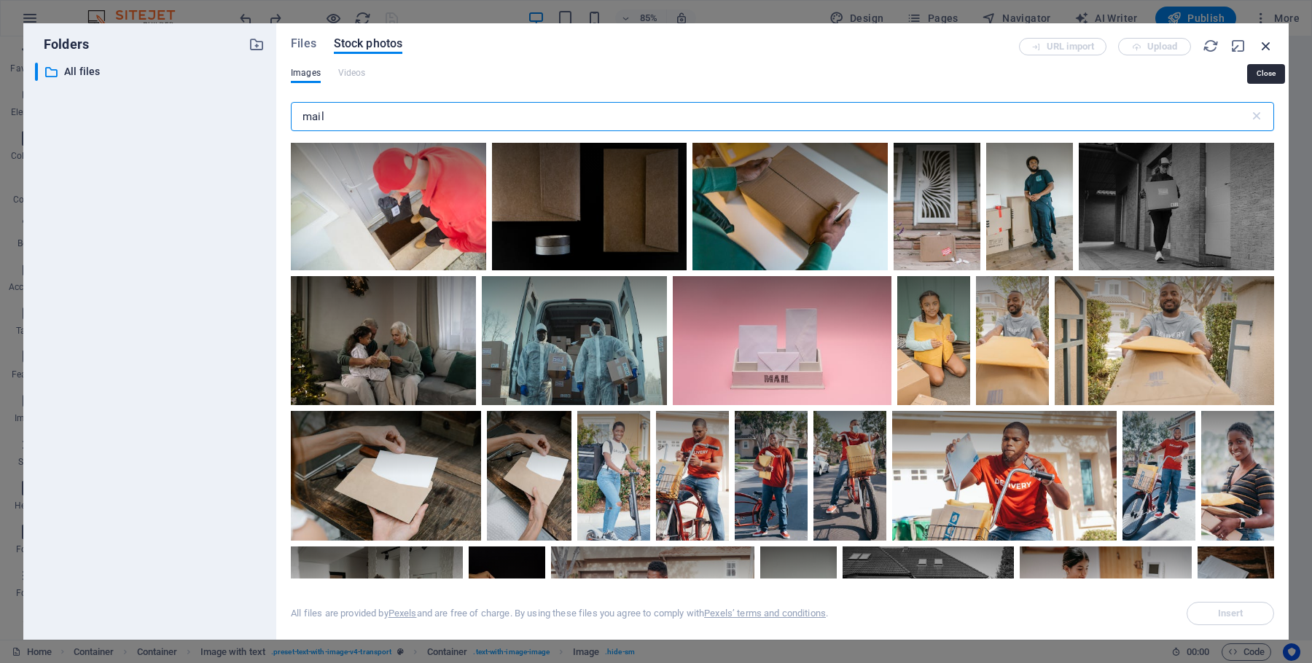
type input "mail"
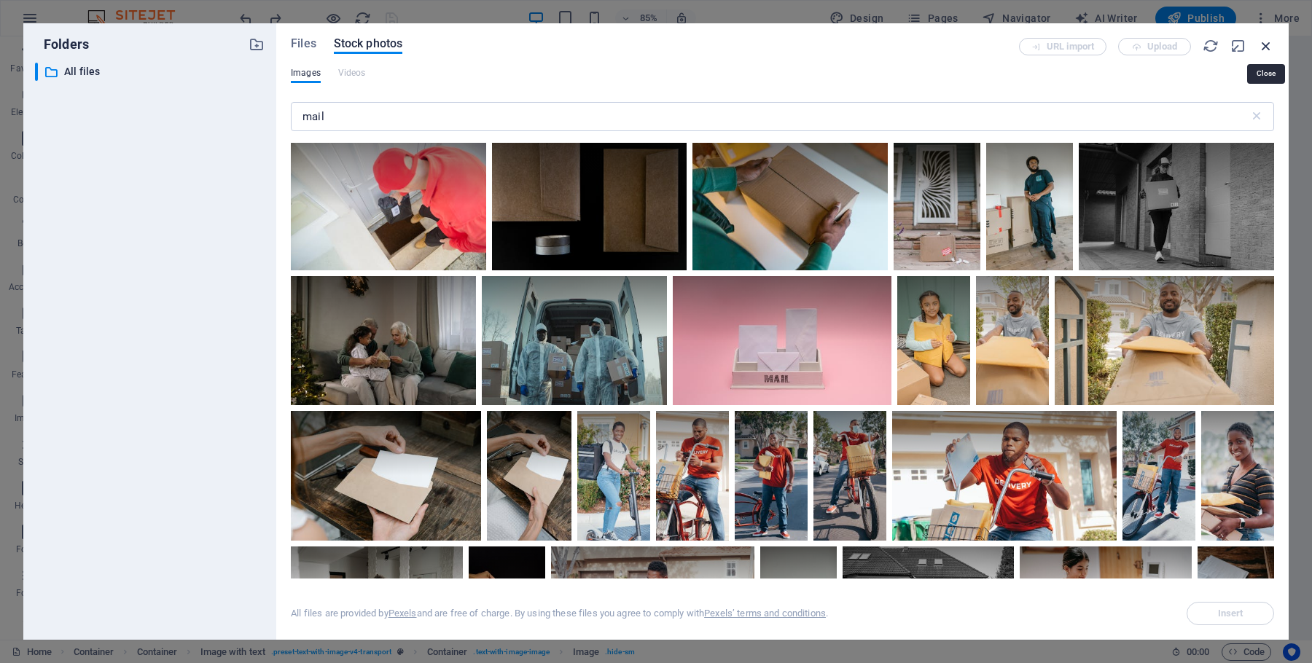
click at [932, 45] on icon "button" at bounding box center [1266, 46] width 16 height 16
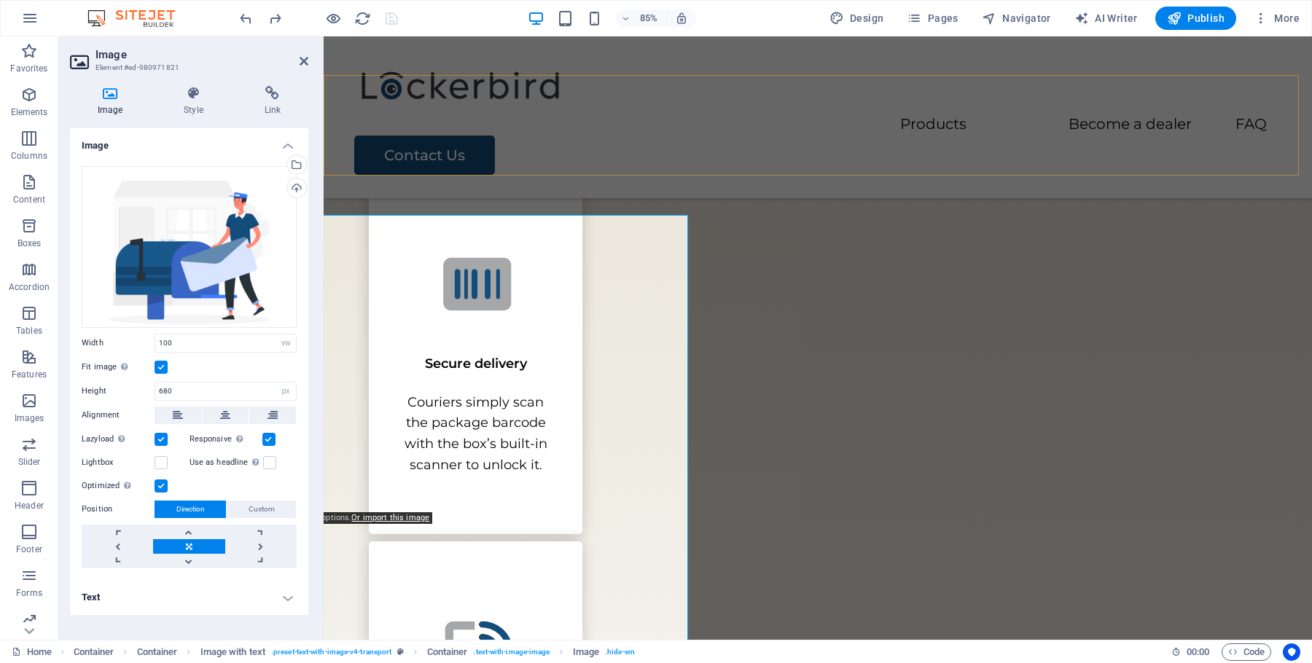
scroll to position [2074, 0]
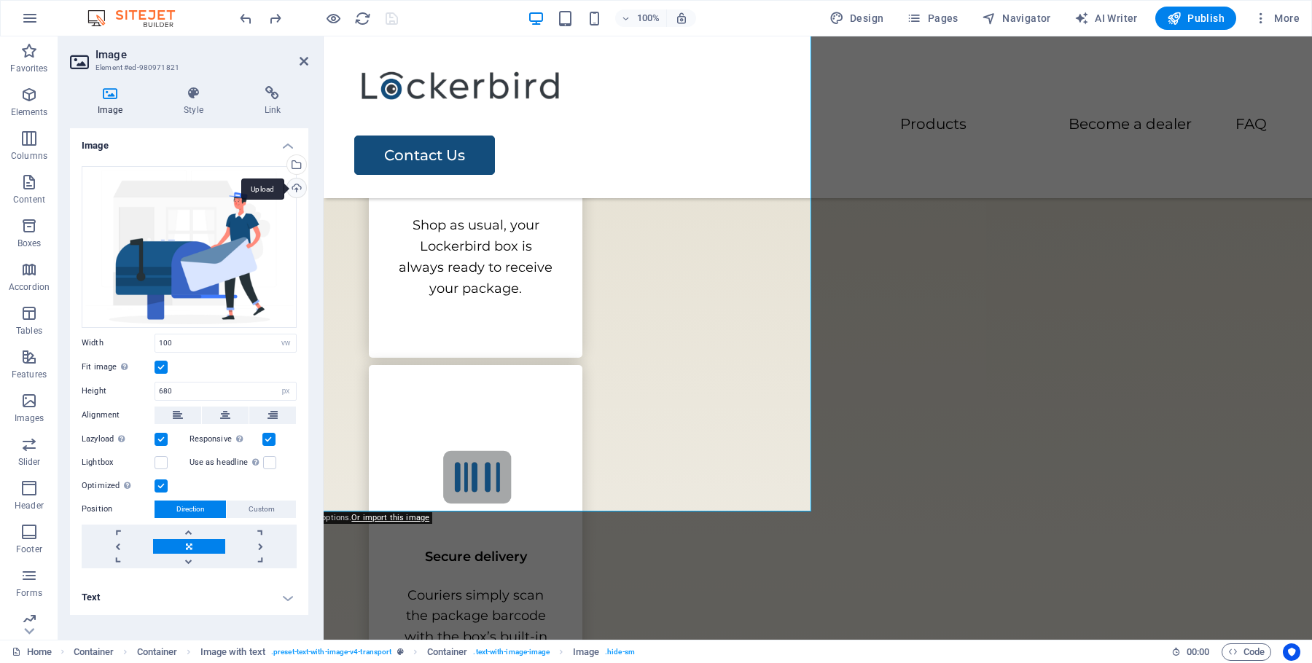
click at [290, 186] on div "Upload" at bounding box center [295, 190] width 22 height 22
click at [608, 19] on div "100%" at bounding box center [612, 18] width 168 height 23
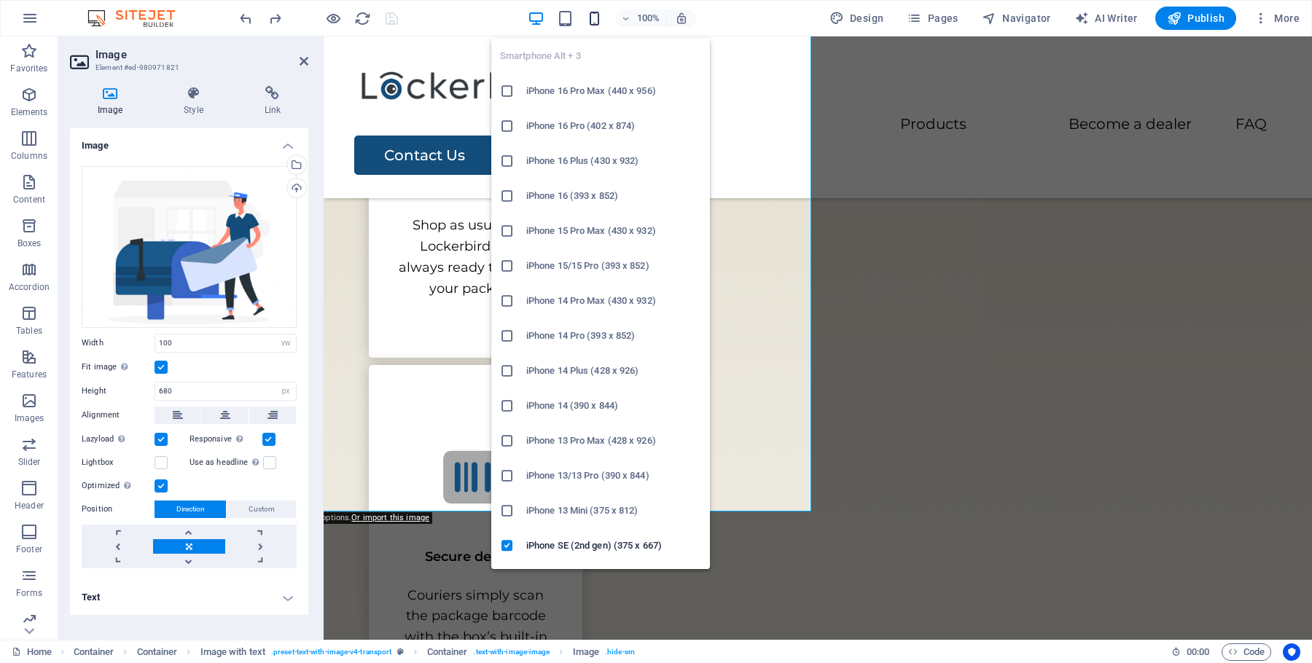
click at [595, 17] on icon "button" at bounding box center [594, 18] width 17 height 17
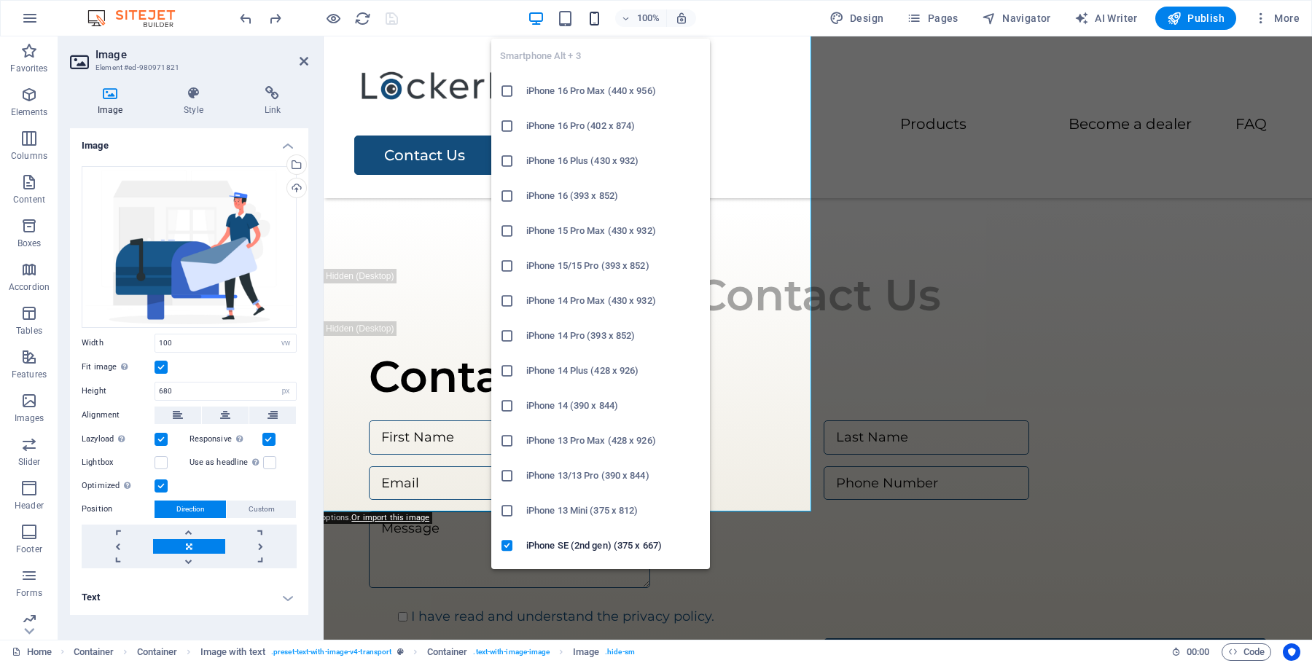
type input "300"
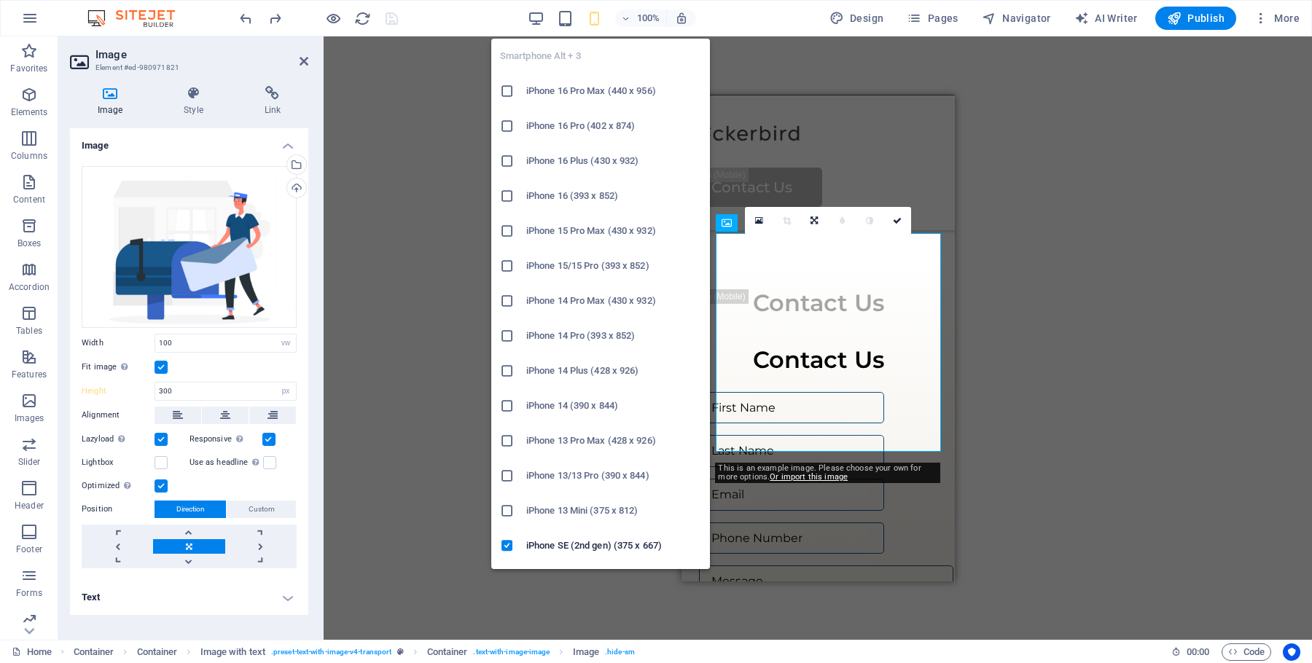
scroll to position [3241, 0]
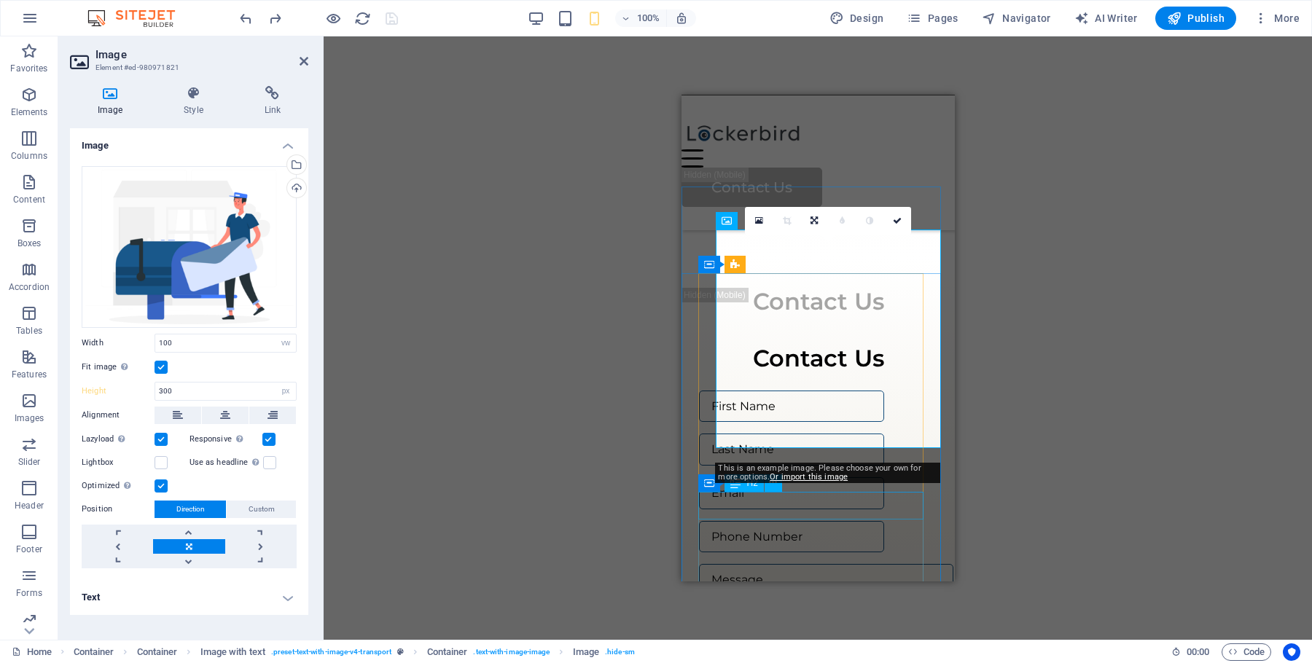
click at [920, 372] on div "Contact Us" at bounding box center [817, 358] width 238 height 28
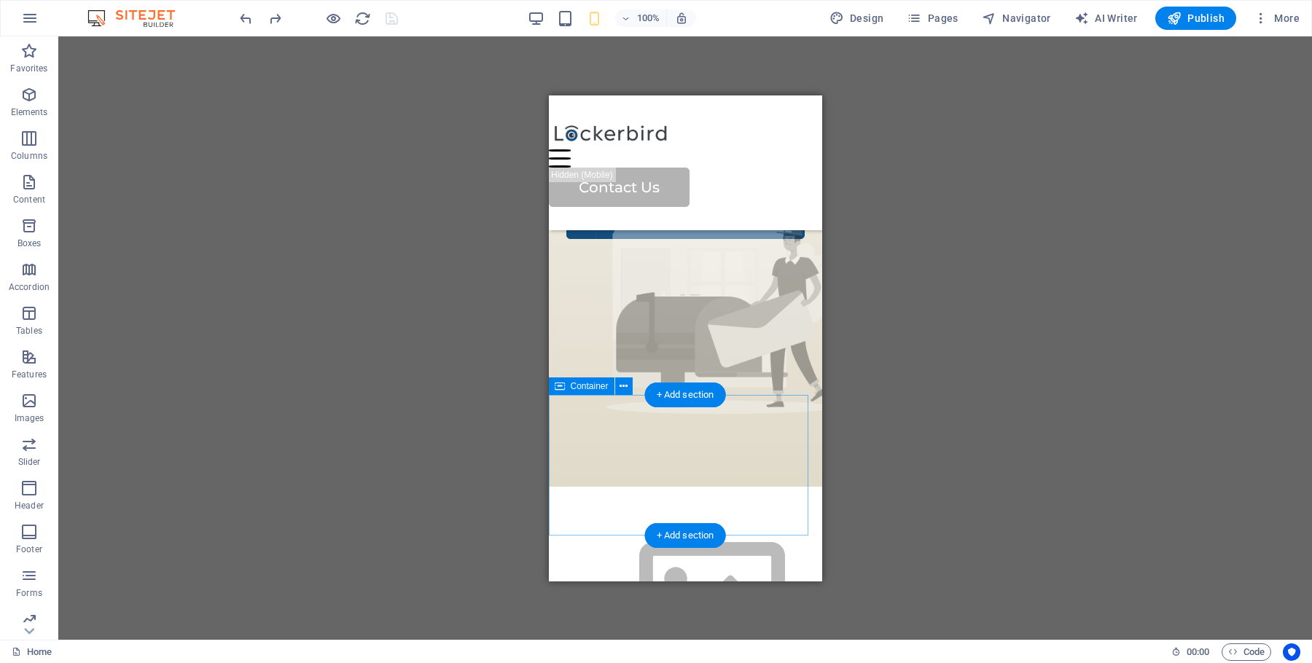
scroll to position [3808, 0]
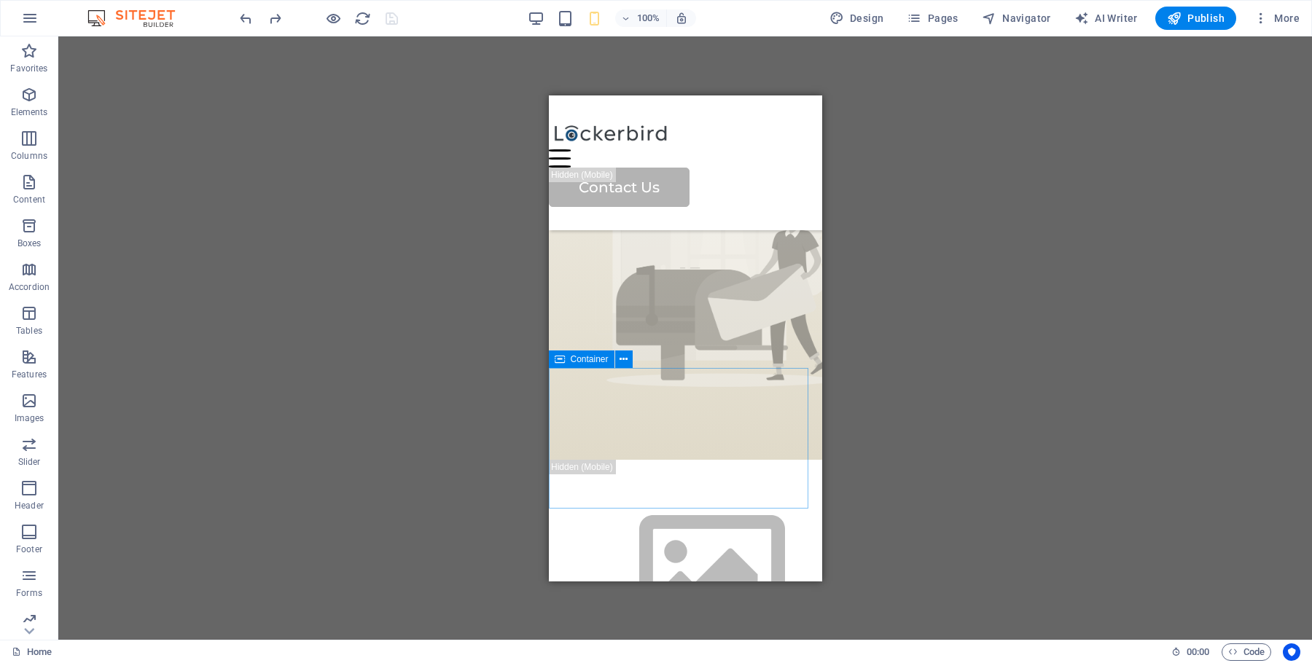
click at [571, 362] on span "Container" at bounding box center [590, 359] width 38 height 9
click at [625, 363] on icon at bounding box center [623, 359] width 8 height 15
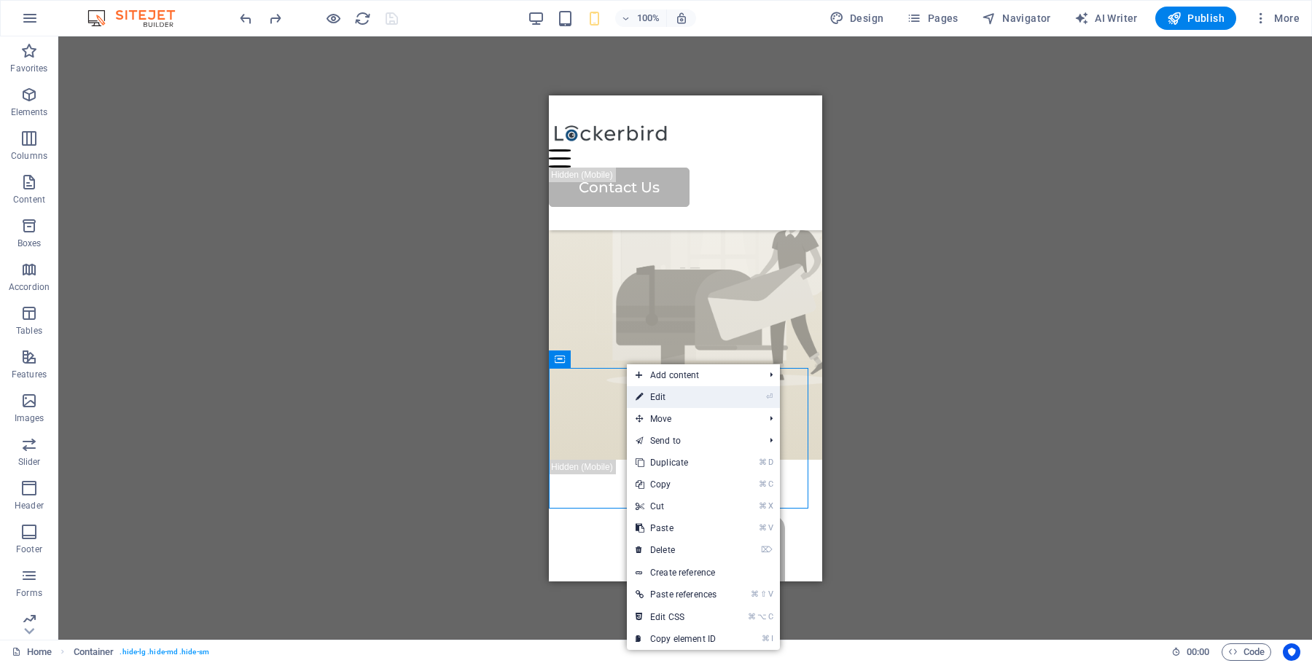
click at [640, 394] on icon at bounding box center [639, 397] width 7 height 22
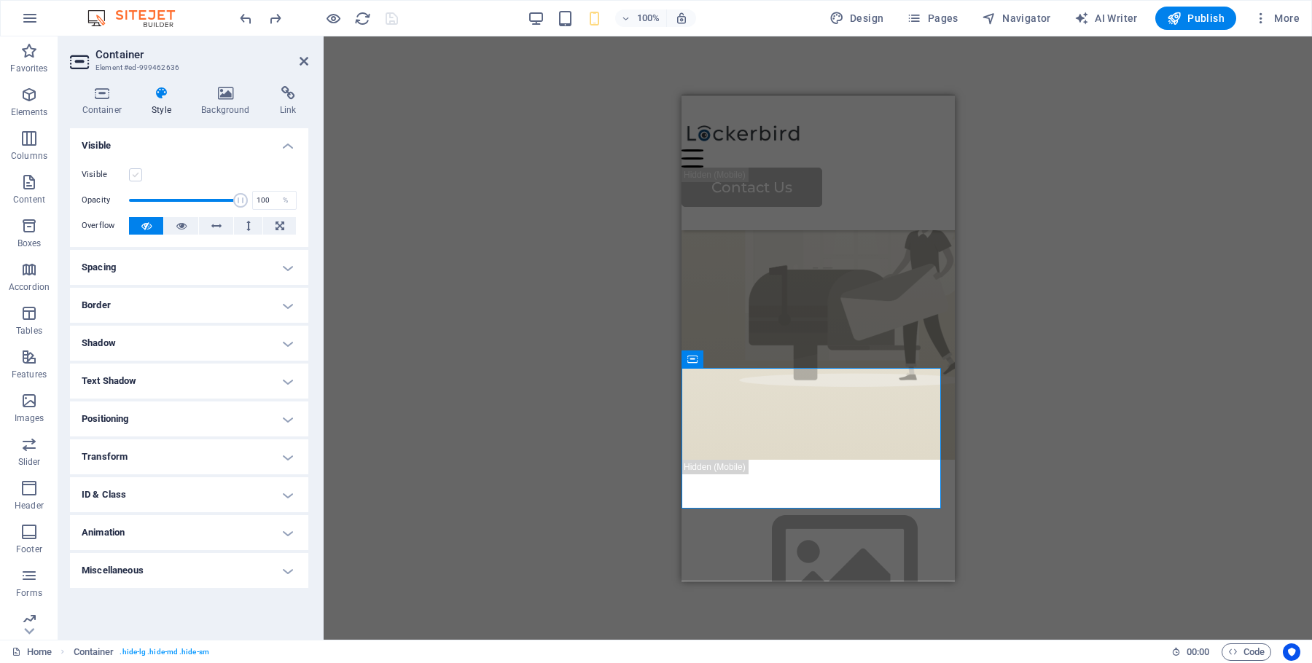
click at [133, 169] on label at bounding box center [135, 174] width 13 height 13
click at [0, 0] on input "Visible" at bounding box center [0, 0] width 0 height 0
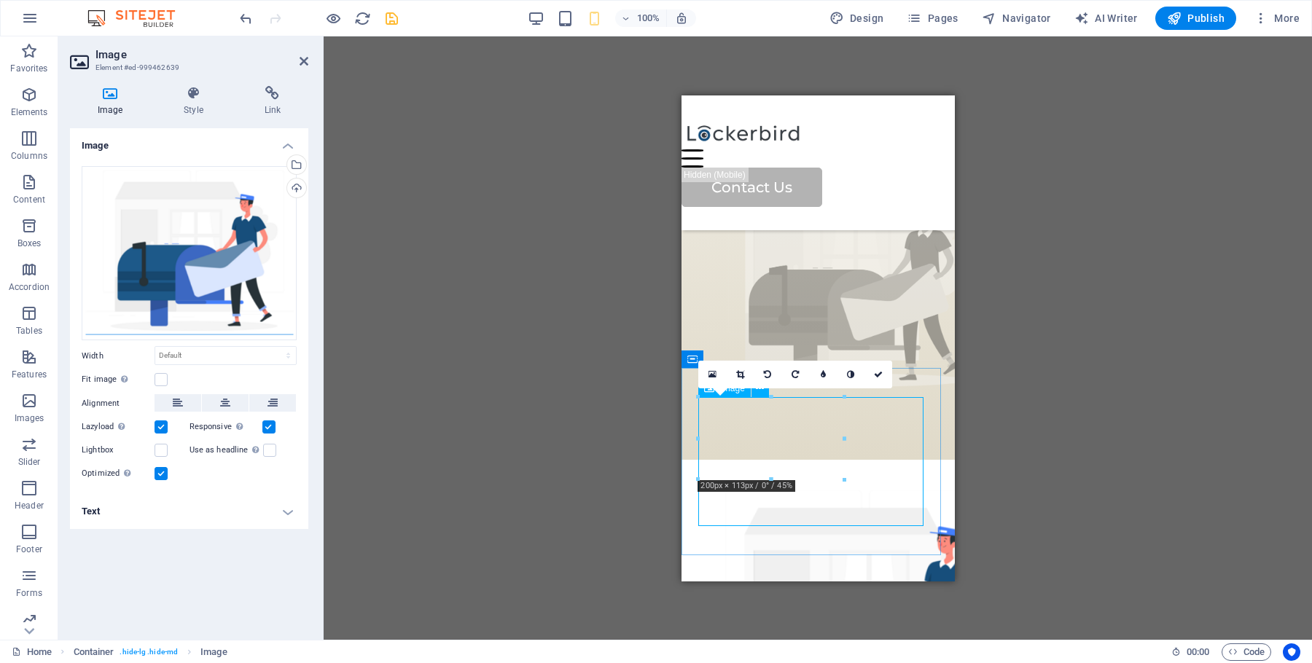
click at [753, 488] on figure at bounding box center [817, 617] width 238 height 258
click at [234, 402] on button at bounding box center [225, 402] width 47 height 17
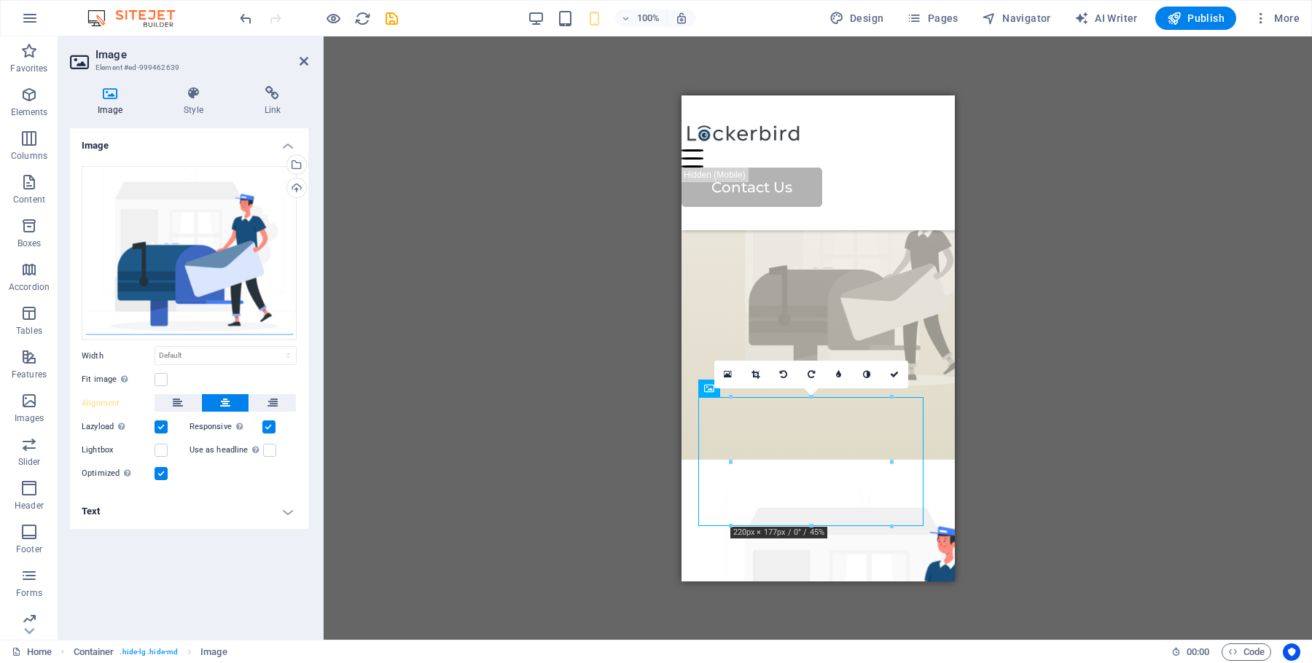
click at [395, 18] on icon "save" at bounding box center [391, 18] width 17 height 17
checkbox input "false"
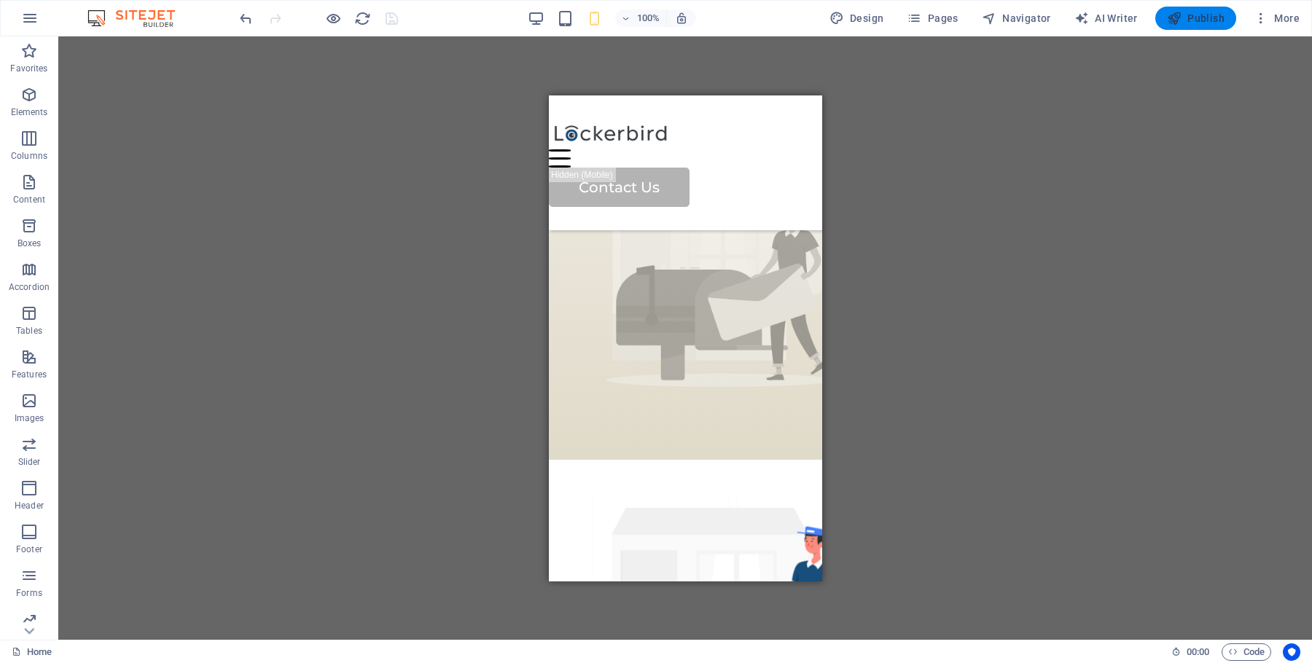
click at [932, 24] on span "Publish" at bounding box center [1196, 18] width 58 height 15
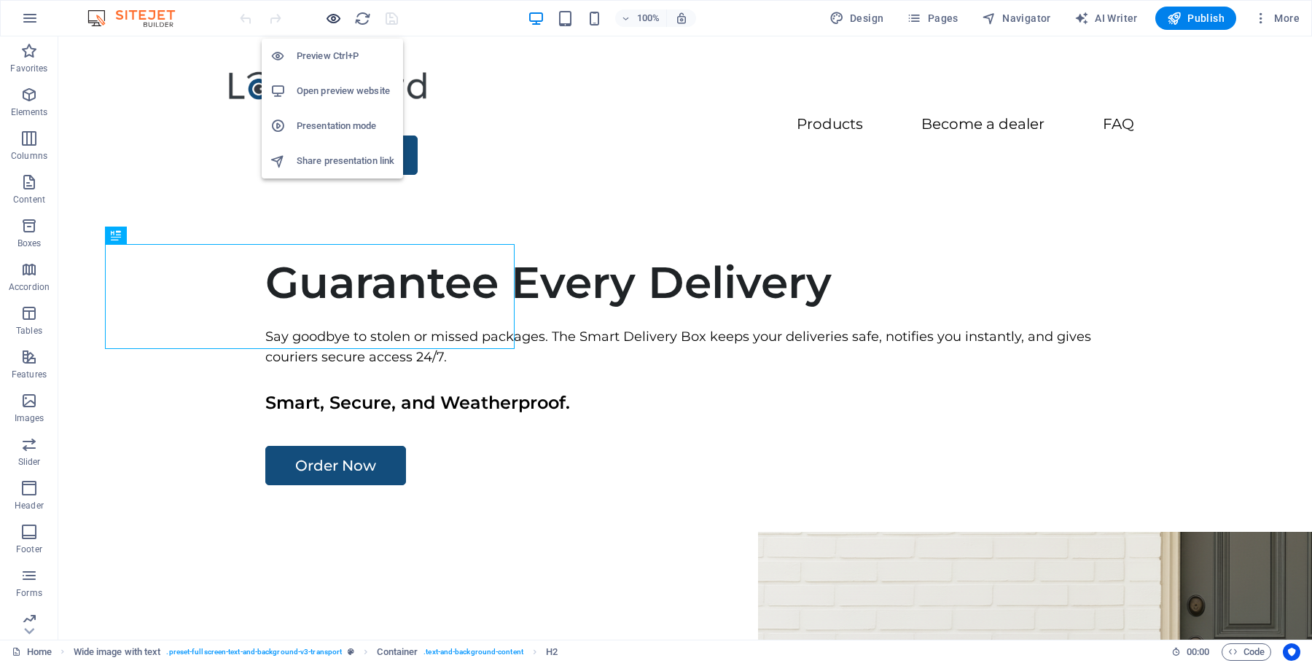
click at [332, 20] on icon "button" at bounding box center [333, 18] width 17 height 17
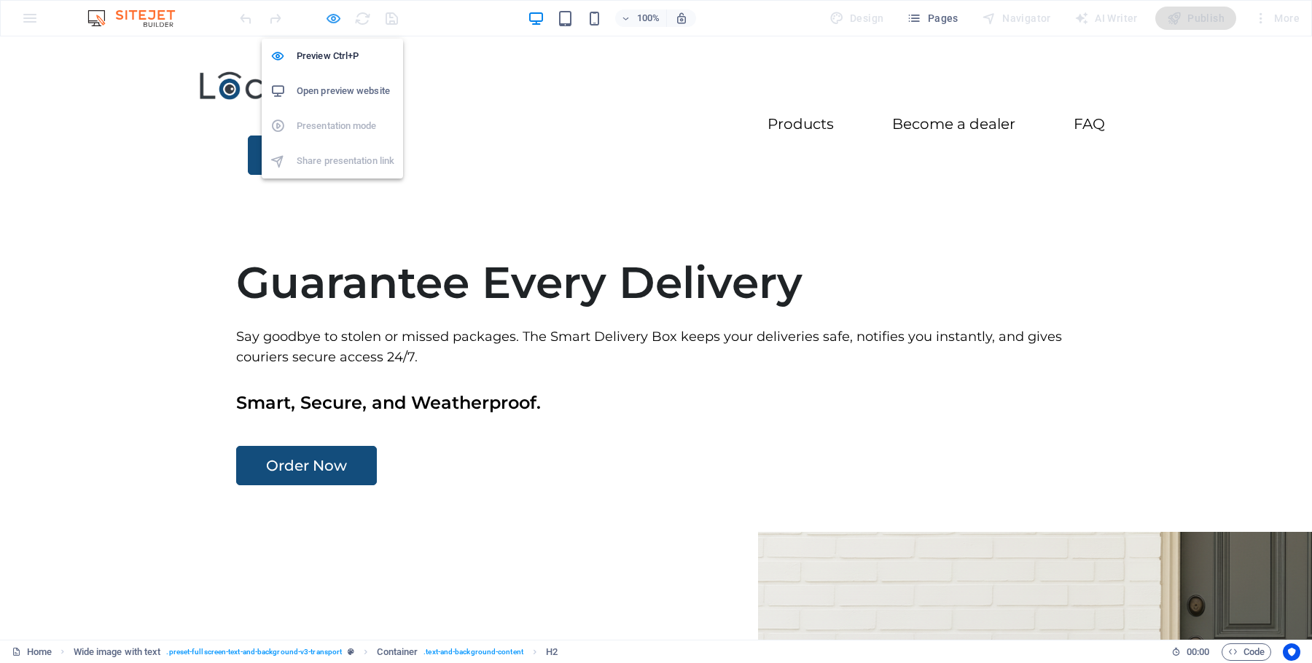
click at [332, 20] on icon "button" at bounding box center [333, 18] width 17 height 17
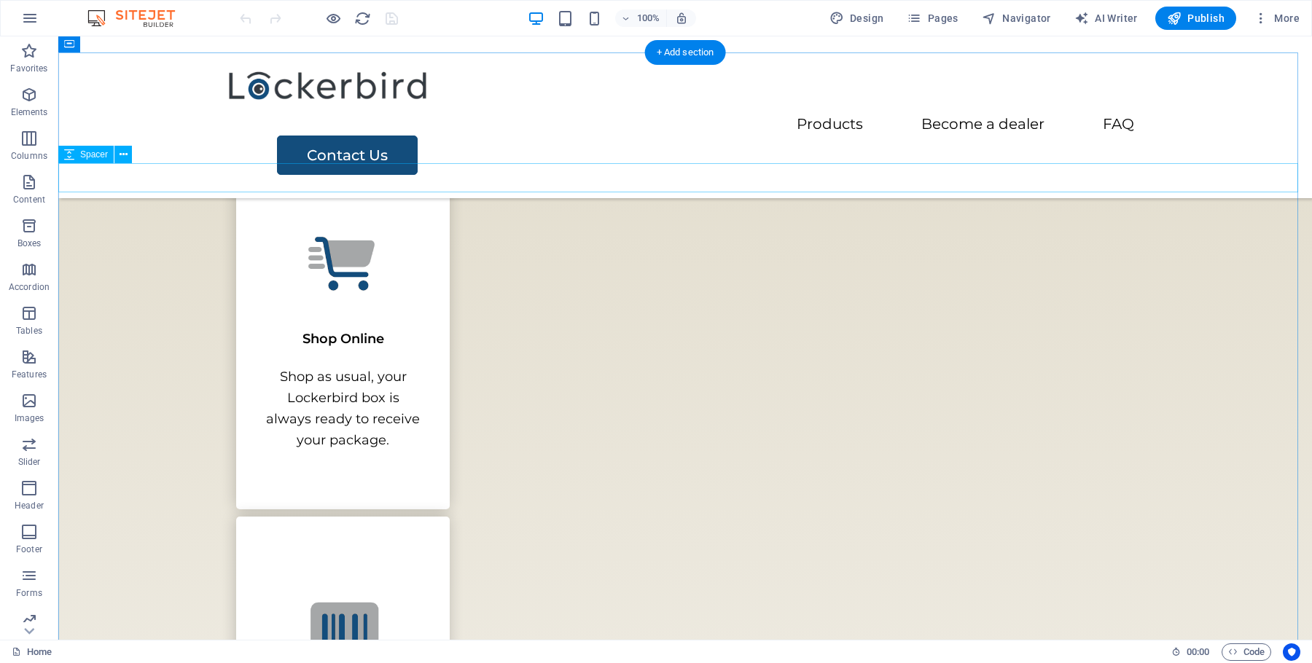
scroll to position [1835, 0]
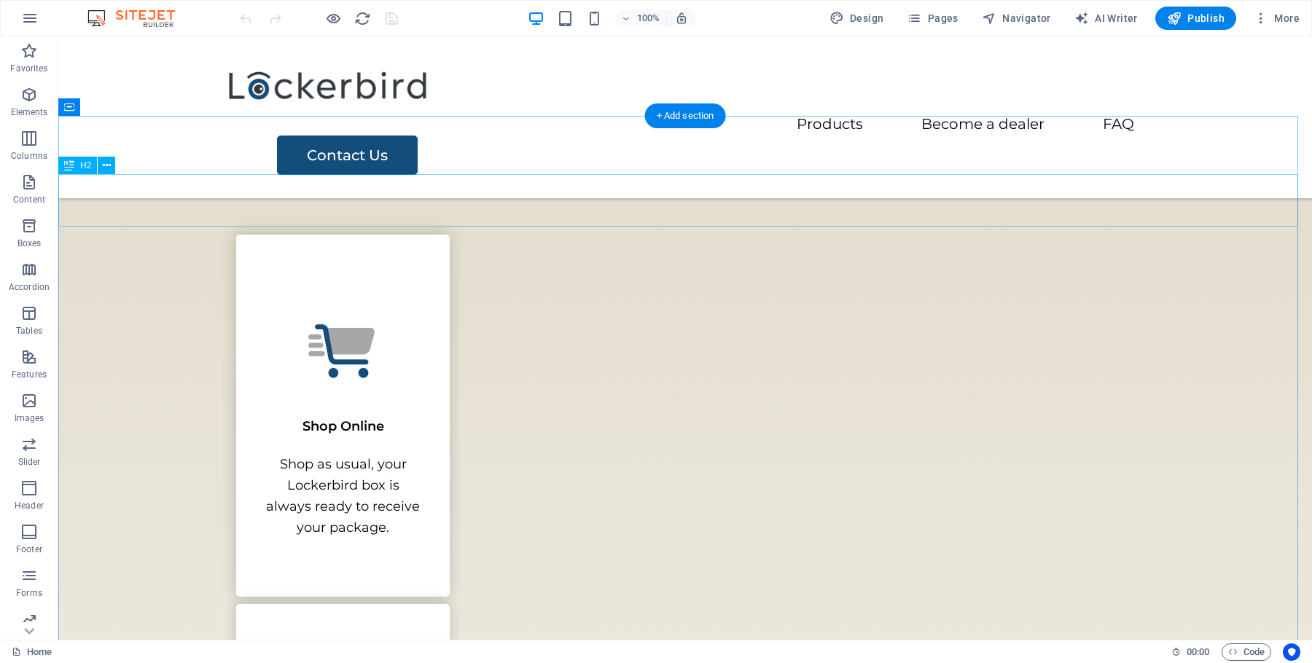
click at [109, 166] on icon at bounding box center [107, 165] width 8 height 15
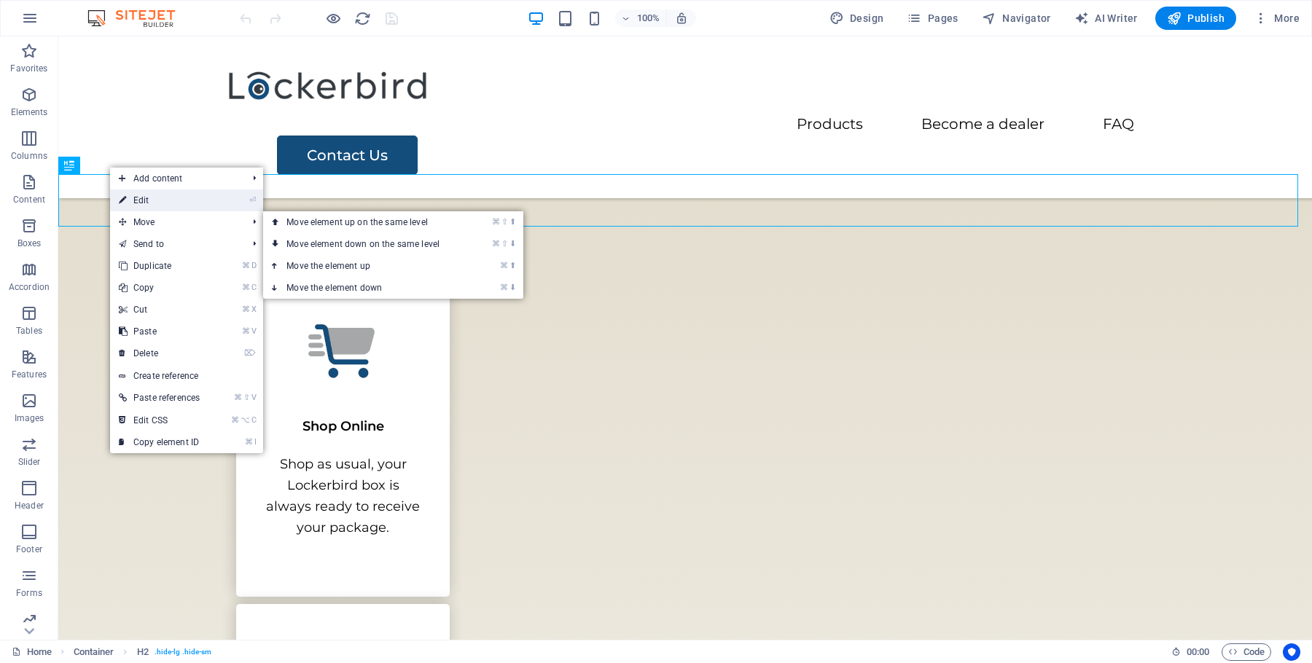
click at [143, 206] on link "⏎ Edit" at bounding box center [159, 200] width 98 height 22
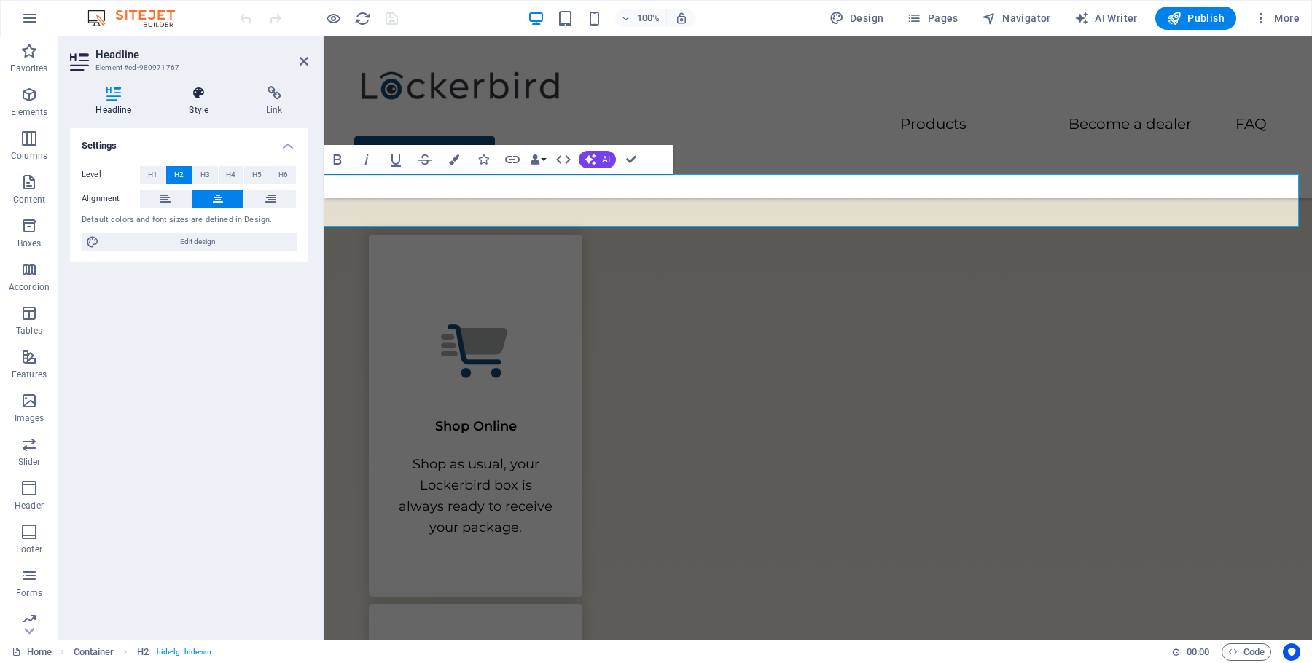
click at [215, 98] on icon at bounding box center [198, 93] width 71 height 15
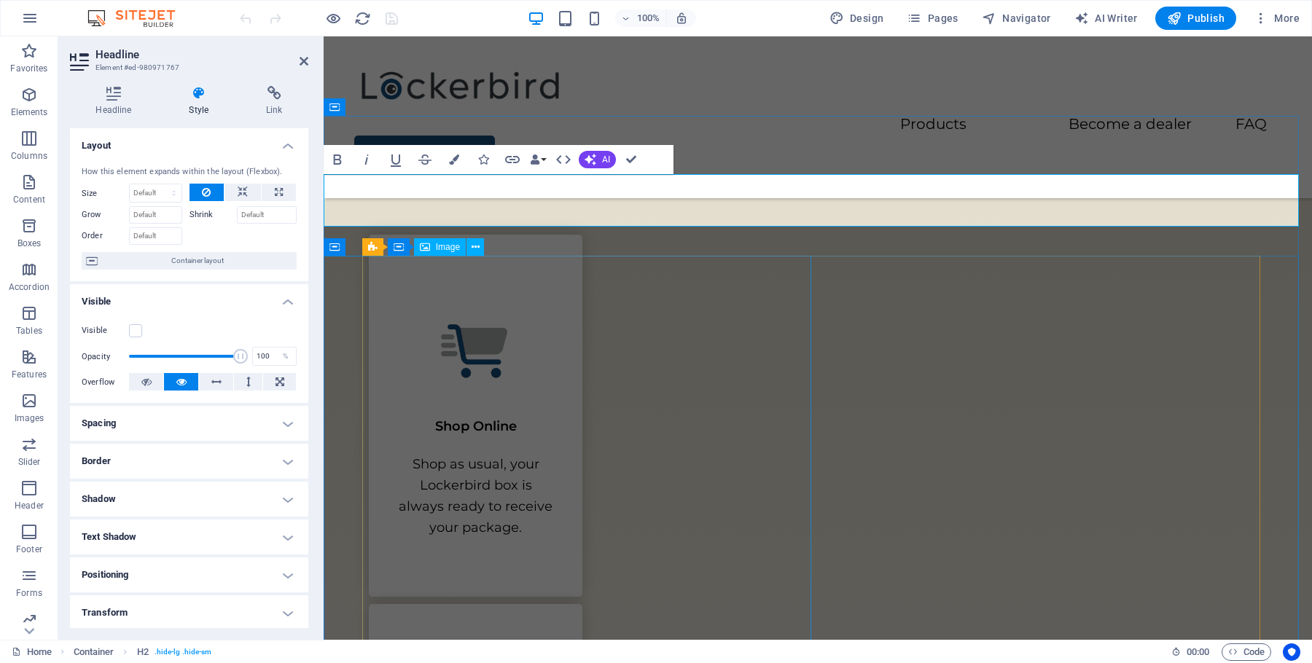
select select "vw"
select select "px"
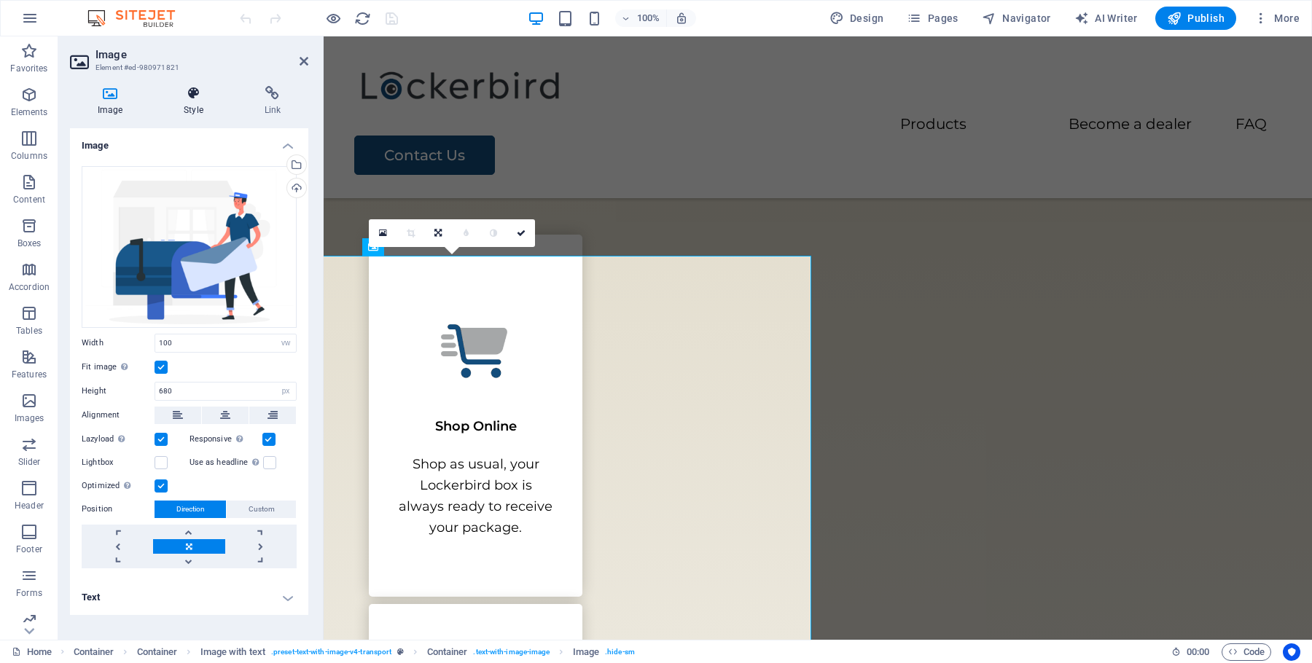
click at [192, 105] on h4 "Style" at bounding box center [196, 101] width 80 height 31
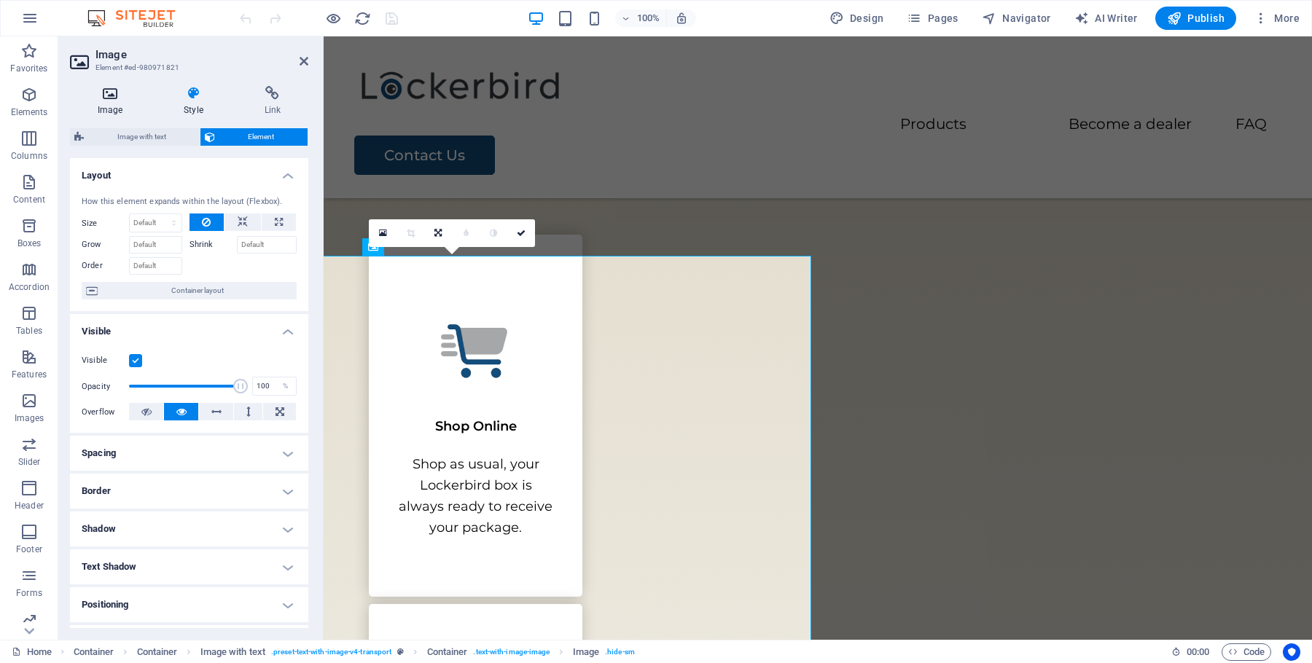
click at [117, 95] on icon at bounding box center [110, 93] width 80 height 15
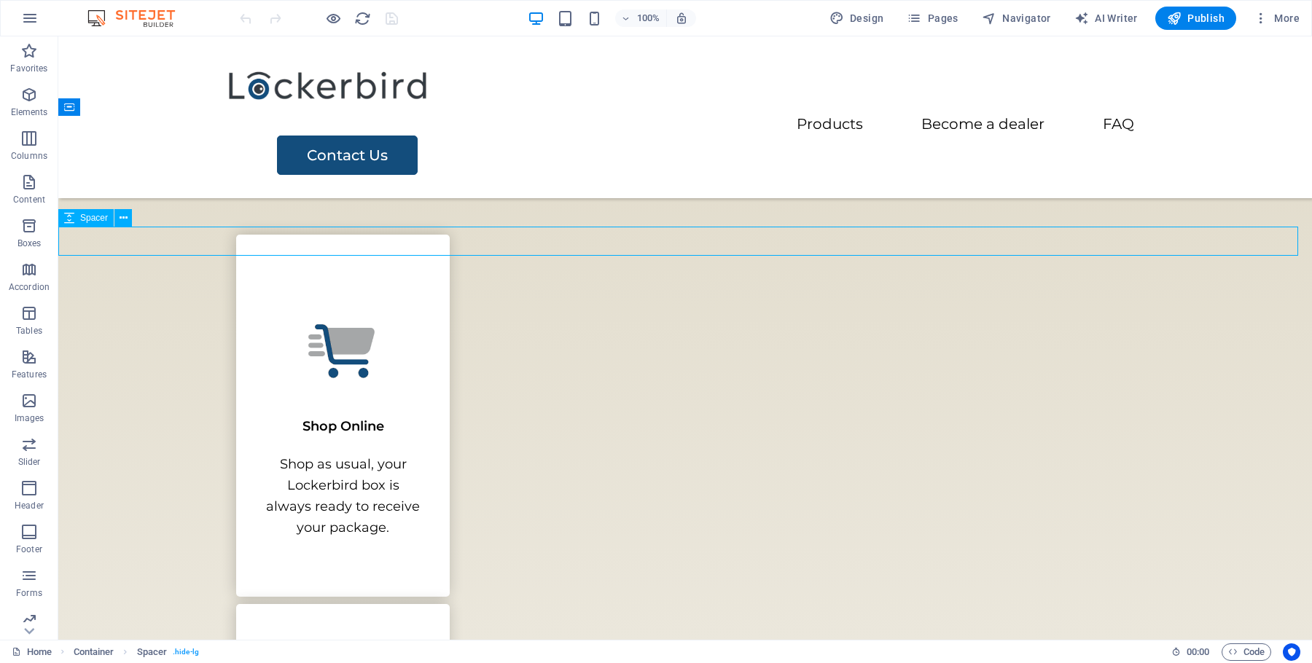
drag, startPoint x: 225, startPoint y: 243, endPoint x: 490, endPoint y: 243, distance: 265.3
select select "px"
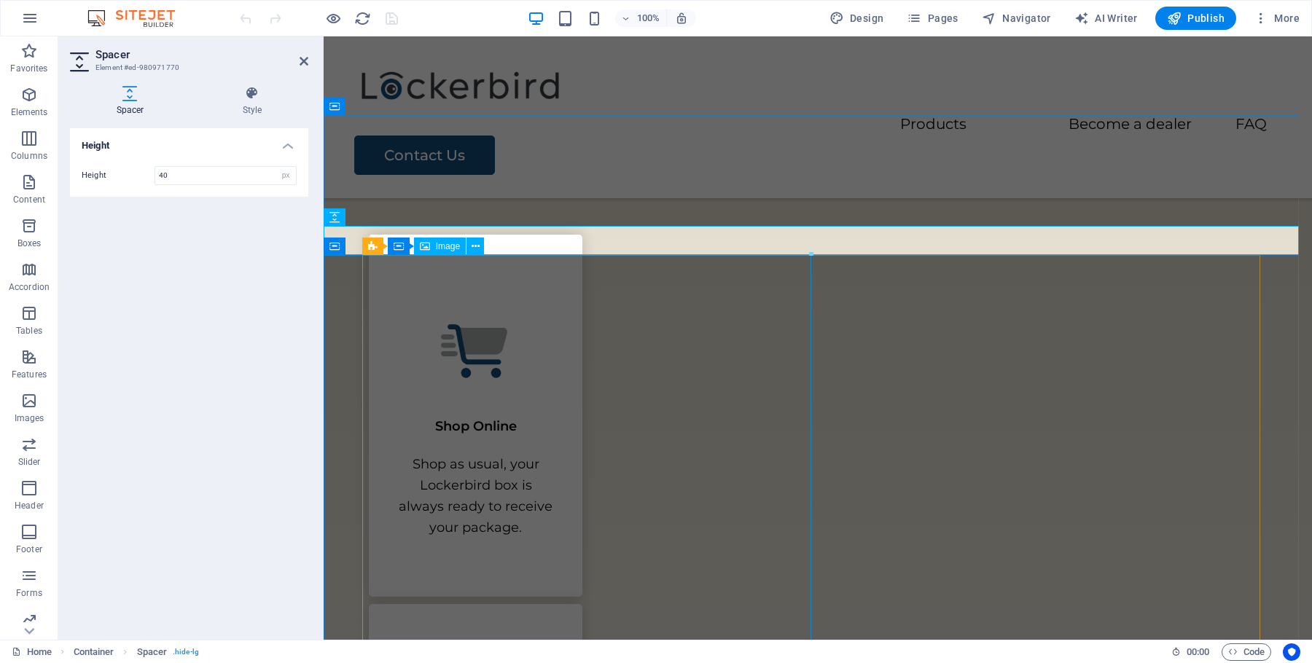
scroll to position [1988, 0]
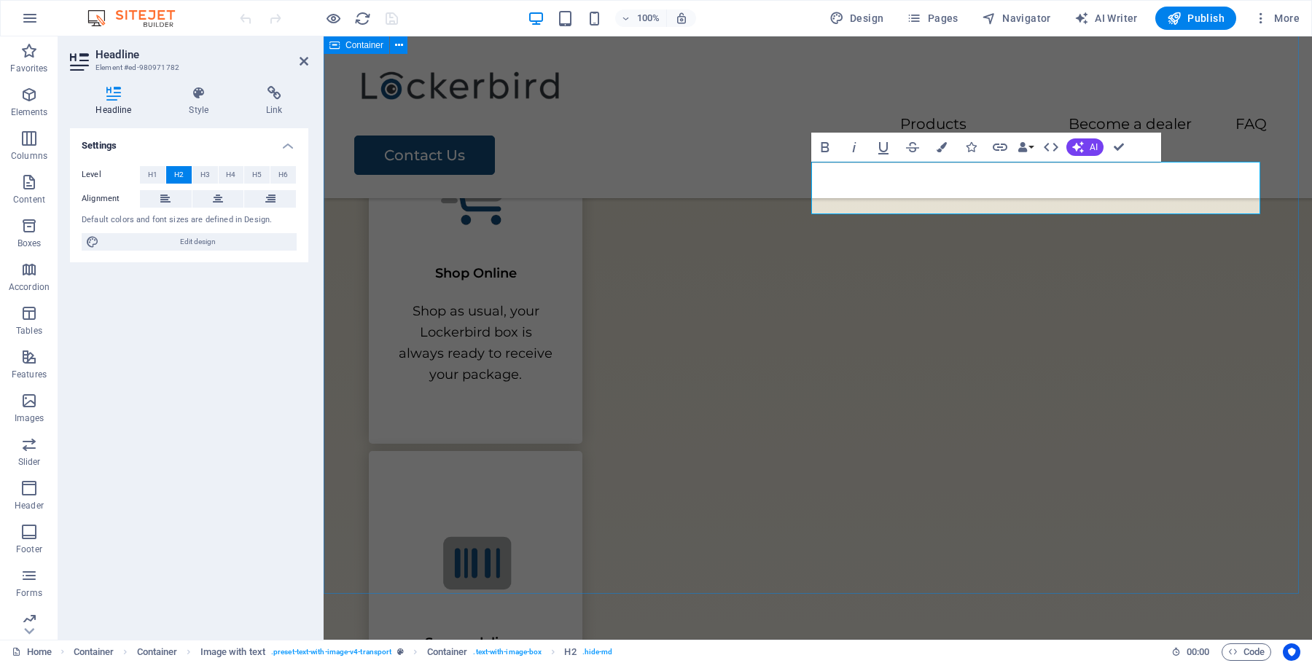
select select "px"
select select "%"
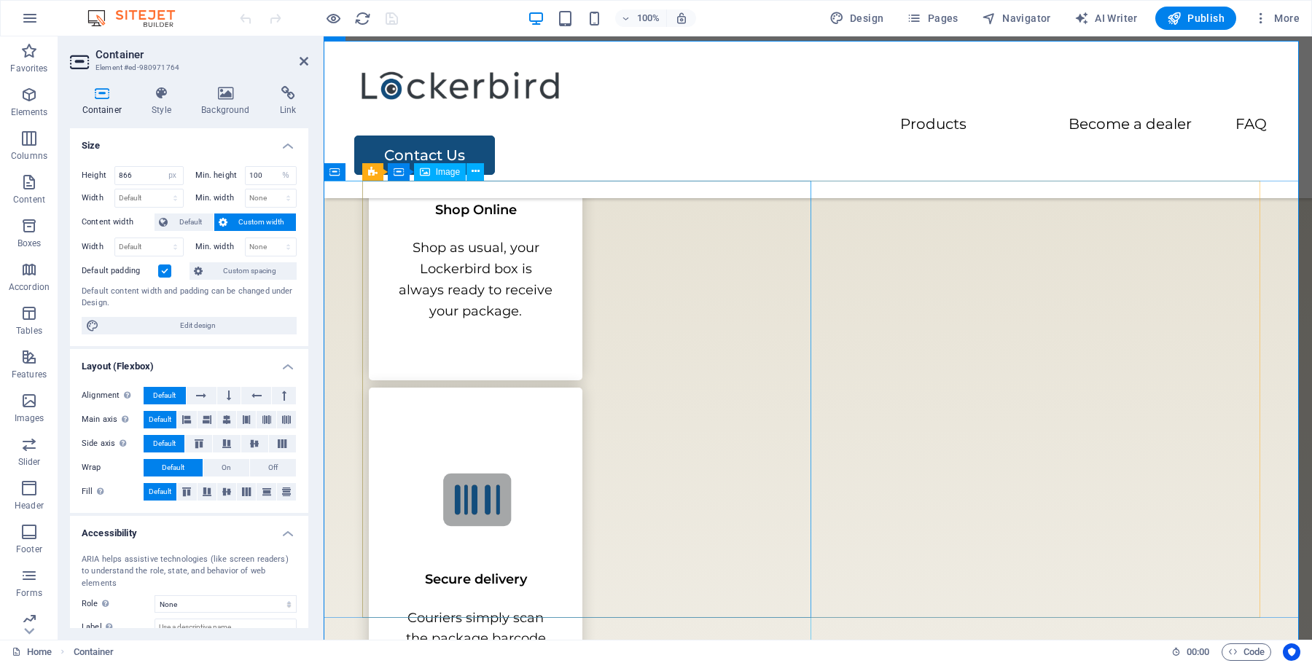
scroll to position [2172, 0]
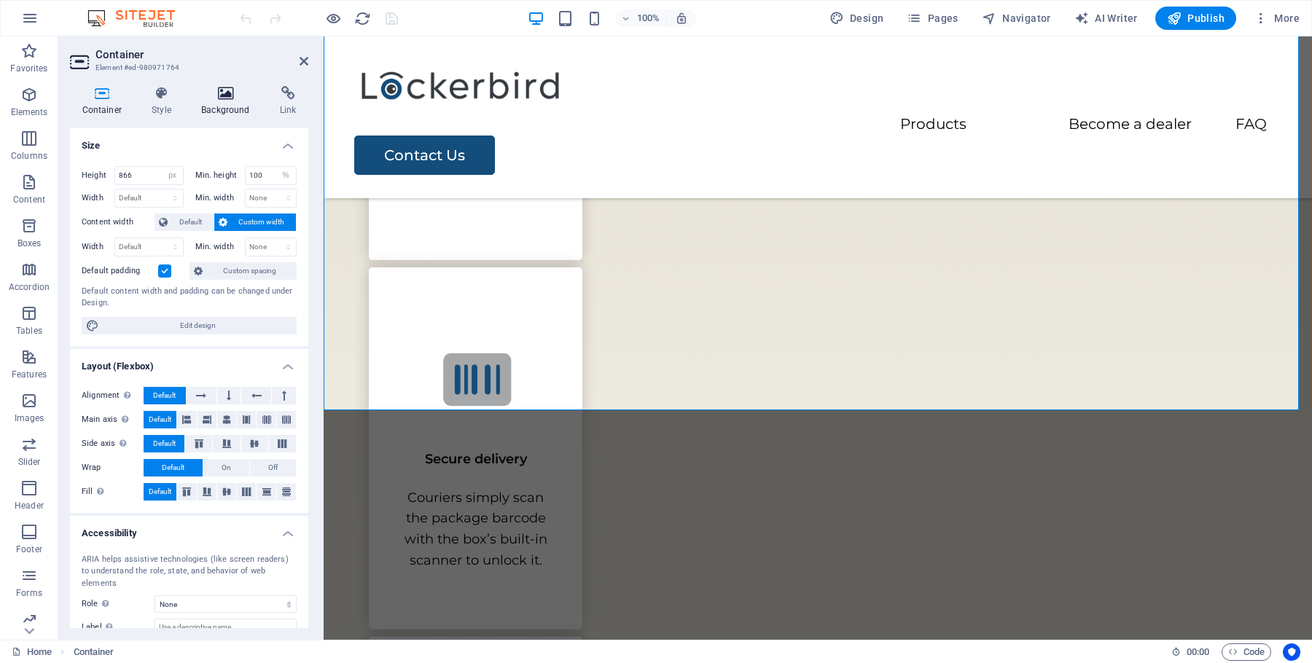
click at [220, 98] on icon at bounding box center [225, 93] width 73 height 15
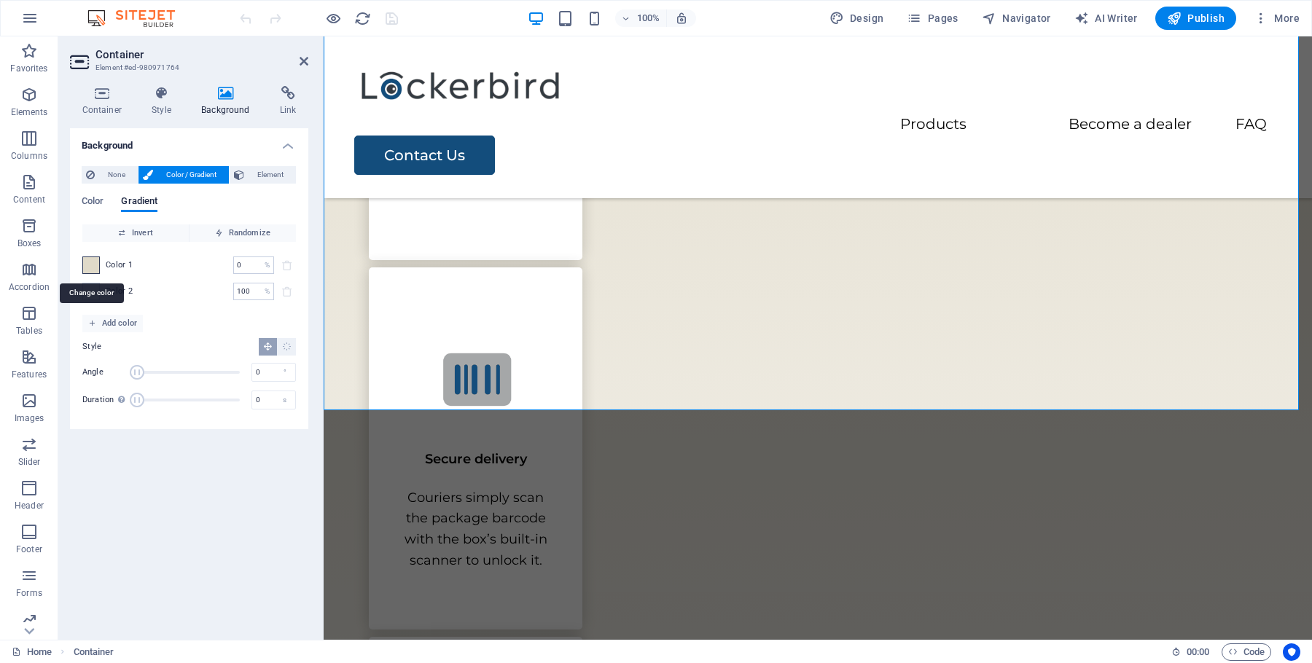
click at [92, 262] on span at bounding box center [91, 265] width 16 height 16
type input "#e0dac9"
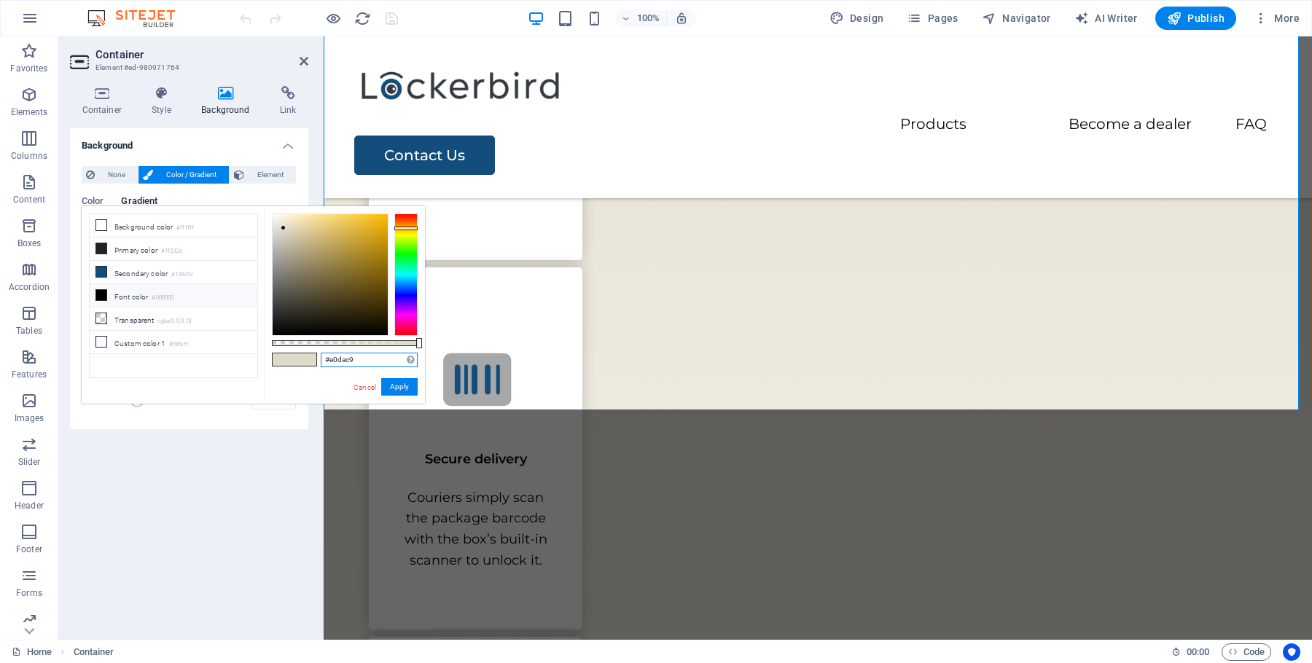
drag, startPoint x: 352, startPoint y: 361, endPoint x: 320, endPoint y: 356, distance: 32.4
click at [321, 356] on input "#e0dac9" at bounding box center [369, 360] width 97 height 15
click at [201, 453] on div "Background None Color / Gradient Element Stretch background to full-width Color…" at bounding box center [189, 378] width 238 height 500
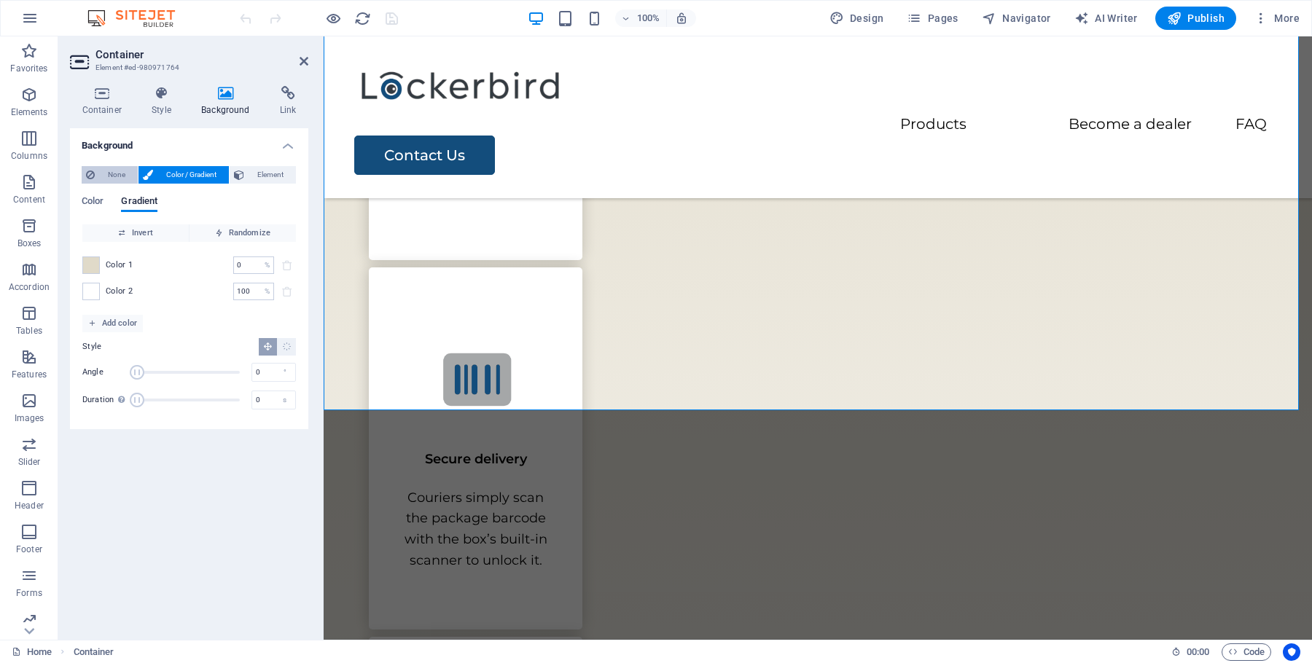
drag, startPoint x: 98, startPoint y: 163, endPoint x: 105, endPoint y: 173, distance: 12.7
click at [98, 163] on div "None Color / Gradient Element Stretch background to full-width Color overlay Pl…" at bounding box center [189, 292] width 238 height 275
click at [105, 173] on span "None" at bounding box center [116, 174] width 34 height 17
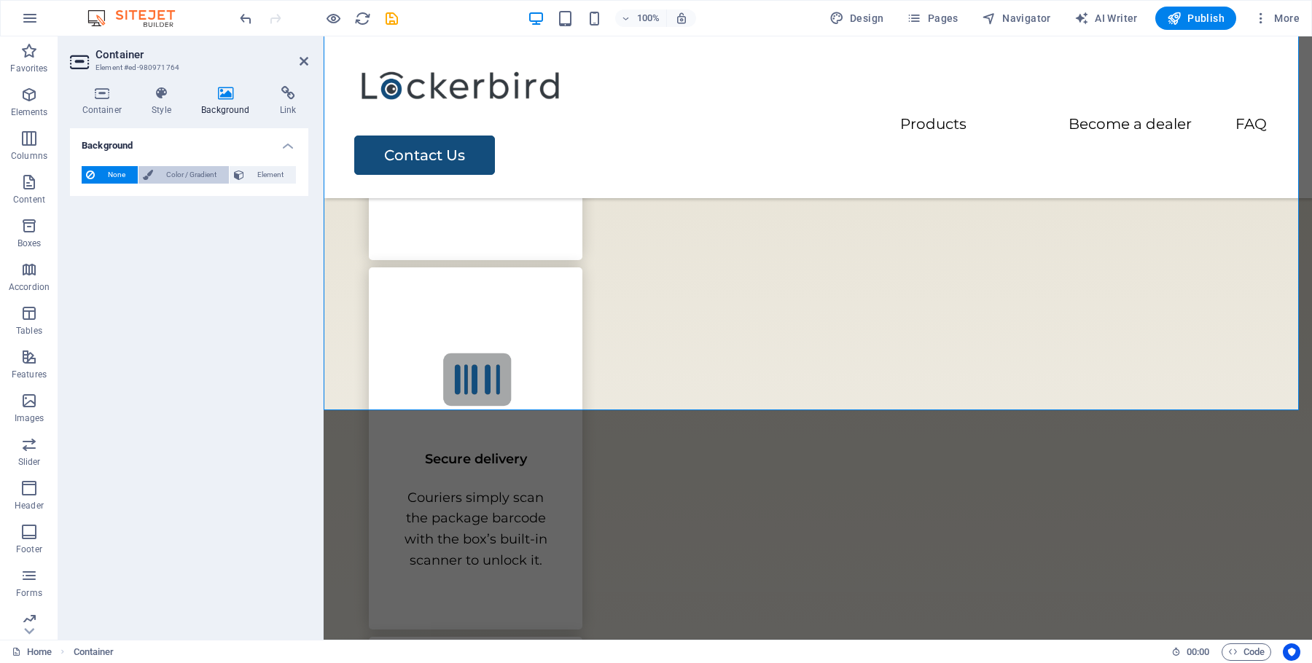
click at [158, 168] on span "Color / Gradient" at bounding box center [190, 174] width 67 height 17
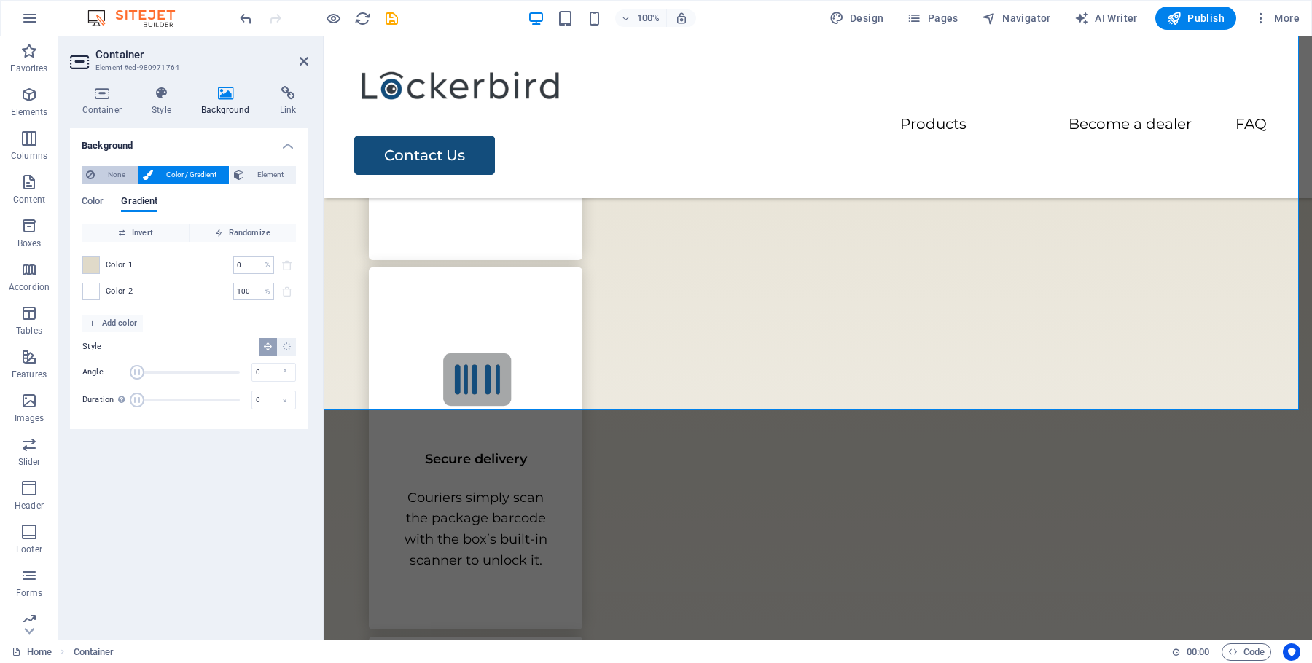
click at [120, 172] on span "None" at bounding box center [116, 174] width 34 height 17
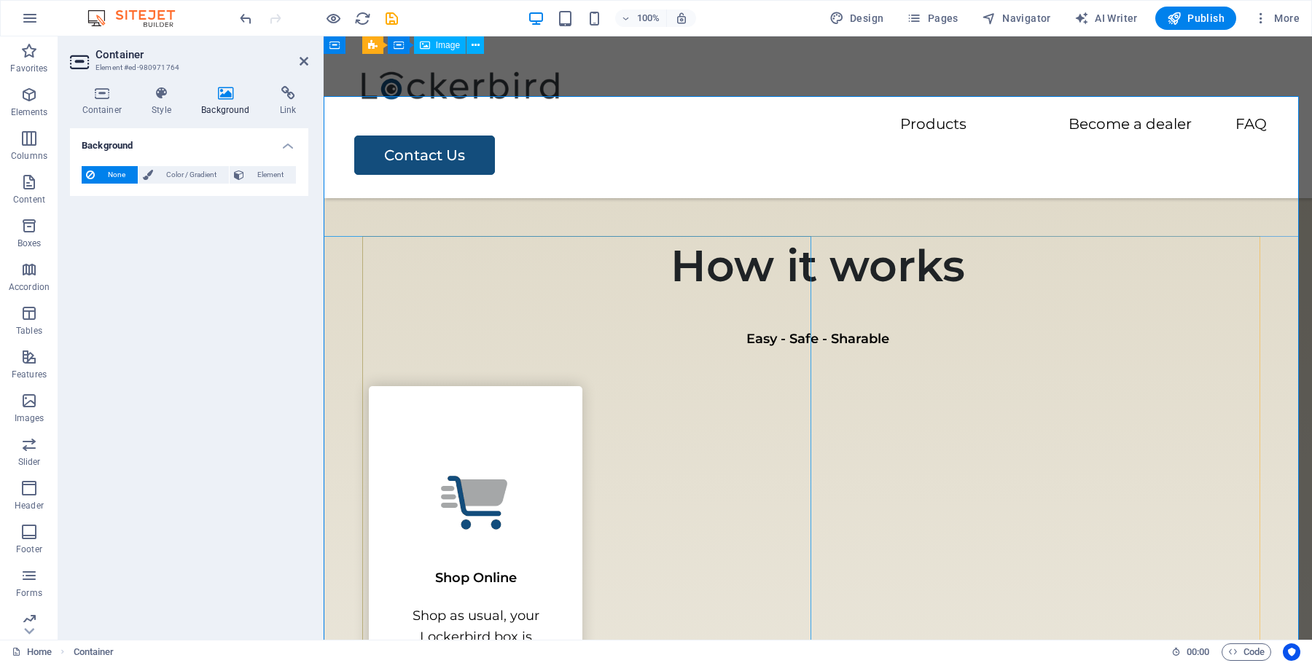
scroll to position [1666, 0]
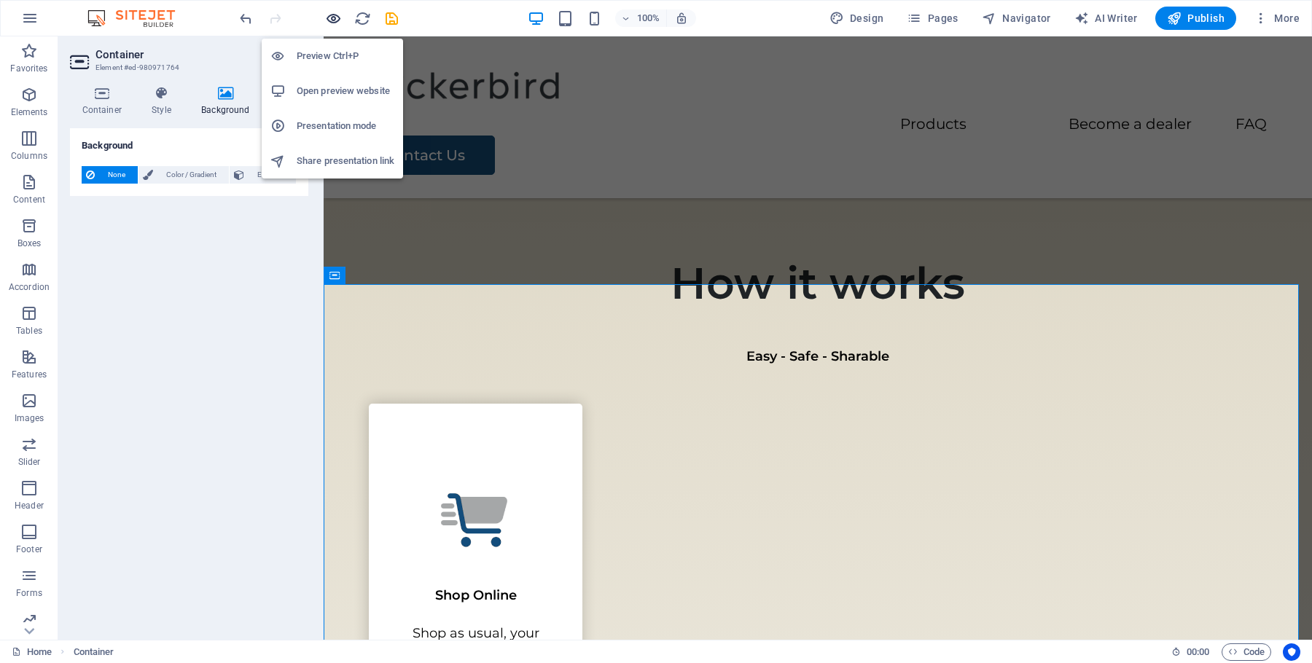
click at [329, 15] on icon "button" at bounding box center [333, 18] width 17 height 17
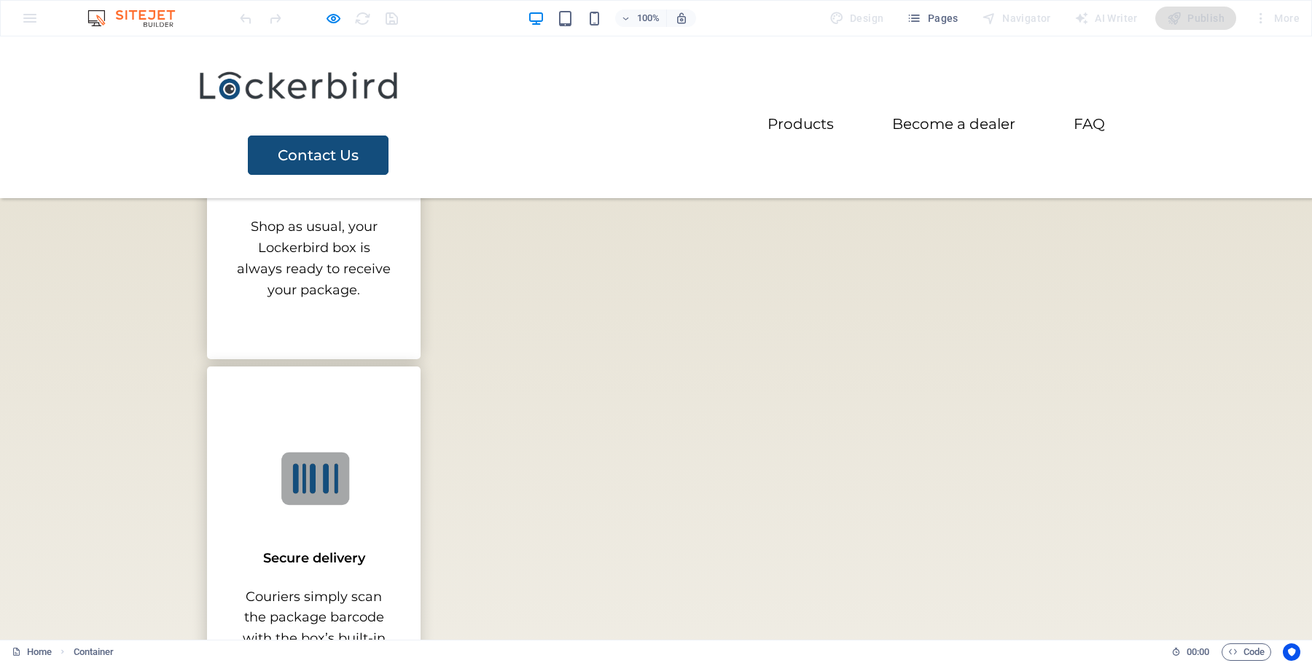
scroll to position [1759, 0]
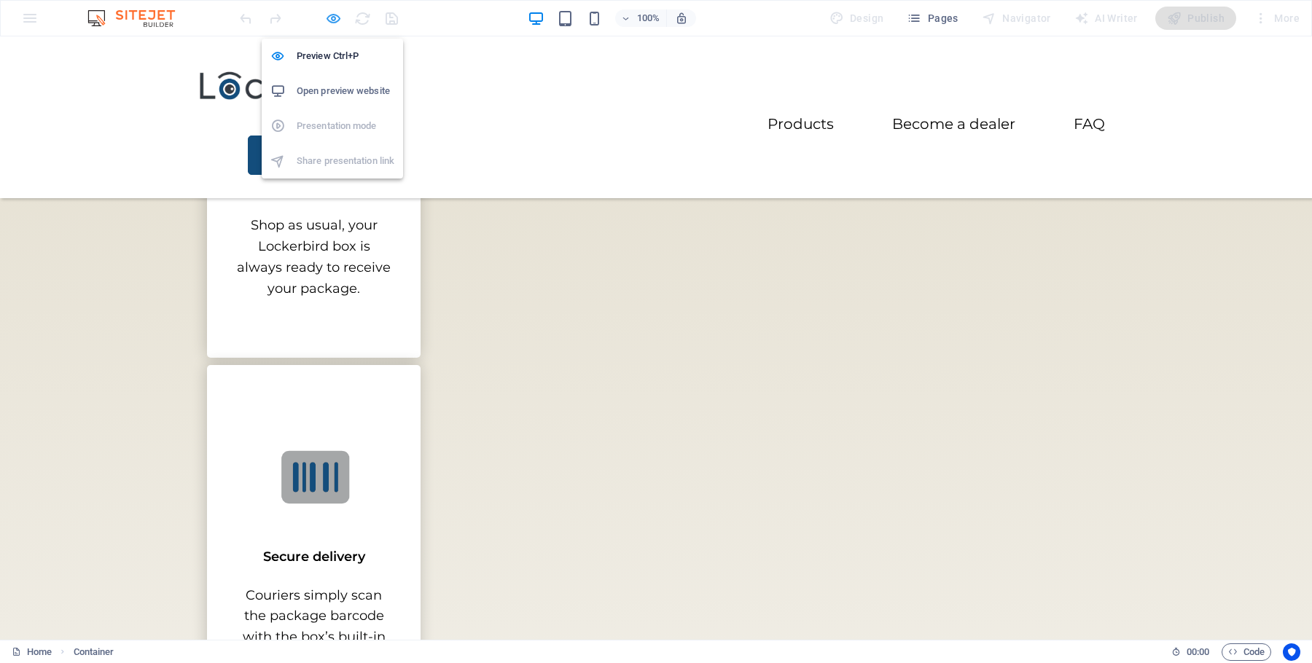
click at [333, 13] on icon "button" at bounding box center [333, 18] width 17 height 17
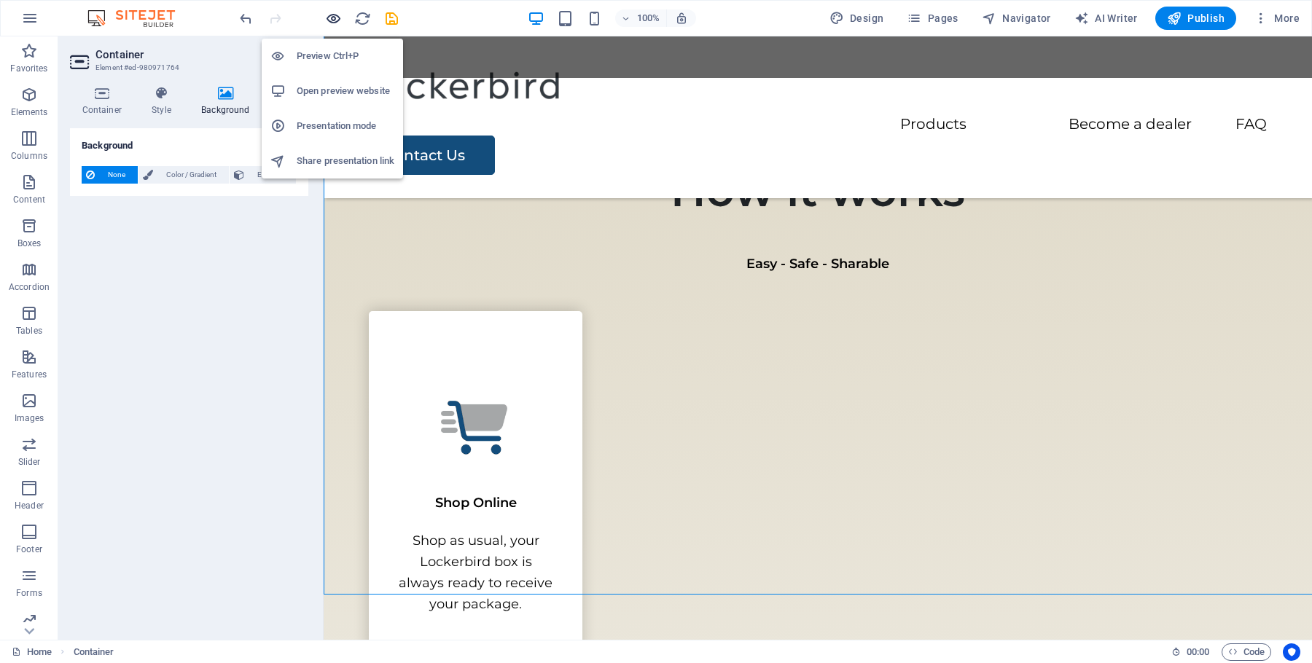
scroll to position [1873, 0]
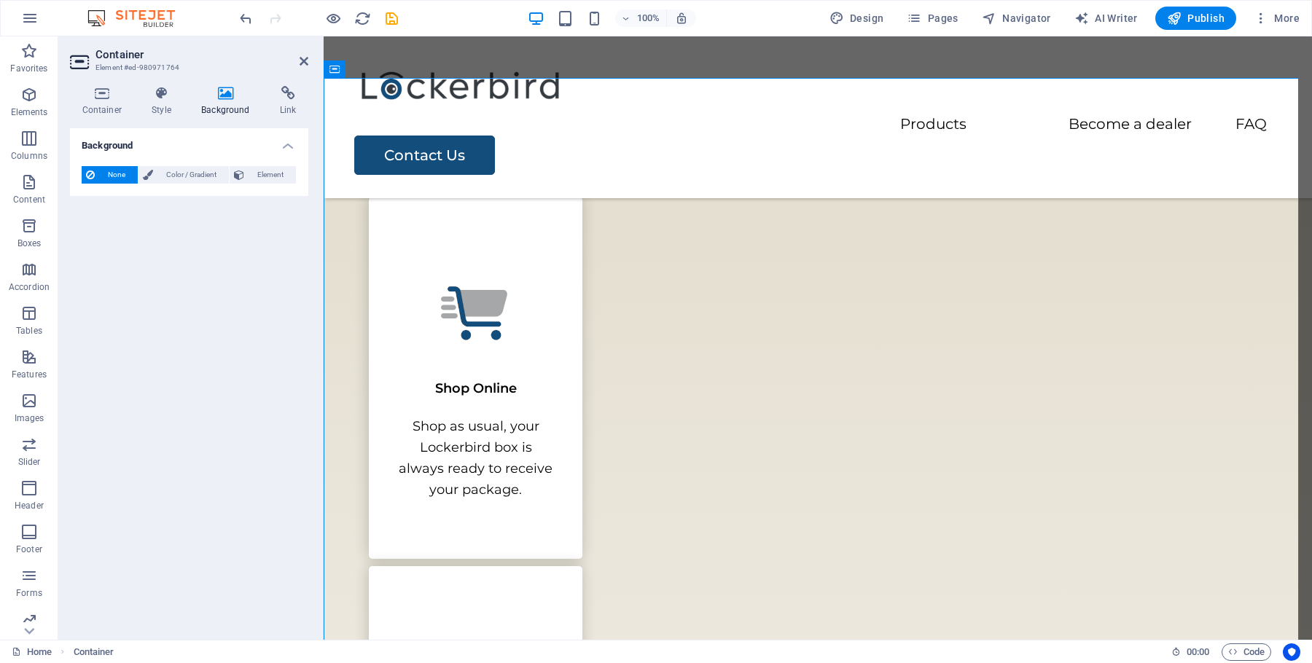
click at [585, 20] on div "100%" at bounding box center [612, 18] width 168 height 23
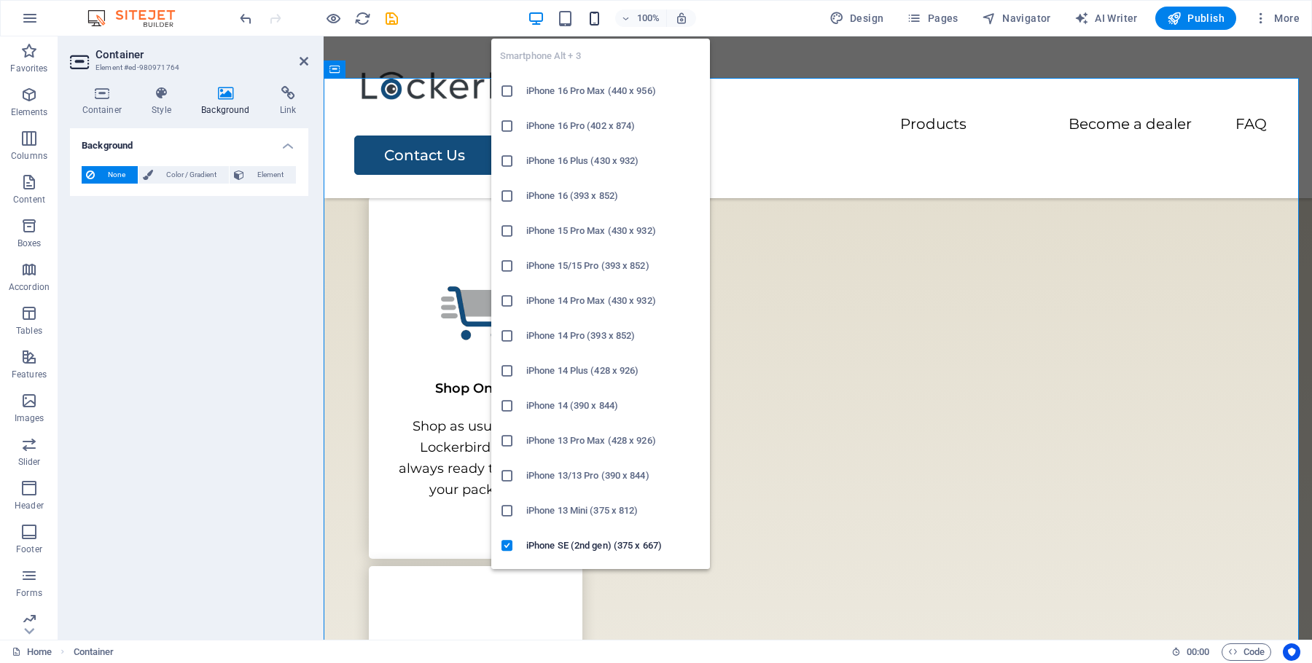
click at [590, 17] on icon "button" at bounding box center [594, 18] width 17 height 17
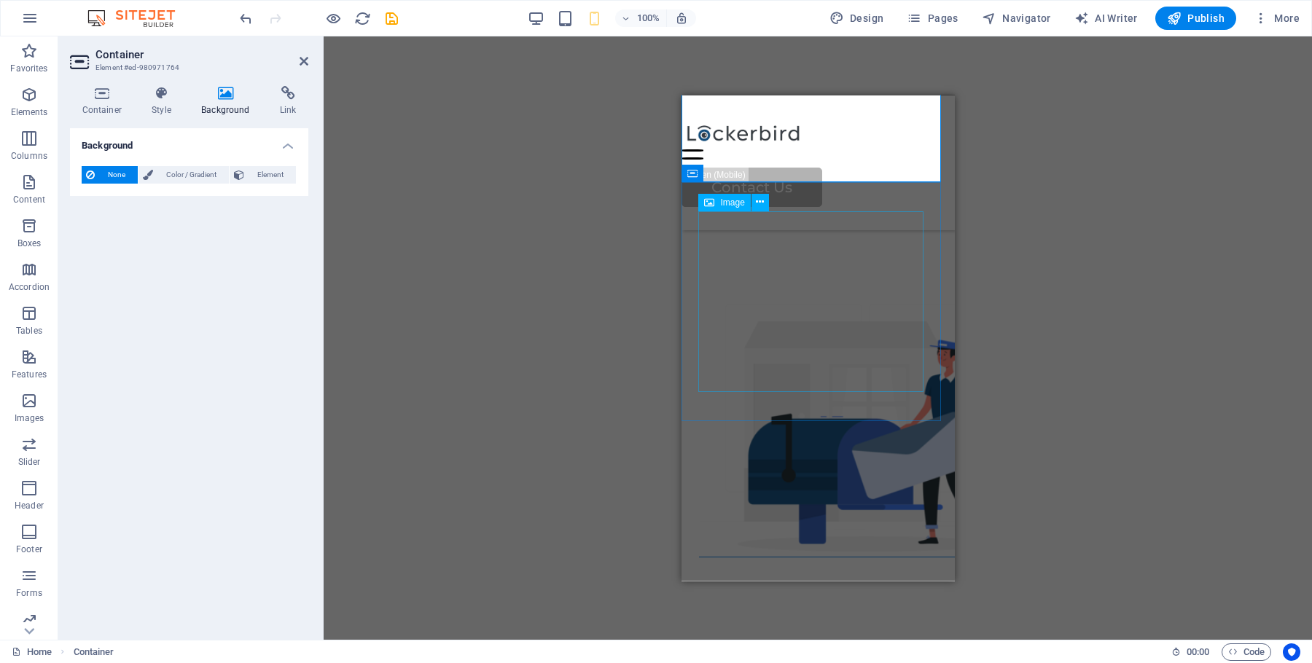
scroll to position [4034, 0]
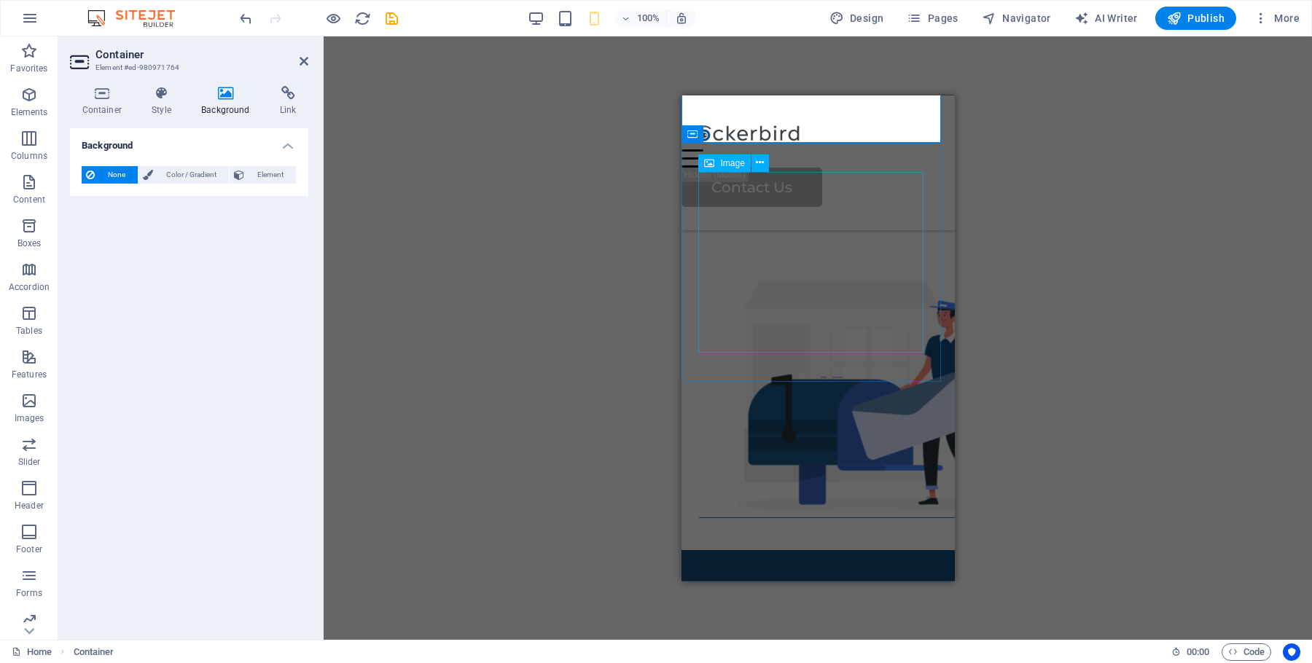
click at [853, 297] on figure at bounding box center [817, 391] width 238 height 258
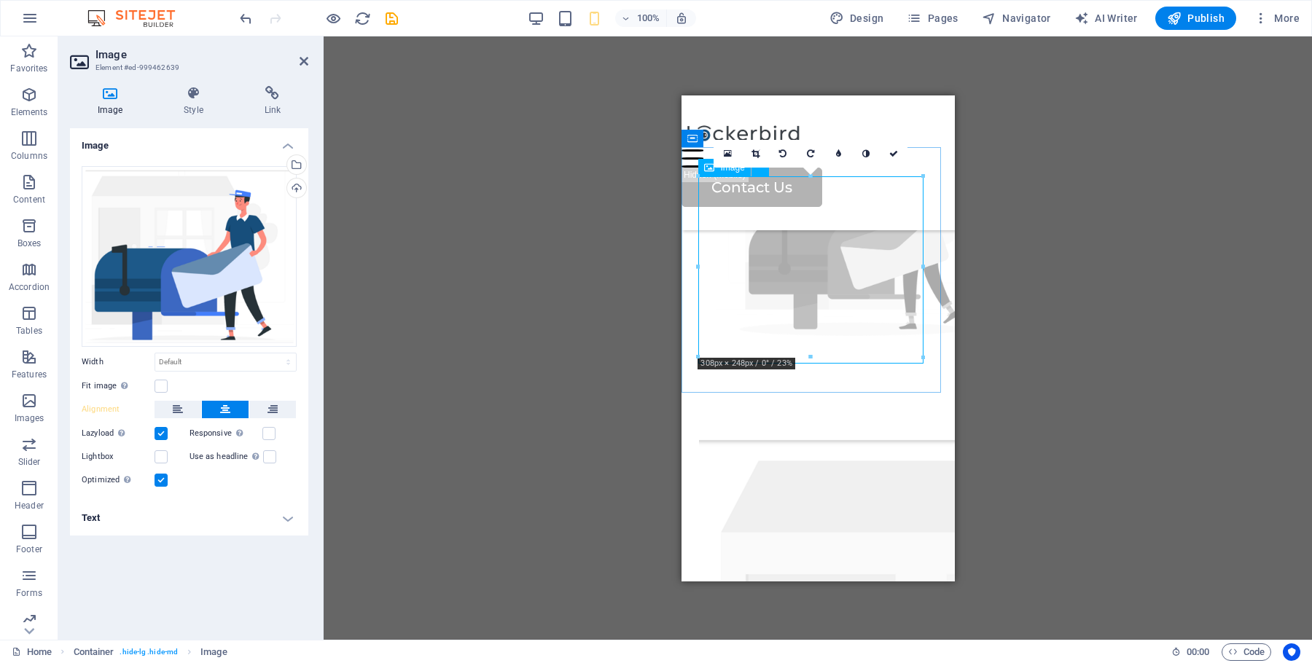
scroll to position [3774, 0]
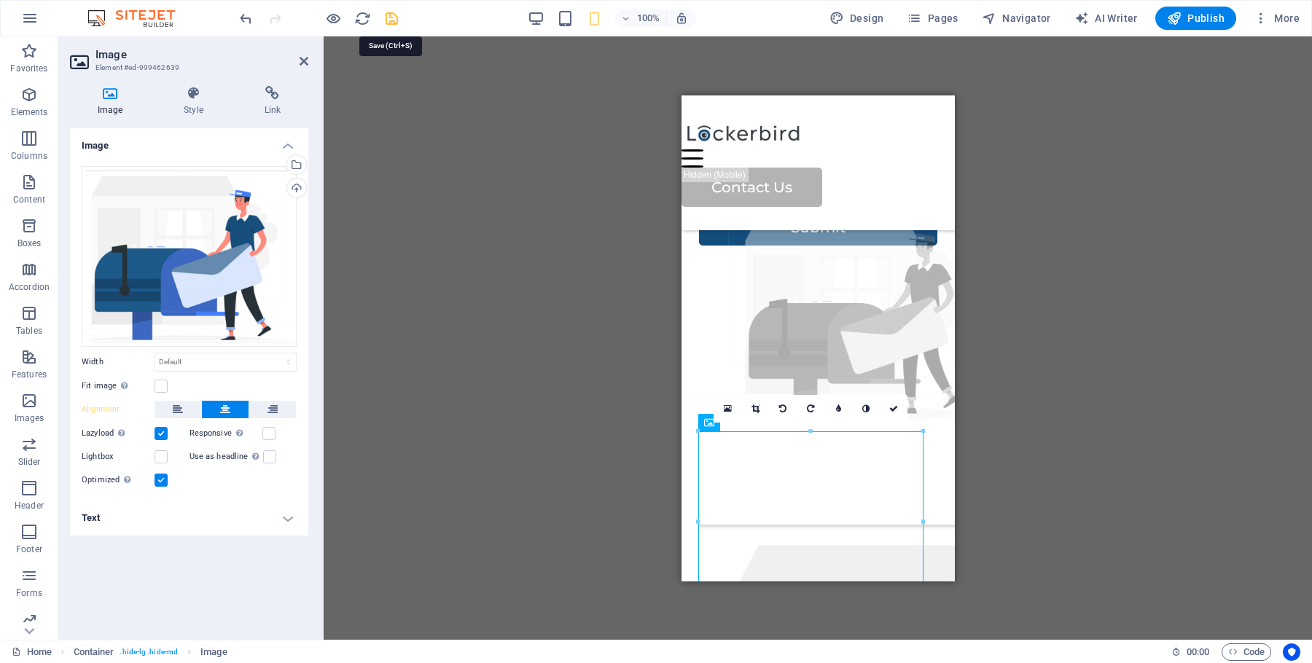
click at [391, 20] on icon "save" at bounding box center [391, 18] width 17 height 17
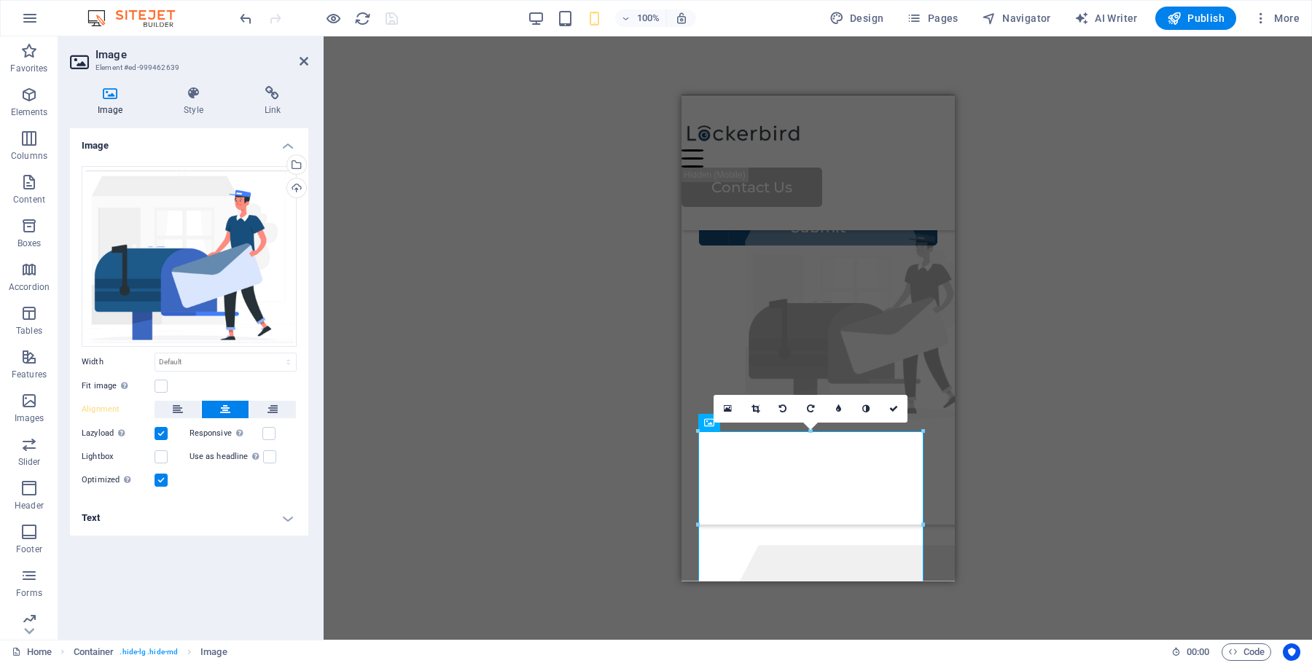
click at [760, 415] on link at bounding box center [755, 409] width 28 height 28
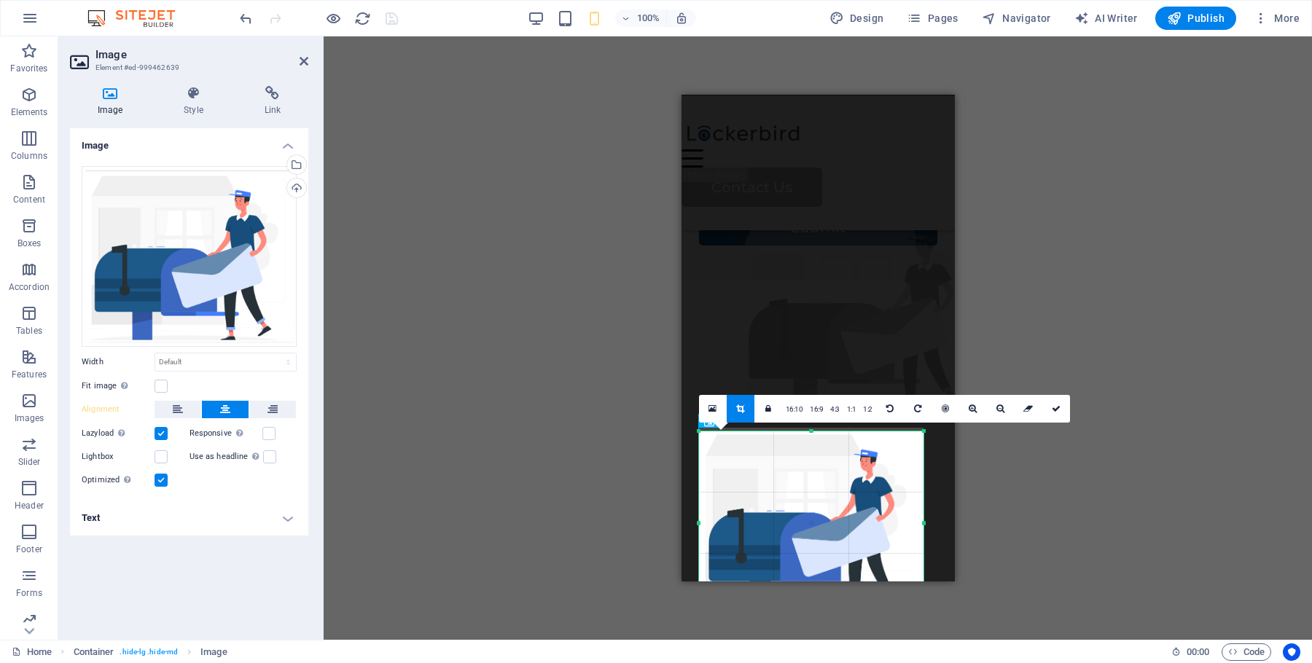
click at [809, 434] on div "180 170 160 150 140 130 120 110 100 90 80 70 60 50 40 30 20 10 0 -10 -20 -30 -4…" at bounding box center [811, 523] width 224 height 184
click at [918, 482] on div "Drag here to replace the existing content. Press “Ctrl” if you want to create a…" at bounding box center [818, 337] width 988 height 603
click at [918, 404] on icon at bounding box center [1056, 408] width 9 height 9
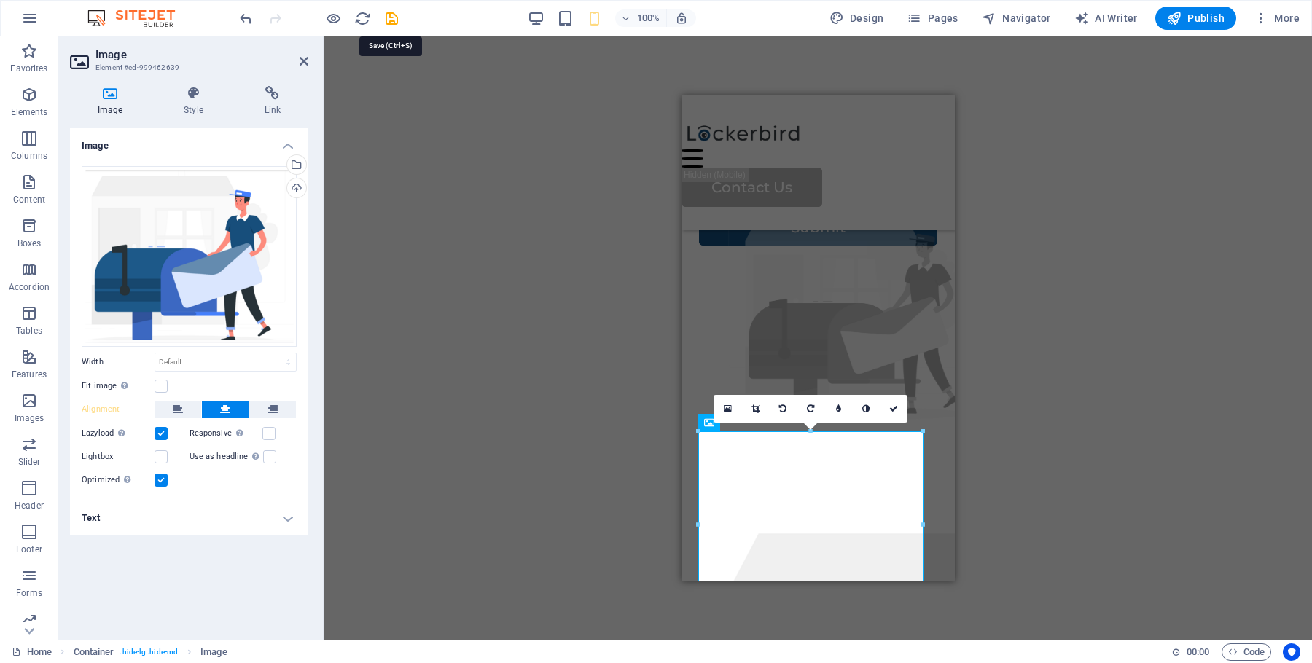
drag, startPoint x: 390, startPoint y: 12, endPoint x: 472, endPoint y: 3, distance: 82.2
click at [390, 12] on icon "save" at bounding box center [391, 18] width 17 height 17
checkbox input "false"
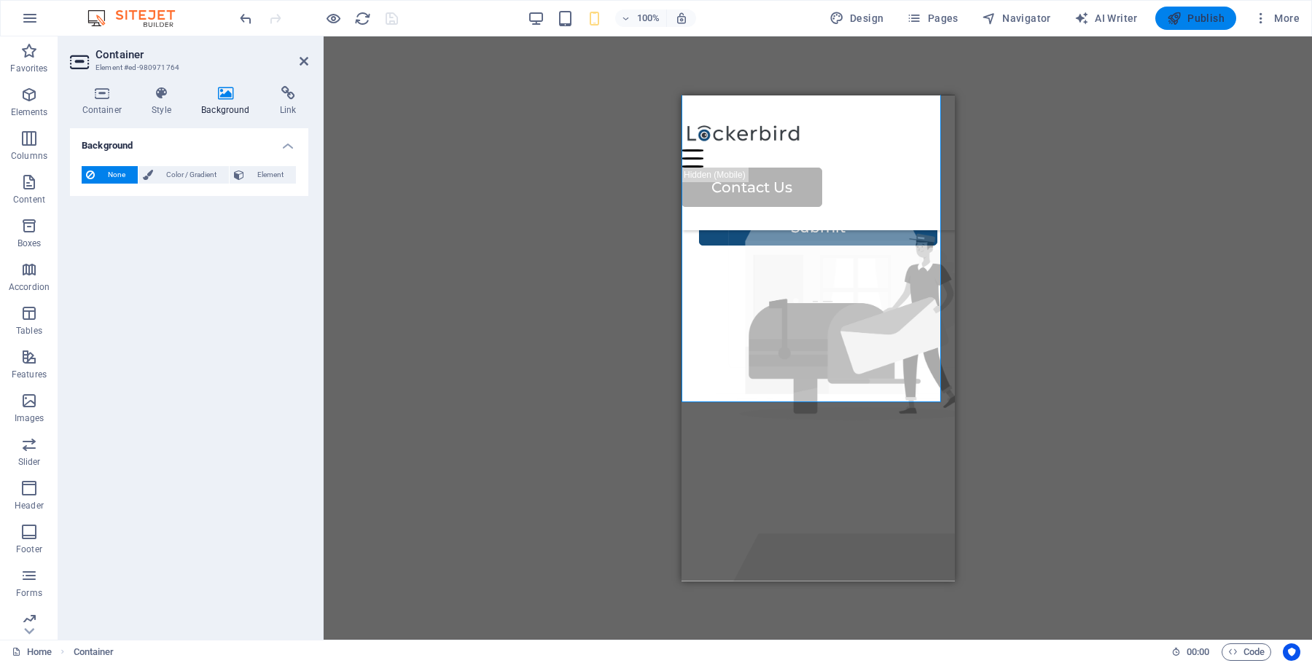
click at [918, 20] on button "Publish" at bounding box center [1195, 18] width 81 height 23
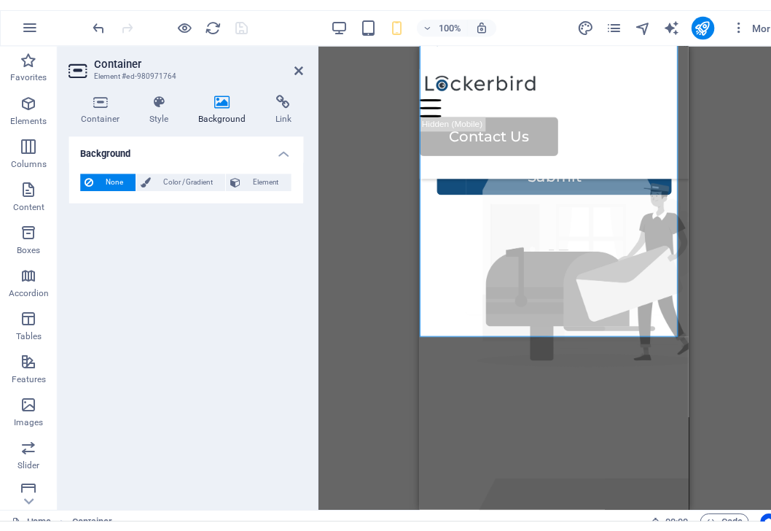
scroll to position [3775, 0]
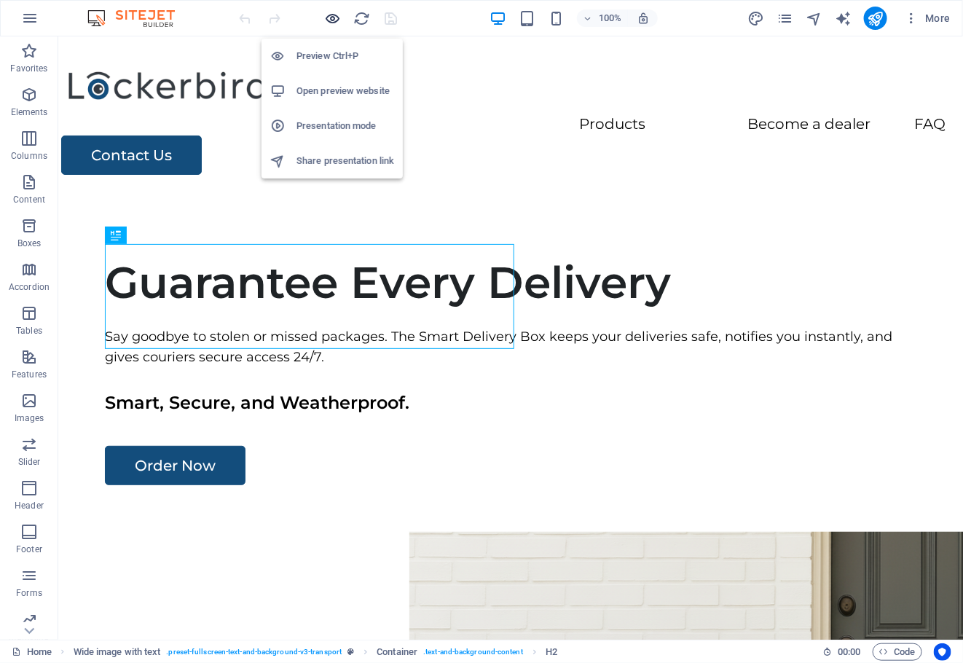
click at [335, 26] on button "button" at bounding box center [332, 17] width 17 height 17
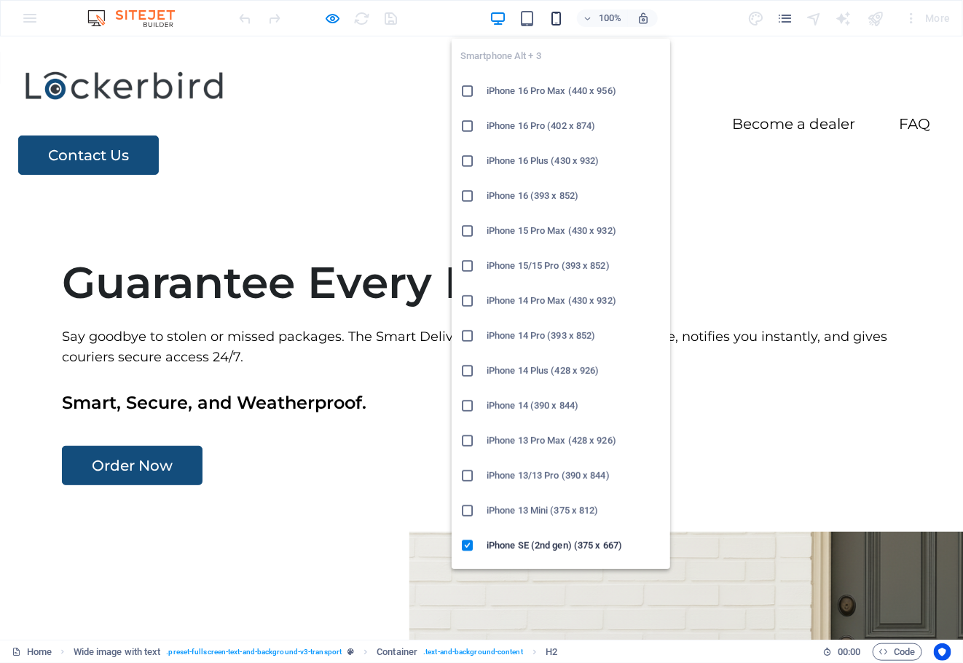
click at [558, 22] on icon "button" at bounding box center [556, 18] width 17 height 17
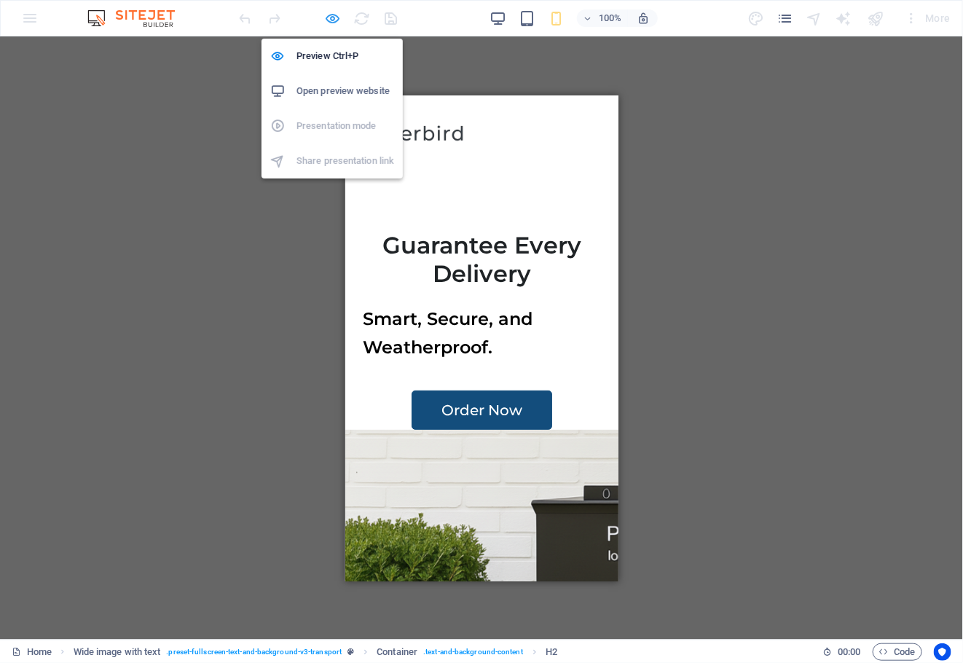
click at [331, 23] on icon "button" at bounding box center [333, 18] width 17 height 17
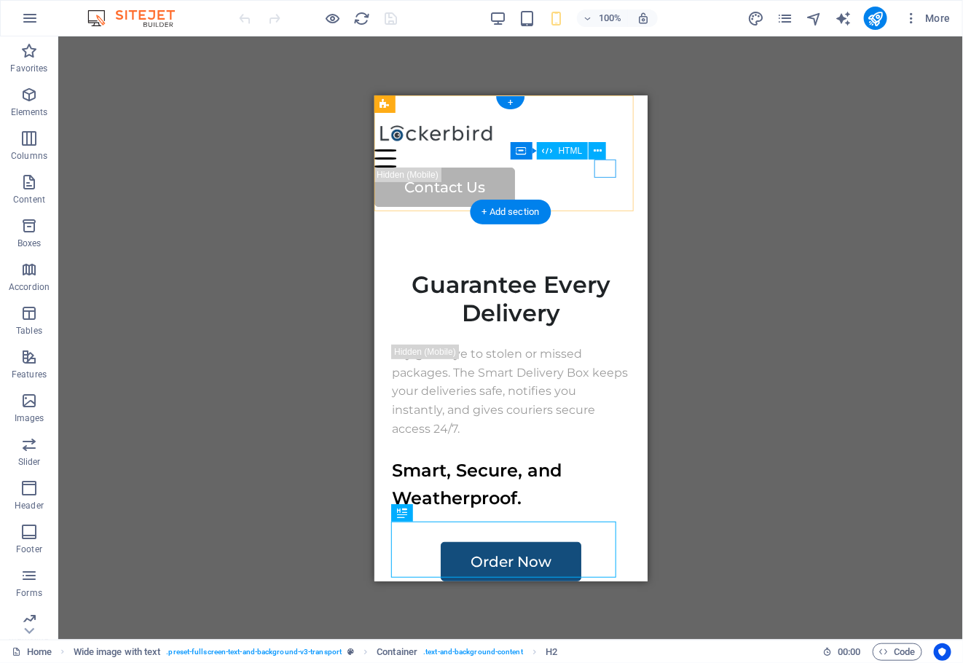
click at [606, 167] on div "Menu" at bounding box center [502, 158] width 256 height 18
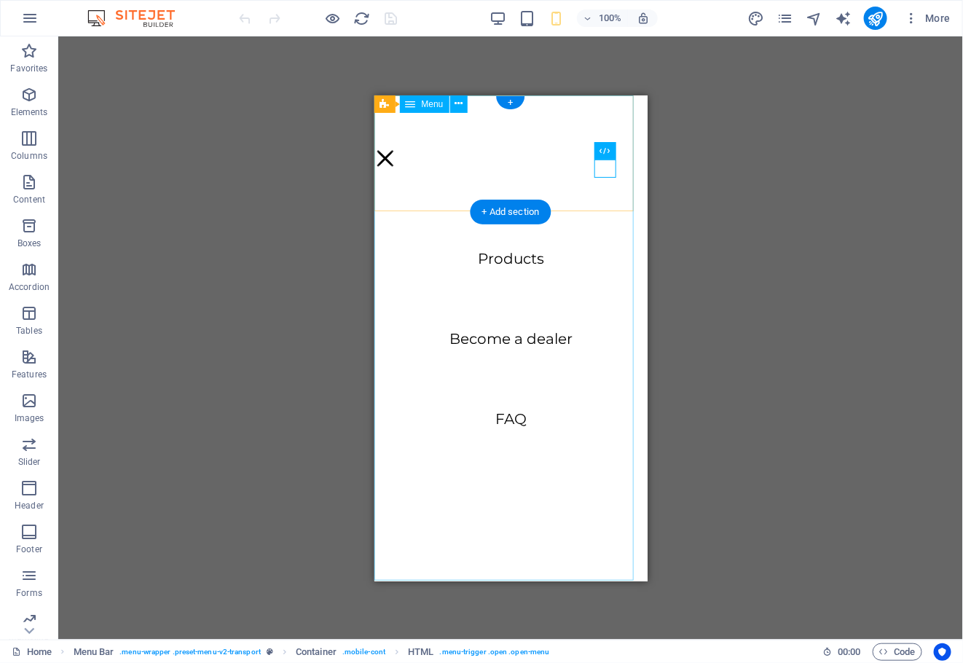
click at [518, 259] on nav "Products Become a dealer FAQ" at bounding box center [510, 338] width 273 height 486
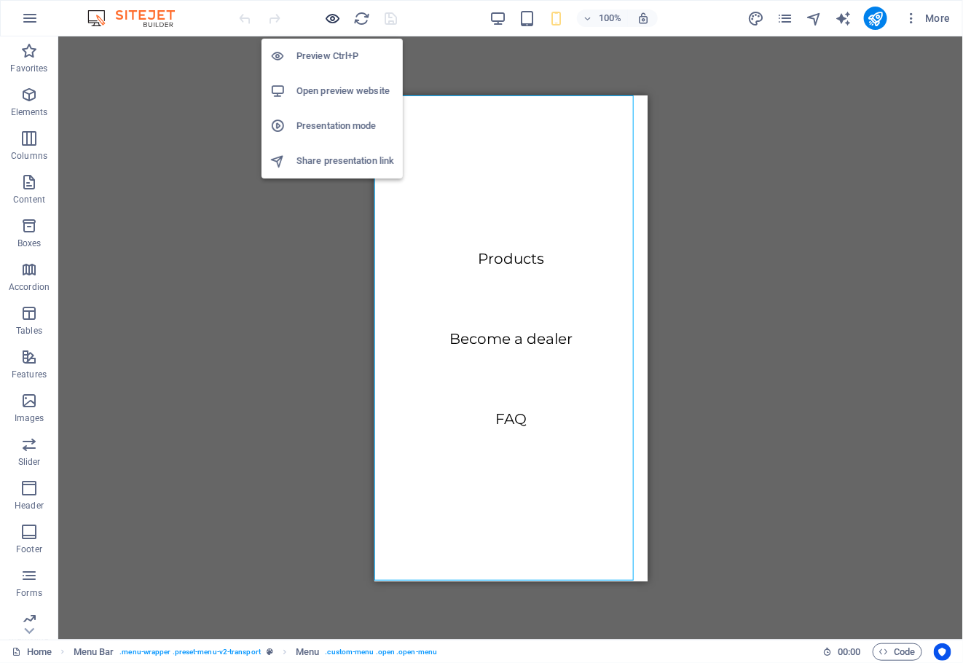
click at [340, 19] on icon "button" at bounding box center [333, 18] width 17 height 17
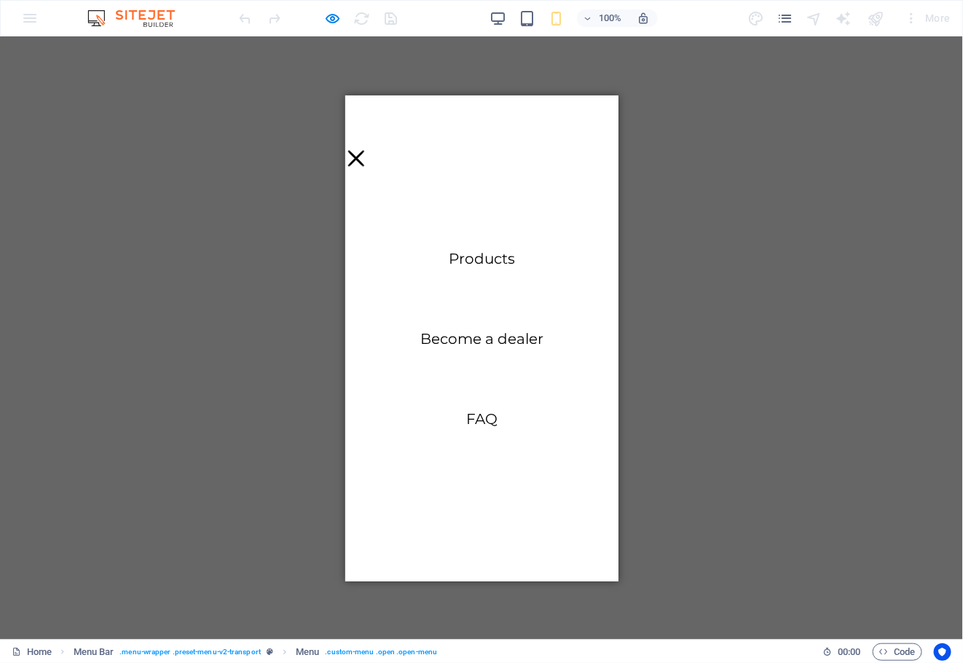
drag, startPoint x: 584, startPoint y: 135, endPoint x: 614, endPoint y: 121, distance: 33.6
click at [367, 149] on div "Menu" at bounding box center [356, 158] width 22 height 18
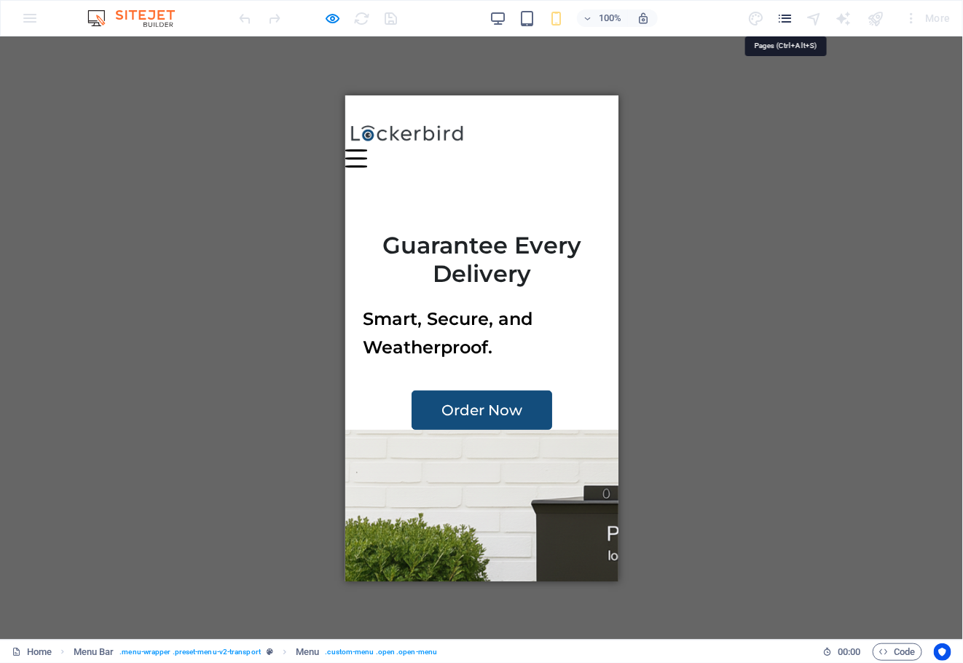
click at [783, 16] on icon "pages" at bounding box center [785, 18] width 17 height 17
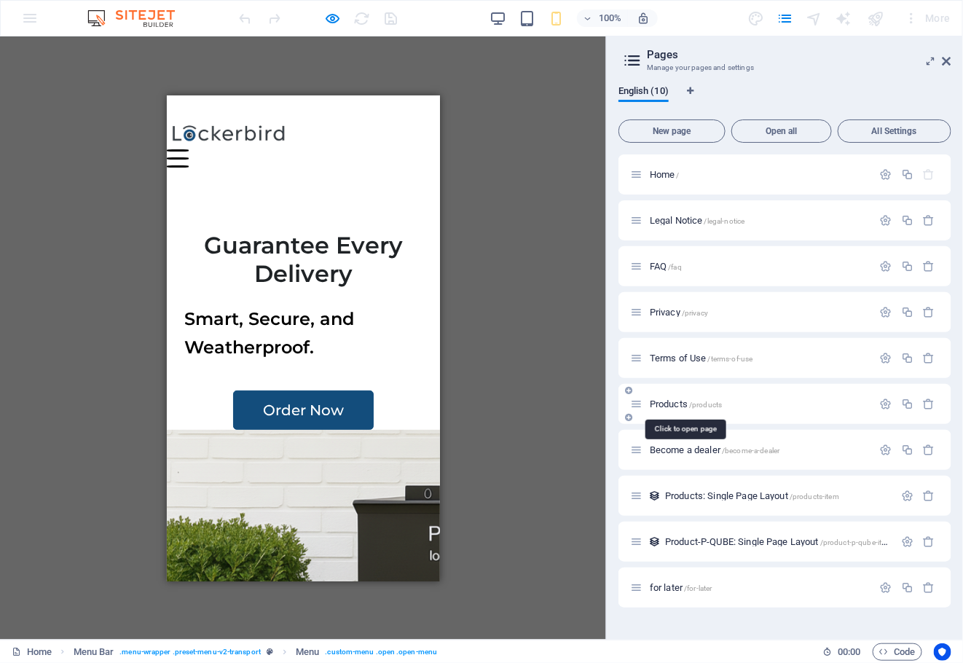
click at [689, 402] on span "Products /products" at bounding box center [686, 404] width 72 height 11
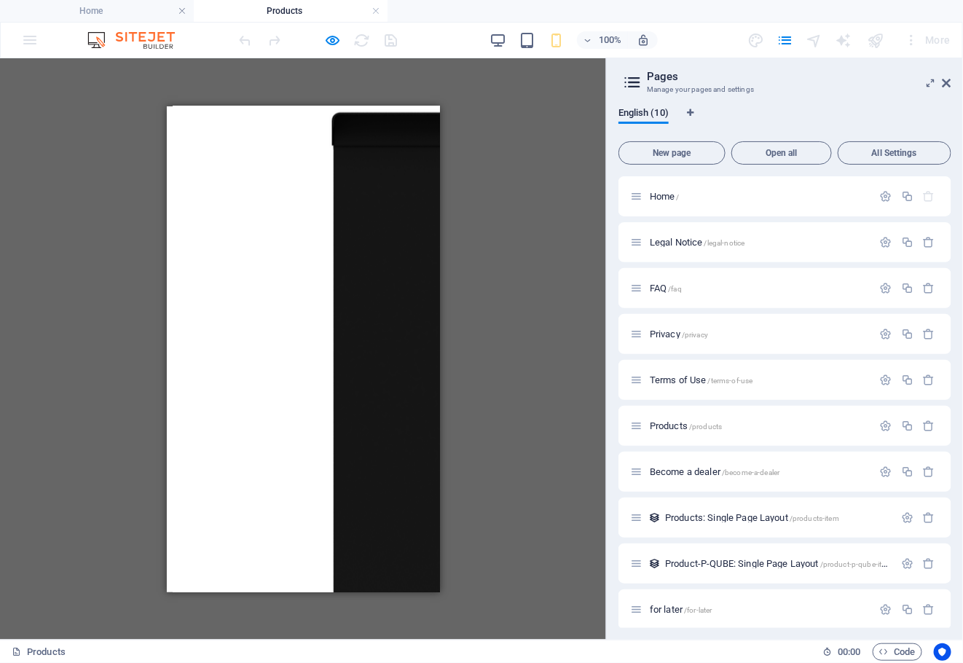
scroll to position [1087, 0]
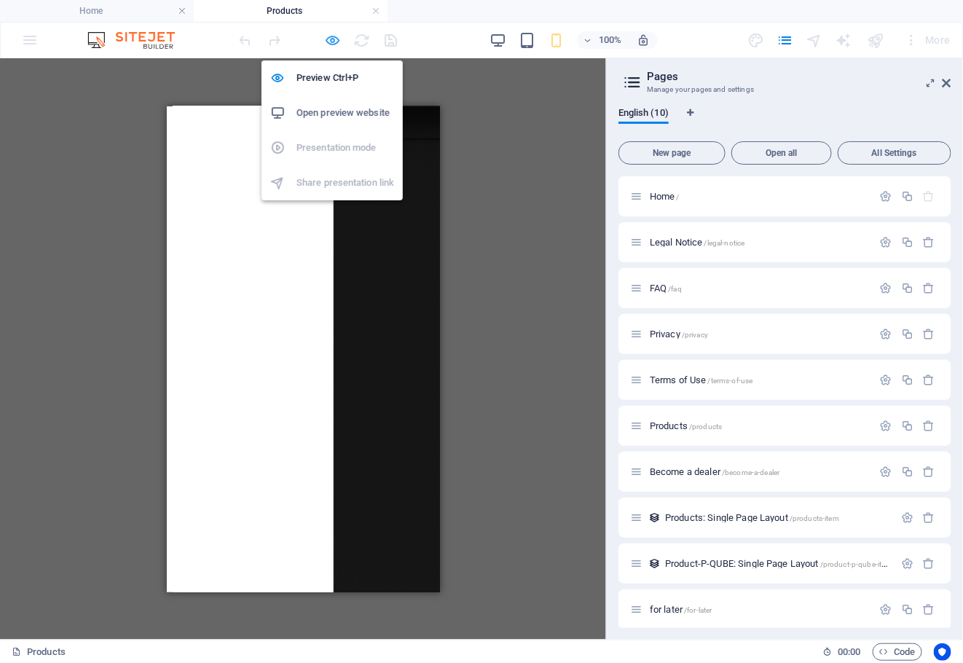
click at [335, 45] on icon "button" at bounding box center [333, 40] width 17 height 17
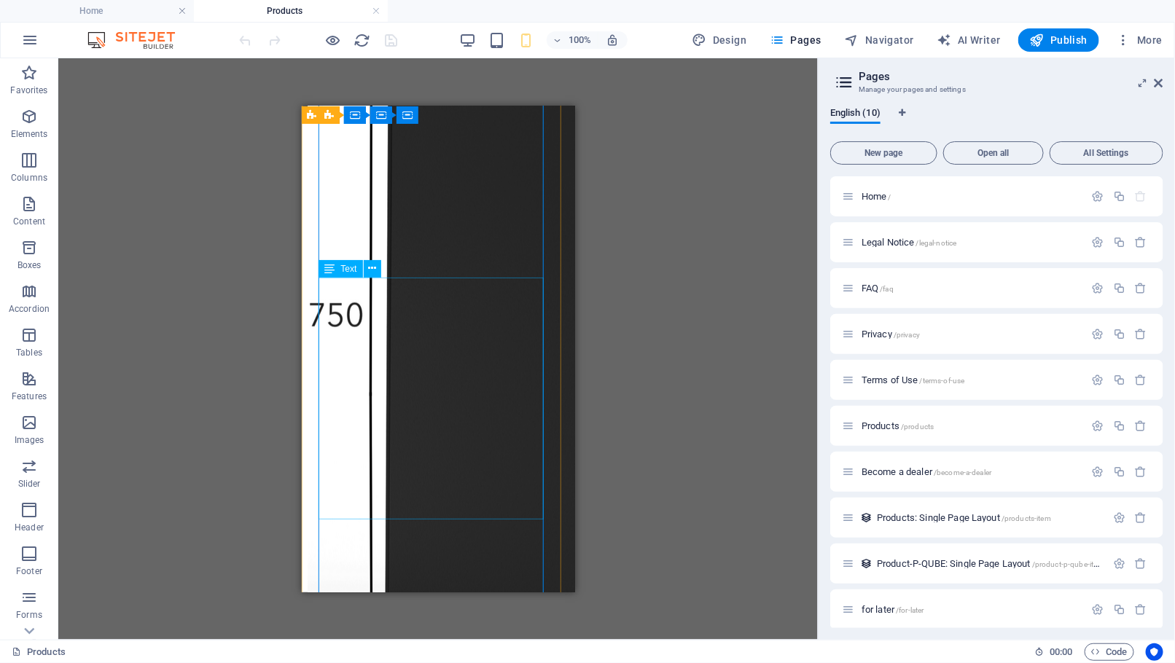
scroll to position [0, 0]
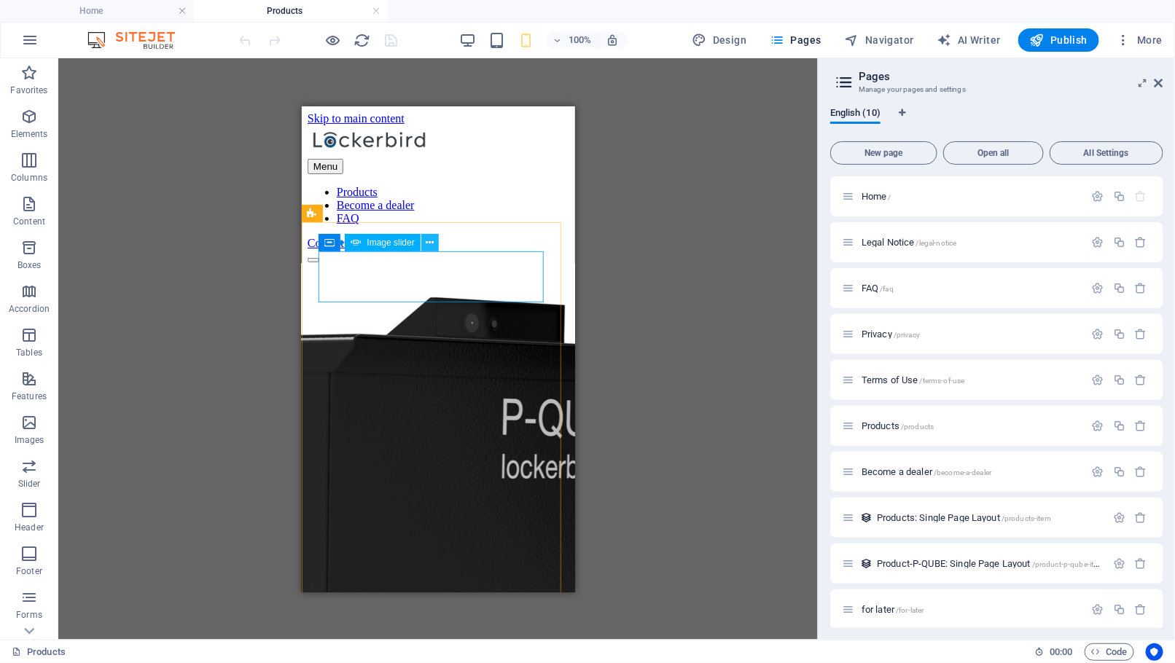
click at [433, 241] on icon at bounding box center [430, 242] width 8 height 15
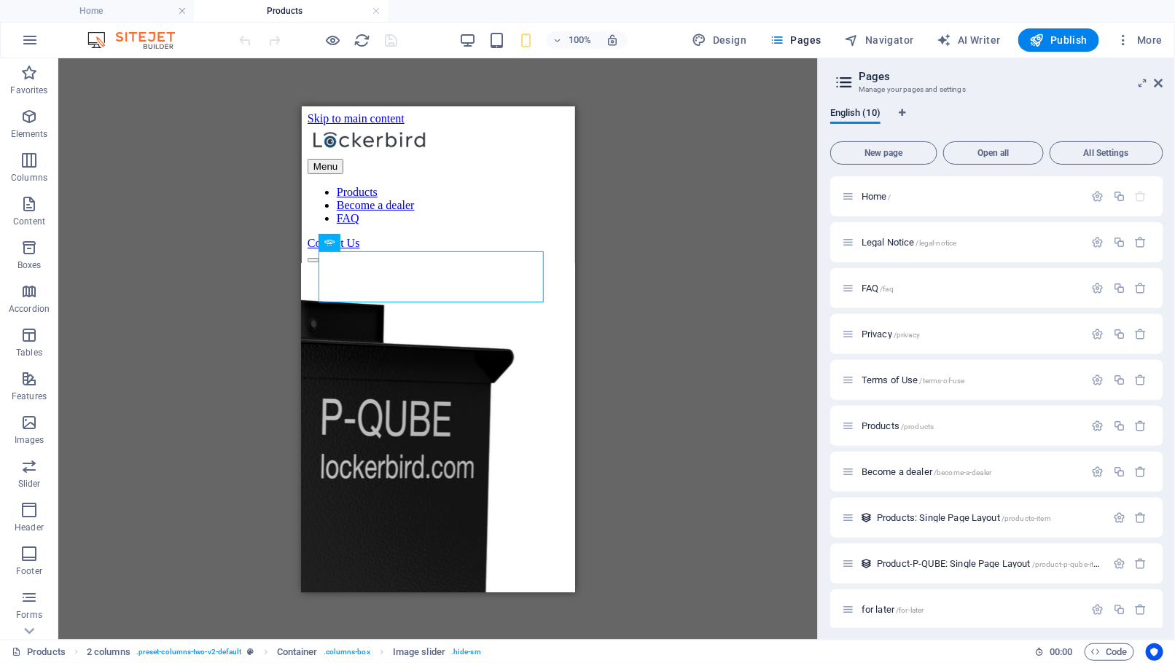
click at [651, 228] on div "Drag here to replace the existing content. Press “Ctrl” if you want to create a…" at bounding box center [437, 349] width 759 height 582
drag, startPoint x: 444, startPoint y: 216, endPoint x: 16, endPoint y: 111, distance: 440.7
click at [444, 216] on div "+ Add section" at bounding box center [438, 222] width 81 height 25
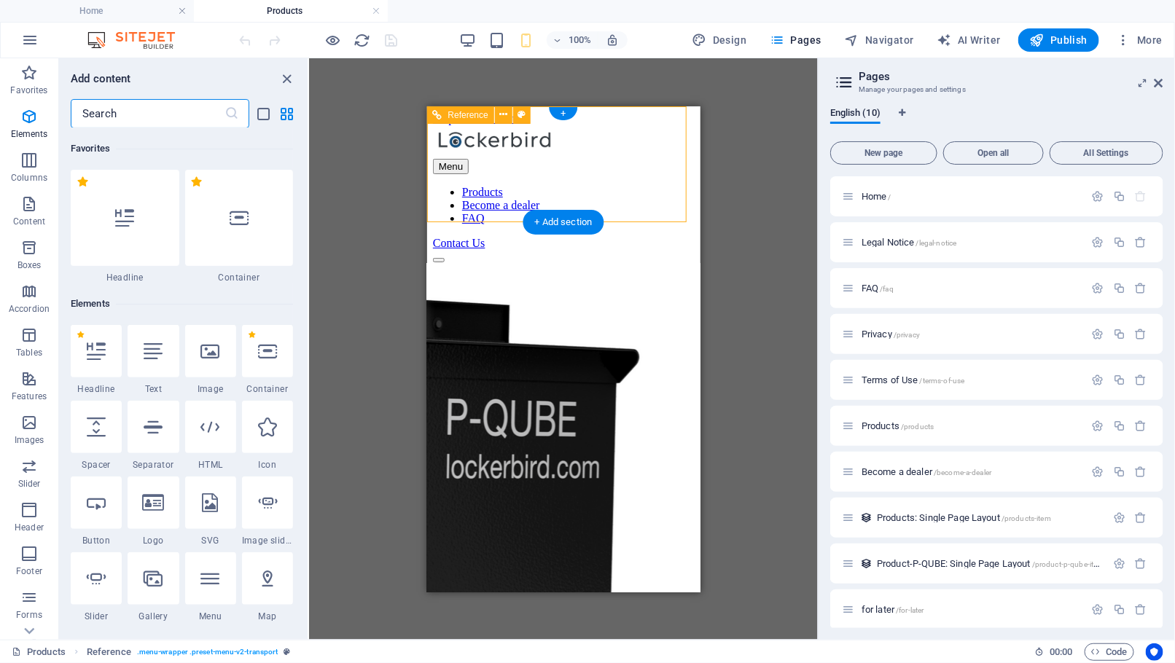
scroll to position [2549, 0]
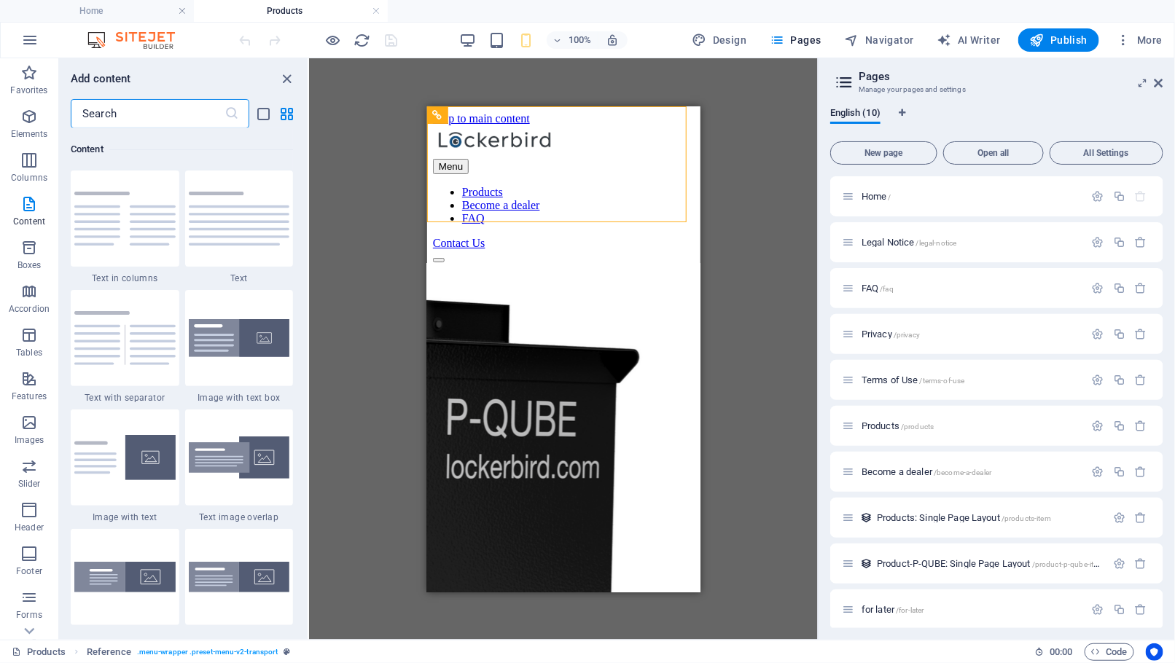
click at [180, 114] on input "text" at bounding box center [148, 113] width 154 height 29
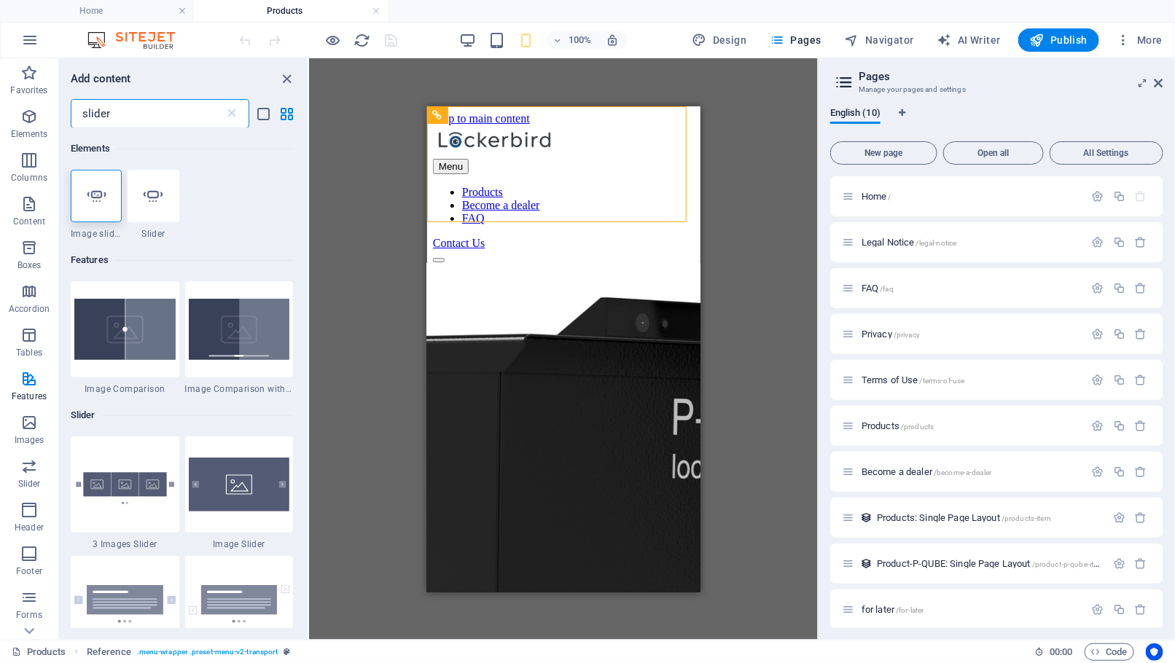
scroll to position [0, 0]
type input "slider"
click at [99, 194] on icon at bounding box center [96, 196] width 19 height 19
select select "ms"
select select "s"
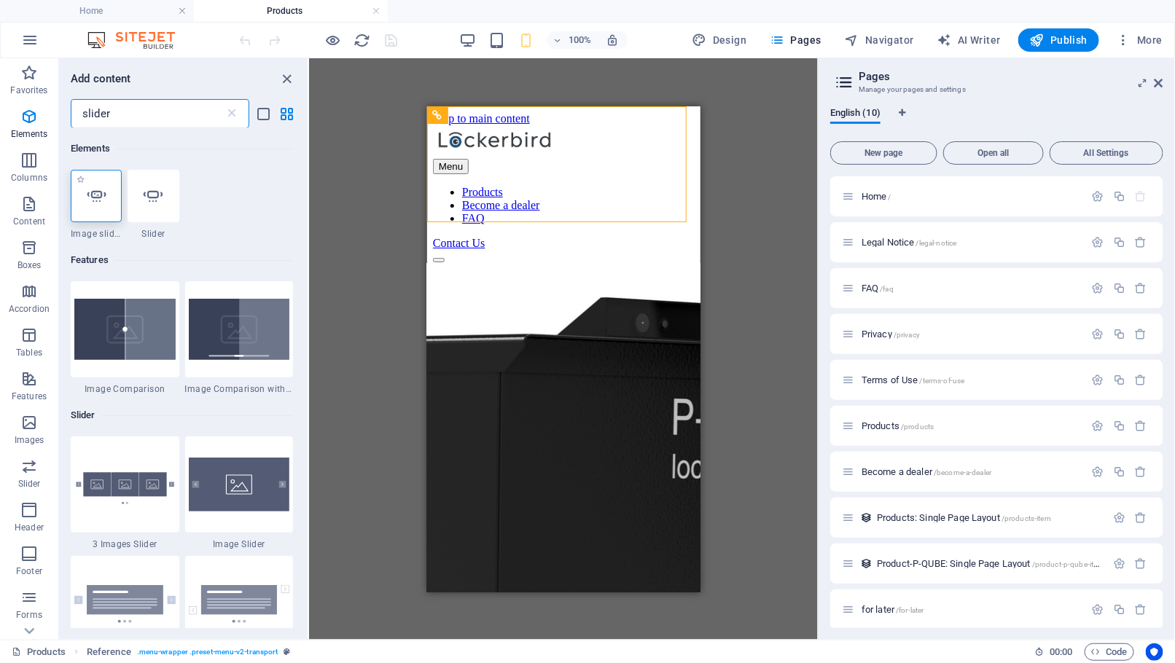
select select "progressive"
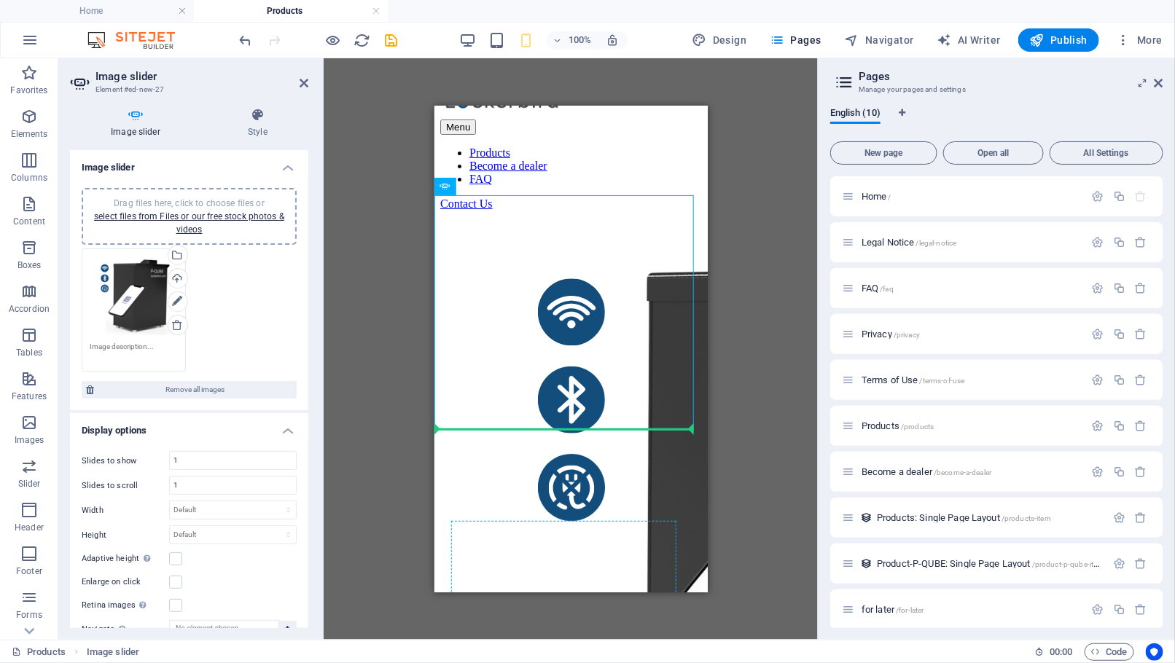
scroll to position [83, 0]
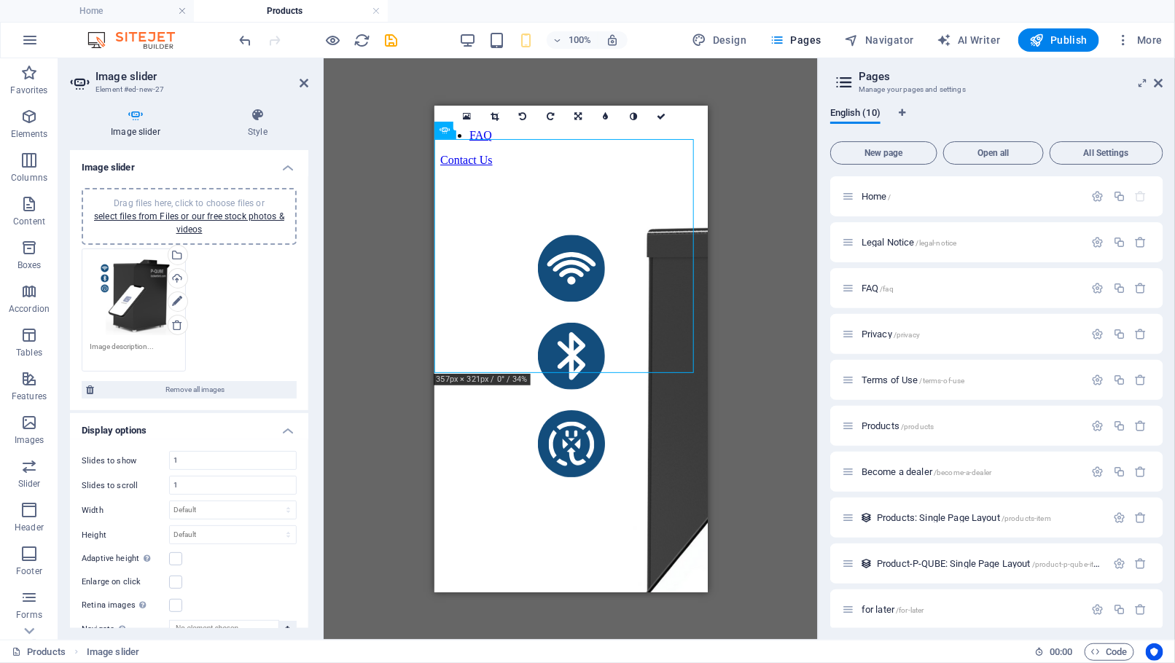
drag, startPoint x: 884, startPoint y: 321, endPoint x: 515, endPoint y: 190, distance: 391.2
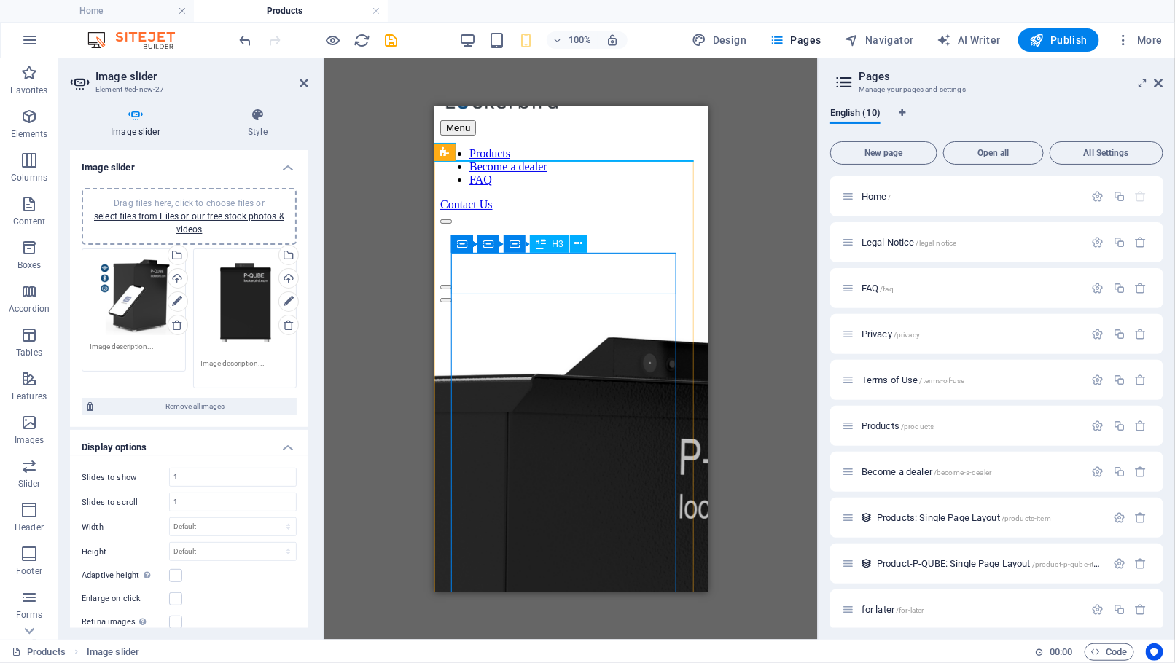
scroll to position [0, 0]
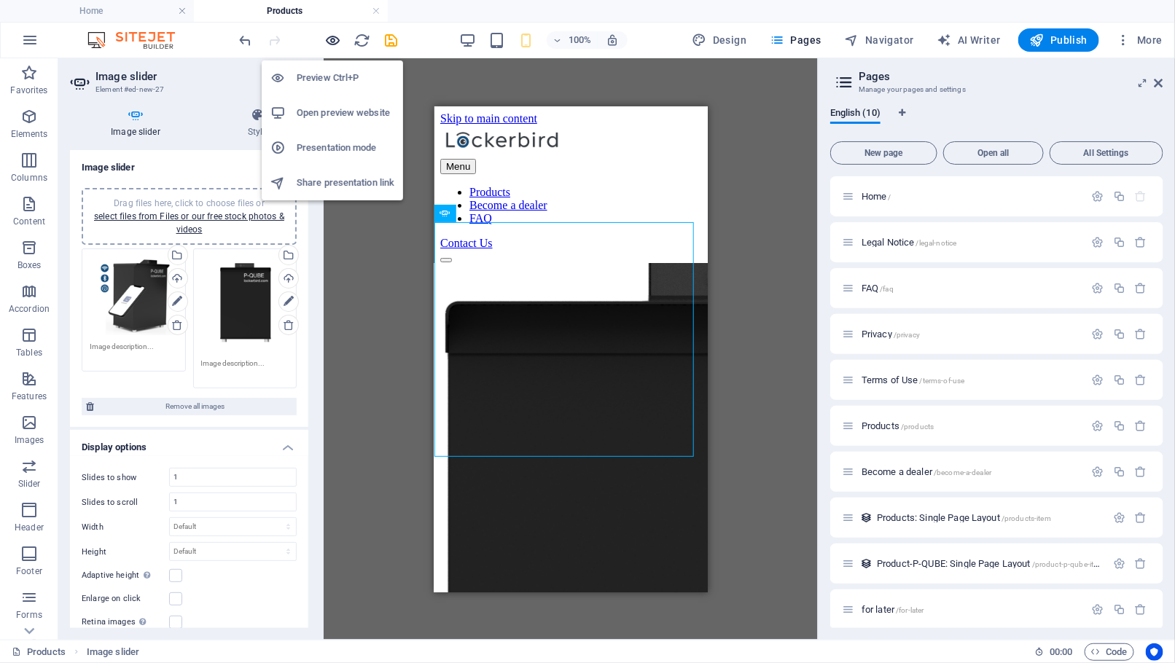
click at [334, 42] on icon "button" at bounding box center [333, 40] width 17 height 17
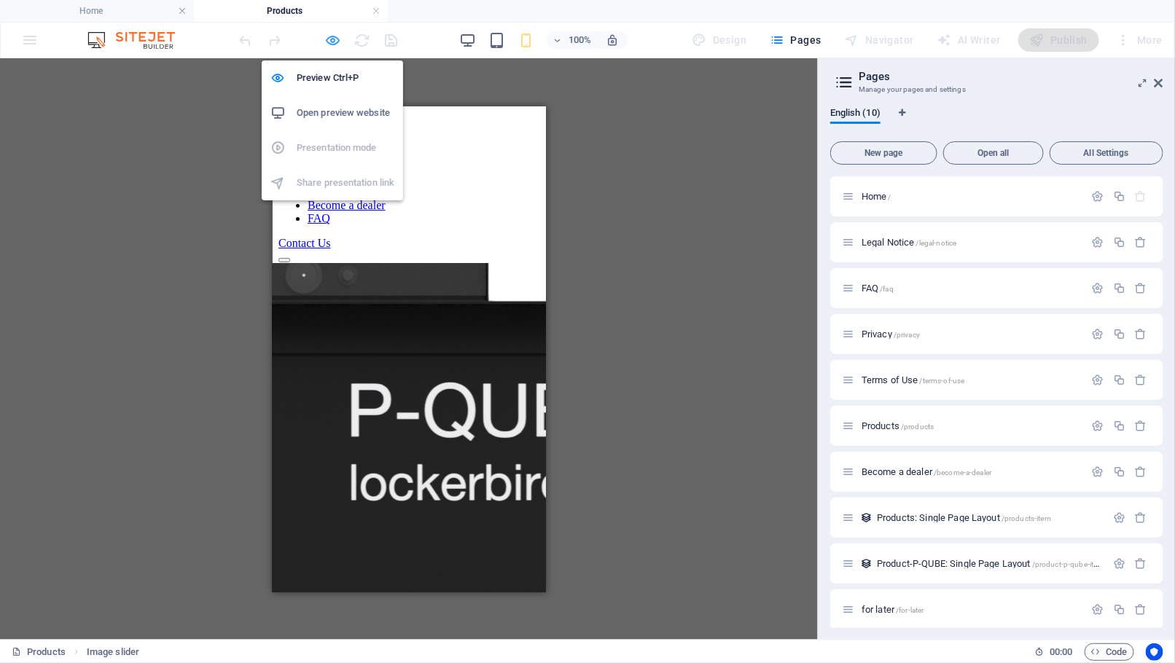
click at [329, 42] on icon "button" at bounding box center [333, 40] width 17 height 17
select select "ms"
select select "s"
select select "progressive"
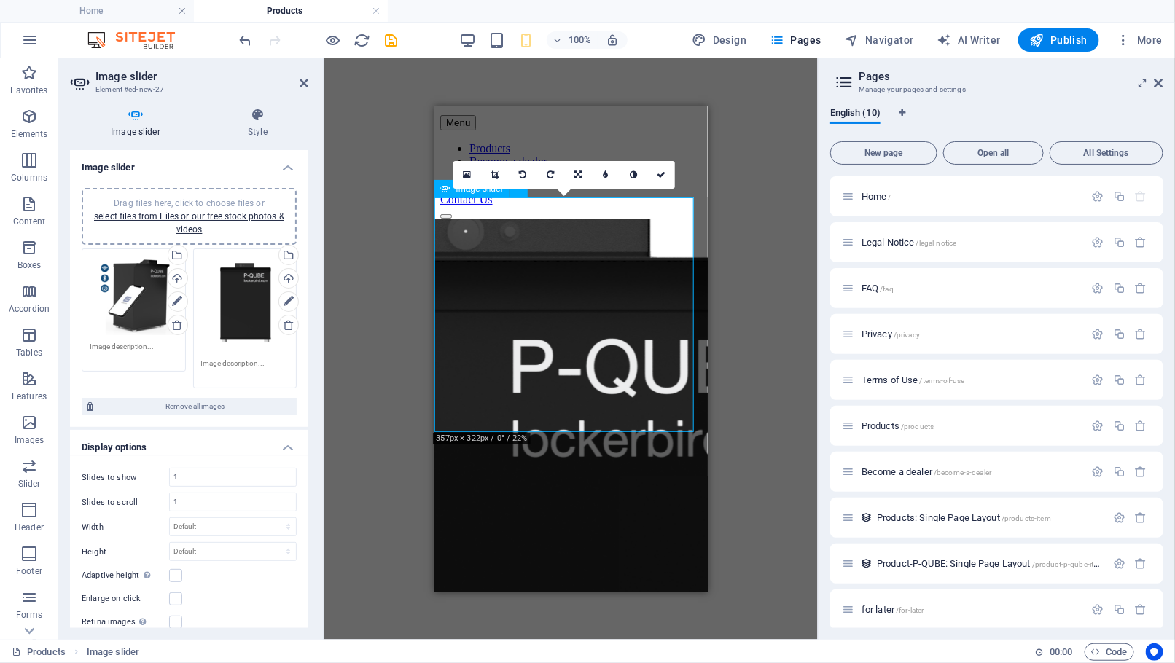
scroll to position [69, 0]
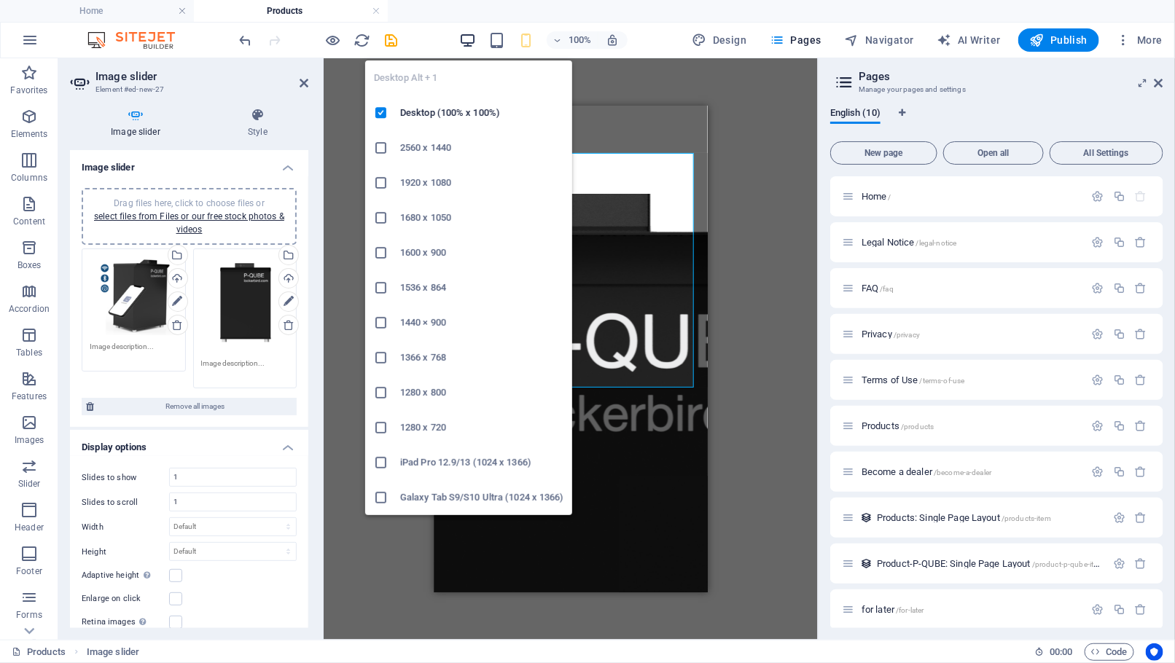
click at [474, 38] on icon "button" at bounding box center [467, 40] width 17 height 17
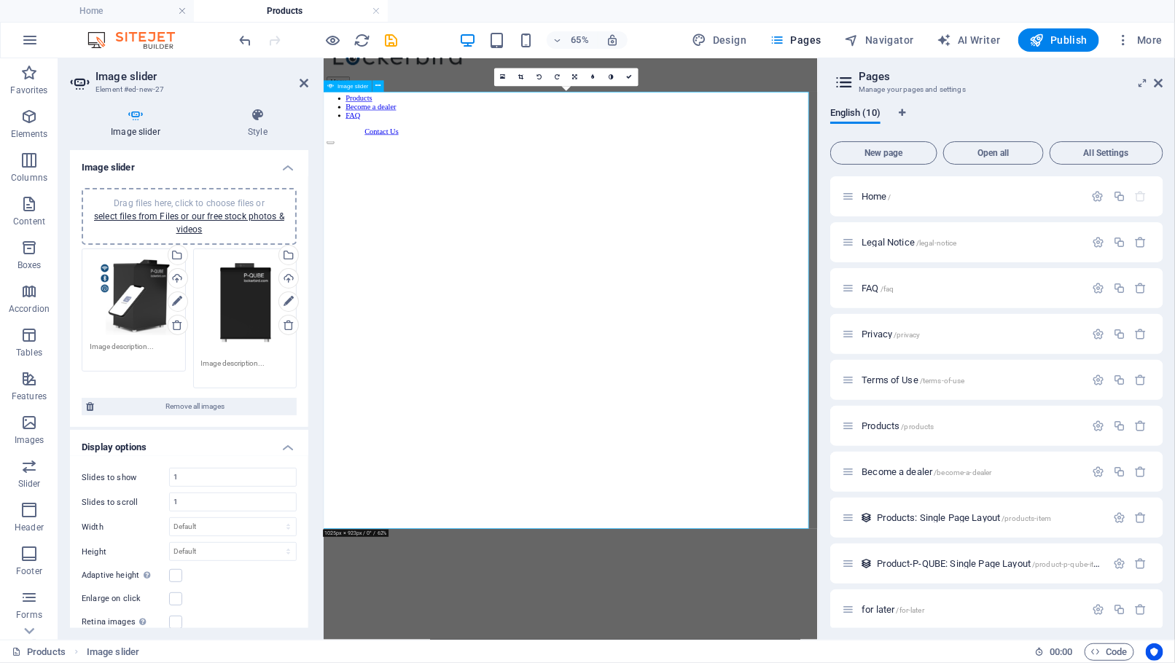
scroll to position [47, 0]
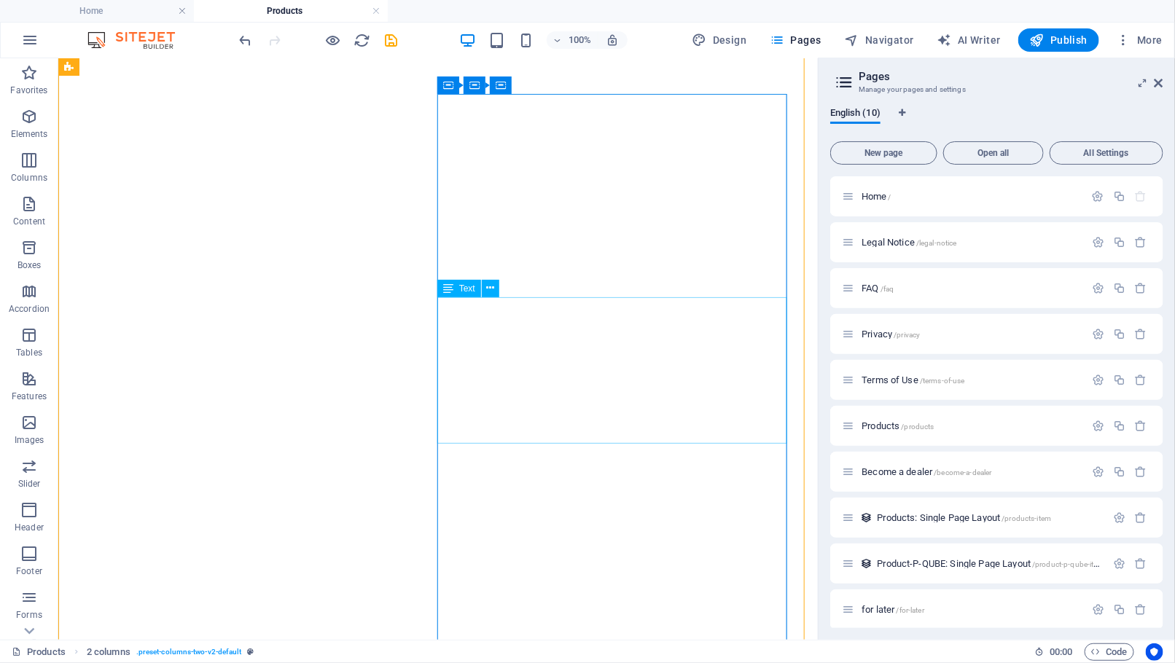
scroll to position [794, 0]
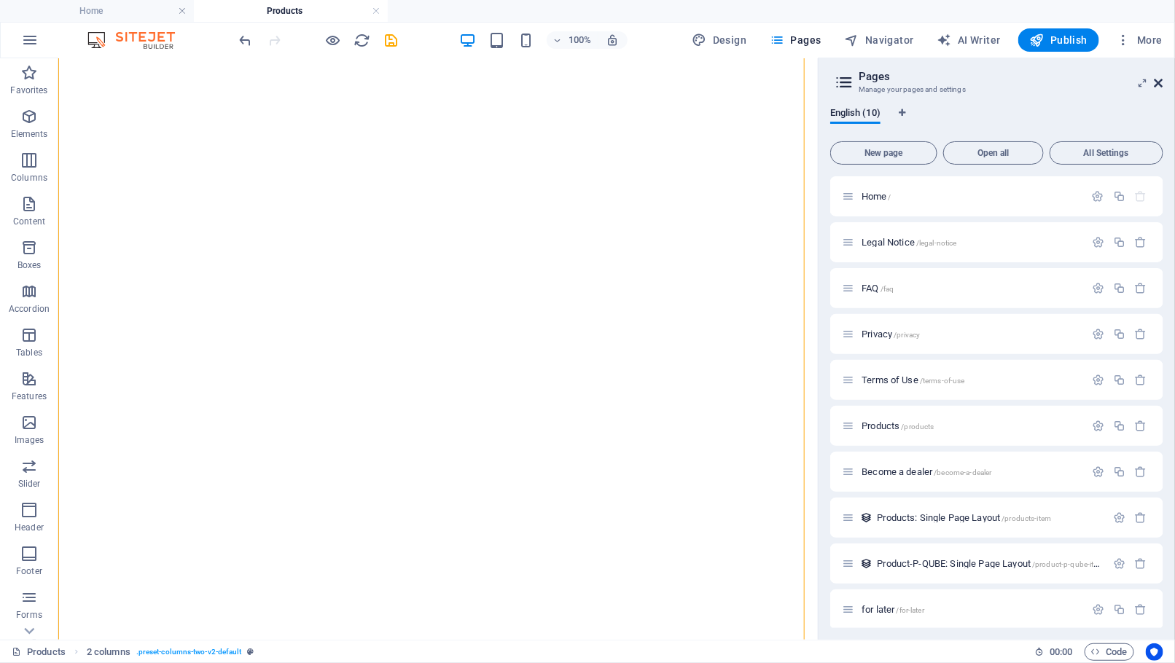
drag, startPoint x: 1157, startPoint y: 81, endPoint x: 740, endPoint y: 58, distance: 417.5
click at [963, 81] on icon at bounding box center [1158, 83] width 9 height 12
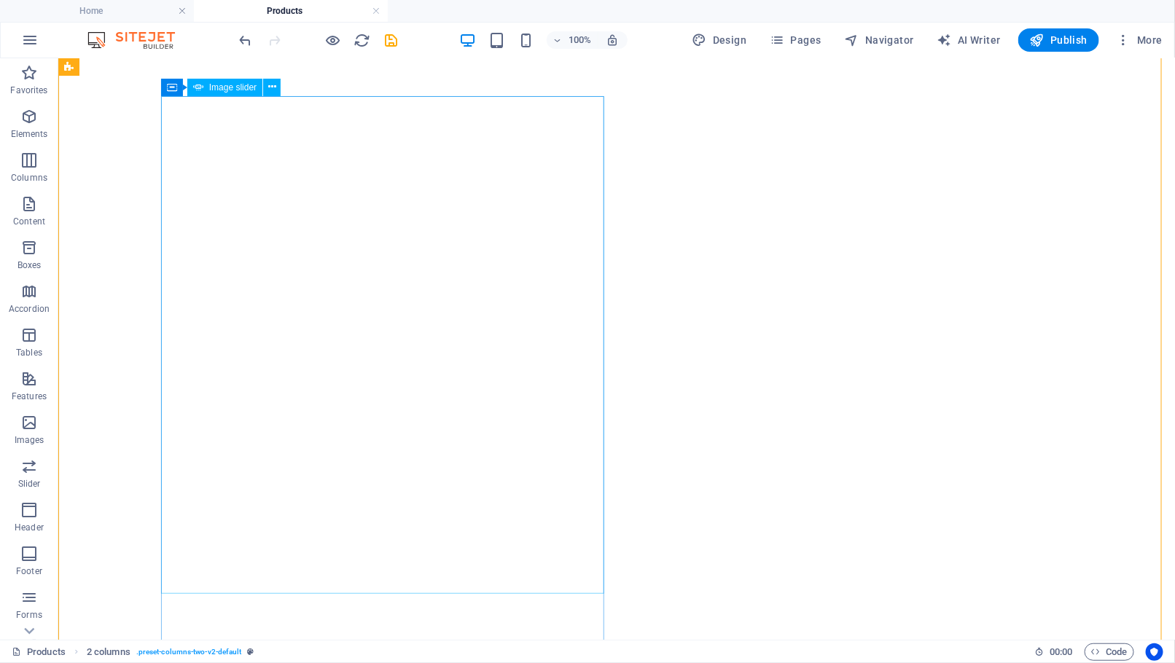
select select "ms"
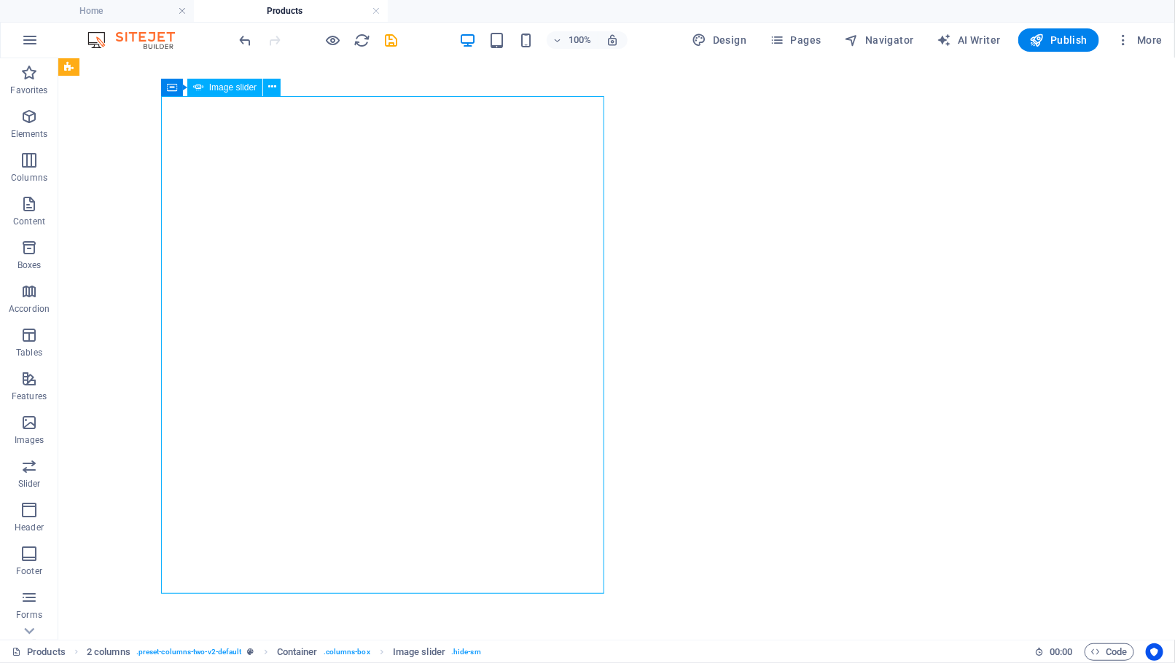
select select "s"
select select "progressive"
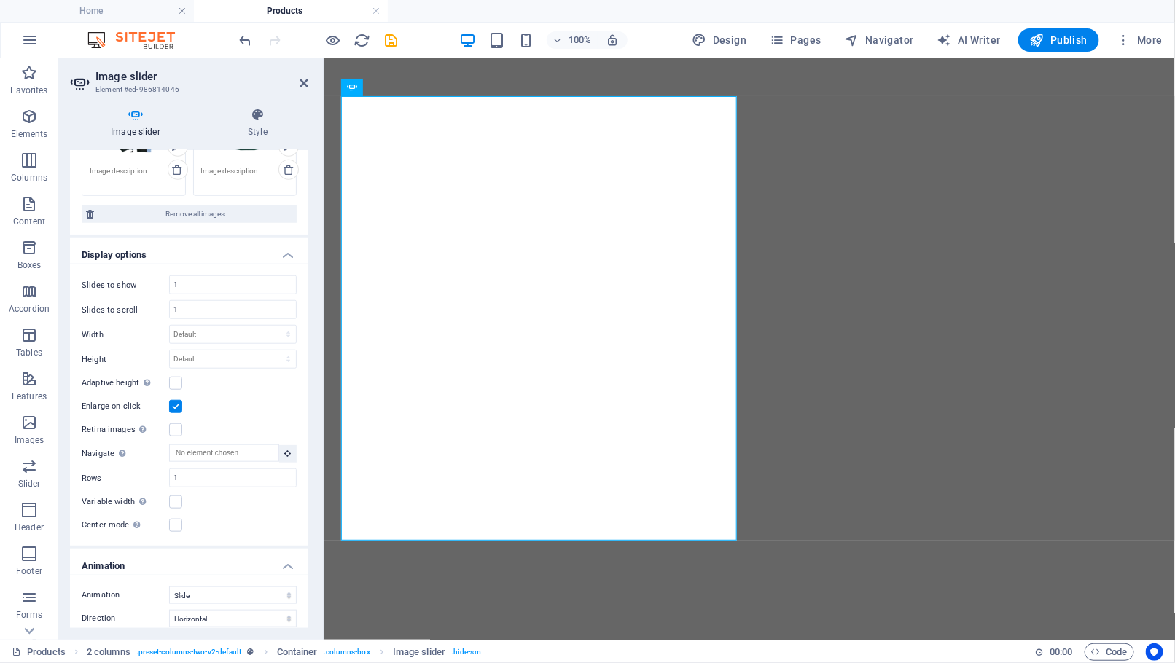
scroll to position [500, 0]
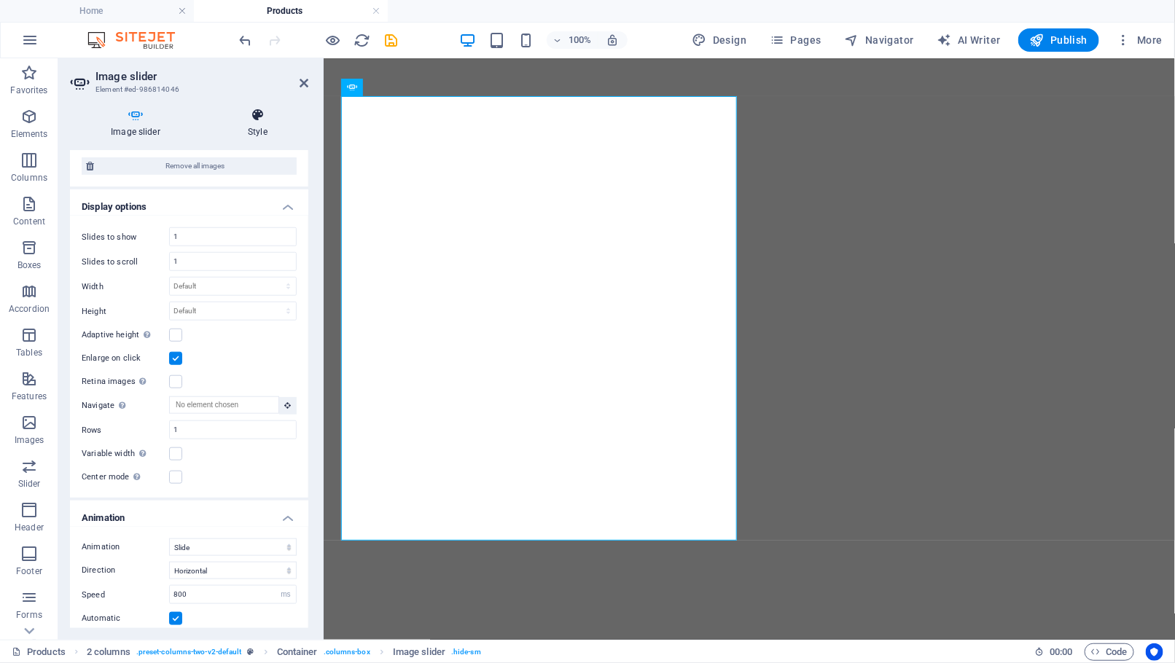
click at [258, 130] on h4 "Style" at bounding box center [257, 123] width 101 height 31
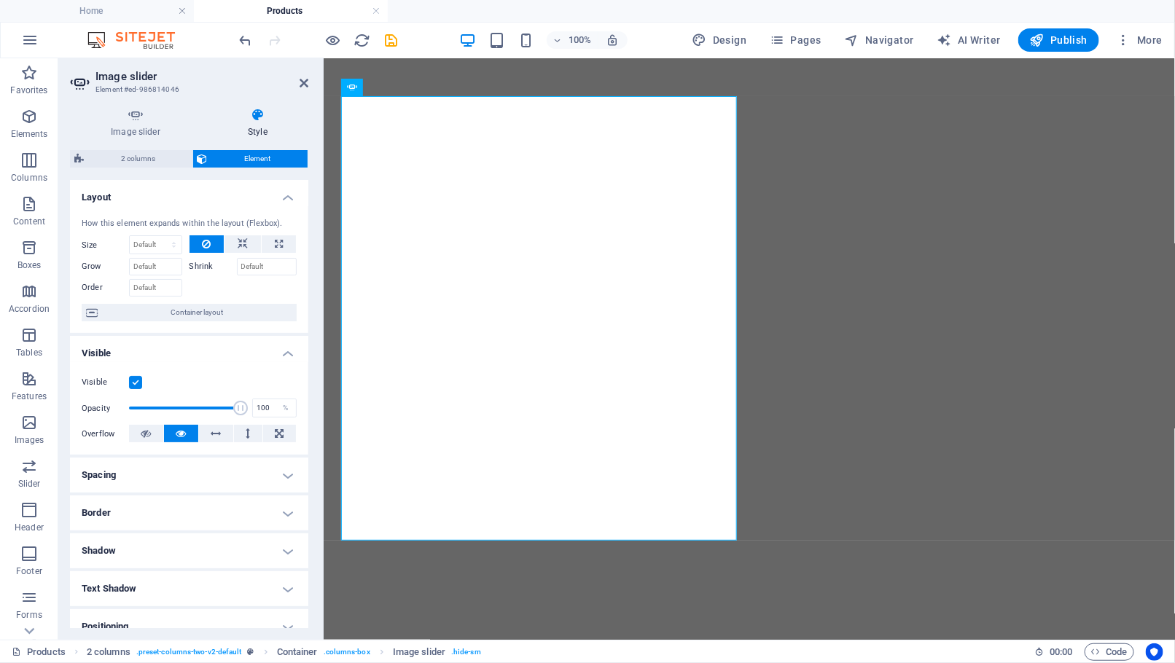
click at [133, 383] on label at bounding box center [135, 382] width 13 height 13
click at [0, 0] on input "Visible" at bounding box center [0, 0] width 0 height 0
drag, startPoint x: 388, startPoint y: 44, endPoint x: 372, endPoint y: 47, distance: 16.3
click at [387, 44] on icon "save" at bounding box center [391, 40] width 17 height 17
select select "ms"
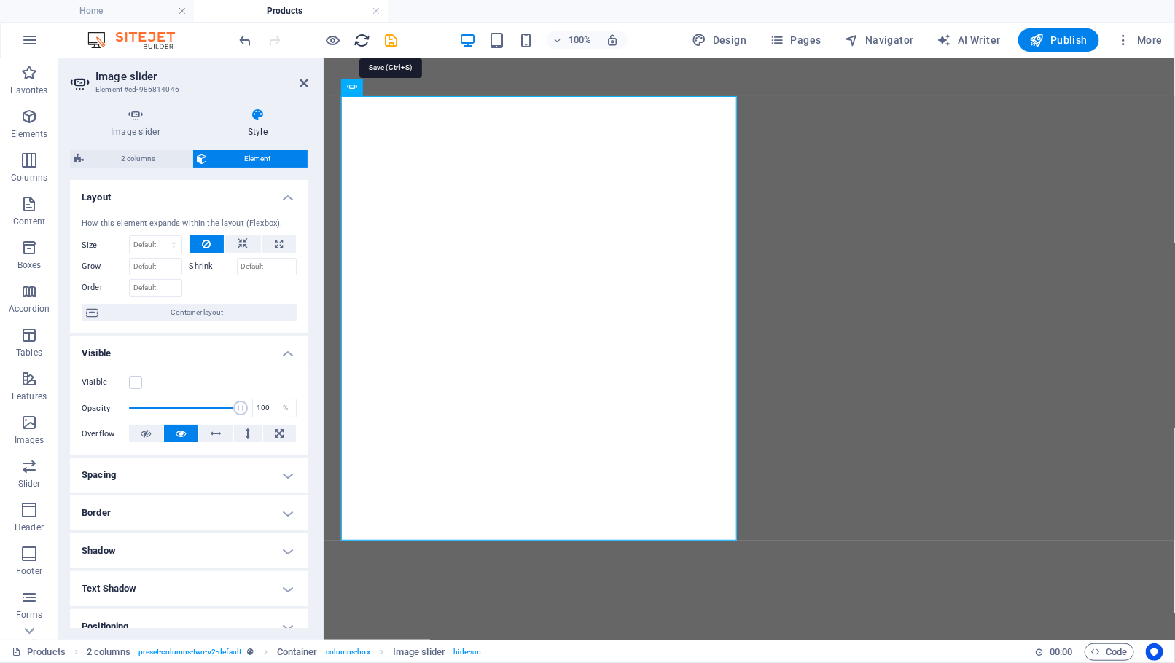
select select "s"
select select "progressive"
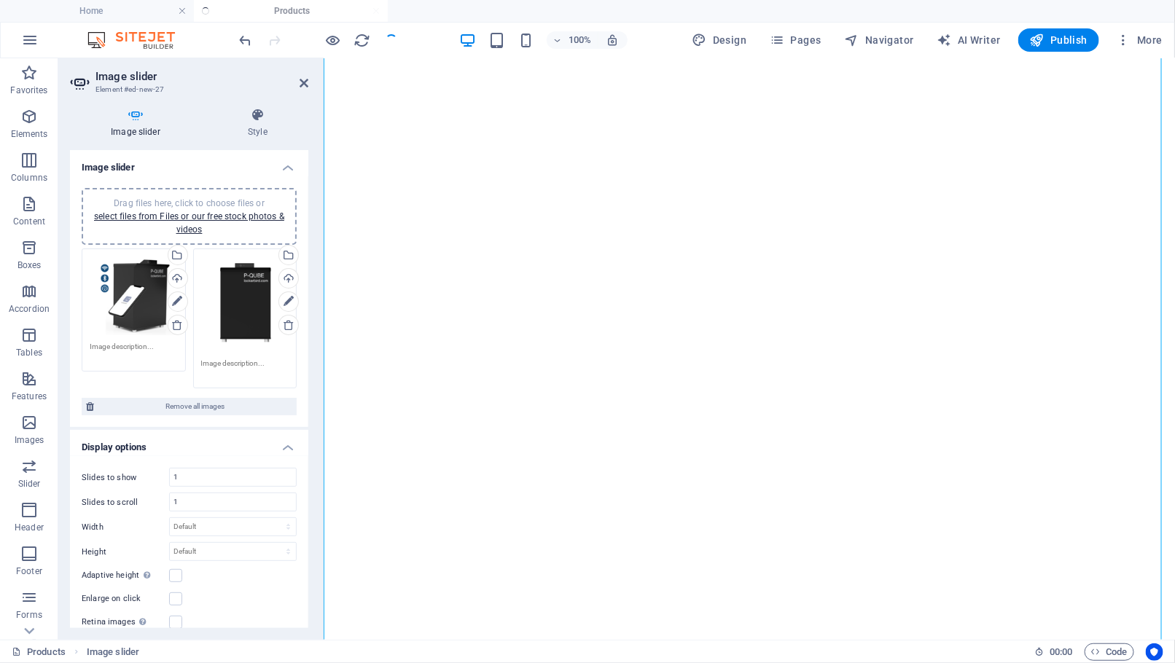
scroll to position [187, 0]
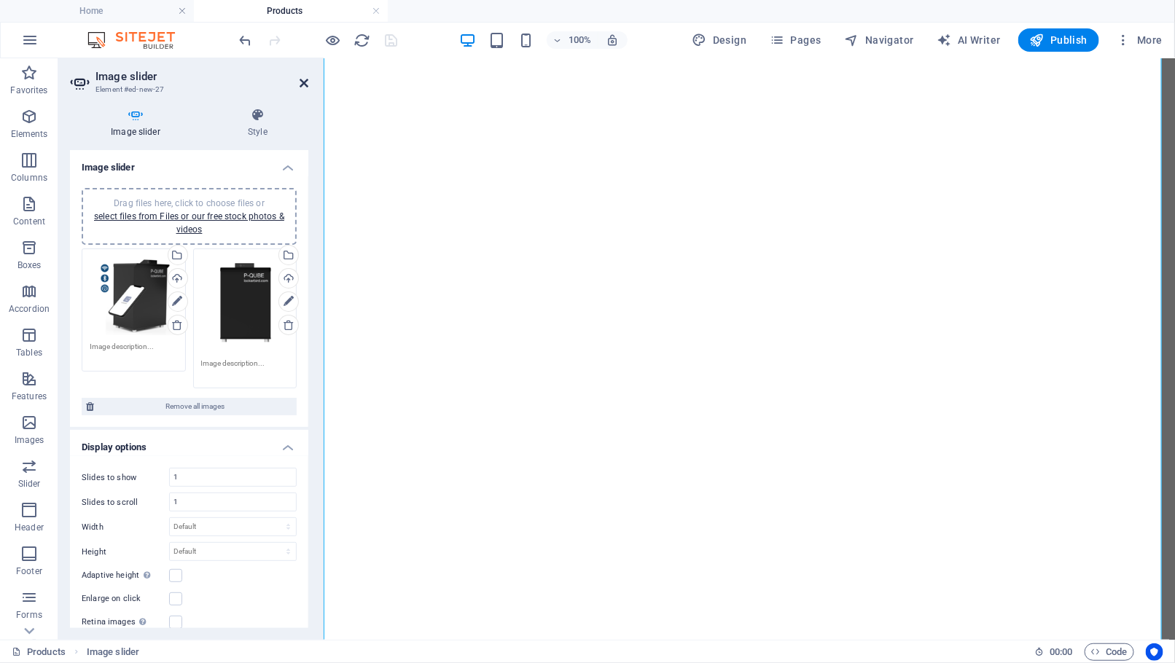
drag, startPoint x: 304, startPoint y: 82, endPoint x: 270, endPoint y: 20, distance: 70.8
click at [304, 82] on icon at bounding box center [304, 83] width 9 height 12
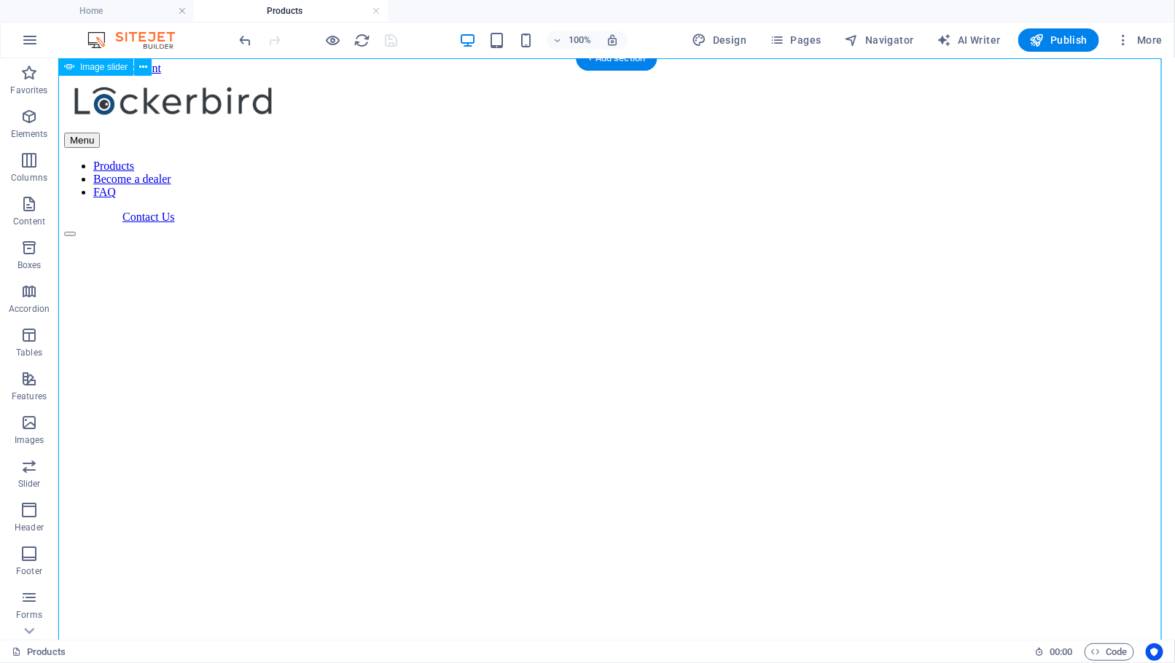
scroll to position [0, 0]
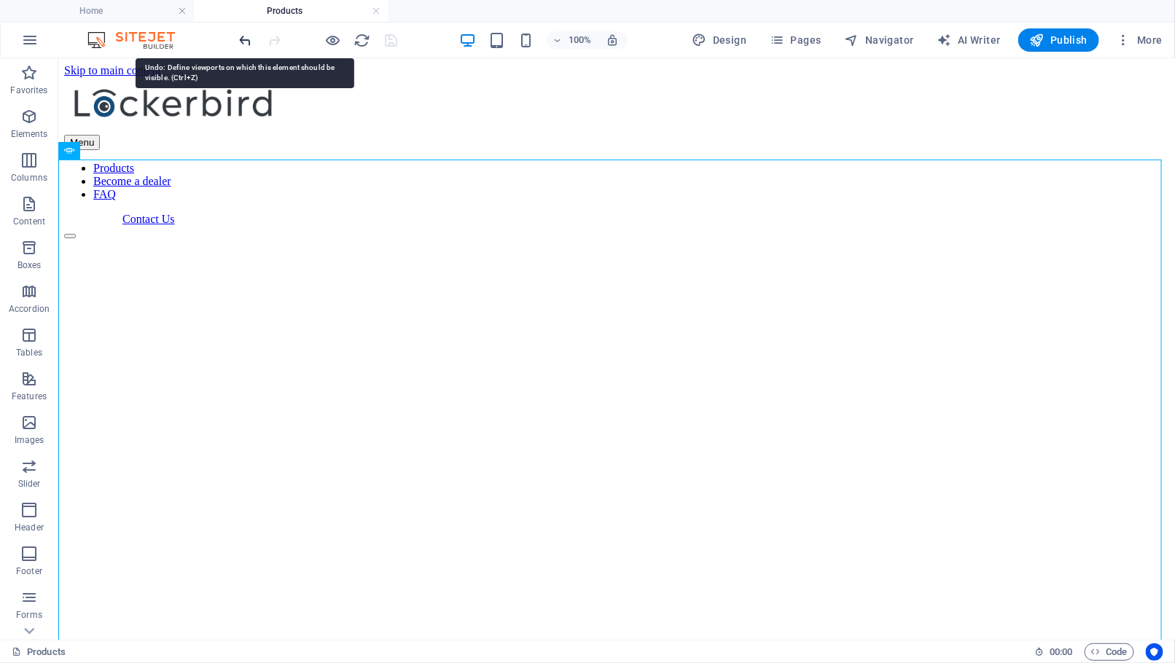
click at [243, 42] on icon "undo" at bounding box center [246, 40] width 17 height 17
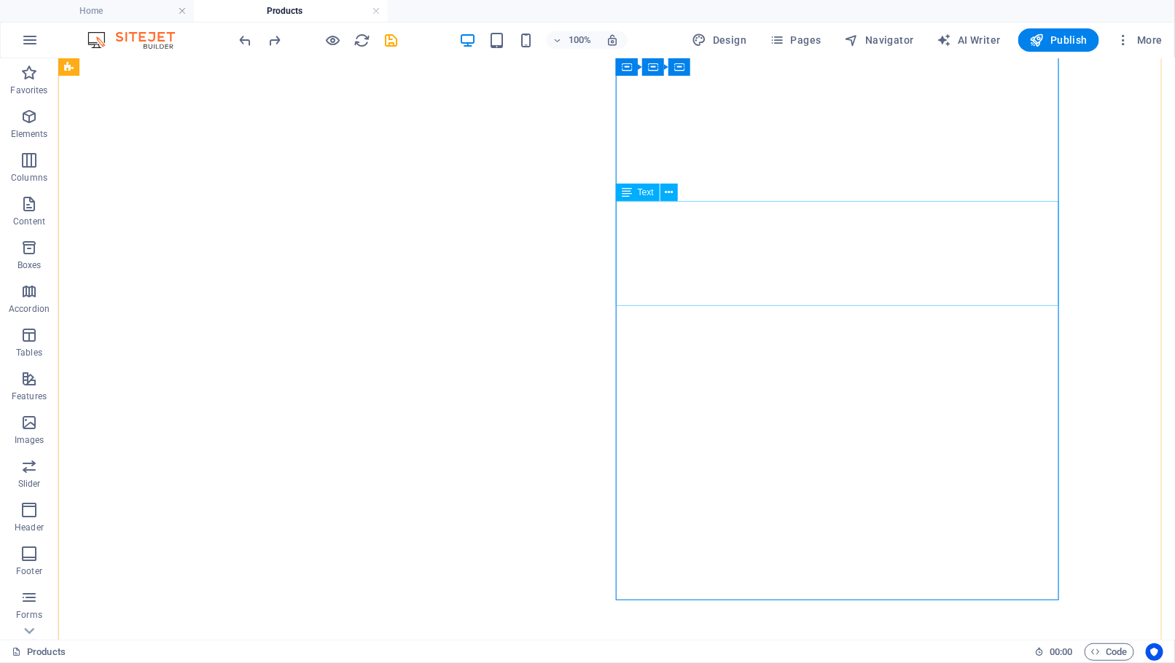
scroll to position [1612, 0]
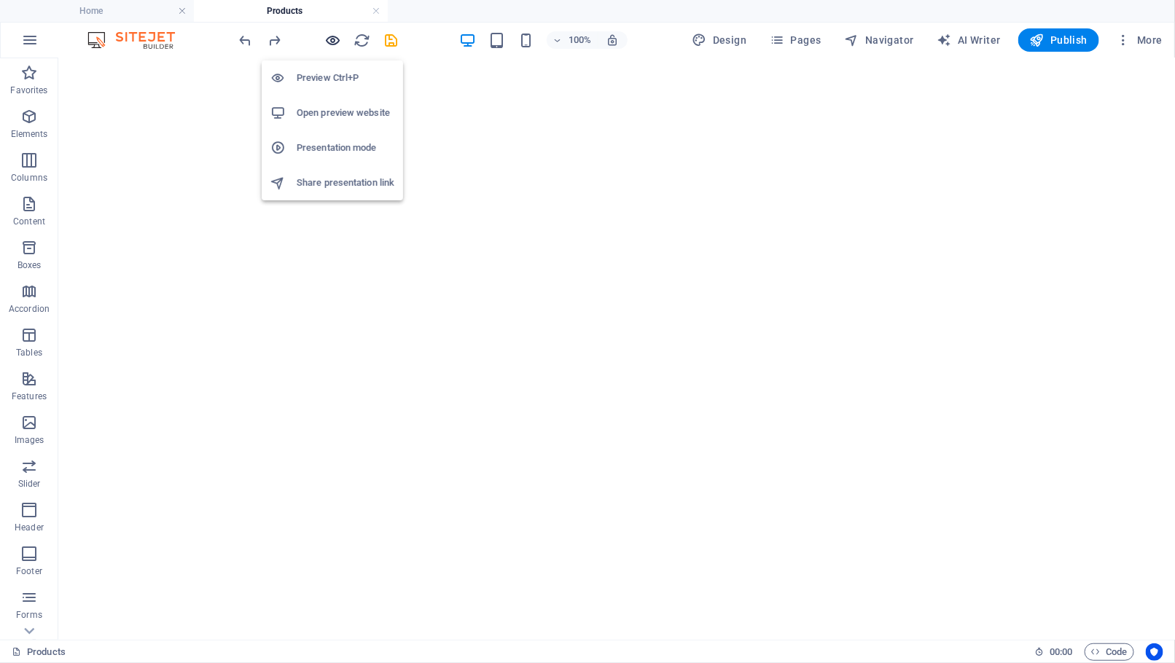
click at [325, 36] on icon "button" at bounding box center [333, 40] width 17 height 17
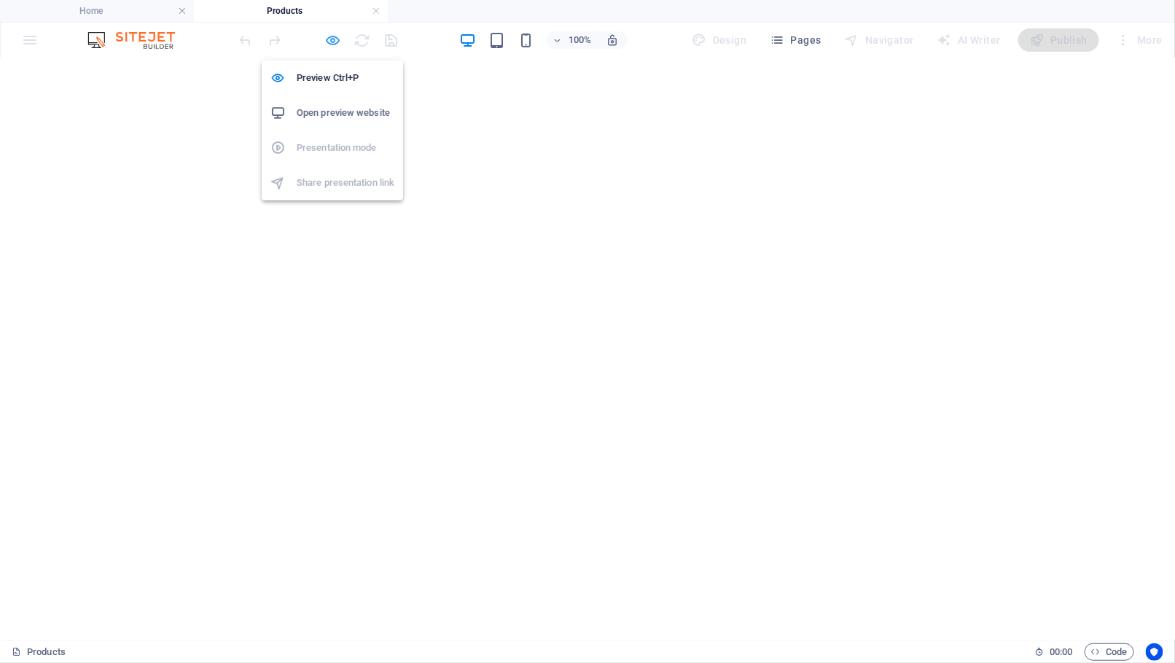
click at [325, 36] on icon "button" at bounding box center [333, 40] width 17 height 17
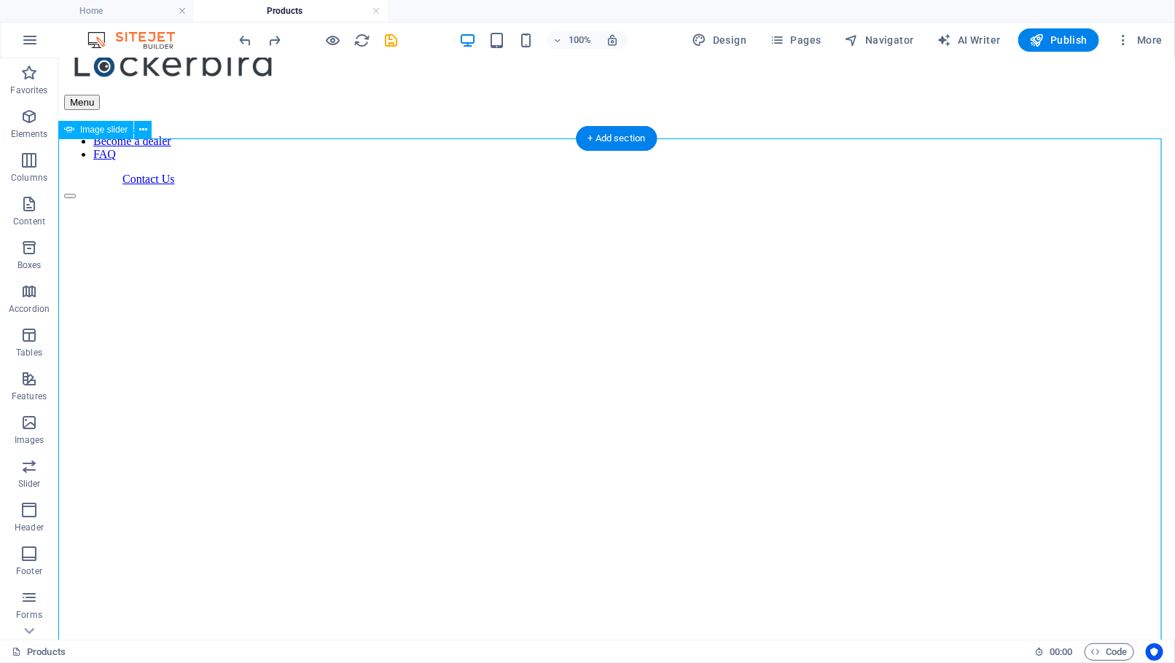
scroll to position [0, 0]
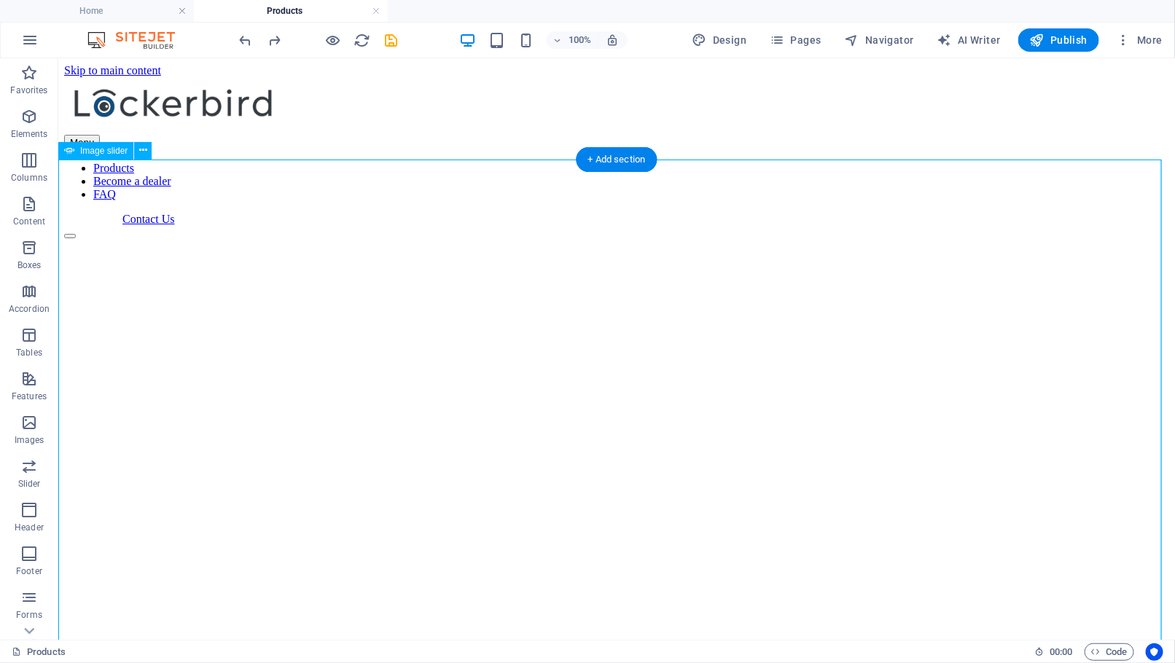
select select "ms"
select select "s"
select select "progressive"
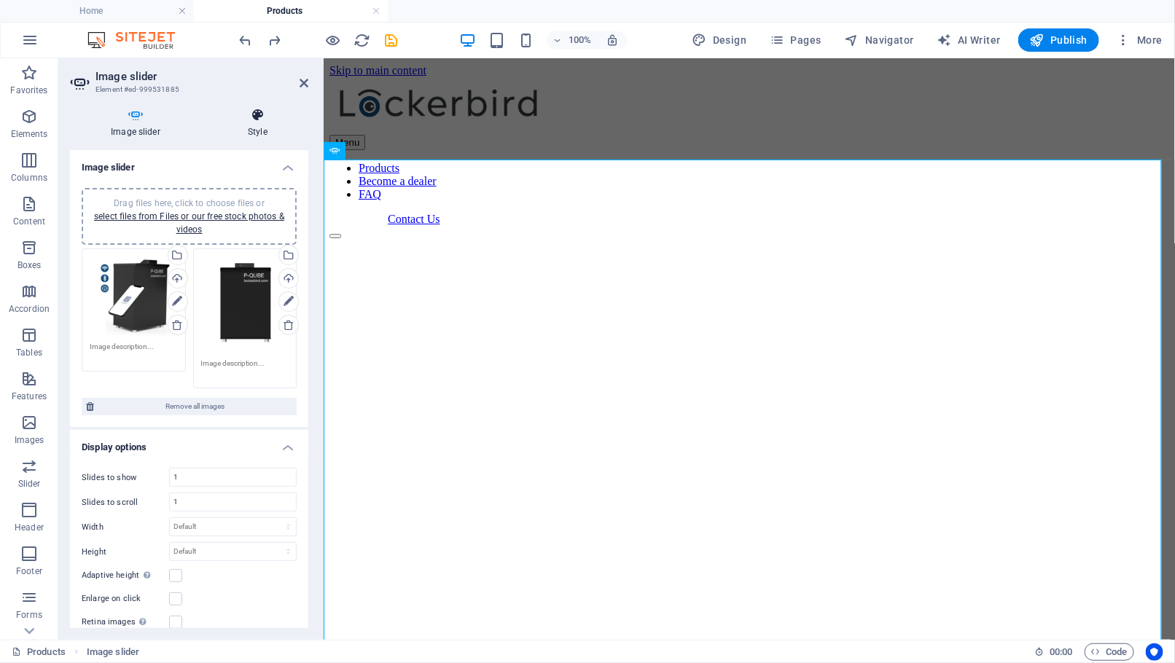
click at [264, 131] on h4 "Style" at bounding box center [257, 123] width 101 height 31
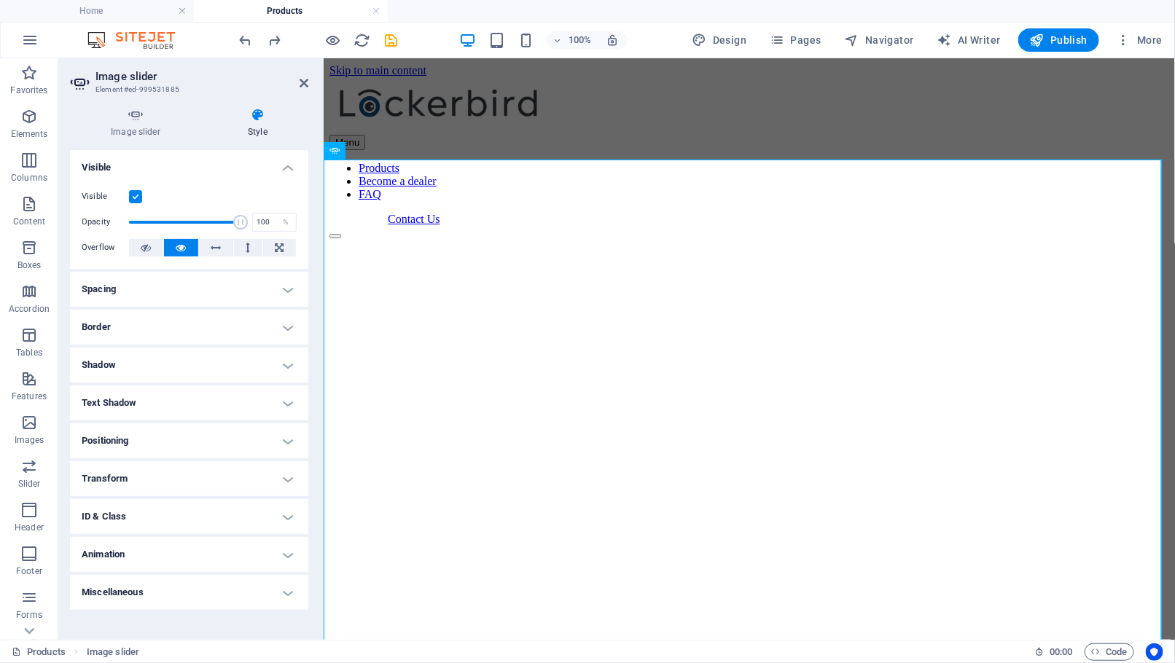
click at [136, 194] on label at bounding box center [135, 196] width 13 height 13
click at [0, 0] on input "Visible" at bounding box center [0, 0] width 0 height 0
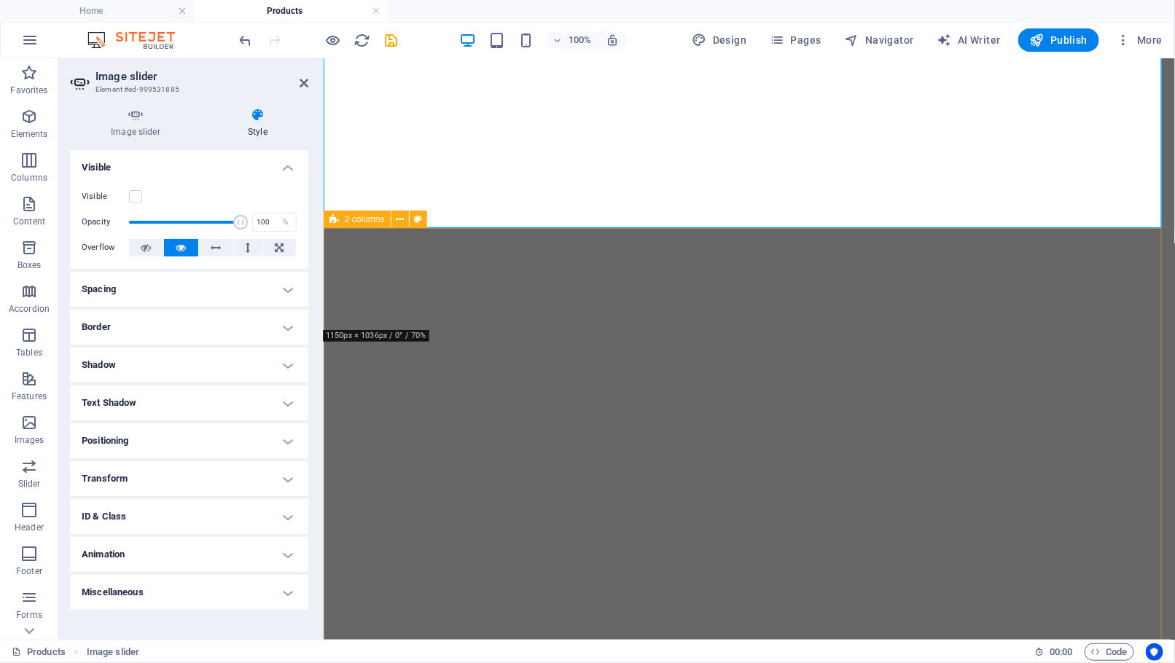
scroll to position [594, 0]
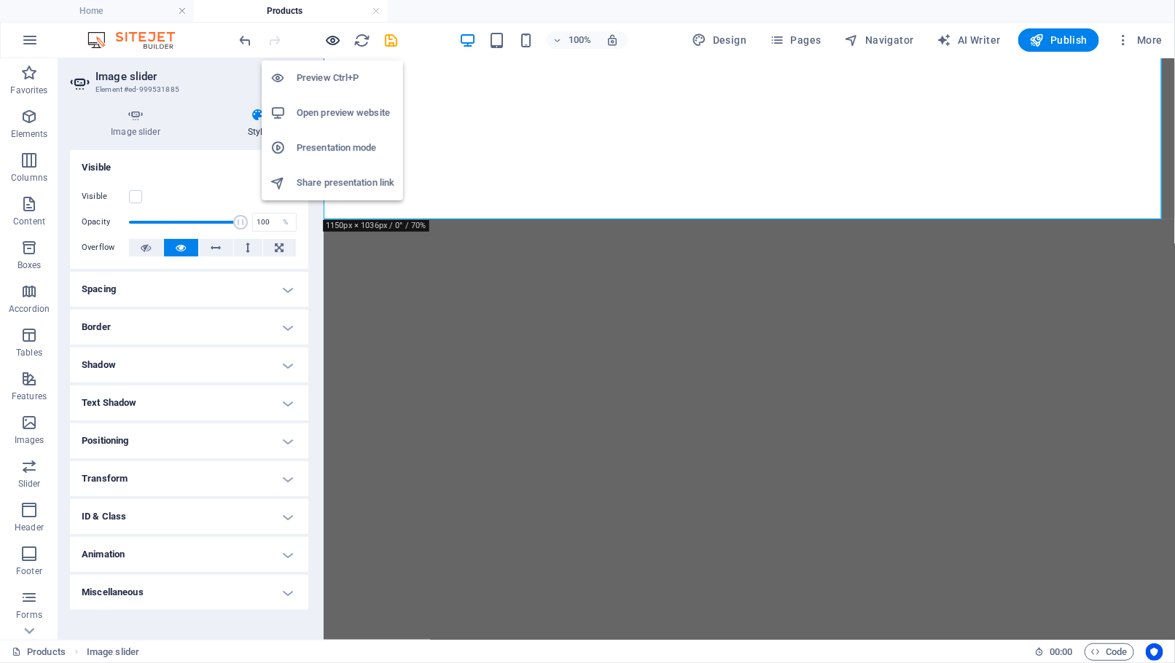
click at [329, 38] on icon "button" at bounding box center [333, 40] width 17 height 17
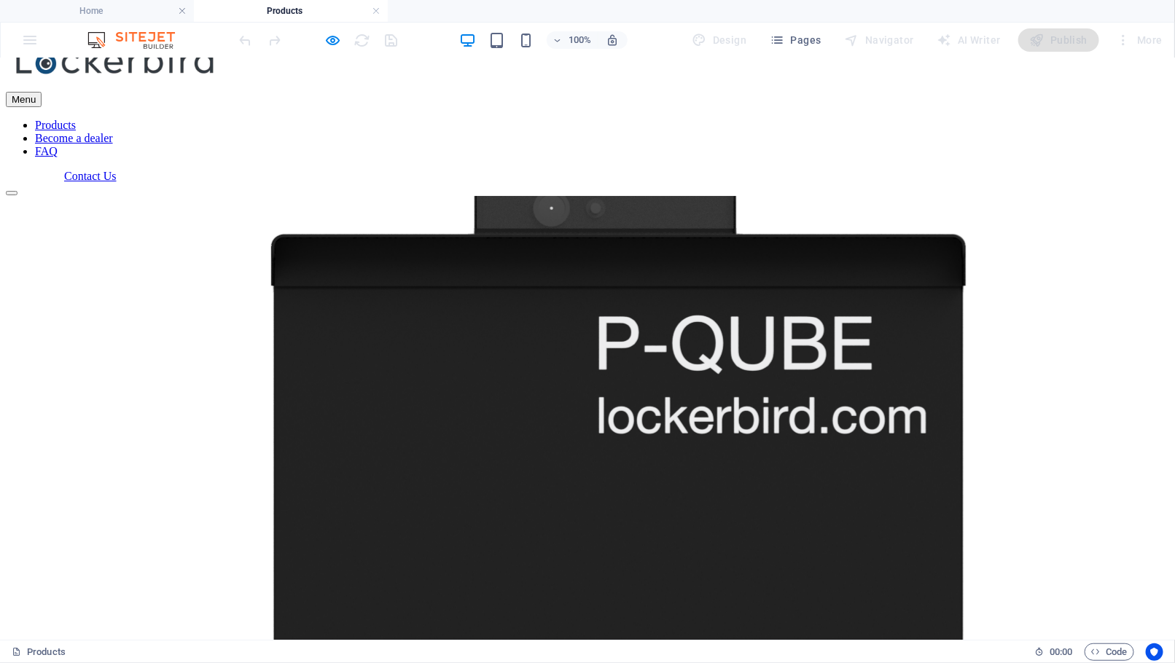
scroll to position [0, 0]
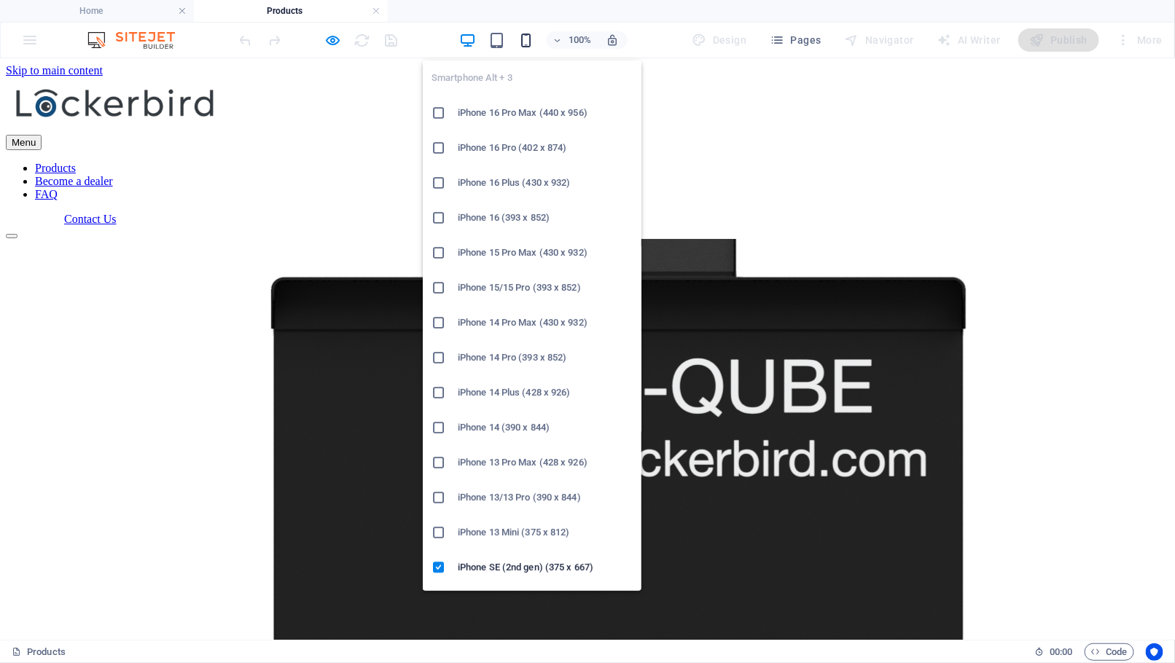
click at [525, 42] on icon "button" at bounding box center [525, 40] width 17 height 17
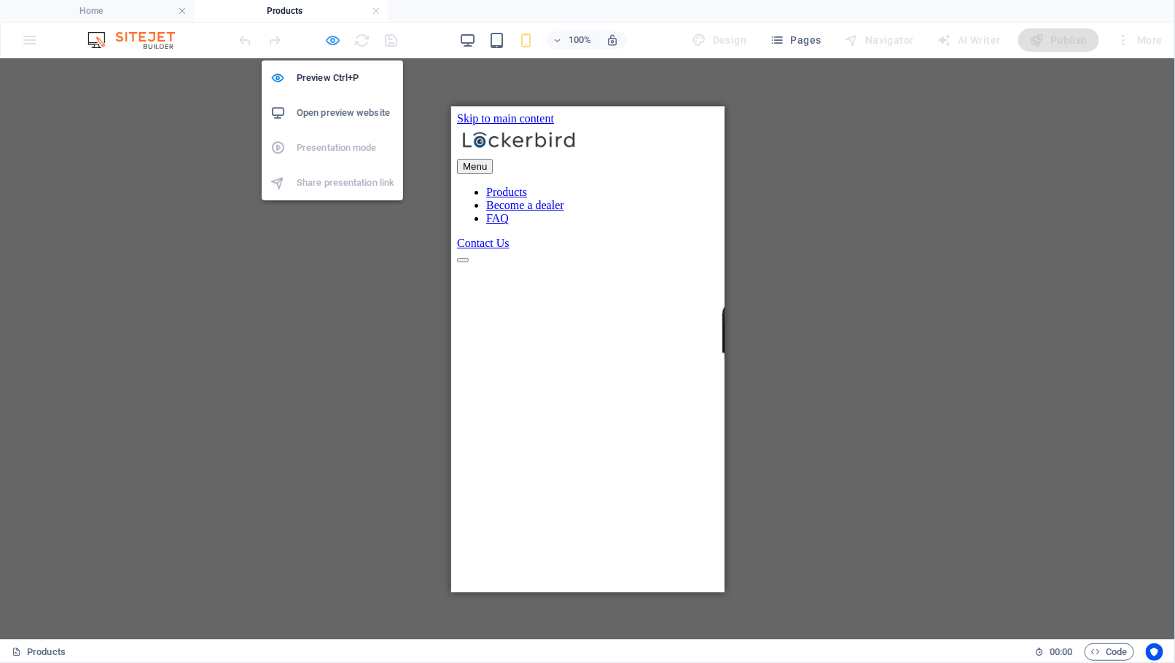
click at [333, 35] on icon "button" at bounding box center [333, 40] width 17 height 17
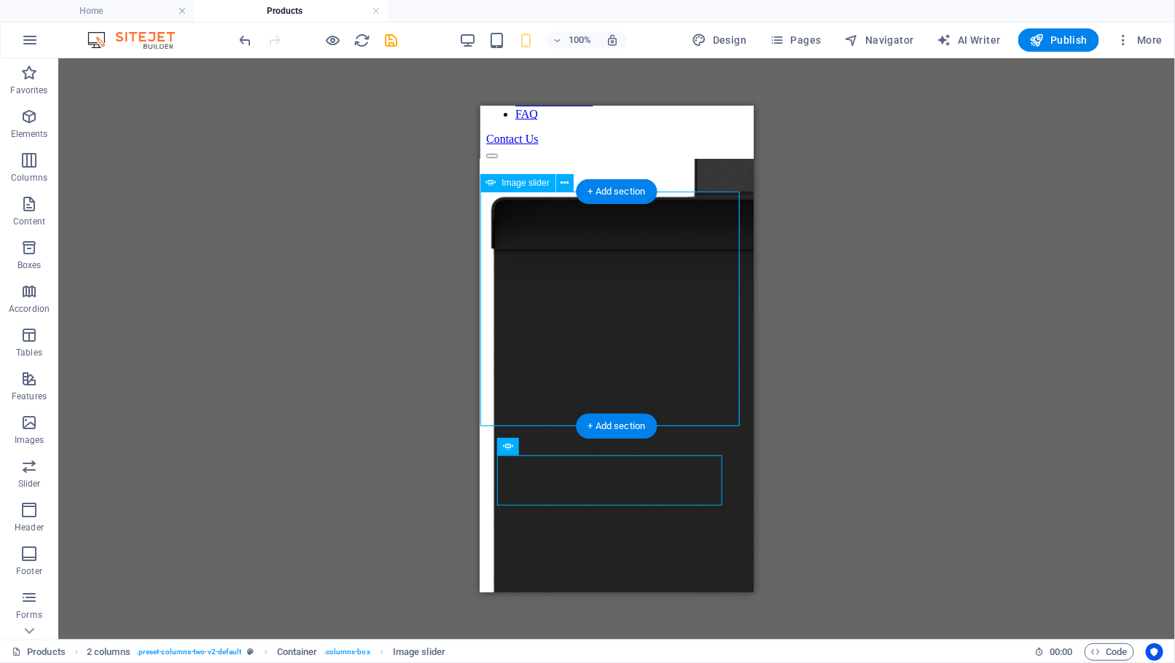
scroll to position [112, 0]
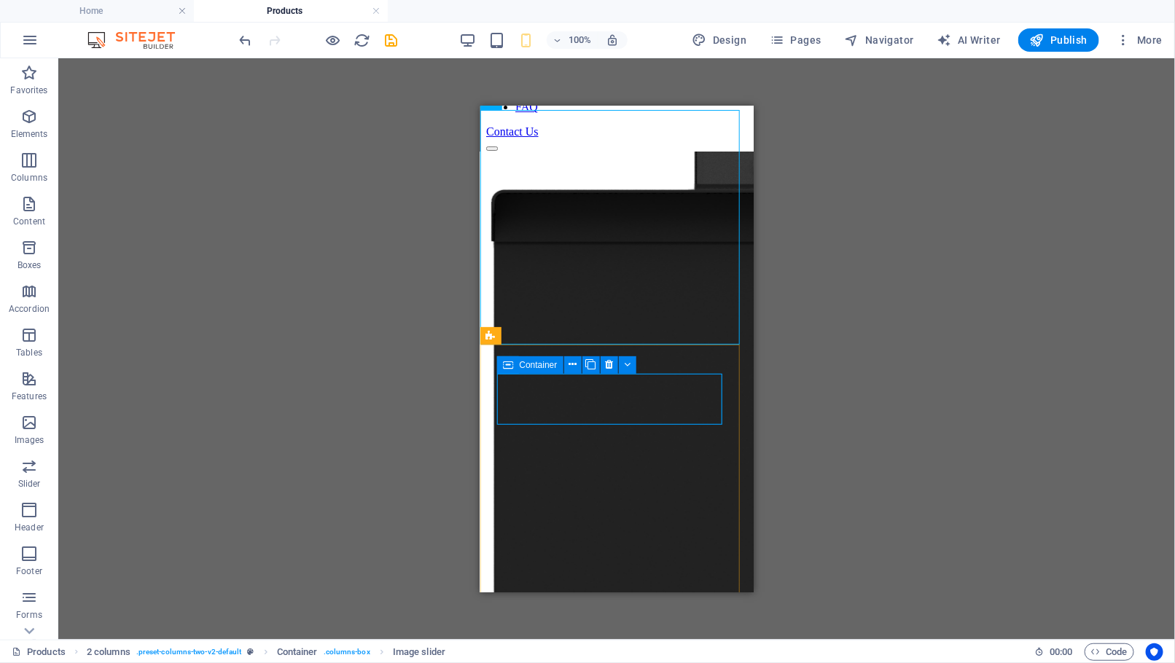
click at [521, 362] on span "Container" at bounding box center [538, 365] width 38 height 9
click at [520, 365] on span "Container" at bounding box center [538, 365] width 38 height 9
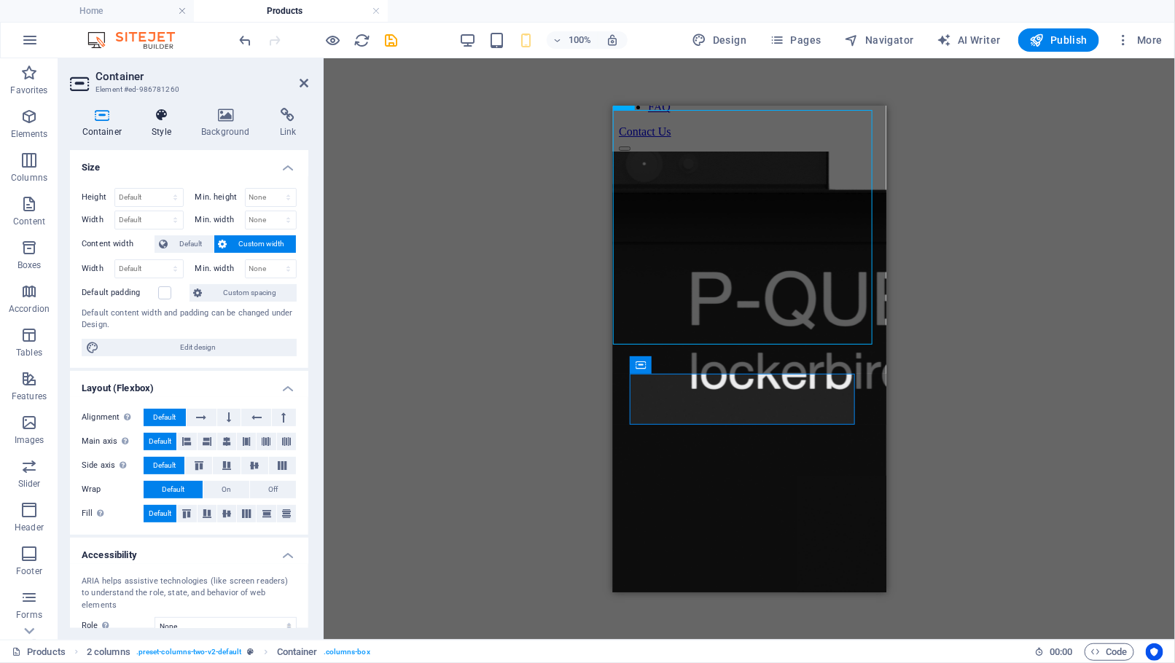
click at [164, 114] on icon at bounding box center [162, 115] width 44 height 15
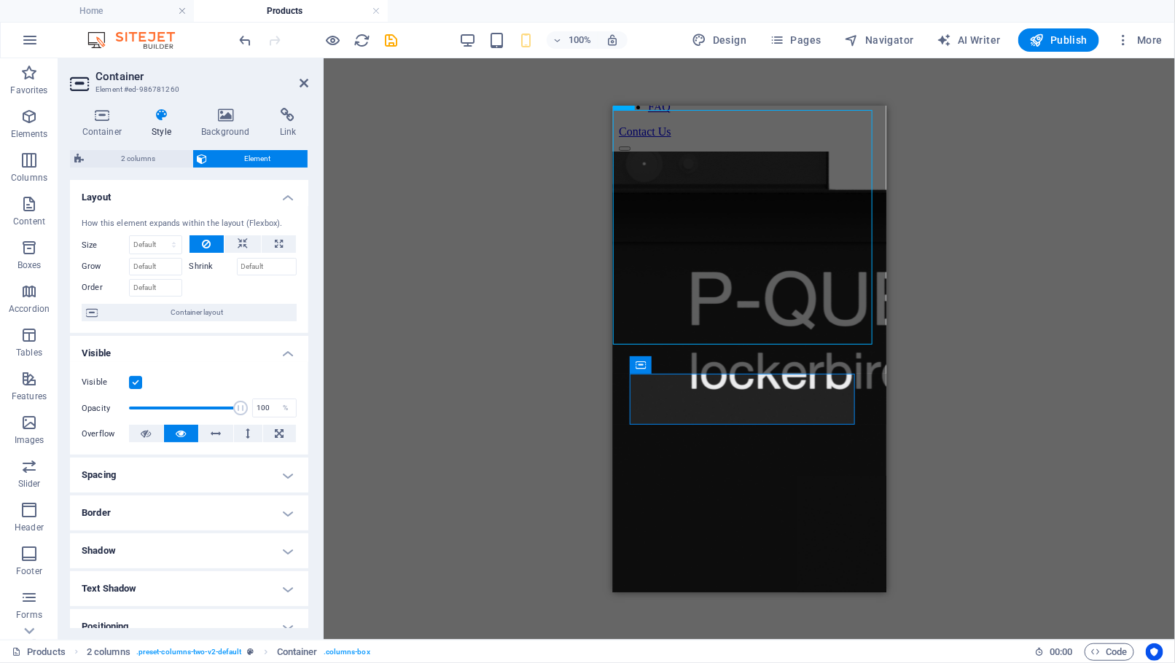
click at [132, 385] on label at bounding box center [135, 382] width 13 height 13
click at [0, 0] on input "Visible" at bounding box center [0, 0] width 0 height 0
click at [934, 300] on div "Container Container Container H3 2 columns Container Container Container Contai…" at bounding box center [749, 349] width 851 height 582
click at [932, 302] on div "Container Container Container H3 2 columns Container Container Container Contai…" at bounding box center [749, 349] width 851 height 582
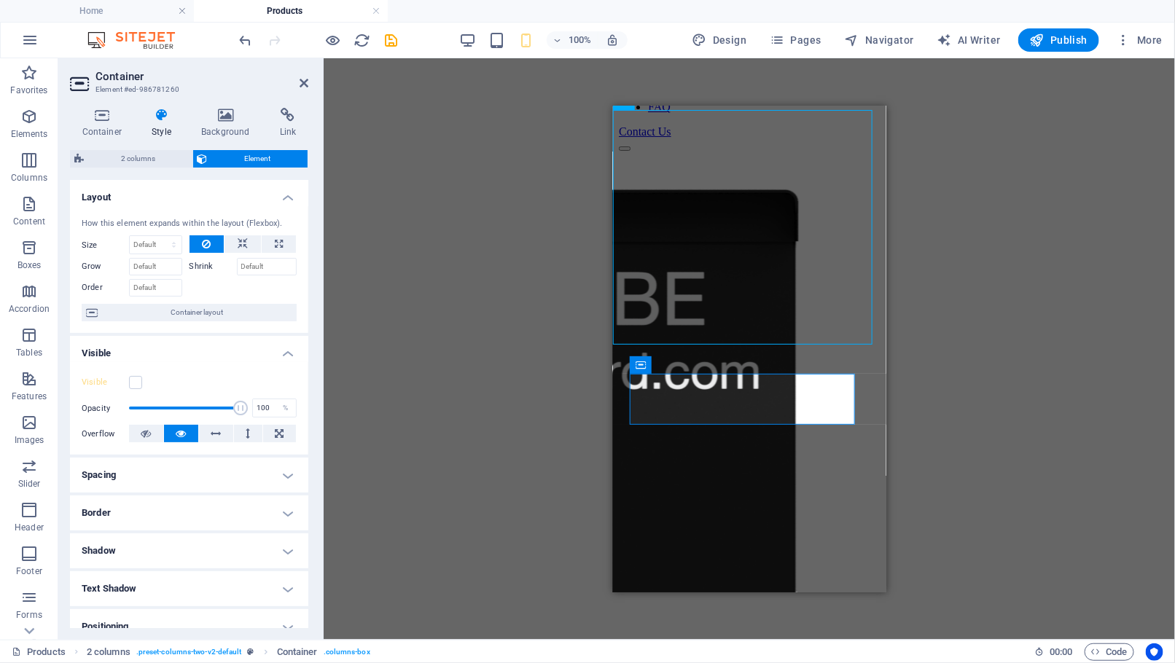
click at [525, 366] on div "Container Container Container H3 2 columns Container Container Container Contai…" at bounding box center [749, 349] width 851 height 582
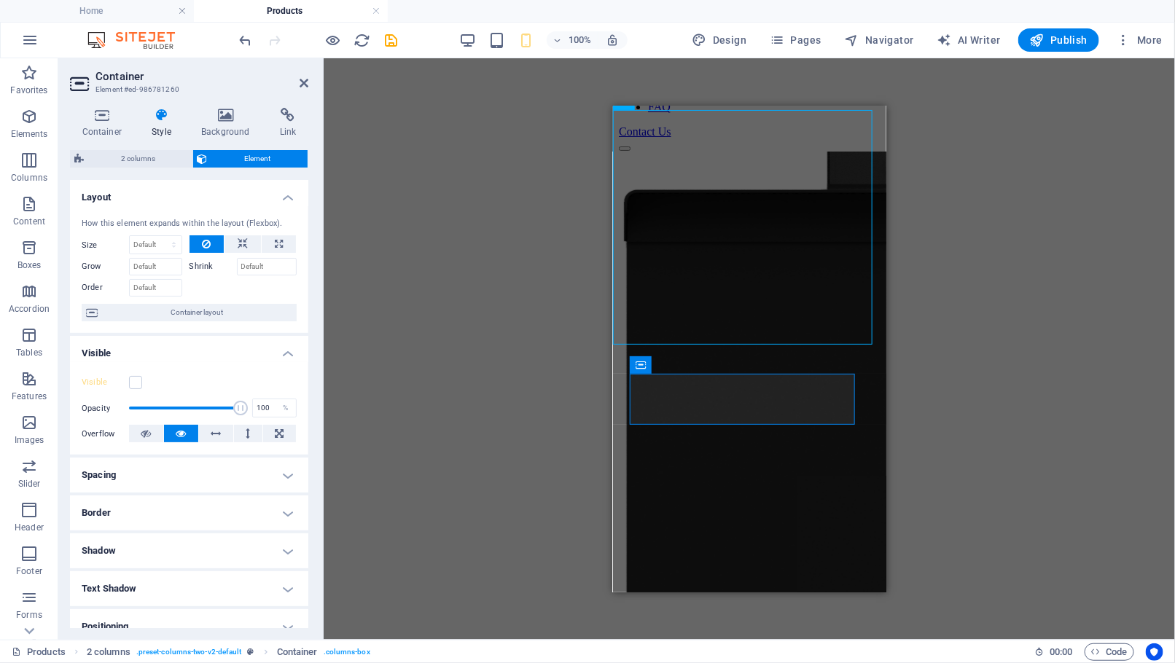
click at [544, 413] on div "Container Container Container H3 2 columns Container Container Container Contai…" at bounding box center [749, 349] width 851 height 582
click at [305, 85] on icon at bounding box center [304, 83] width 9 height 12
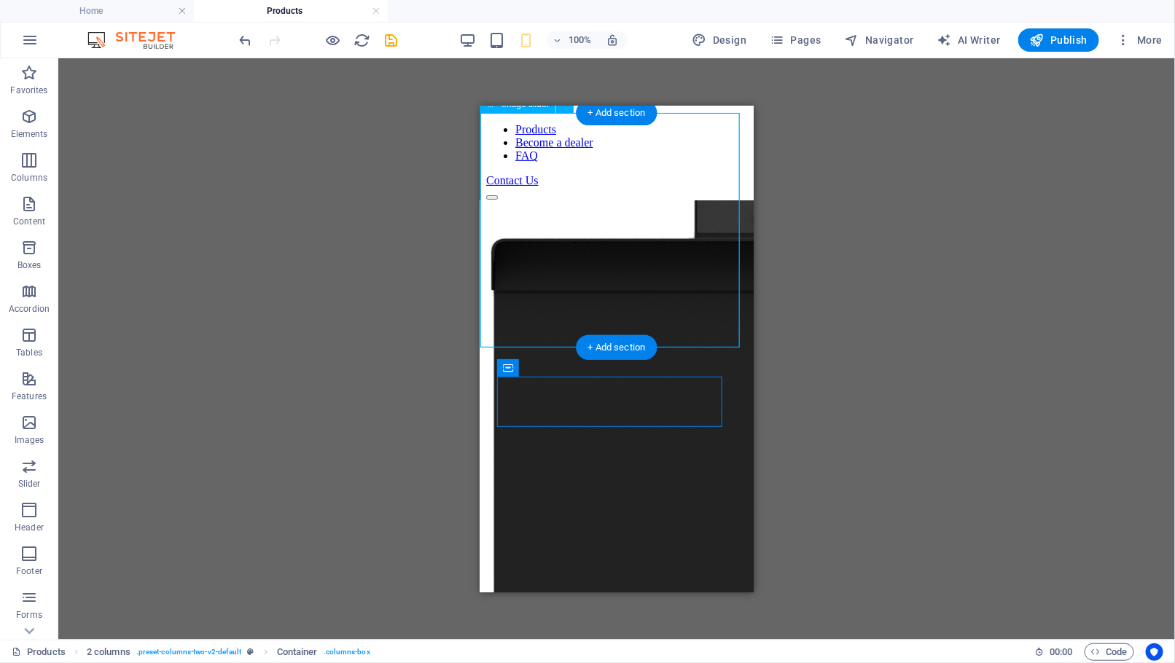
scroll to position [0, 0]
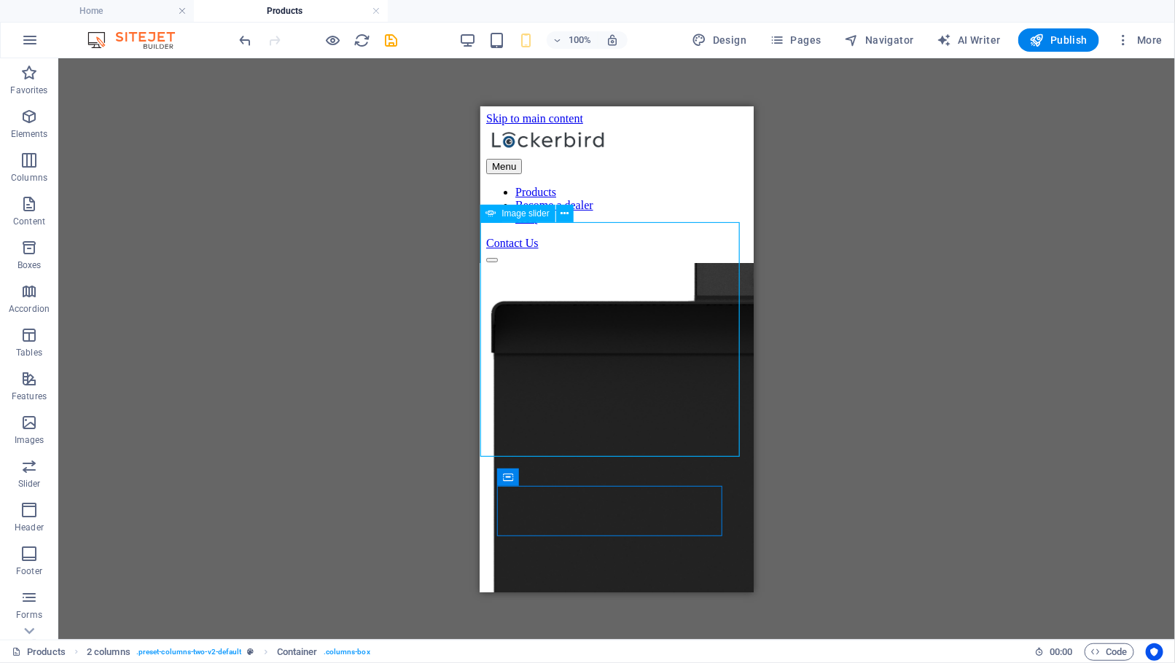
click at [529, 213] on span "Image slider" at bounding box center [525, 213] width 47 height 9
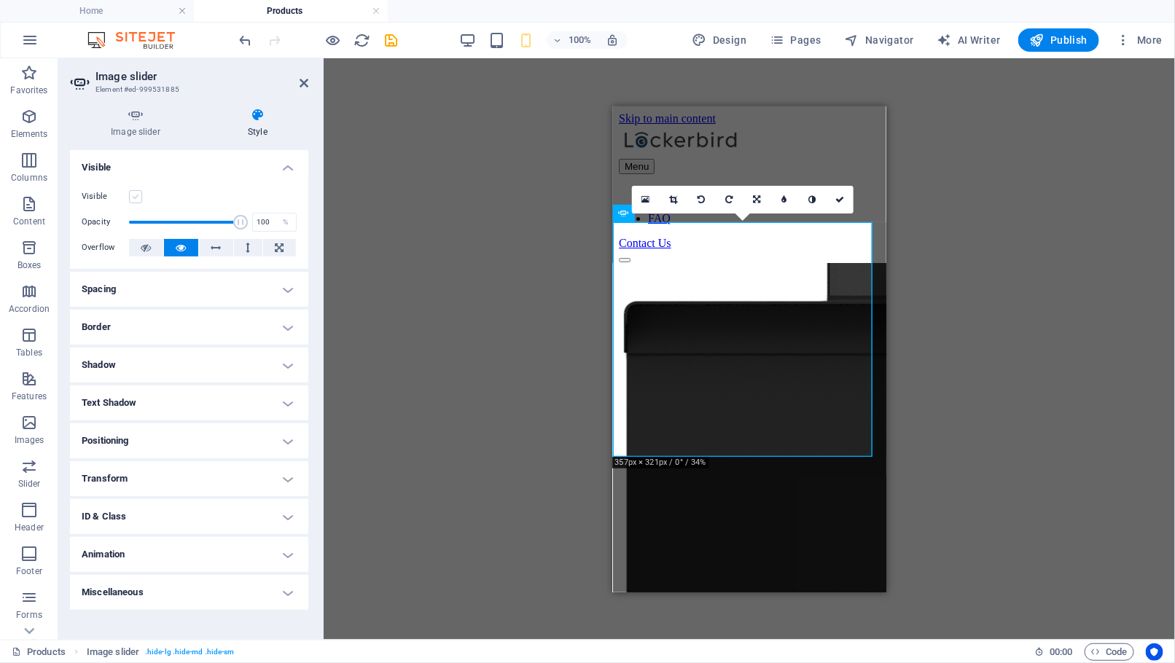
click at [133, 191] on label at bounding box center [135, 196] width 13 height 13
click at [0, 0] on input "Visible" at bounding box center [0, 0] width 0 height 0
click at [396, 39] on icon "save" at bounding box center [391, 40] width 17 height 17
click at [469, 274] on div "Drag and drop a file to add it Container Container Container H3 2 columns Conta…" at bounding box center [749, 349] width 851 height 582
click at [469, 275] on div "Drag and drop a file to add it Container Container Container H3 2 columns Conta…" at bounding box center [749, 349] width 851 height 582
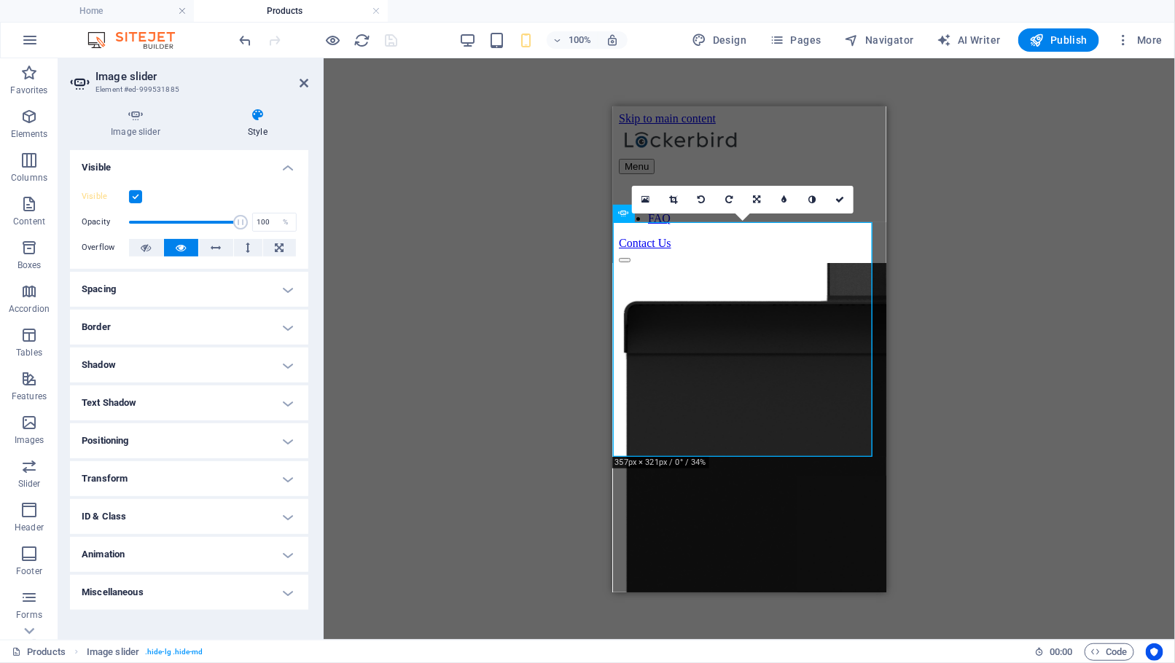
click at [469, 275] on div "Drag and drop a file to add it Container Container Container H3 2 columns Conta…" at bounding box center [749, 349] width 851 height 582
click at [305, 82] on icon at bounding box center [304, 83] width 9 height 12
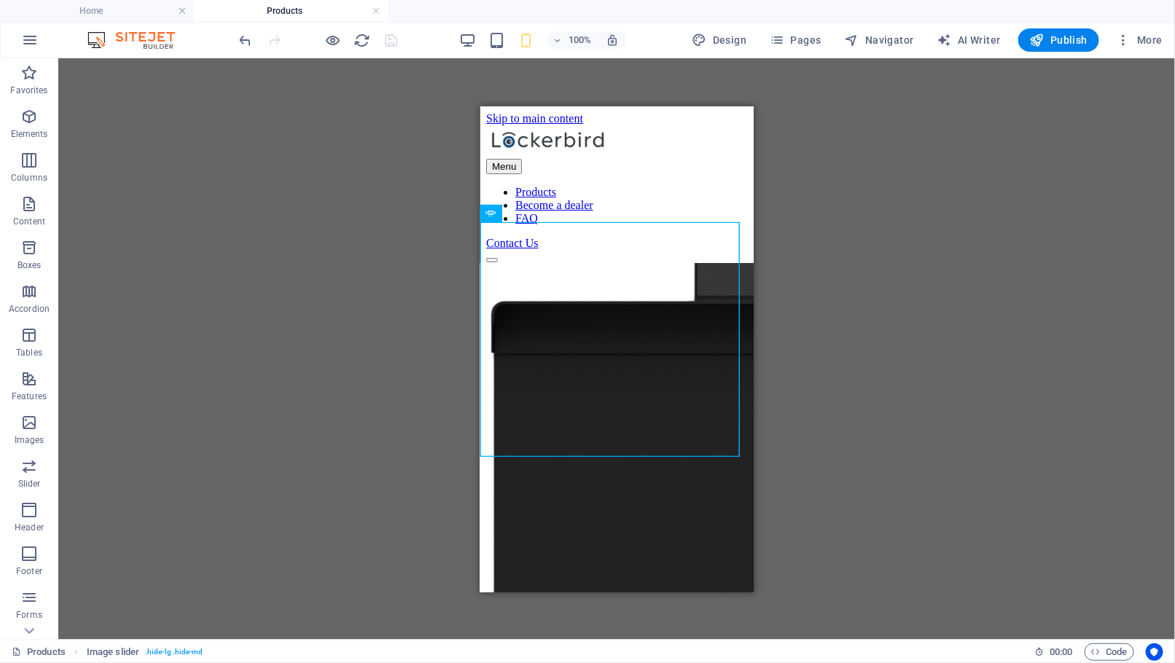
click at [471, 49] on div "100%" at bounding box center [543, 39] width 168 height 23
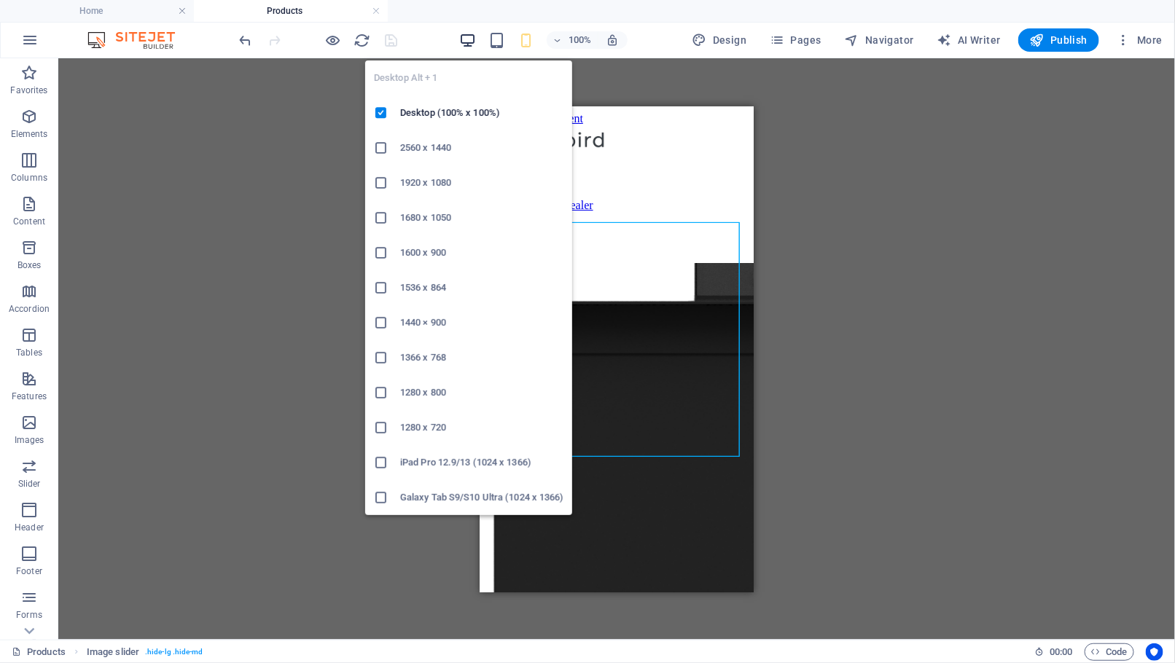
click at [470, 42] on icon "button" at bounding box center [467, 40] width 17 height 17
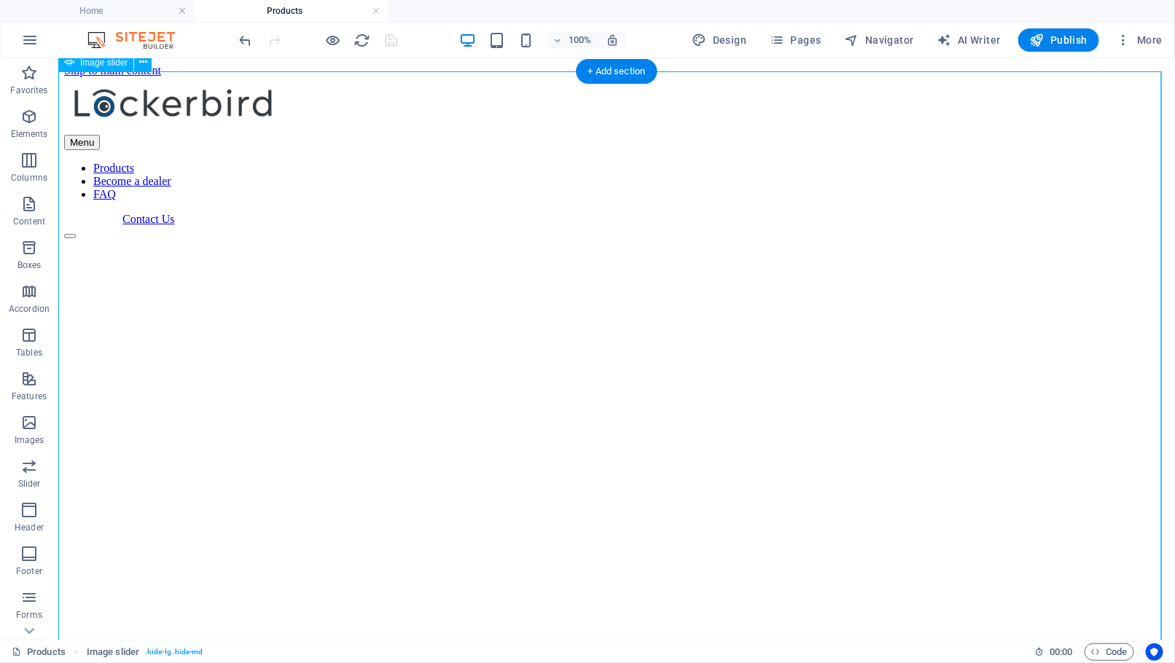
scroll to position [833, 0]
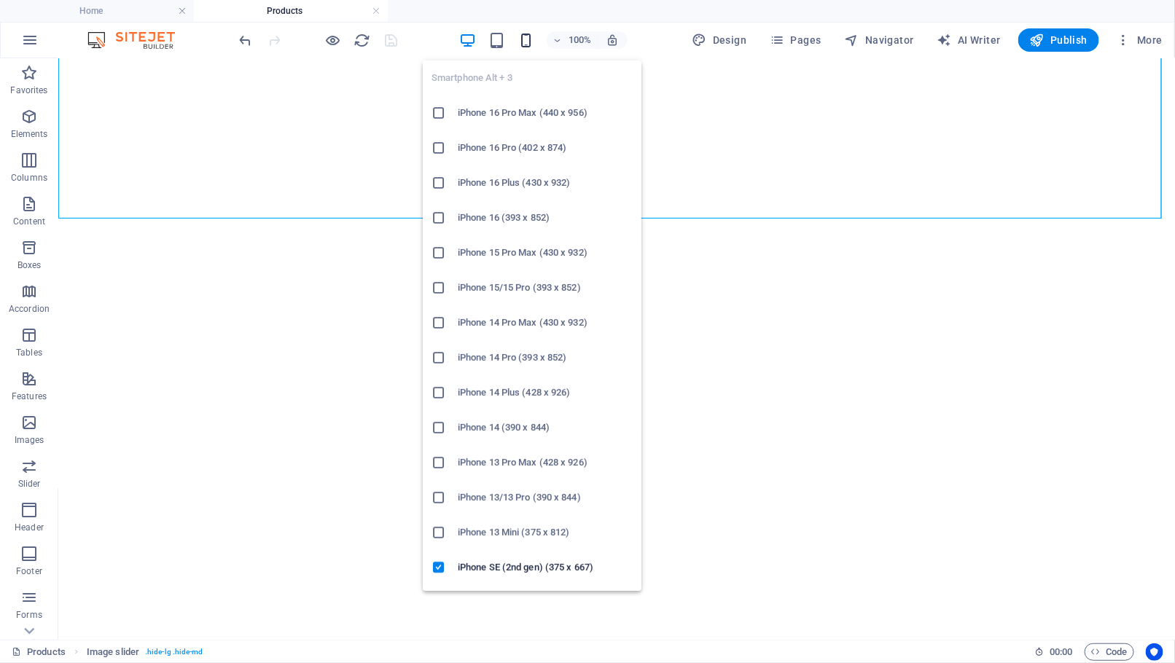
click at [531, 42] on icon "button" at bounding box center [525, 40] width 17 height 17
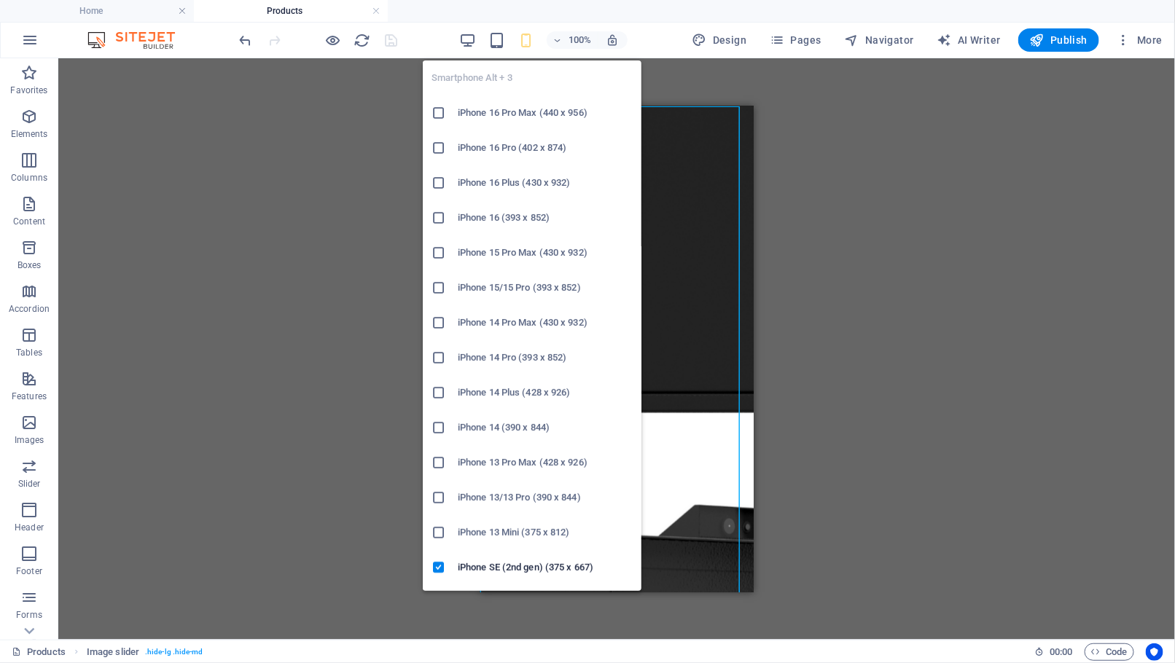
scroll to position [0, 0]
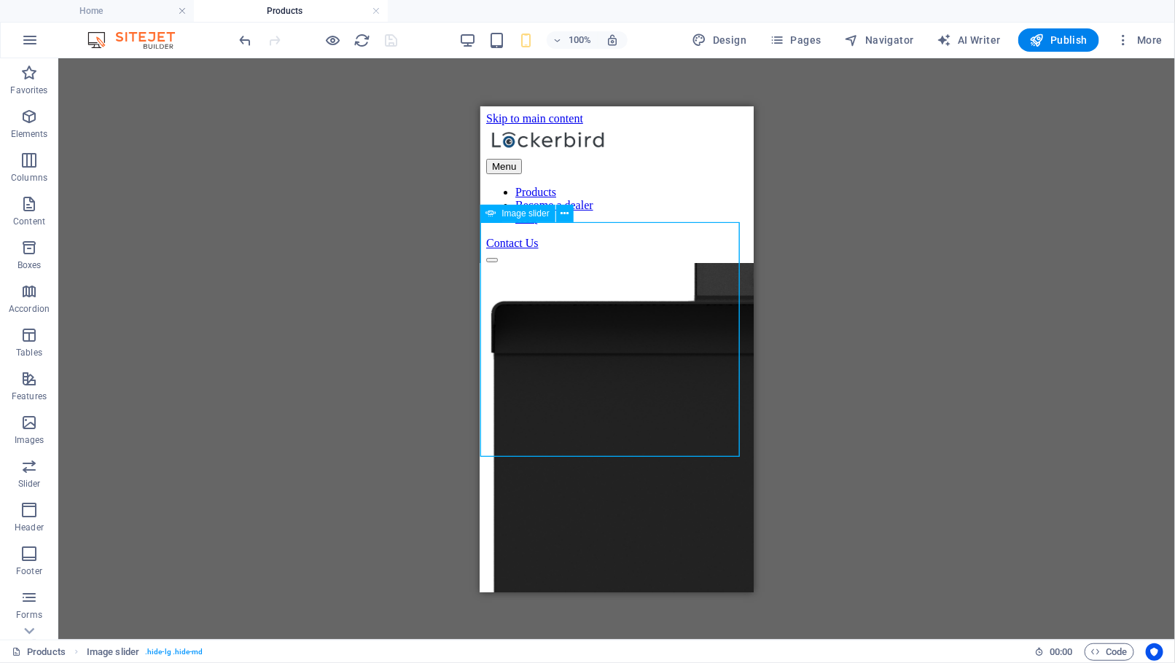
click at [529, 216] on span "Image slider" at bounding box center [525, 213] width 47 height 9
select select "ms"
select select "s"
select select "progressive"
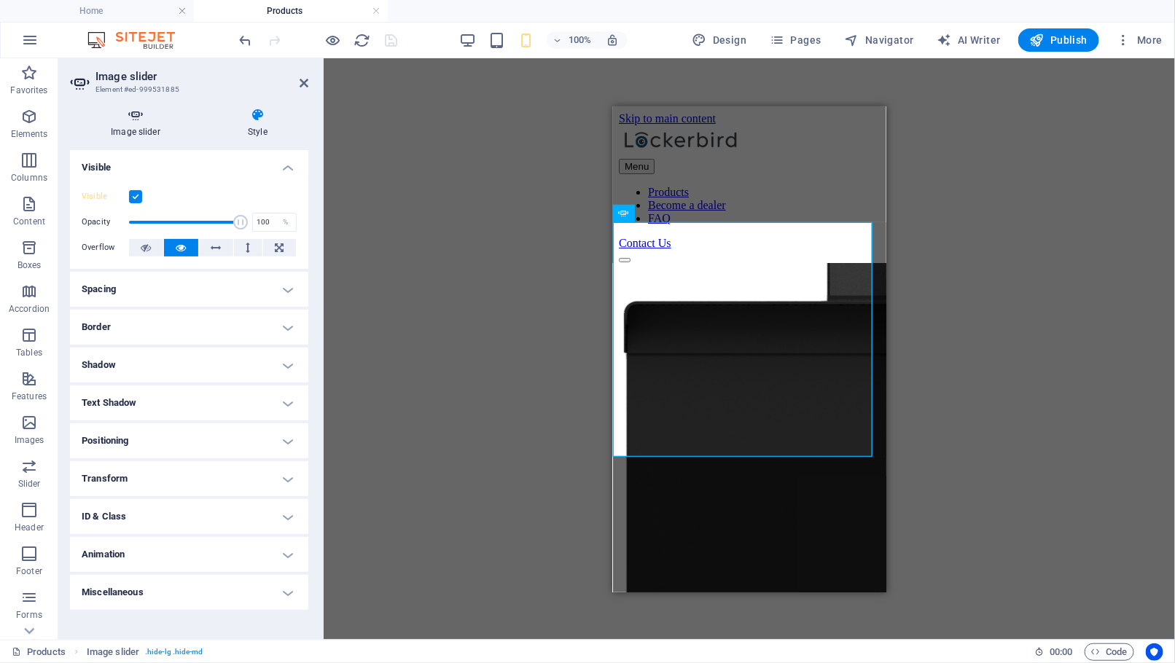
click at [150, 116] on icon at bounding box center [135, 115] width 131 height 15
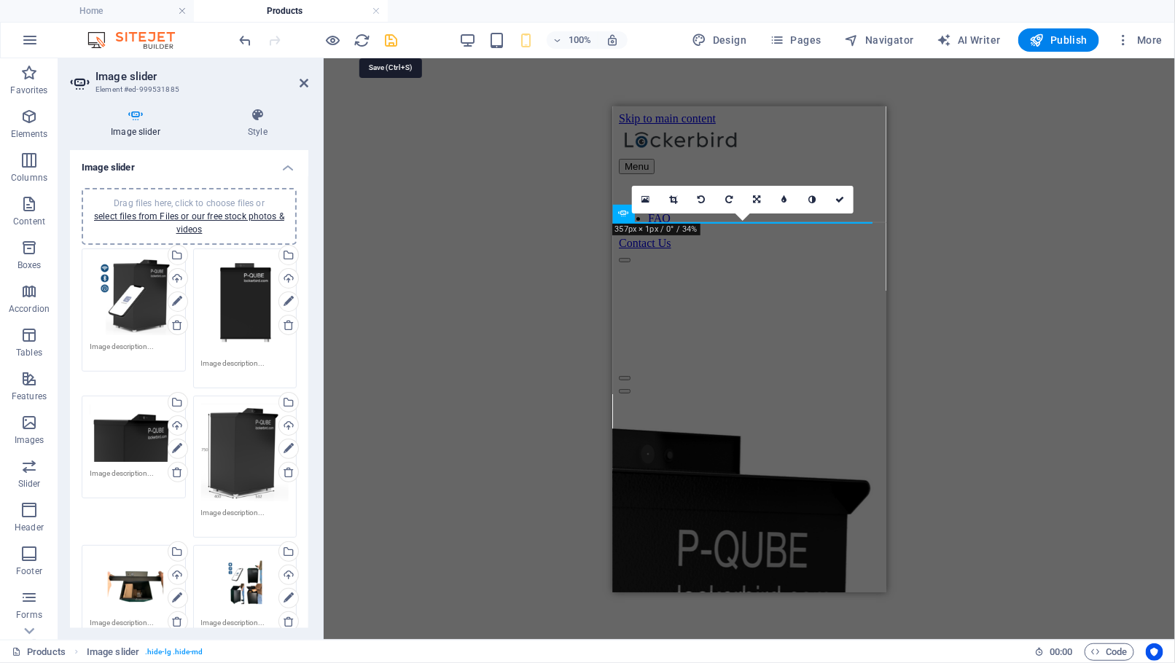
click at [392, 41] on icon "save" at bounding box center [391, 40] width 17 height 17
select select "ms"
select select "s"
select select "progressive"
click at [308, 81] on icon at bounding box center [304, 83] width 9 height 12
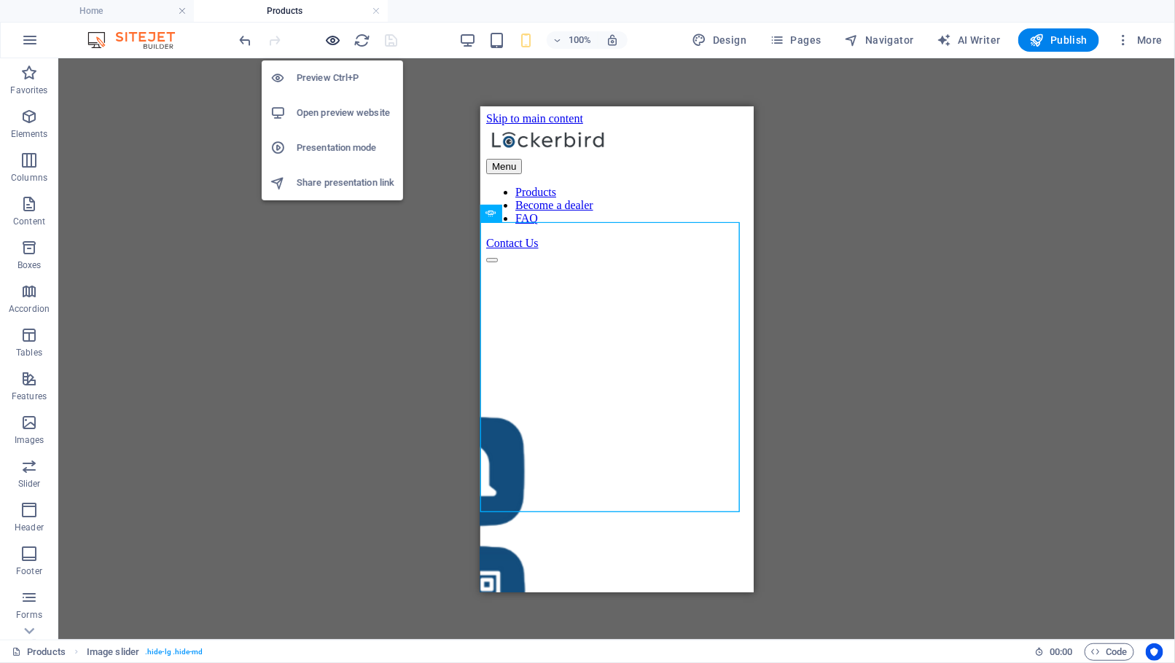
click at [337, 40] on icon "button" at bounding box center [333, 40] width 17 height 17
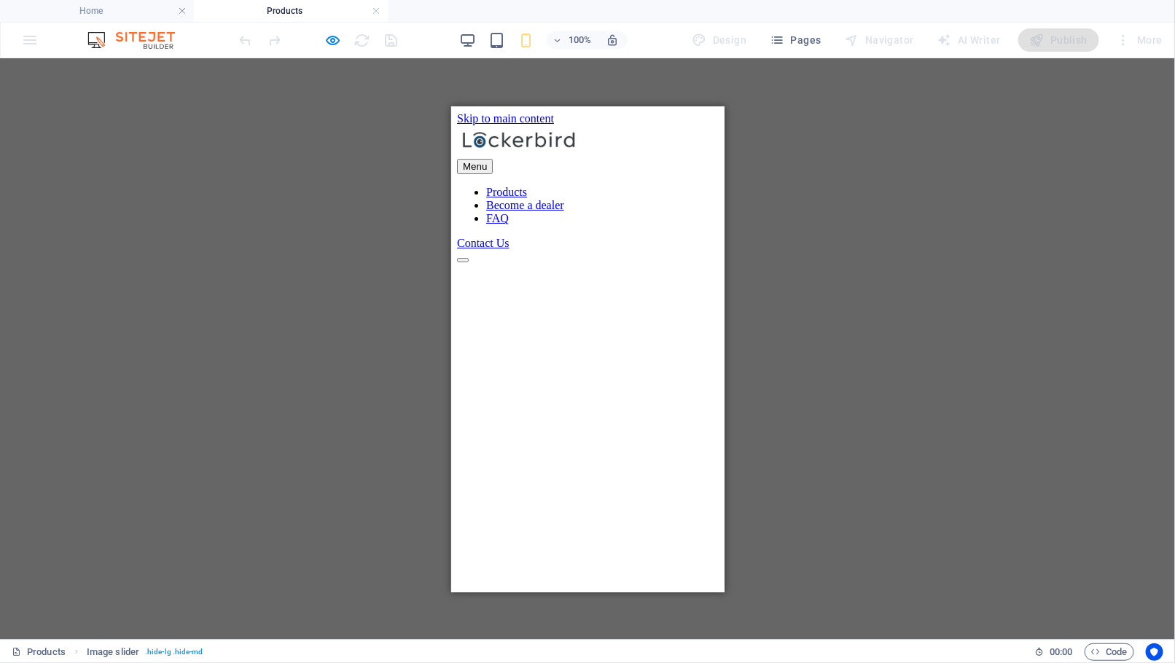
click at [464, 262] on button "button" at bounding box center [462, 259] width 12 height 4
click at [340, 44] on div at bounding box center [318, 39] width 163 height 23
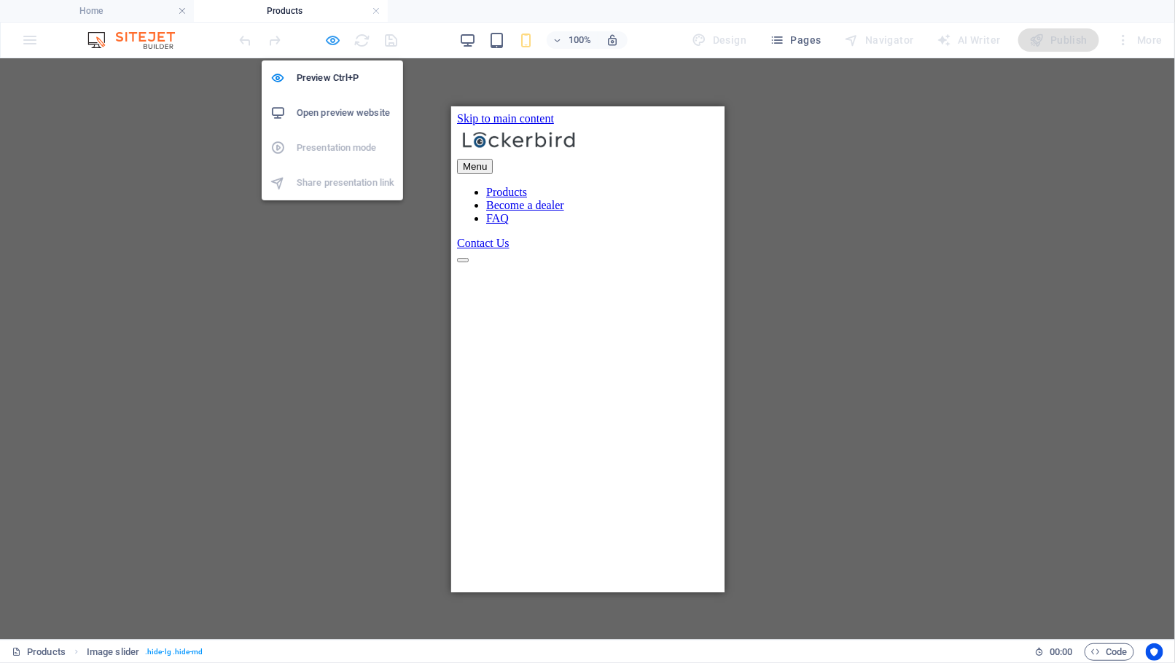
click at [338, 43] on icon "button" at bounding box center [333, 40] width 17 height 17
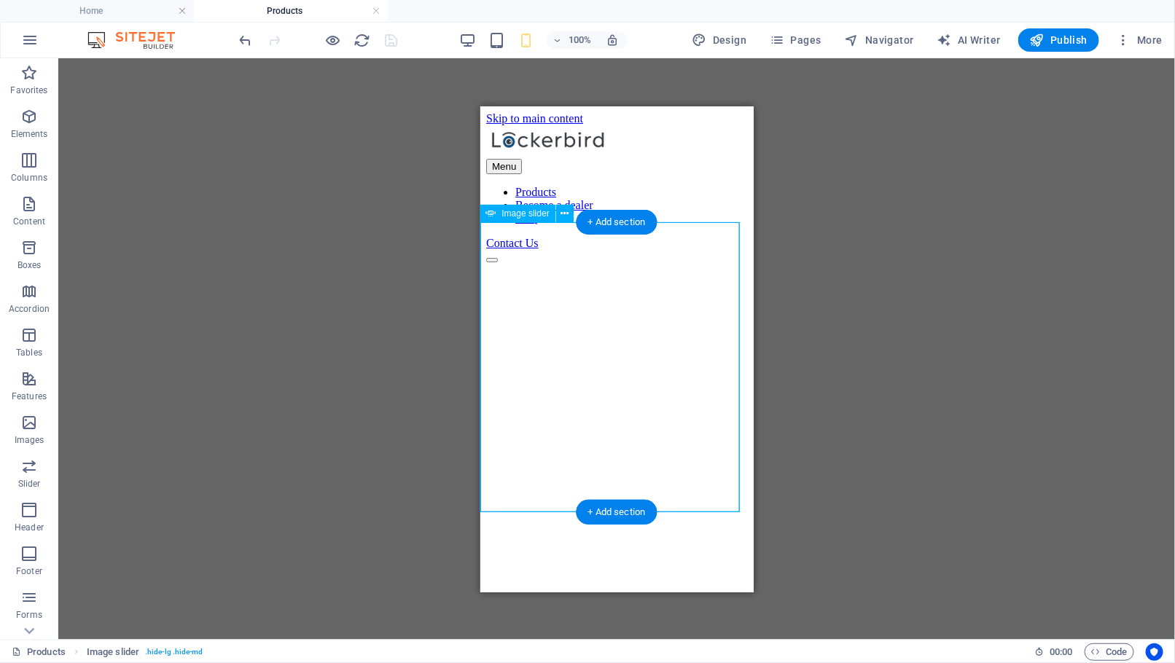
select select "ms"
select select "s"
select select "progressive"
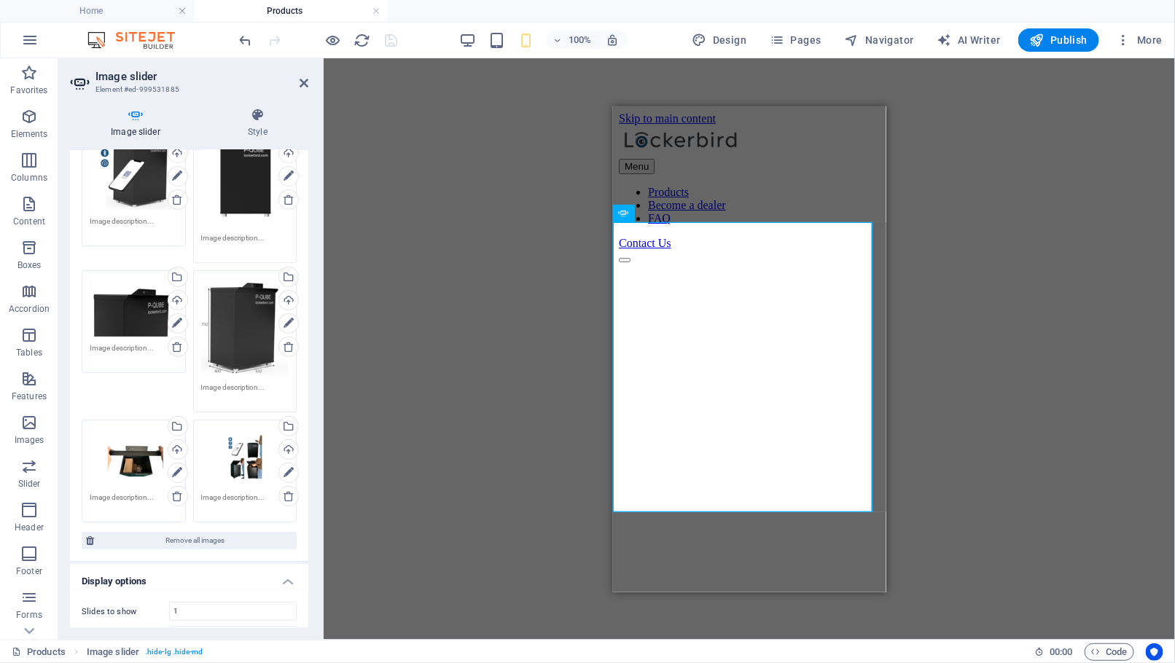
scroll to position [160, 0]
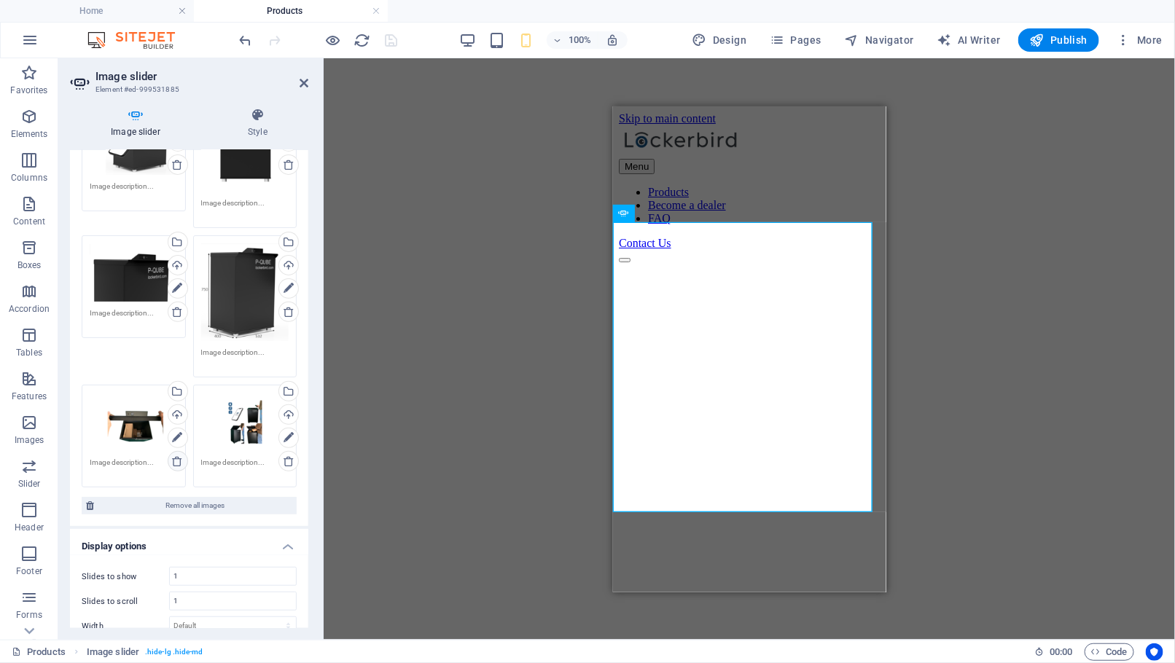
click at [178, 462] on icon at bounding box center [177, 462] width 12 height 12
click at [394, 42] on icon "save" at bounding box center [391, 40] width 17 height 17
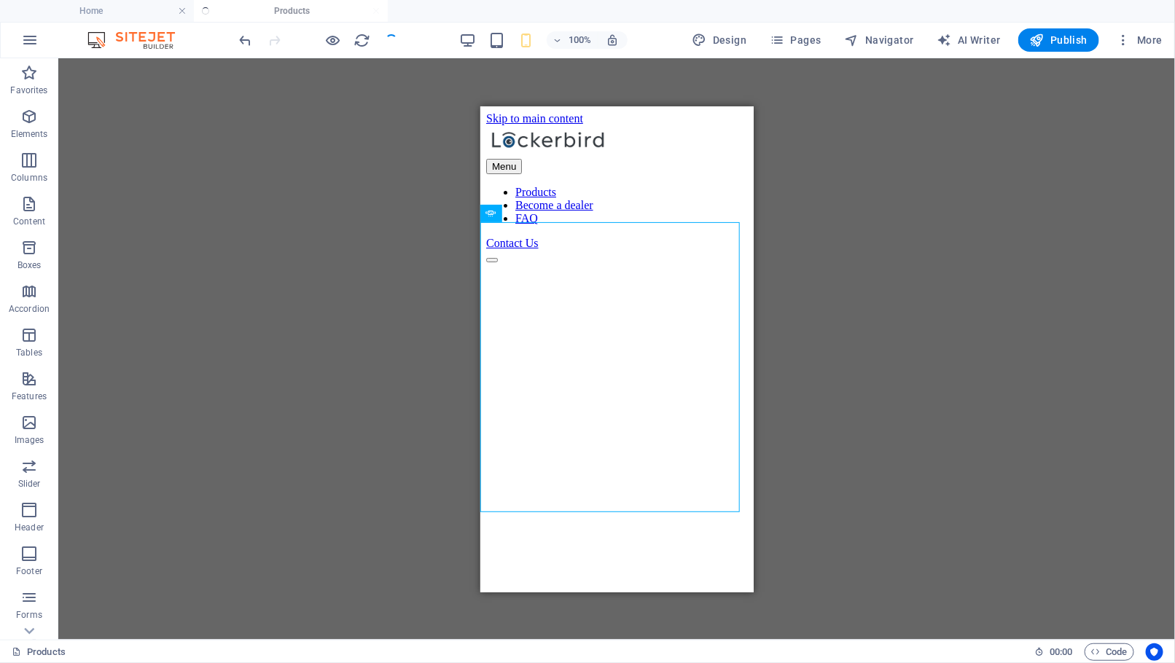
click at [332, 41] on icon "button" at bounding box center [333, 40] width 17 height 17
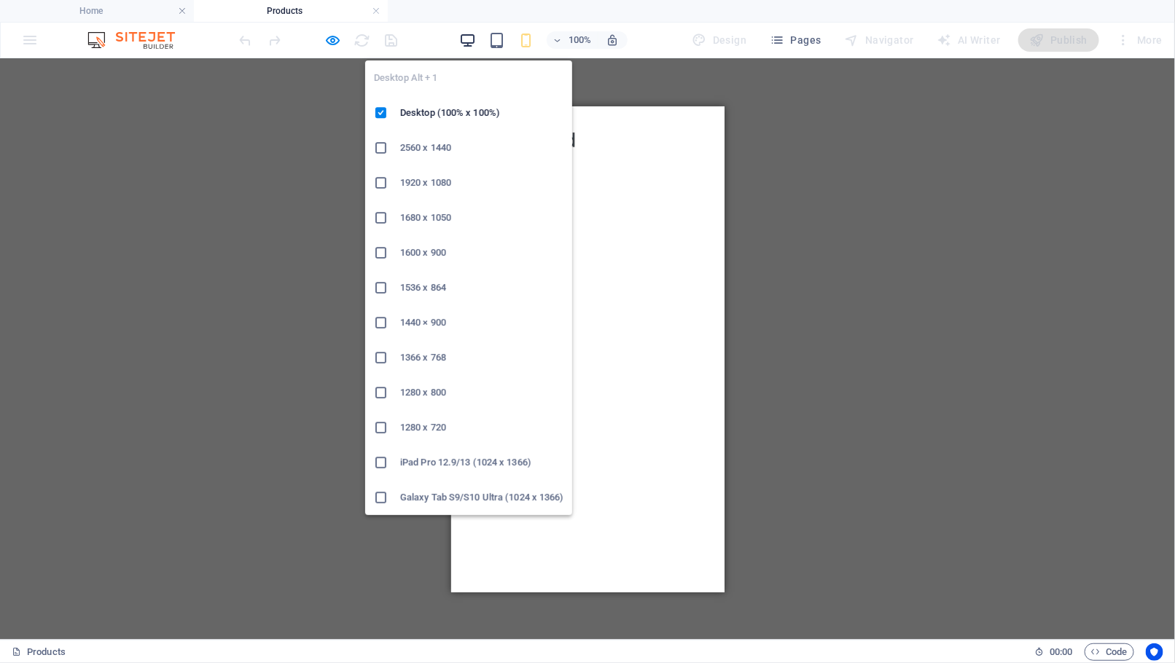
click at [474, 36] on icon "button" at bounding box center [467, 40] width 17 height 17
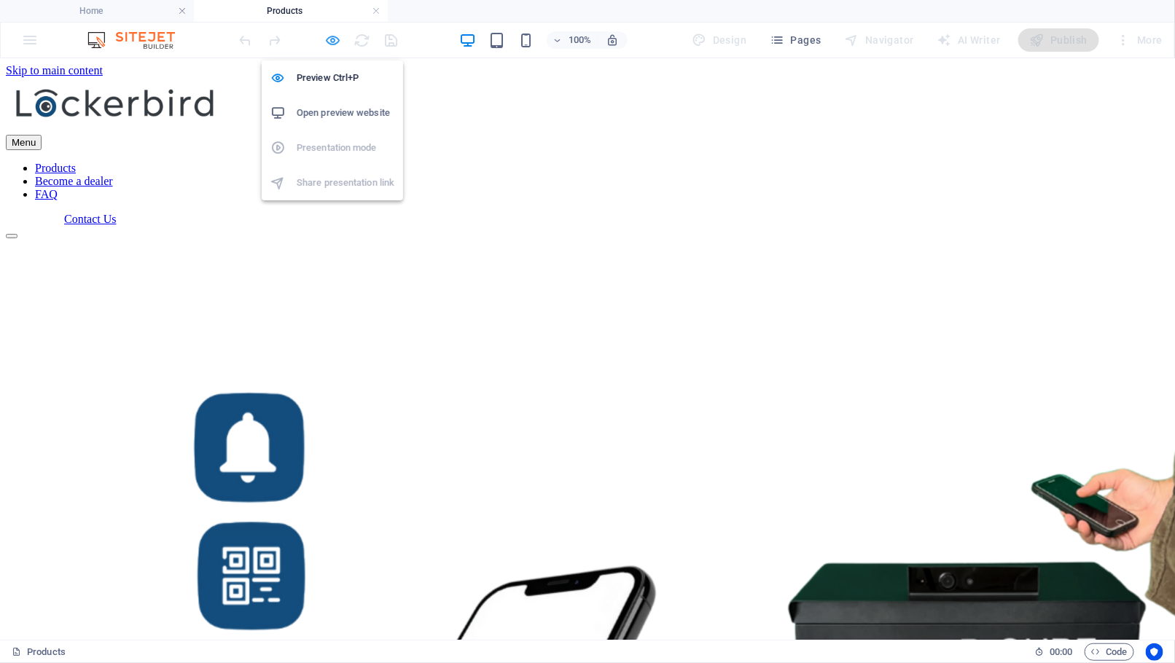
click at [333, 40] on icon "button" at bounding box center [333, 40] width 17 height 17
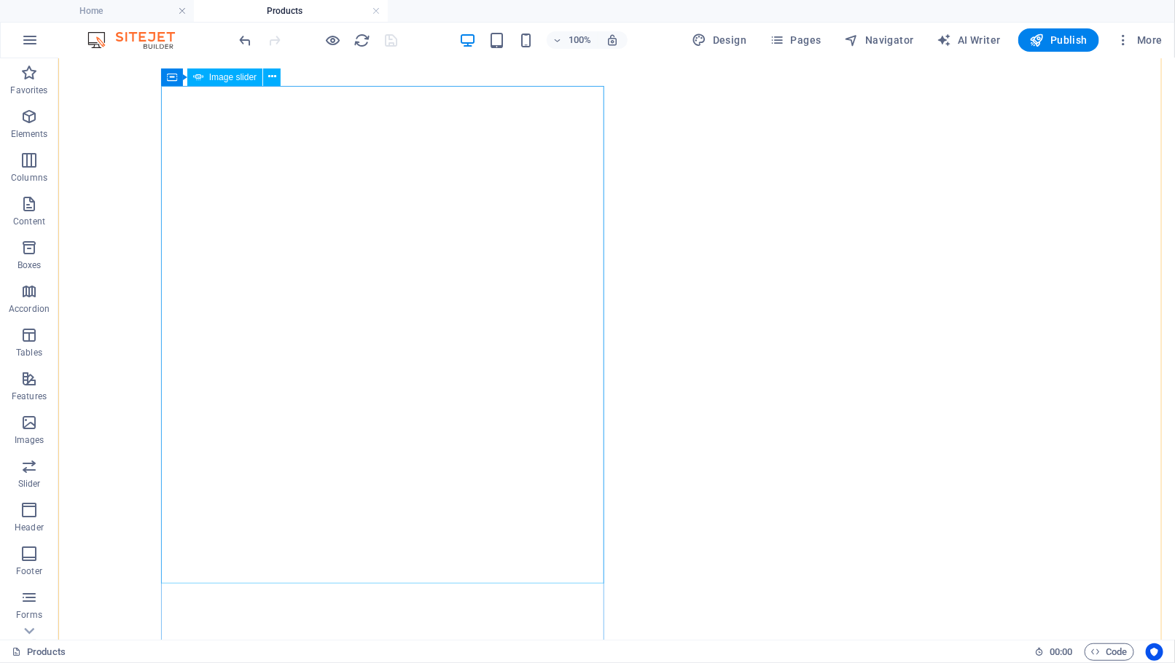
scroll to position [1259, 0]
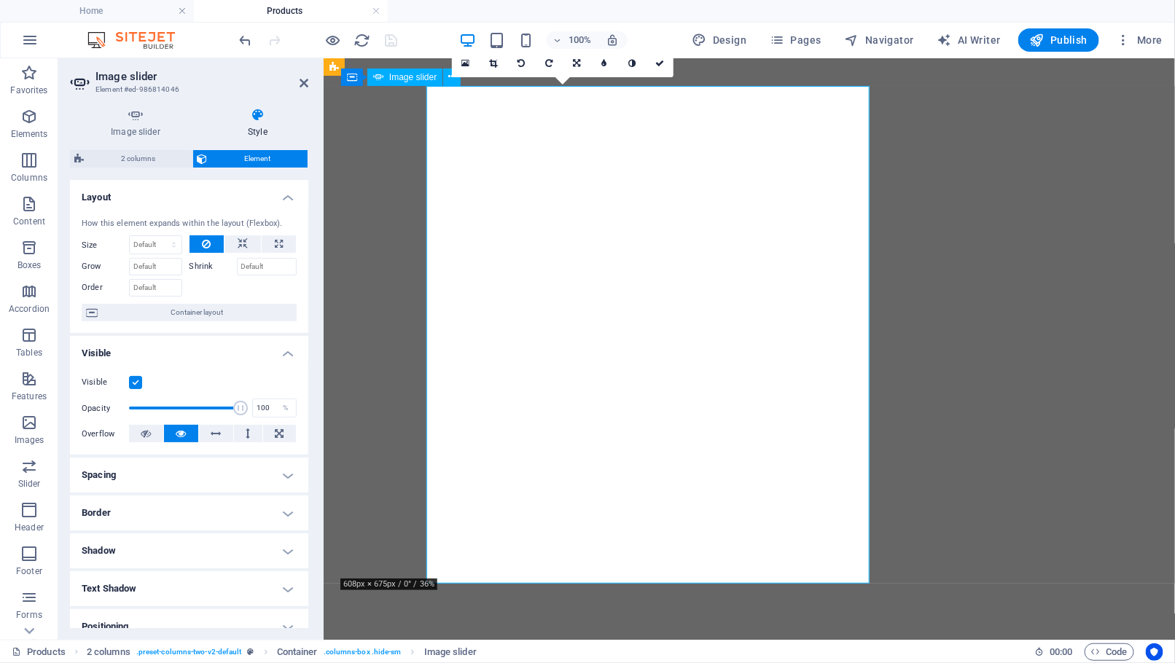
scroll to position [964, 0]
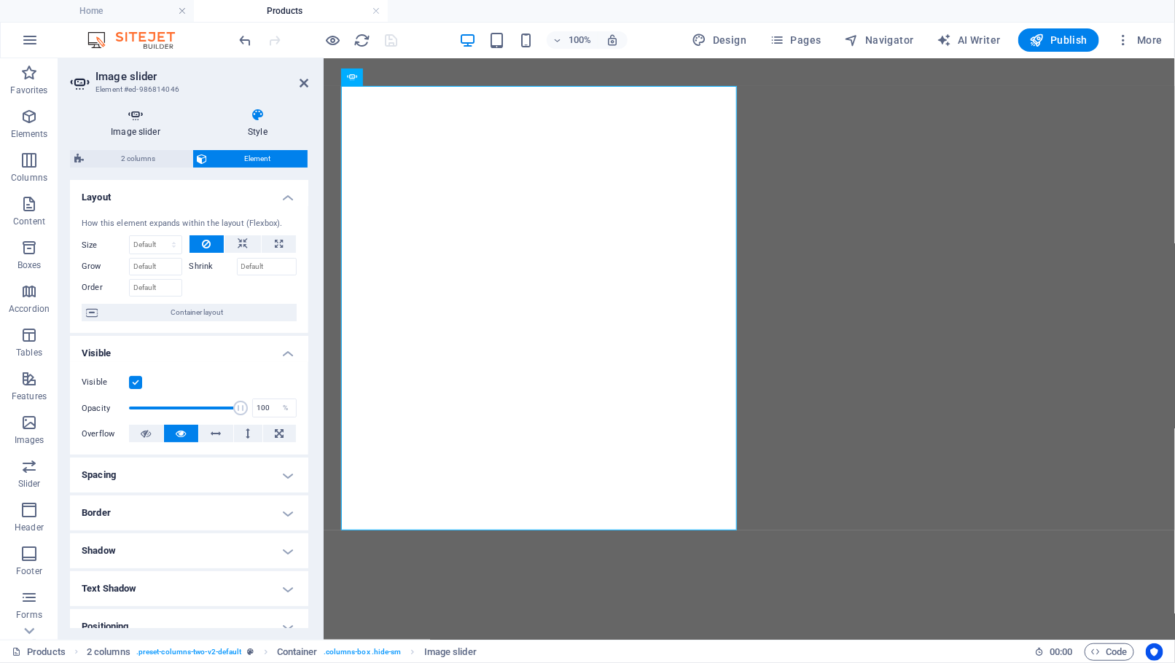
click at [160, 122] on h4 "Image slider" at bounding box center [138, 123] width 137 height 31
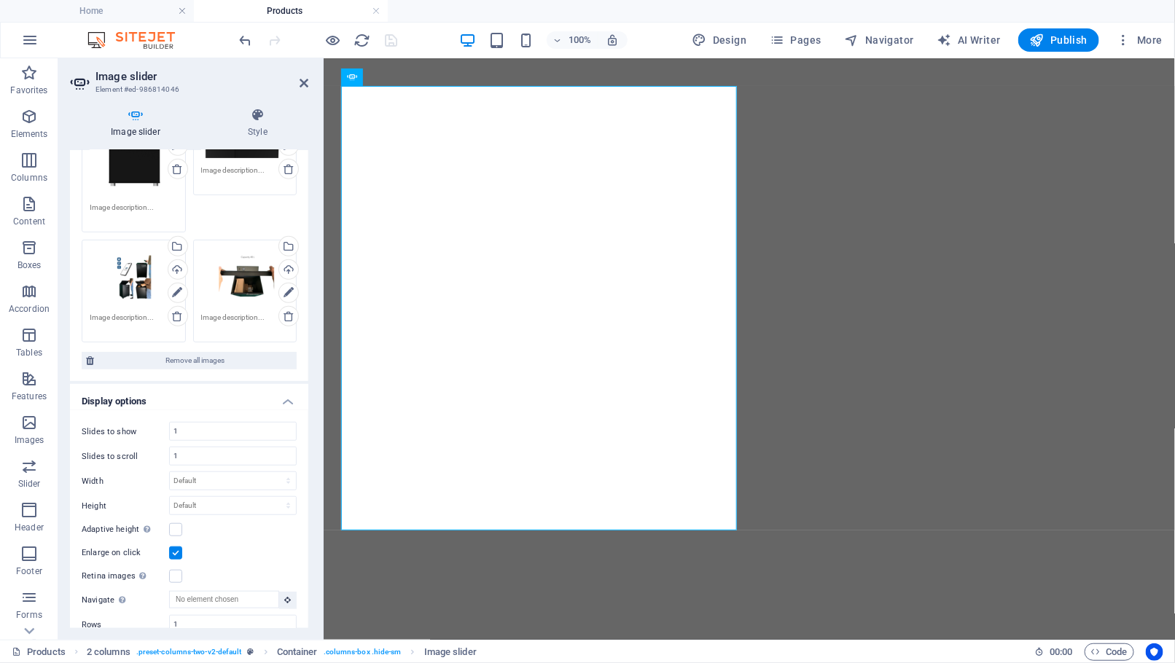
scroll to position [305, 0]
click at [286, 246] on div "Select files from the file manager, stock photos, or upload file(s)" at bounding box center [287, 249] width 22 height 22
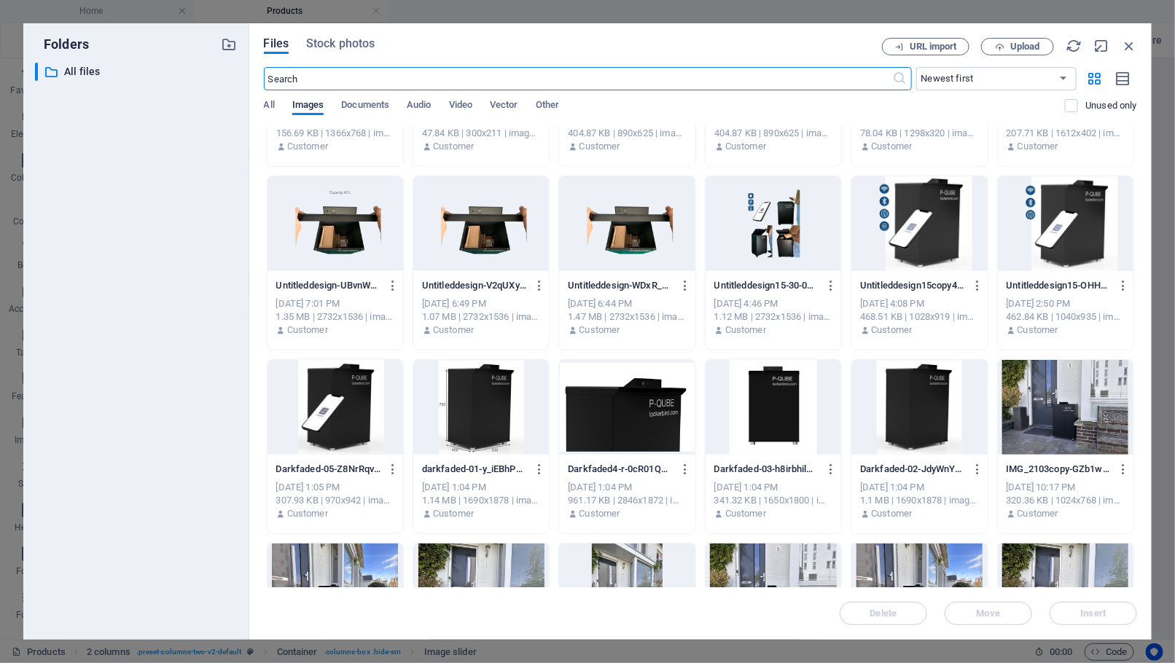
scroll to position [631, 0]
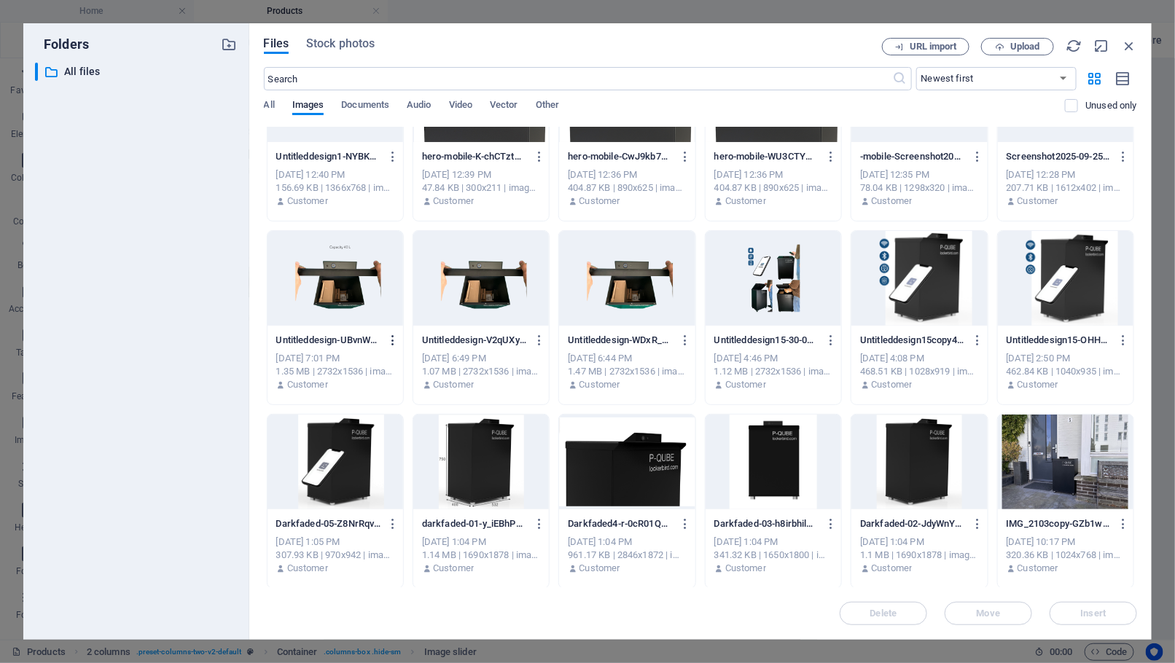
click at [396, 340] on icon "button" at bounding box center [393, 340] width 14 height 13
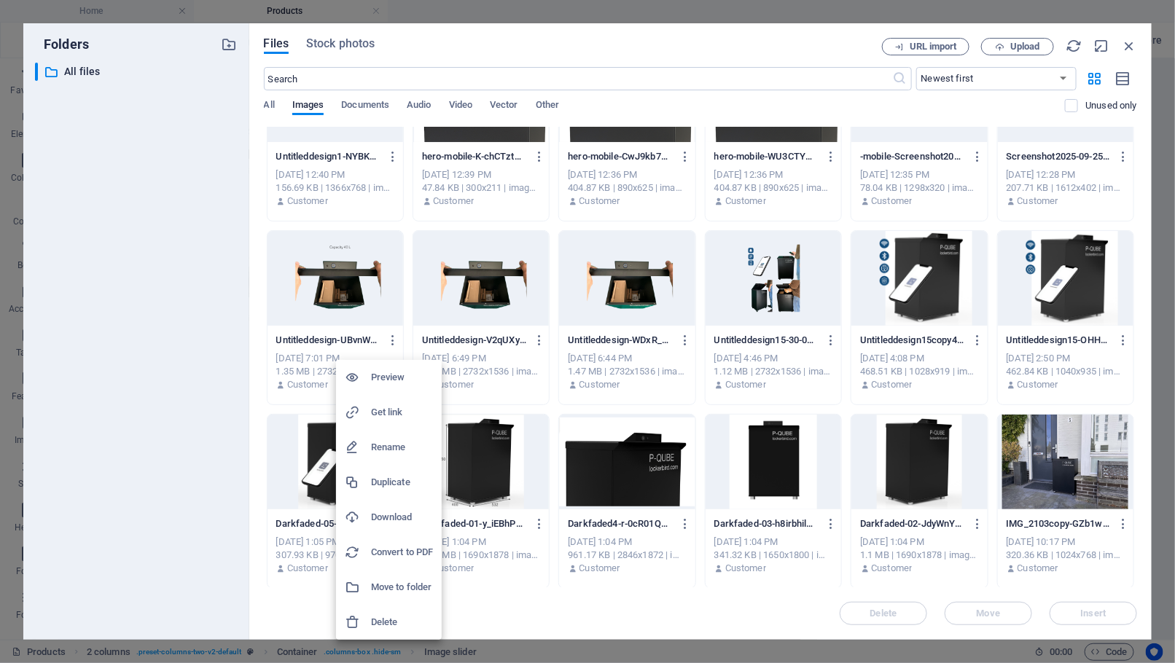
click at [407, 520] on h6 "Download" at bounding box center [402, 517] width 62 height 17
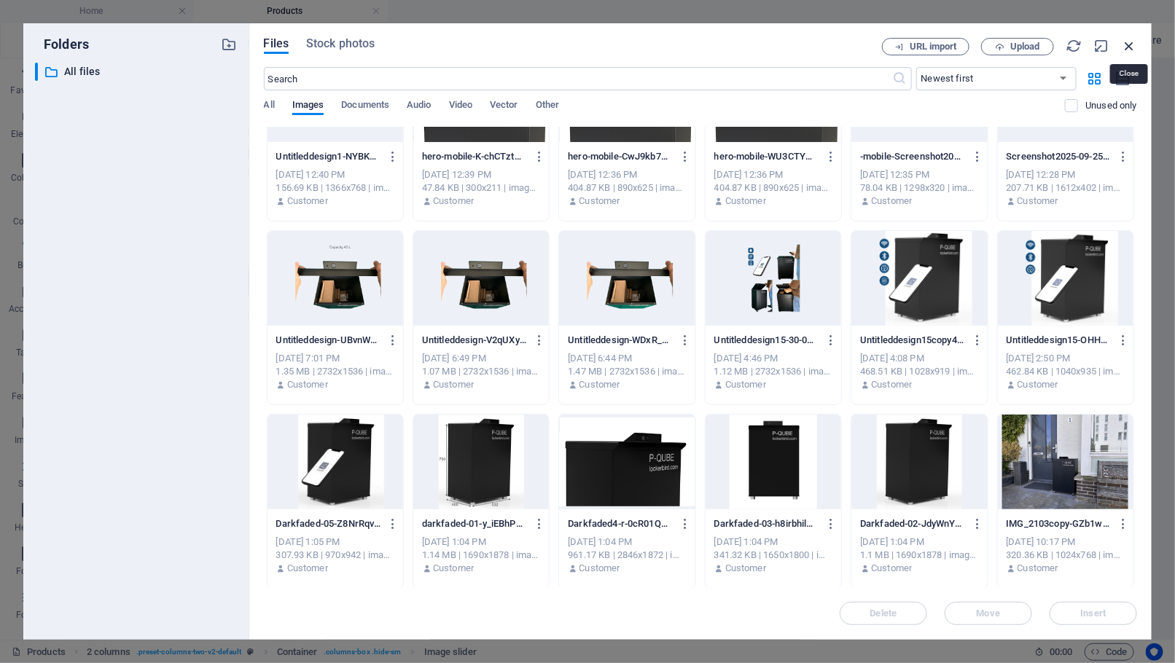
click at [963, 47] on icon "button" at bounding box center [1129, 46] width 16 height 16
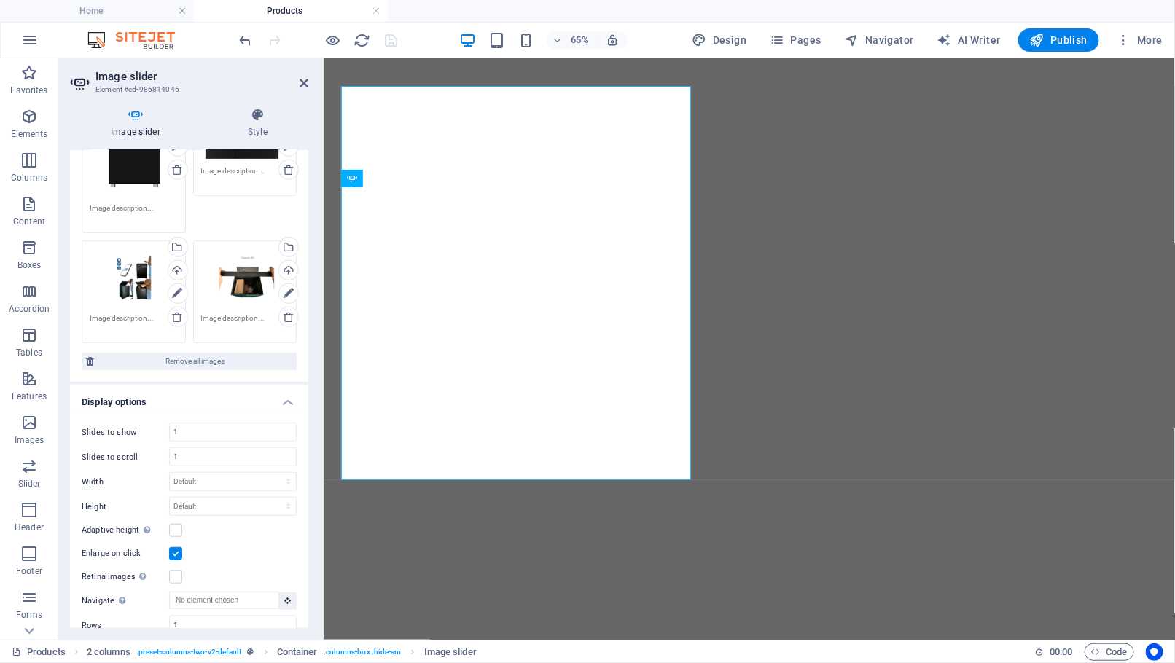
scroll to position [964, 0]
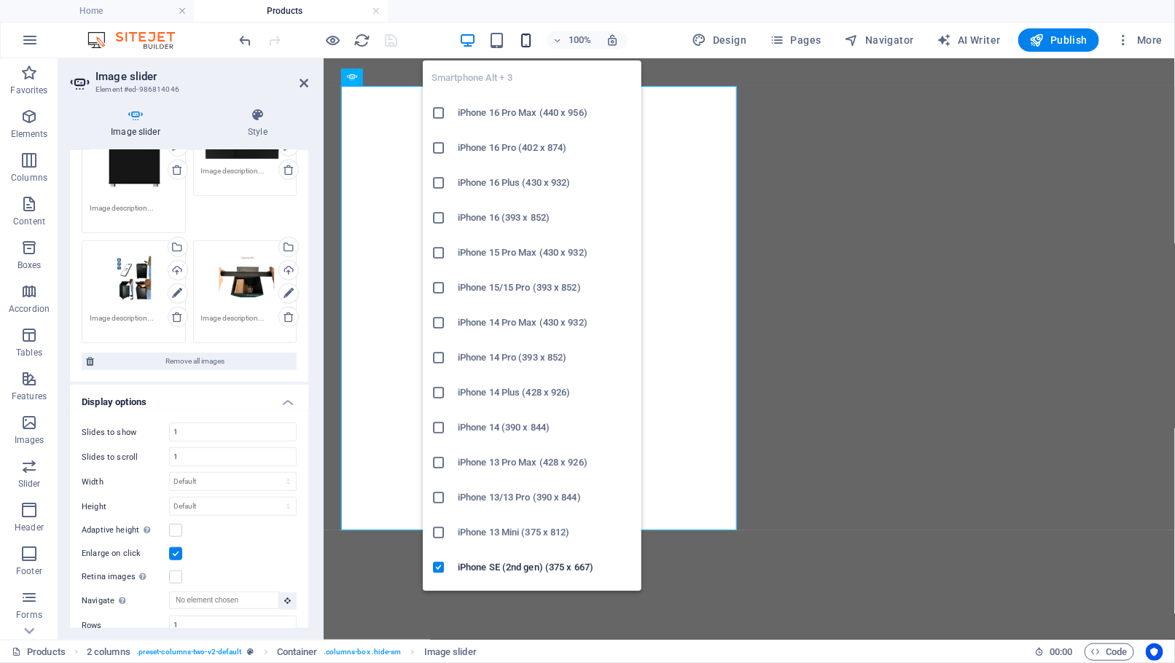
click at [525, 32] on icon "button" at bounding box center [525, 40] width 17 height 17
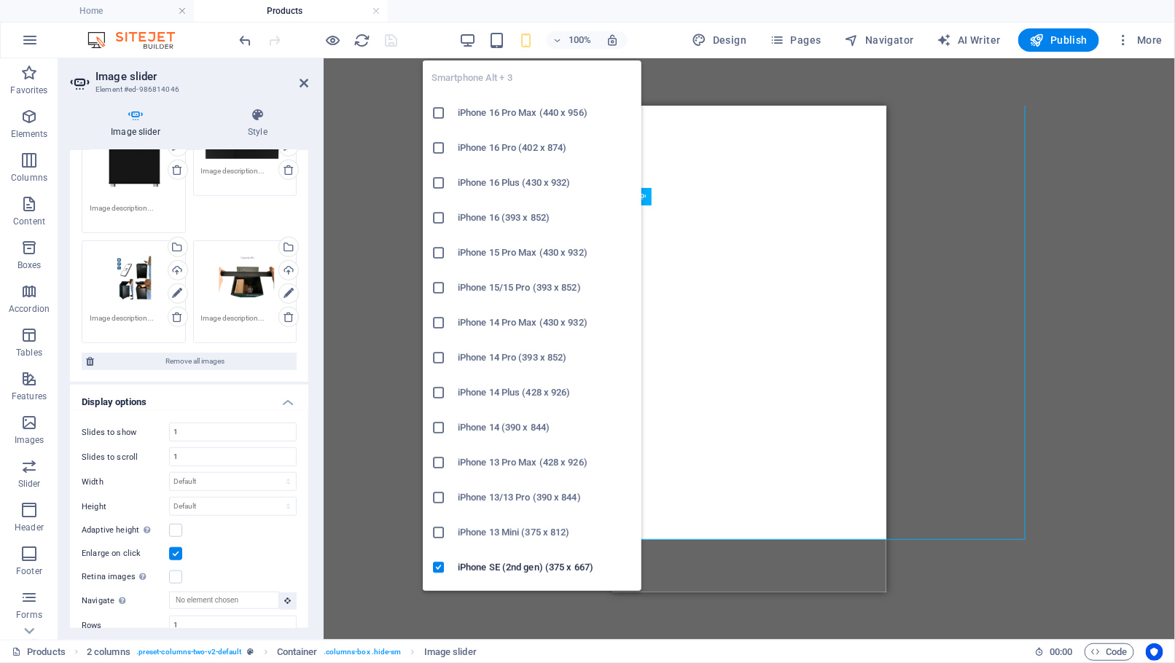
type input "5"
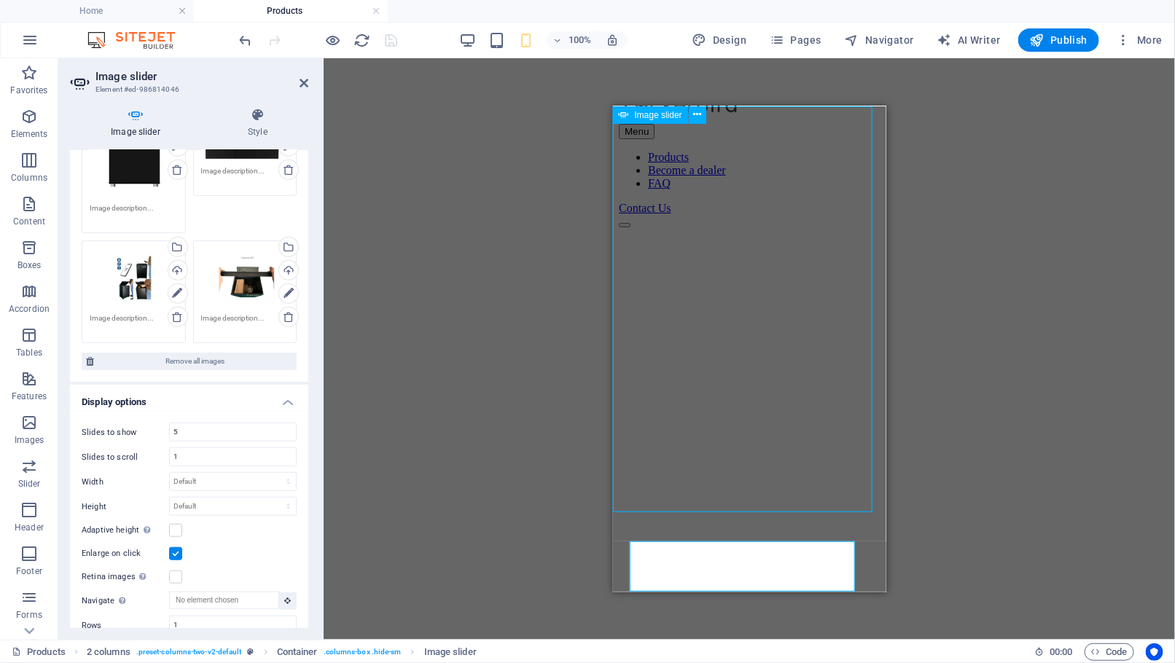
scroll to position [0, 0]
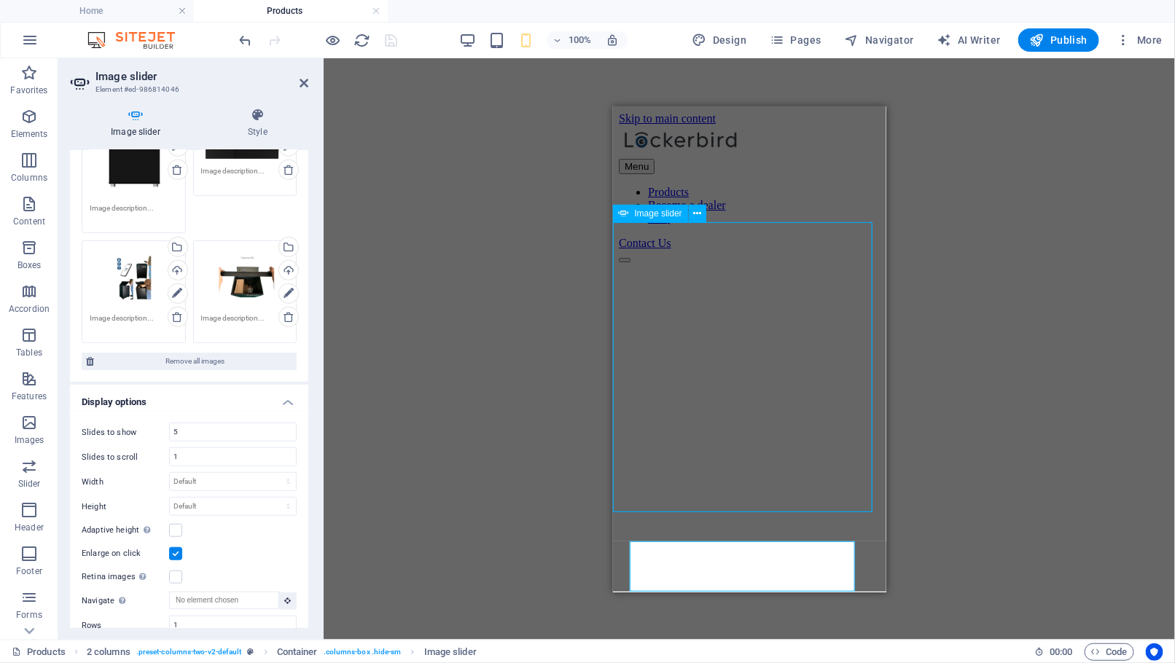
drag, startPoint x: 790, startPoint y: 274, endPoint x: 779, endPoint y: 277, distance: 11.3
select select "ms"
select select "s"
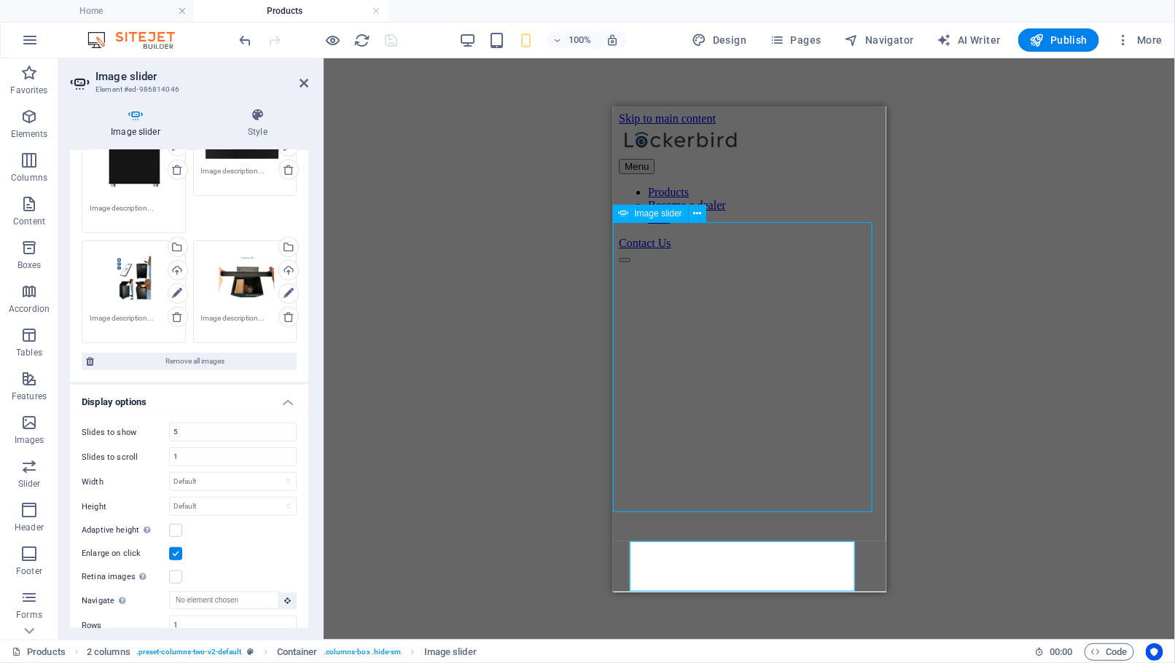
select select "progressive"
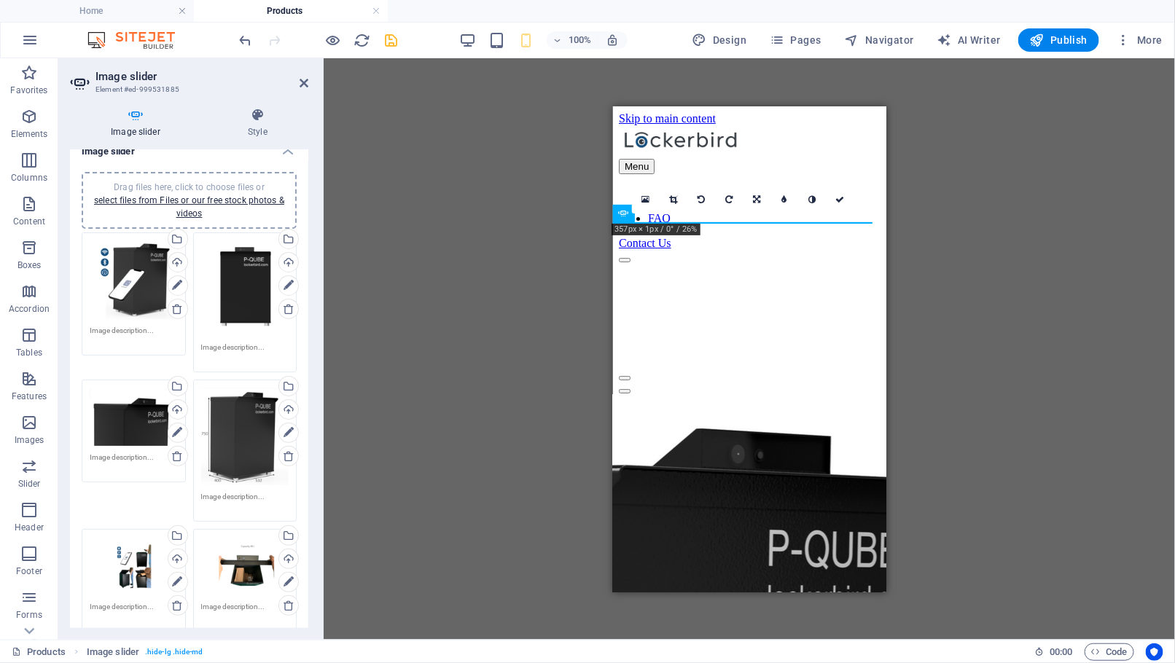
scroll to position [301, 0]
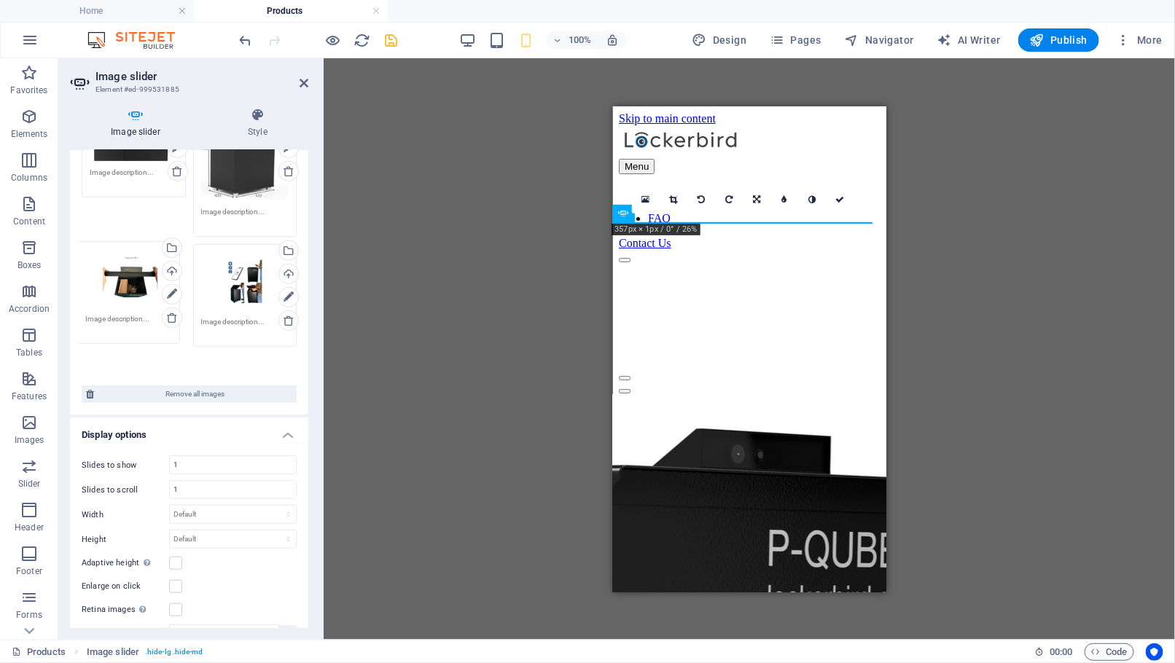
drag, startPoint x: 222, startPoint y: 265, endPoint x: 108, endPoint y: 265, distance: 114.4
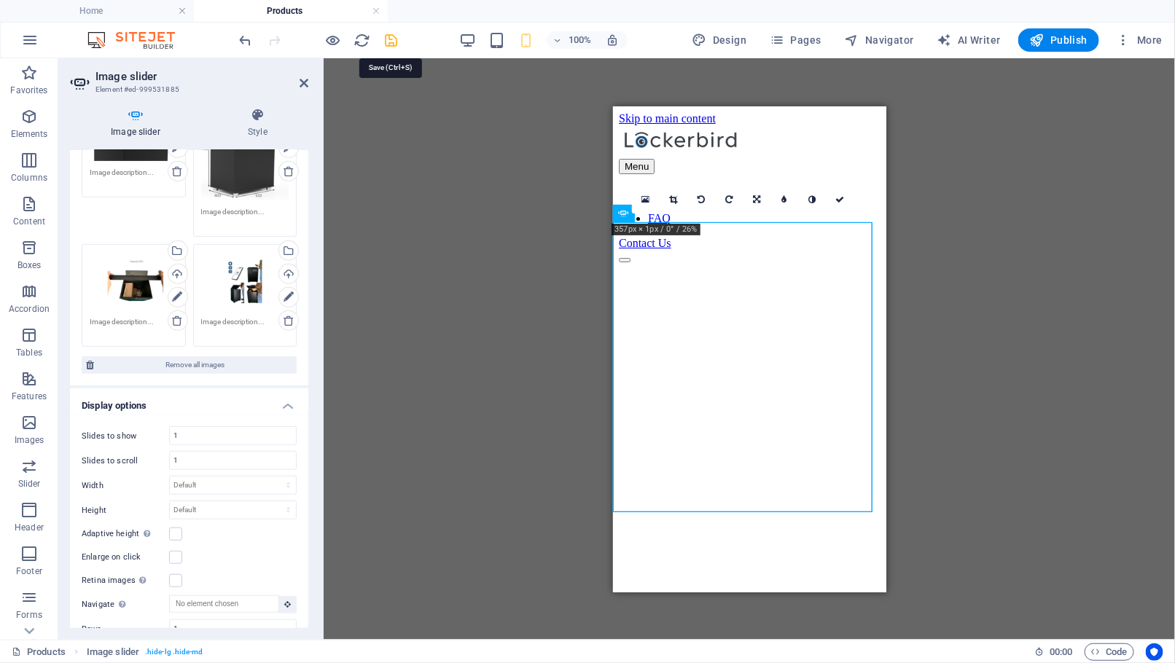
click at [391, 36] on icon "save" at bounding box center [391, 40] width 17 height 17
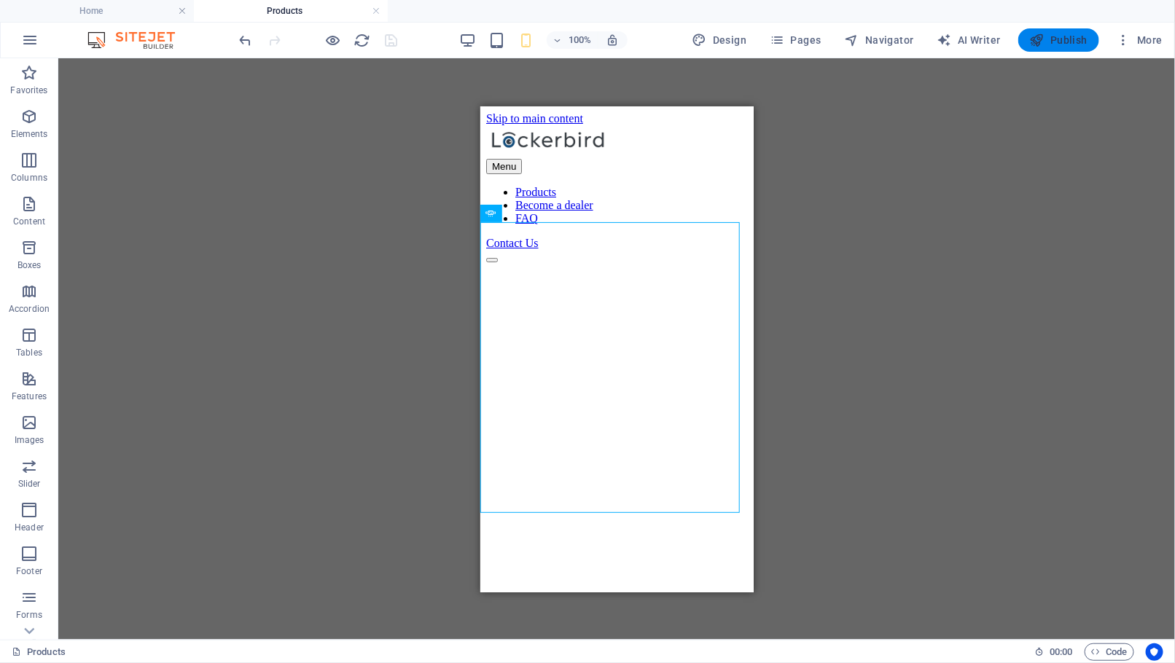
click at [963, 45] on span "Publish" at bounding box center [1059, 40] width 58 height 15
click at [963, 44] on span "Publish" at bounding box center [1059, 40] width 58 height 15
